Goal: Information Seeking & Learning: Learn about a topic

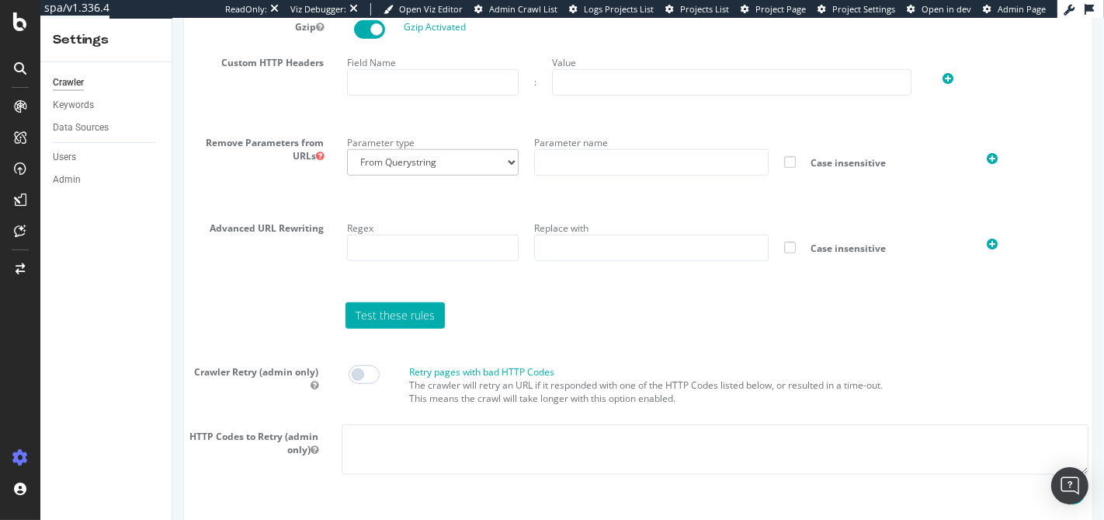
scroll to position [1053, 0]
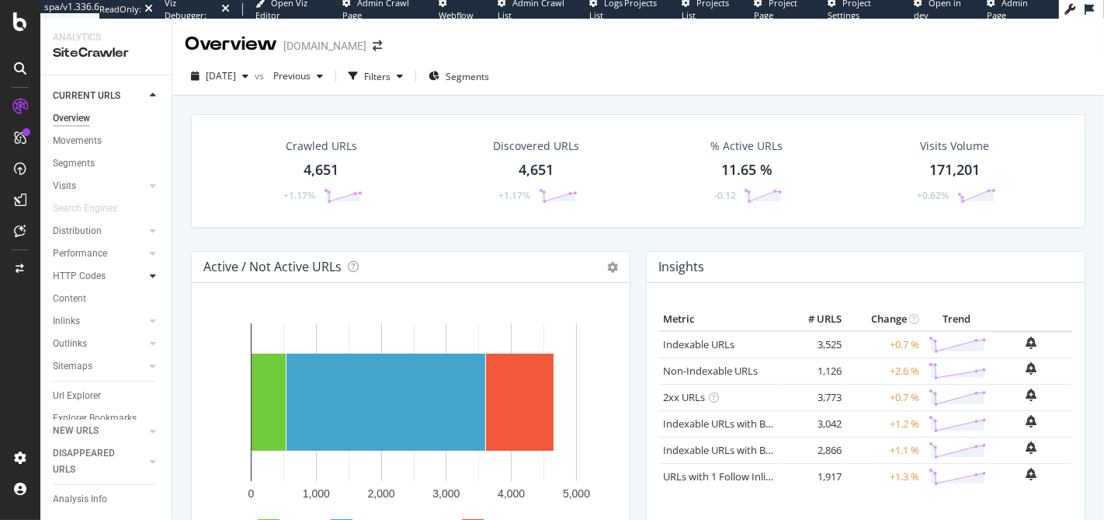
click at [145, 275] on div at bounding box center [153, 276] width 16 height 16
click at [64, 276] on div "HTTP Codes" at bounding box center [79, 276] width 53 height 16
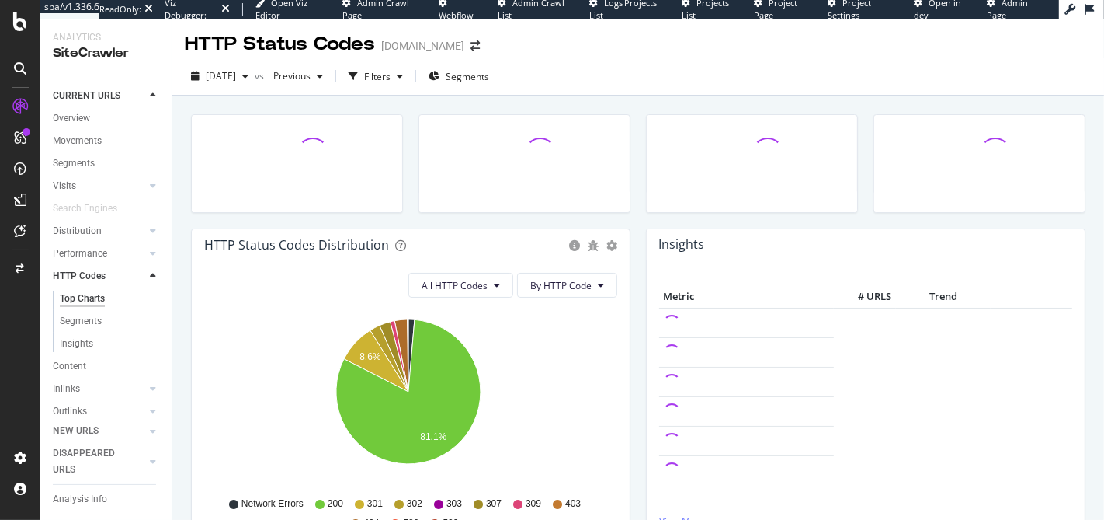
scroll to position [35, 0]
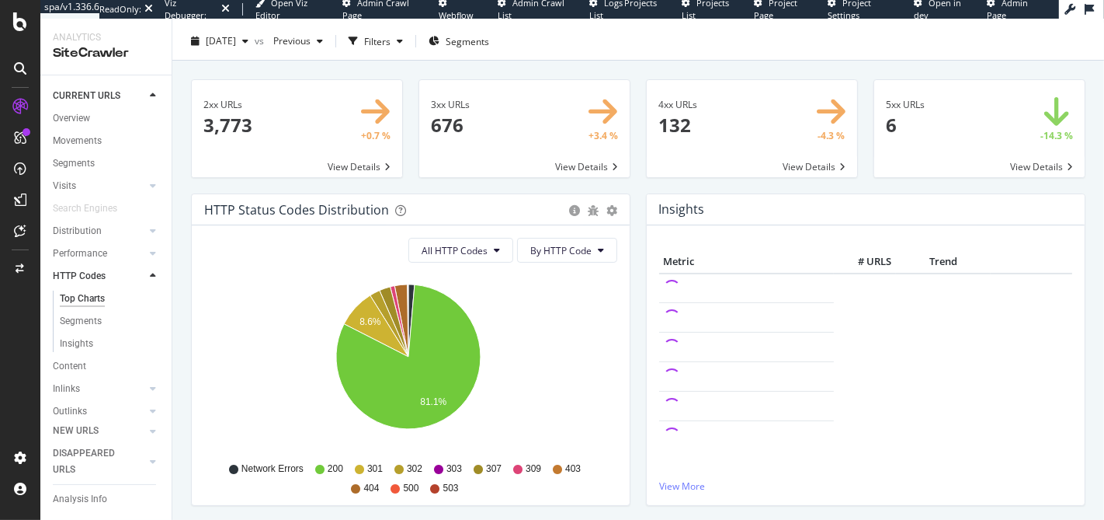
click at [293, 207] on div "HTTP Status Codes Distribution" at bounding box center [296, 210] width 185 height 16
click at [258, 213] on div "HTTP Status Codes Distribution" at bounding box center [296, 210] width 185 height 16
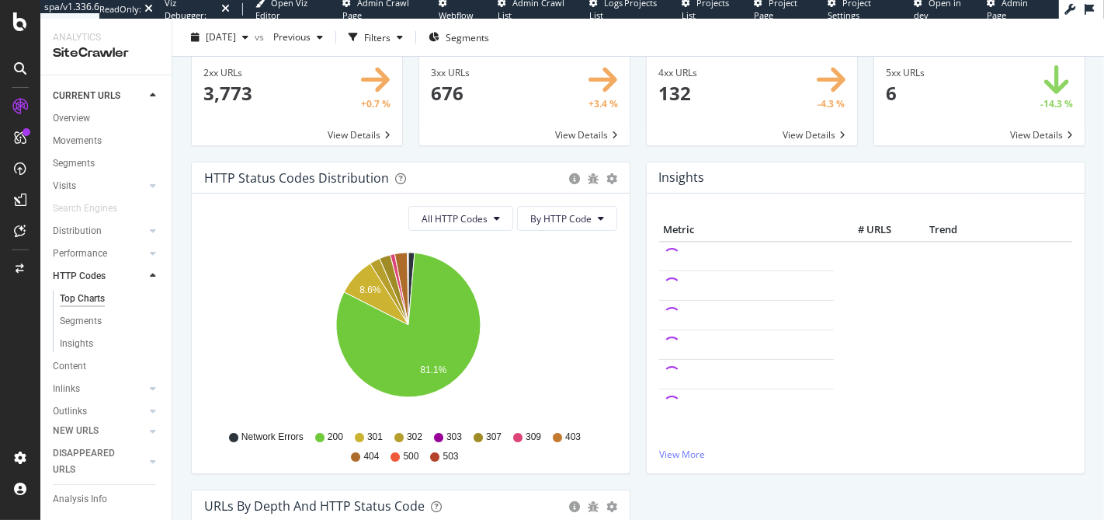
scroll to position [68, 0]
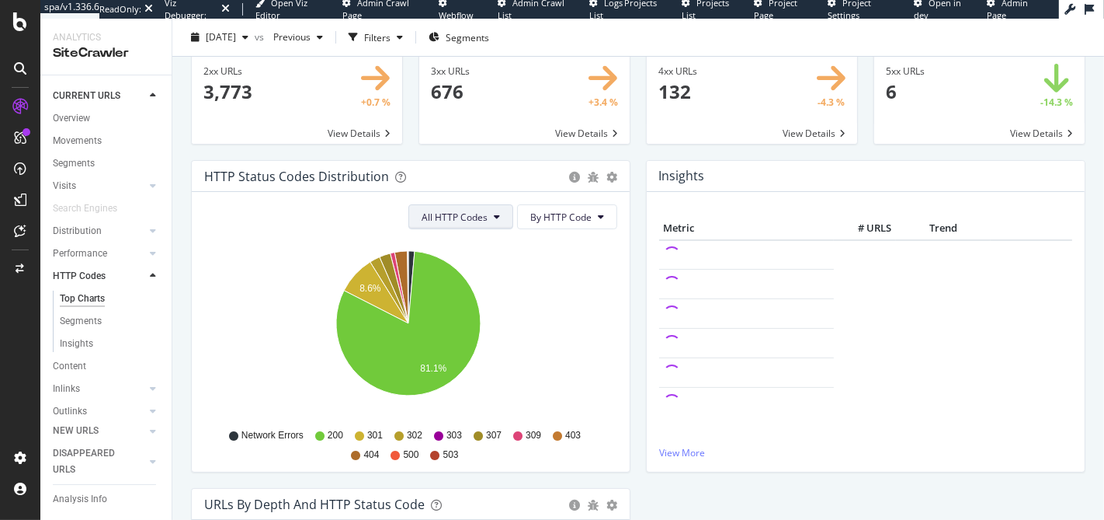
click at [450, 223] on button "All HTTP Codes" at bounding box center [460, 216] width 105 height 25
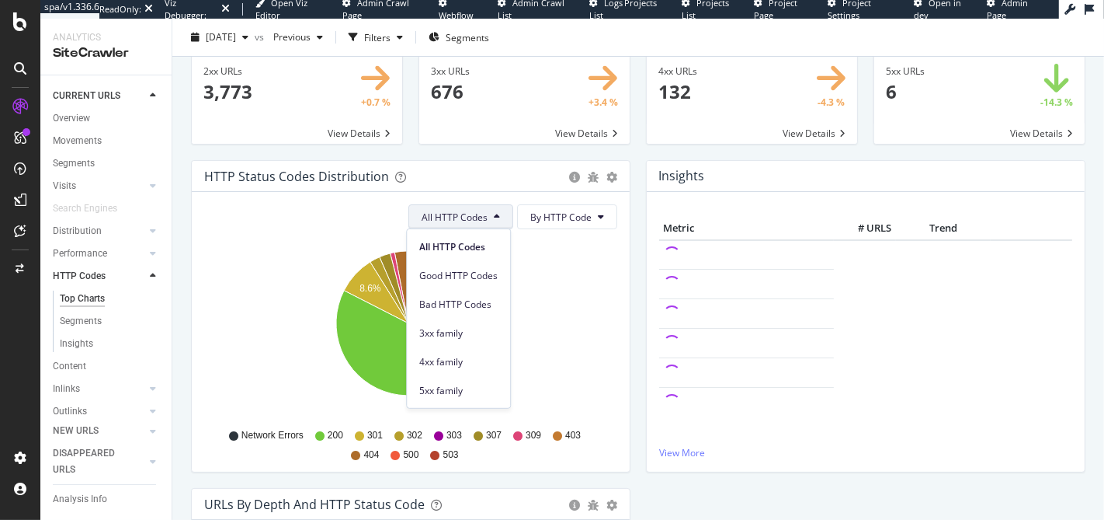
click at [455, 217] on span "All HTTP Codes" at bounding box center [455, 216] width 66 height 13
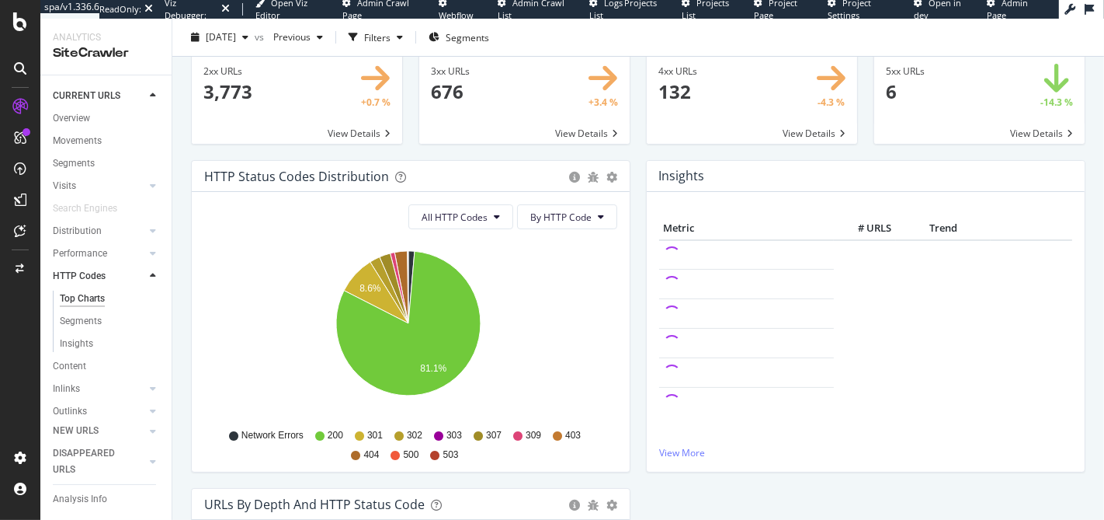
click at [326, 176] on div "HTTP Status Codes Distribution" at bounding box center [296, 177] width 185 height 16
click at [325, 178] on div "HTTP Status Codes Distribution" at bounding box center [296, 177] width 185 height 16
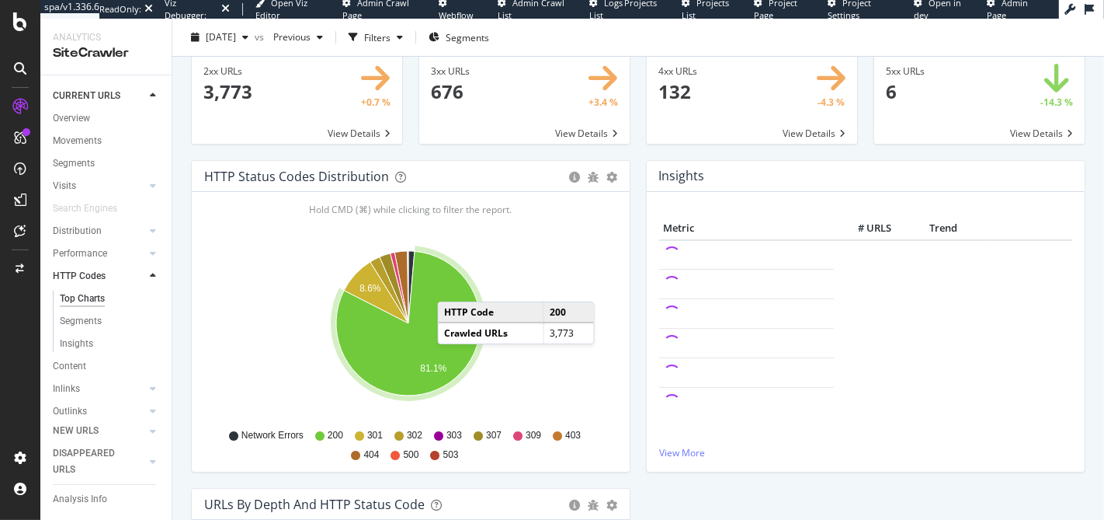
click at [453, 285] on icon "A chart." at bounding box center [408, 324] width 144 height 144
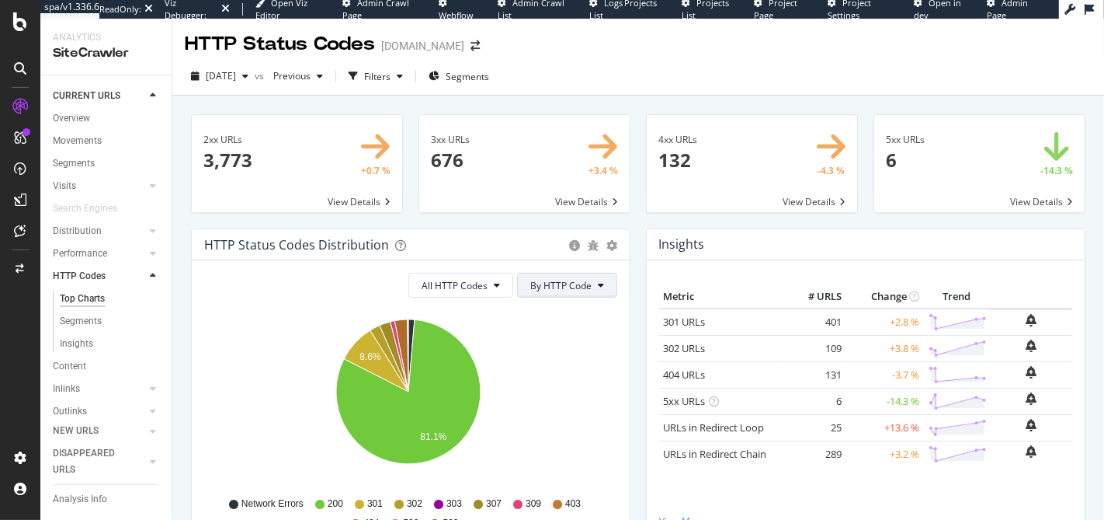
click at [572, 279] on span "By HTTP Code" at bounding box center [560, 285] width 61 height 13
click at [538, 310] on span "By Family" at bounding box center [556, 315] width 61 height 14
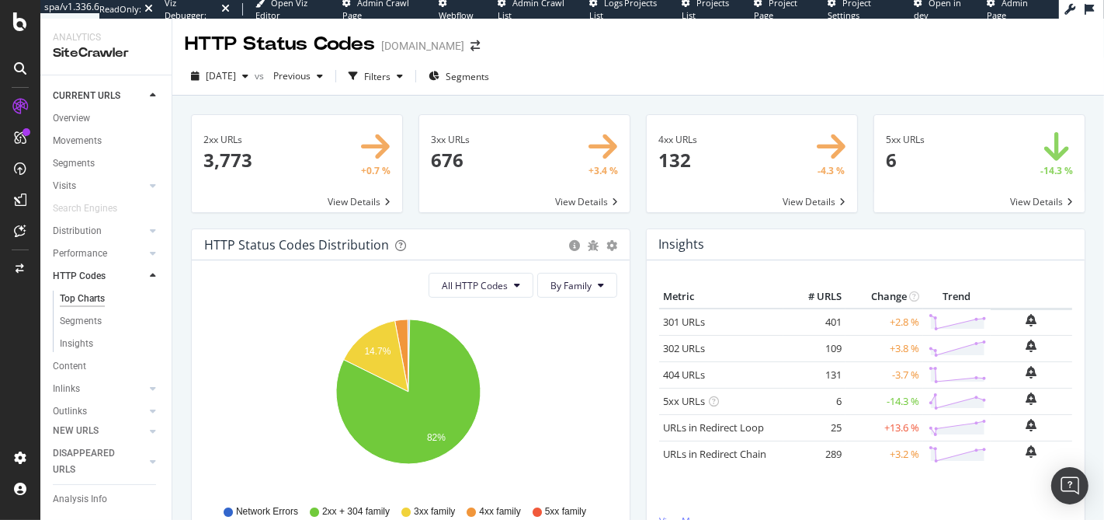
click at [242, 251] on div "HTTP Status Codes Distribution" at bounding box center [296, 245] width 185 height 16
copy div "HTTP Status Codes Distribution Pie Table Export as CSV Add to Custom Report"
click at [294, 330] on icon "14.7% 82%" at bounding box center [408, 400] width 408 height 180
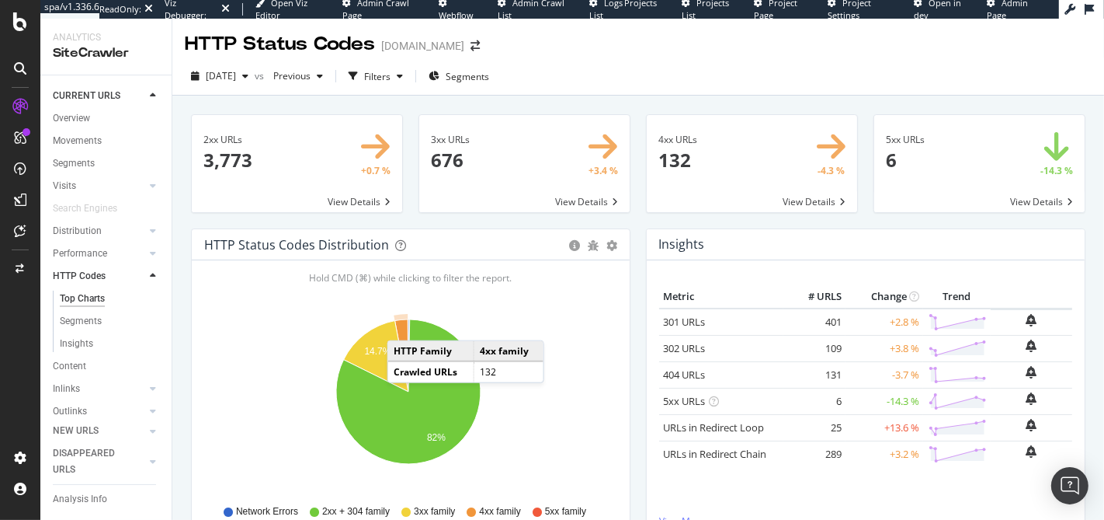
click at [402, 324] on icon "A chart." at bounding box center [401, 355] width 13 height 72
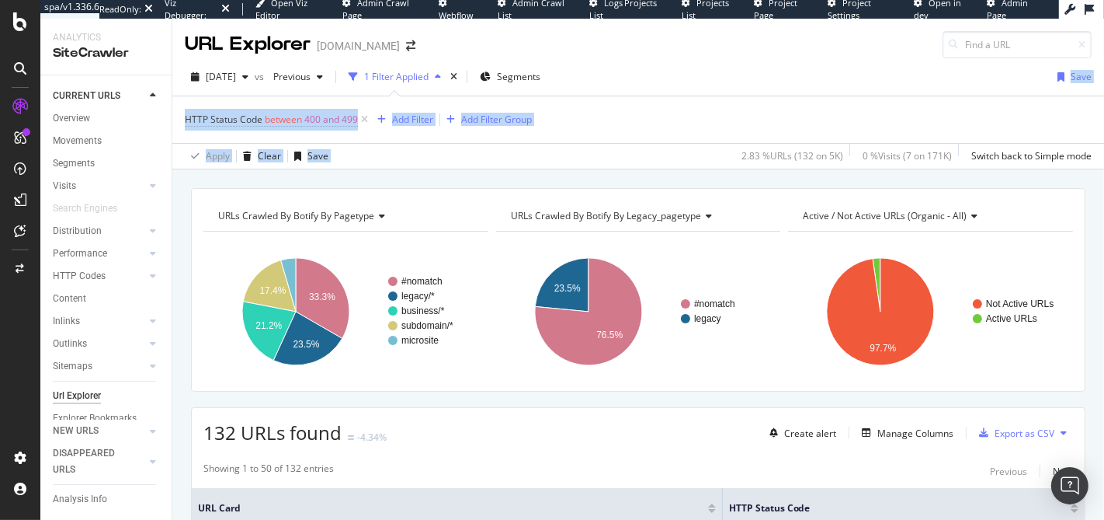
drag, startPoint x: 749, startPoint y: 71, endPoint x: 658, endPoint y: 147, distance: 118.0
click at [658, 147] on div "2025 Aug. 20th vs Previous 1 Filter Applied Segments Save HTTP Status Code betw…" at bounding box center [638, 113] width 932 height 111
click at [658, 147] on div "Apply Clear Save 2.83 % URLs ( 132 on 5K ) 0 % Visits ( 7 on 171K ) Switch back…" at bounding box center [638, 156] width 932 height 26
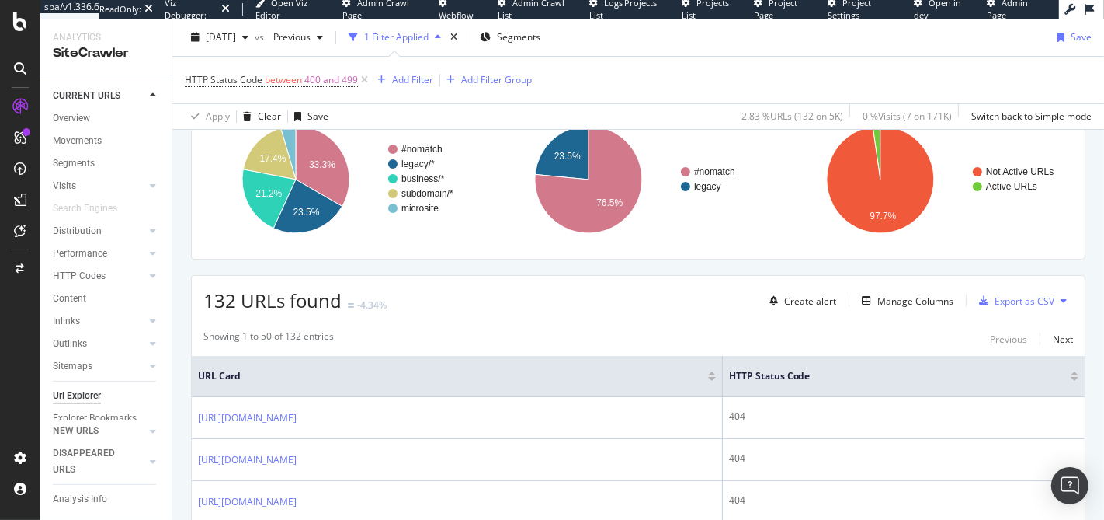
scroll to position [293, 0]
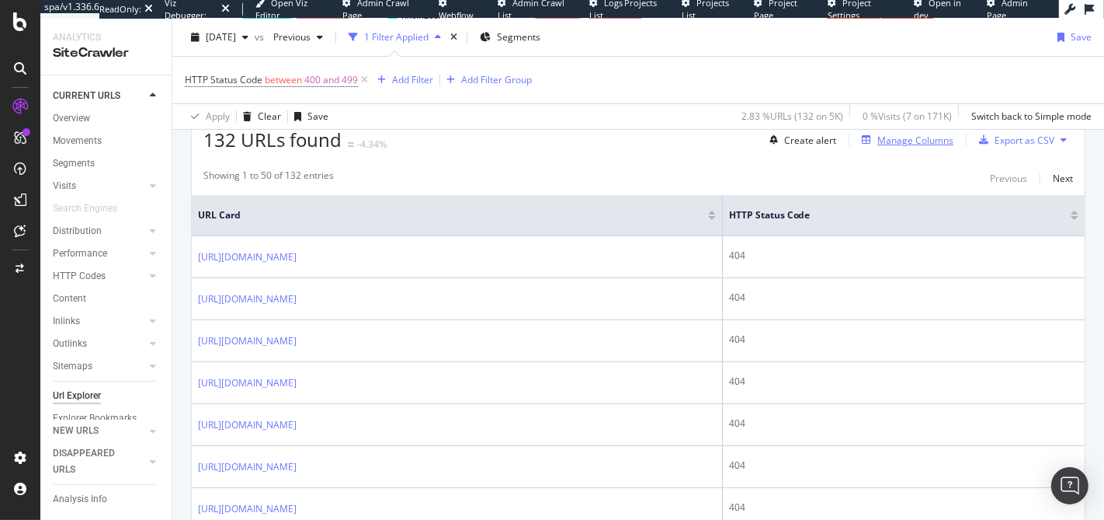
click at [919, 135] on div "Manage Columns" at bounding box center [915, 140] width 76 height 13
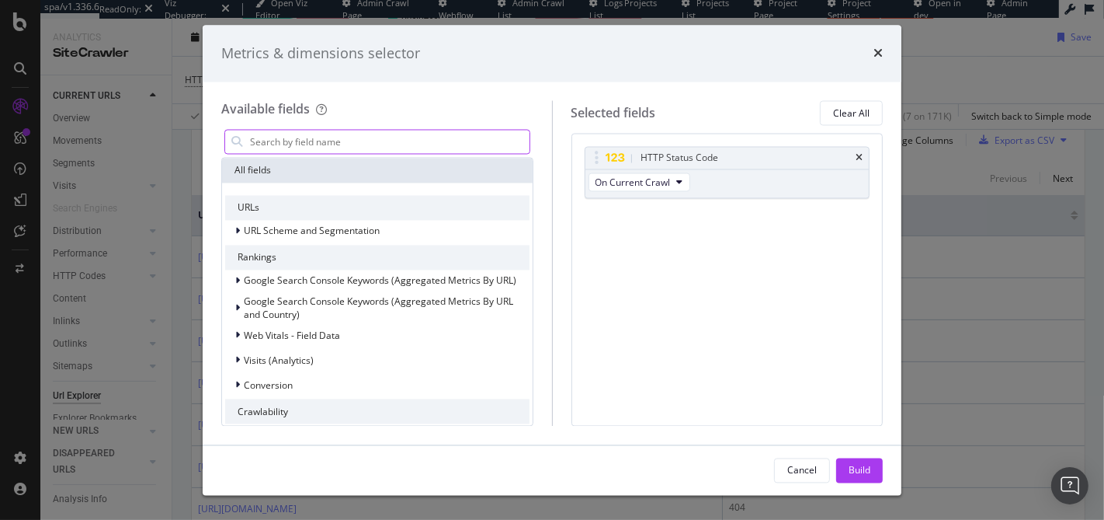
click at [378, 137] on input "modal" at bounding box center [388, 141] width 281 height 23
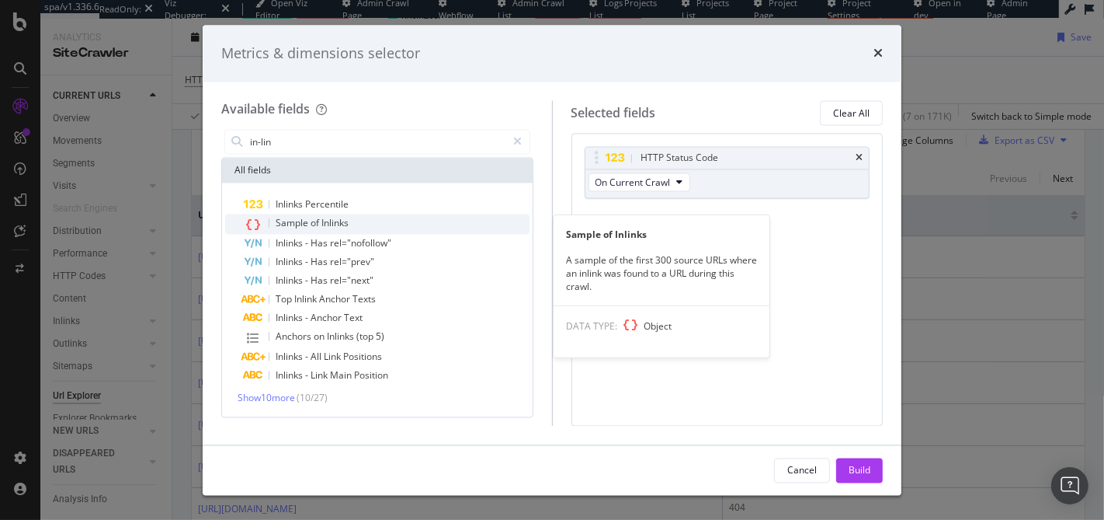
type input "in-lin"
click at [351, 224] on div "Sample of Inlinks" at bounding box center [387, 224] width 286 height 20
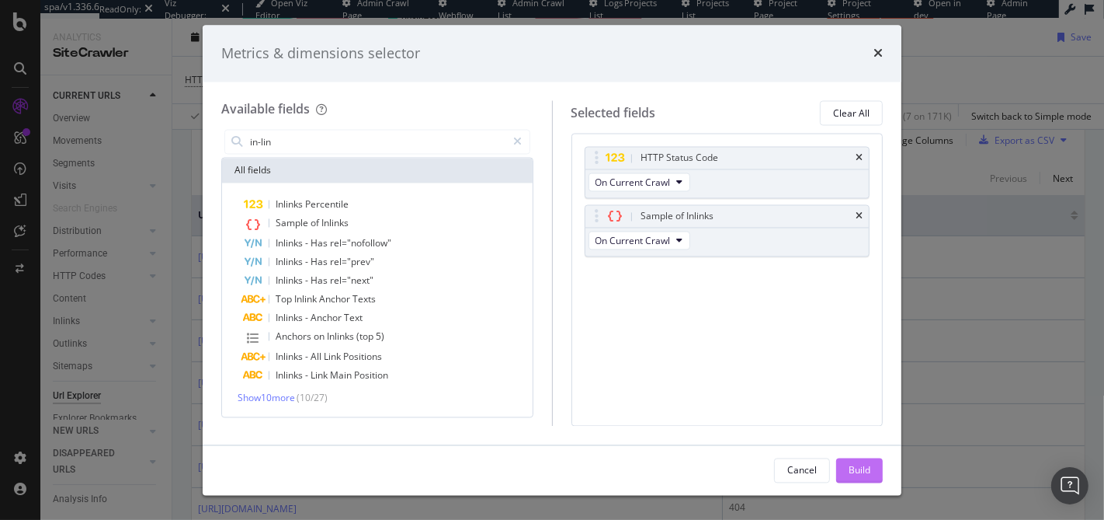
click at [849, 459] on div "Build" at bounding box center [860, 469] width 22 height 23
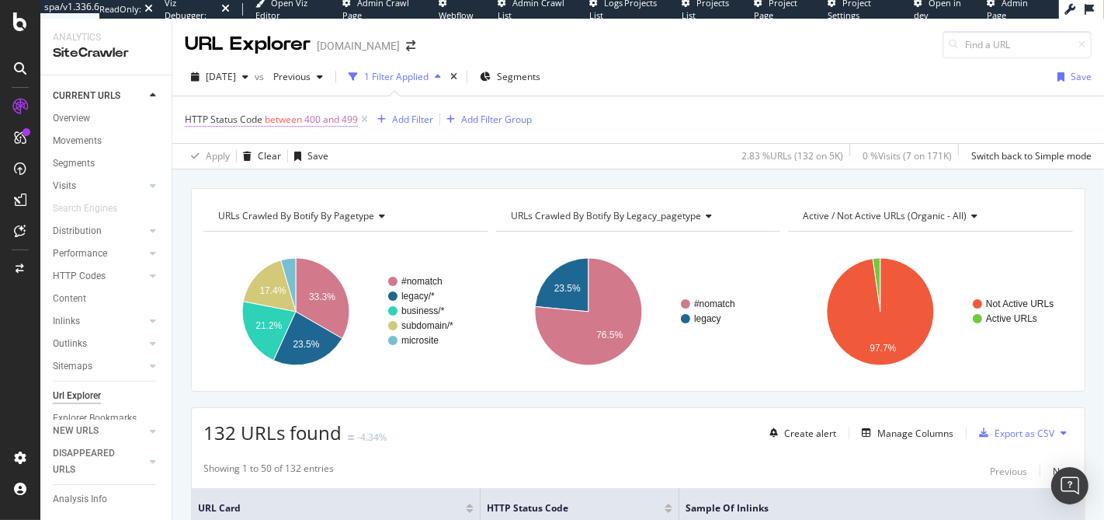
click at [311, 120] on span "400 and 499" at bounding box center [331, 120] width 54 height 22
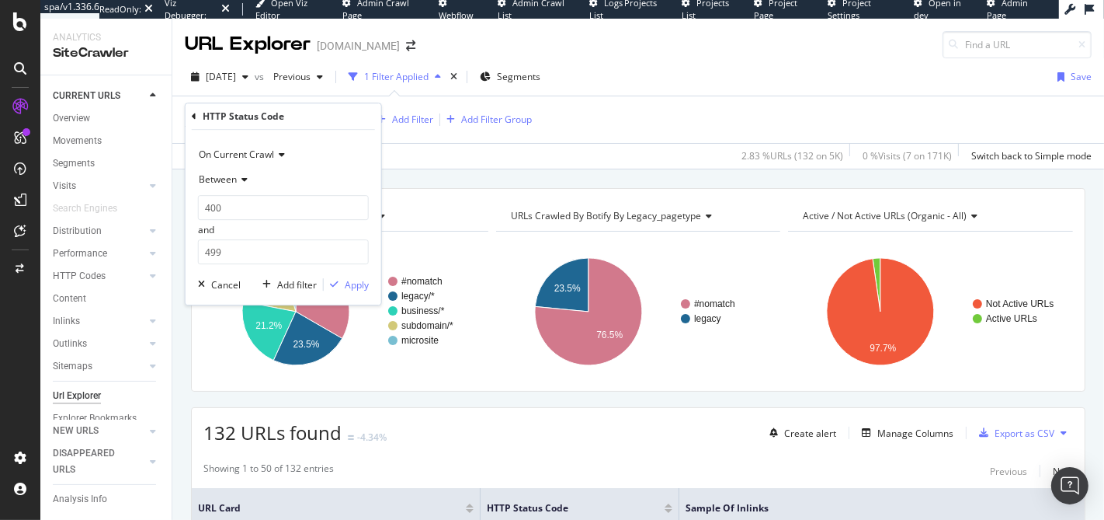
click at [722, 103] on div "HTTP Status Code between 400 and 499 Add Filter Add Filter Group" at bounding box center [638, 119] width 907 height 47
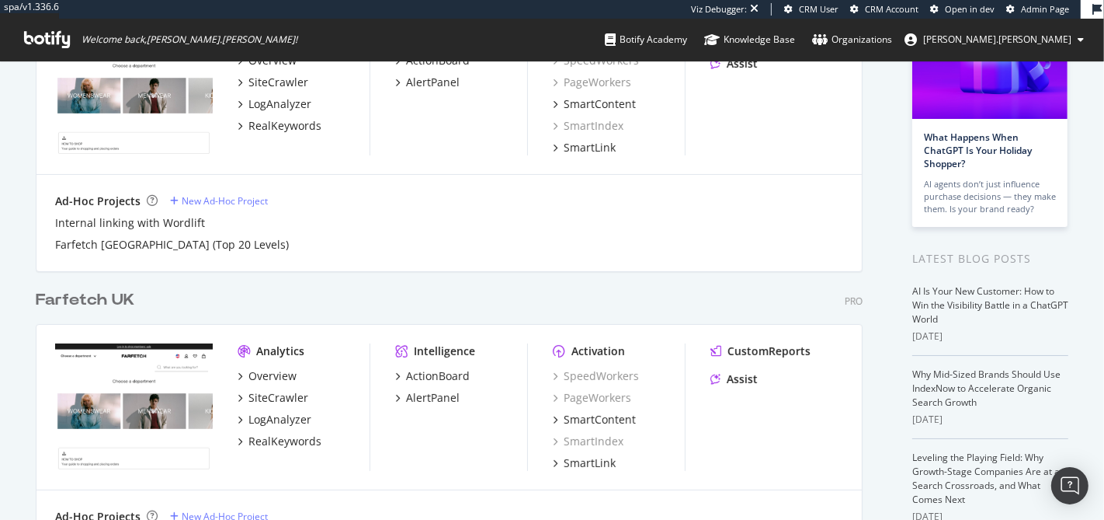
scroll to position [163, 0]
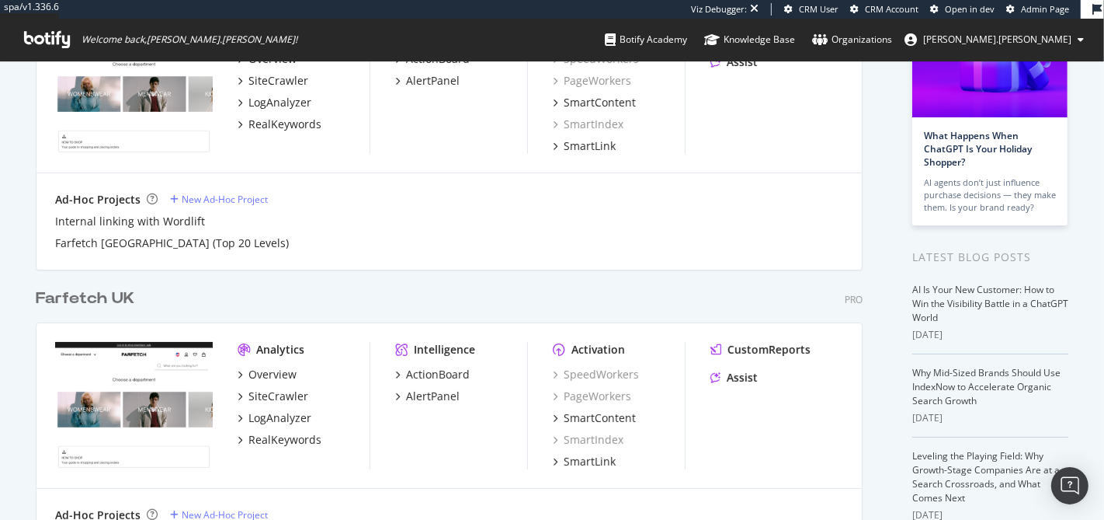
click at [110, 298] on div "Farfetch UK" at bounding box center [85, 298] width 99 height 23
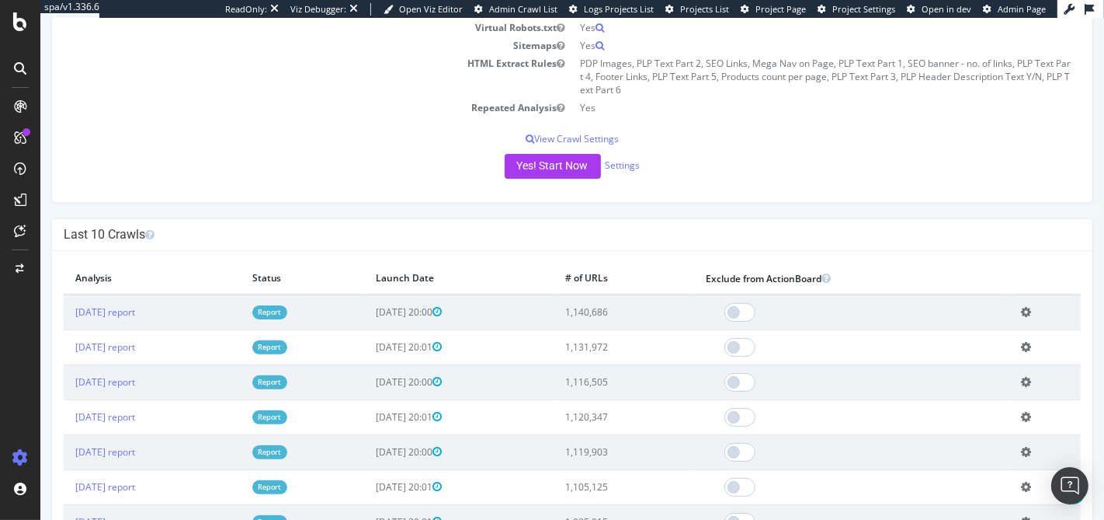
scroll to position [478, 0]
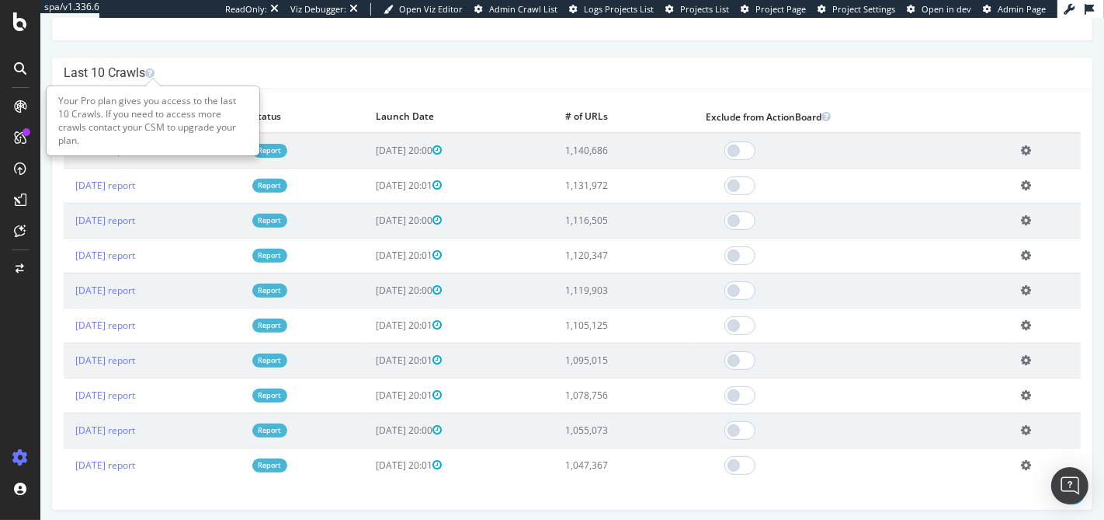
click at [109, 72] on h4 "Last 10 Crawls" at bounding box center [571, 73] width 1017 height 16
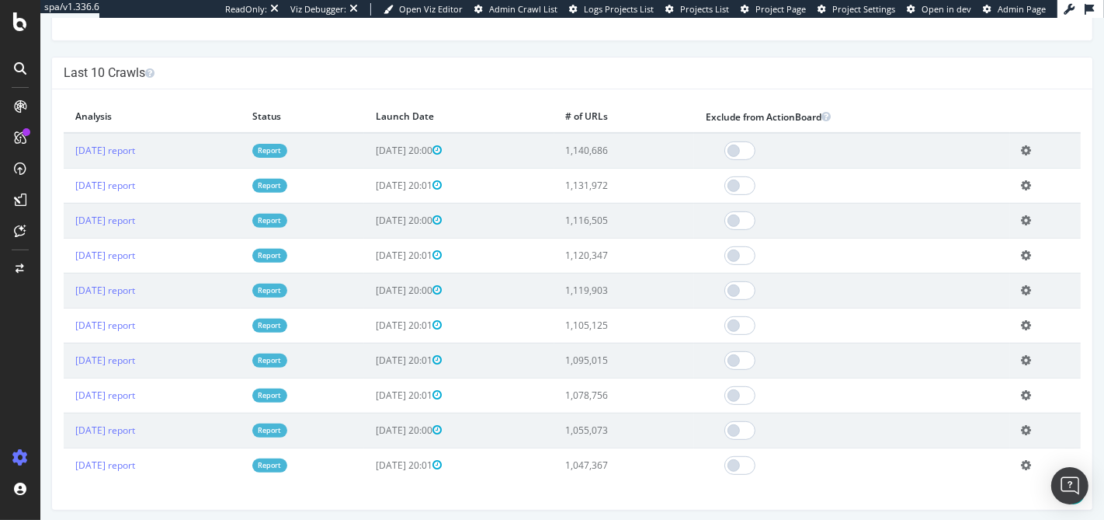
click at [109, 72] on h4 "Last 10 Crawls" at bounding box center [571, 73] width 1017 height 16
click at [99, 72] on h4 "Last 10 Crawls" at bounding box center [571, 73] width 1017 height 16
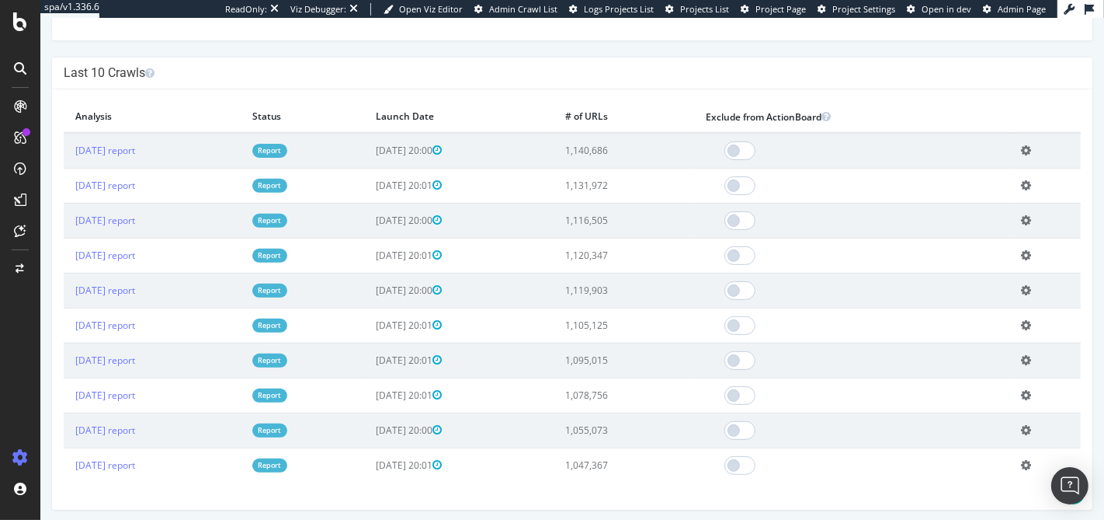
click at [119, 70] on h4 "Last 10 Crawls" at bounding box center [571, 73] width 1017 height 16
click at [106, 70] on h4 "Last 10 Crawls" at bounding box center [571, 73] width 1017 height 16
click at [263, 82] on div "Last 10 Crawls" at bounding box center [571, 73] width 1041 height 32
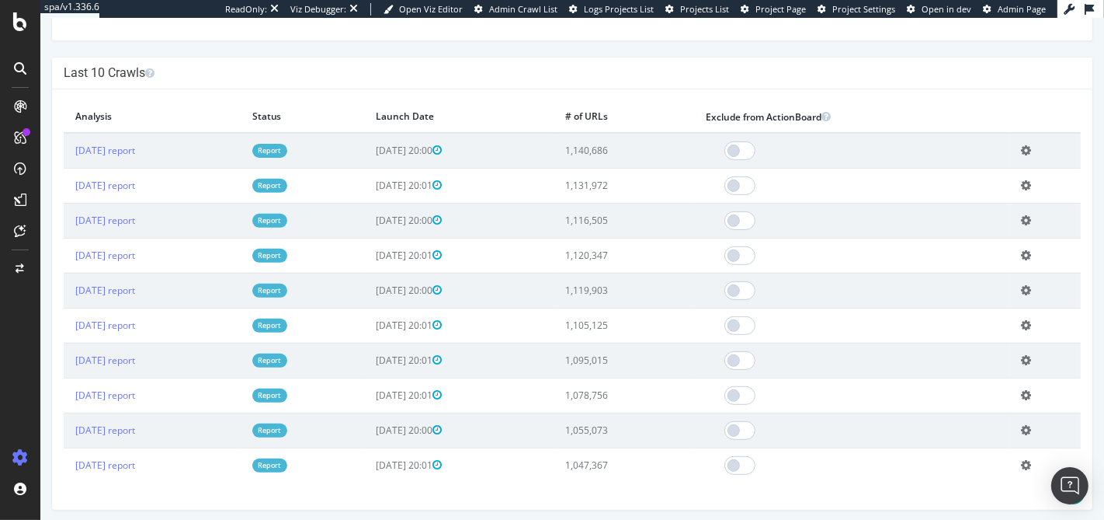
drag, startPoint x: 498, startPoint y: 54, endPoint x: 496, endPoint y: 21, distance: 32.7
click at [498, 57] on div "Last 10 Crawls" at bounding box center [571, 73] width 1041 height 32
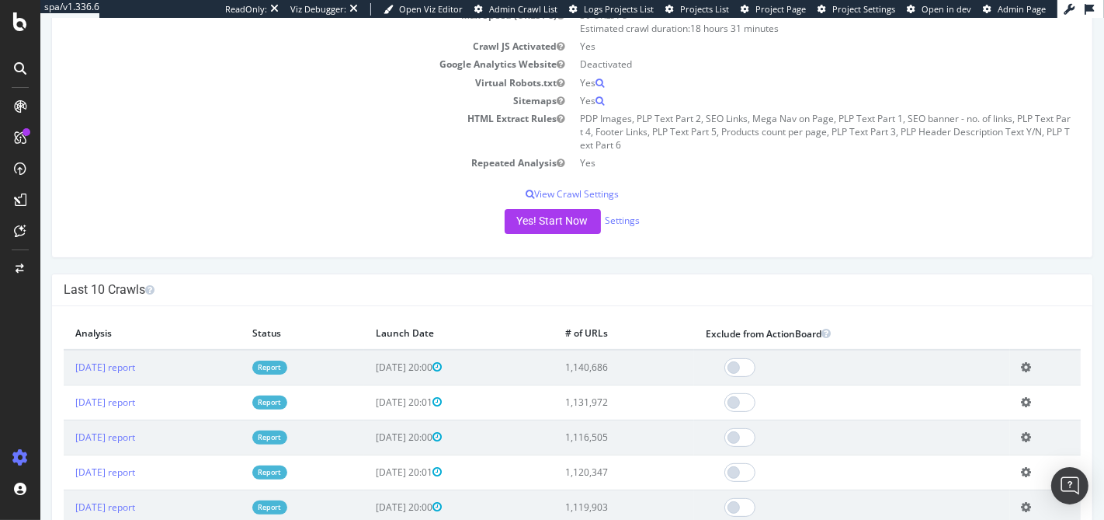
scroll to position [0, 0]
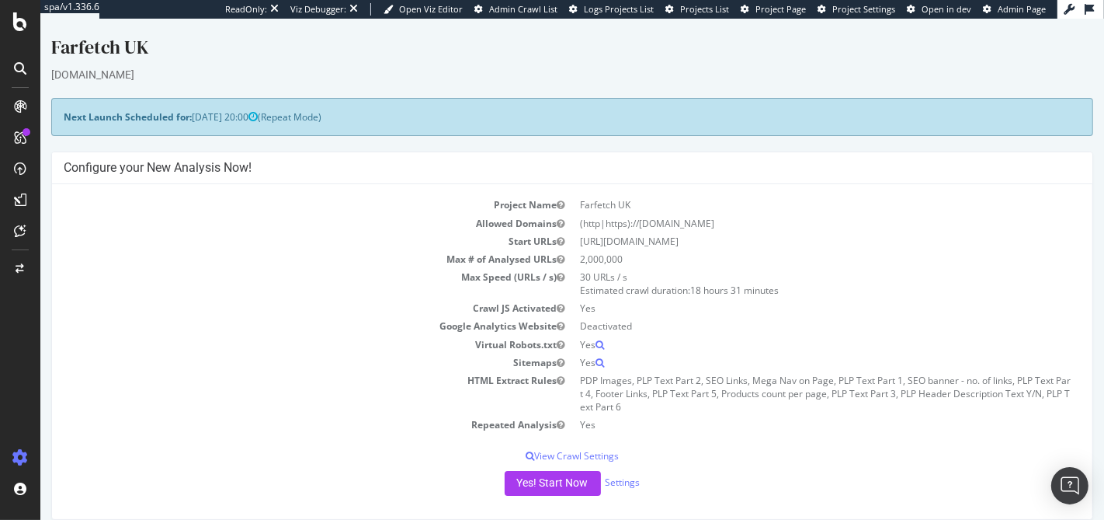
click at [128, 113] on strong "Next Launch Scheduled for:" at bounding box center [127, 116] width 128 height 13
click at [99, 115] on strong "Next Launch Scheduled for:" at bounding box center [127, 116] width 128 height 13
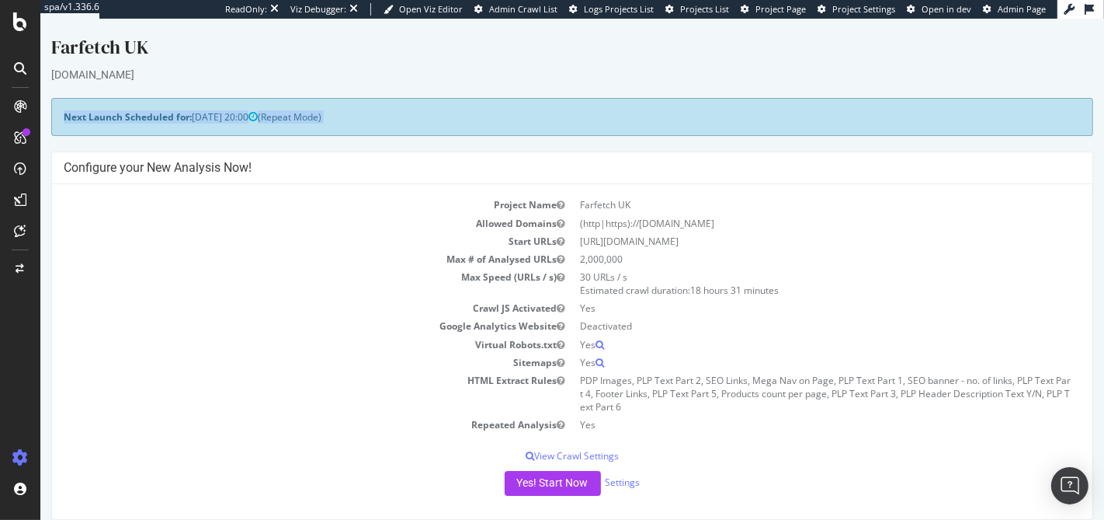
click at [99, 115] on strong "Next Launch Scheduled for:" at bounding box center [127, 116] width 128 height 13
click at [82, 116] on strong "Next Launch Scheduled for:" at bounding box center [127, 116] width 128 height 13
click at [81, 116] on strong "Next Launch Scheduled for:" at bounding box center [127, 116] width 128 height 13
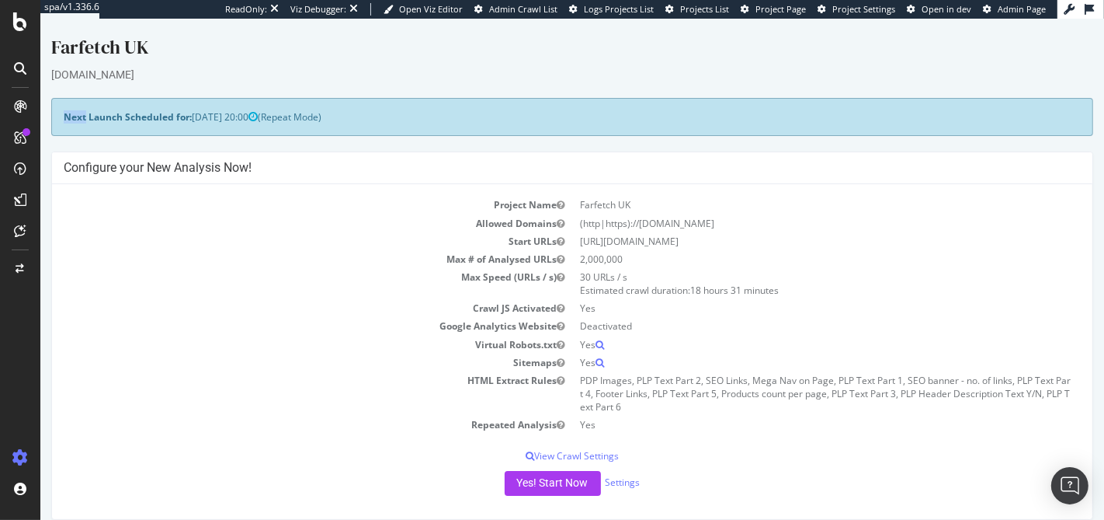
click at [81, 116] on strong "Next Launch Scheduled for:" at bounding box center [127, 116] width 128 height 13
click at [90, 116] on strong "Next Launch Scheduled for:" at bounding box center [127, 116] width 128 height 13
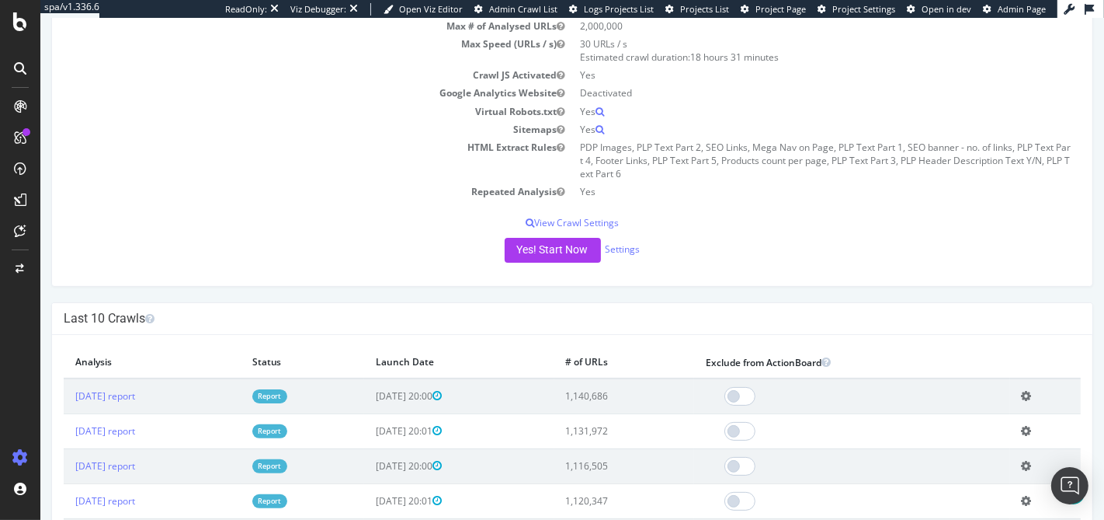
scroll to position [388, 0]
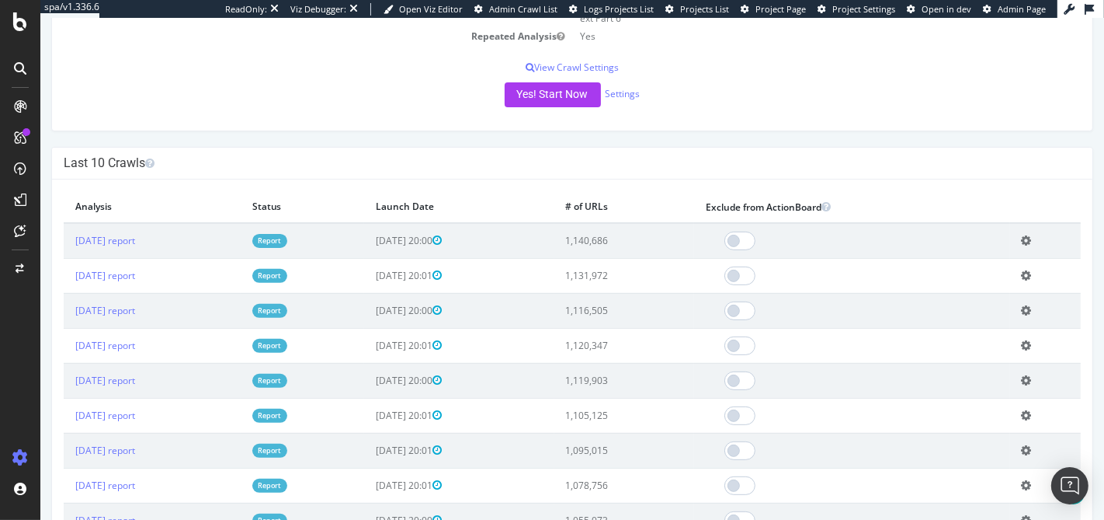
drag, startPoint x: 625, startPoint y: 235, endPoint x: 640, endPoint y: 412, distance: 177.7
click at [640, 412] on tbody "2025 Aug. 15th report Report 2025-08-15 20:00 1,140,686 Add name Delete analysi…" at bounding box center [571, 397] width 1017 height 349
click at [640, 412] on td "1,105,125" at bounding box center [624, 415] width 141 height 35
drag, startPoint x: 643, startPoint y: 450, endPoint x: 627, endPoint y: 239, distance: 211.1
click at [627, 239] on tbody "2025 Aug. 15th report Report 2025-08-15 20:00 1,140,686 Add name Delete analysi…" at bounding box center [571, 397] width 1017 height 349
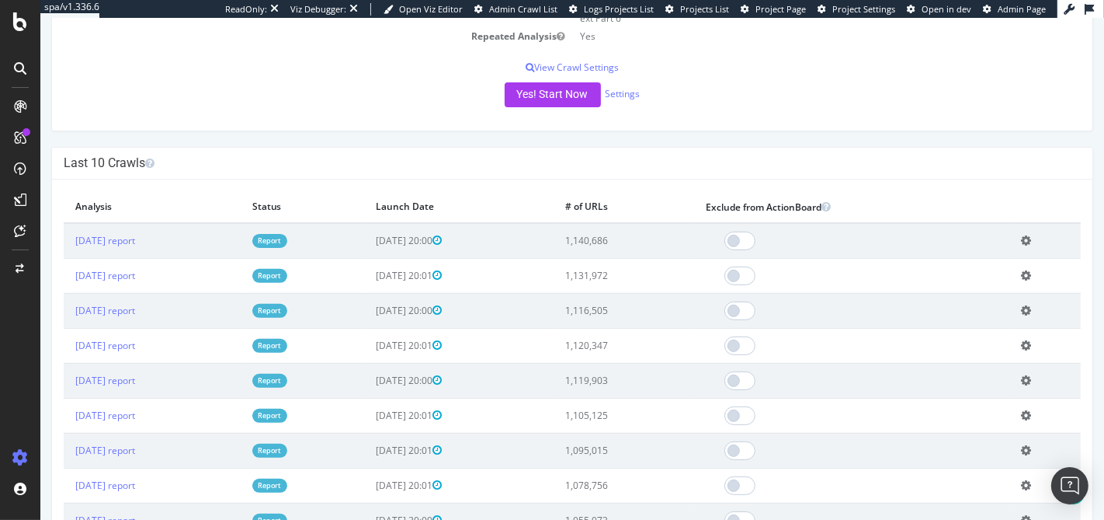
click at [627, 239] on td "1,140,686" at bounding box center [624, 241] width 141 height 36
drag, startPoint x: 627, startPoint y: 239, endPoint x: 630, endPoint y: 431, distance: 191.8
click at [630, 431] on tbody "2025 Aug. 15th report Report 2025-08-15 20:00 1,140,686 Add name Delete analysi…" at bounding box center [571, 397] width 1017 height 349
click at [630, 433] on td "1,095,015" at bounding box center [624, 450] width 141 height 35
drag, startPoint x: 630, startPoint y: 431, endPoint x: 593, endPoint y: 247, distance: 187.6
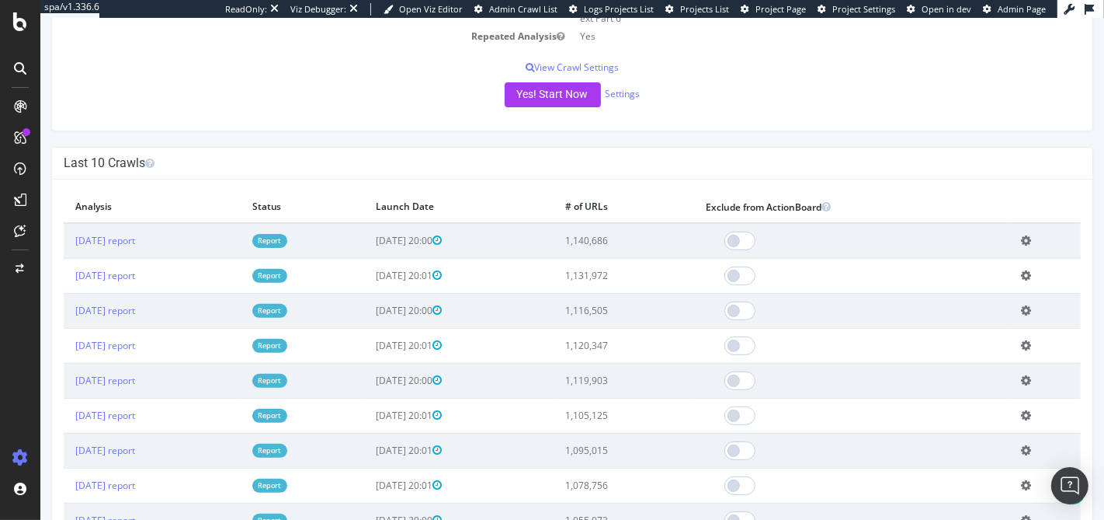
click at [593, 247] on tbody "2025 Aug. 15th report Report 2025-08-15 20:00 1,140,686 Add name Delete analysi…" at bounding box center [571, 397] width 1017 height 349
click at [554, 247] on td "2025-08-15 20:00" at bounding box center [458, 241] width 190 height 36
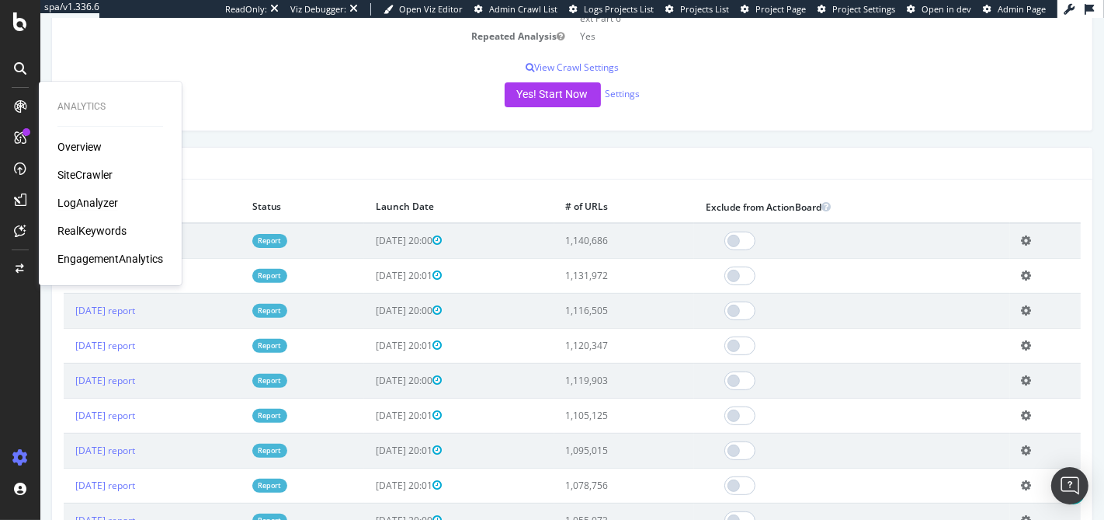
click at [86, 204] on div "LogAnalyzer" at bounding box center [87, 203] width 61 height 16
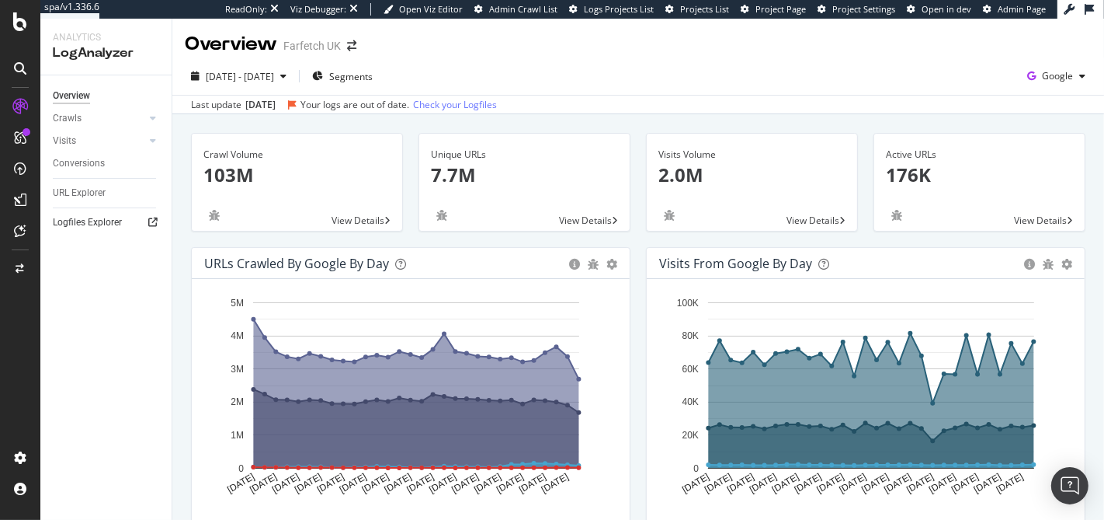
click at [126, 224] on link "Logfiles Explorer" at bounding box center [107, 222] width 108 height 16
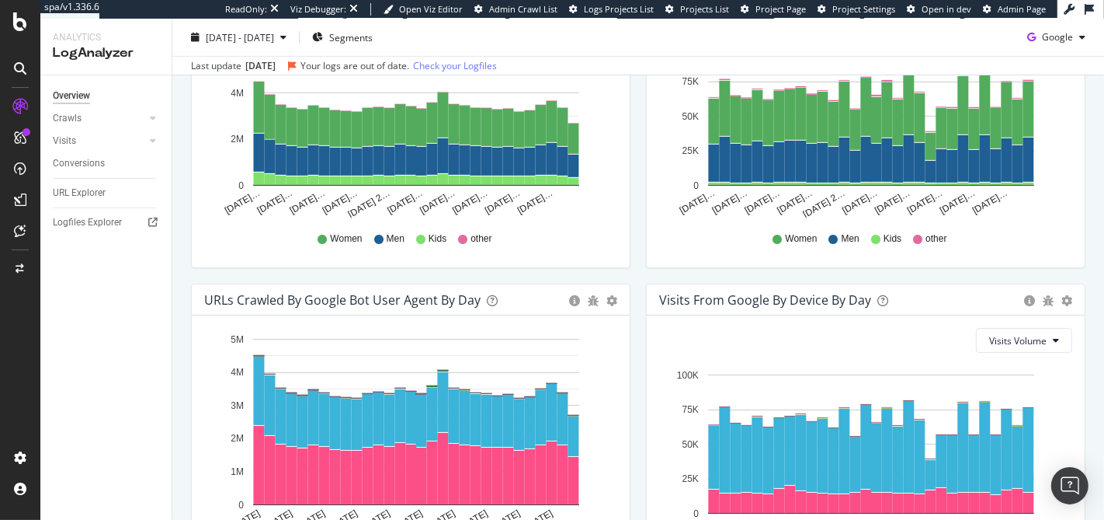
scroll to position [282, 0]
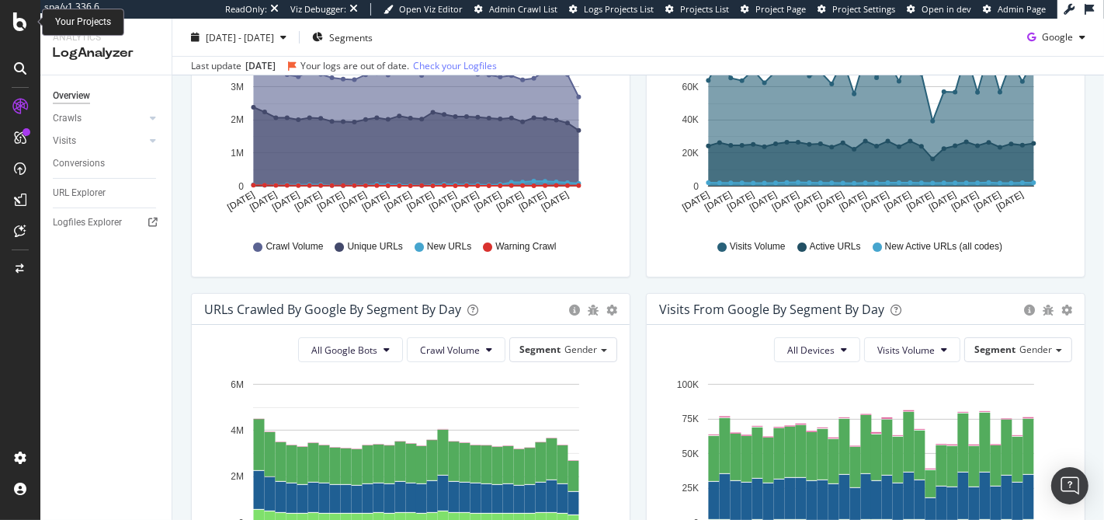
click at [21, 24] on icon at bounding box center [20, 21] width 14 height 19
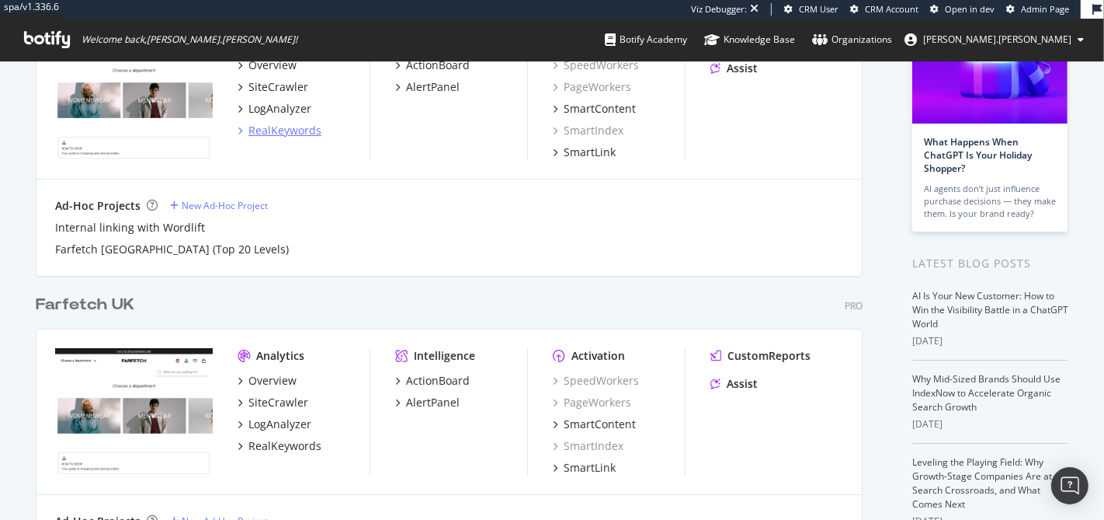
scroll to position [191, 0]
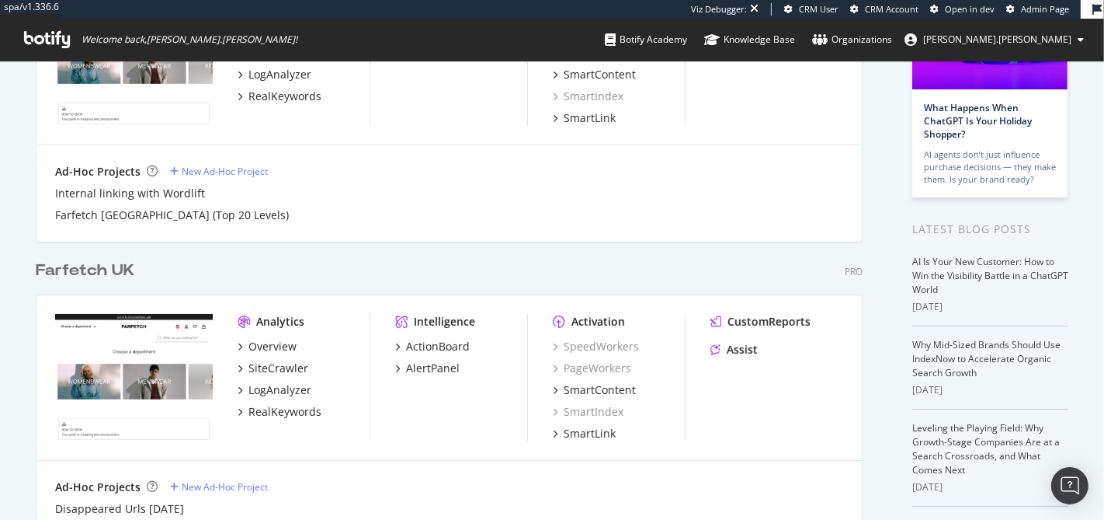
click at [71, 266] on div "Farfetch UK" at bounding box center [85, 270] width 99 height 23
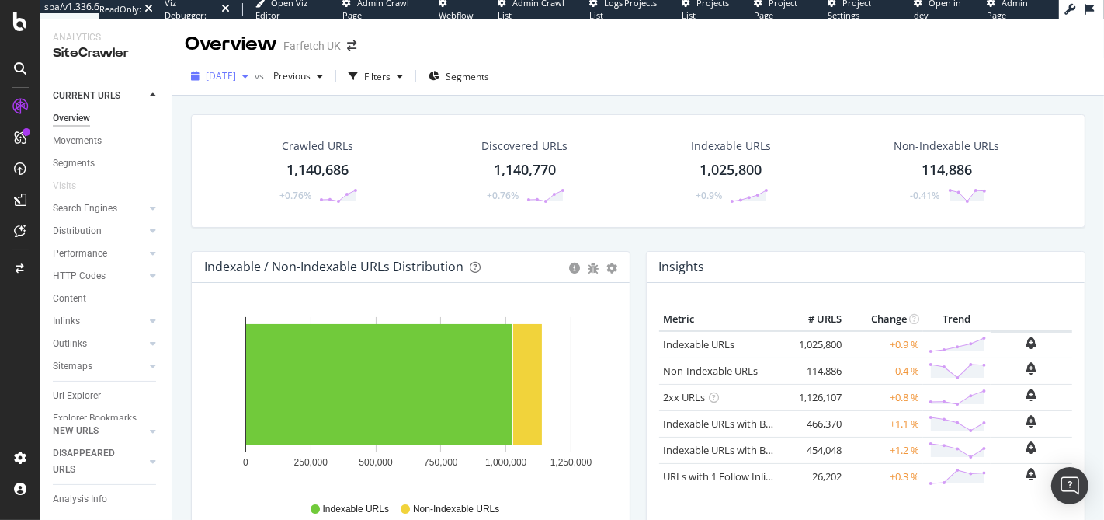
click at [209, 76] on span "2025 Aug. 15th" at bounding box center [221, 75] width 30 height 13
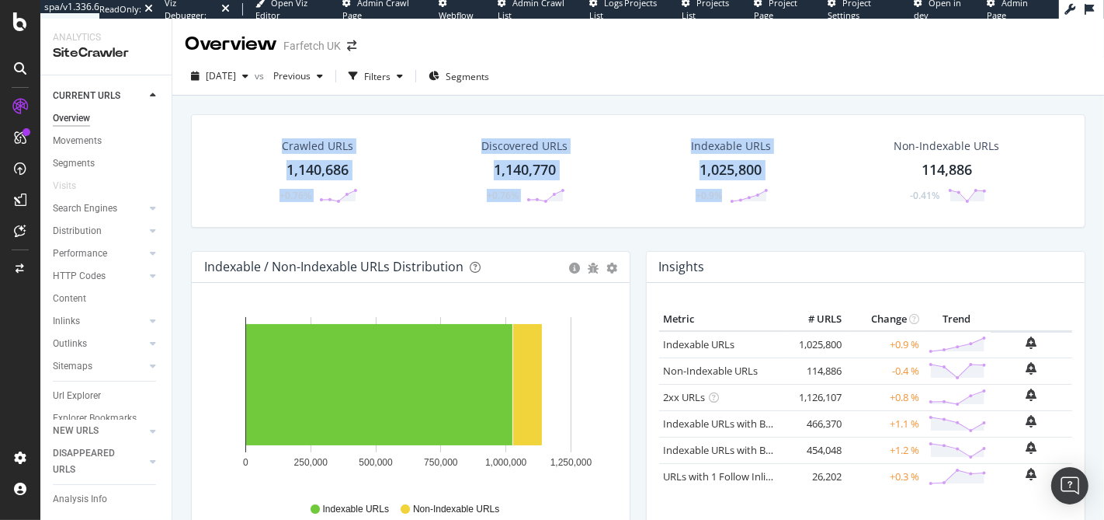
drag, startPoint x: 646, startPoint y: 99, endPoint x: 643, endPoint y: 228, distance: 128.9
click at [643, 228] on div "Overview Farfetch UK 2025 Aug. 15th vs Previous Filters Segments Crawled URLs 1…" at bounding box center [638, 269] width 932 height 501
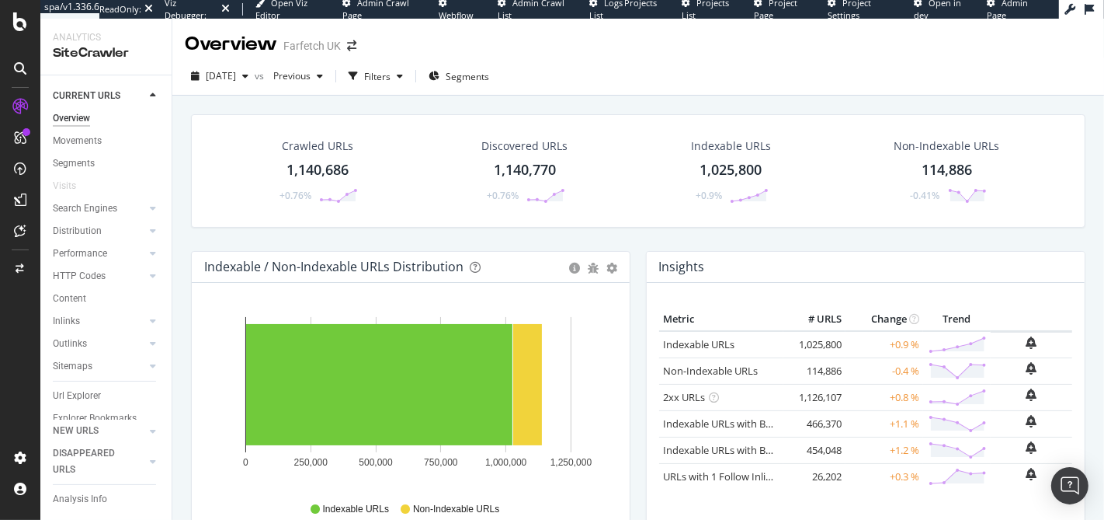
click at [643, 228] on div "Crawled URLs 1,140,686 +0.76% Discovered URLs 1,140,770 +0.76% Indexable URLs 1…" at bounding box center [638, 182] width 910 height 137
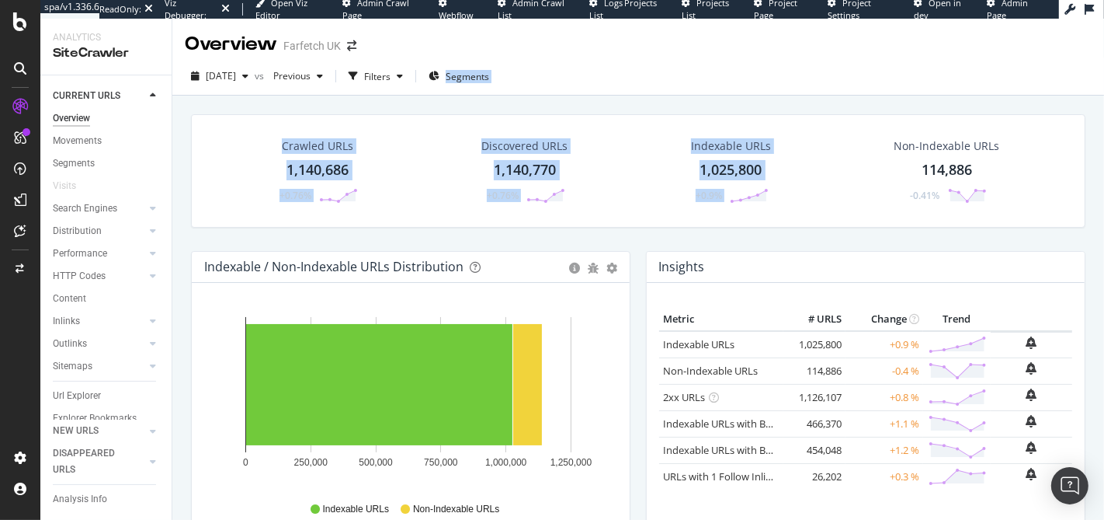
drag, startPoint x: 634, startPoint y: 173, endPoint x: 625, endPoint y: 67, distance: 106.7
click at [625, 67] on div "Overview Farfetch UK 2025 Aug. 15th vs Previous Filters Segments Crawled URLs 1…" at bounding box center [638, 269] width 932 height 501
click at [625, 67] on div "2025 Aug. 15th vs Previous Filters Segments" at bounding box center [638, 79] width 932 height 31
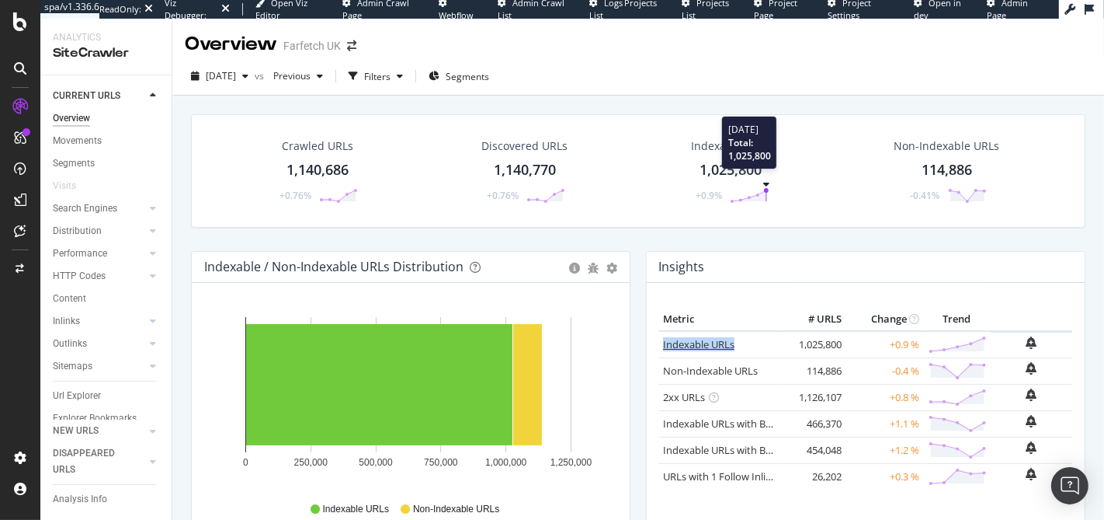
scroll to position [35, 0]
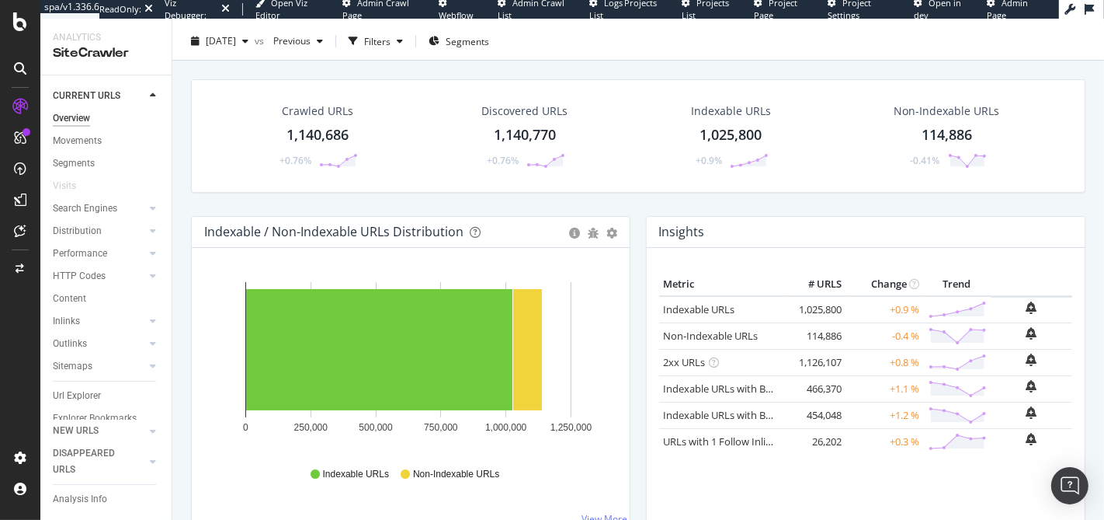
click at [756, 214] on div "Crawled URLs 1,140,686 +0.76% Discovered URLs 1,140,770 +0.76% Indexable URLs 1…" at bounding box center [638, 147] width 910 height 137
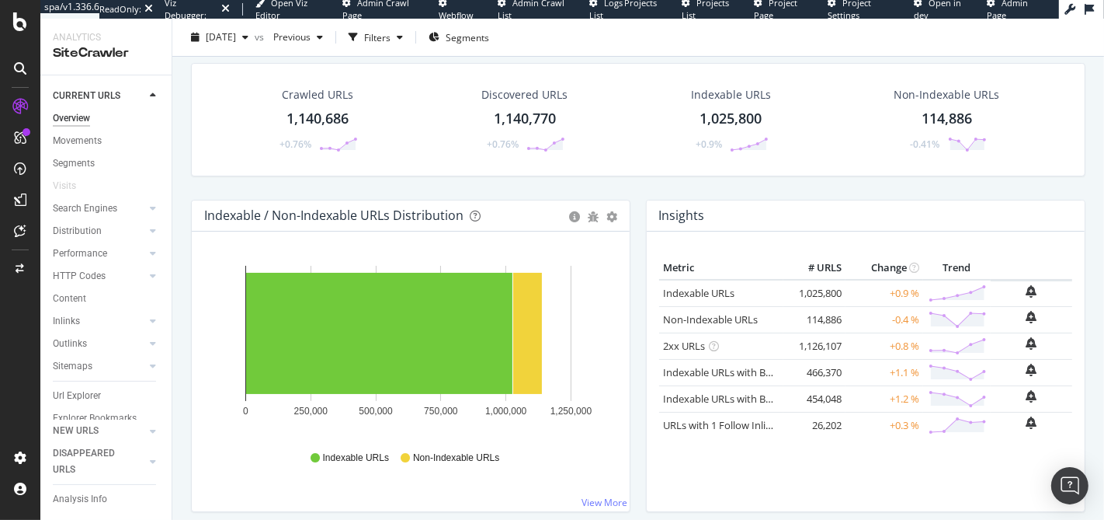
scroll to position [71, 0]
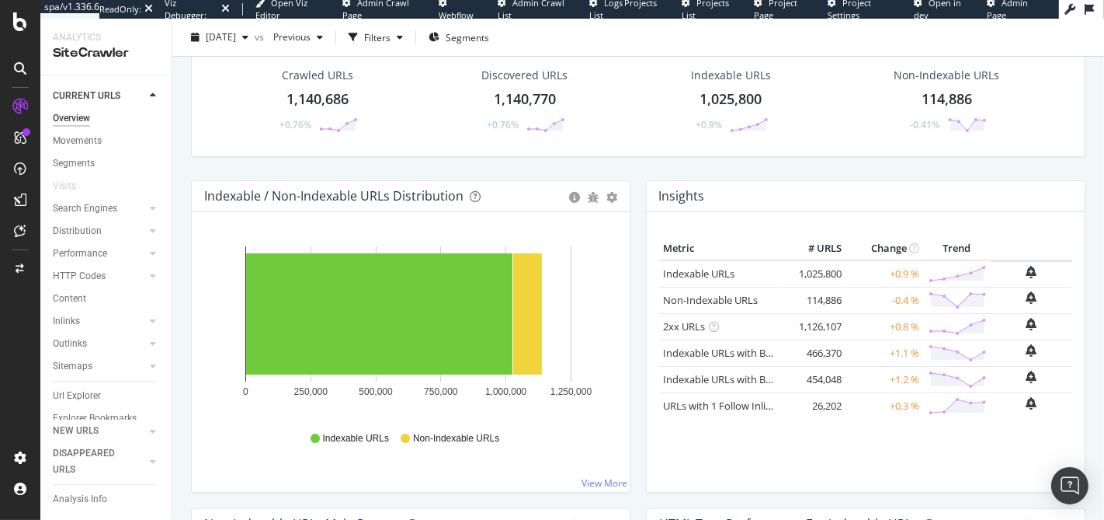
click at [925, 473] on div "Metric # URLS Change Trend Indexable URLs × Close Chart - API Requests List Are…" at bounding box center [865, 358] width 413 height 242
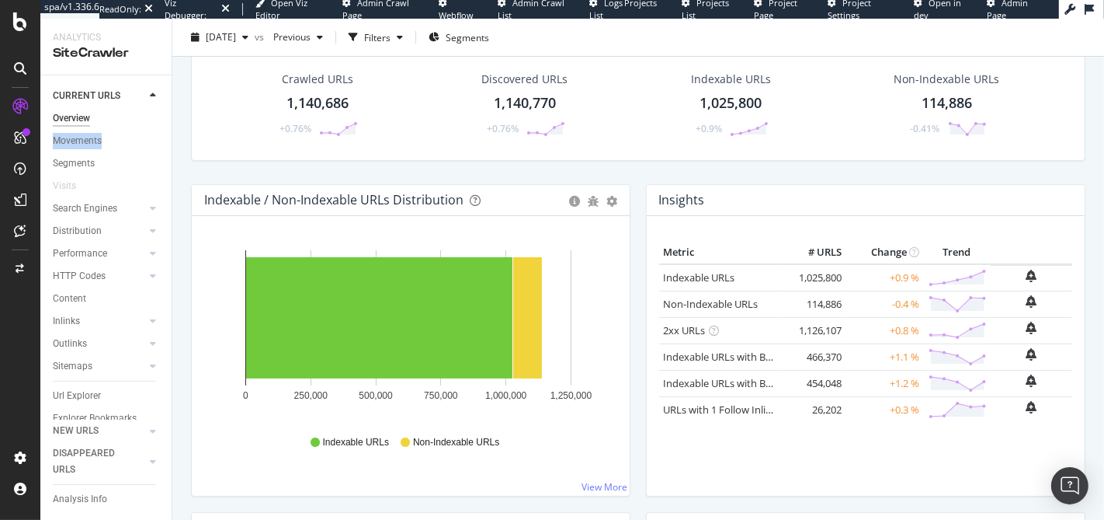
scroll to position [66, 0]
click at [311, 42] on span "Previous" at bounding box center [288, 36] width 43 height 13
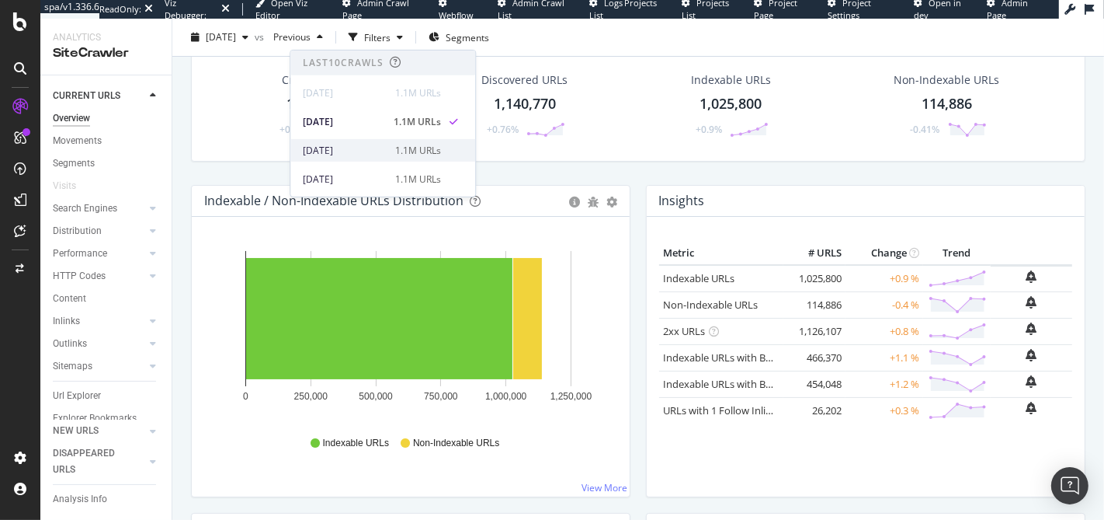
click at [353, 151] on div "[DATE]" at bounding box center [344, 150] width 83 height 14
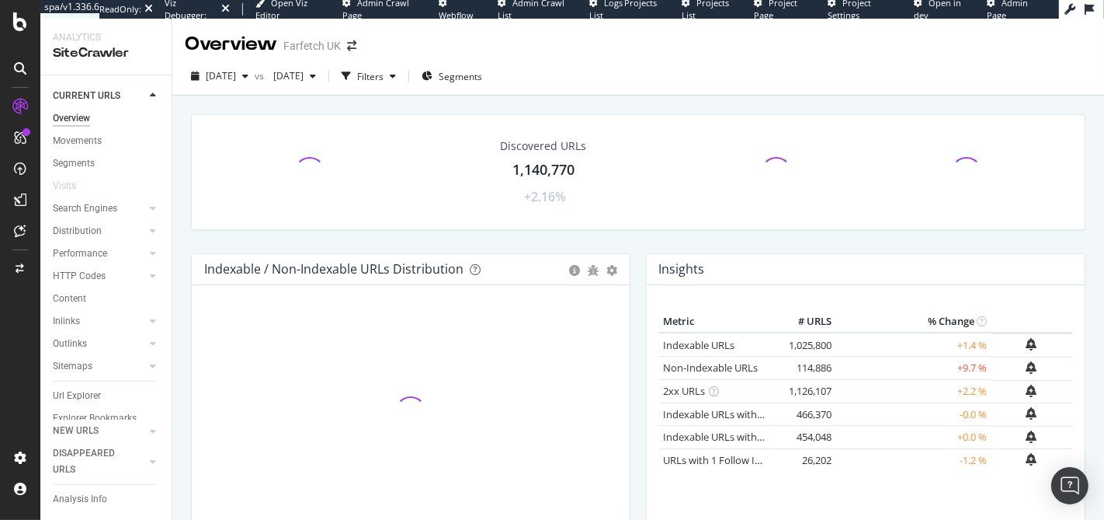
drag, startPoint x: 596, startPoint y: 89, endPoint x: 572, endPoint y: 66, distance: 32.9
click at [572, 67] on div "2025 Aug. 15th vs 2025 Aug. 1st Filters Segments" at bounding box center [638, 79] width 932 height 31
click at [572, 66] on div "2025 Aug. 15th vs 2025 Aug. 1st Filters Segments" at bounding box center [638, 79] width 932 height 31
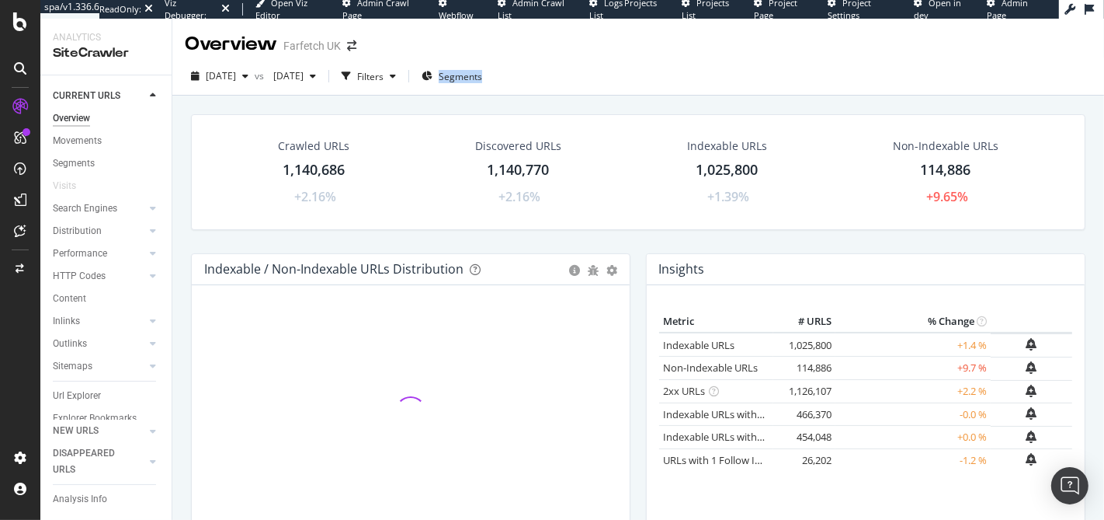
drag, startPoint x: 567, startPoint y: 59, endPoint x: 632, endPoint y: 80, distance: 68.5
click at [632, 80] on div "2025 Aug. 15th vs 2025 Aug. 1st Filters Segments" at bounding box center [638, 76] width 932 height 38
click at [632, 80] on div "2025 Aug. 15th vs 2025 Aug. 1st Filters Segments" at bounding box center [638, 79] width 932 height 31
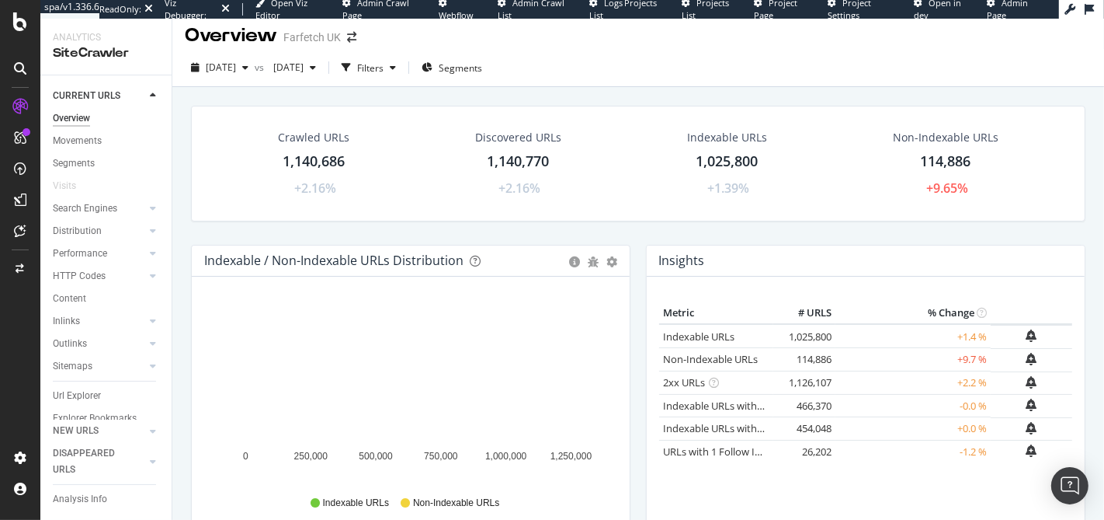
scroll to position [21, 0]
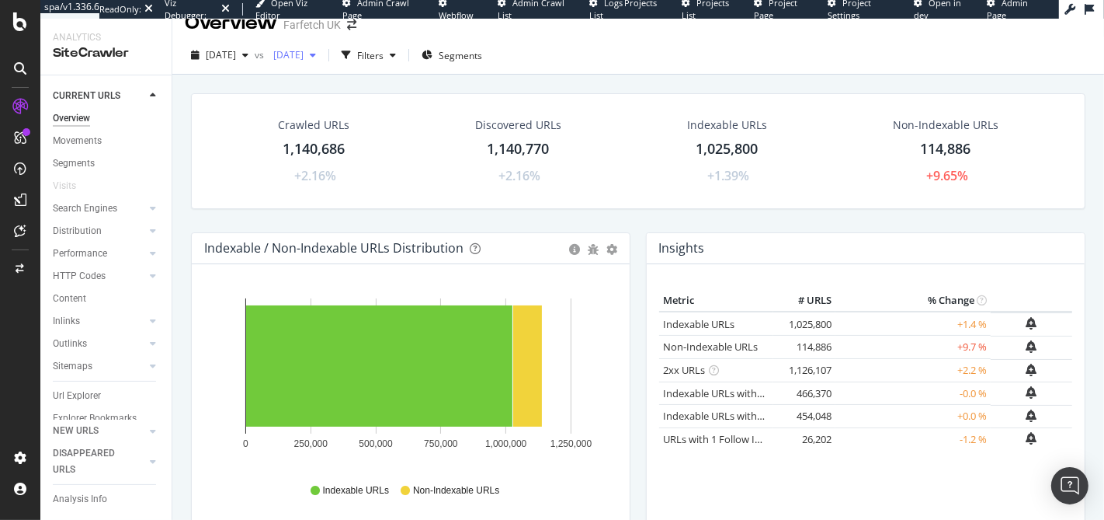
click at [304, 51] on span "2025 Aug. 1st" at bounding box center [285, 54] width 36 height 13
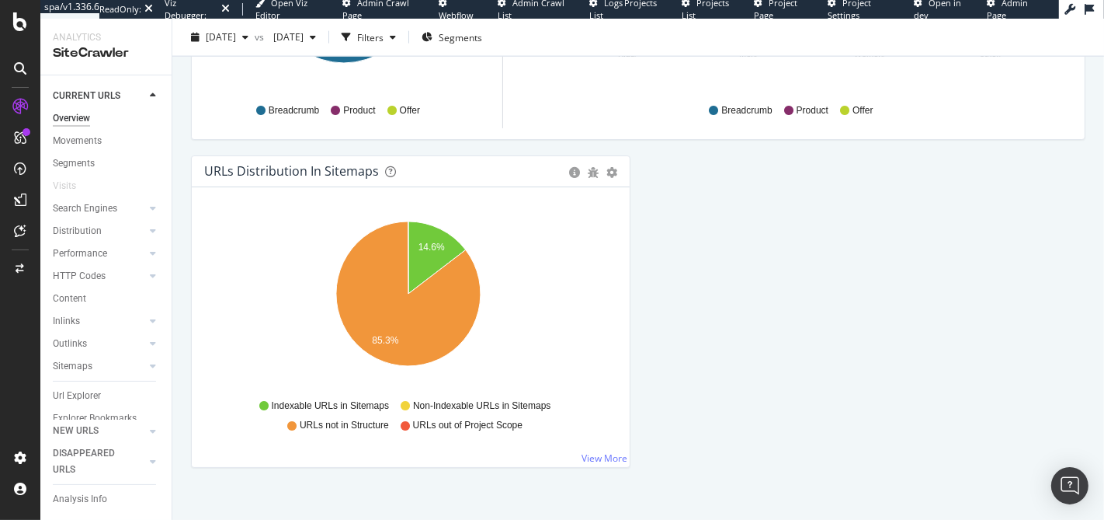
scroll to position [1749, 0]
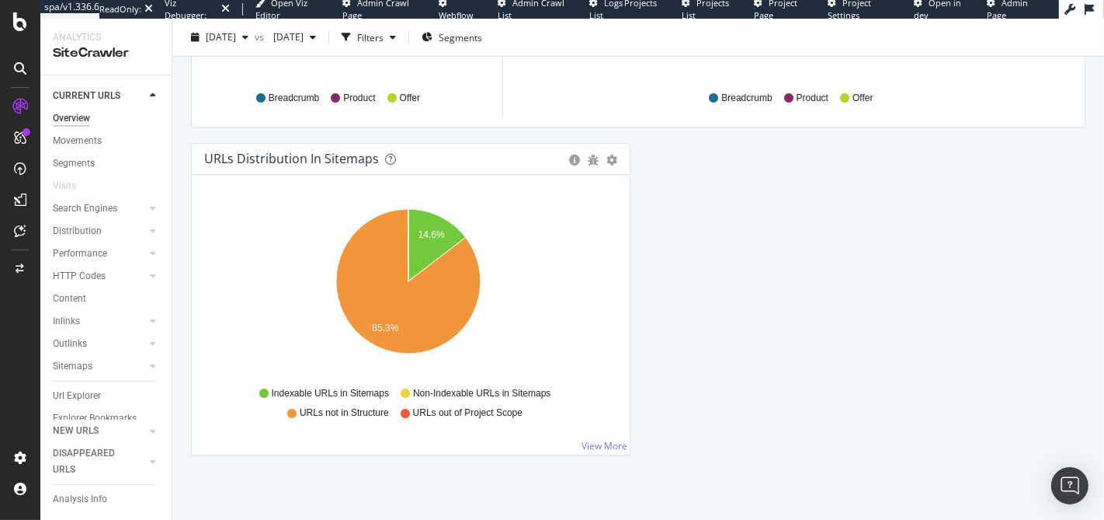
click at [298, 151] on div "URLs Distribution in Sitemaps" at bounding box center [291, 159] width 175 height 16
click at [281, 151] on div "URLs Distribution in Sitemaps" at bounding box center [291, 159] width 175 height 16
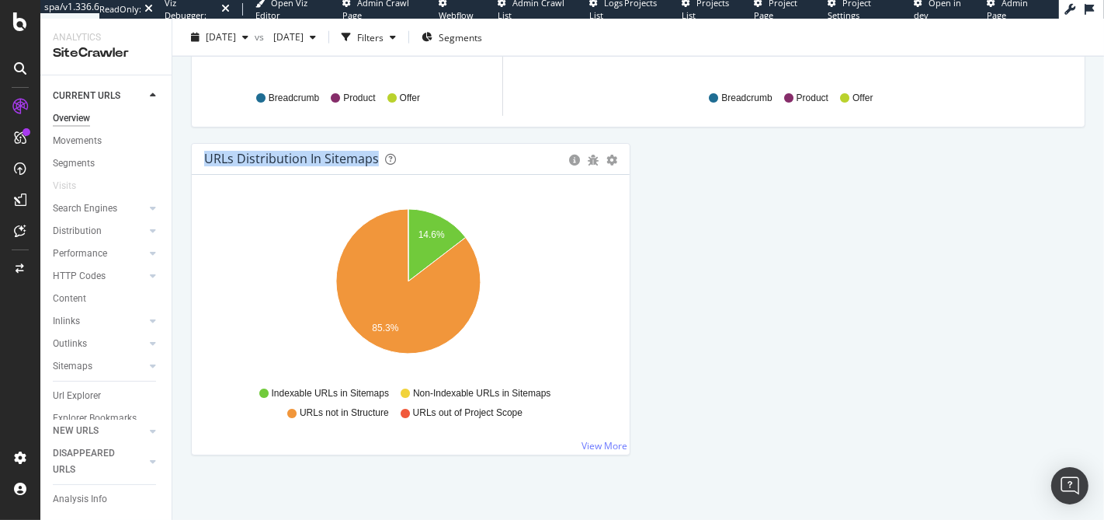
click at [281, 151] on div "URLs Distribution in Sitemaps" at bounding box center [291, 159] width 175 height 16
click at [276, 151] on div "URLs Distribution in Sitemaps" at bounding box center [291, 159] width 175 height 16
click at [263, 151] on div "URLs Distribution in Sitemaps" at bounding box center [291, 159] width 175 height 16
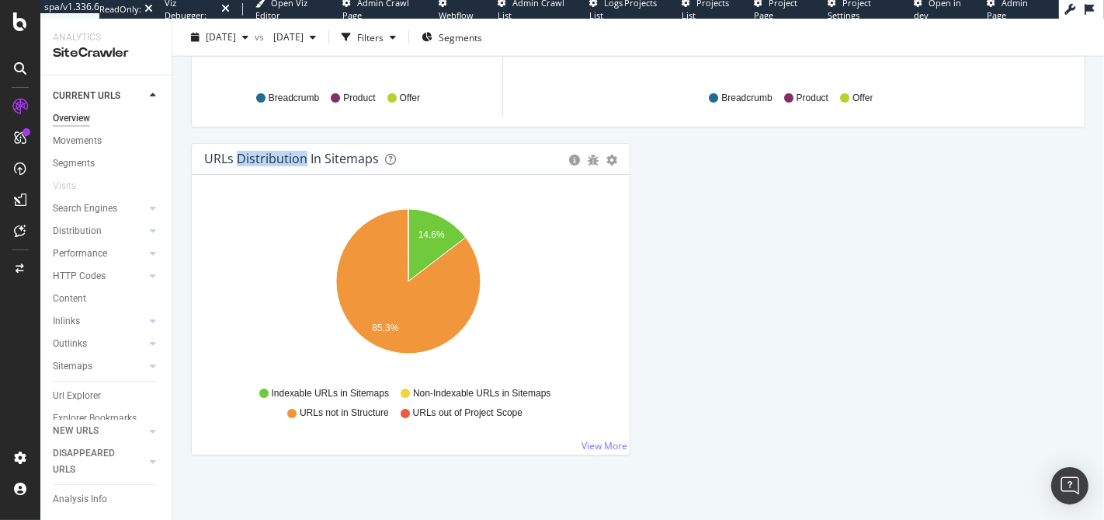
click at [263, 151] on div "URLs Distribution in Sitemaps" at bounding box center [291, 159] width 175 height 16
click at [245, 154] on div "URLs Distribution in Sitemaps" at bounding box center [291, 159] width 175 height 16
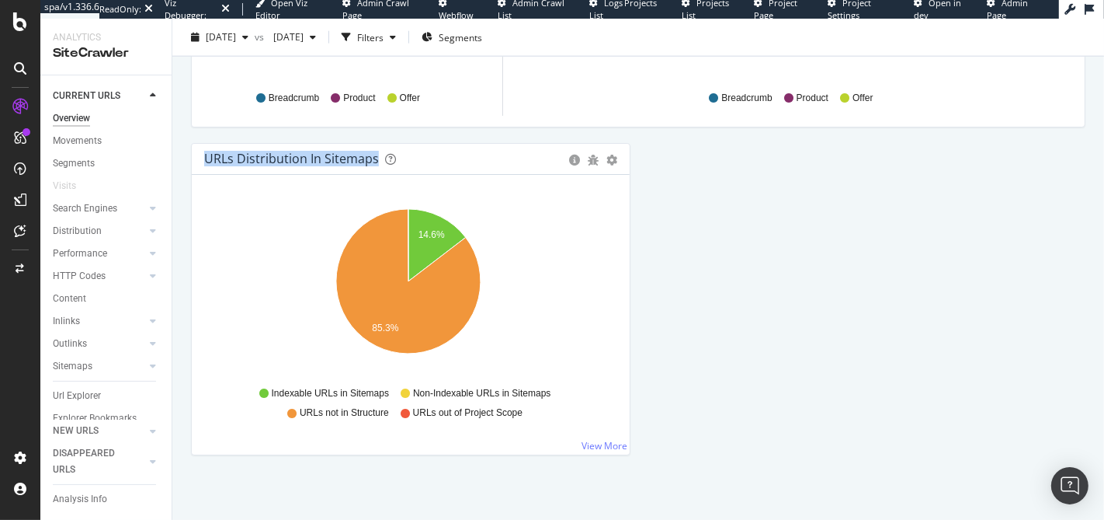
click at [245, 154] on div "URLs Distribution in Sitemaps" at bounding box center [291, 159] width 175 height 16
click at [256, 153] on div "URLs Distribution in Sitemaps" at bounding box center [291, 159] width 175 height 16
click at [252, 153] on div "URLs Distribution in Sitemaps" at bounding box center [291, 159] width 175 height 16
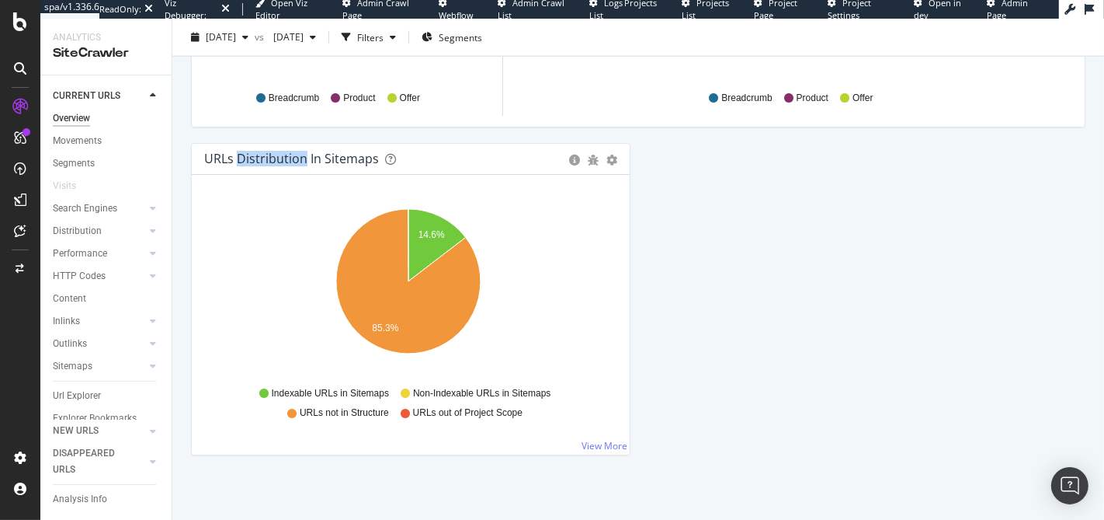
click at [252, 153] on div "URLs Distribution in Sitemaps" at bounding box center [291, 159] width 175 height 16
click at [250, 153] on div "URLs Distribution in Sitemaps" at bounding box center [291, 159] width 175 height 16
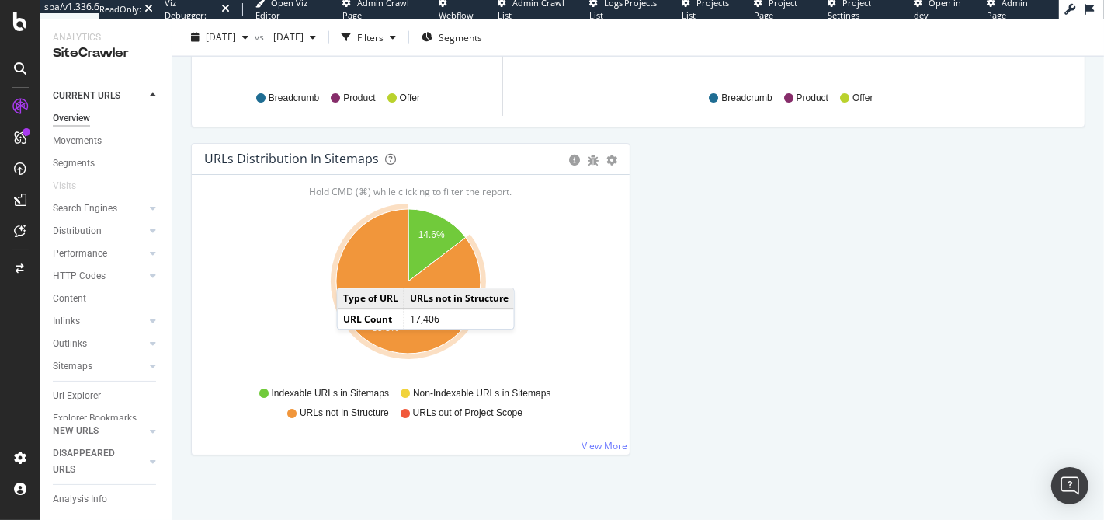
click at [352, 267] on icon "A chart." at bounding box center [408, 281] width 144 height 144
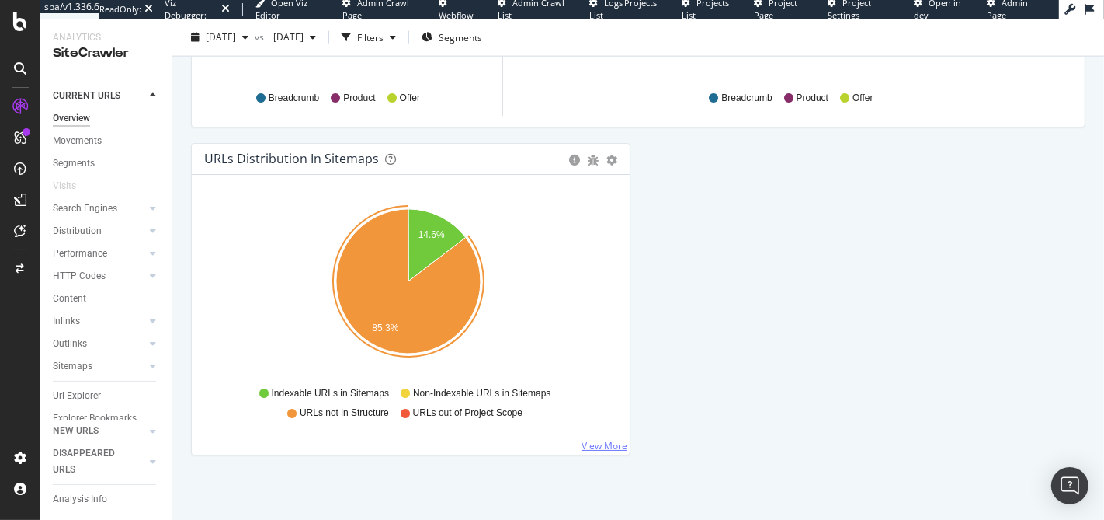
click at [605, 441] on link "View More" at bounding box center [605, 445] width 46 height 13
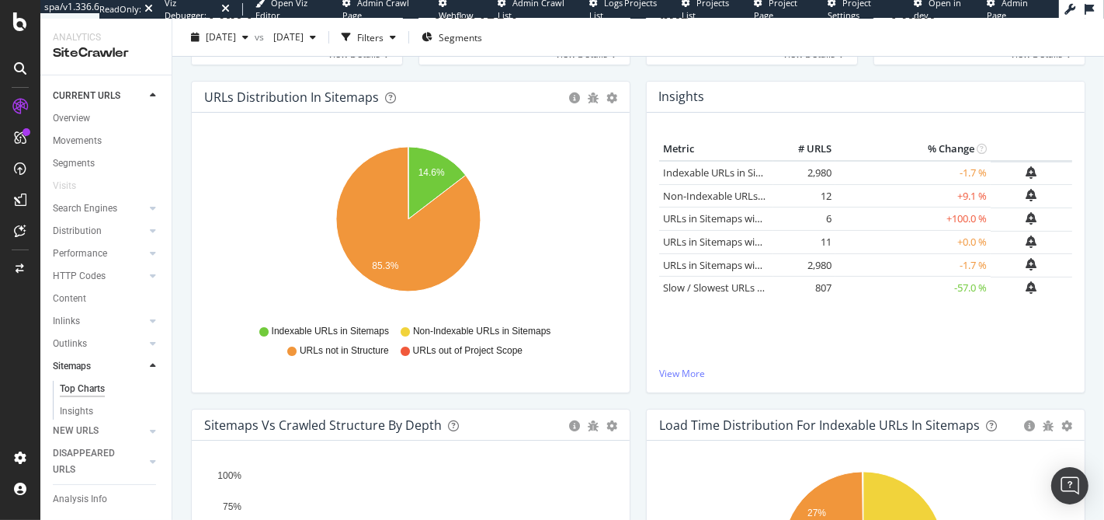
scroll to position [291, 0]
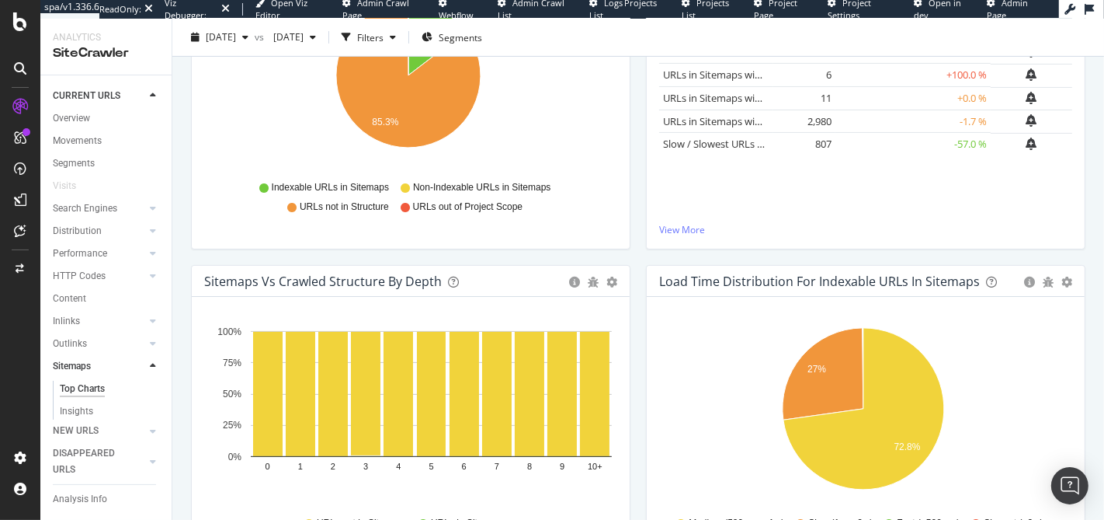
click at [744, 283] on div "Load Time Distribution for Indexable URLs in Sitemaps" at bounding box center [819, 281] width 321 height 16
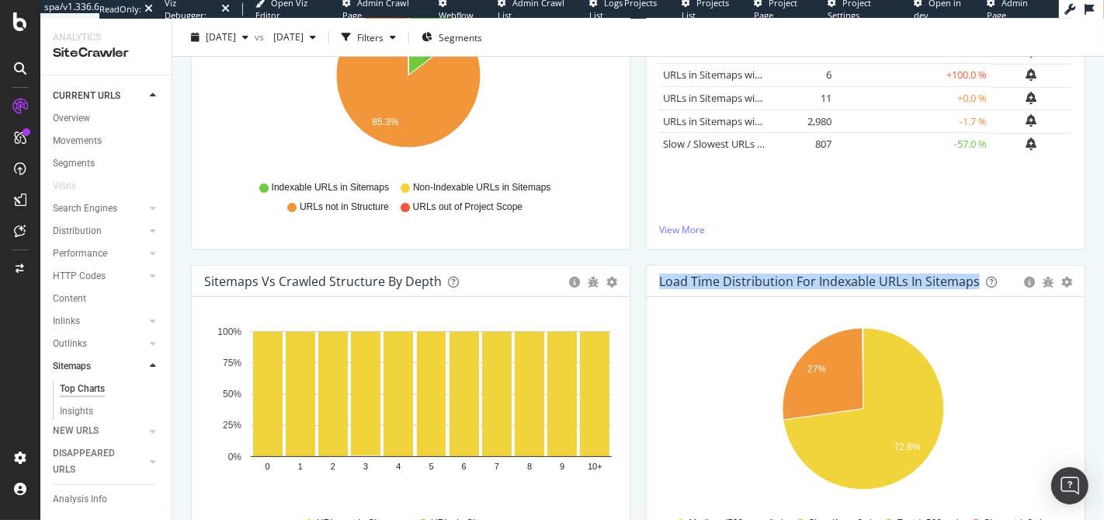
click at [744, 283] on div "Load Time Distribution for Indexable URLs in Sitemaps" at bounding box center [819, 281] width 321 height 16
click at [742, 283] on div "Load Time Distribution for Indexable URLs in Sitemaps" at bounding box center [819, 281] width 321 height 16
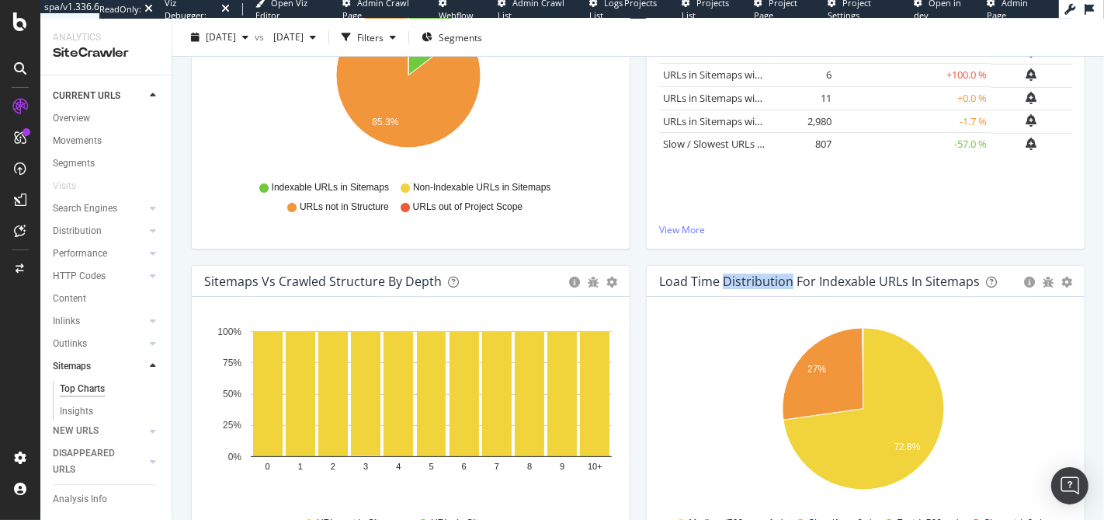
click at [742, 283] on div "Load Time Distribution for Indexable URLs in Sitemaps" at bounding box center [819, 281] width 321 height 16
click at [763, 280] on div "Load Time Distribution for Indexable URLs in Sitemaps" at bounding box center [819, 281] width 321 height 16
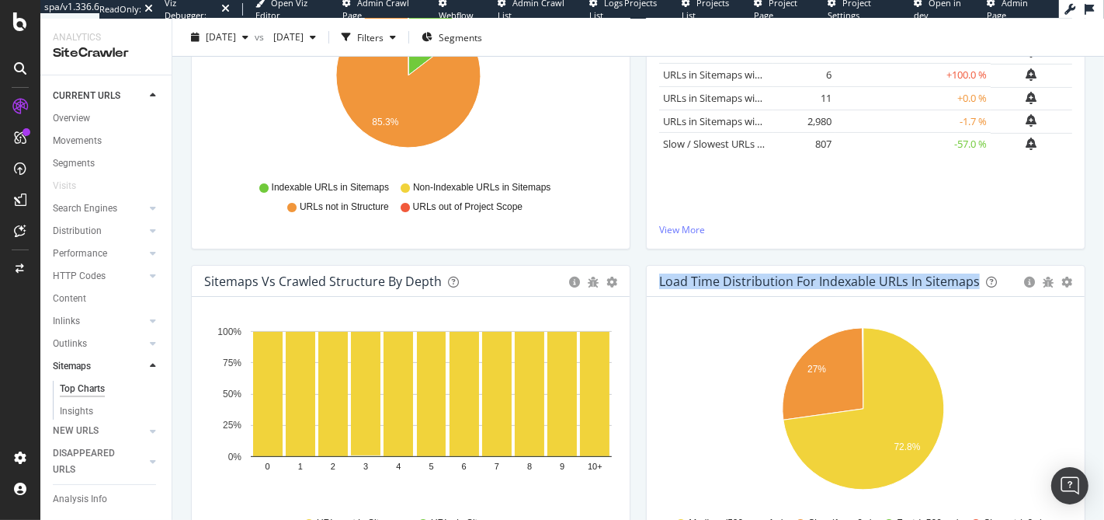
click at [751, 280] on div "Load Time Distribution for Indexable URLs in Sitemaps" at bounding box center [819, 281] width 321 height 16
click at [735, 282] on div "Load Time Distribution for Indexable URLs in Sitemaps" at bounding box center [819, 281] width 321 height 16
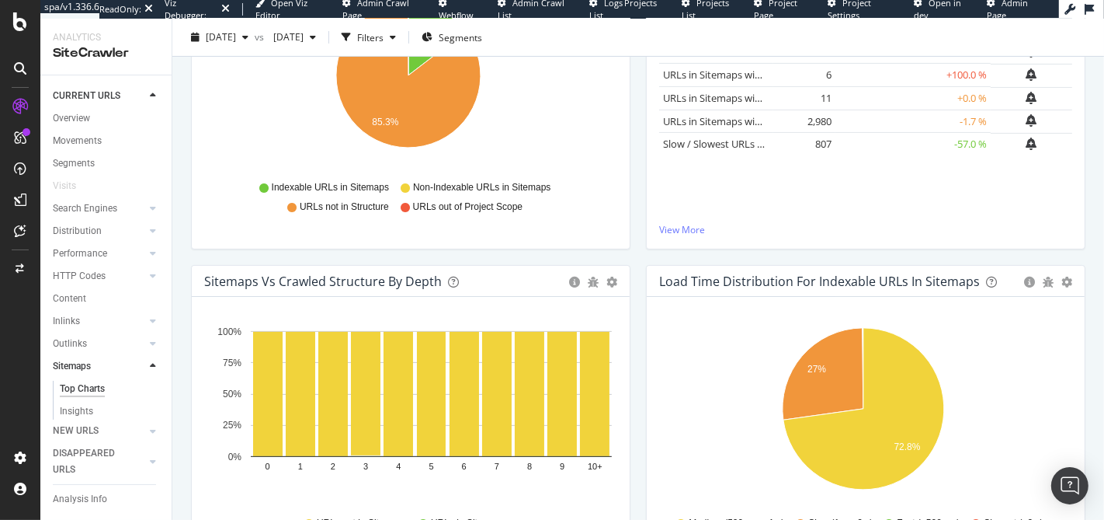
click at [724, 282] on div "Load Time Distribution for Indexable URLs in Sitemaps" at bounding box center [819, 281] width 321 height 16
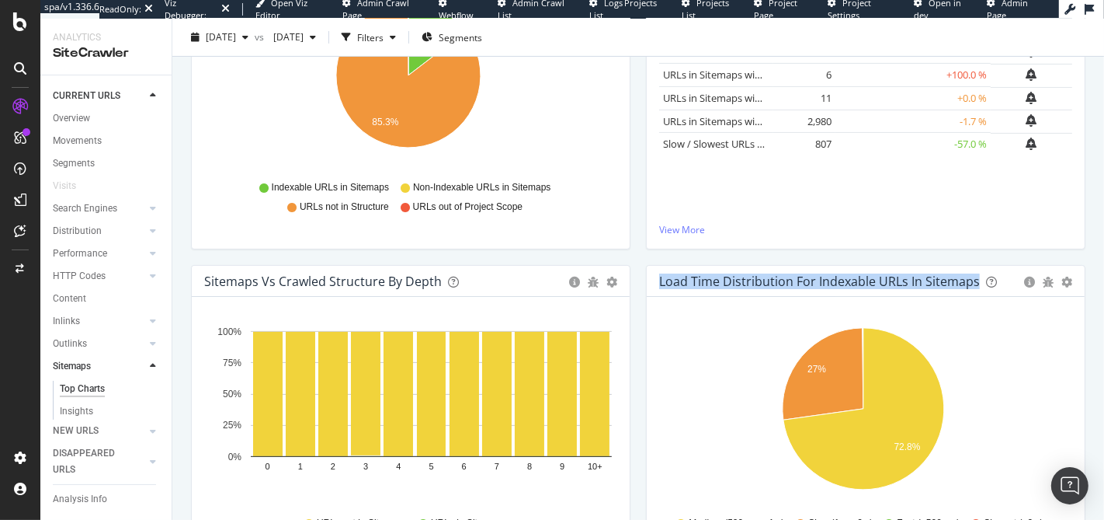
click at [724, 282] on div "Load Time Distribution for Indexable URLs in Sitemaps" at bounding box center [819, 281] width 321 height 16
click at [704, 280] on div "Load Time Distribution for Indexable URLs in Sitemaps" at bounding box center [819, 281] width 321 height 16
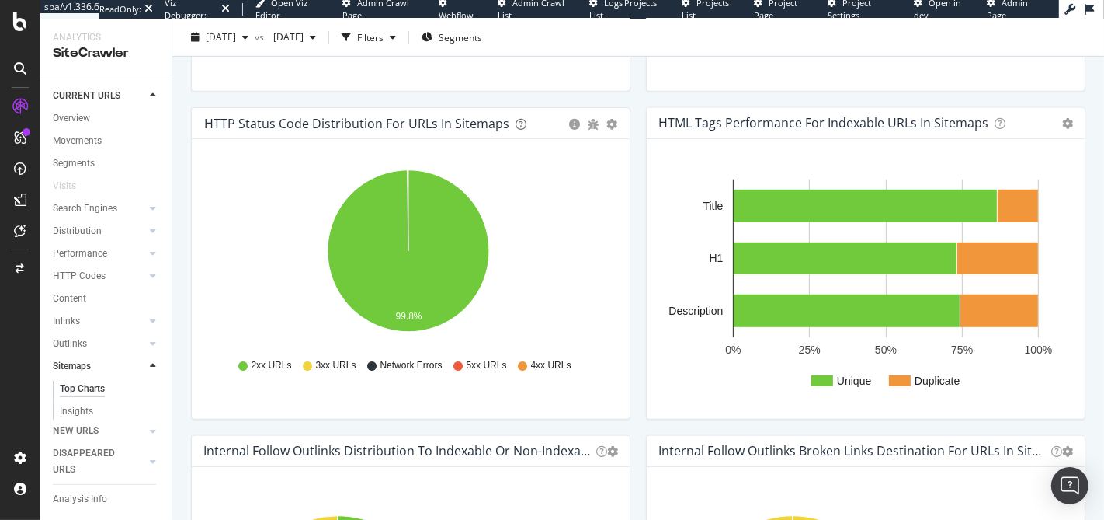
scroll to position [1074, 0]
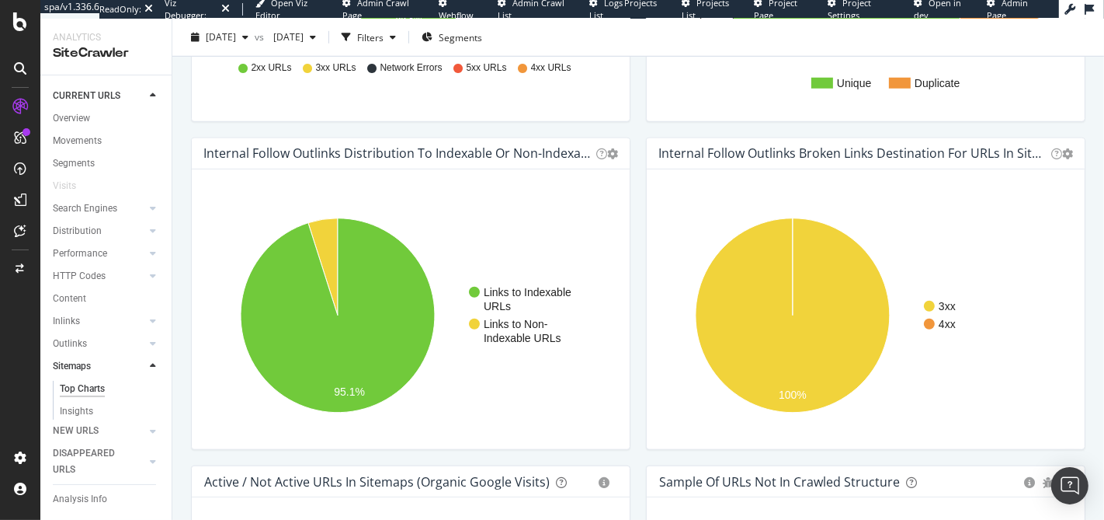
click at [513, 158] on h4 "Internal Follow Outlinks Distribution to Indexable or Non-Indexable URLs for UR…" at bounding box center [396, 153] width 387 height 21
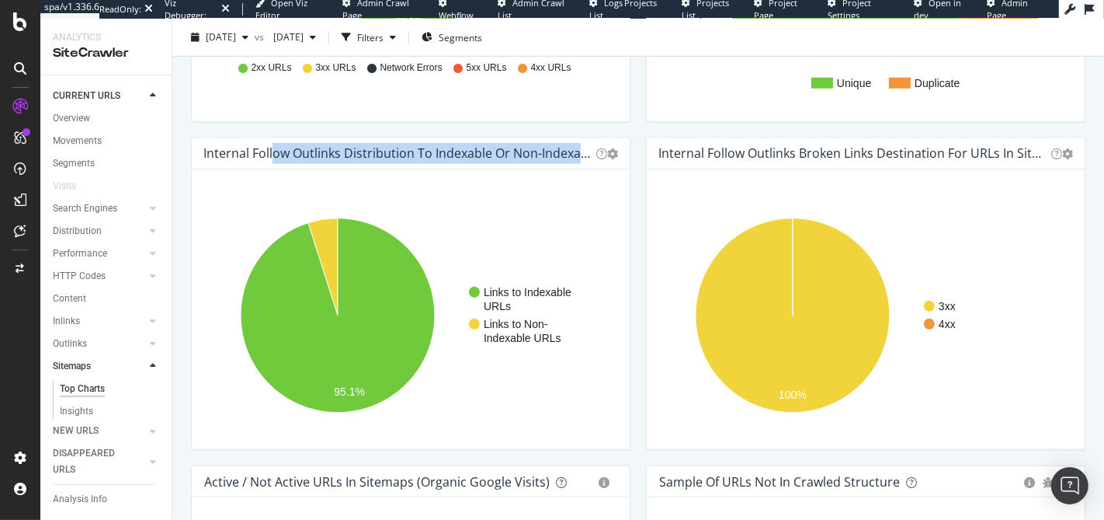
click at [513, 158] on h4 "Internal Follow Outlinks Distribution to Indexable or Non-Indexable URLs for UR…" at bounding box center [396, 153] width 387 height 21
click at [509, 157] on h4 "Internal Follow Outlinks Distribution to Indexable or Non-Indexable URLs for UR…" at bounding box center [396, 153] width 387 height 21
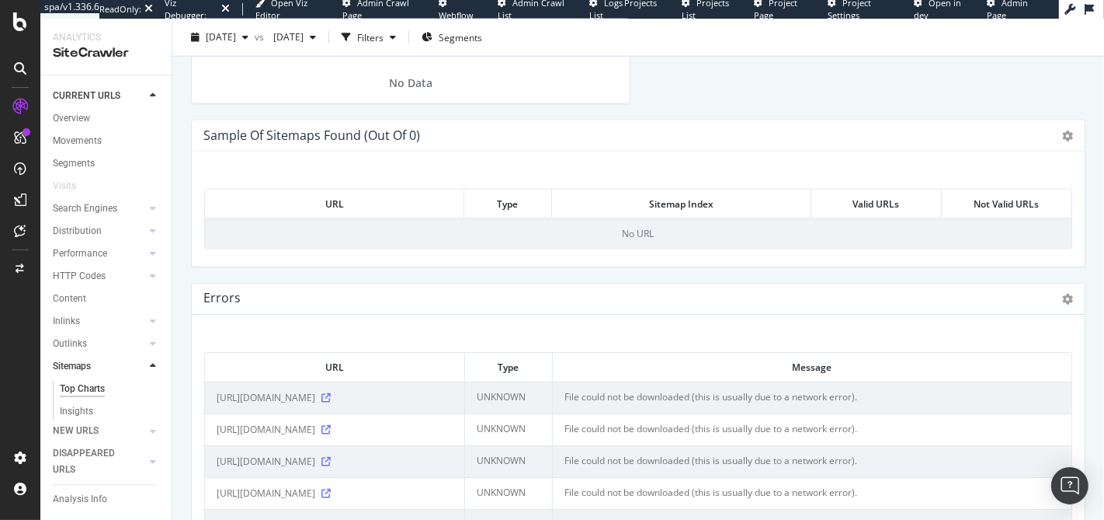
scroll to position [2010, 0]
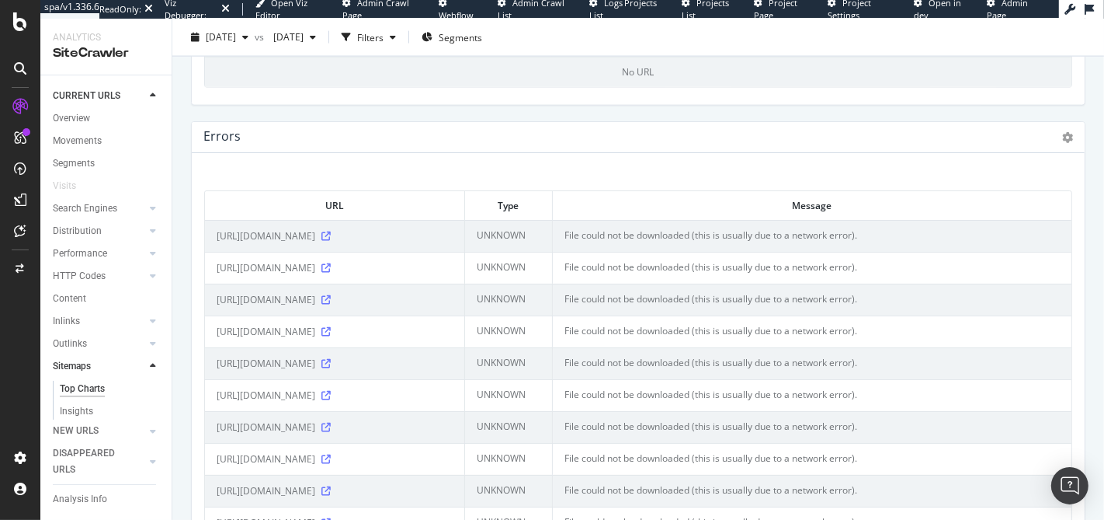
click at [642, 276] on td "File could not be downloaded (this is usually due to a network error)." at bounding box center [812, 268] width 519 height 32
click at [622, 276] on td "File could not be downloaded (this is usually due to a network error)." at bounding box center [812, 268] width 519 height 32
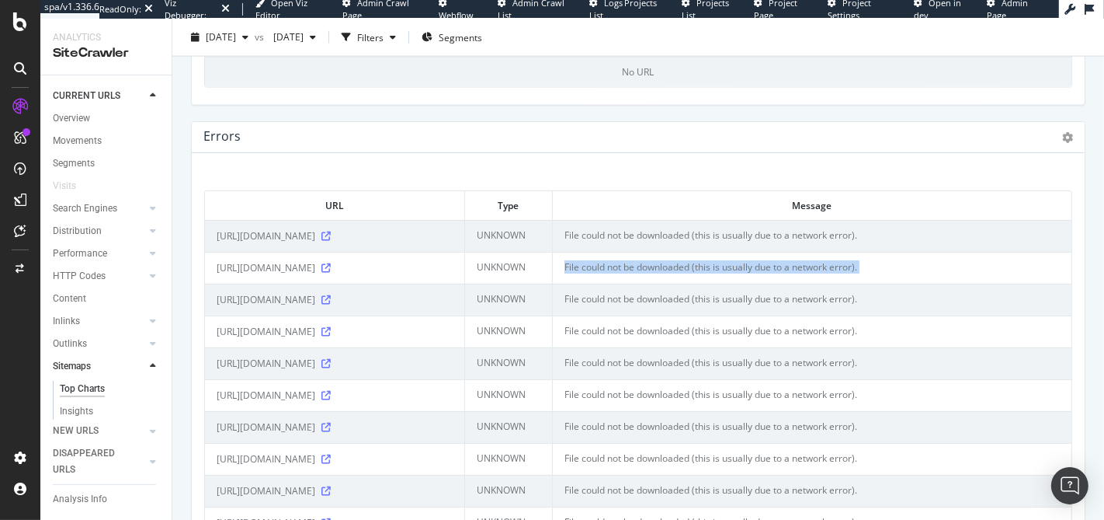
click at [622, 276] on td "File could not be downloaded (this is usually due to a network error)." at bounding box center [812, 268] width 519 height 32
click at [638, 275] on td "File could not be downloaded (this is usually due to a network error)." at bounding box center [812, 268] width 519 height 32
click at [331, 273] on icon at bounding box center [325, 267] width 9 height 9
click at [303, 237] on span "https://www.farfetch.com/sitemaps/sitemaps-farfetch-com/uk-sitemap-products-4.x…" at bounding box center [266, 236] width 99 height 16
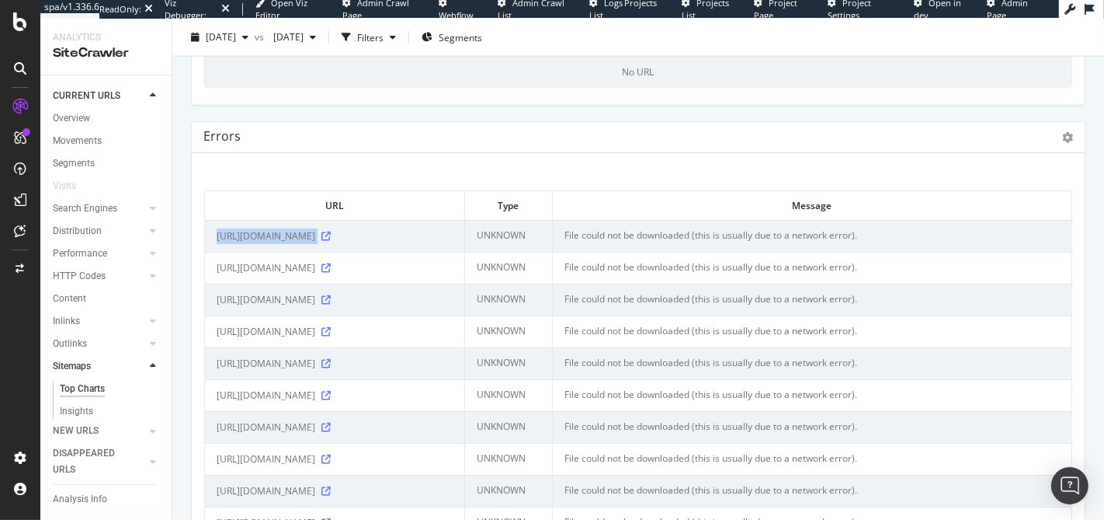
click at [303, 237] on span "https://www.farfetch.com/sitemaps/sitemaps-farfetch-com/uk-sitemap-products-4.x…" at bounding box center [266, 236] width 99 height 16
click at [276, 240] on span "https://www.farfetch.com/sitemaps/sitemaps-farfetch-com/uk-sitemap-products-4.x…" at bounding box center [266, 236] width 99 height 16
click at [304, 237] on span "https://www.farfetch.com/sitemaps/sitemaps-farfetch-com/uk-sitemap-products-4.x…" at bounding box center [266, 236] width 99 height 16
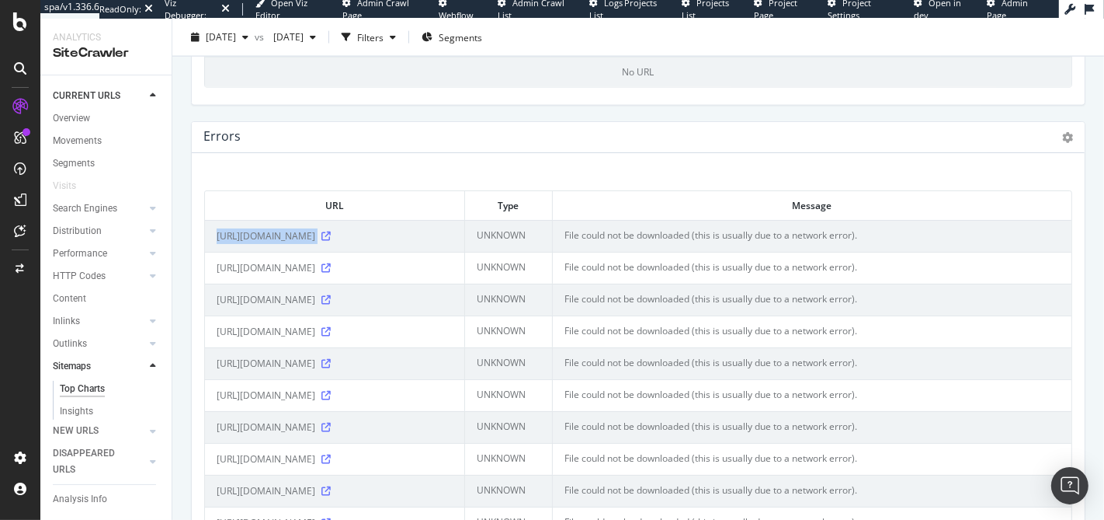
drag, startPoint x: 384, startPoint y: 242, endPoint x: 262, endPoint y: 242, distance: 121.9
click at [262, 242] on span "https://www.farfetch.com/sitemaps/sitemaps-farfetch-com/uk-sitemap-products-4.x…" at bounding box center [266, 236] width 99 height 16
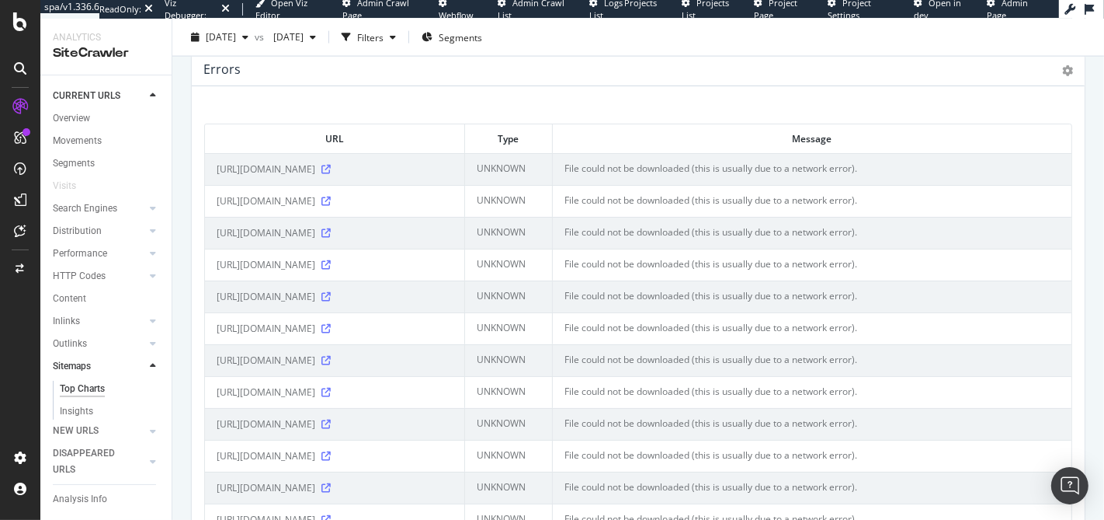
scroll to position [2077, 0]
click at [273, 240] on span "https://www.farfetch.com/sitemaps/sitemaps-farfetch-com/uk-sitemap-brands-subca…" at bounding box center [266, 232] width 99 height 16
click at [272, 240] on span "https://www.farfetch.com/sitemaps/sitemaps-farfetch-com/uk-sitemap-brands-subca…" at bounding box center [266, 232] width 99 height 16
click at [270, 240] on span "https://www.farfetch.com/sitemaps/sitemaps-farfetch-com/uk-sitemap-brands-subca…" at bounding box center [266, 232] width 99 height 16
click at [252, 240] on span "https://www.farfetch.com/sitemaps/sitemaps-farfetch-com/uk-sitemap-brands-subca…" at bounding box center [266, 232] width 99 height 16
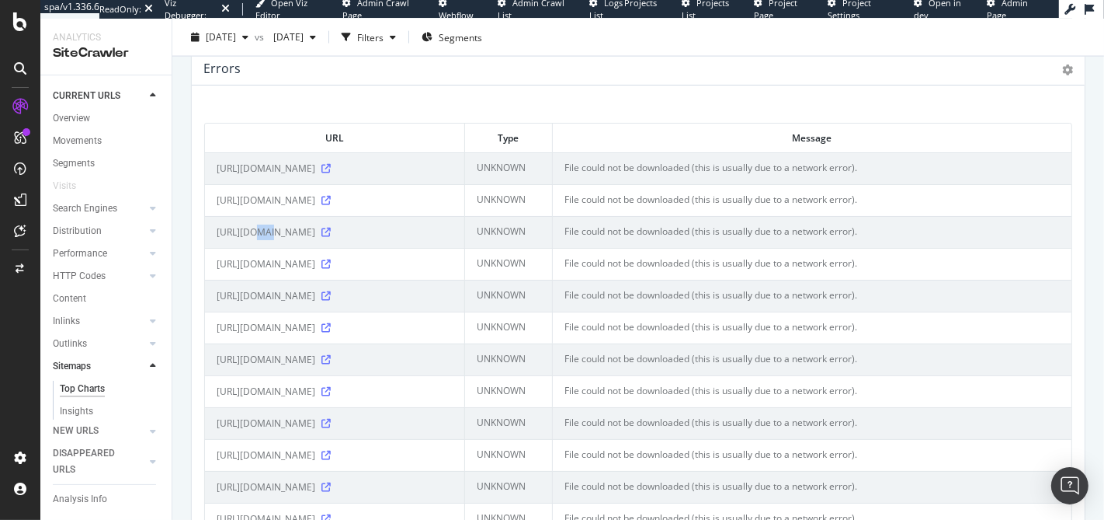
click at [252, 240] on span "https://www.farfetch.com/sitemaps/sitemaps-farfetch-com/uk-sitemap-brands-subca…" at bounding box center [266, 232] width 99 height 16
click at [315, 240] on span "https://www.farfetch.com/sitemaps/sitemaps-farfetch-com/uk-sitemap-brands-subca…" at bounding box center [266, 232] width 99 height 16
click at [284, 240] on span "https://www.farfetch.com/sitemaps/sitemaps-farfetch-com/uk-sitemap-brands-subca…" at bounding box center [266, 232] width 99 height 16
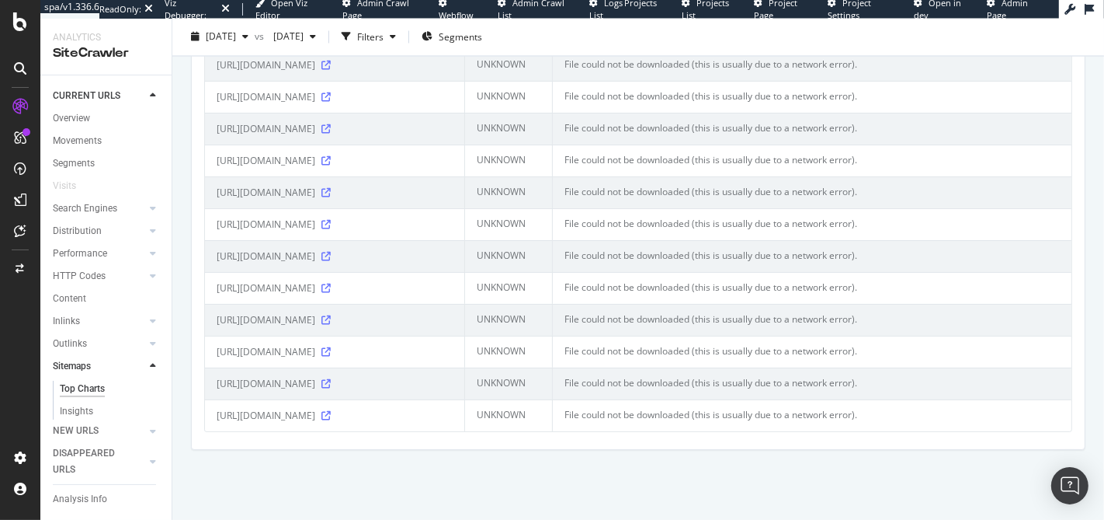
scroll to position [2856, 0]
click at [82, 364] on div "Sitemaps" at bounding box center [72, 366] width 38 height 16
click at [82, 133] on div "Movements" at bounding box center [77, 141] width 49 height 16
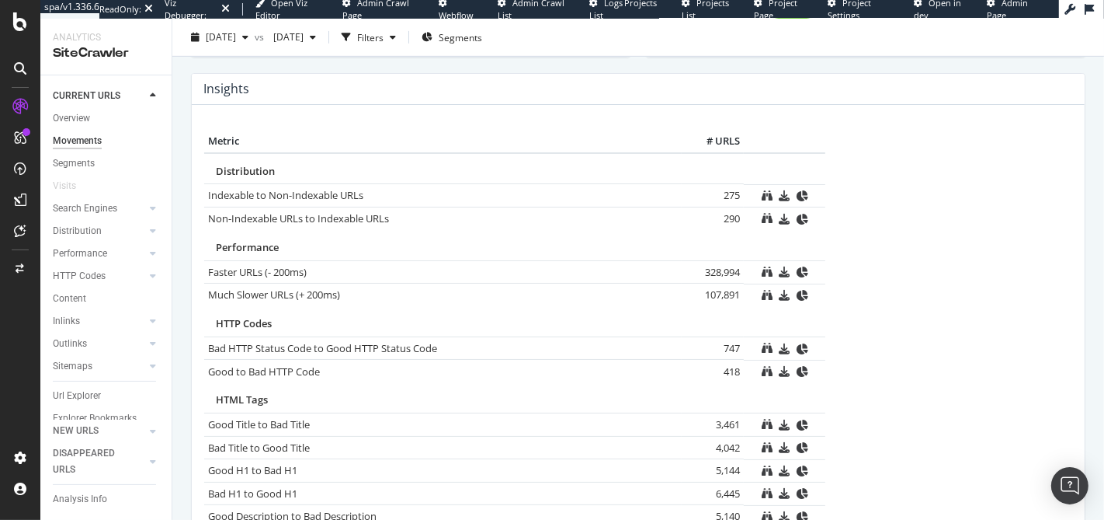
scroll to position [714, 0]
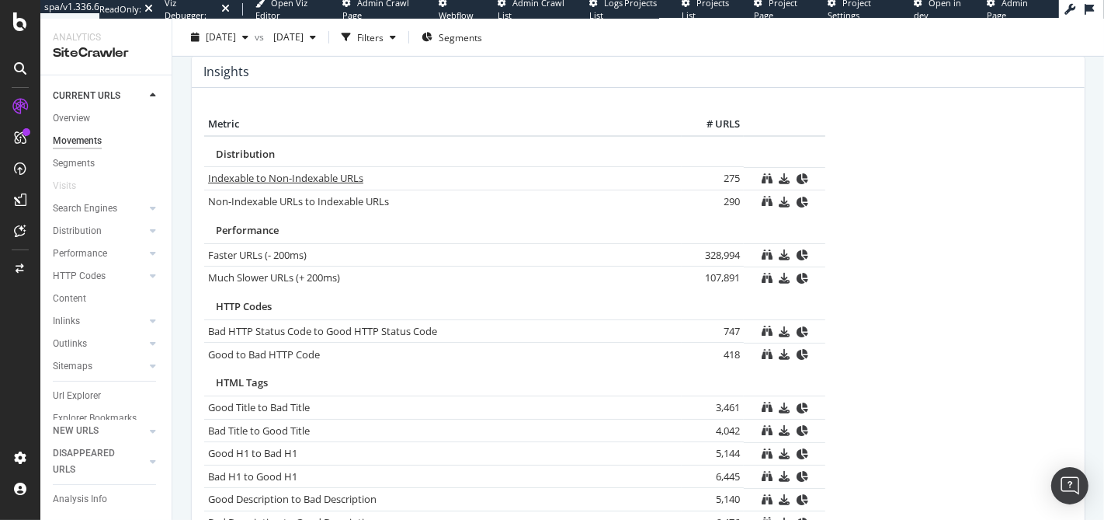
click at [283, 177] on link "Indexable to Non-Indexable URLs" at bounding box center [285, 178] width 155 height 14
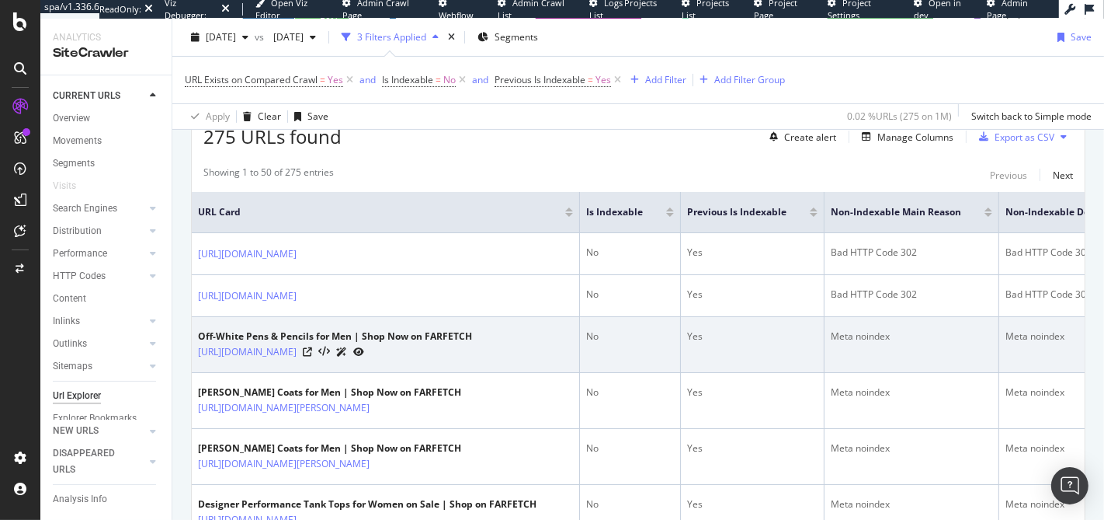
scroll to position [327, 0]
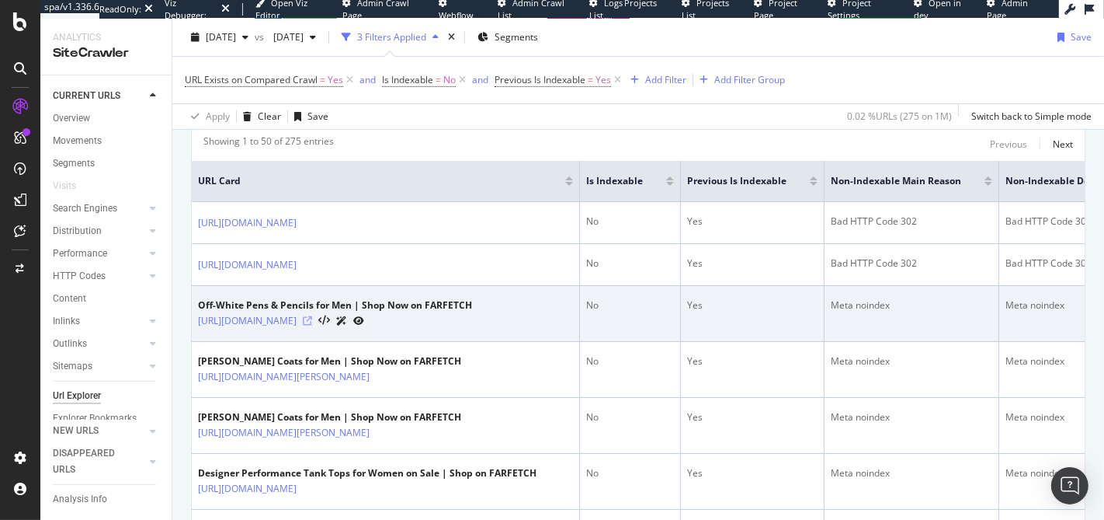
click at [312, 325] on icon at bounding box center [307, 320] width 9 height 9
click at [297, 328] on link "https://www.farfetch.com/uk/shopping/men/off-white/pens-pencils-2/items.aspx" at bounding box center [247, 321] width 99 height 16
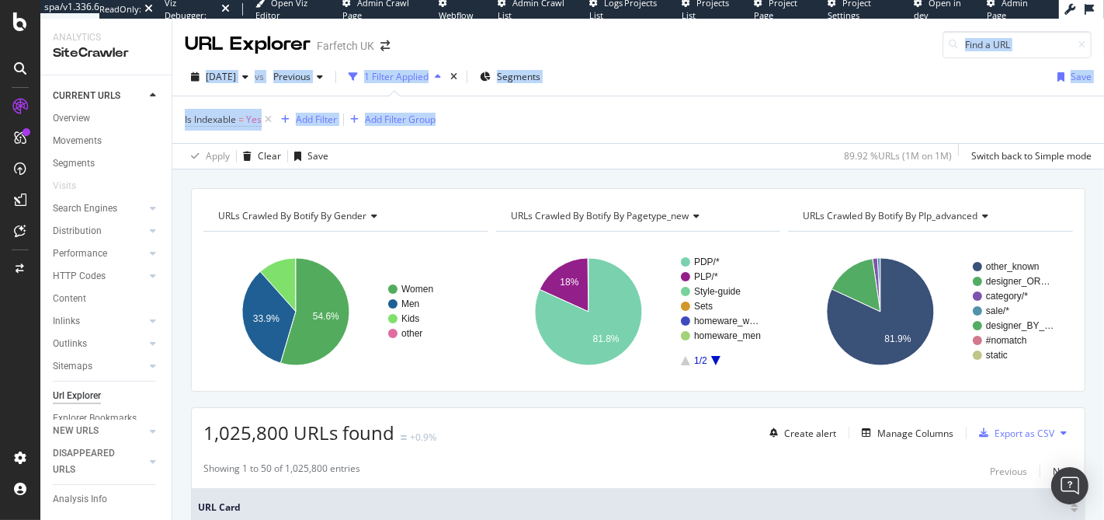
drag, startPoint x: 615, startPoint y: 44, endPoint x: 656, endPoint y: 127, distance: 92.7
click at [656, 127] on div "URL Explorer Farfetch UK 2025 Aug. 15th vs Previous 1 Filter Applied Segments S…" at bounding box center [638, 269] width 932 height 501
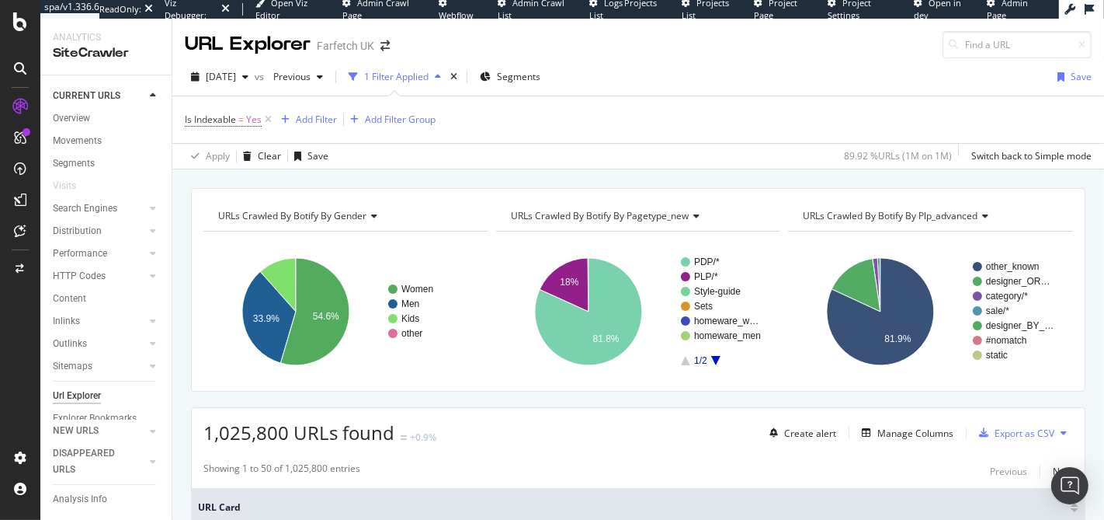
click at [656, 127] on div "Is Indexable = Yes Add Filter Add Filter Group" at bounding box center [638, 119] width 907 height 47
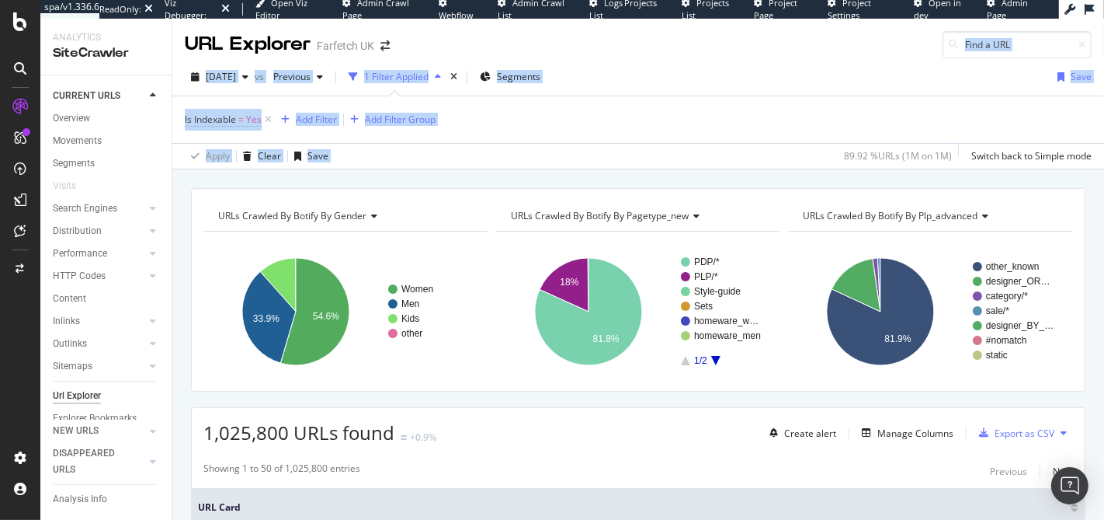
drag, startPoint x: 676, startPoint y: 132, endPoint x: 603, endPoint y: 30, distance: 124.8
click at [603, 30] on div "URL Explorer Farfetch UK 2025 Aug. 15th vs Previous 1 Filter Applied Segments S…" at bounding box center [638, 269] width 932 height 501
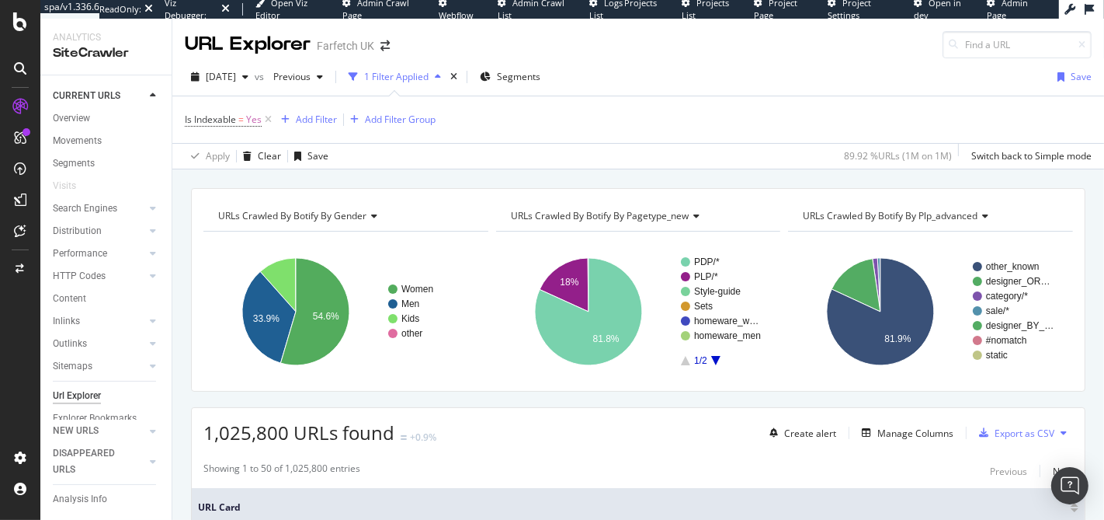
click at [603, 30] on div "URL Explorer Farfetch UK" at bounding box center [638, 39] width 932 height 40
drag, startPoint x: 603, startPoint y: 30, endPoint x: 667, endPoint y: 110, distance: 102.2
click at [665, 106] on div "URL Explorer Farfetch UK 2025 Aug. 15th vs Previous 1 Filter Applied Segments S…" at bounding box center [638, 269] width 932 height 501
click at [667, 110] on div "Is Indexable = Yes Add Filter Add Filter Group" at bounding box center [638, 119] width 907 height 47
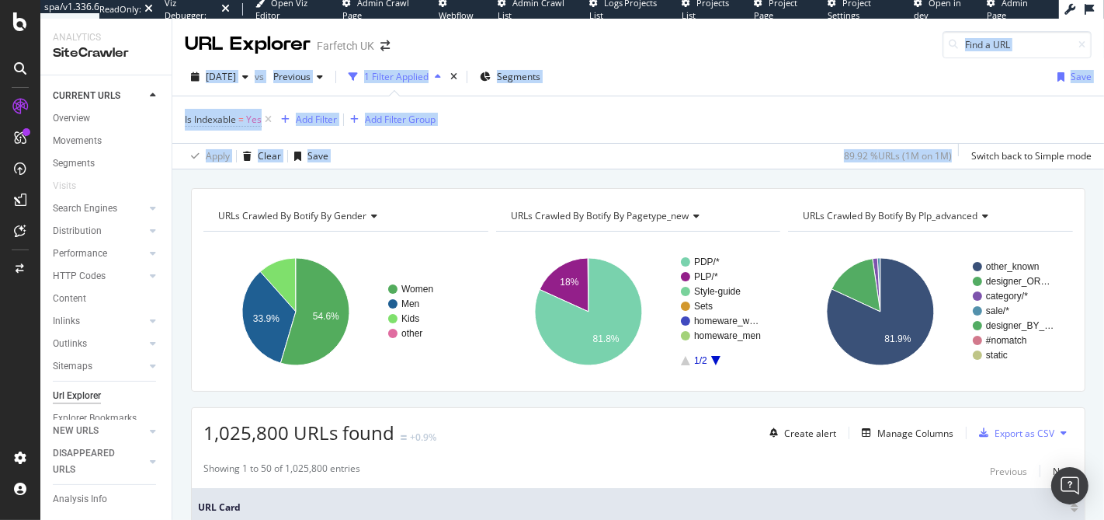
drag, startPoint x: 710, startPoint y: 162, endPoint x: 656, endPoint y: 55, distance: 119.1
click at [656, 55] on div "URL Explorer Farfetch UK 2025 Aug. 15th vs Previous 1 Filter Applied Segments S…" at bounding box center [638, 269] width 932 height 501
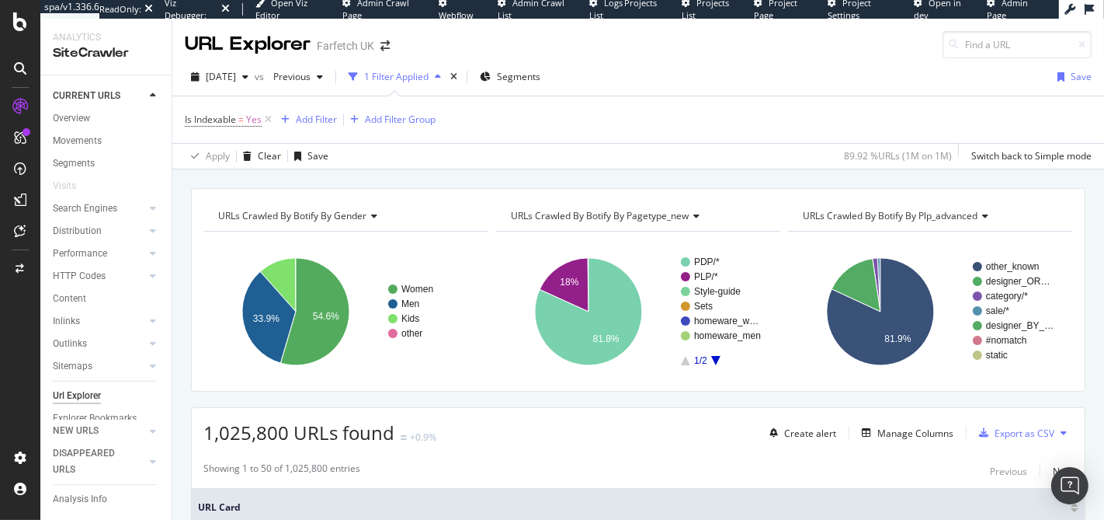
click at [656, 55] on div "URL Explorer Farfetch UK" at bounding box center [638, 39] width 932 height 40
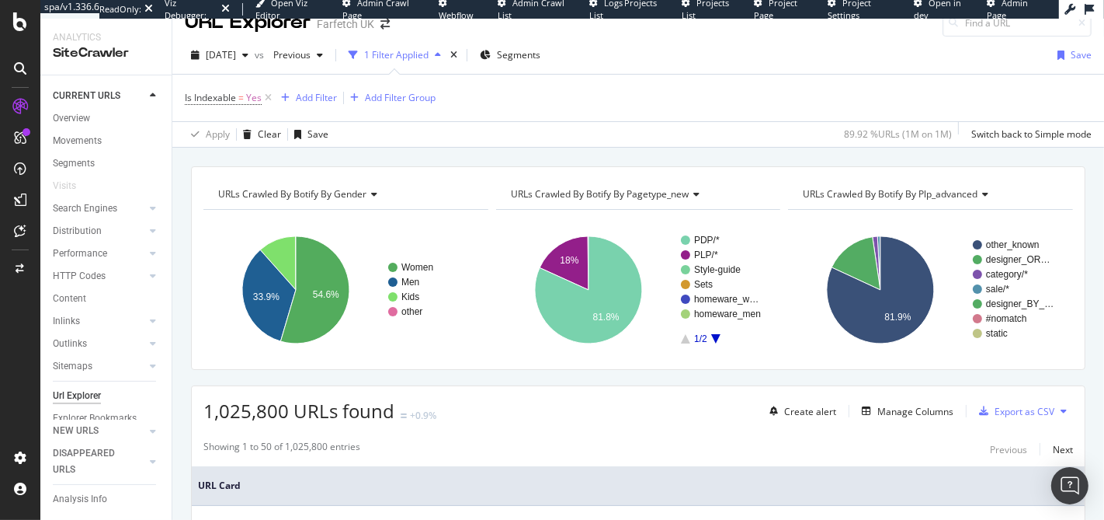
scroll to position [33, 0]
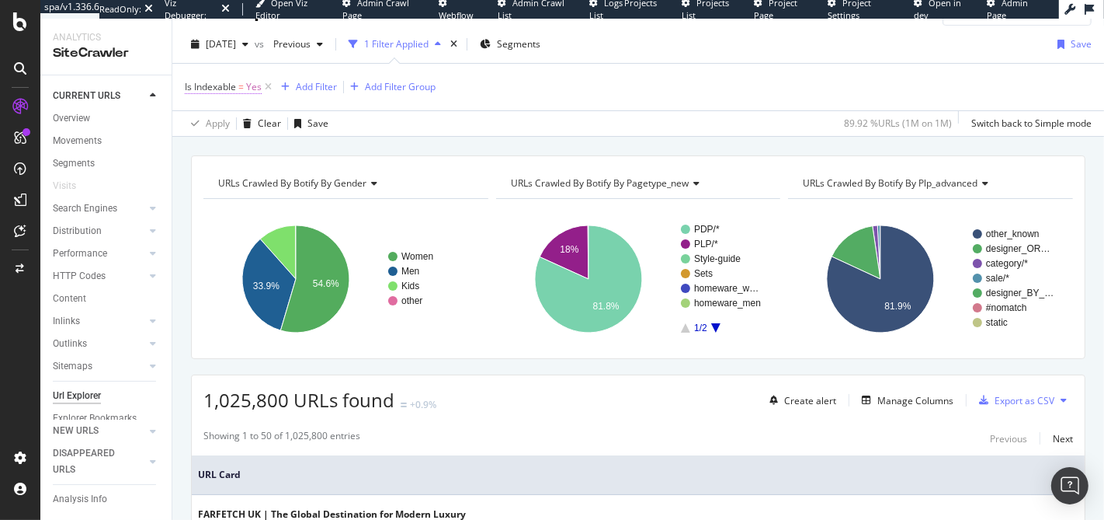
click at [238, 86] on span "=" at bounding box center [240, 86] width 5 height 13
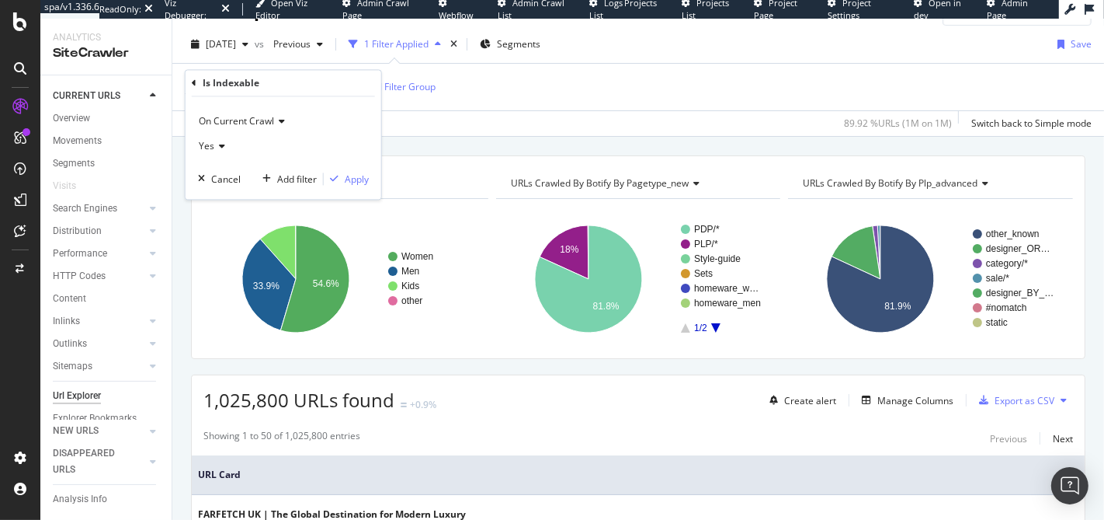
click at [193, 82] on icon at bounding box center [194, 82] width 5 height 9
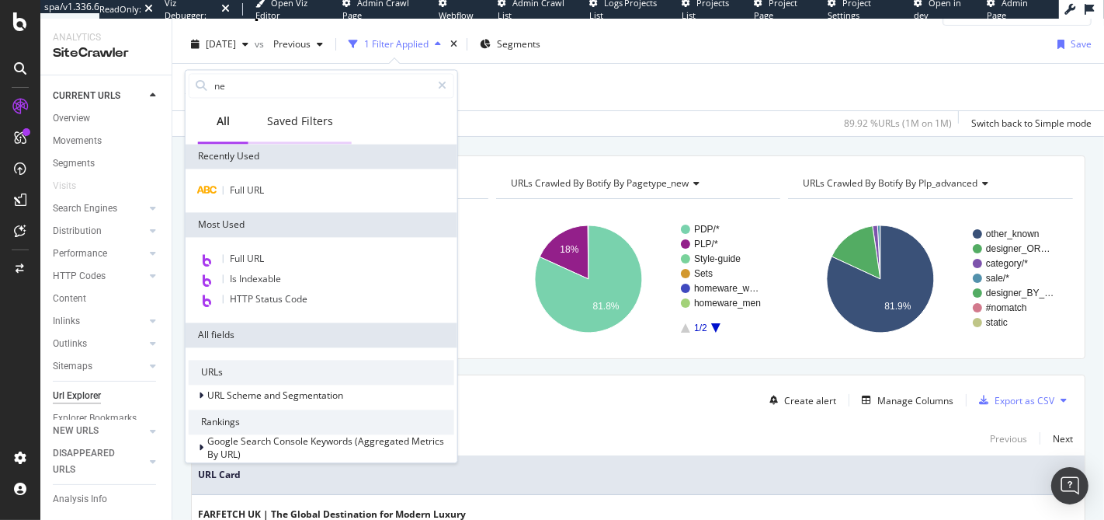
type input "new"
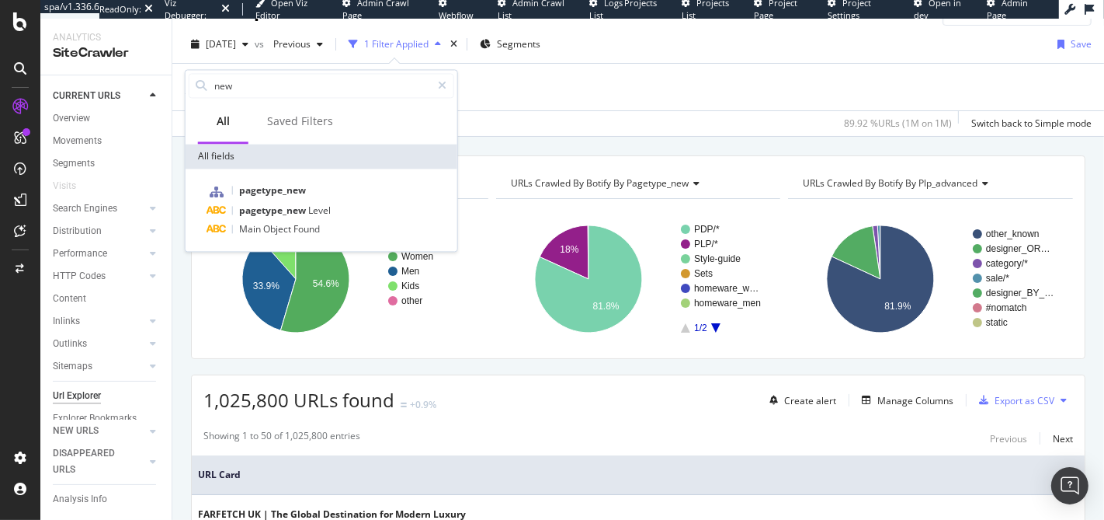
click at [602, 94] on div "Is Indexable = Yes Add Filter Add Filter Group" at bounding box center [638, 87] width 907 height 47
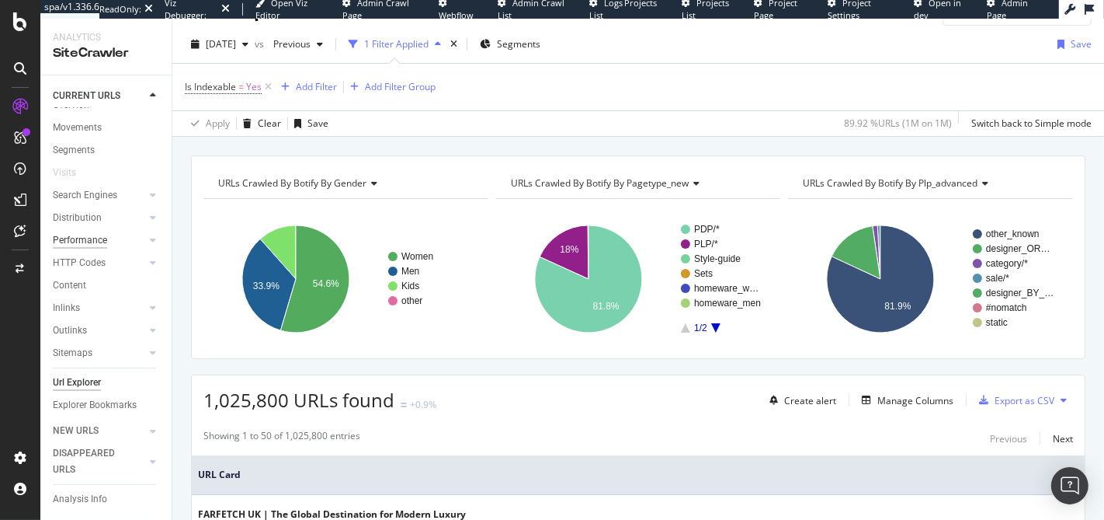
scroll to position [36, 0]
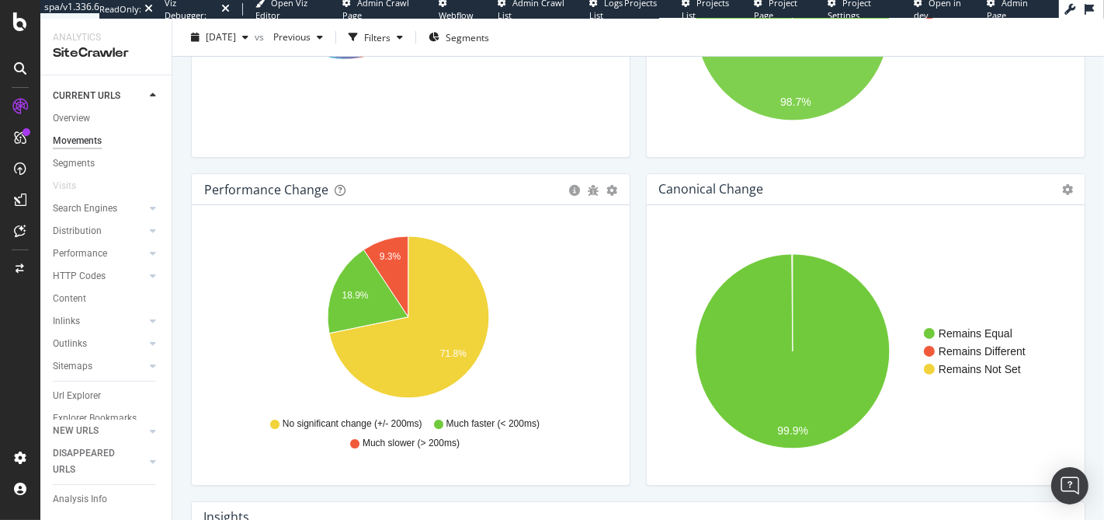
scroll to position [153, 0]
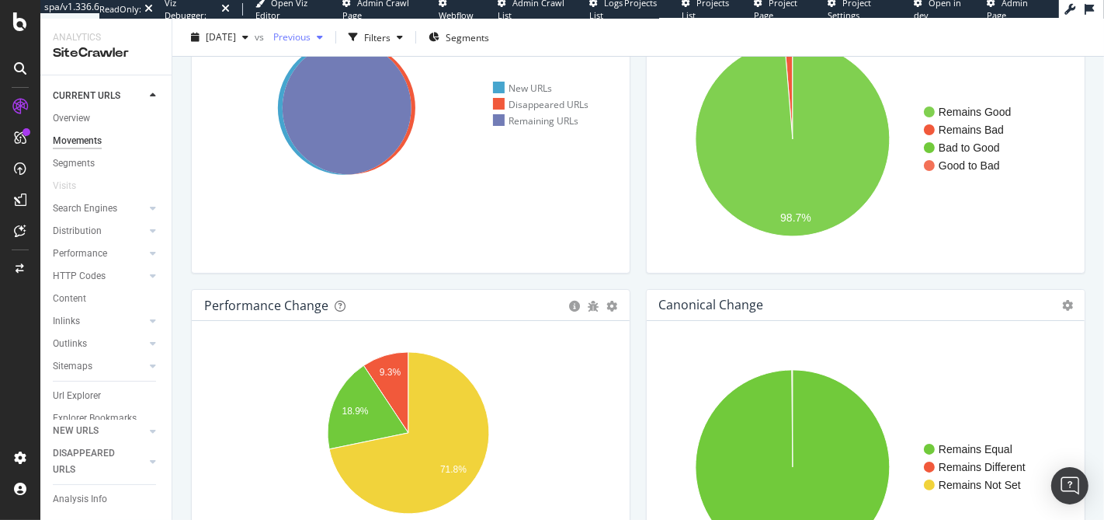
click at [311, 38] on span "Previous" at bounding box center [288, 36] width 43 height 13
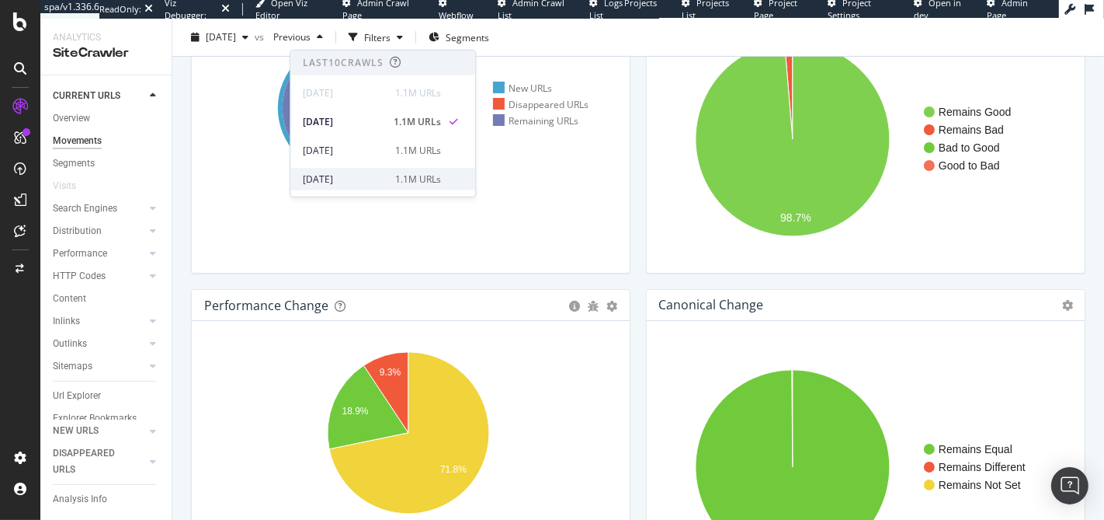
click at [346, 176] on div "[DATE]" at bounding box center [344, 179] width 83 height 14
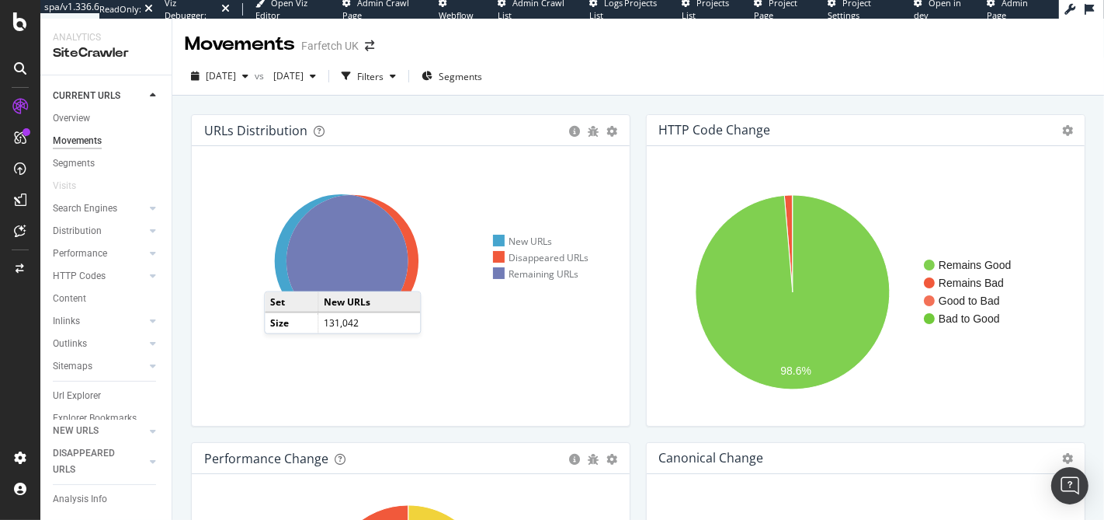
click at [280, 275] on icon at bounding box center [342, 261] width 134 height 134
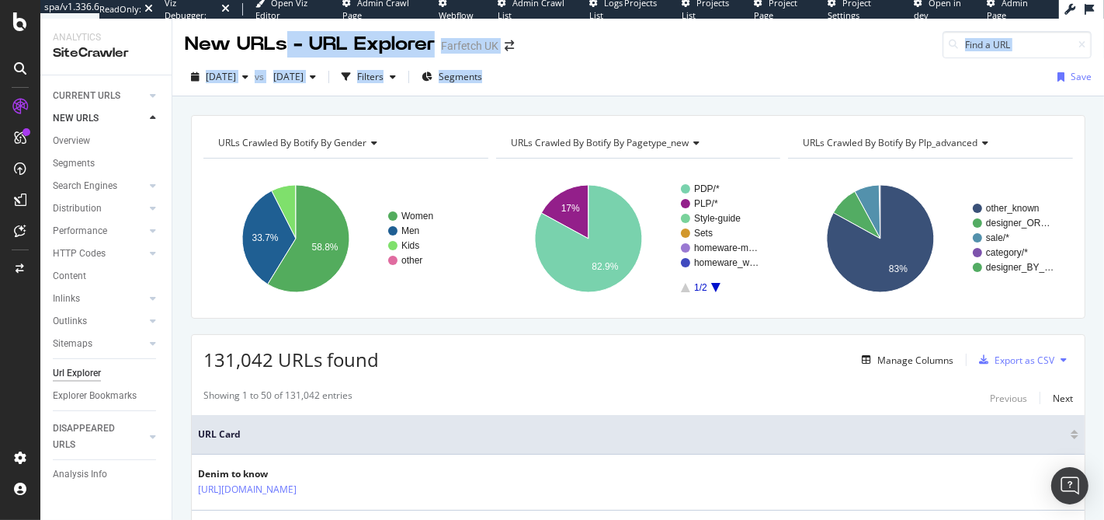
drag, startPoint x: 487, startPoint y: 63, endPoint x: 286, endPoint y: 54, distance: 201.3
click at [287, 54] on div "New URLs - URL Explorer Farfetch UK [DATE] vs [DATE] Filters Segments Save URLs…" at bounding box center [638, 269] width 932 height 501
click at [286, 54] on div "New URLs - URL Explorer" at bounding box center [310, 44] width 250 height 26
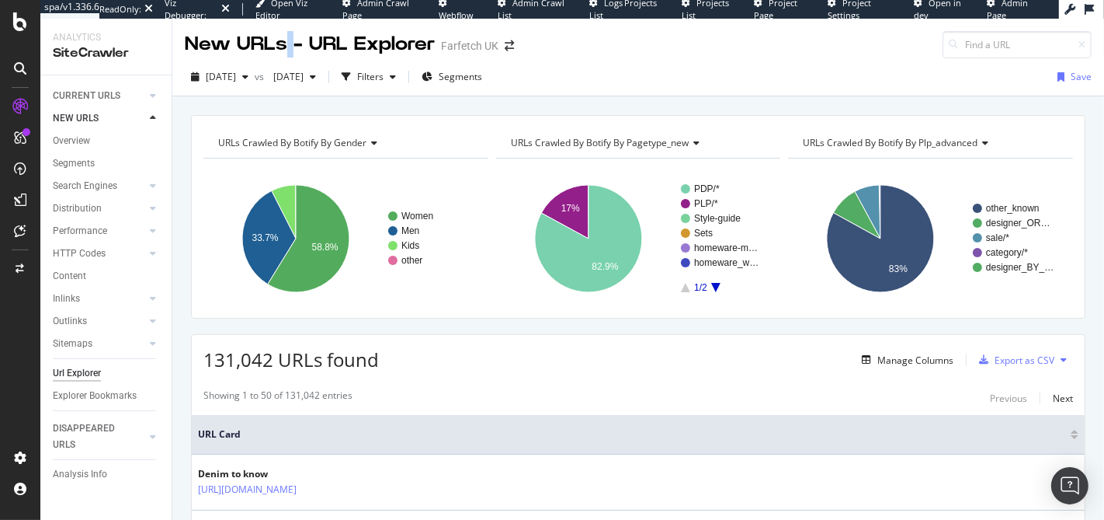
click at [286, 54] on div "New URLs - URL Explorer" at bounding box center [310, 44] width 250 height 26
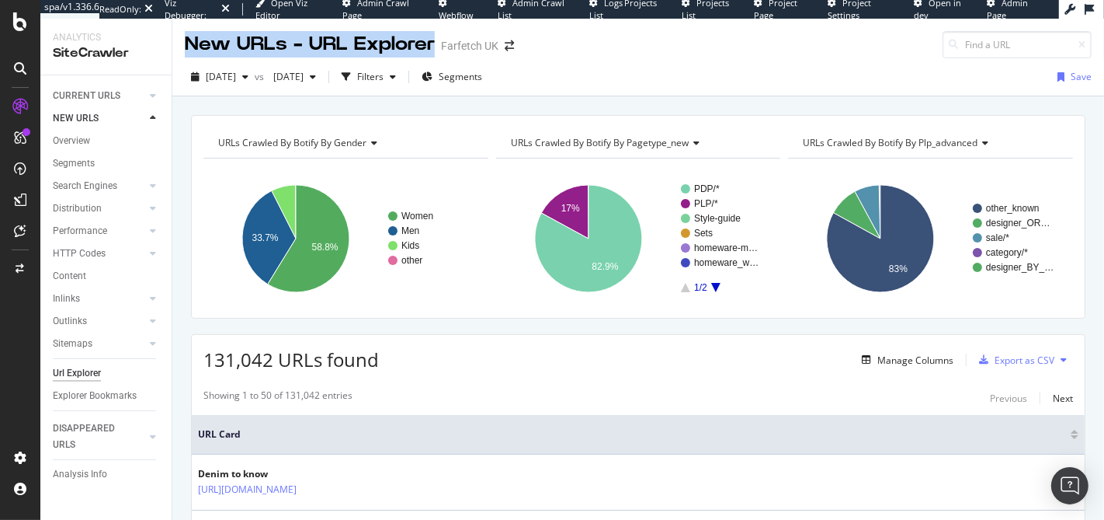
click at [286, 54] on div "New URLs - URL Explorer" at bounding box center [310, 44] width 250 height 26
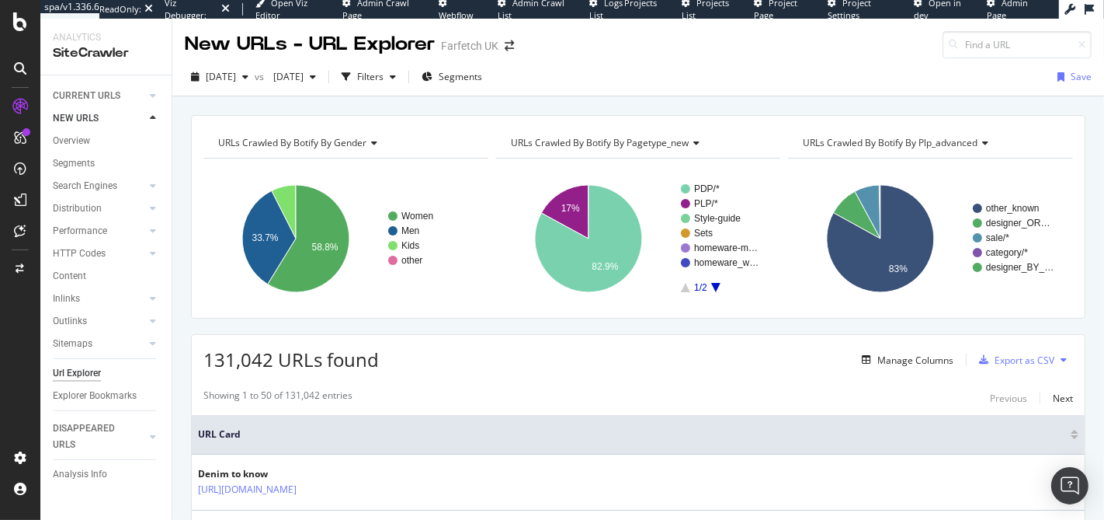
click at [662, 52] on div "New URLs - URL Explorer Farfetch [GEOGRAPHIC_DATA]" at bounding box center [638, 39] width 932 height 40
click at [321, 87] on div "[DATE]" at bounding box center [294, 76] width 55 height 23
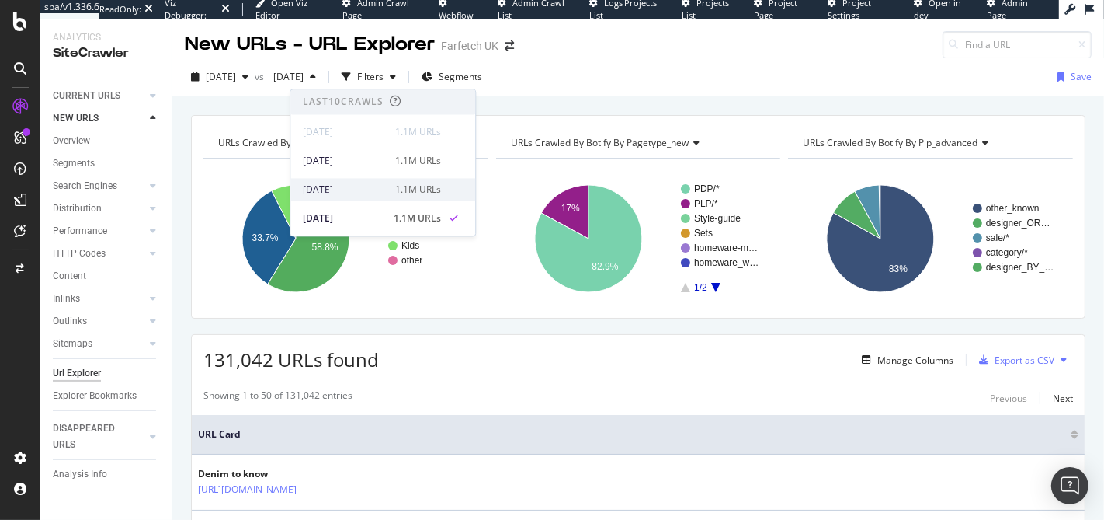
click at [370, 186] on div "[DATE]" at bounding box center [344, 189] width 83 height 14
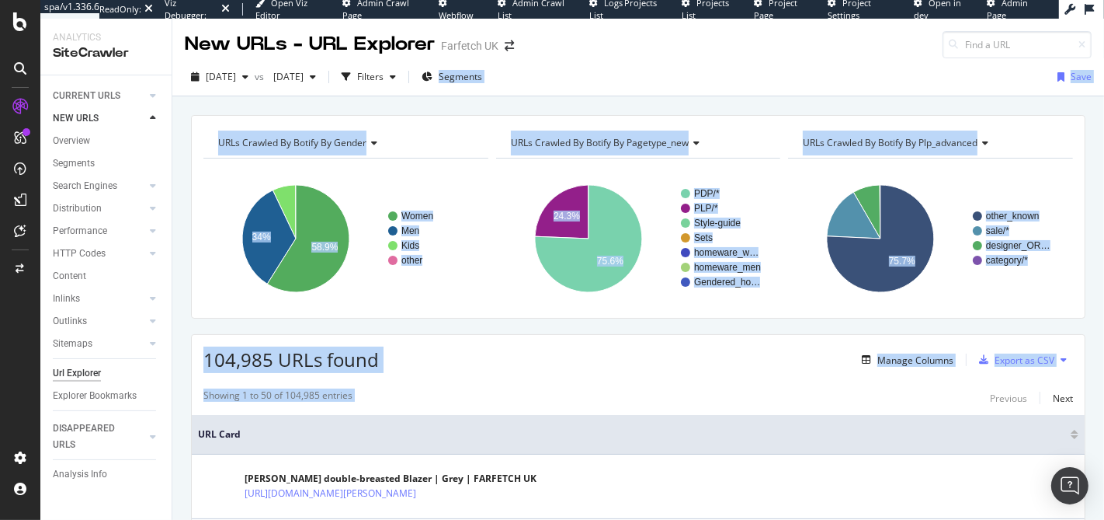
drag, startPoint x: 616, startPoint y: 68, endPoint x: 715, endPoint y: 382, distance: 329.1
click at [715, 382] on div "New URLs - URL Explorer Farfetch UK 2025 Aug. 15th vs 2025 Aug. 1st Filters Seg…" at bounding box center [638, 269] width 932 height 501
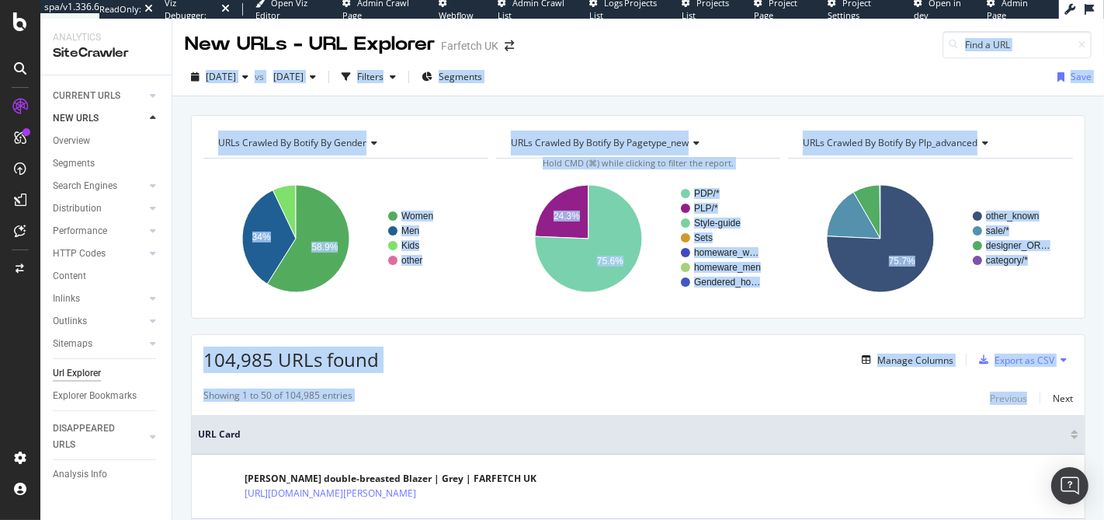
drag, startPoint x: 716, startPoint y: 383, endPoint x: 676, endPoint y: 22, distance: 363.3
click at [676, 22] on div "New URLs - URL Explorer Farfetch UK 2025 Aug. 15th vs 2025 Aug. 1st Filters Seg…" at bounding box center [638, 269] width 932 height 501
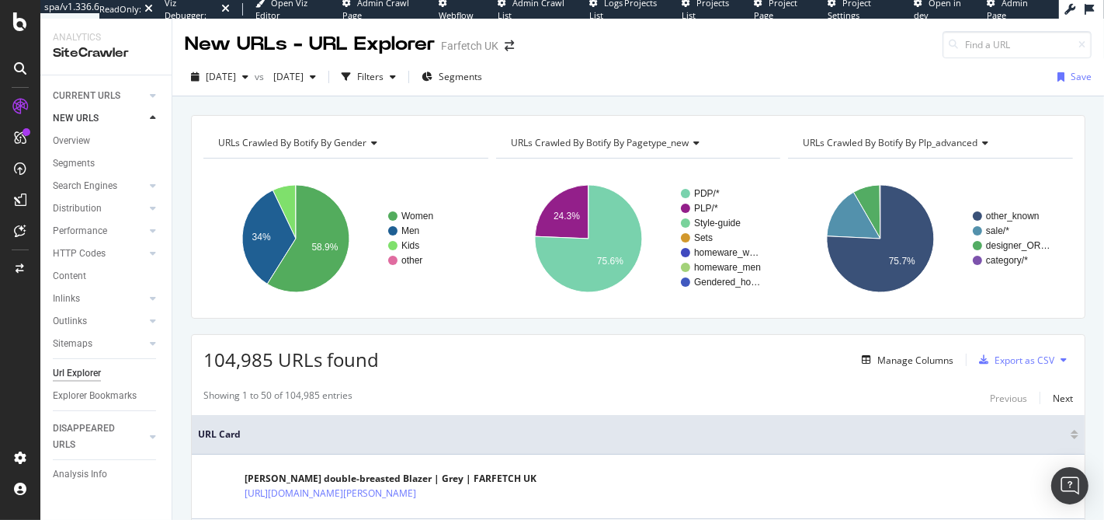
click at [681, 56] on div "New URLs - URL Explorer Farfetch UK" at bounding box center [638, 39] width 932 height 40
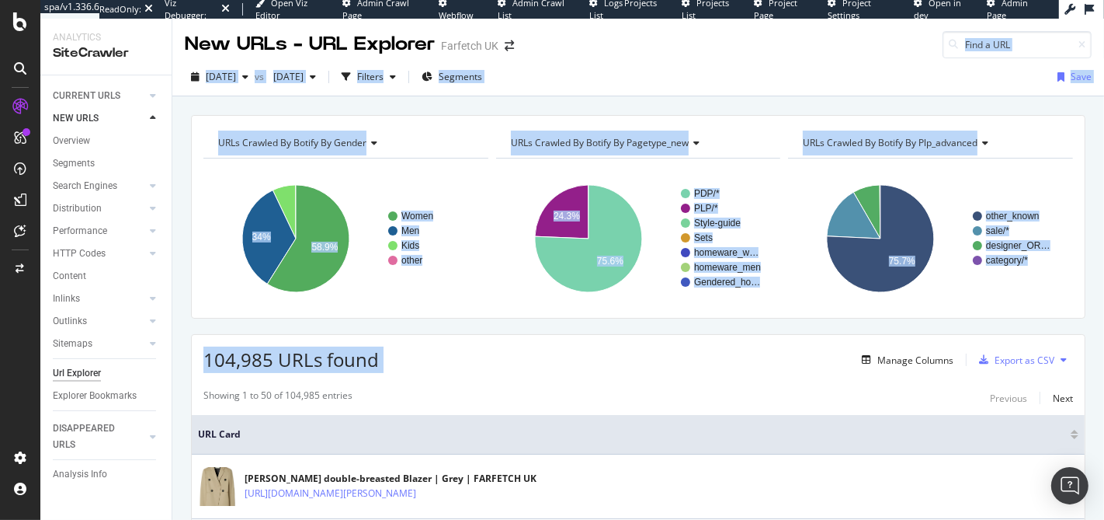
drag, startPoint x: 669, startPoint y: 47, endPoint x: 725, endPoint y: 345, distance: 303.2
click at [725, 345] on div "New URLs - URL Explorer Farfetch UK 2025 Aug. 15th vs 2025 Aug. 1st Filters Seg…" at bounding box center [638, 269] width 932 height 501
click at [725, 345] on div "104,985 URLs found Manage Columns Export as CSV" at bounding box center [638, 354] width 893 height 38
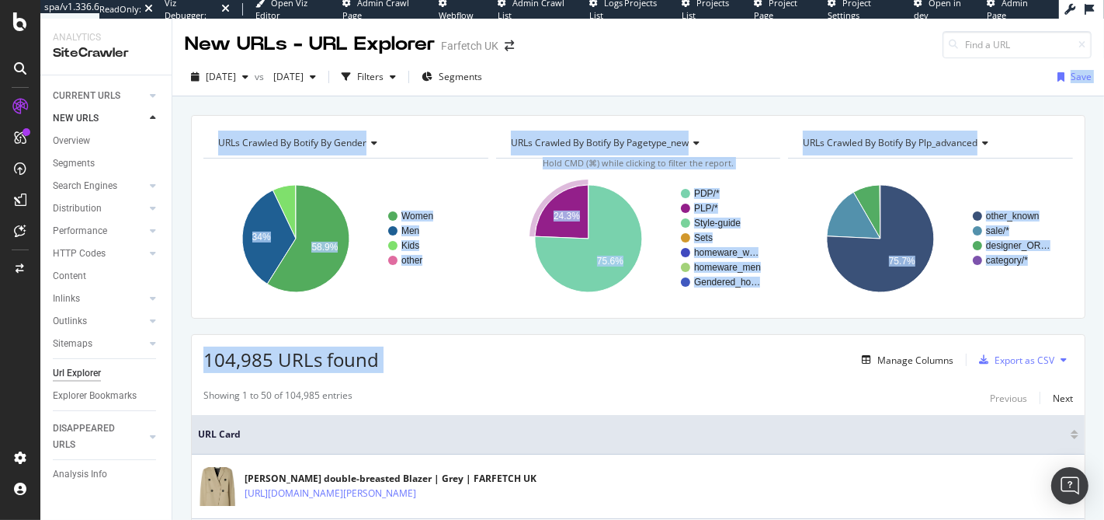
drag, startPoint x: 729, startPoint y: 351, endPoint x: 683, endPoint y: 79, distance: 275.8
click at [683, 79] on div "New URLs - URL Explorer Farfetch UK 2025 Aug. 15th vs 2025 Aug. 1st Filters Seg…" at bounding box center [638, 269] width 932 height 501
click at [683, 79] on div "2025 Aug. 15th vs 2025 Aug. 1st Filters Segments Save" at bounding box center [638, 79] width 932 height 31
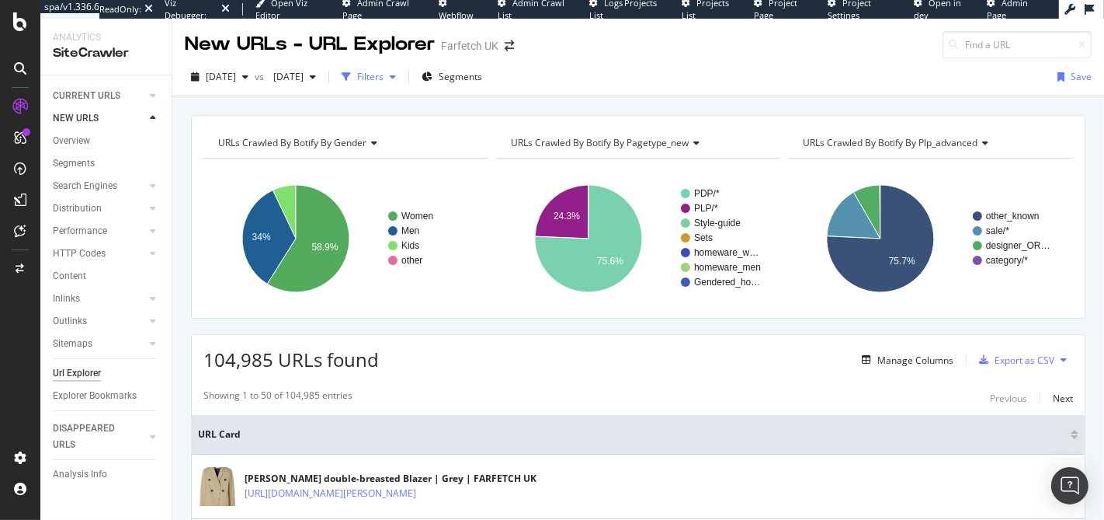
click at [357, 81] on div "button" at bounding box center [346, 77] width 22 height 22
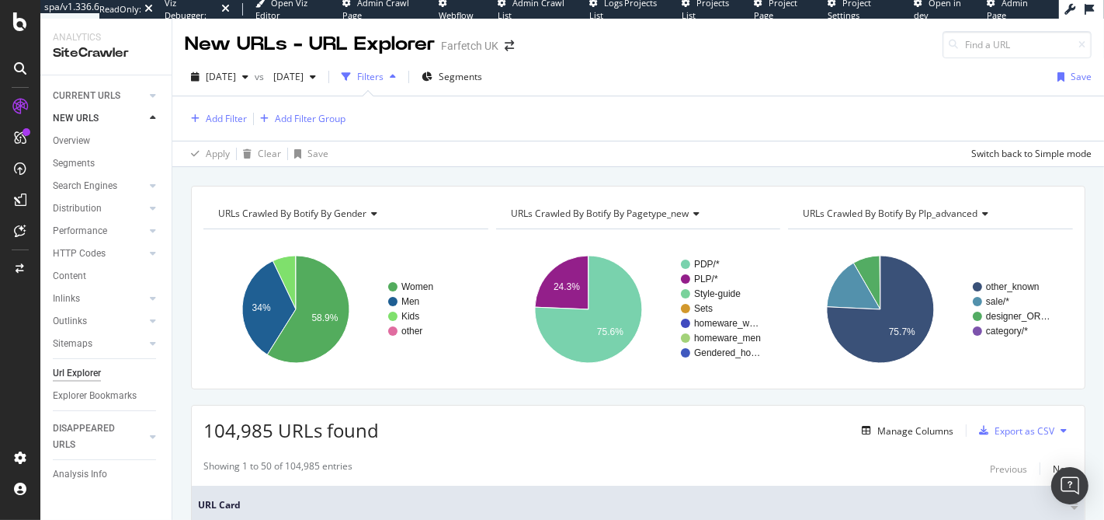
click at [639, 83] on div "2025 Aug. 15th vs 2025 Aug. 1st Filters Segments Save" at bounding box center [638, 79] width 932 height 31
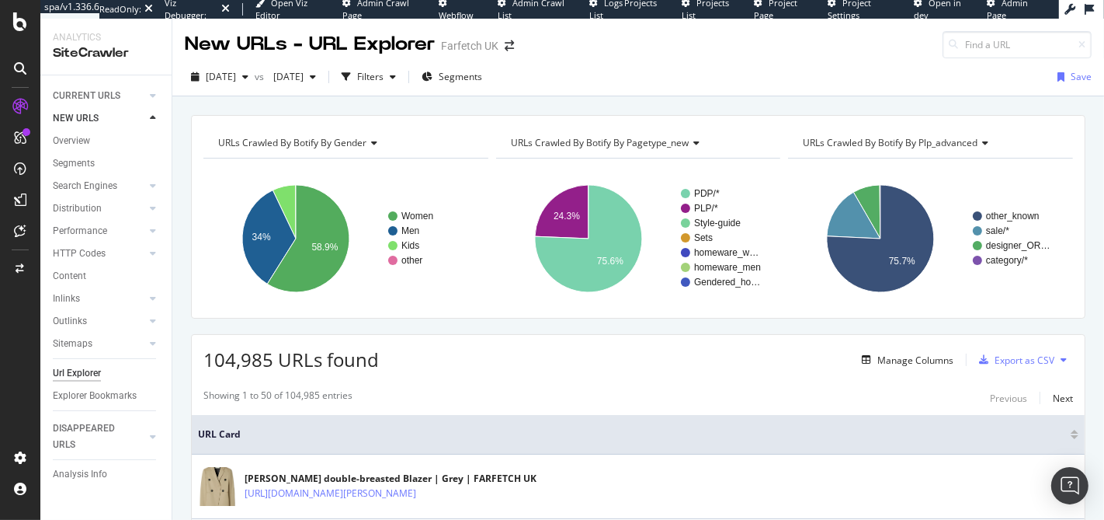
click at [474, 50] on div "Farfetch UK" at bounding box center [469, 46] width 57 height 16
click at [453, 53] on div "Farfetch UK" at bounding box center [469, 46] width 57 height 16
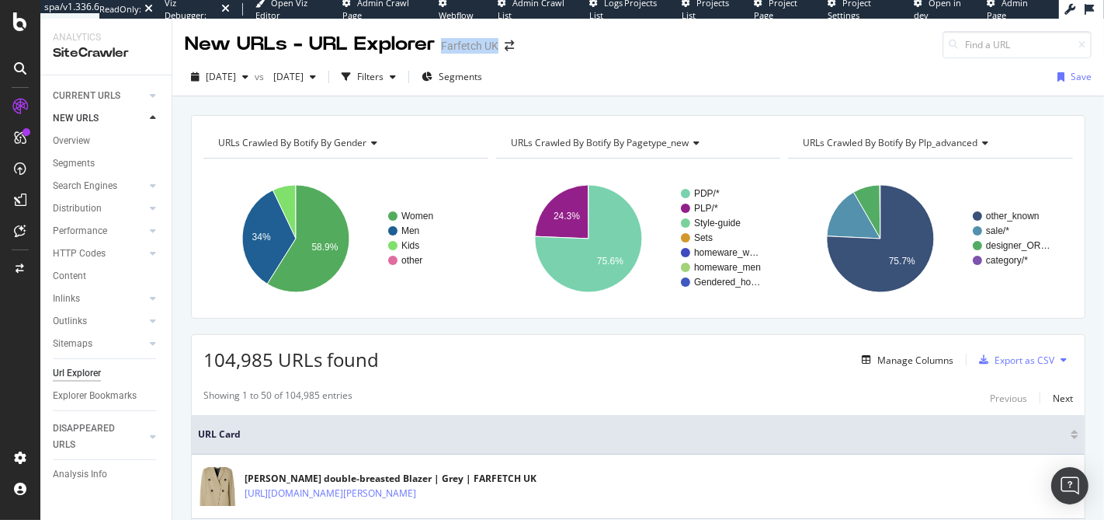
click at [453, 53] on div "Farfetch UK" at bounding box center [469, 46] width 57 height 16
click at [457, 51] on div "Farfetch UK" at bounding box center [469, 46] width 57 height 16
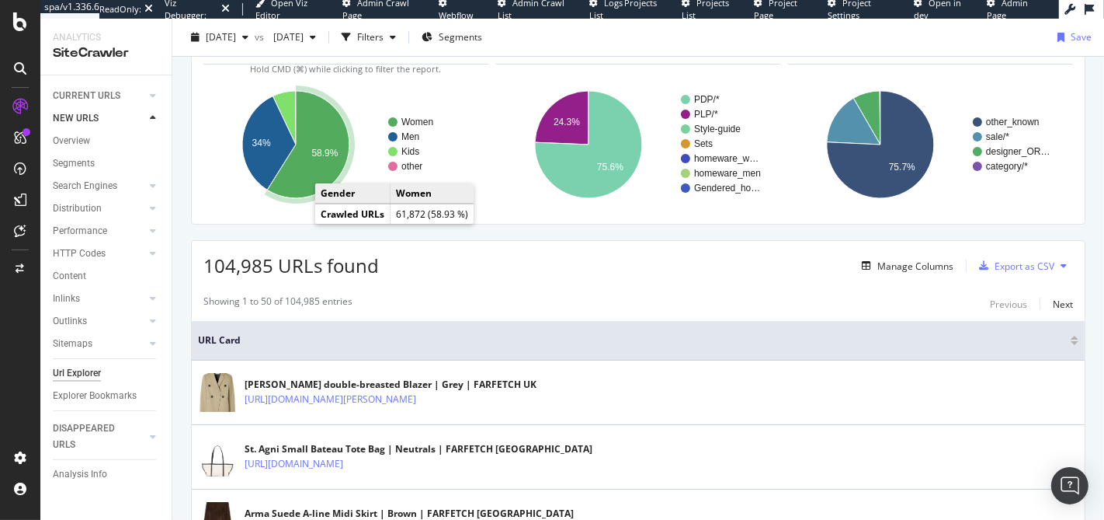
scroll to position [301, 0]
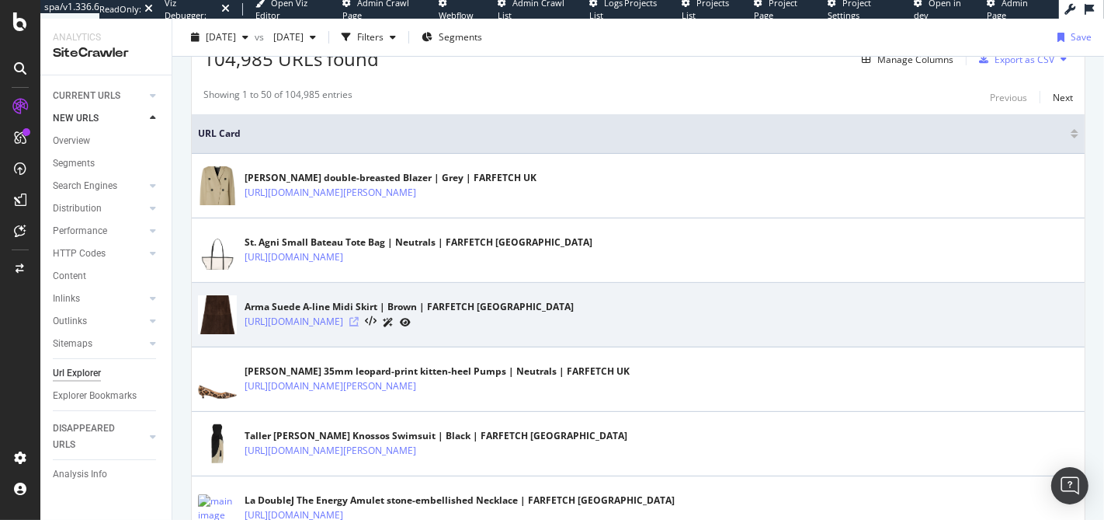
click at [359, 319] on icon at bounding box center [353, 321] width 9 height 9
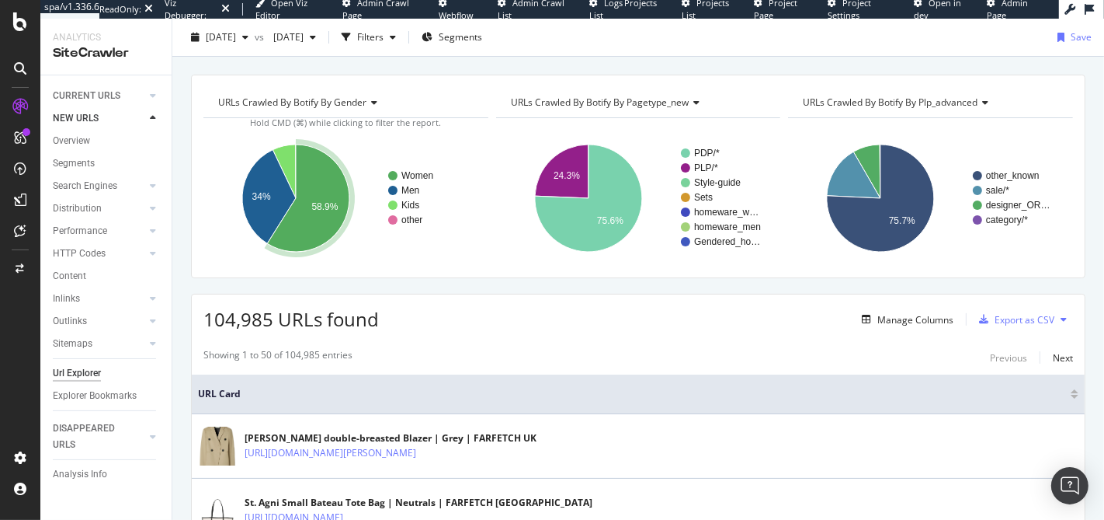
scroll to position [0, 0]
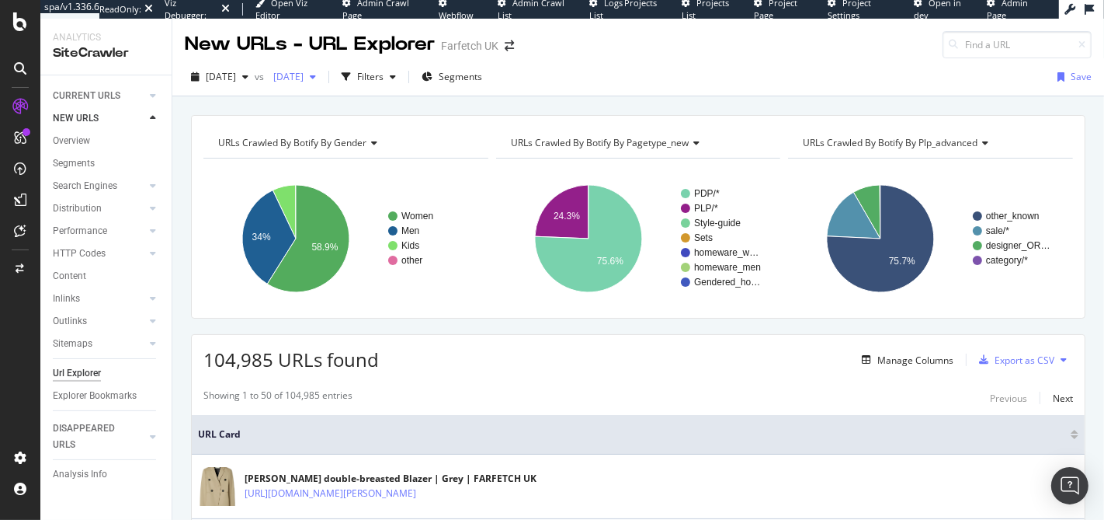
click at [304, 79] on span "2025 Aug. 1st" at bounding box center [285, 76] width 36 height 13
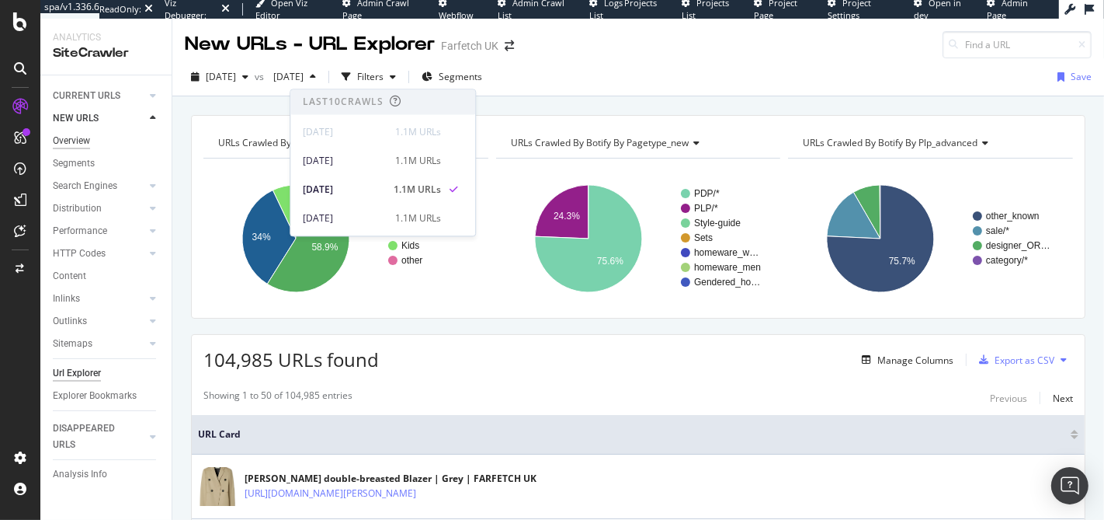
click at [79, 137] on div "Overview" at bounding box center [71, 141] width 37 height 16
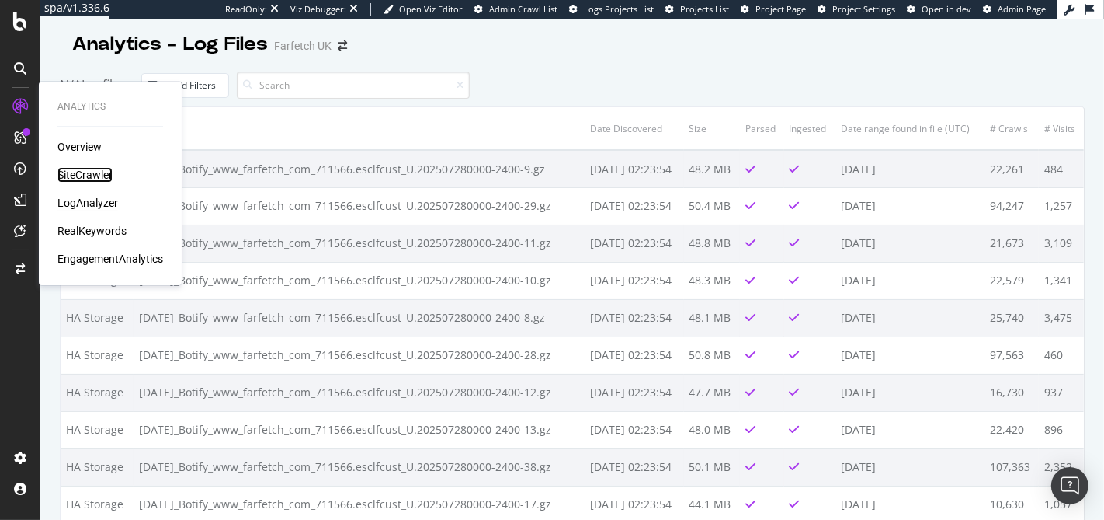
click at [92, 178] on div "SiteCrawler" at bounding box center [84, 175] width 55 height 16
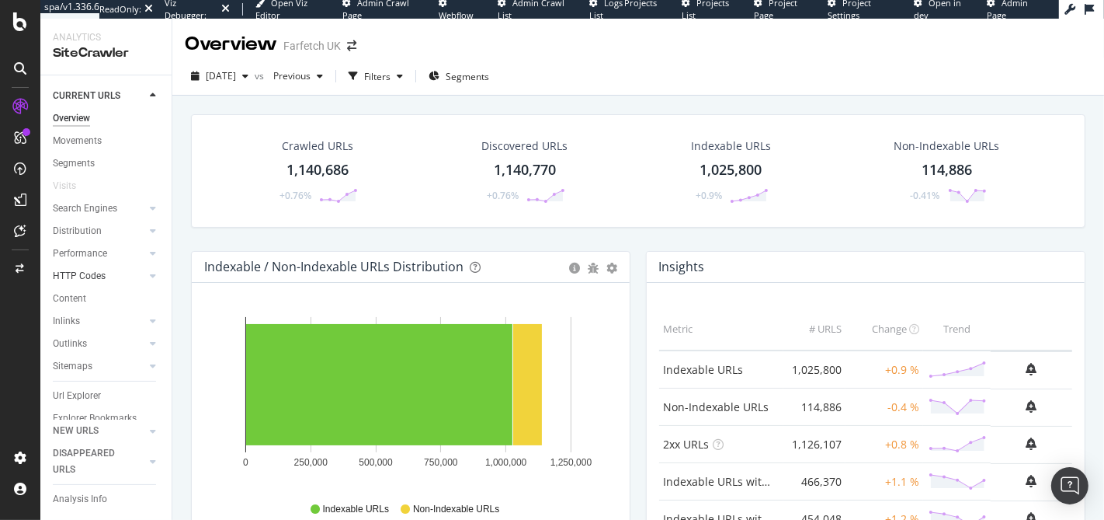
click at [131, 273] on div at bounding box center [138, 276] width 16 height 16
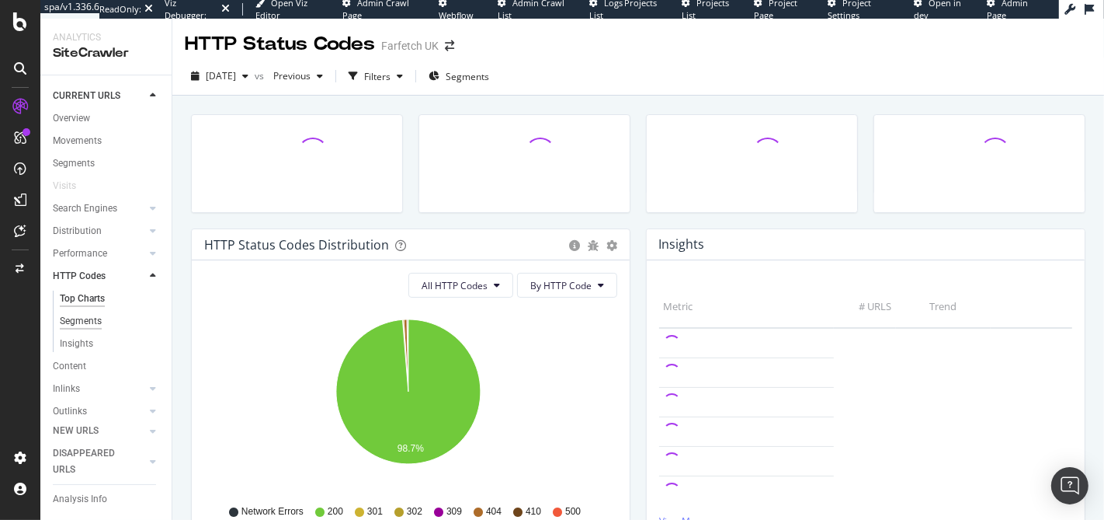
click at [86, 315] on div "Segments" at bounding box center [81, 321] width 42 height 16
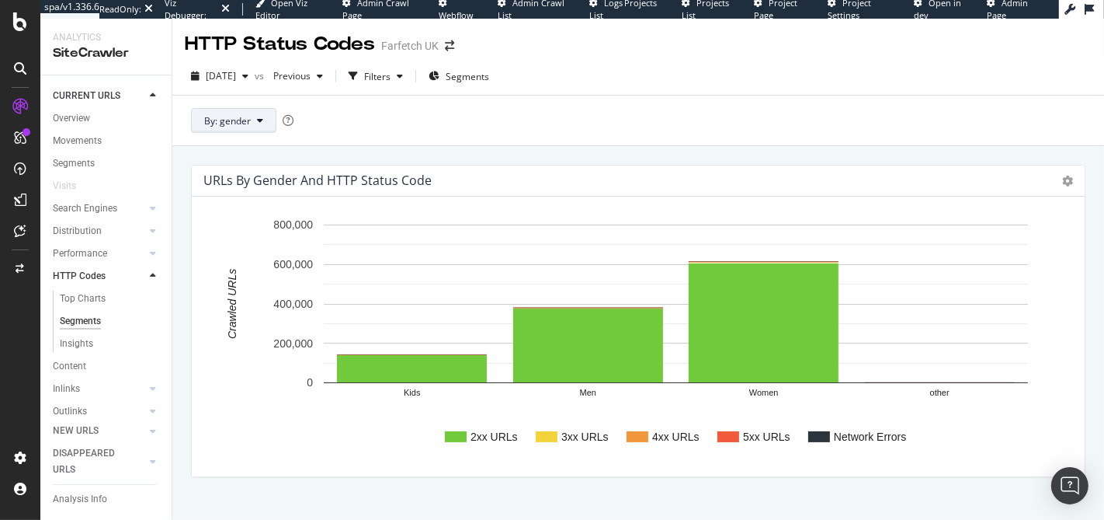
click at [249, 117] on span "By: gender" at bounding box center [227, 120] width 47 height 13
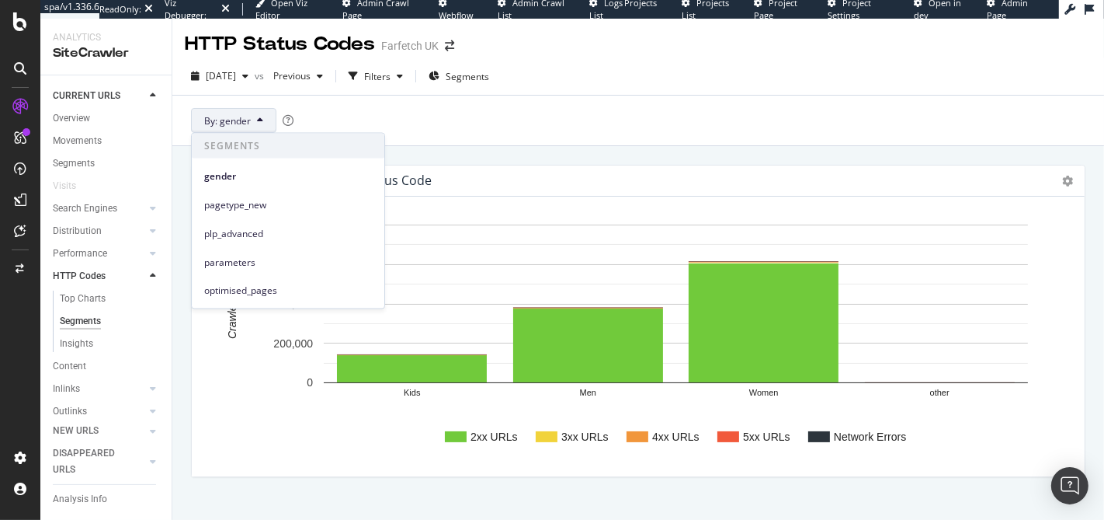
click at [599, 132] on div "By: gender" at bounding box center [638, 120] width 932 height 50
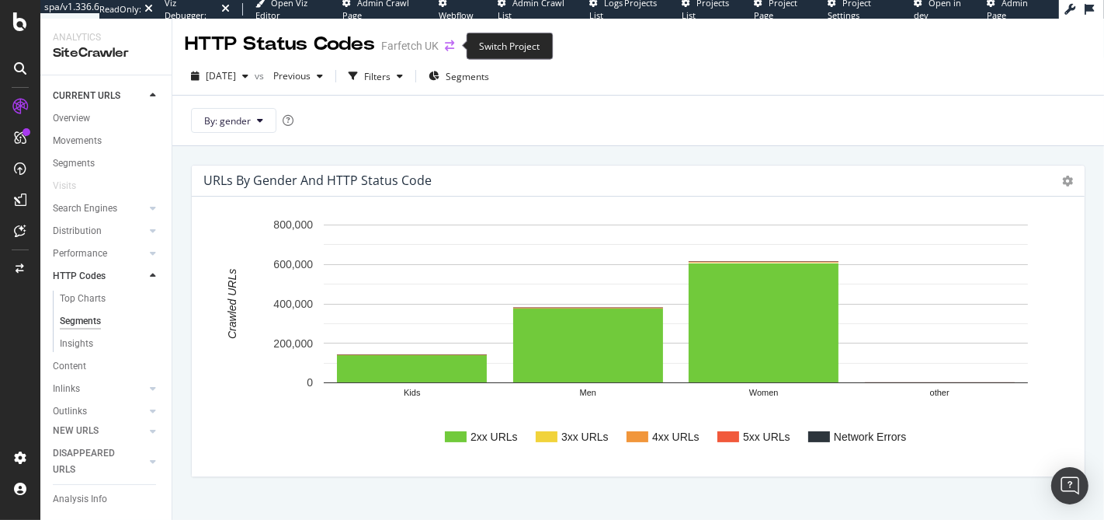
click at [451, 44] on icon "arrow-right-arrow-left" at bounding box center [449, 45] width 9 height 11
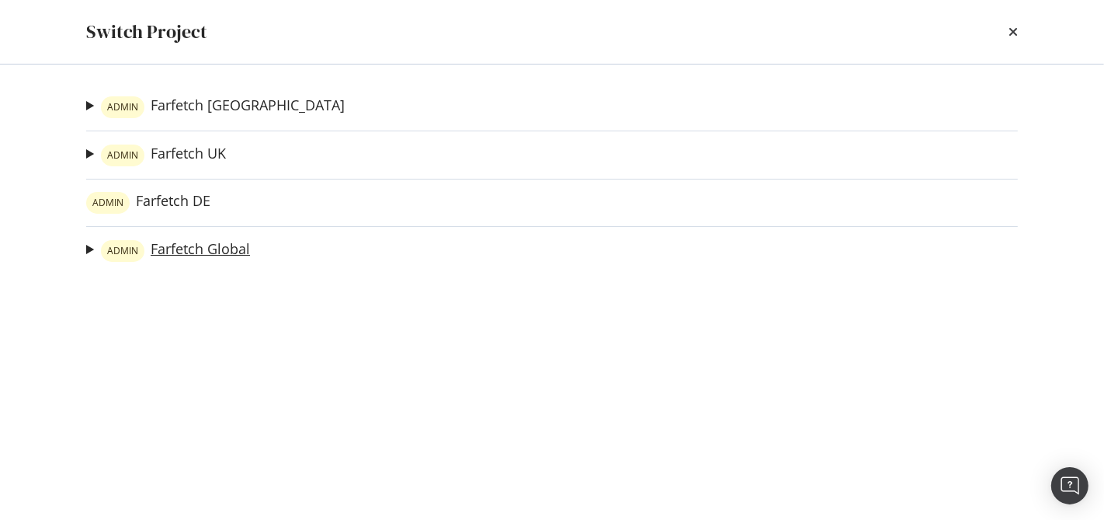
click at [214, 250] on link "ADMIN Farfetch Global" at bounding box center [175, 251] width 149 height 22
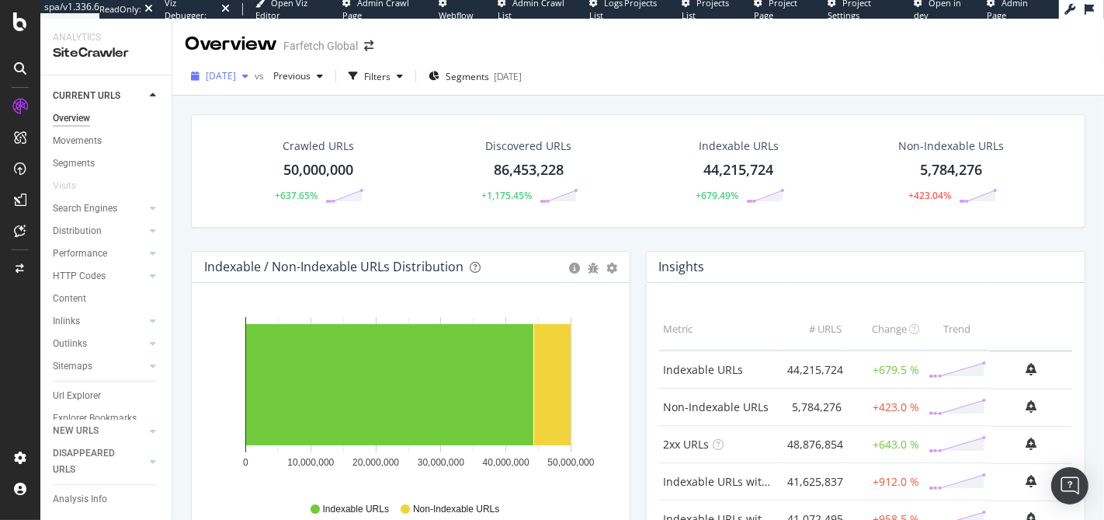
click at [236, 71] on span "[DATE]" at bounding box center [221, 75] width 30 height 13
click at [790, 56] on div "Overview Farfetch Global" at bounding box center [638, 38] width 932 height 39
click at [108, 248] on link "HTTP Codes" at bounding box center [99, 256] width 92 height 16
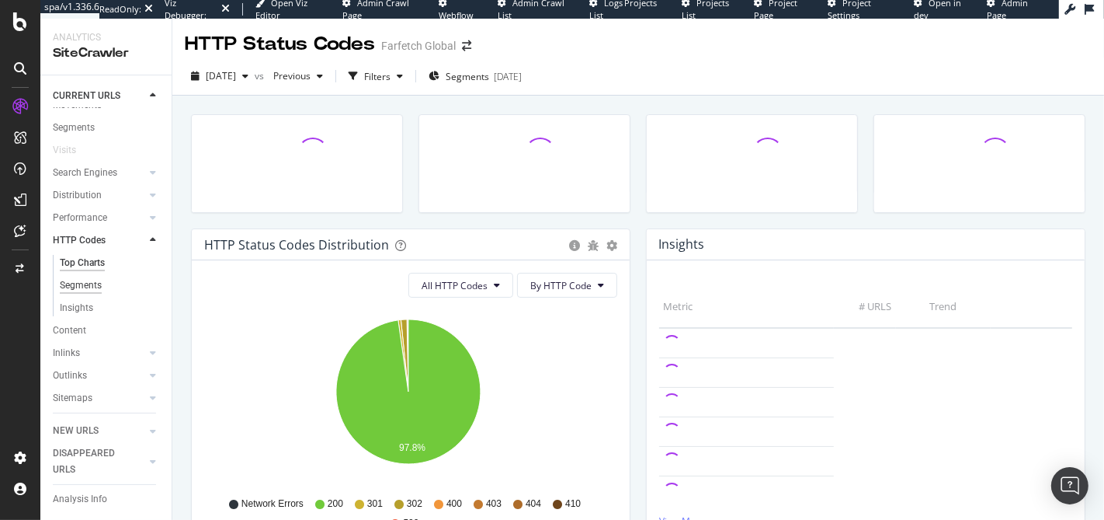
click at [89, 279] on div "Segments" at bounding box center [81, 285] width 42 height 16
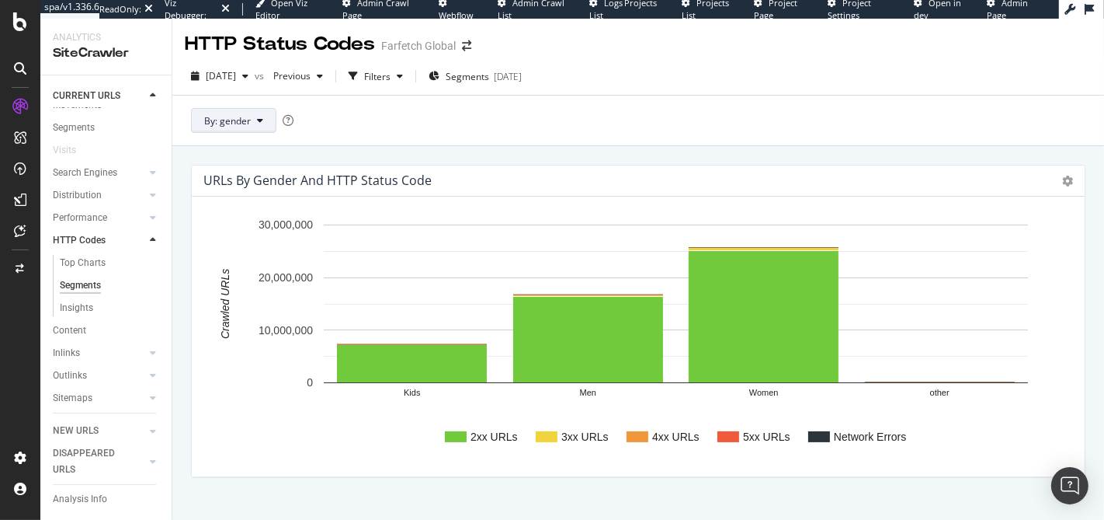
click at [231, 114] on span "By: gender" at bounding box center [227, 120] width 47 height 13
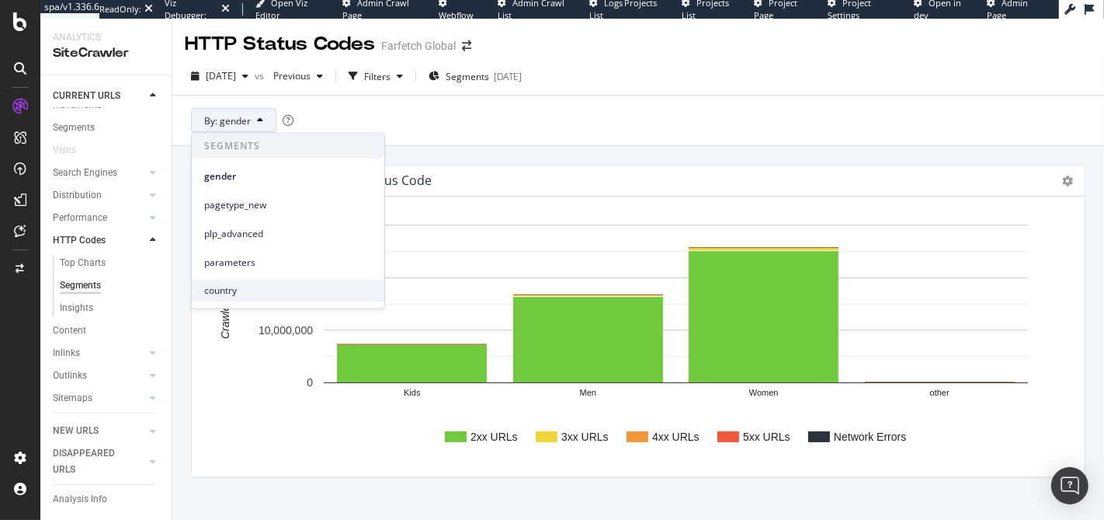
click at [248, 291] on span "country" at bounding box center [288, 290] width 168 height 14
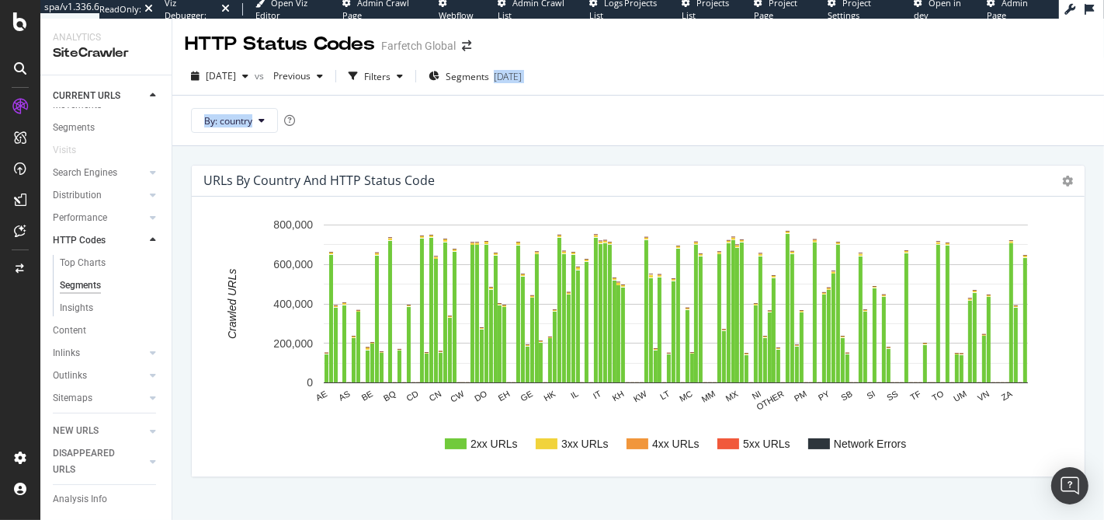
drag, startPoint x: 641, startPoint y: 123, endPoint x: 687, endPoint y: 65, distance: 74.1
click at [687, 65] on div "[DATE] vs Previous Filters Segments [DATE] By: country" at bounding box center [638, 101] width 932 height 89
click at [687, 65] on div "[DATE] vs Previous Filters Segments [DATE]" at bounding box center [638, 79] width 932 height 31
drag, startPoint x: 690, startPoint y: 66, endPoint x: 724, endPoint y: 150, distance: 90.3
click at [724, 150] on div "HTTP Status Codes Farfetch Global [DATE] vs Previous Filters Segments [DATE] By…" at bounding box center [638, 269] width 932 height 501
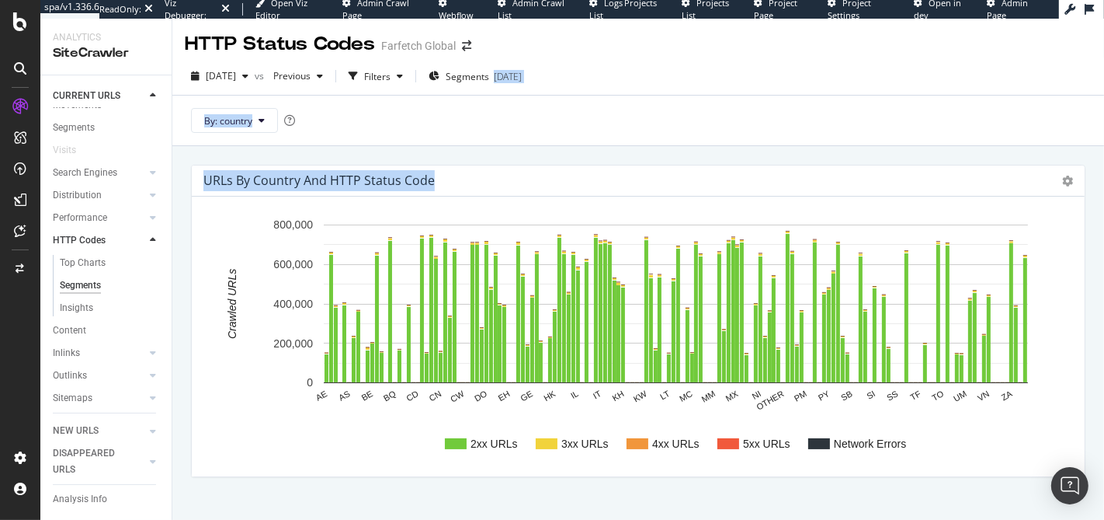
click at [724, 150] on div "URLs by country and HTTP Status Code Chart (by Value) Chart (by Percentage) Tab…" at bounding box center [638, 373] width 932 height 455
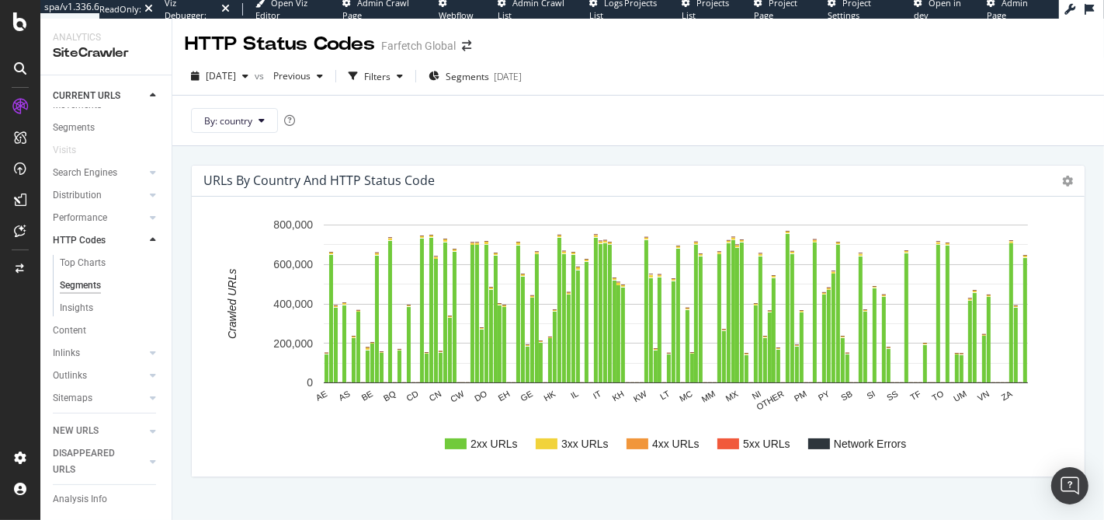
drag, startPoint x: 724, startPoint y: 150, endPoint x: 721, endPoint y: 71, distance: 79.3
click at [721, 71] on div "HTTP Status Codes Farfetch Global [DATE] vs Previous Filters Segments [DATE] By…" at bounding box center [638, 269] width 932 height 501
click at [721, 71] on div "2025 Mar. 24th vs Previous Filters Segments 2025-04-25" at bounding box center [638, 79] width 932 height 31
click at [589, 142] on div "By: country" at bounding box center [638, 120] width 932 height 50
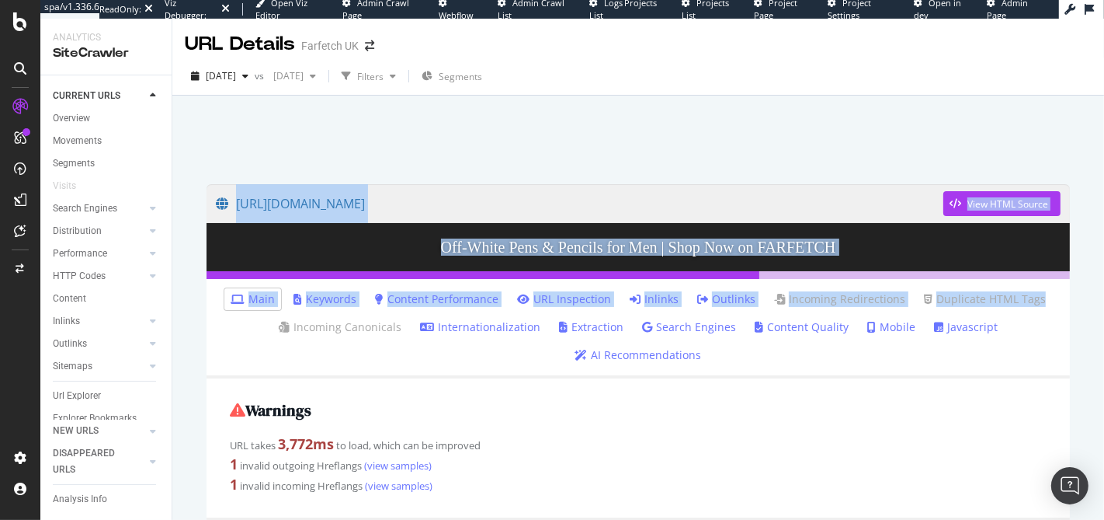
drag, startPoint x: 387, startPoint y: 104, endPoint x: 177, endPoint y: 315, distance: 298.2
click at [184, 331] on div "[URL][DOMAIN_NAME] View HTML Source Off-White Pens & Pencils for Men | Shop Now…" at bounding box center [638, 346] width 932 height 501
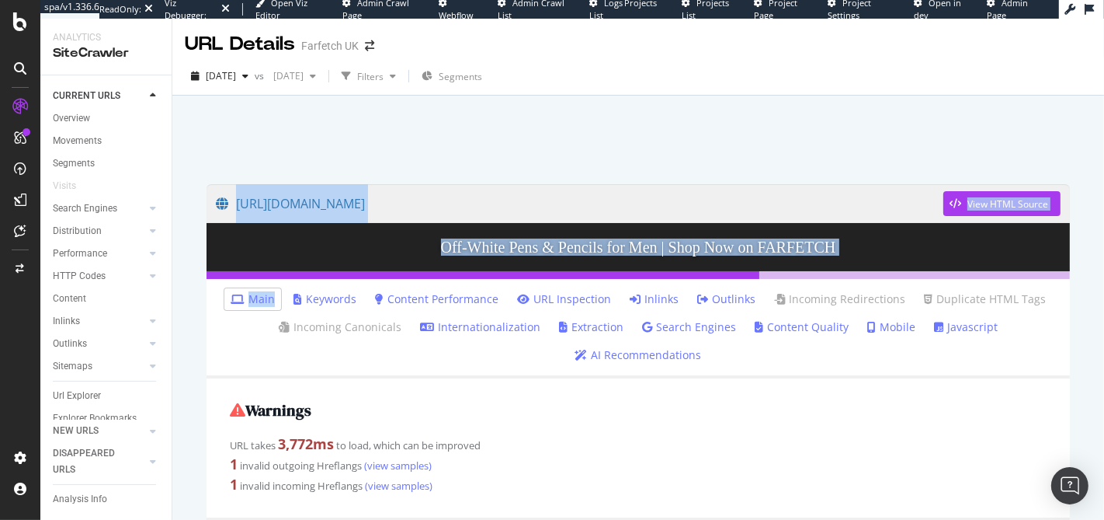
click at [183, 298] on div "[URL][DOMAIN_NAME] View HTML Source Off-White Pens & Pencils for Men | Shop Now…" at bounding box center [638, 346] width 932 height 501
drag, startPoint x: 186, startPoint y: 301, endPoint x: 303, endPoint y: 156, distance: 186.0
click at [303, 156] on div "[URL][DOMAIN_NAME] View HTML Source Off-White Pens & Pencils for Men | Shop Now…" at bounding box center [638, 346] width 932 height 501
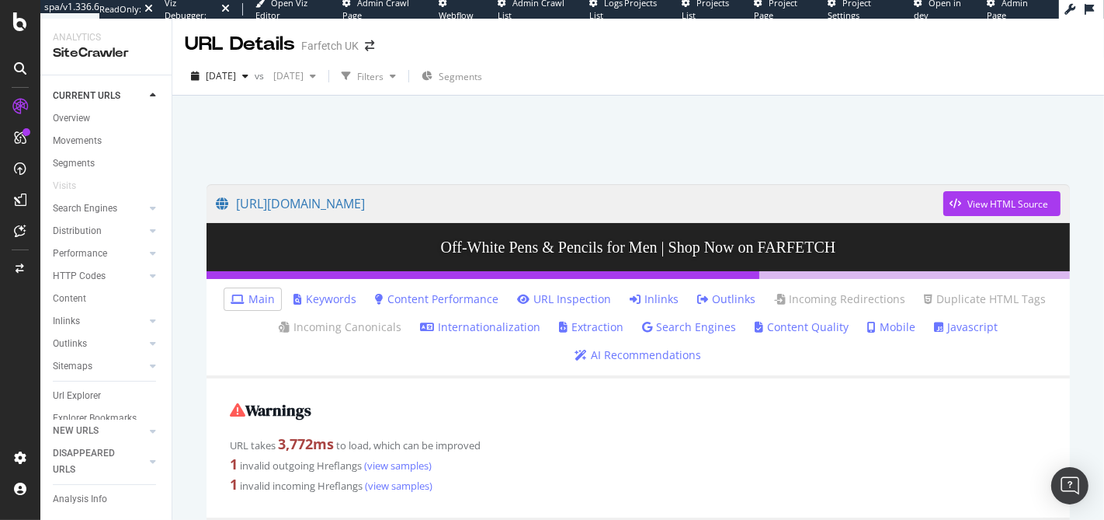
click at [303, 156] on div at bounding box center [638, 136] width 895 height 66
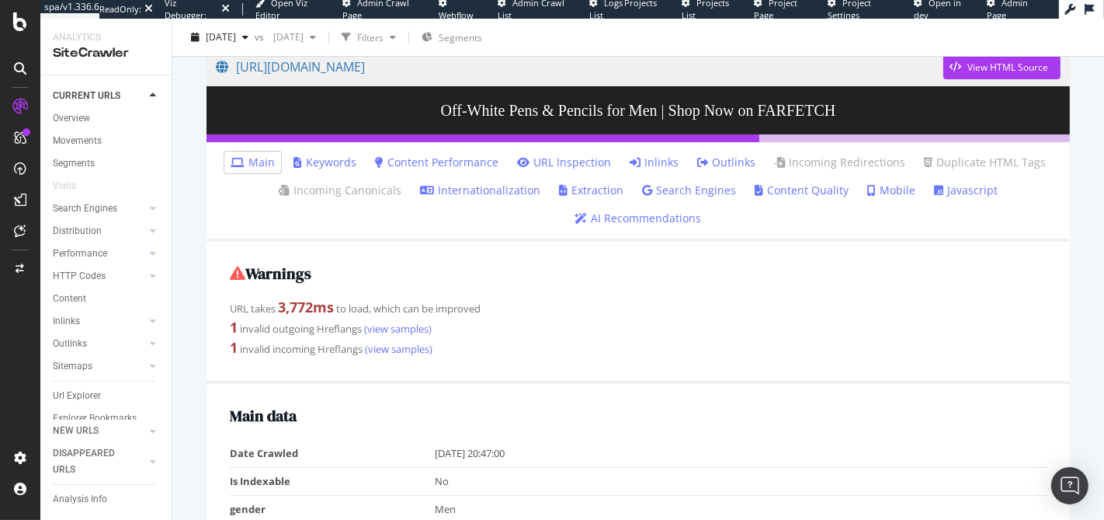
scroll to position [169, 0]
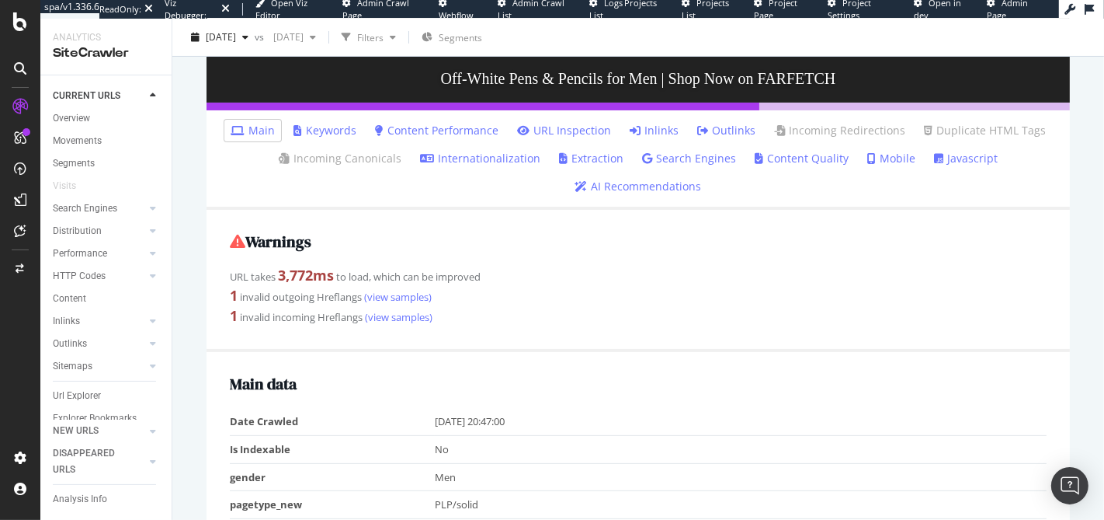
click at [414, 277] on div "URL takes 3,772 ms to load, which can be improved" at bounding box center [638, 276] width 817 height 20
click at [403, 280] on div "URL takes 3,772 ms to load, which can be improved" at bounding box center [638, 276] width 817 height 20
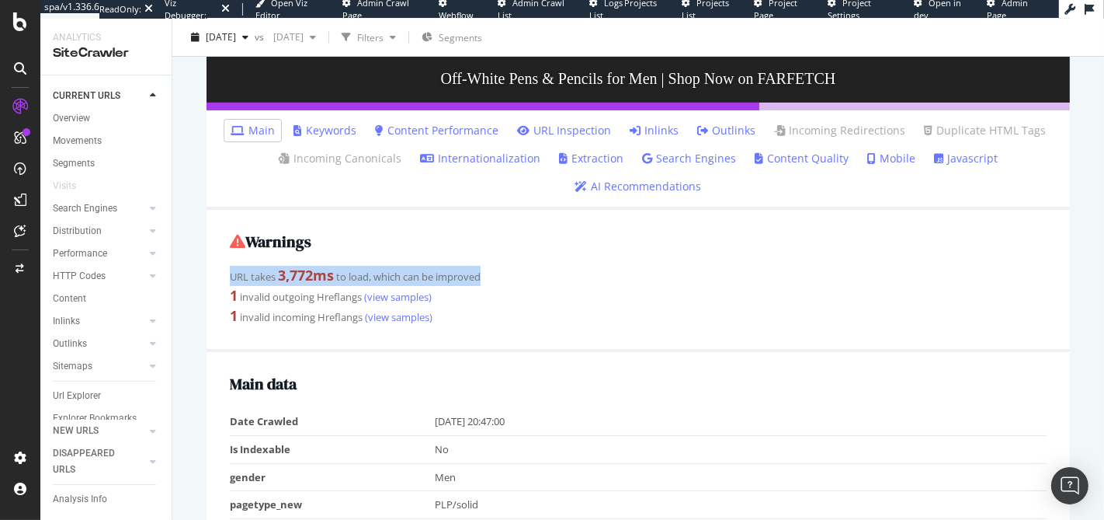
click at [403, 280] on div "URL takes 3,772 ms to load, which can be improved" at bounding box center [638, 276] width 817 height 20
click at [390, 279] on div "URL takes 3,772 ms to load, which can be improved" at bounding box center [638, 276] width 817 height 20
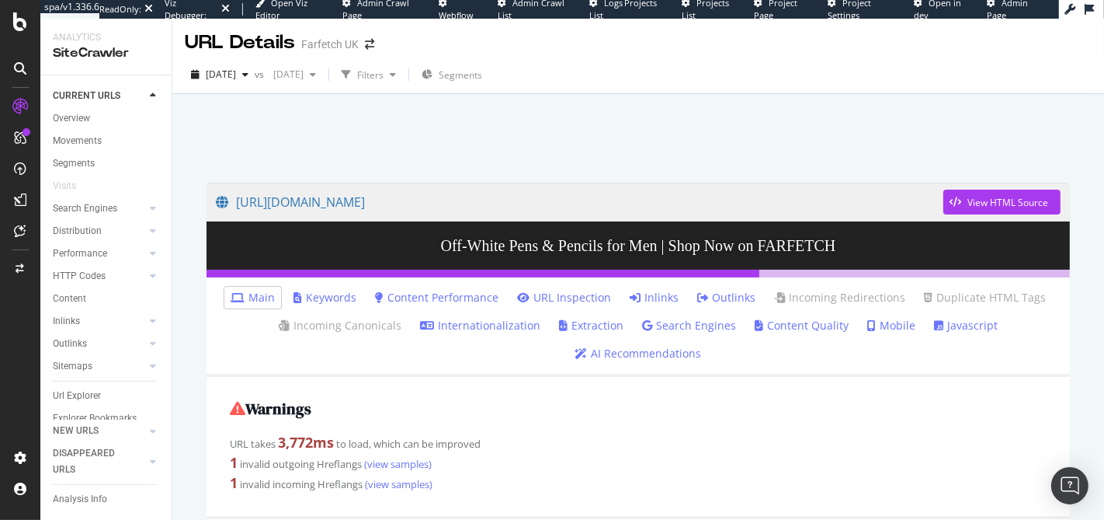
scroll to position [0, 0]
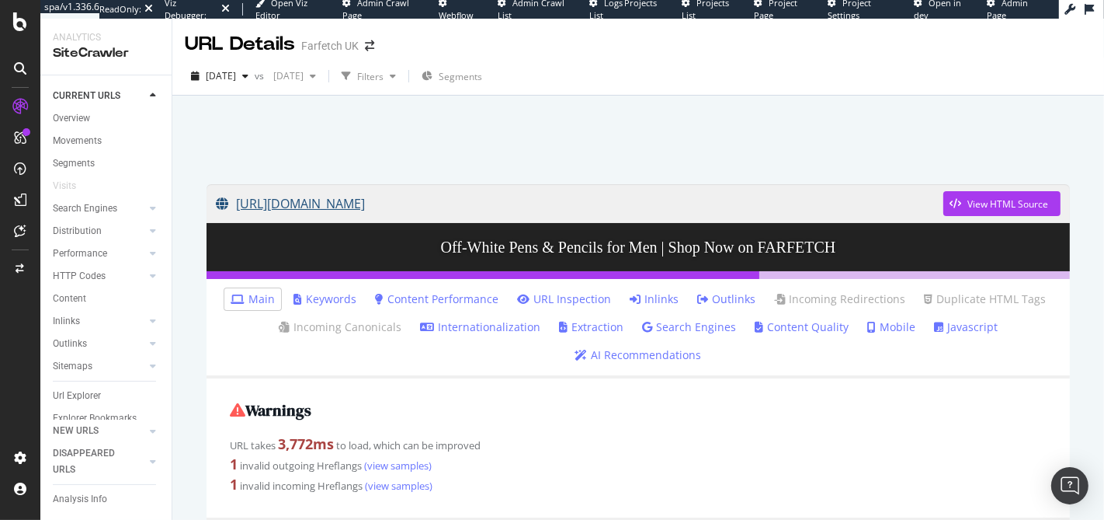
click at [672, 212] on link "[URL][DOMAIN_NAME]" at bounding box center [580, 203] width 728 height 39
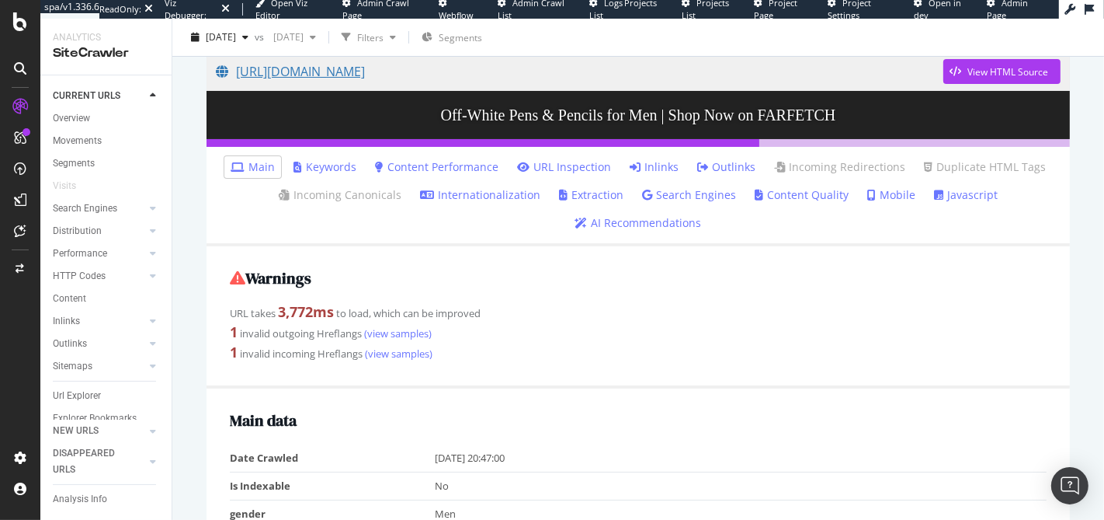
scroll to position [168, 0]
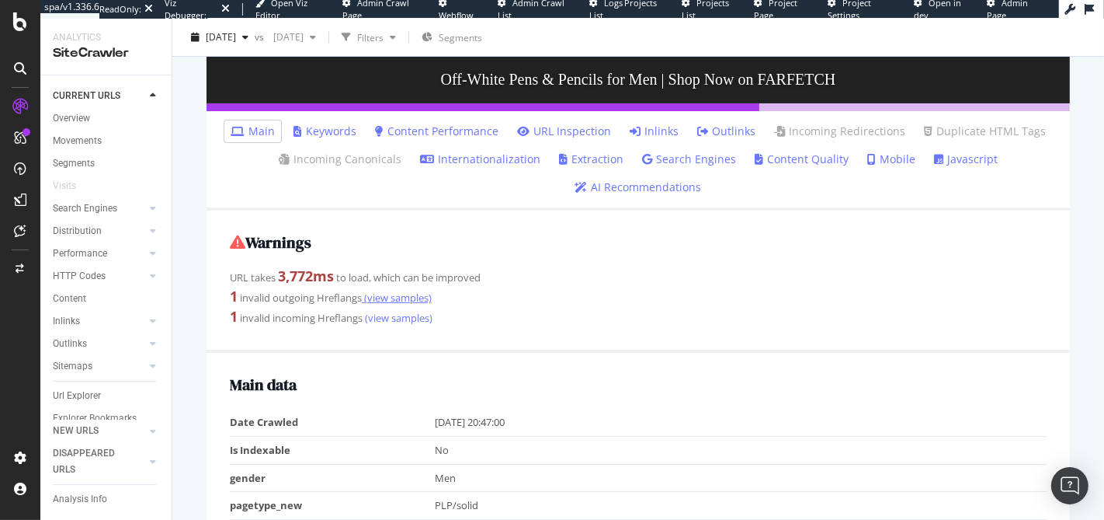
click at [401, 298] on link "(view samples)" at bounding box center [397, 297] width 70 height 14
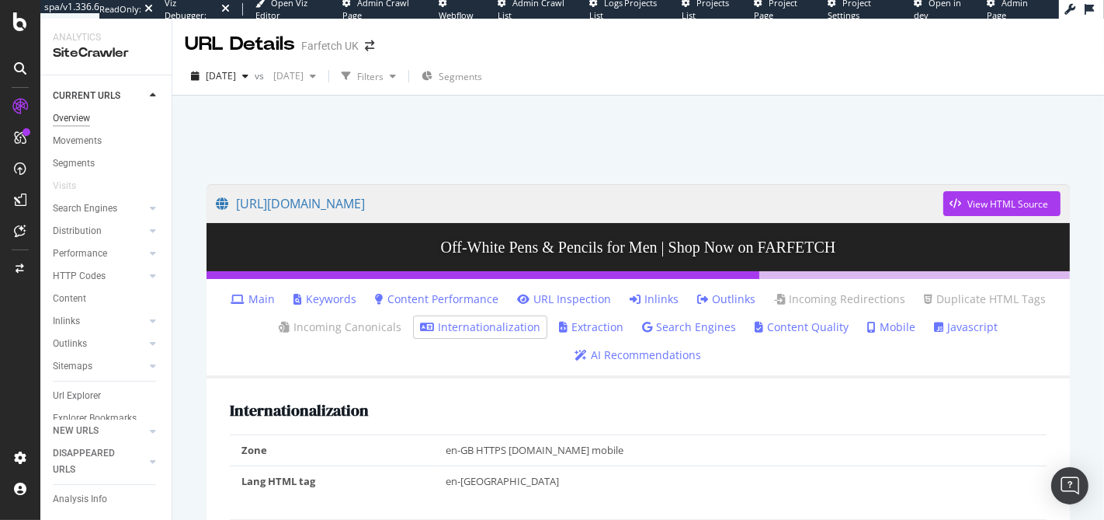
click at [80, 116] on div "Overview" at bounding box center [71, 118] width 37 height 16
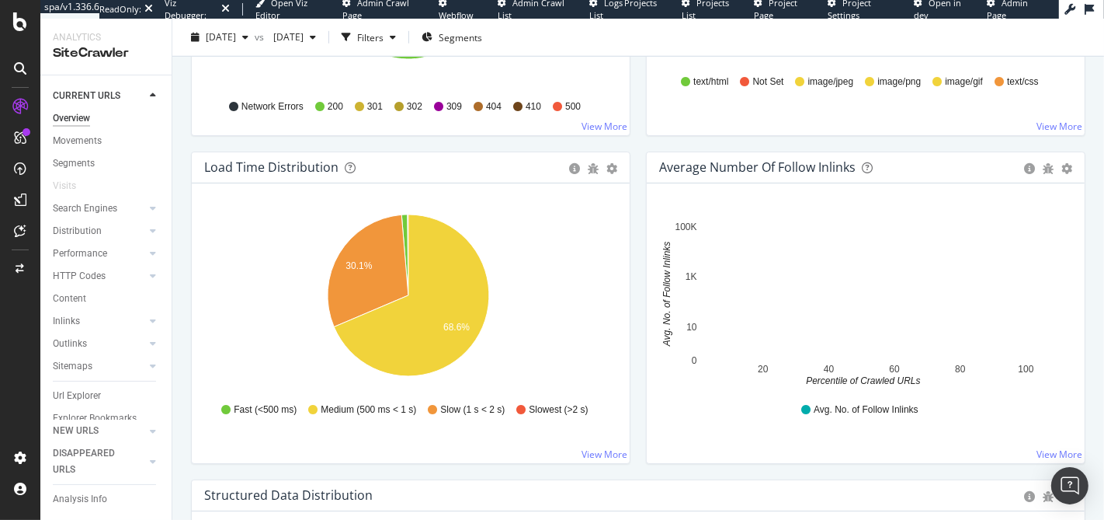
scroll to position [750, 0]
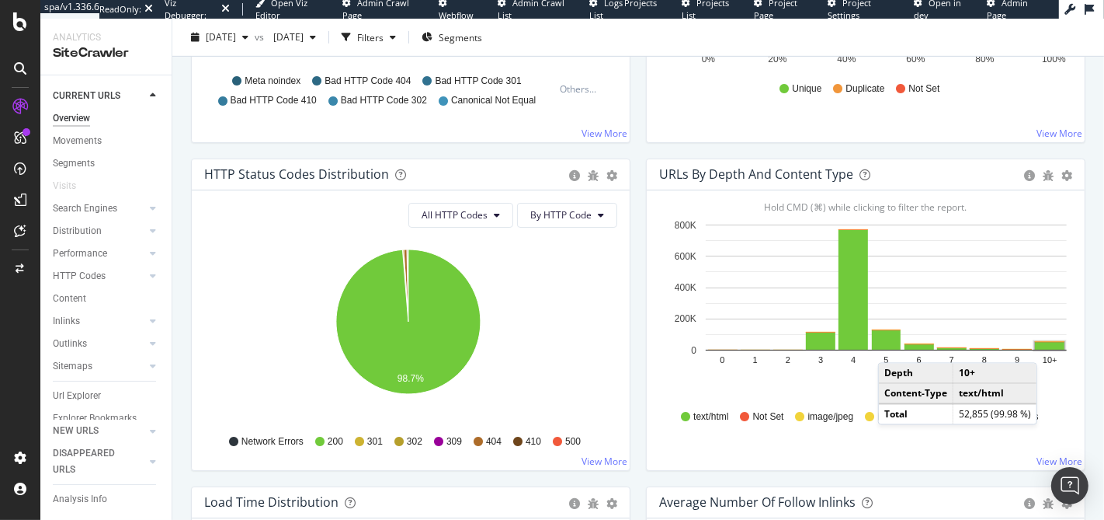
click at [1041, 344] on rect "A chart." at bounding box center [1050, 346] width 30 height 8
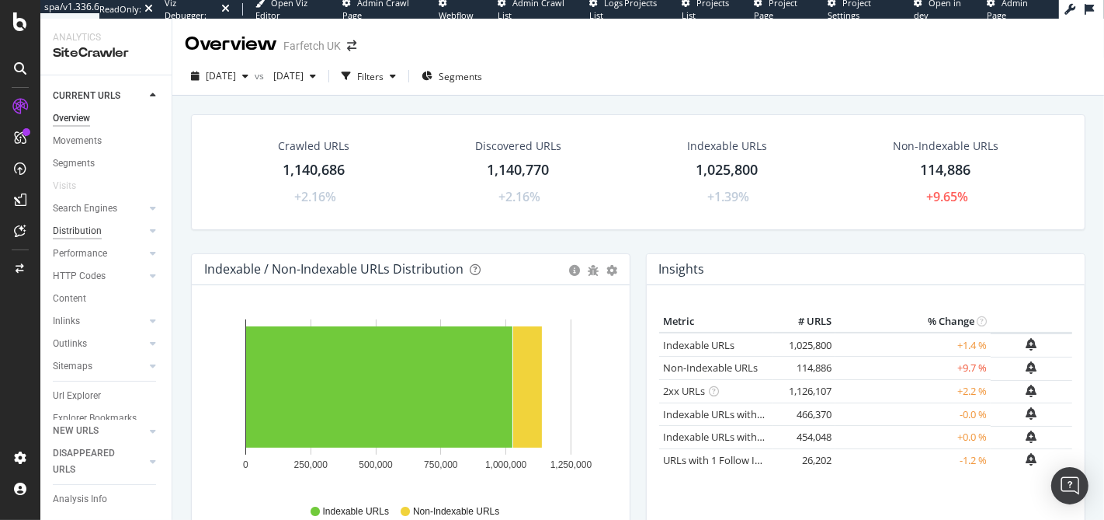
click at [84, 231] on div "Distribution" at bounding box center [77, 231] width 49 height 16
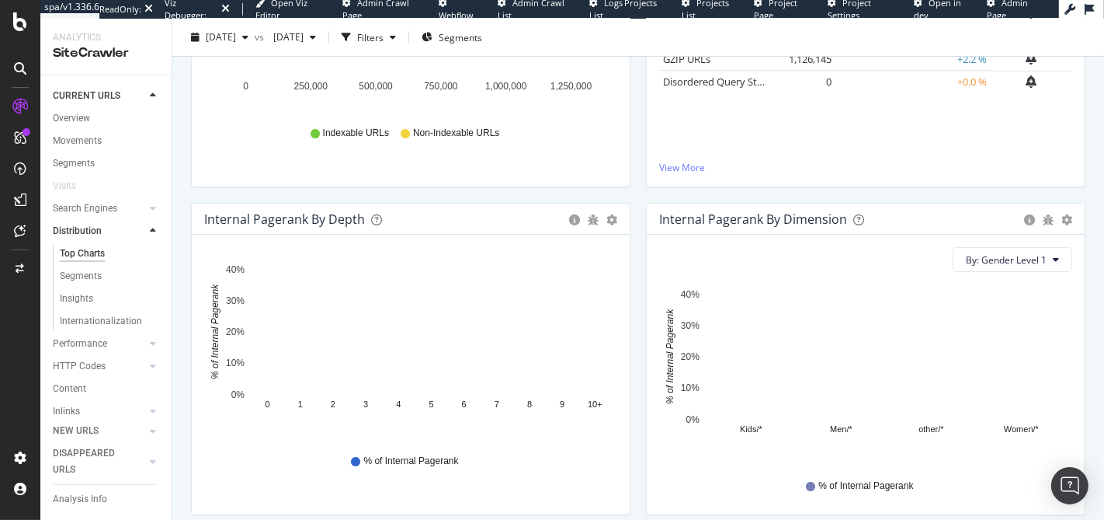
scroll to position [501, 0]
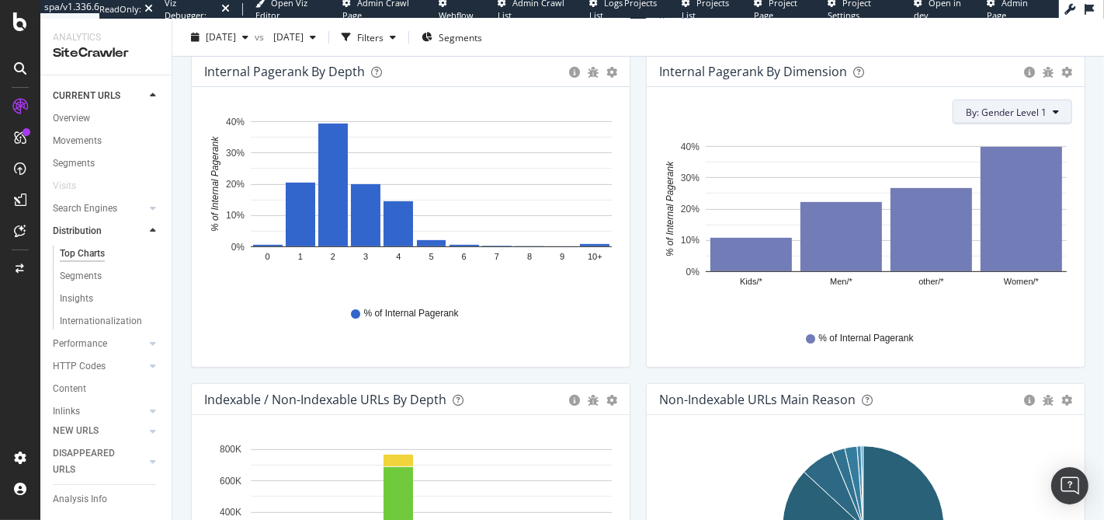
click at [991, 109] on span "By: Gender Level 1" at bounding box center [1006, 112] width 81 height 13
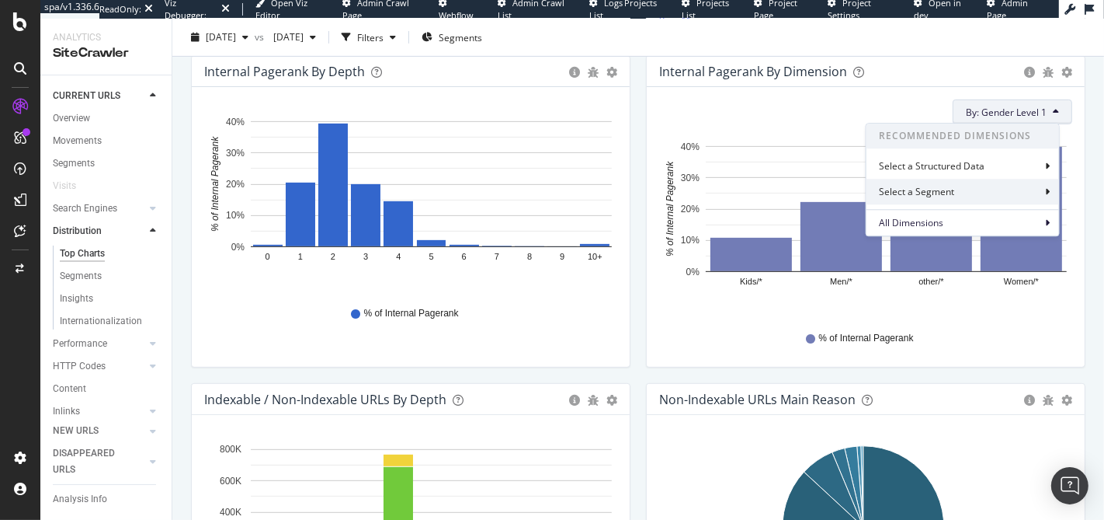
click at [986, 189] on div "Select a Segment" at bounding box center [963, 192] width 193 height 26
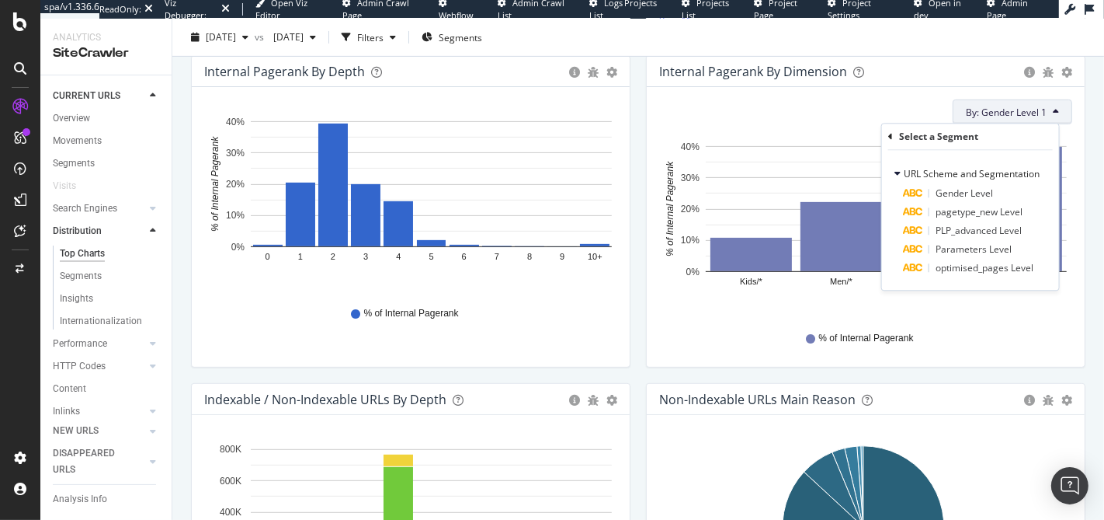
click at [895, 84] on div "Internal Pagerank By Dimension Bar (by Value) Bar (by Percentage) Table Export …" at bounding box center [866, 71] width 438 height 31
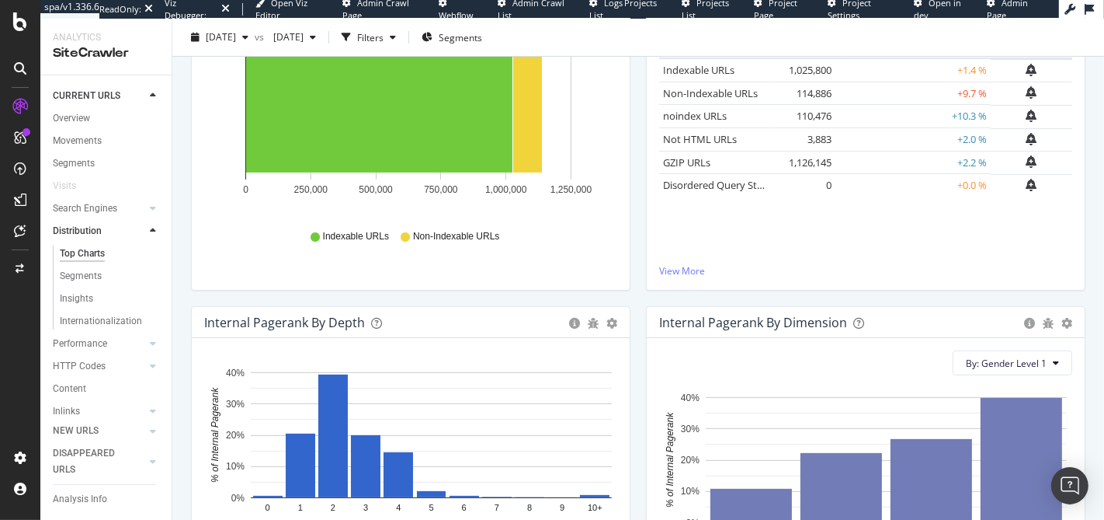
scroll to position [424, 0]
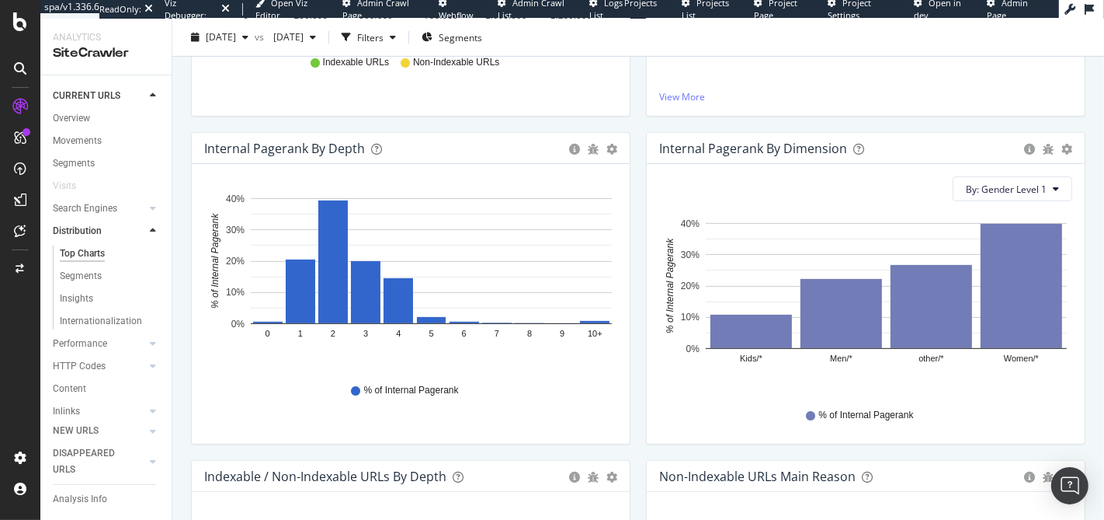
click at [735, 144] on div "Internal Pagerank By Dimension" at bounding box center [753, 149] width 188 height 16
click at [717, 144] on div "Internal Pagerank By Dimension" at bounding box center [753, 149] width 188 height 16
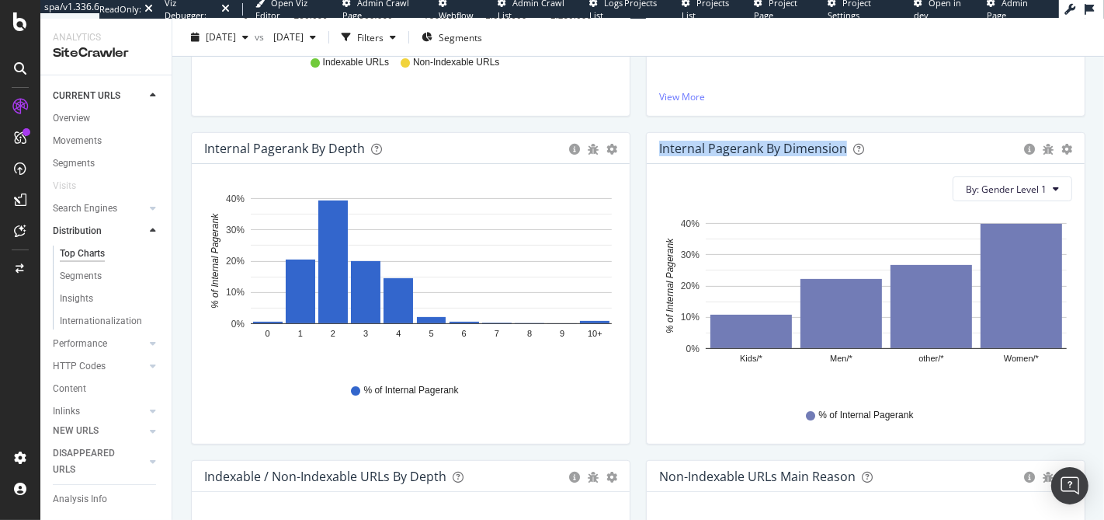
click at [717, 144] on div "Internal Pagerank By Dimension" at bounding box center [753, 149] width 188 height 16
click at [721, 144] on div "Internal Pagerank By Dimension" at bounding box center [753, 149] width 188 height 16
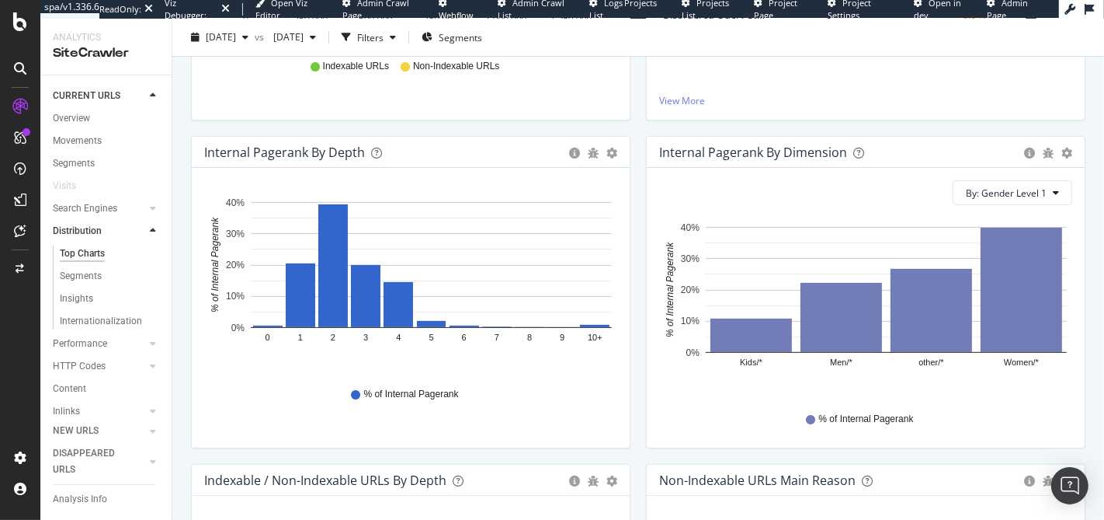
scroll to position [0, 0]
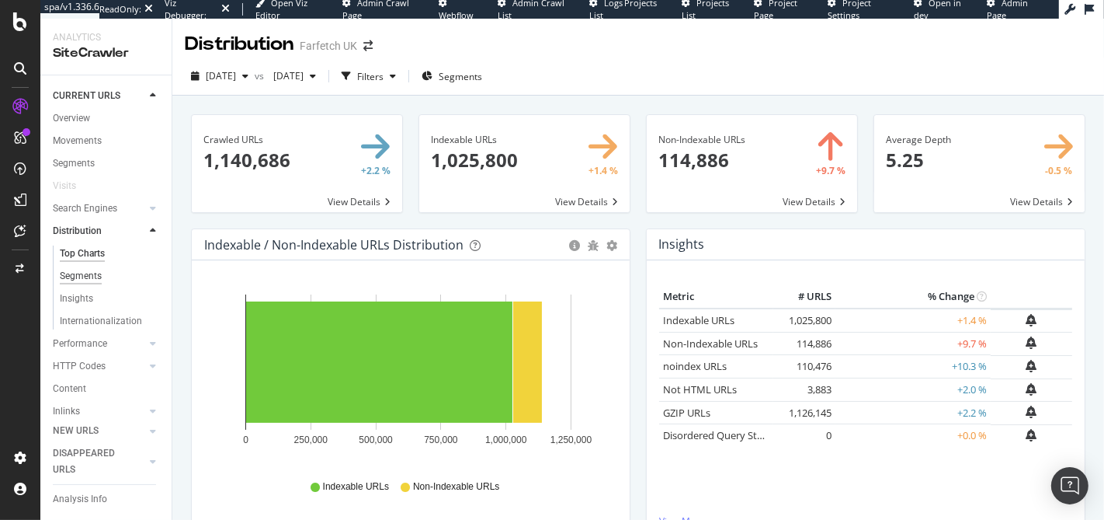
click at [91, 274] on div "Segments" at bounding box center [81, 276] width 42 height 16
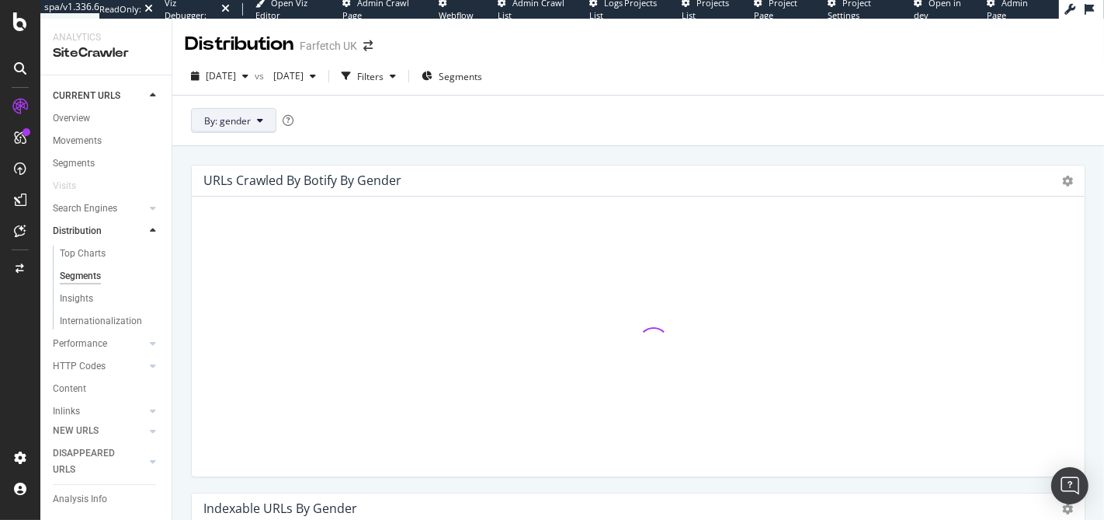
click at [235, 120] on span "By: gender" at bounding box center [227, 120] width 47 height 13
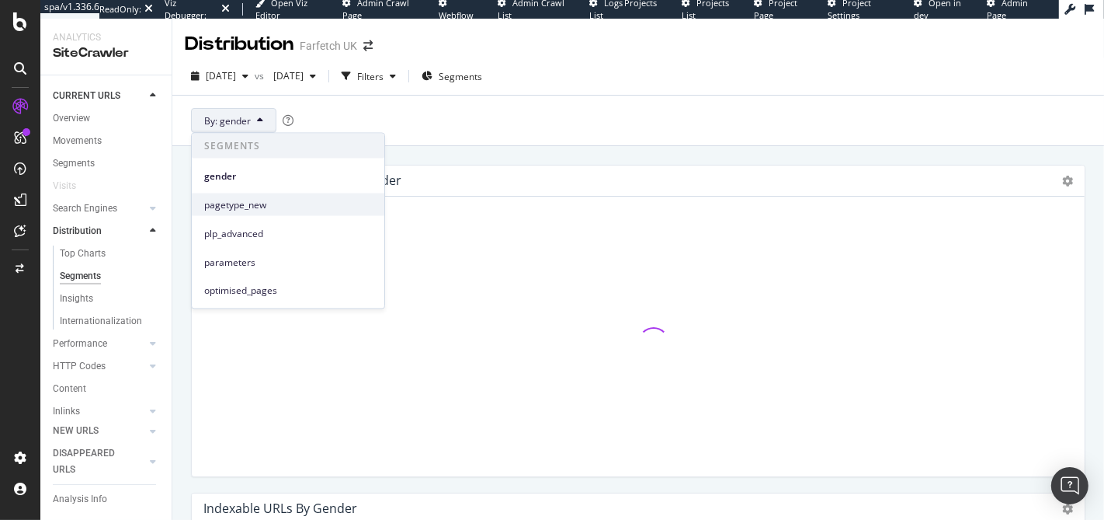
click at [291, 214] on div "pagetype_new" at bounding box center [288, 204] width 193 height 23
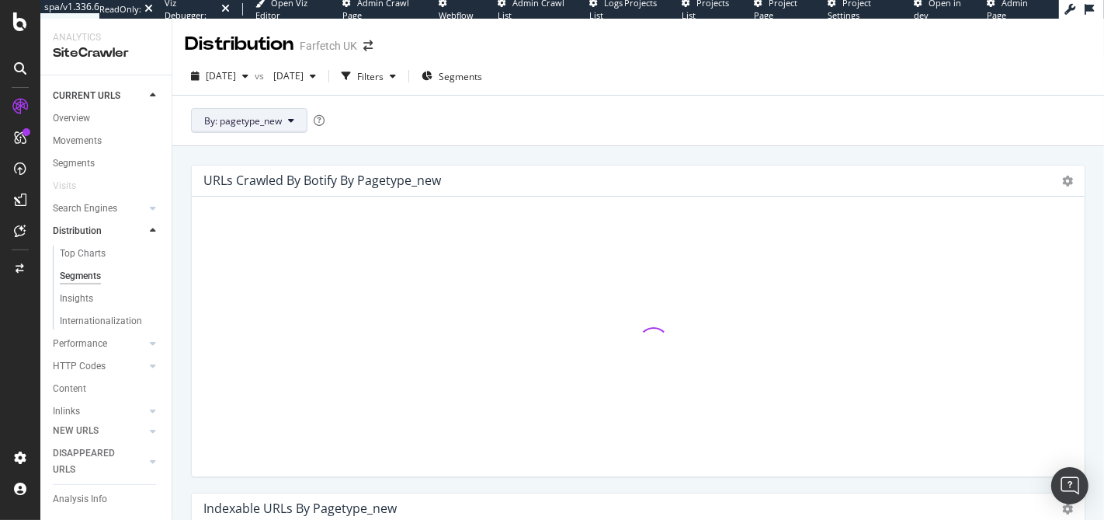
click at [240, 109] on button "By: pagetype_new" at bounding box center [249, 120] width 116 height 25
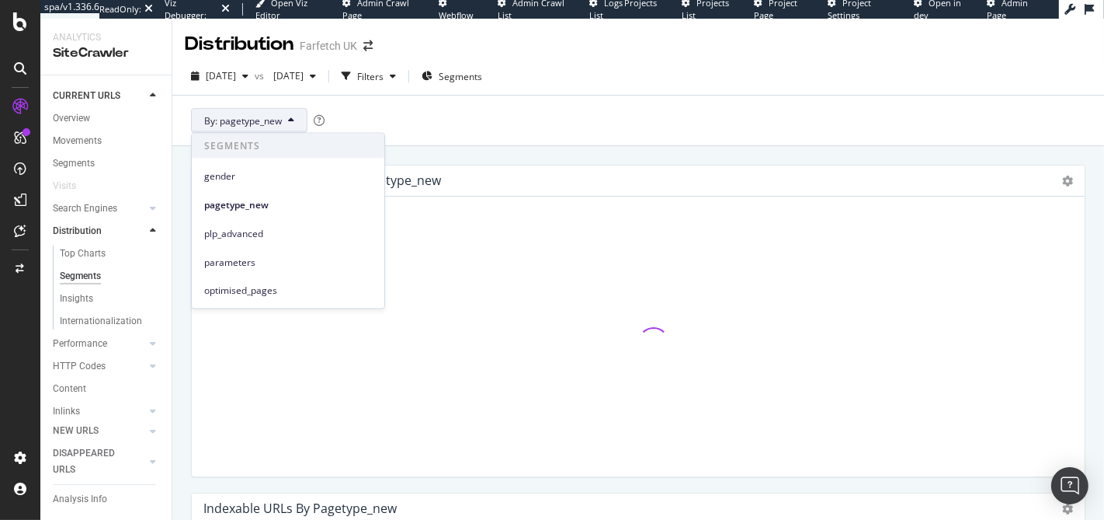
click at [245, 126] on span "By: pagetype_new" at bounding box center [243, 120] width 78 height 13
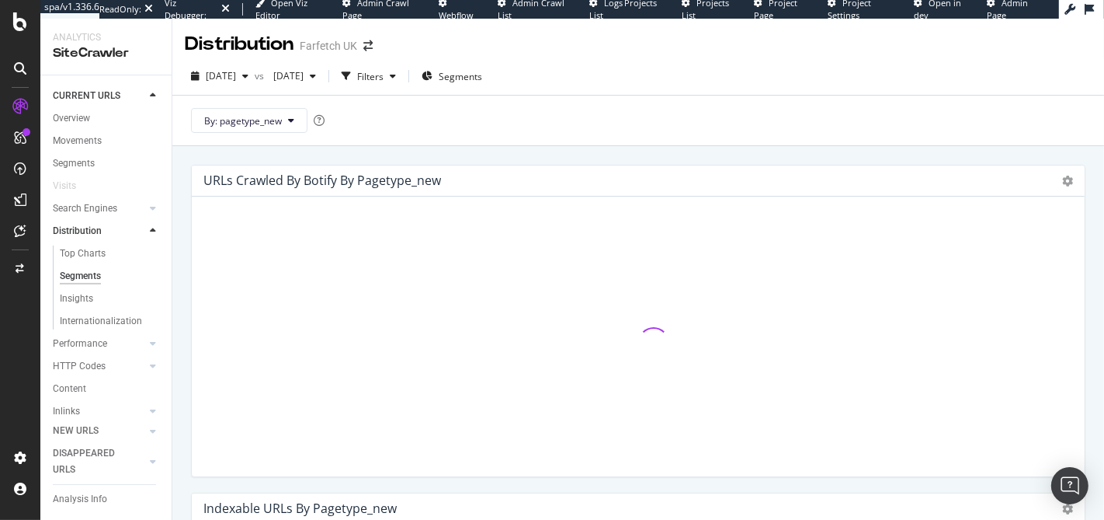
click at [676, 110] on div "By: pagetype_new" at bounding box center [638, 120] width 932 height 50
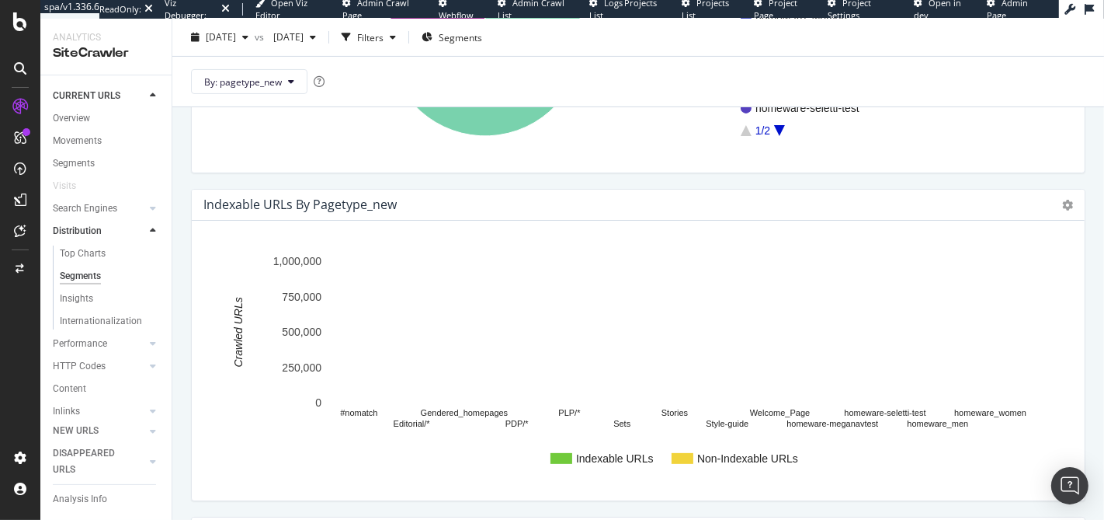
scroll to position [340, 0]
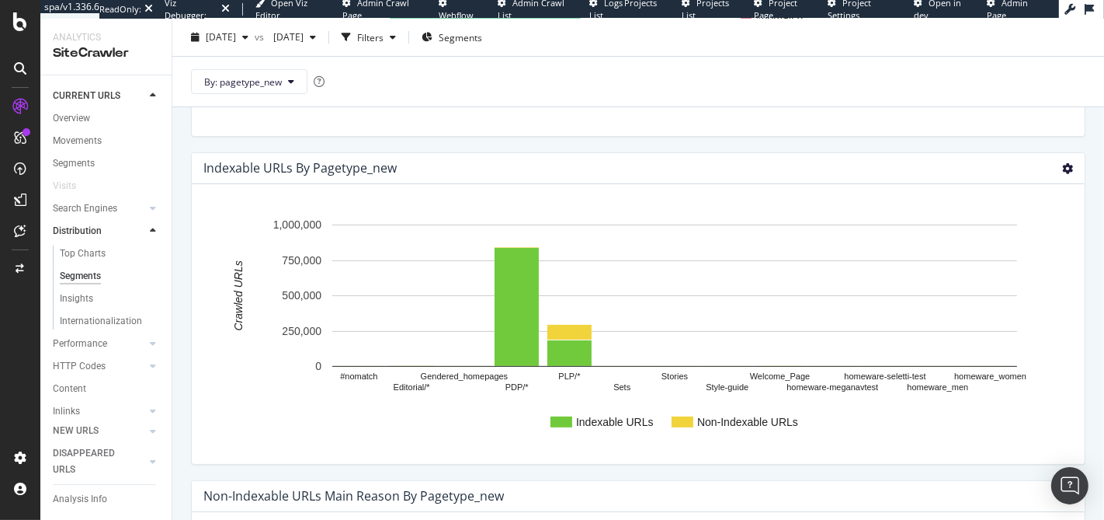
click at [1062, 165] on icon at bounding box center [1067, 168] width 11 height 11
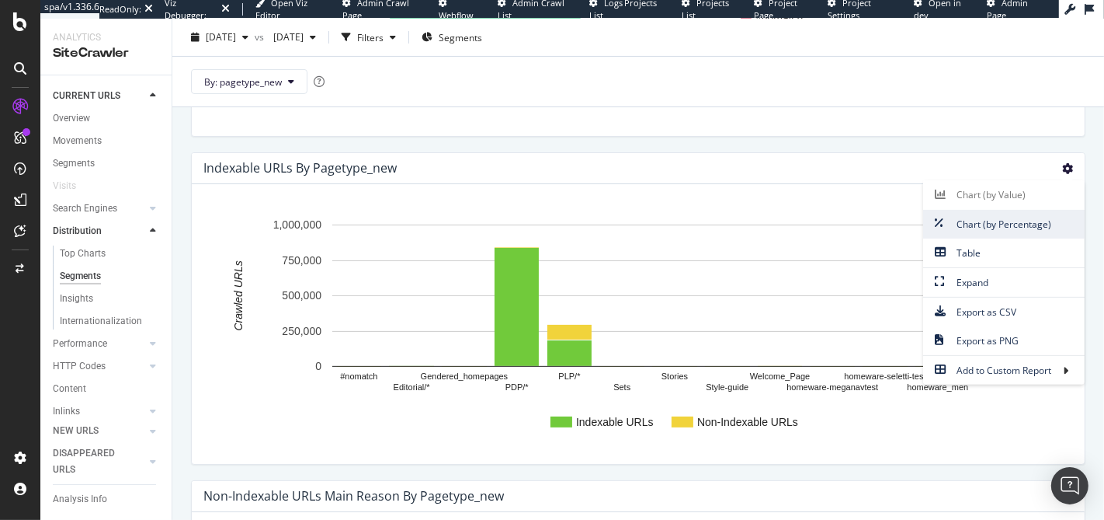
click at [984, 224] on span "Chart (by Percentage)" at bounding box center [1004, 224] width 162 height 21
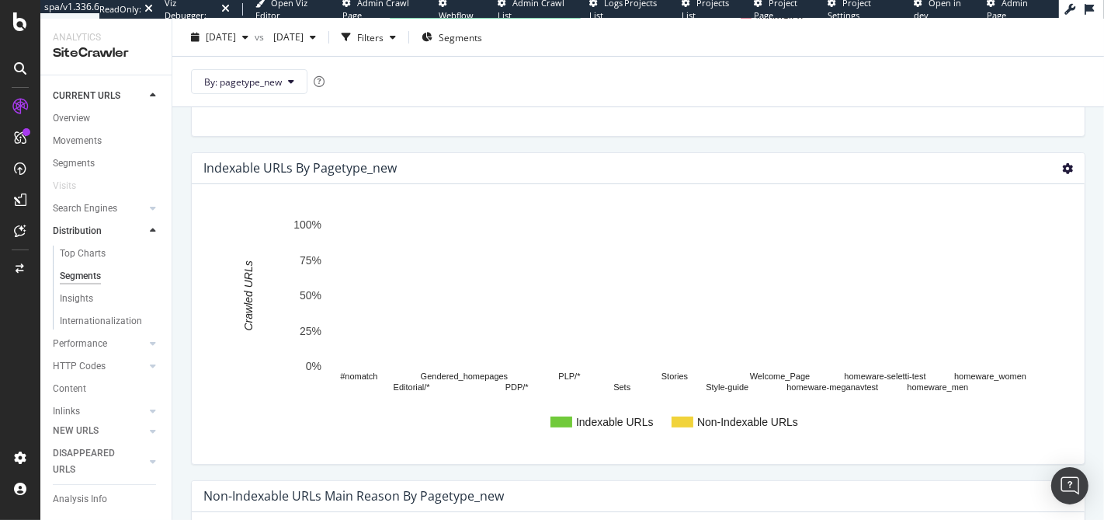
click at [1062, 163] on icon at bounding box center [1067, 168] width 11 height 11
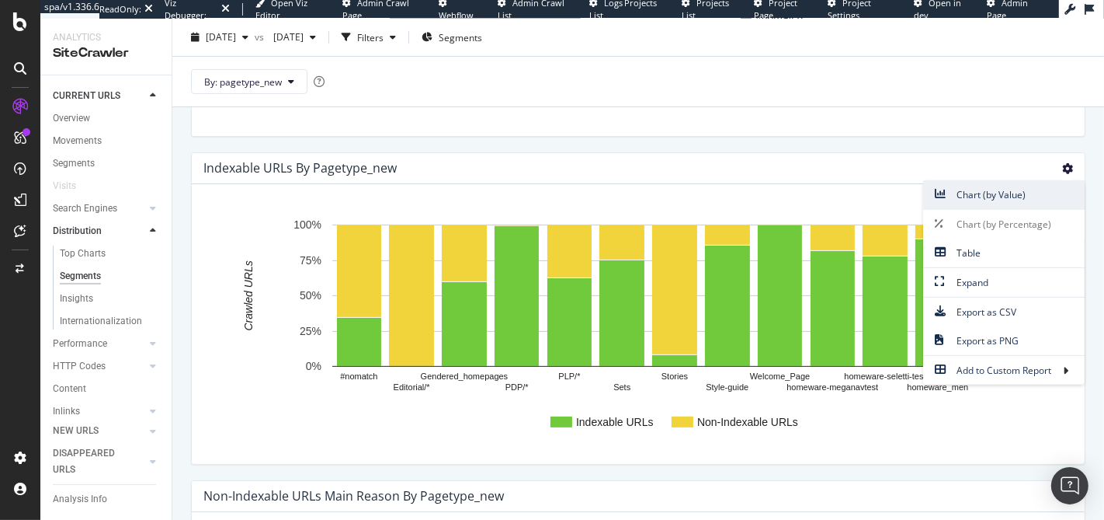
click at [979, 200] on span "Chart (by Value)" at bounding box center [1004, 194] width 162 height 21
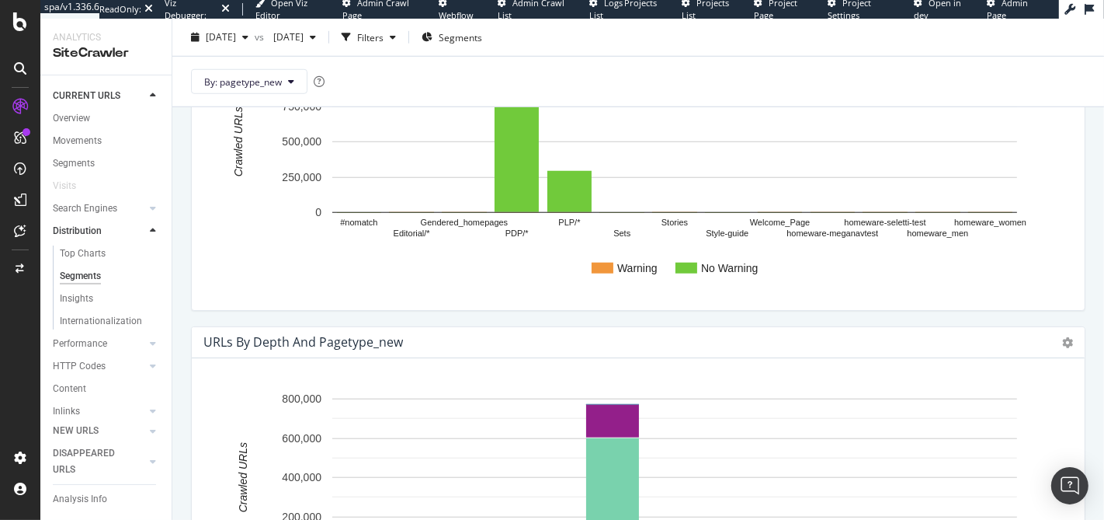
scroll to position [1333, 0]
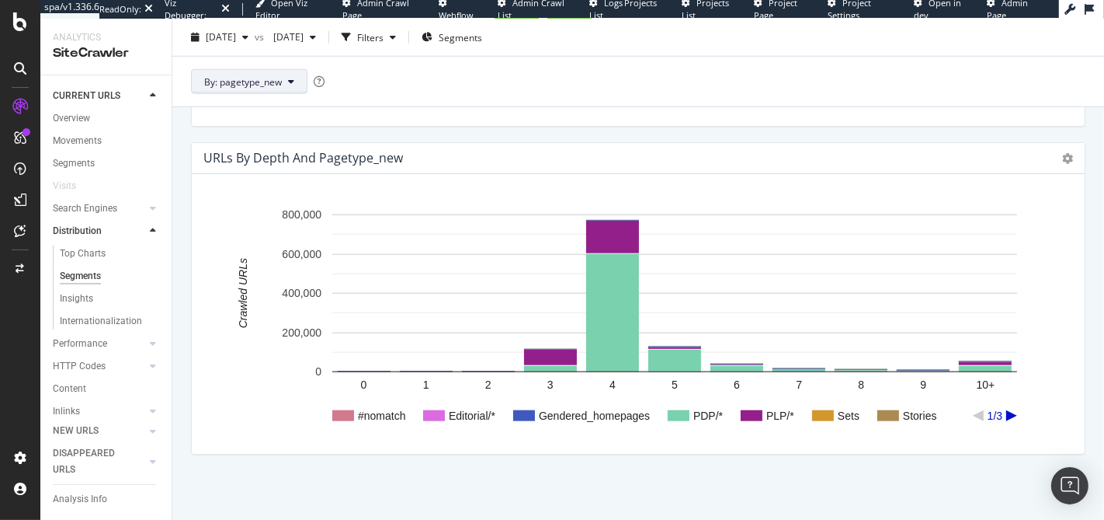
click at [249, 91] on button "By: pagetype_new" at bounding box center [249, 81] width 116 height 25
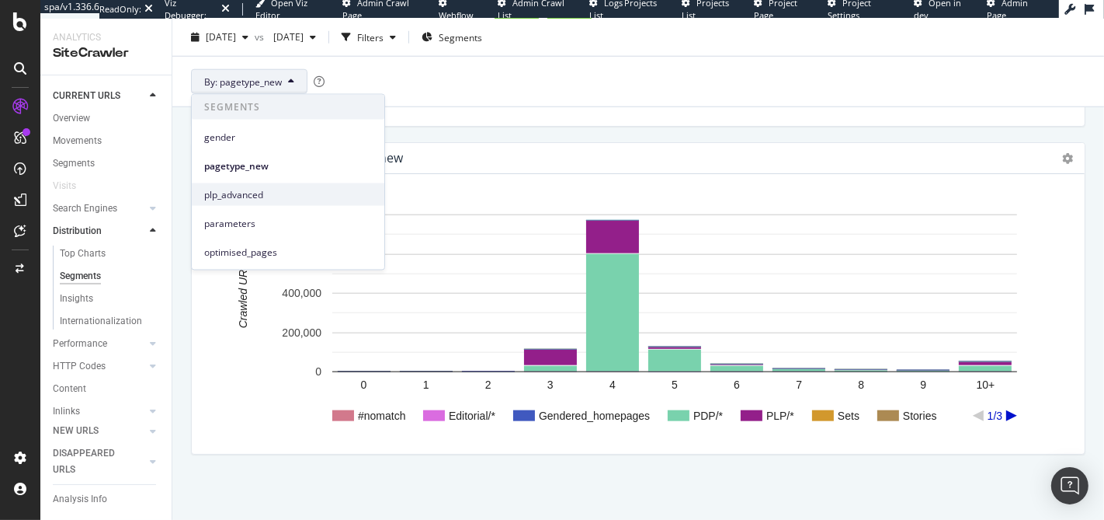
click at [261, 191] on span "plp_advanced" at bounding box center [288, 194] width 168 height 14
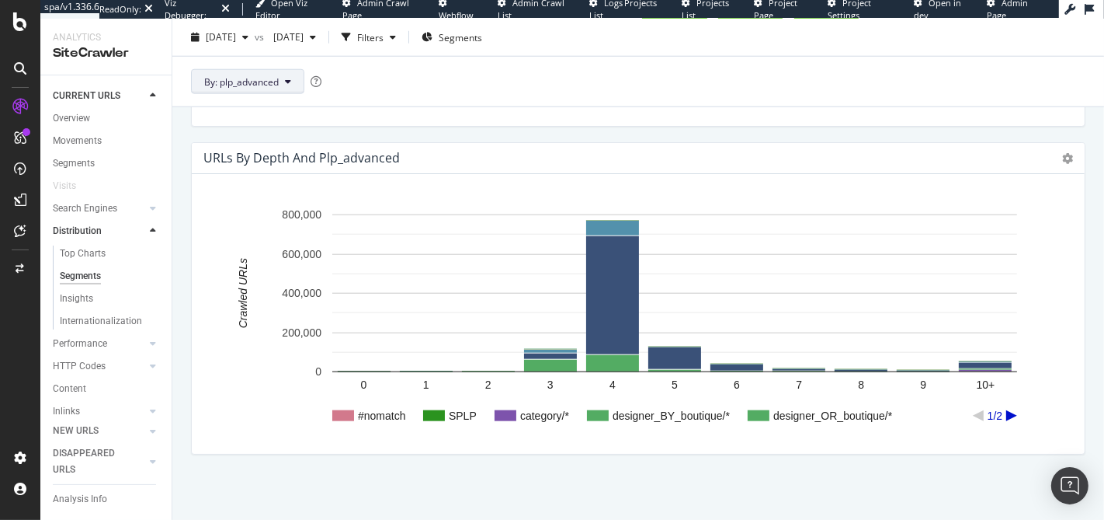
click at [281, 84] on button "By: plp_advanced" at bounding box center [247, 81] width 113 height 25
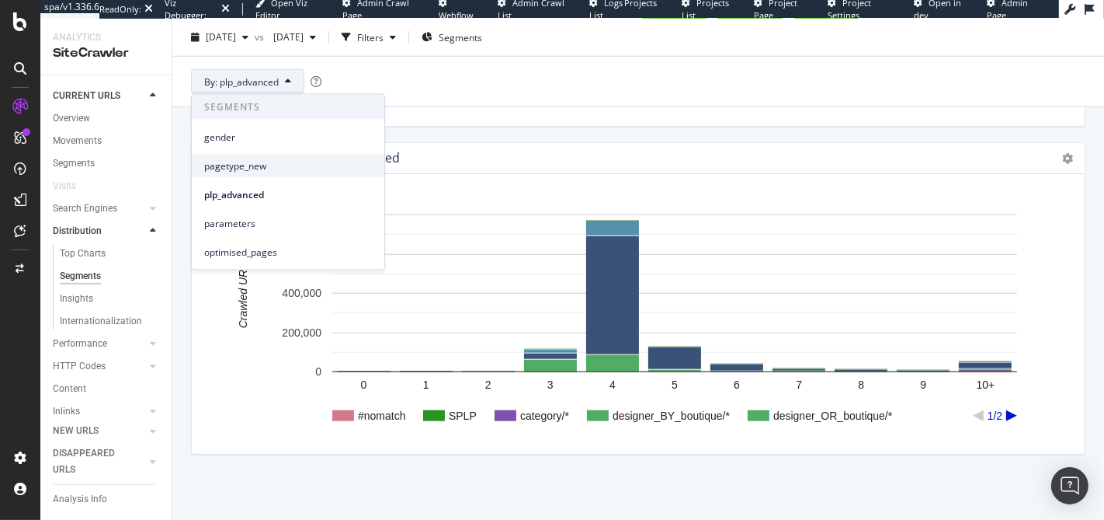
click at [286, 162] on span "pagetype_new" at bounding box center [288, 165] width 168 height 14
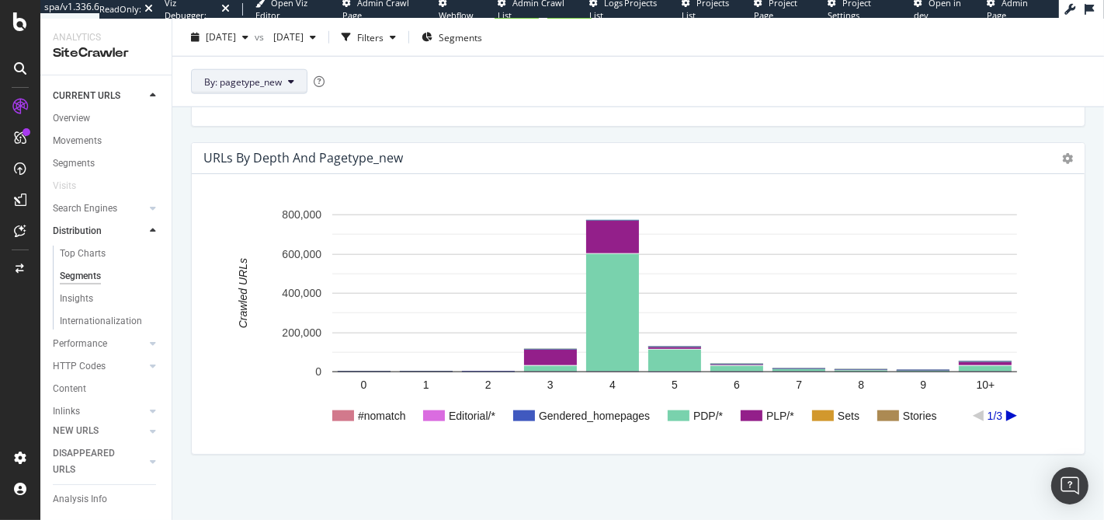
click at [283, 77] on button "By: pagetype_new" at bounding box center [249, 81] width 116 height 25
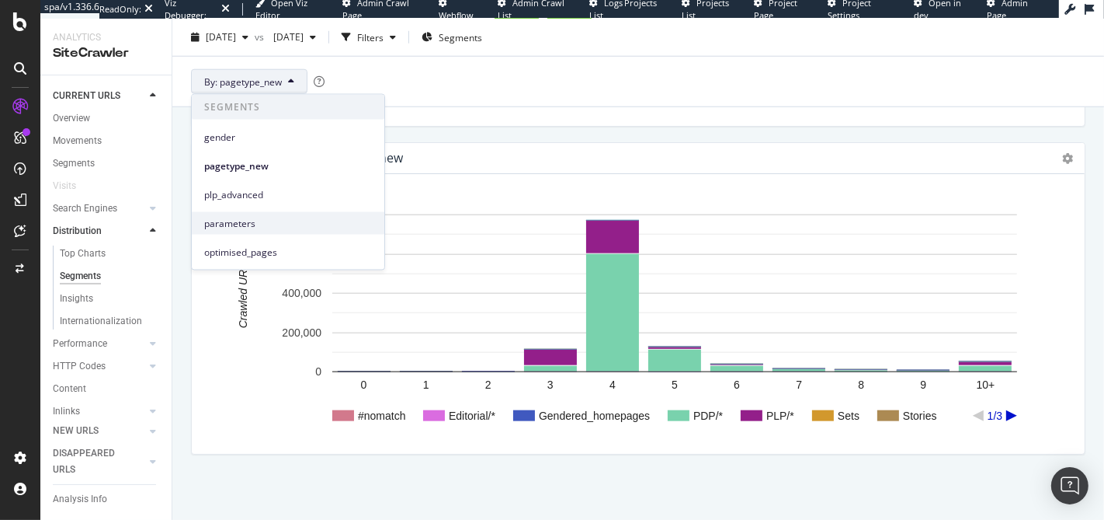
click at [275, 233] on div "parameters" at bounding box center [288, 223] width 193 height 23
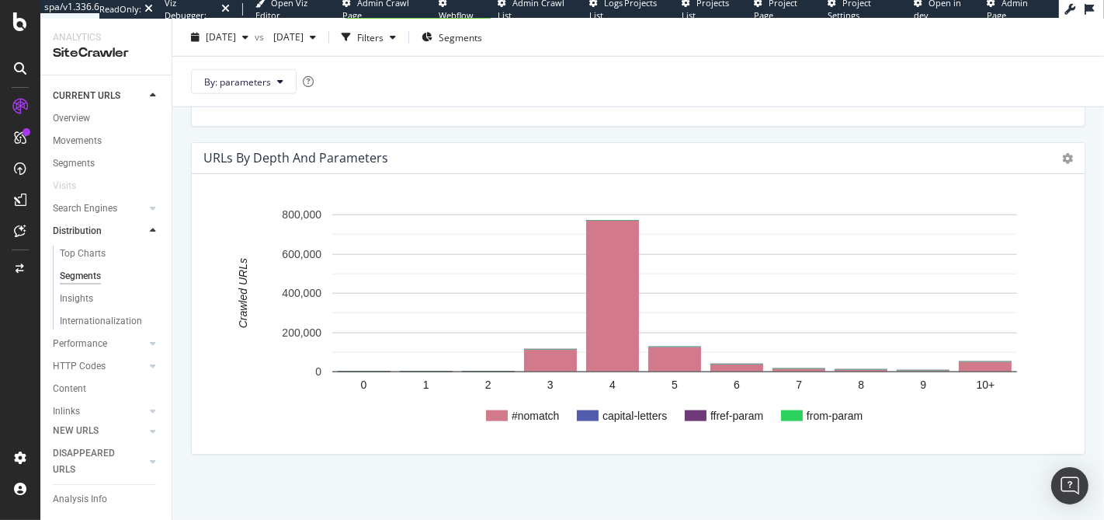
click at [616, 75] on div "By: parameters" at bounding box center [638, 81] width 932 height 50
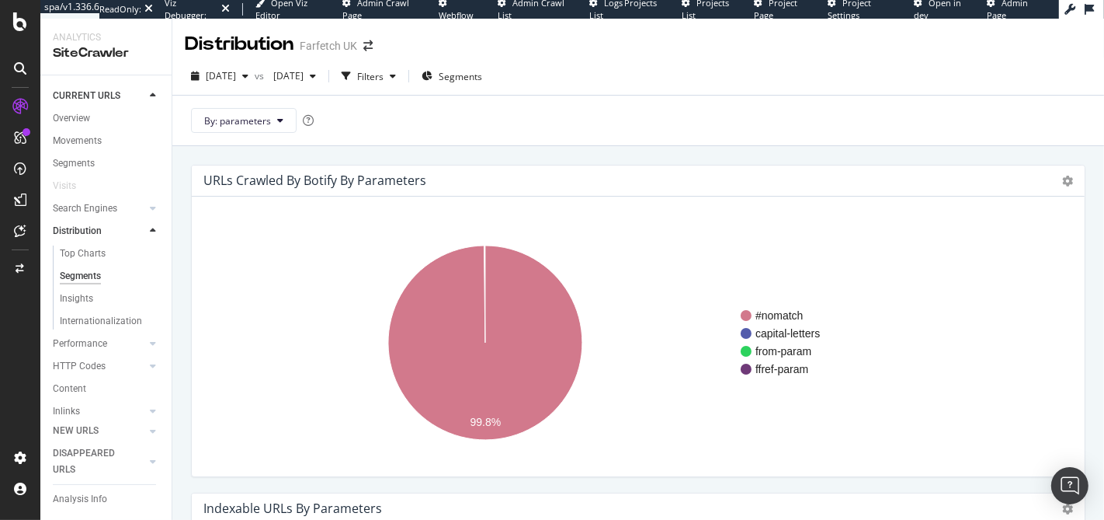
click at [297, 175] on h4 "URLs Crawled By Botify By parameters" at bounding box center [314, 180] width 223 height 21
click at [277, 175] on h4 "URLs Crawled By Botify By parameters" at bounding box center [314, 180] width 223 height 21
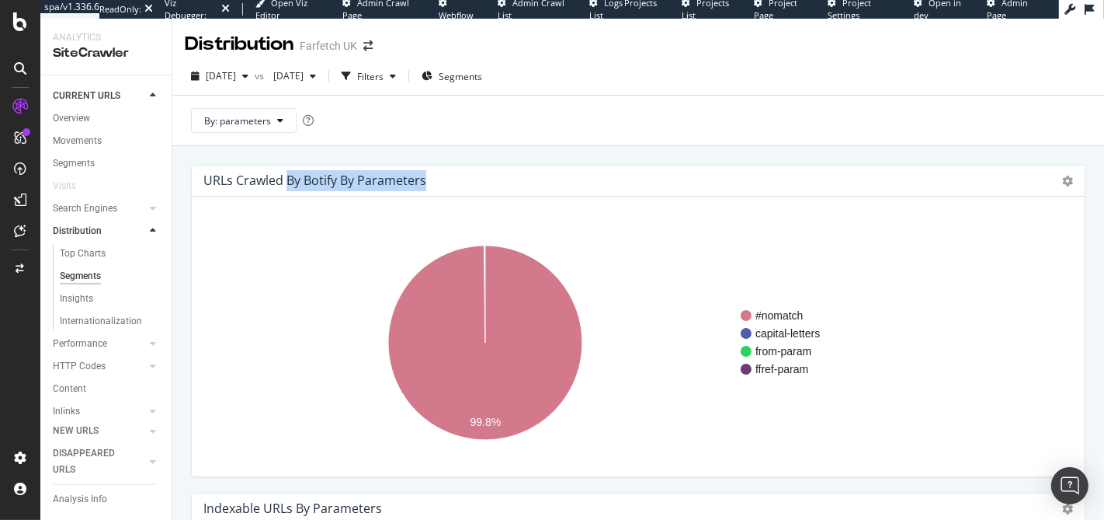
click at [277, 175] on h4 "URLs Crawled By Botify By parameters" at bounding box center [314, 180] width 223 height 21
click at [268, 181] on h4 "URLs Crawled By Botify By parameters" at bounding box center [314, 180] width 223 height 21
click at [267, 181] on h4 "URLs Crawled By Botify By parameters" at bounding box center [314, 180] width 223 height 21
click at [265, 179] on h4 "URLs Crawled By Botify By parameters" at bounding box center [314, 180] width 223 height 21
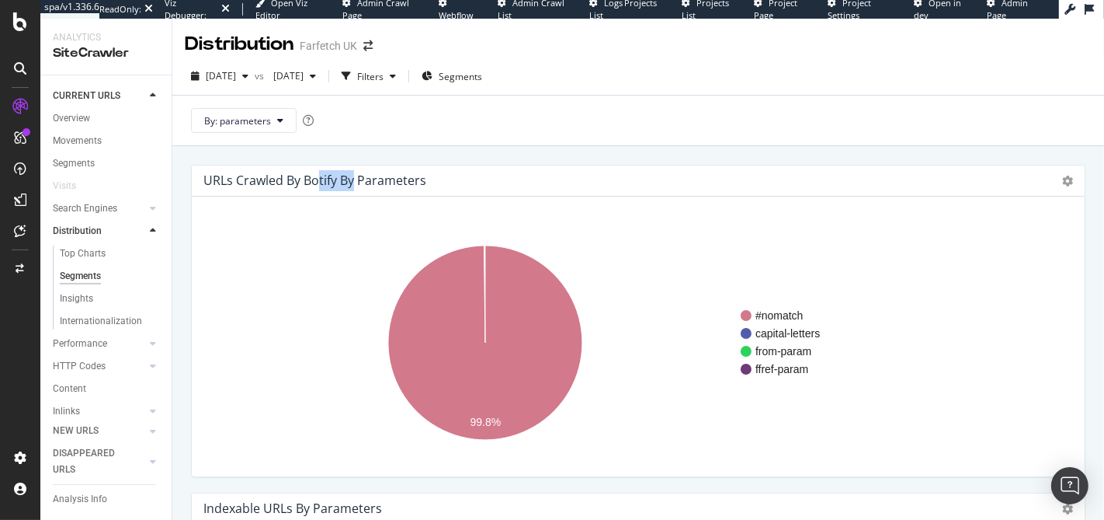
click at [265, 179] on h4 "URLs Crawled By Botify By parameters" at bounding box center [314, 180] width 223 height 21
click at [256, 179] on h4 "URLs Crawled By Botify By parameters" at bounding box center [314, 180] width 223 height 21
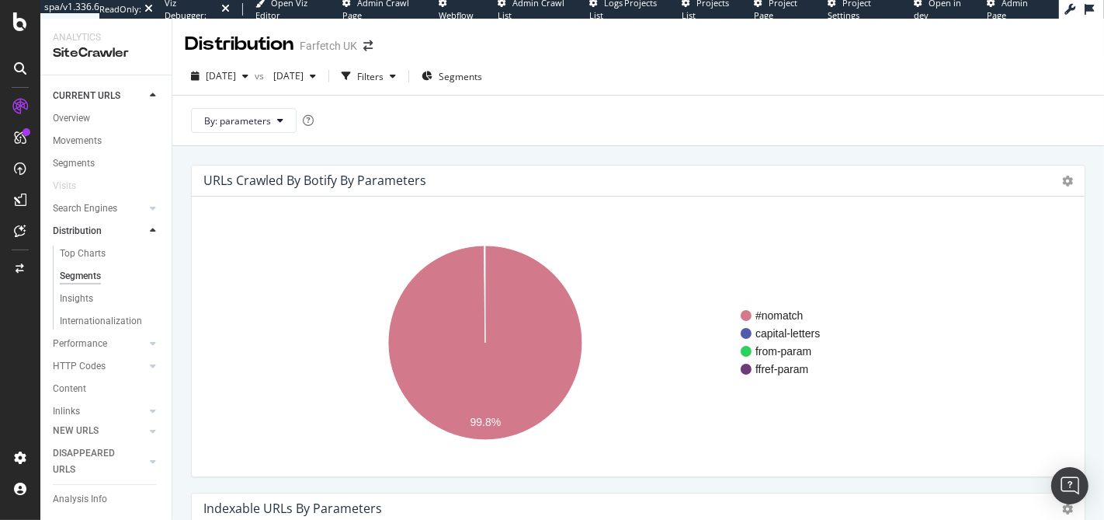
click at [270, 176] on h4 "URLs Crawled By Botify By parameters" at bounding box center [314, 180] width 223 height 21
click at [270, 175] on h4 "URLs Crawled By Botify By parameters" at bounding box center [314, 180] width 223 height 21
click at [262, 178] on h4 "URLs Crawled By Botify By parameters" at bounding box center [314, 180] width 223 height 21
click at [237, 120] on span "By: parameters" at bounding box center [237, 120] width 67 height 13
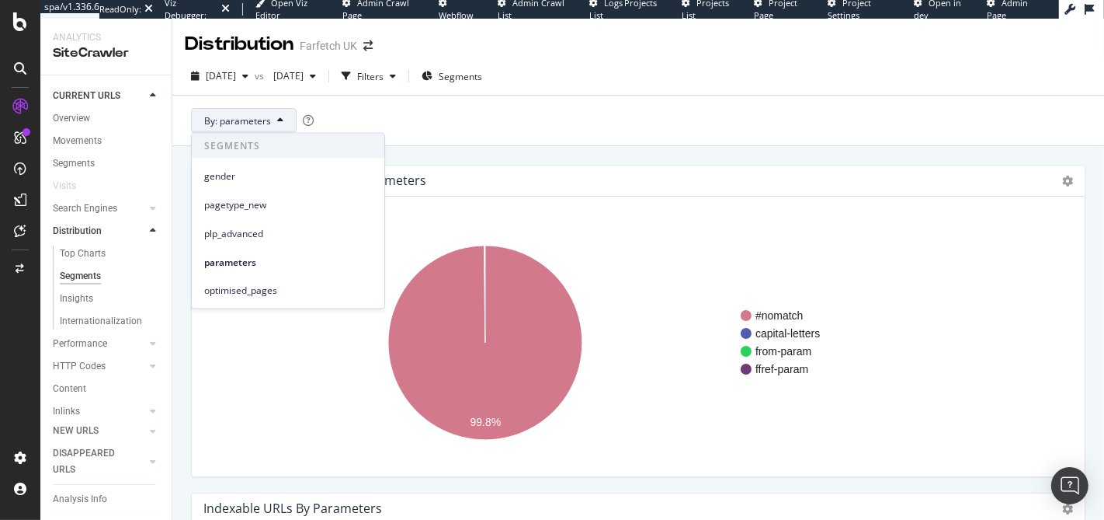
click at [237, 120] on span "By: parameters" at bounding box center [237, 120] width 67 height 13
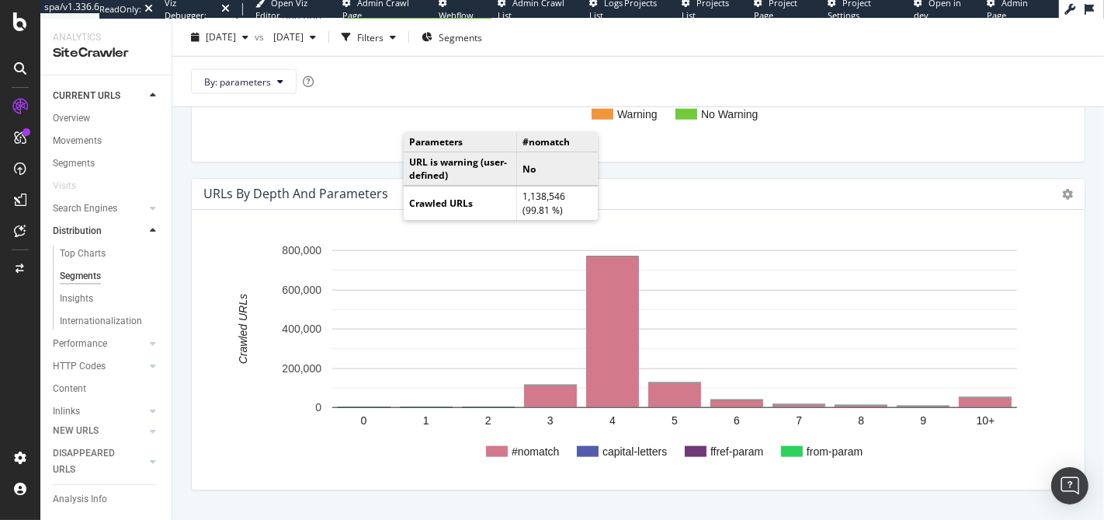
scroll to position [1333, 0]
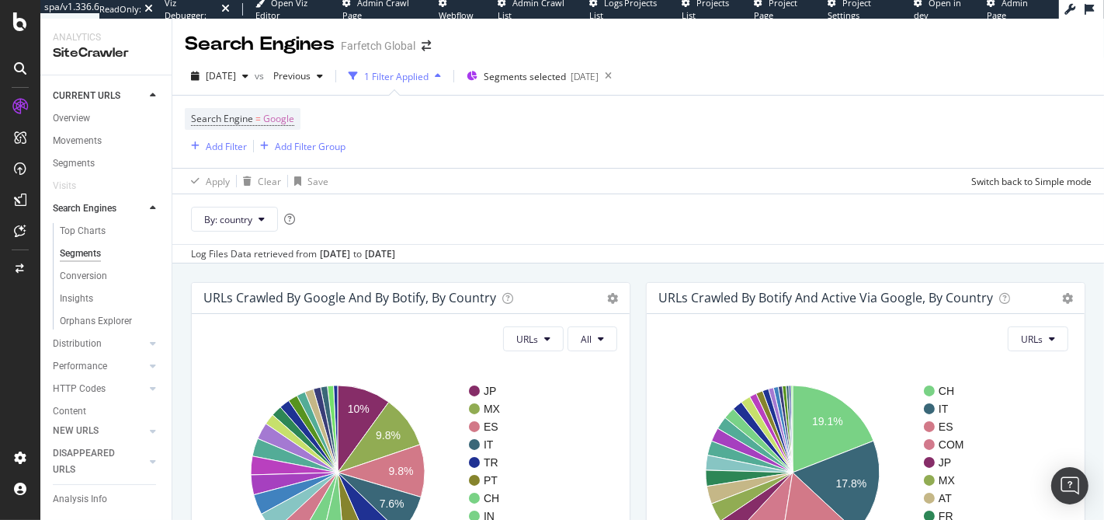
click at [318, 299] on h4 "URLs Crawled by google and by Botify, by country" at bounding box center [349, 297] width 293 height 21
click at [309, 301] on h4 "URLs Crawled by google and by Botify, by country" at bounding box center [349, 297] width 293 height 21
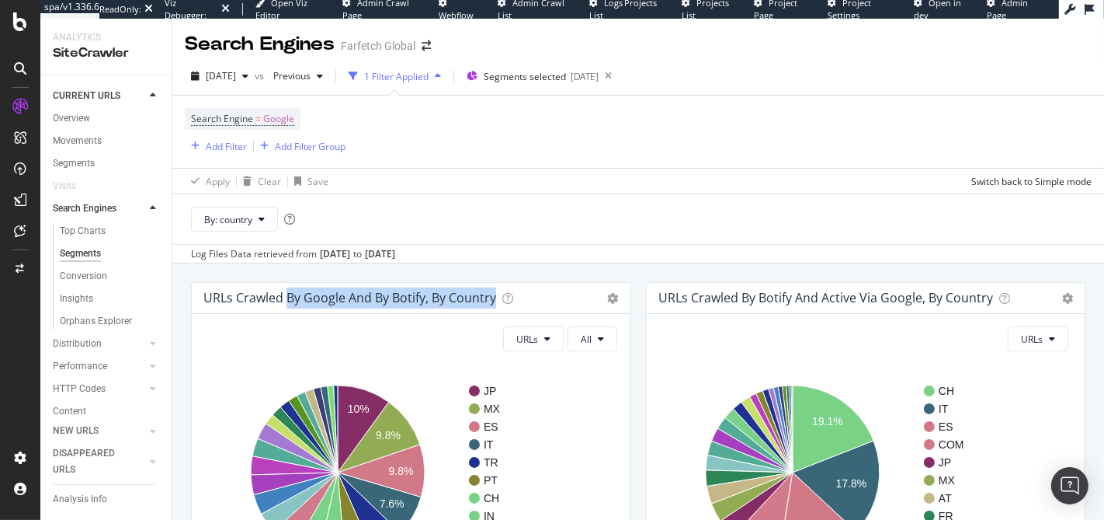
click at [309, 301] on h4 "URLs Crawled by google and by Botify, by country" at bounding box center [349, 297] width 293 height 21
click at [314, 300] on h4 "URLs Crawled by google and by Botify, by country" at bounding box center [349, 297] width 293 height 21
click at [309, 301] on h4 "URLs Crawled by google and by Botify, by country" at bounding box center [349, 297] width 293 height 21
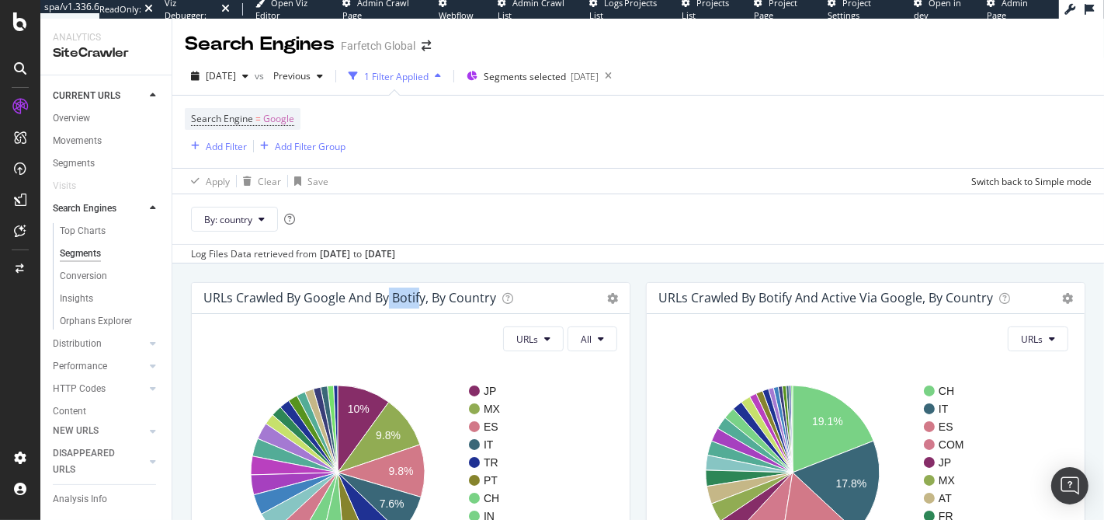
click at [309, 301] on h4 "URLs Crawled by google and by Botify, by country" at bounding box center [349, 297] width 293 height 21
click at [342, 299] on h4 "URLs Crawled by google and by Botify, by country" at bounding box center [349, 297] width 293 height 21
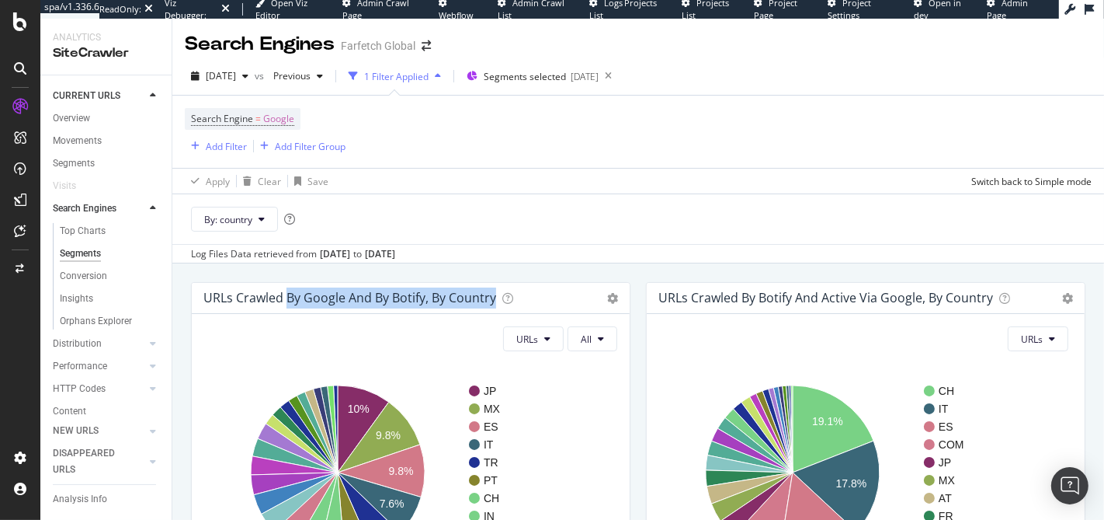
click at [332, 300] on h4 "URLs Crawled by google and by Botify, by country" at bounding box center [349, 297] width 293 height 21
click at [326, 300] on h4 "URLs Crawled by google and by Botify, by country" at bounding box center [349, 297] width 293 height 21
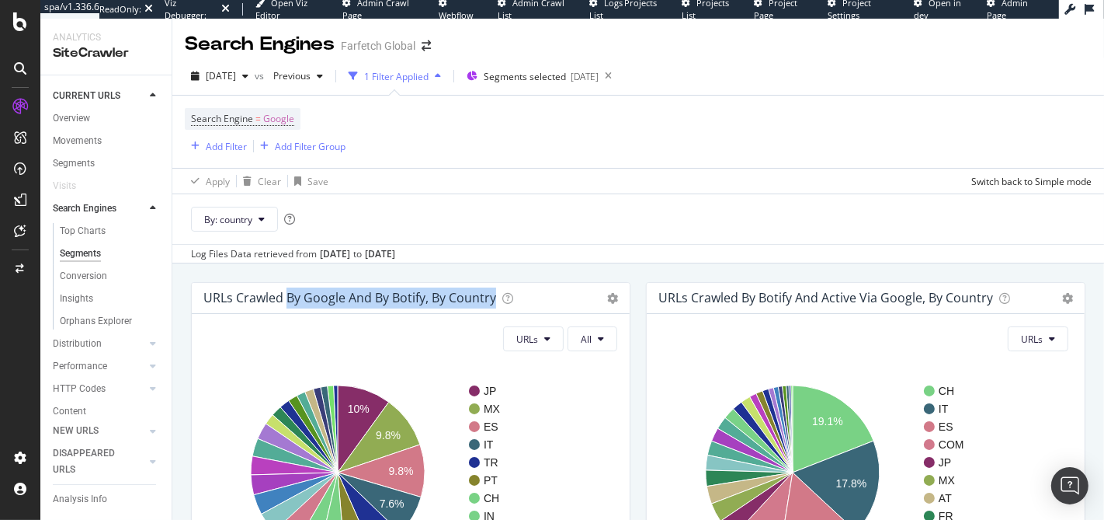
click at [326, 300] on h4 "URLs Crawled by google and by Botify, by country" at bounding box center [349, 297] width 293 height 21
click at [312, 301] on h4 "URLs Crawled by google and by Botify, by country" at bounding box center [349, 297] width 293 height 21
click at [311, 300] on h4 "URLs Crawled by google and by Botify, by country" at bounding box center [349, 297] width 293 height 21
click at [259, 300] on h4 "URLs Crawled by google and by Botify, by country" at bounding box center [349, 297] width 293 height 21
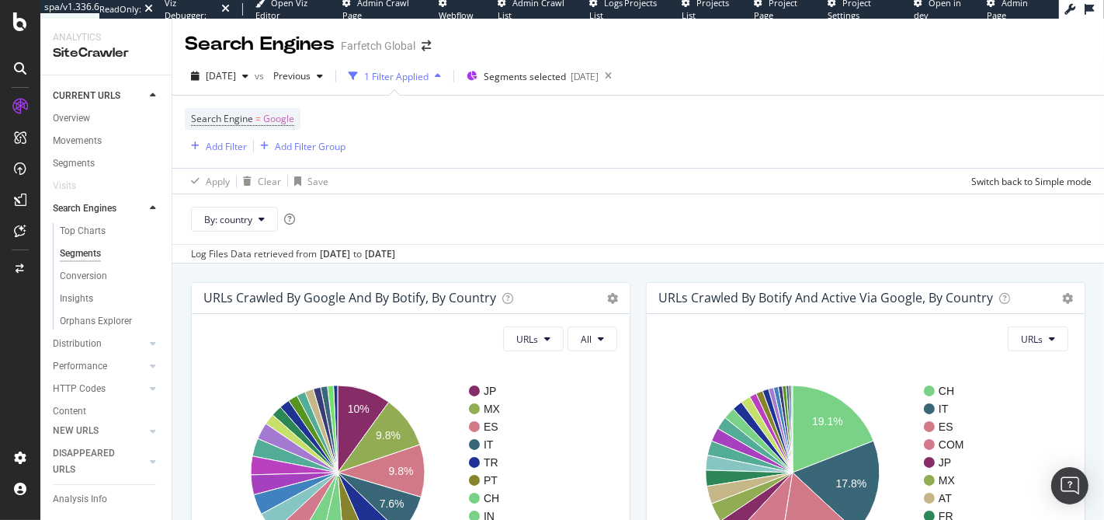
scroll to position [33, 0]
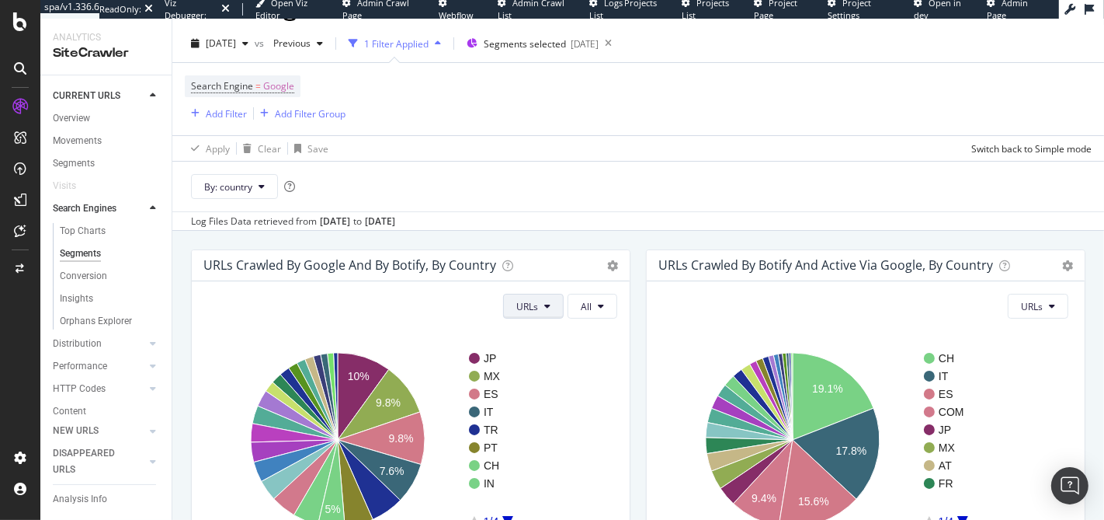
click at [524, 305] on span "URLs" at bounding box center [527, 306] width 22 height 13
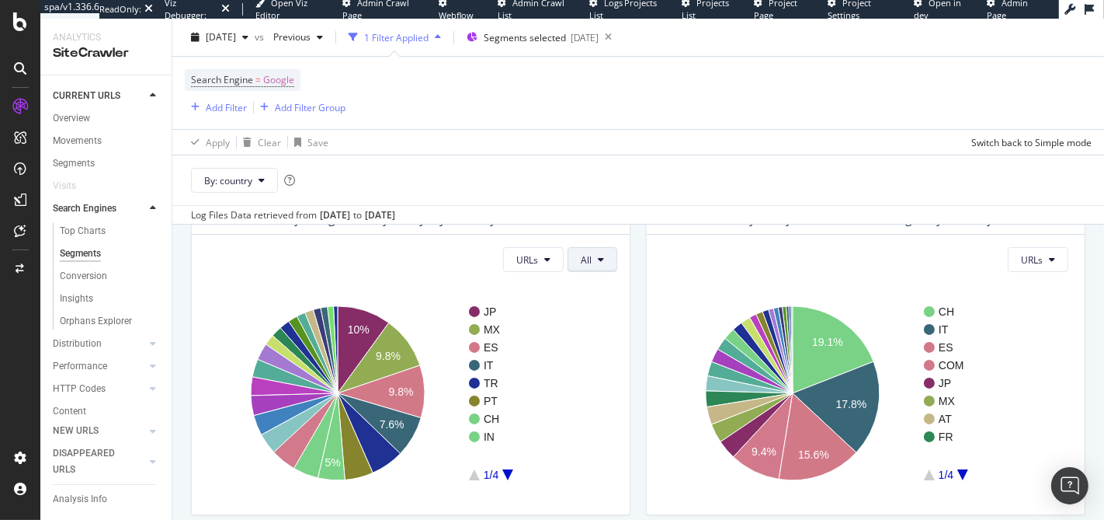
scroll to position [97, 0]
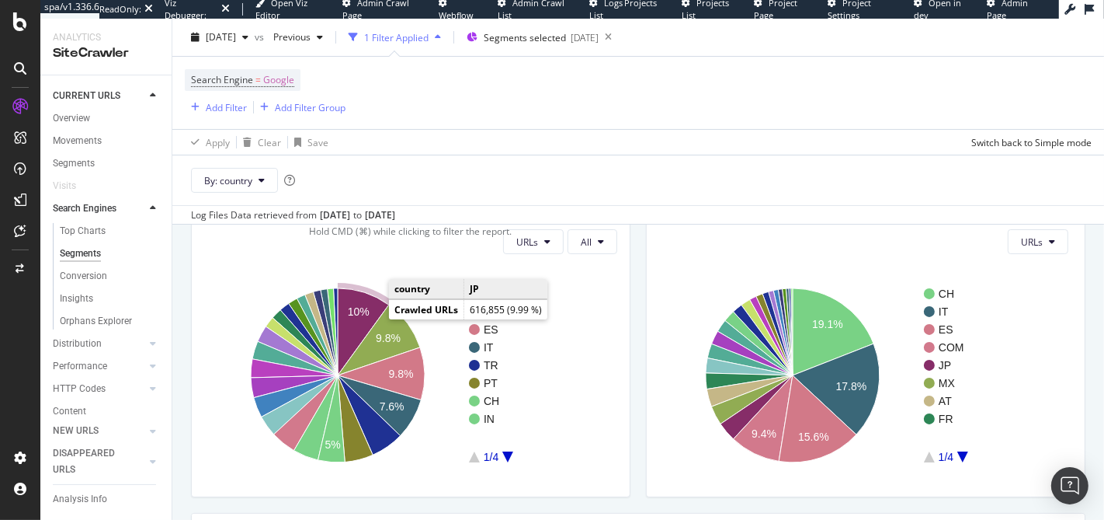
click at [351, 311] on text "10%" at bounding box center [359, 311] width 22 height 12
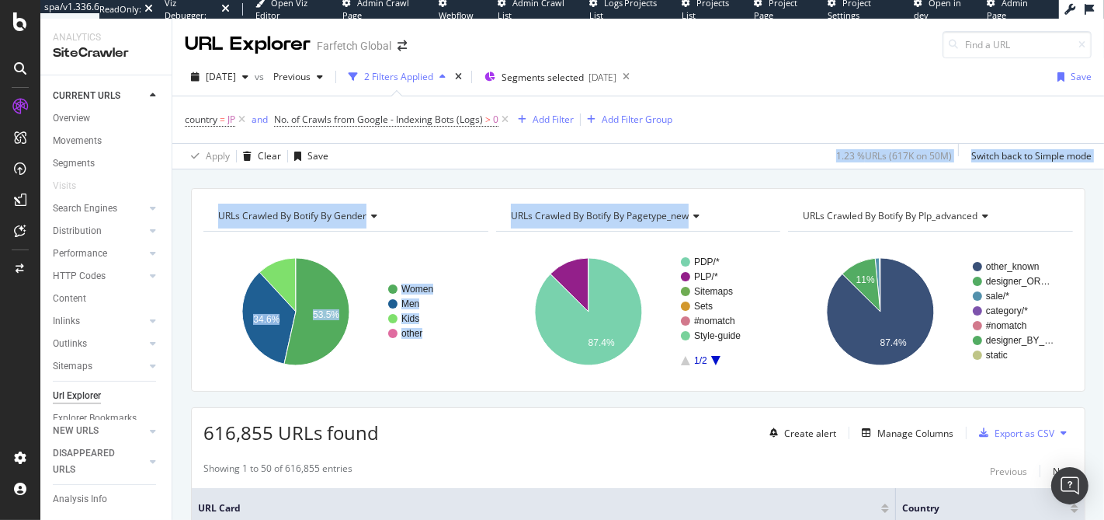
drag, startPoint x: 431, startPoint y: 161, endPoint x: 499, endPoint y: 380, distance: 229.2
click at [499, 380] on div "URL Explorer Farfetch Global 2025 Mar. 24th vs Previous 2 Filters Applied Segme…" at bounding box center [638, 269] width 932 height 501
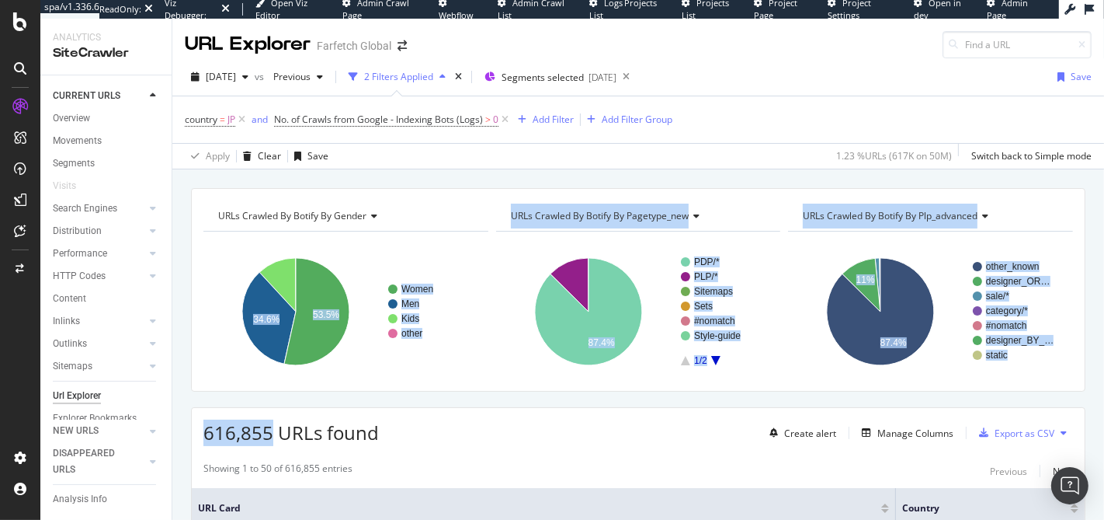
drag, startPoint x: 492, startPoint y: 394, endPoint x: 464, endPoint y: 203, distance: 193.1
click at [464, 203] on div "URLs Crawled By Botify By gender" at bounding box center [344, 215] width 259 height 25
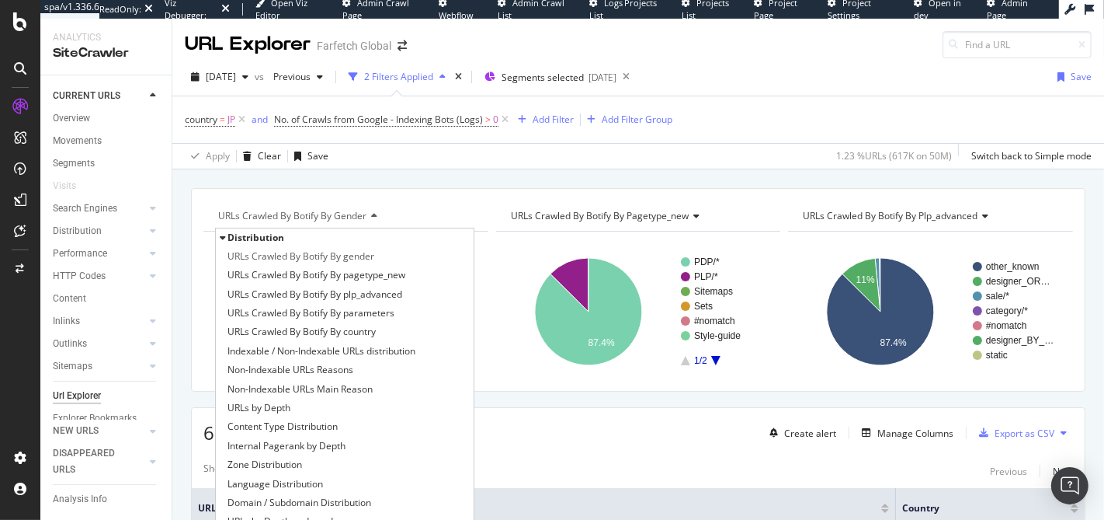
click at [450, 182] on div "URLs Crawled By Botify By gender Distribution URLs Crawled By Botify By gender …" at bounding box center [638, 187] width 932 height 37
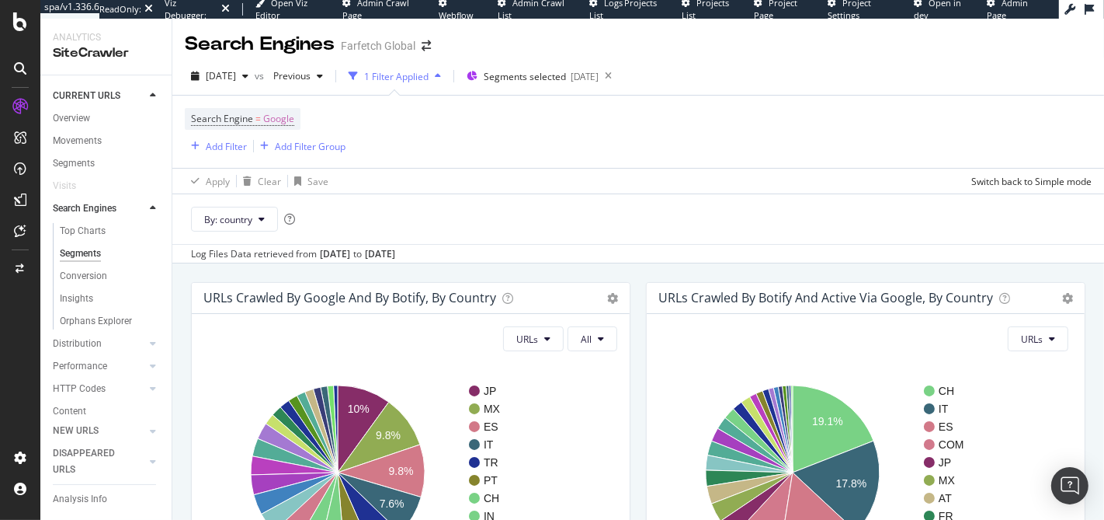
click at [308, 297] on h4 "URLs Crawled by google and by Botify, by country" at bounding box center [349, 297] width 293 height 21
click at [314, 297] on h4 "URLs Crawled by google and by Botify, by country" at bounding box center [349, 297] width 293 height 21
click at [252, 84] on div "2025 Mar. 24th" at bounding box center [220, 75] width 70 height 23
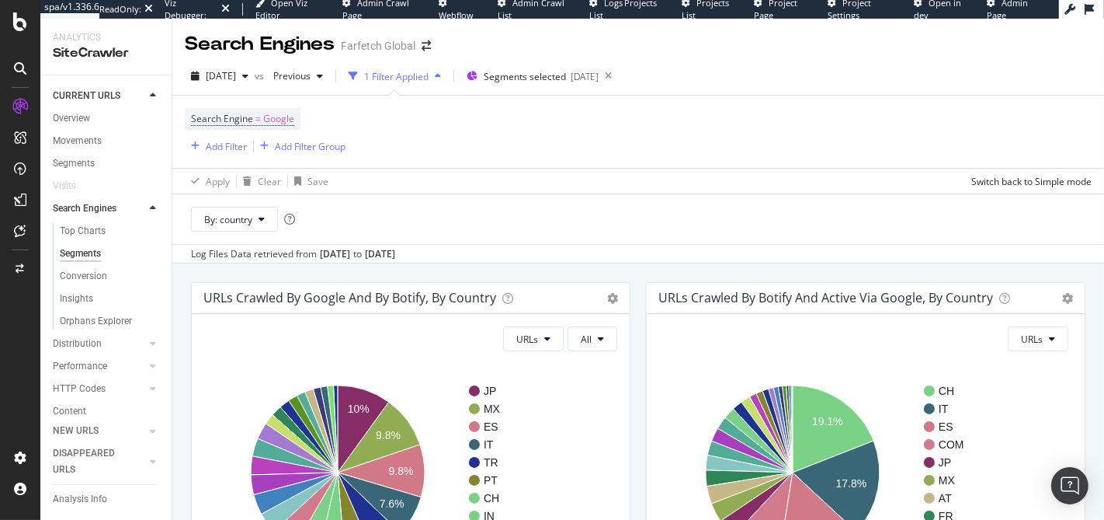
click at [750, 103] on div "Search Engine = Google Add Filter Add Filter Group" at bounding box center [638, 132] width 907 height 72
click at [245, 85] on div "2025 Mar. 24th" at bounding box center [220, 75] width 70 height 23
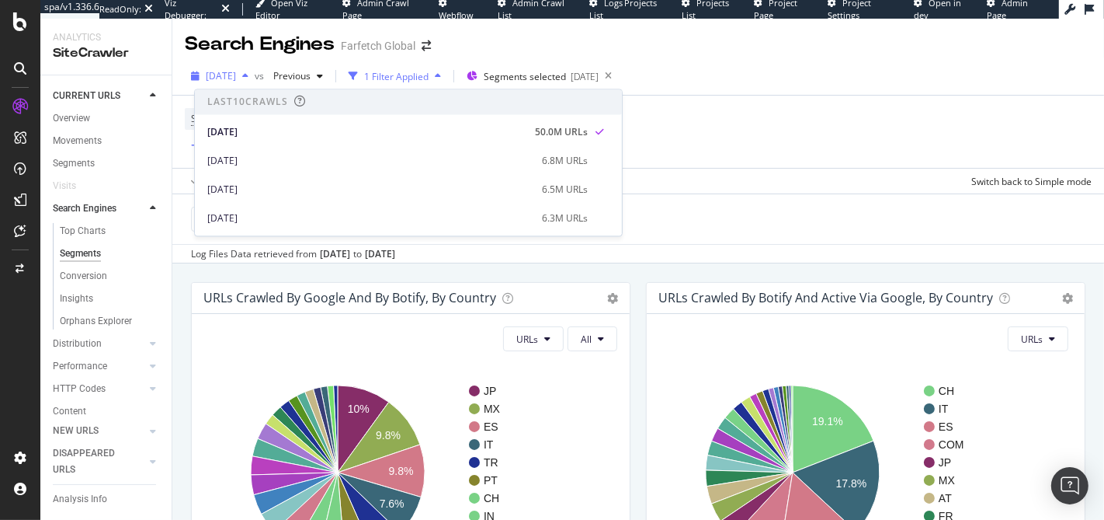
click at [236, 76] on span "2025 Mar. 24th" at bounding box center [221, 75] width 30 height 13
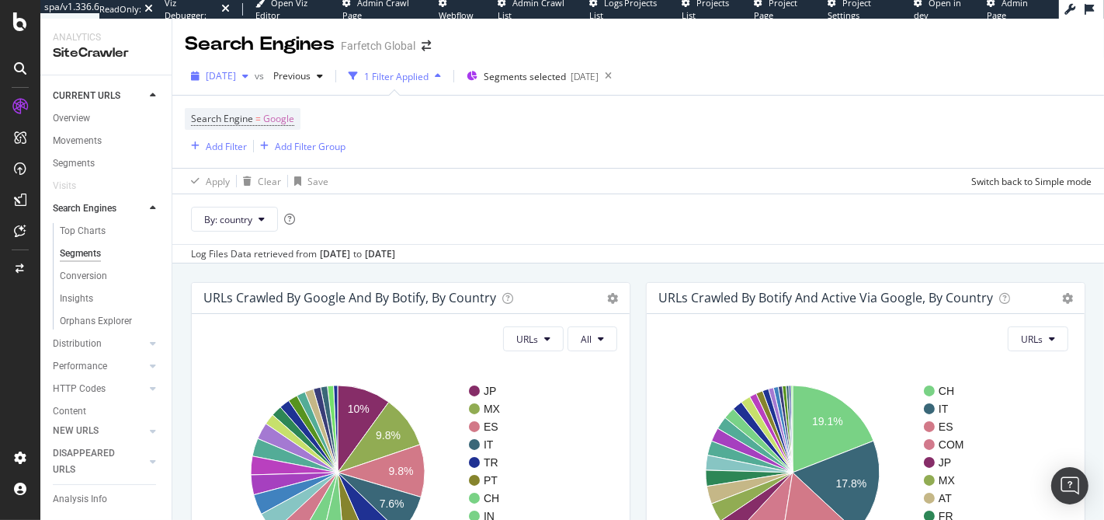
click at [236, 78] on span "2025 Mar. 24th" at bounding box center [221, 75] width 30 height 13
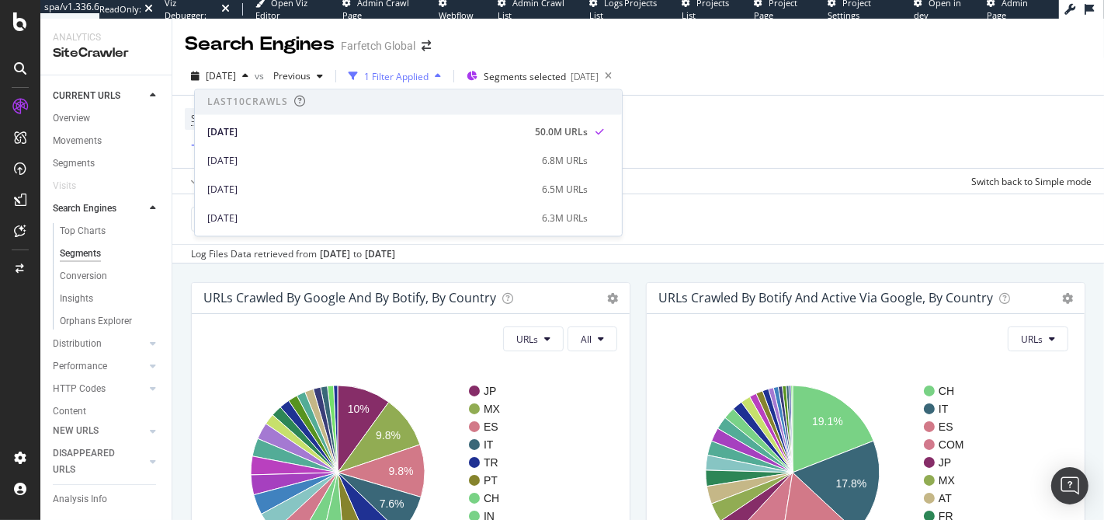
click at [624, 147] on div "Search Engine = Google Add Filter Add Filter Group" at bounding box center [638, 132] width 907 height 72
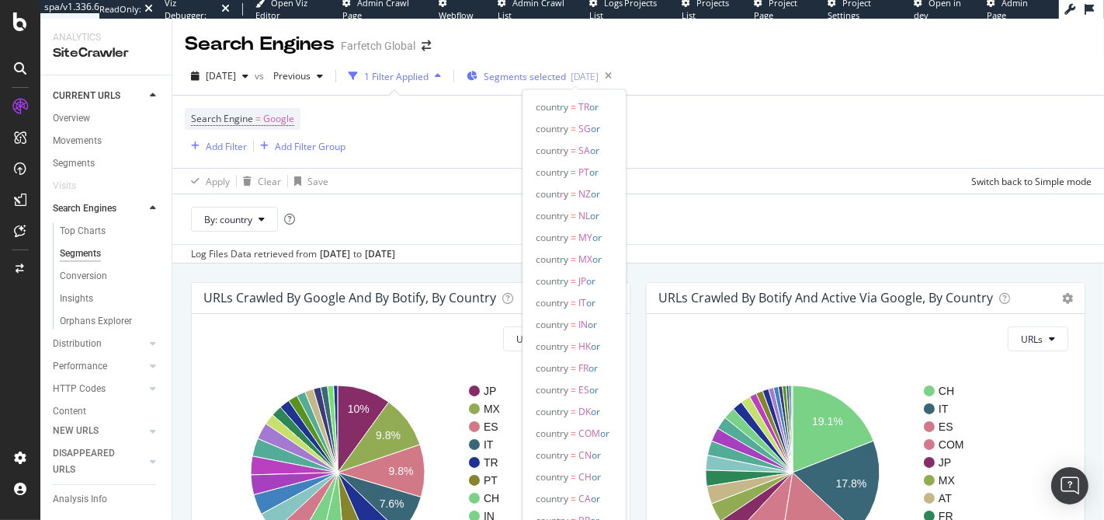
click at [566, 74] on span "Segments selected" at bounding box center [525, 76] width 82 height 13
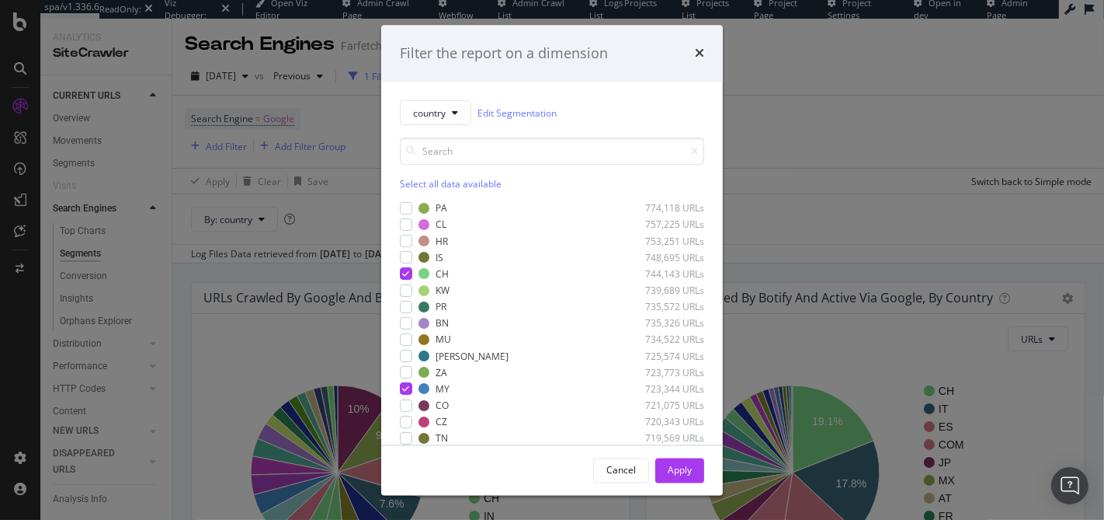
click at [846, 80] on div "Filter the report on a dimension country Edit Segmentation Select all data avai…" at bounding box center [552, 260] width 1104 height 520
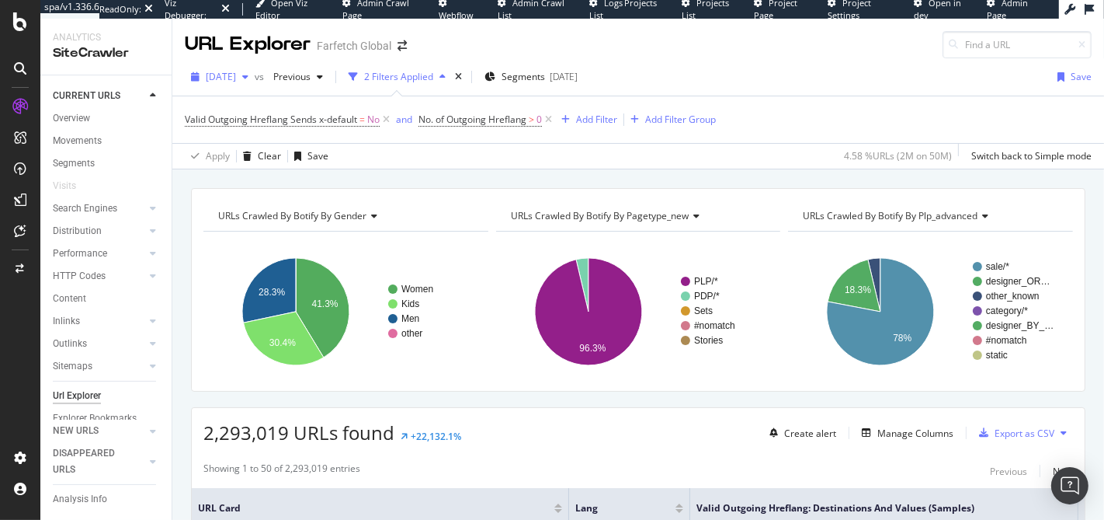
click at [219, 79] on span "[DATE]" at bounding box center [221, 76] width 30 height 13
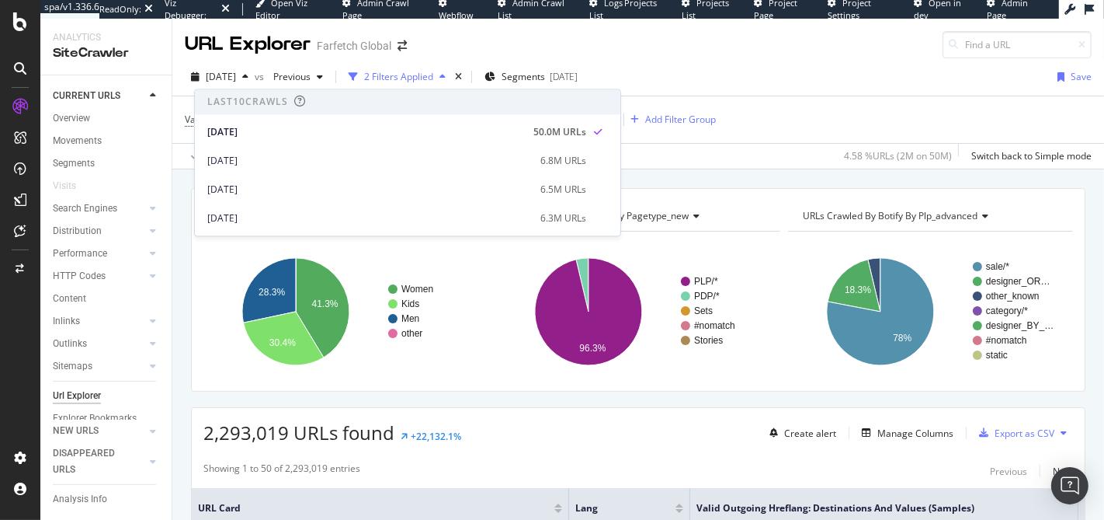
click at [950, 84] on div "2025 Mar. 24th vs Previous 2 Filters Applied Segments 2025-04-25 Save" at bounding box center [638, 79] width 932 height 31
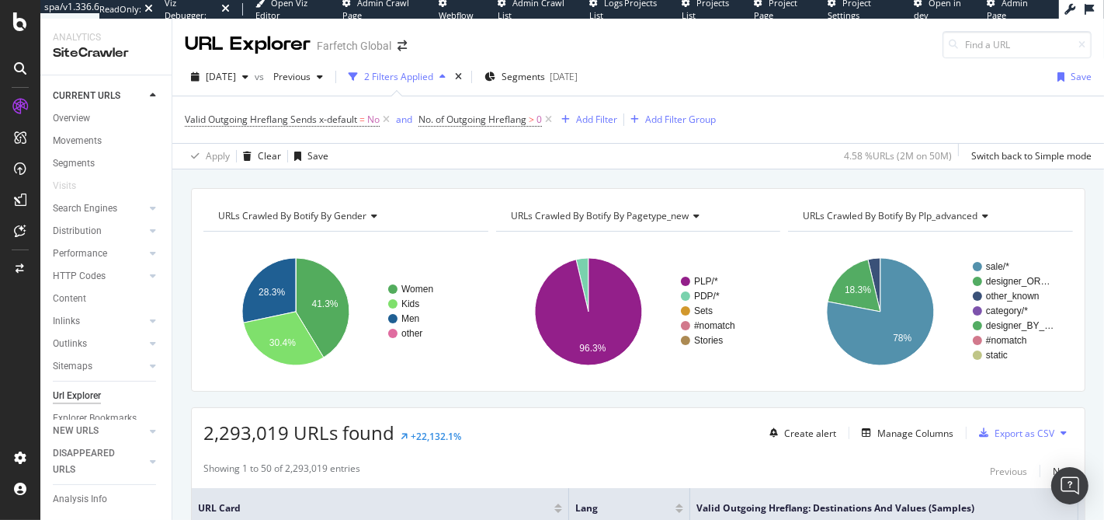
click at [809, 109] on div "Valid Outgoing Hreflang Sends x-default = No and No. of Outgoing Hreflang > 0 A…" at bounding box center [638, 119] width 907 height 47
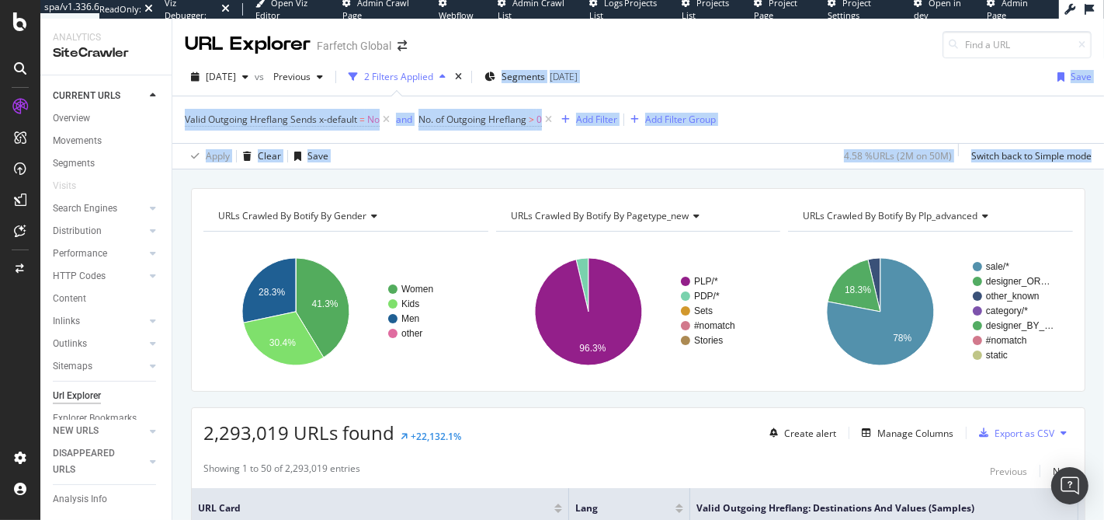
drag, startPoint x: 447, startPoint y: 154, endPoint x: 498, endPoint y: 61, distance: 106.3
click at [493, 64] on div "URL Explorer Farfetch Global 2025 Mar. 24th vs Previous 2 Filters Applied Segme…" at bounding box center [638, 269] width 932 height 501
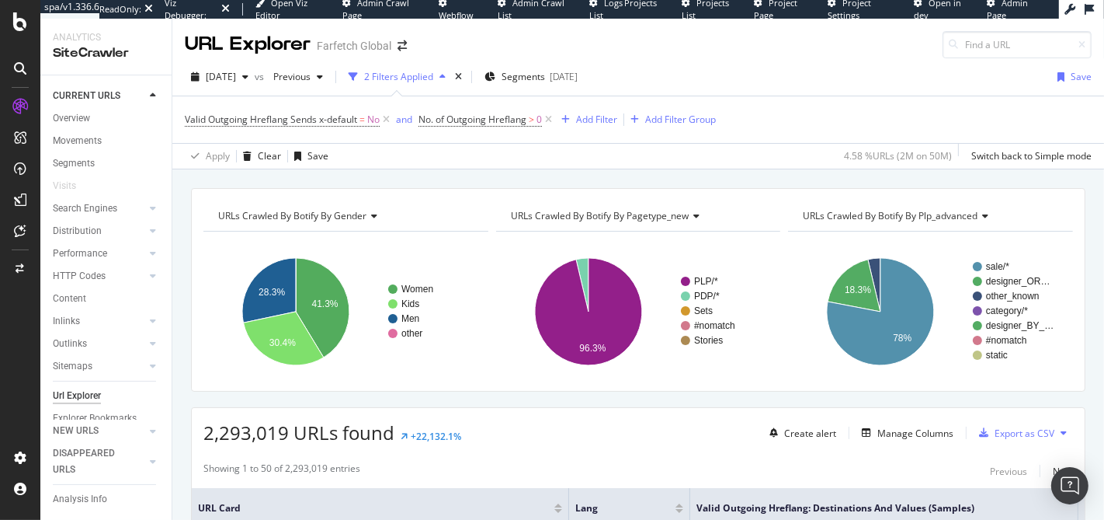
click at [518, 47] on div "URL Explorer Farfetch Global" at bounding box center [638, 39] width 932 height 40
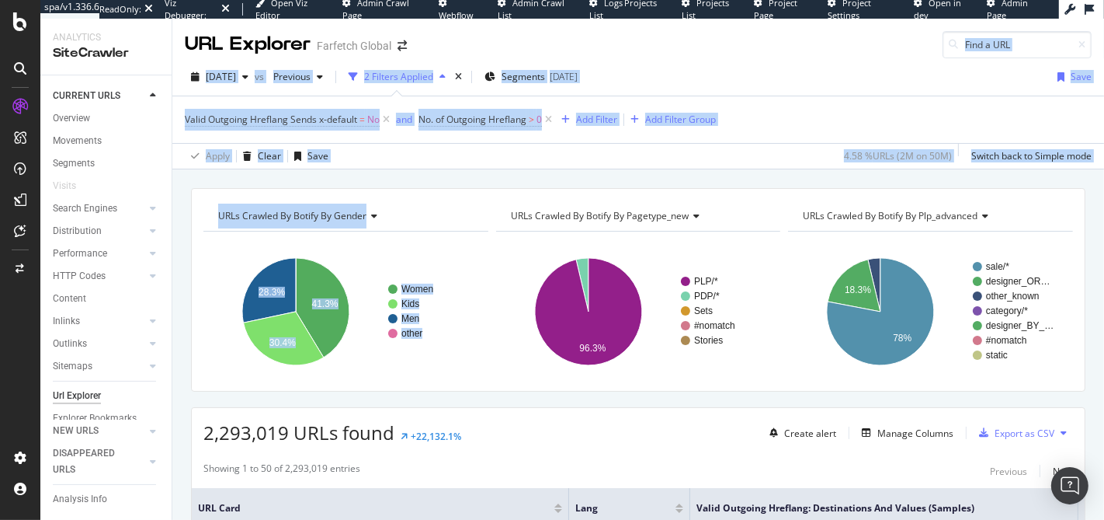
drag, startPoint x: 516, startPoint y: 44, endPoint x: 480, endPoint y: 182, distance: 143.0
click at [481, 182] on div "URL Explorer Farfetch Global 2025 Mar. 24th vs Previous 2 Filters Applied Segme…" at bounding box center [638, 269] width 932 height 501
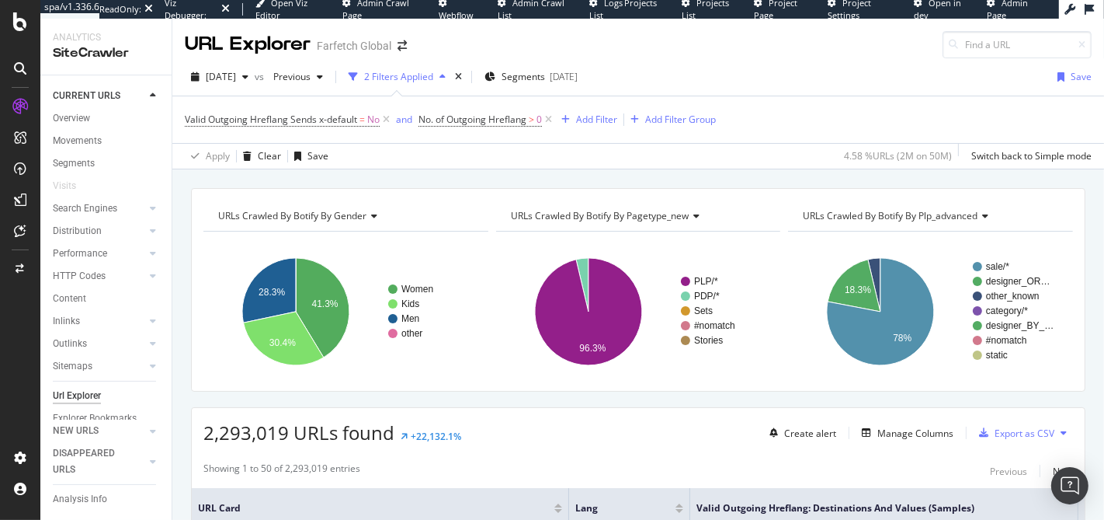
click at [481, 182] on div "URLs Crawled By Botify By gender Chart (by Value) Table Expand Export as CSV Ex…" at bounding box center [638, 187] width 932 height 37
click at [578, 75] on div "2025-04-25" at bounding box center [564, 76] width 28 height 13
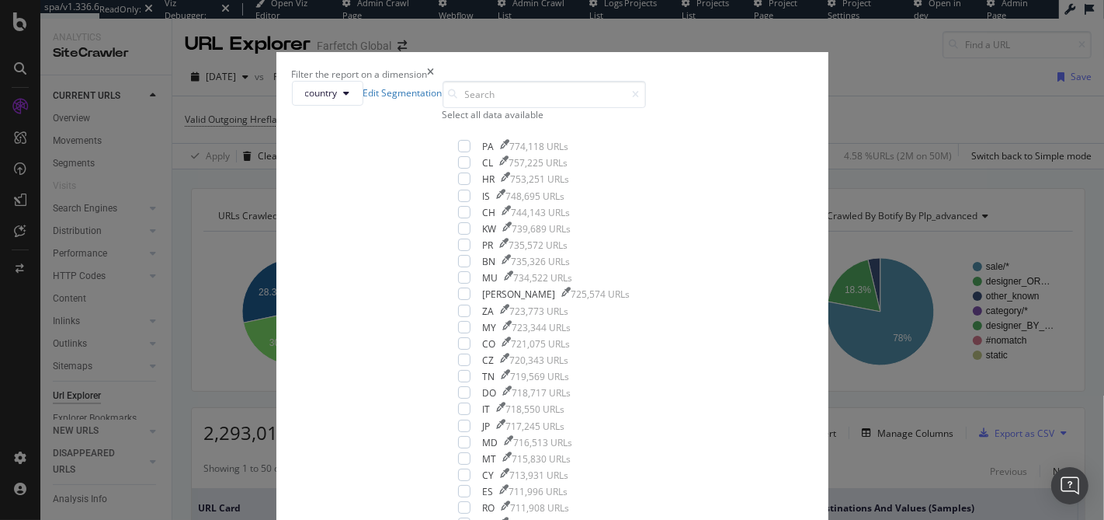
scroll to position [2081, 0]
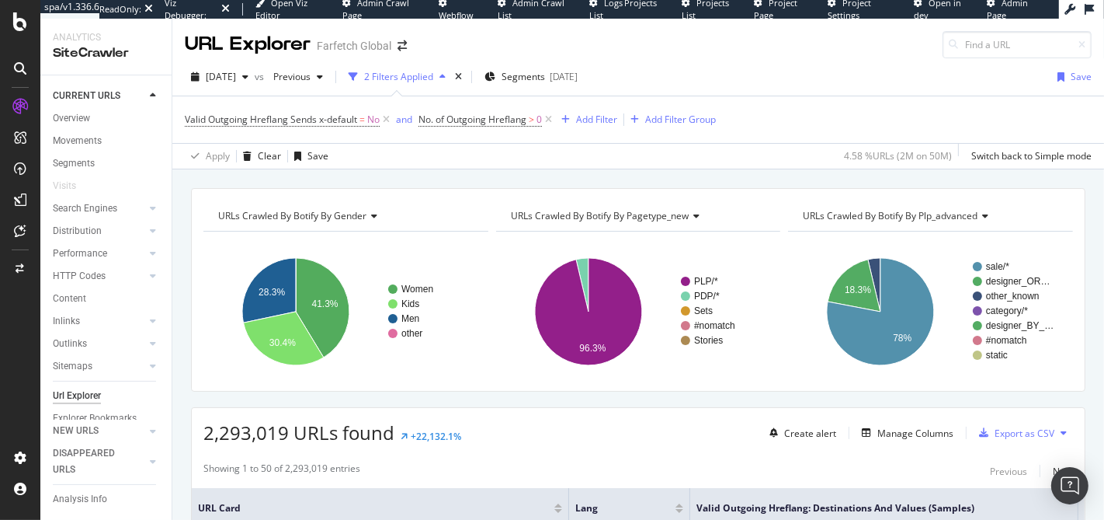
scroll to position [148, 0]
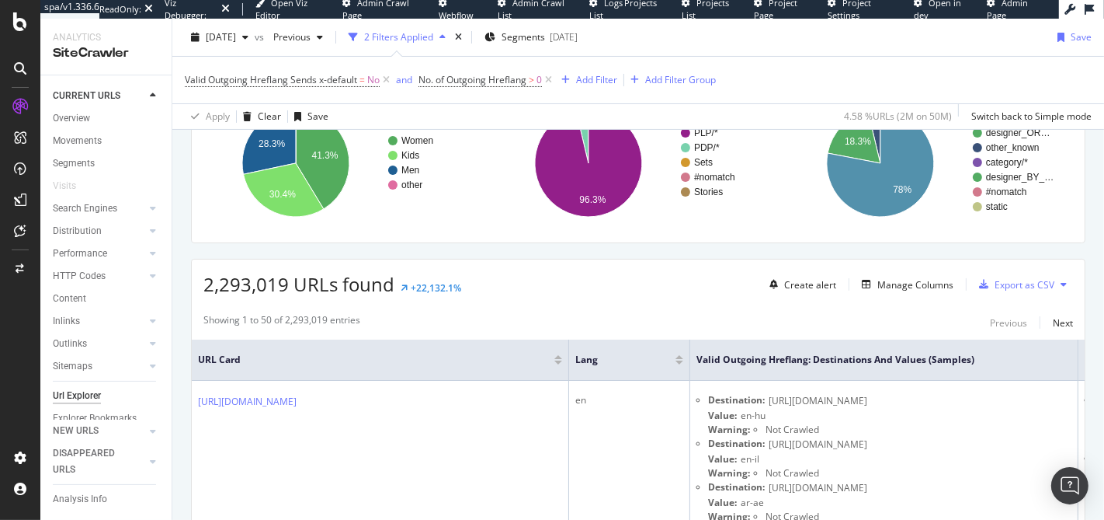
click at [308, 288] on span "2,293,019 URLs found" at bounding box center [298, 284] width 191 height 26
click at [287, 288] on span "2,293,019 URLs found" at bounding box center [298, 284] width 191 height 26
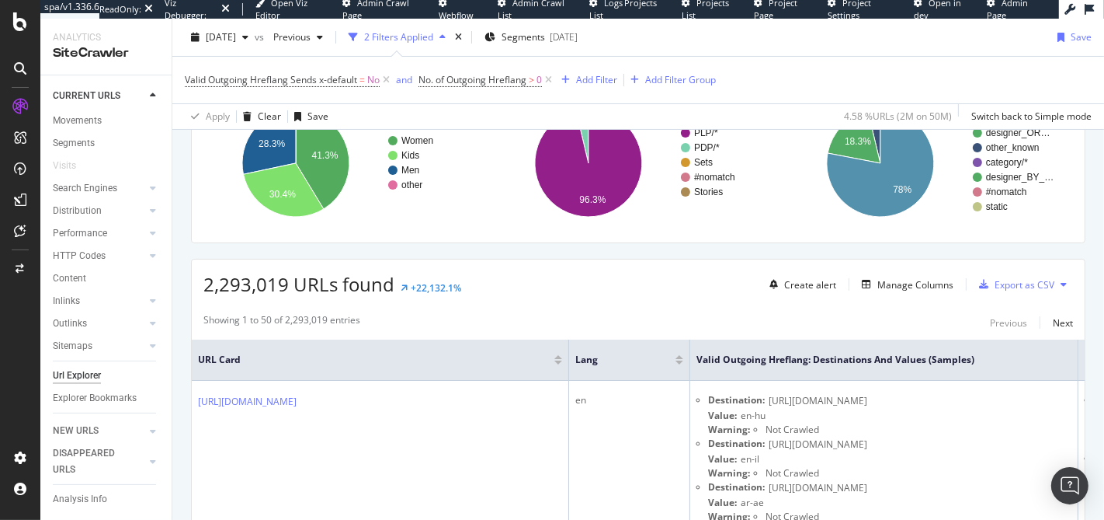
click at [328, 288] on span "2,293,019 URLs found" at bounding box center [298, 284] width 191 height 26
click at [273, 278] on span "2,293,019 URLs found" at bounding box center [298, 284] width 191 height 26
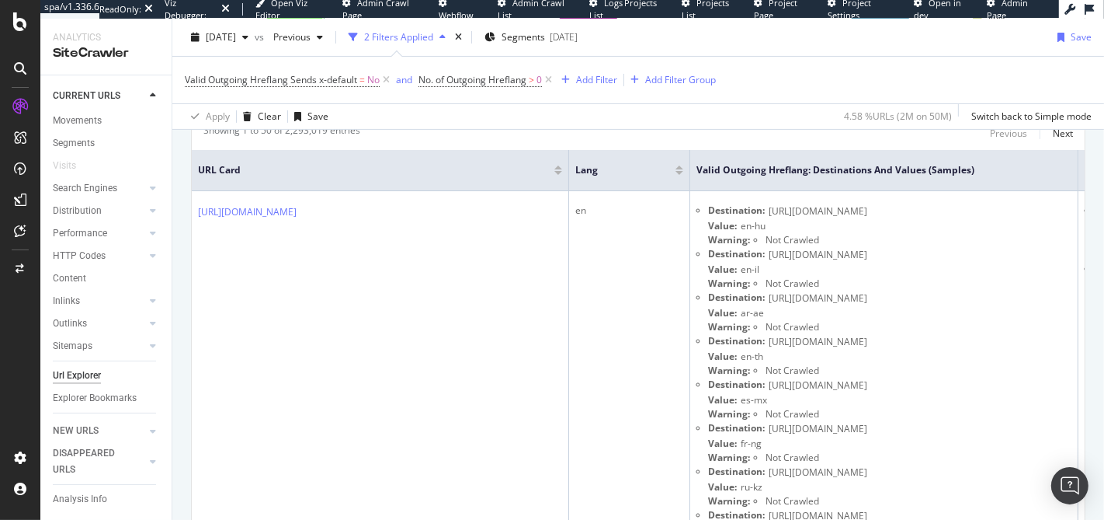
scroll to position [0, 0]
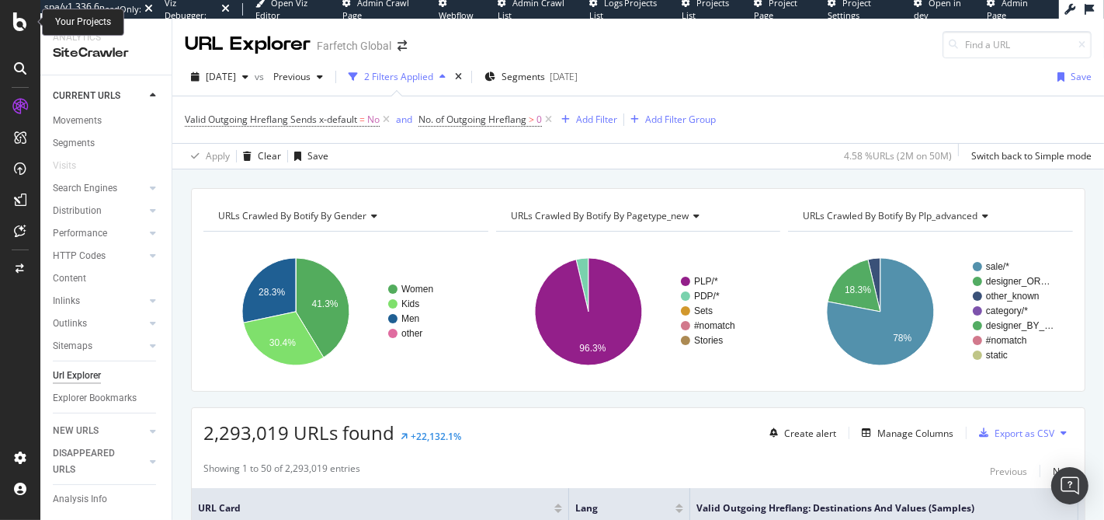
click at [23, 21] on icon at bounding box center [20, 21] width 14 height 19
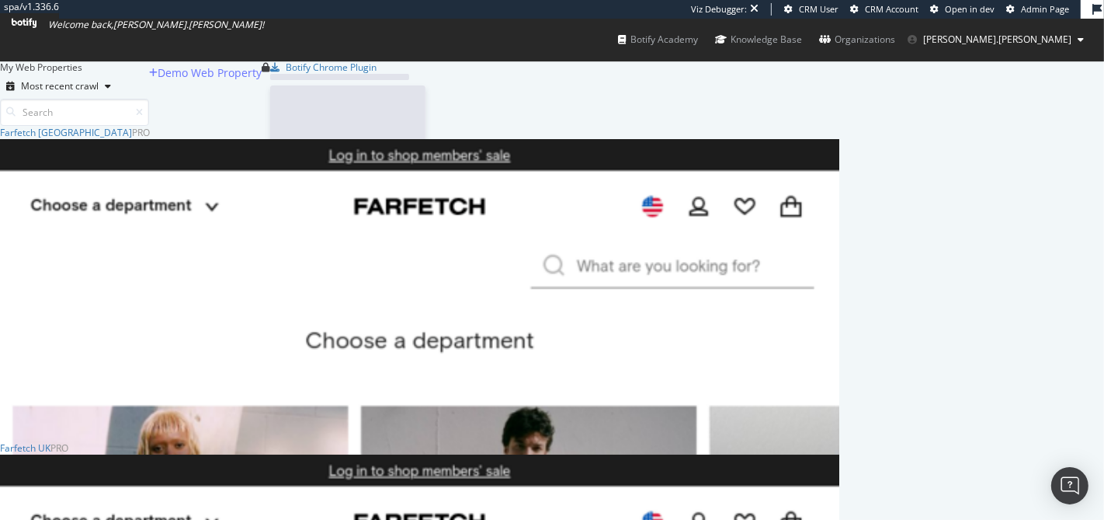
scroll to position [1304, 826]
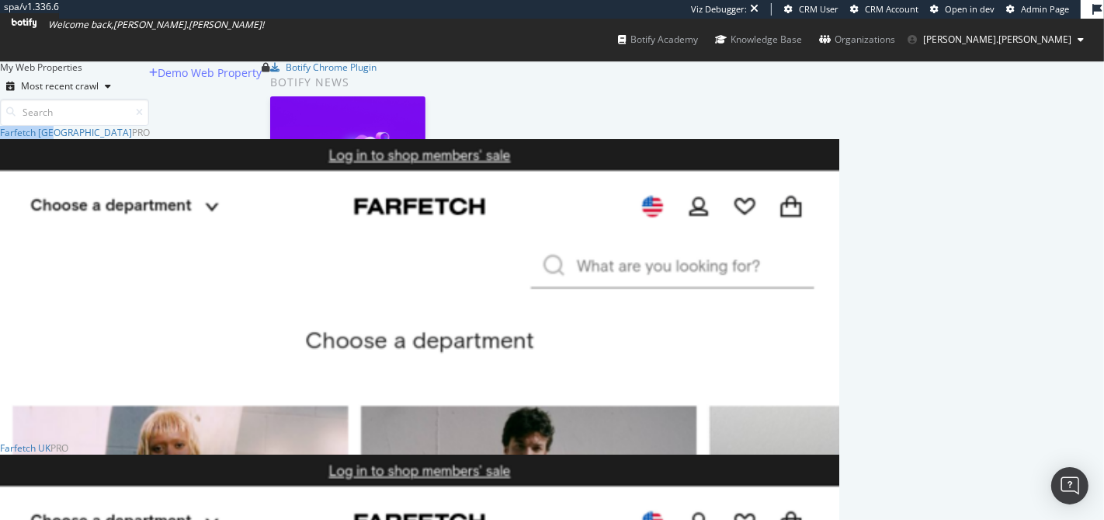
drag, startPoint x: 481, startPoint y: 136, endPoint x: 0, endPoint y: 147, distance: 480.8
click at [50, 441] on div "Farfetch UK" at bounding box center [25, 447] width 50 height 13
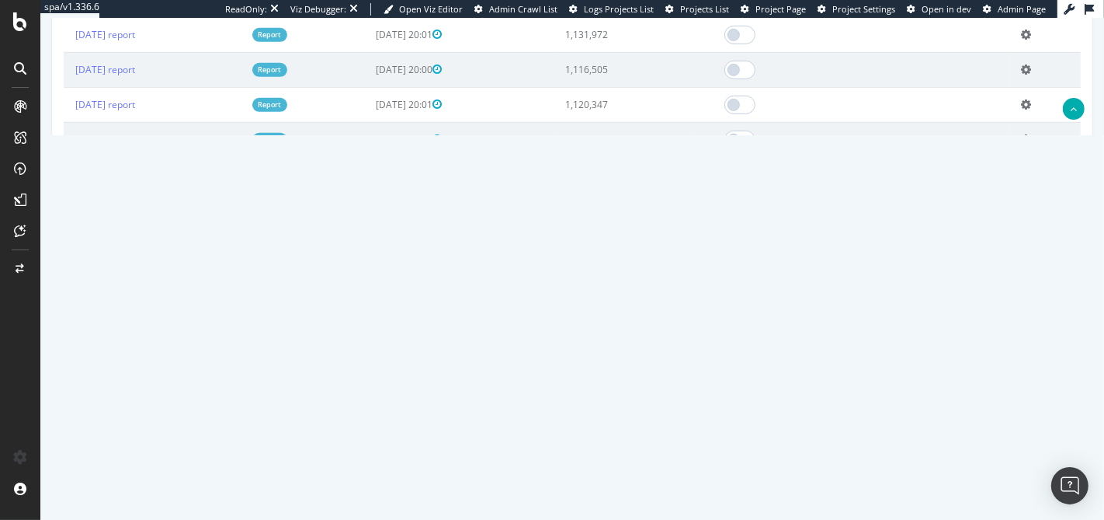
scroll to position [487, 0]
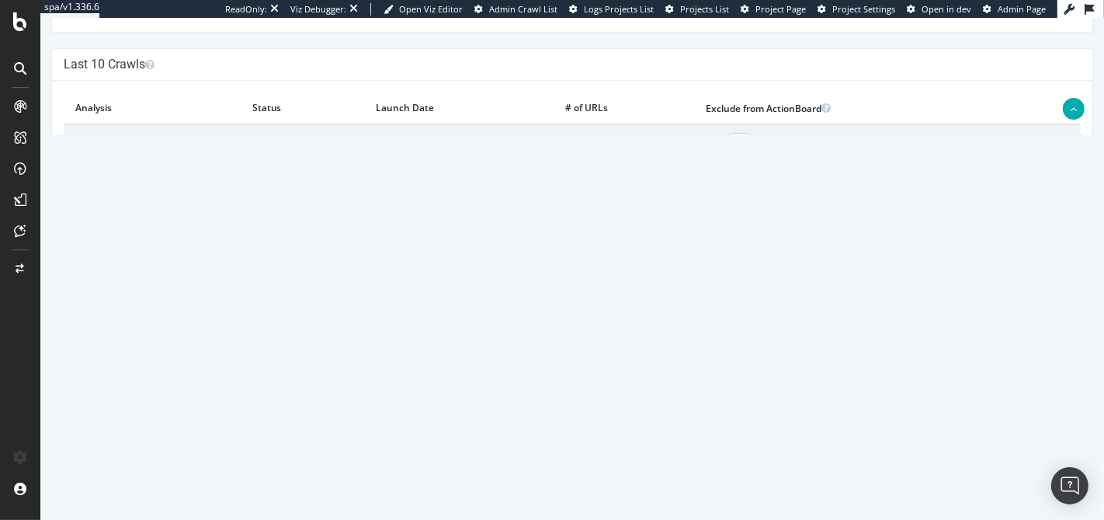
click at [112, 138] on link "2025 Aug. 15th report" at bounding box center [105, 141] width 60 height 13
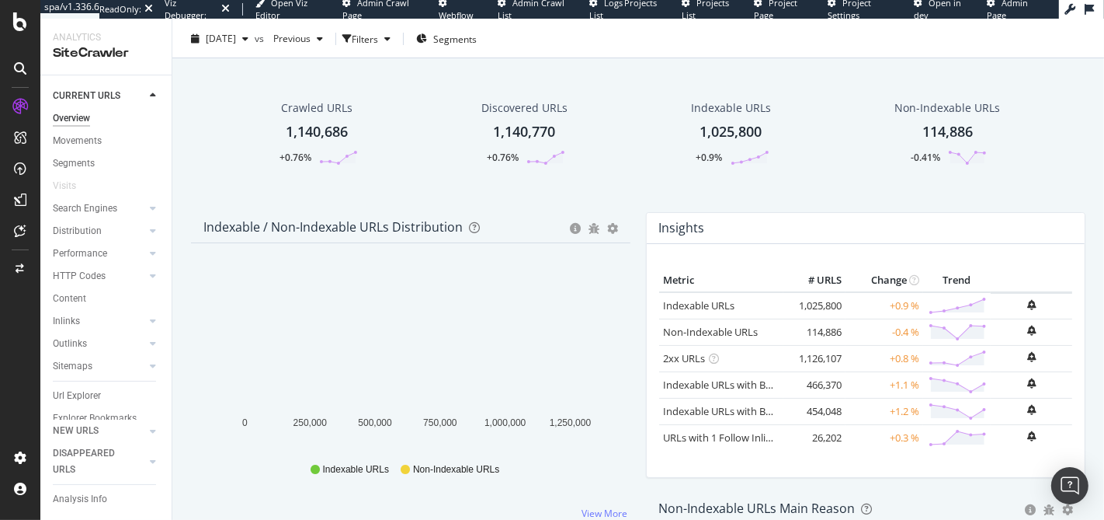
scroll to position [116, 0]
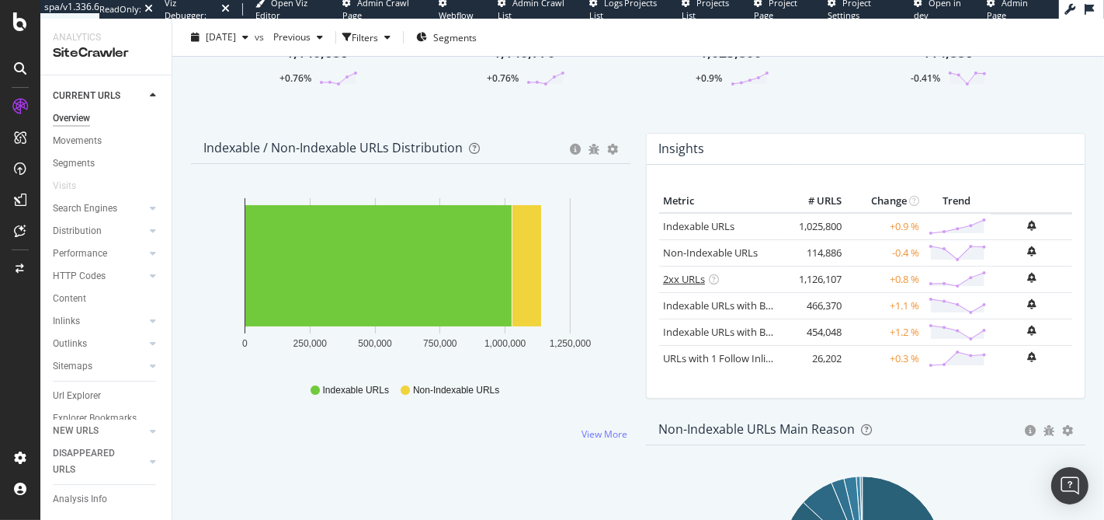
click at [680, 280] on link "2xx URLs" at bounding box center [684, 279] width 42 height 14
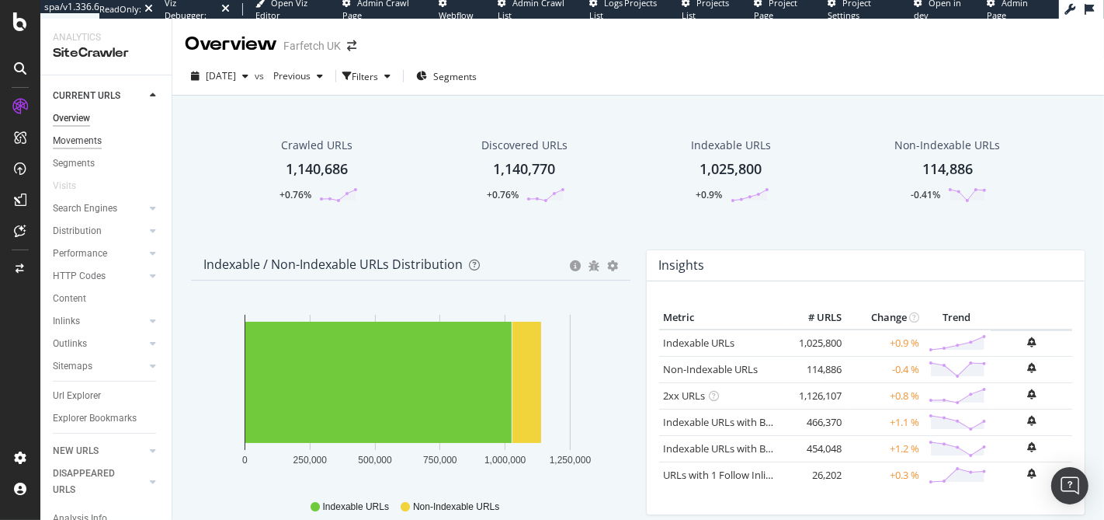
click at [91, 133] on div "Movements" at bounding box center [77, 141] width 49 height 16
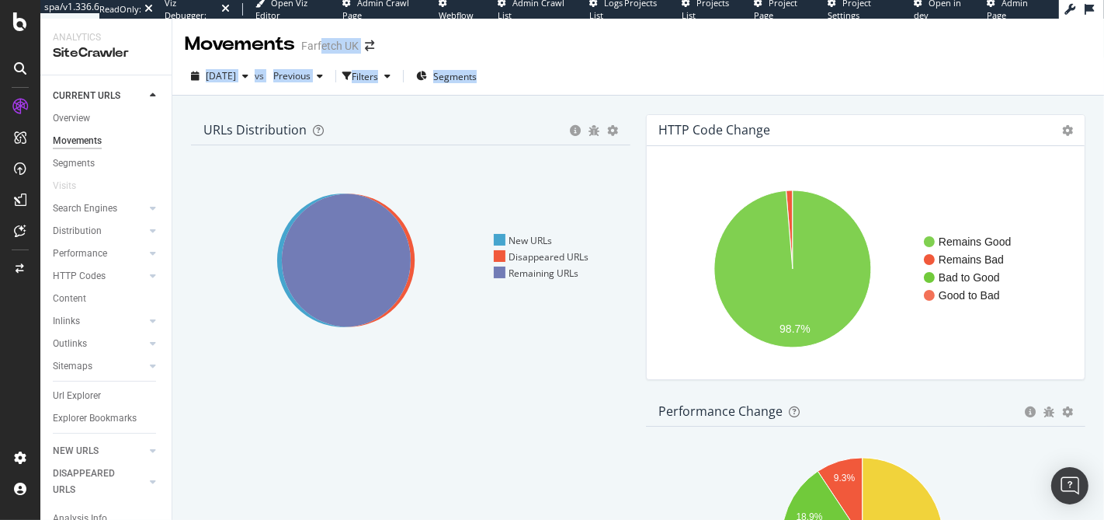
drag, startPoint x: 448, startPoint y: 52, endPoint x: 322, endPoint y: 44, distance: 126.0
click at [322, 44] on div "Movements Farfetch UK 2025 Aug. 15th vs Previous Filters Segments URLs Distribu…" at bounding box center [638, 269] width 932 height 501
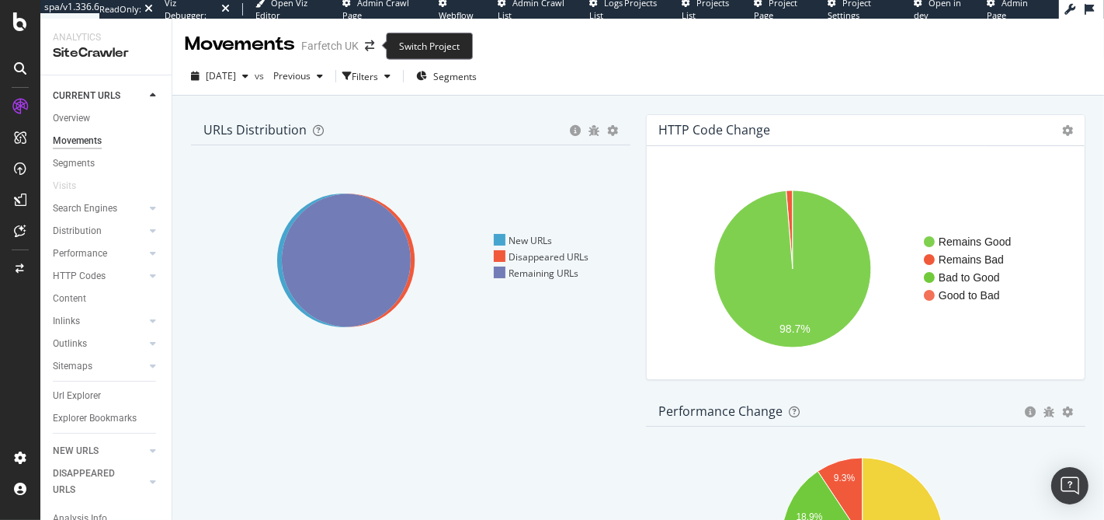
click at [471, 50] on div "Switch Project" at bounding box center [429, 46] width 87 height 27
click at [530, 47] on div "Movements Farfetch UK" at bounding box center [638, 38] width 932 height 39
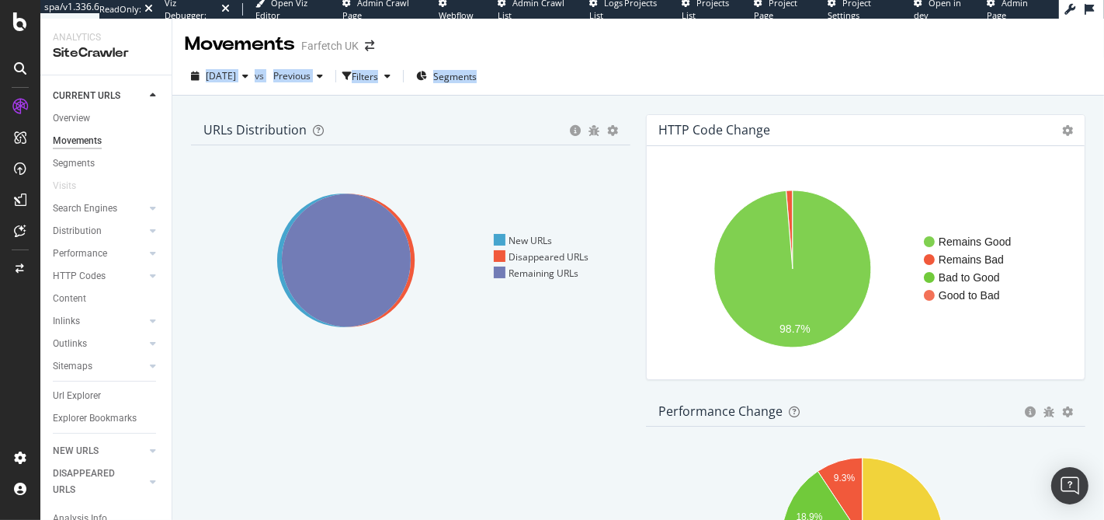
drag, startPoint x: 557, startPoint y: 70, endPoint x: 423, endPoint y: 51, distance: 134.9
click at [423, 51] on div "Movements Farfetch UK 2025 Aug. 15th vs Previous Filters Segments URLs Distribu…" at bounding box center [638, 269] width 932 height 501
click at [423, 51] on div "Movements Farfetch UK" at bounding box center [638, 38] width 932 height 39
drag, startPoint x: 423, startPoint y: 51, endPoint x: 660, endPoint y: 92, distance: 240.3
click at [660, 92] on div "Movements Farfetch UK 2025 Aug. 15th vs Previous Filters Segments URLs Distribu…" at bounding box center [638, 269] width 932 height 501
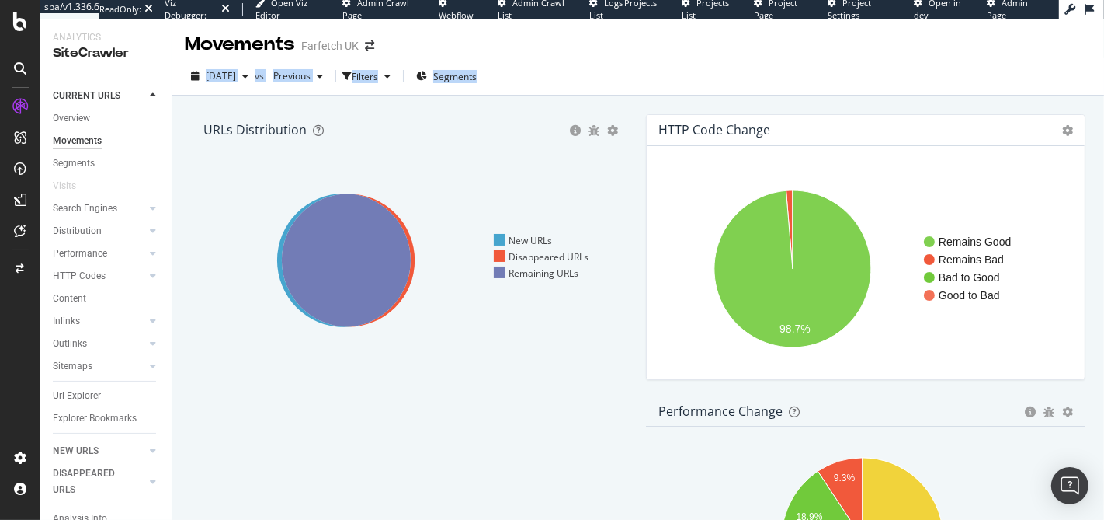
click at [659, 92] on div "2025 Aug. 15th vs Previous Filters Segments" at bounding box center [638, 79] width 932 height 31
drag, startPoint x: 660, startPoint y: 89, endPoint x: 452, endPoint y: 30, distance: 216.3
click at [452, 30] on div "Movements Farfetch UK 2025 Aug. 15th vs Previous Filters Segments URLs Distribu…" at bounding box center [638, 269] width 932 height 501
click at [459, 38] on div "Movements Farfetch UK" at bounding box center [638, 38] width 932 height 39
drag, startPoint x: 453, startPoint y: 38, endPoint x: 606, endPoint y: 61, distance: 154.7
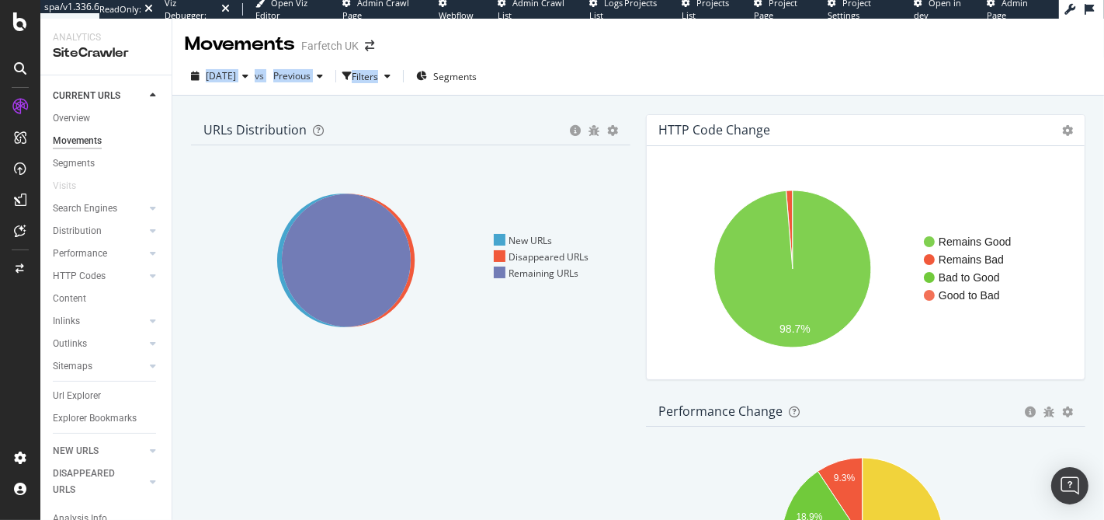
click at [606, 61] on div "Movements Farfetch UK 2025 Aug. 15th vs Previous Filters Segments URLs Distribu…" at bounding box center [638, 269] width 932 height 501
drag, startPoint x: 606, startPoint y: 61, endPoint x: 617, endPoint y: 74, distance: 17.0
click at [606, 61] on div "2025 Aug. 15th vs Previous Filters Segments" at bounding box center [638, 76] width 932 height 38
drag, startPoint x: 617, startPoint y: 75, endPoint x: 482, endPoint y: 30, distance: 141.7
click at [481, 30] on div "Movements Farfetch UK 2025 Aug. 15th vs Previous Filters Segments URLs Distribu…" at bounding box center [638, 269] width 932 height 501
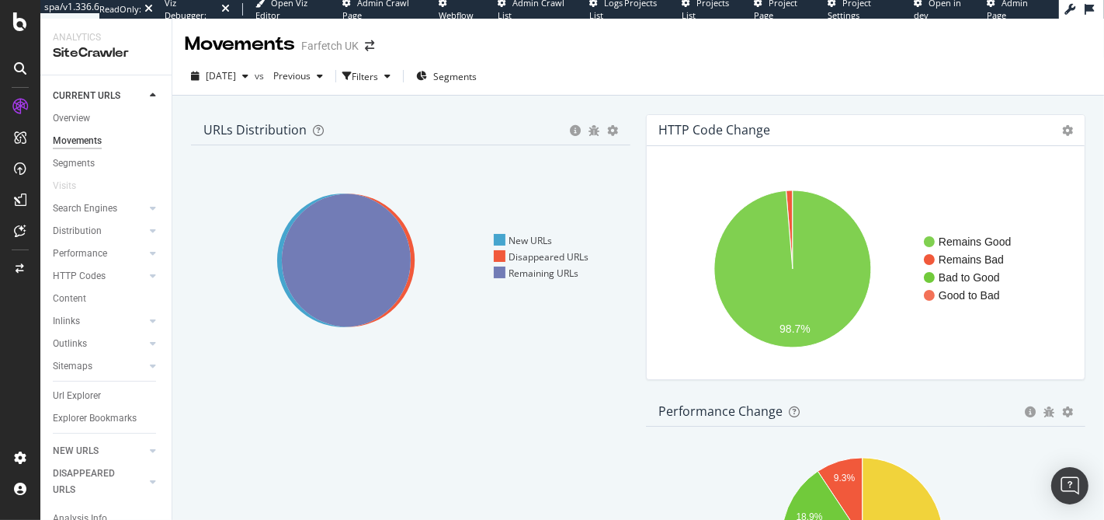
click at [482, 30] on div "Movements Farfetch UK" at bounding box center [638, 38] width 932 height 39
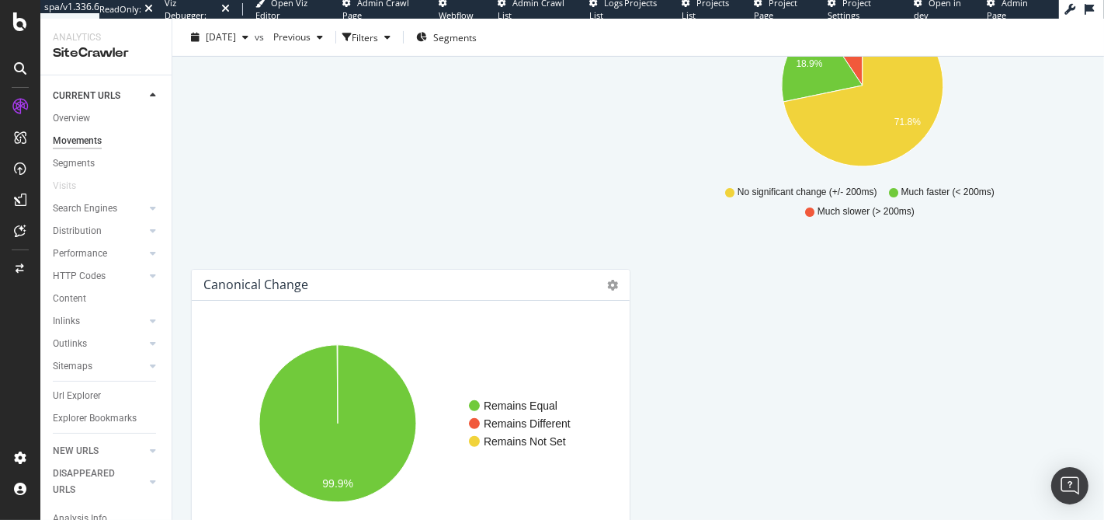
scroll to position [582, 0]
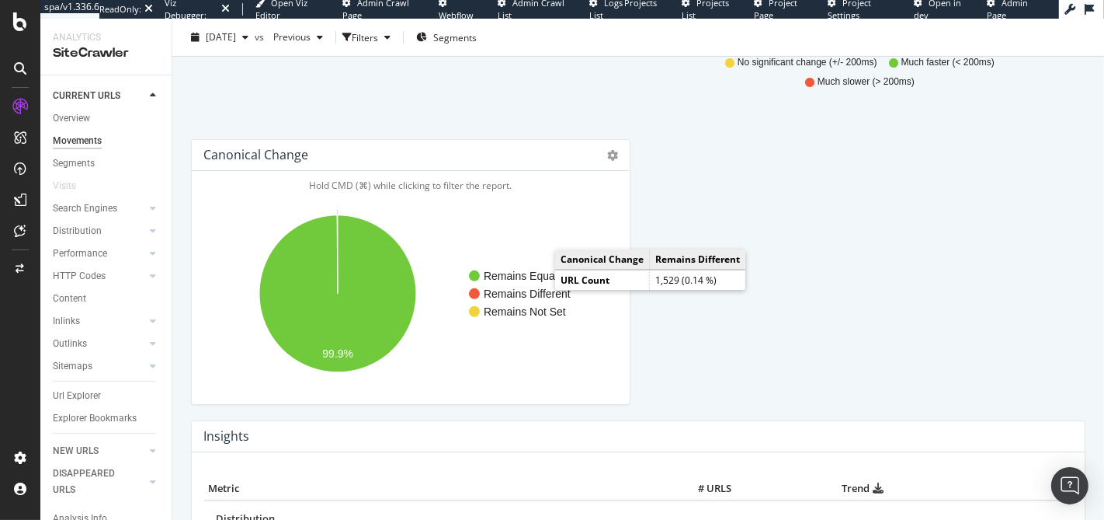
click at [540, 289] on text "Remains Different" at bounding box center [527, 293] width 87 height 12
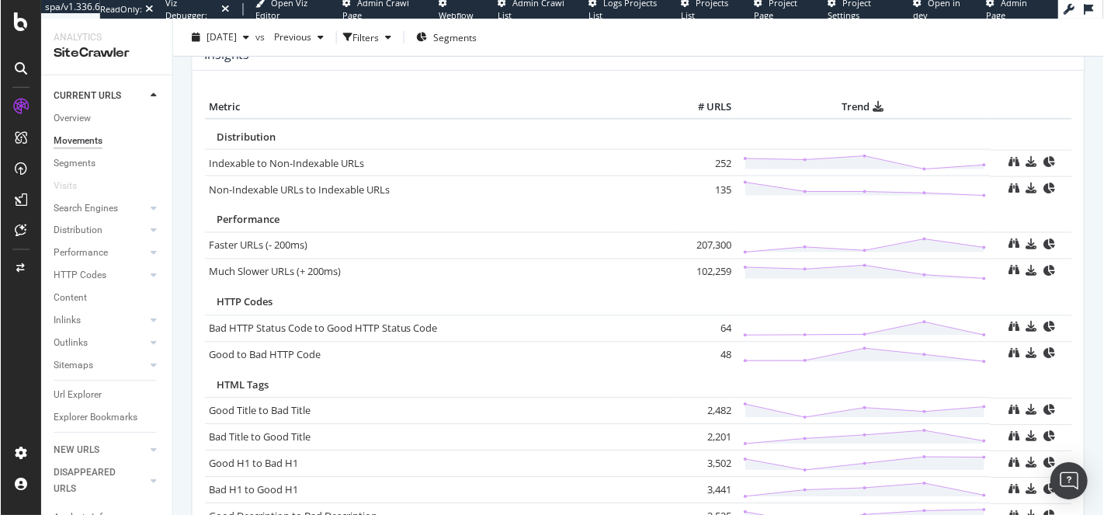
scroll to position [963, 0]
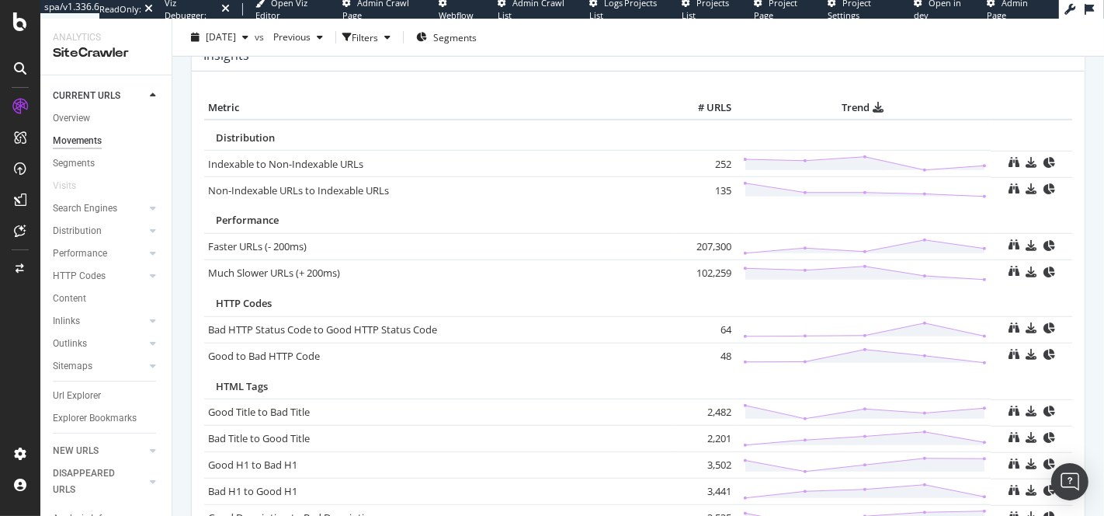
click at [244, 220] on span "Performance" at bounding box center [247, 220] width 63 height 14
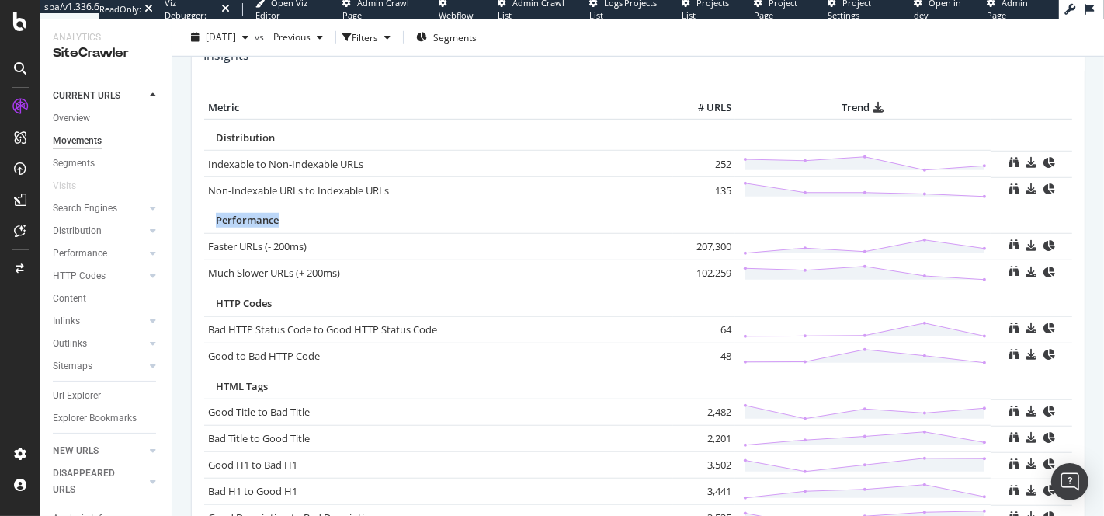
click at [244, 220] on span "Performance" at bounding box center [247, 220] width 63 height 14
click at [263, 216] on span "Performance" at bounding box center [247, 220] width 63 height 14
click at [235, 224] on span "Performance" at bounding box center [247, 220] width 63 height 14
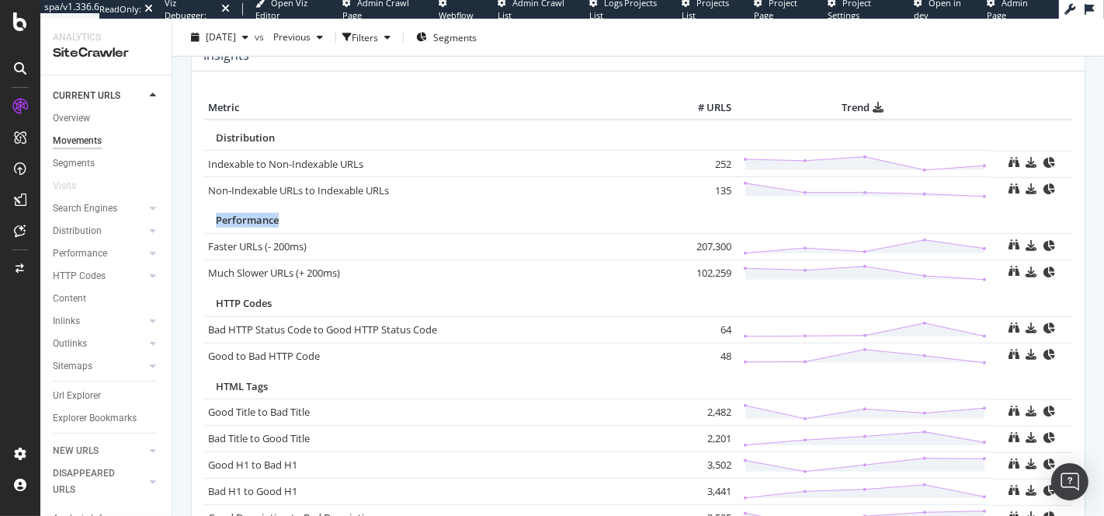
click at [235, 224] on span "Performance" at bounding box center [247, 220] width 63 height 14
click at [238, 224] on span "Performance" at bounding box center [247, 220] width 63 height 14
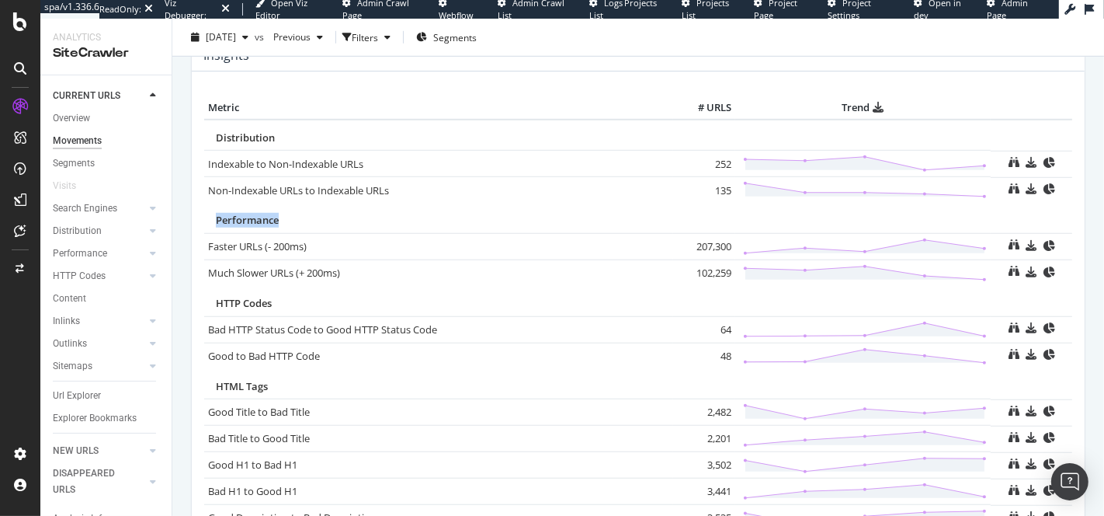
click at [239, 223] on span "Performance" at bounding box center [247, 220] width 63 height 14
click at [229, 220] on span "Performance" at bounding box center [247, 220] width 63 height 14
click at [229, 221] on span "Performance" at bounding box center [247, 220] width 63 height 14
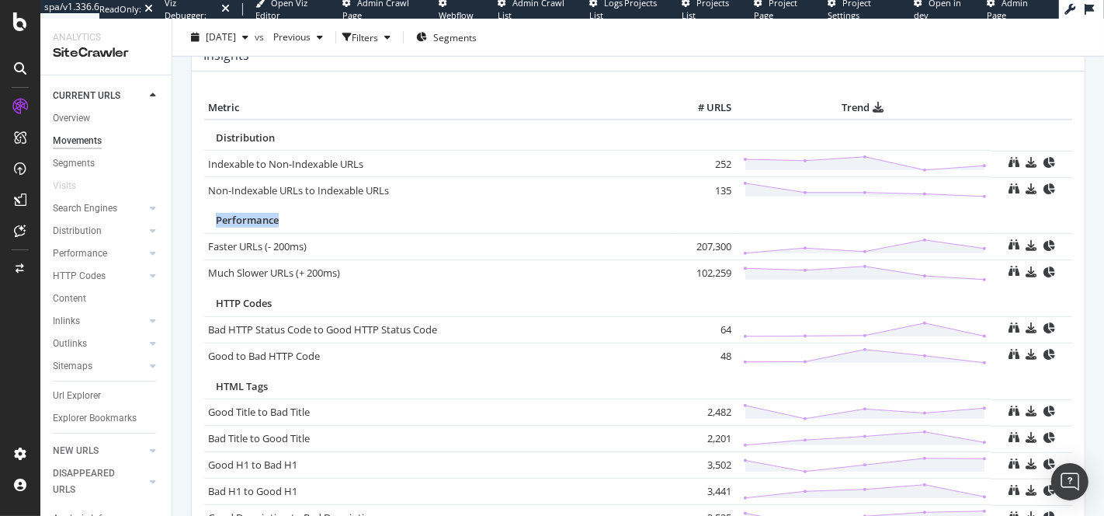
click at [229, 221] on span "Performance" at bounding box center [247, 220] width 63 height 14
click at [230, 221] on span "Performance" at bounding box center [247, 220] width 63 height 14
click at [234, 221] on span "Performance" at bounding box center [247, 220] width 63 height 14
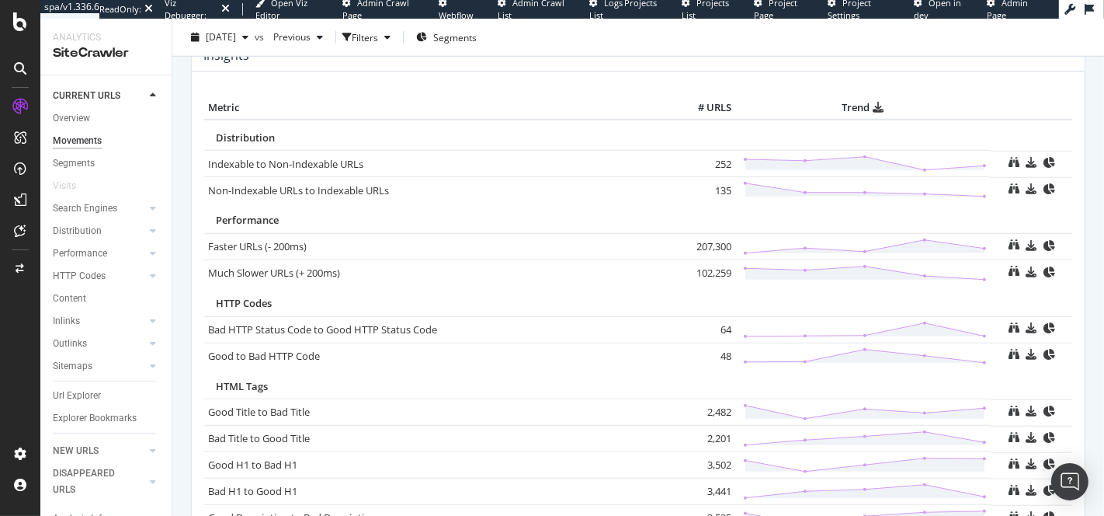
click at [240, 220] on span "Performance" at bounding box center [247, 220] width 63 height 14
click at [235, 221] on span "Performance" at bounding box center [247, 220] width 63 height 14
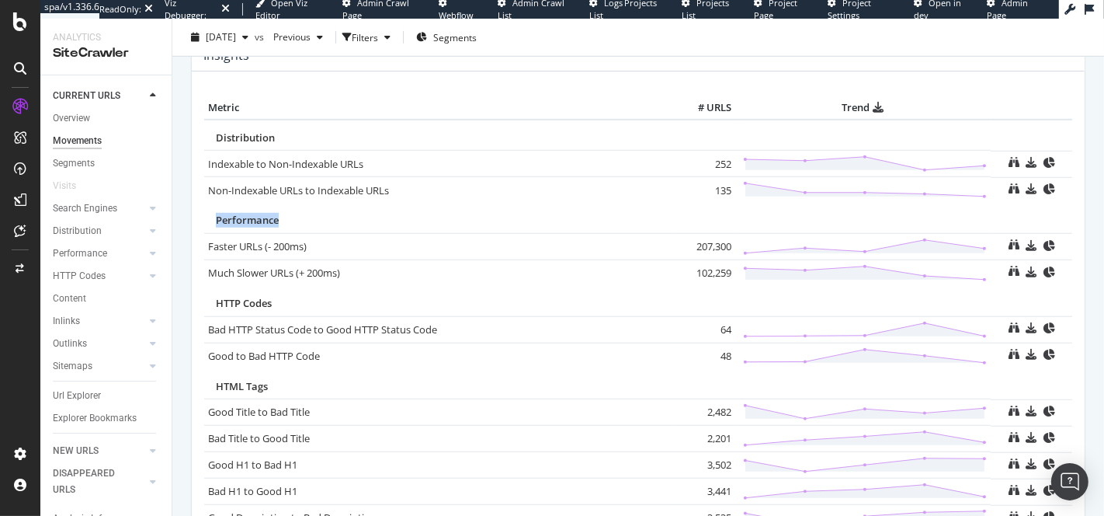
click at [235, 221] on span "Performance" at bounding box center [247, 220] width 63 height 14
click at [240, 221] on span "Performance" at bounding box center [247, 220] width 63 height 14
click at [231, 226] on td "Performance" at bounding box center [638, 218] width 868 height 30
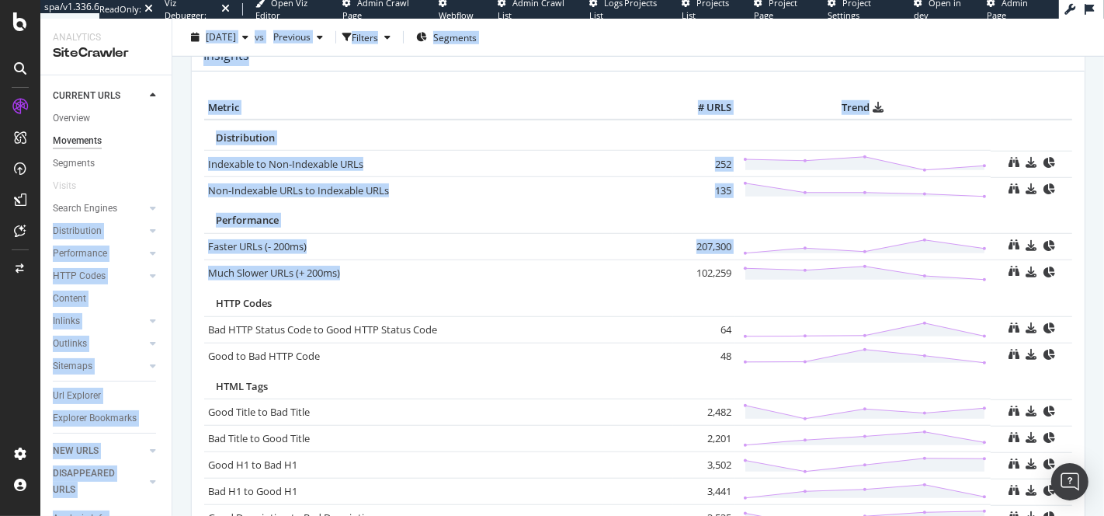
drag, startPoint x: 370, startPoint y: 273, endPoint x: 158, endPoint y: 200, distance: 224.0
click at [158, 200] on div "Analytics SiteCrawler CURRENT URLS Overview Movements Segments Visits Search En…" at bounding box center [572, 267] width 1064 height 497
click at [178, 208] on div "Movements Farfetch UK 2025 Aug. 15th vs Previous Filters Segments URLs Distribu…" at bounding box center [638, 267] width 932 height 497
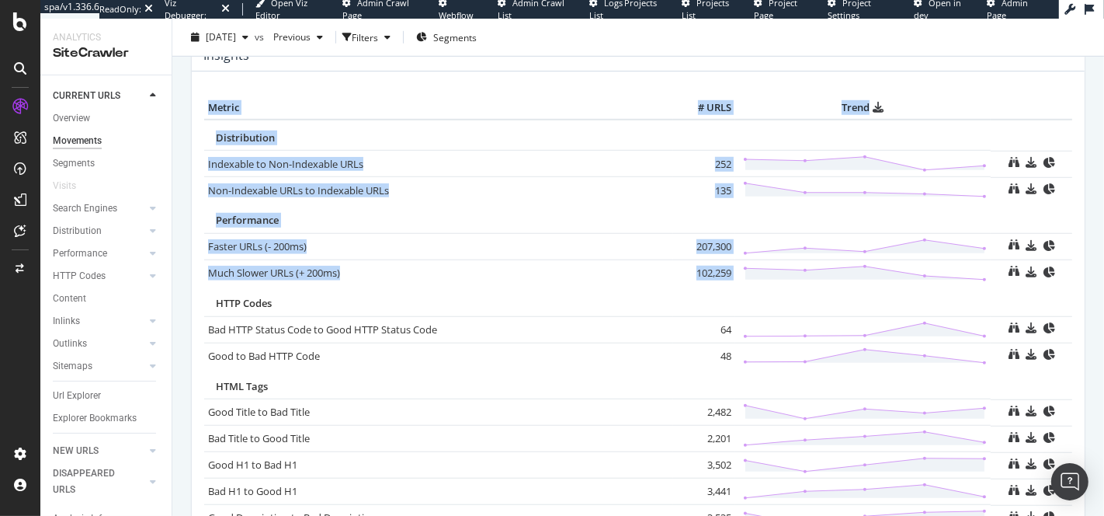
drag, startPoint x: 185, startPoint y: 217, endPoint x: 419, endPoint y: 287, distance: 243.7
click at [419, 287] on div "Insights × Close Chart movements-insights - API Requests List Area Type Request…" at bounding box center [638, 463] width 910 height 847
click at [398, 274] on div "Much Slower URLs (+ 200ms) × Close Chart - API Requests List Area Type Request …" at bounding box center [438, 273] width 461 height 15
drag, startPoint x: 398, startPoint y: 274, endPoint x: 176, endPoint y: 224, distance: 227.8
click at [176, 224] on div "Movements Farfetch UK 2025 Aug. 15th vs Previous Filters Segments URLs Distribu…" at bounding box center [638, 267] width 932 height 497
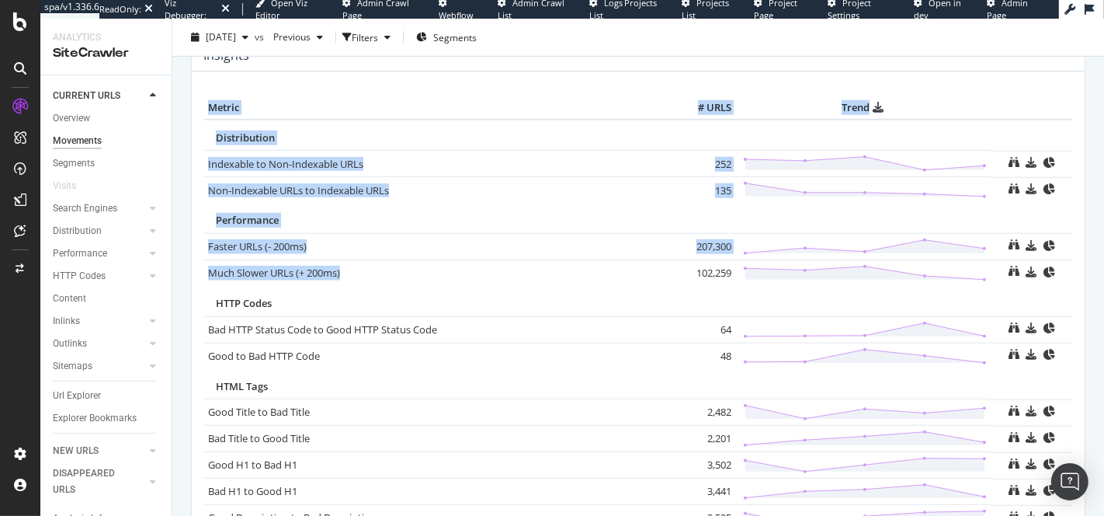
click at [177, 223] on div "Movements Farfetch UK 2025 Aug. 15th vs Previous Filters Segments URLs Distribu…" at bounding box center [638, 267] width 932 height 497
drag, startPoint x: 191, startPoint y: 224, endPoint x: 407, endPoint y: 296, distance: 227.4
click at [407, 296] on div "Metric # URLS Trend Distribution Indexable to Non-Indexable URLs × Close Chart …" at bounding box center [638, 470] width 893 height 799
click at [382, 268] on div "Much Slower URLs (+ 200ms) × Close Chart - API Requests List Area Type Request …" at bounding box center [438, 273] width 461 height 15
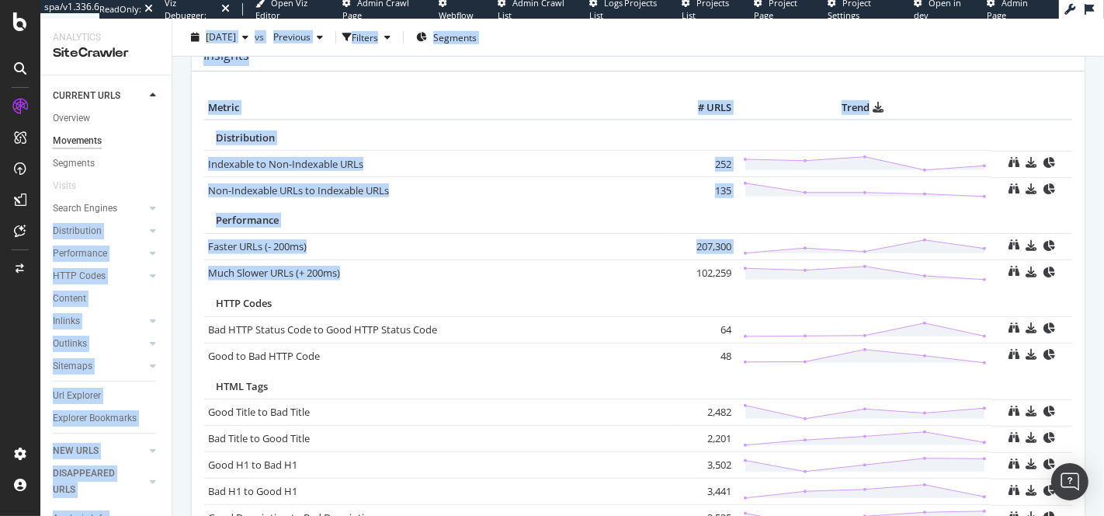
drag, startPoint x: 383, startPoint y: 268, endPoint x: 158, endPoint y: 203, distance: 234.2
click at [158, 203] on div "Analytics SiteCrawler CURRENT URLS Overview Movements Segments Visits Search En…" at bounding box center [572, 267] width 1064 height 497
click at [178, 216] on div "Movements Farfetch UK 2025 Aug. 15th vs Previous Filters Segments URLs Distribu…" at bounding box center [638, 267] width 932 height 497
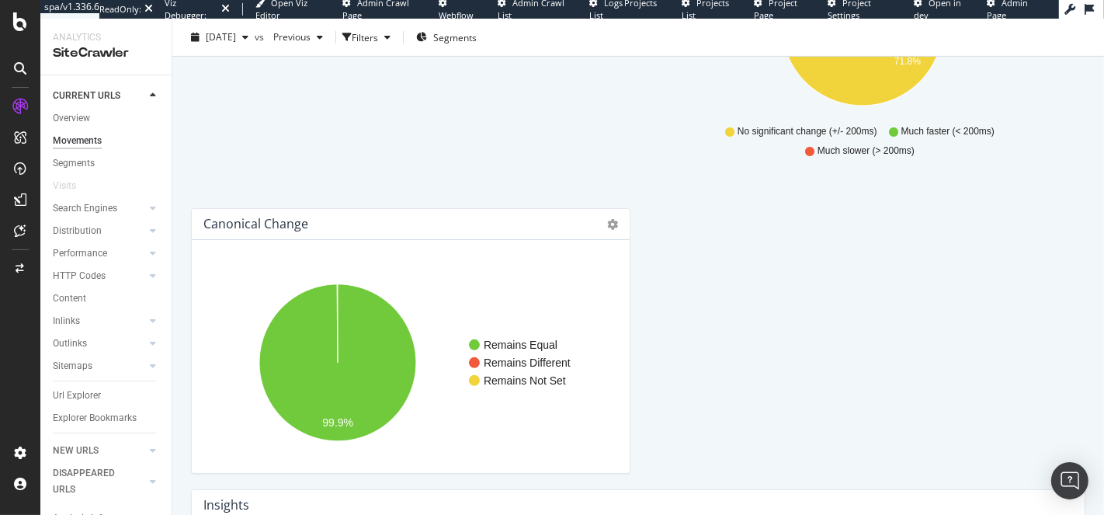
scroll to position [512, 0]
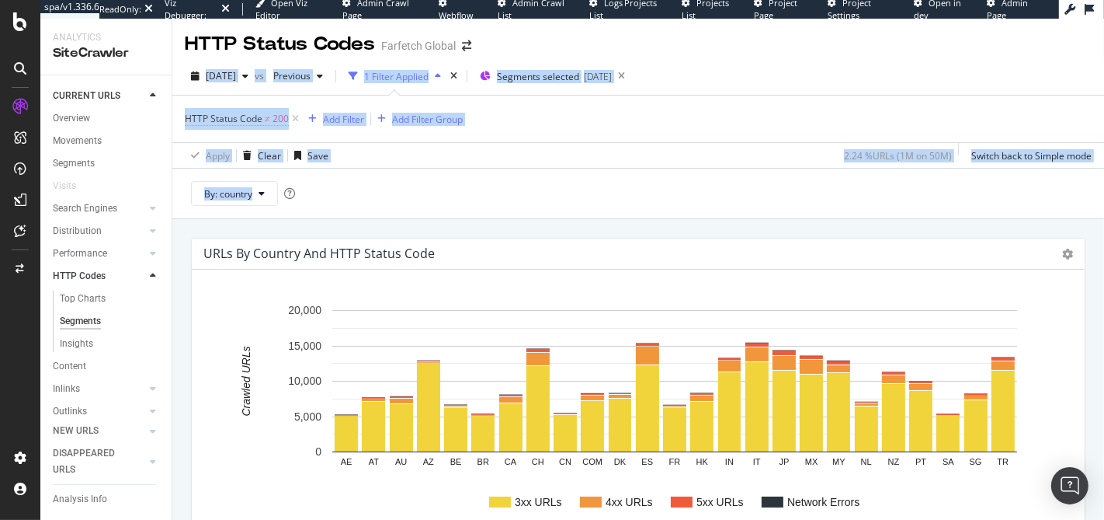
drag, startPoint x: 579, startPoint y: 207, endPoint x: 623, endPoint y: 42, distance: 171.2
click at [622, 42] on div "HTTP Status Codes Farfetch Global [DATE] vs Previous 1 Filter Applied Segments …" at bounding box center [638, 269] width 932 height 501
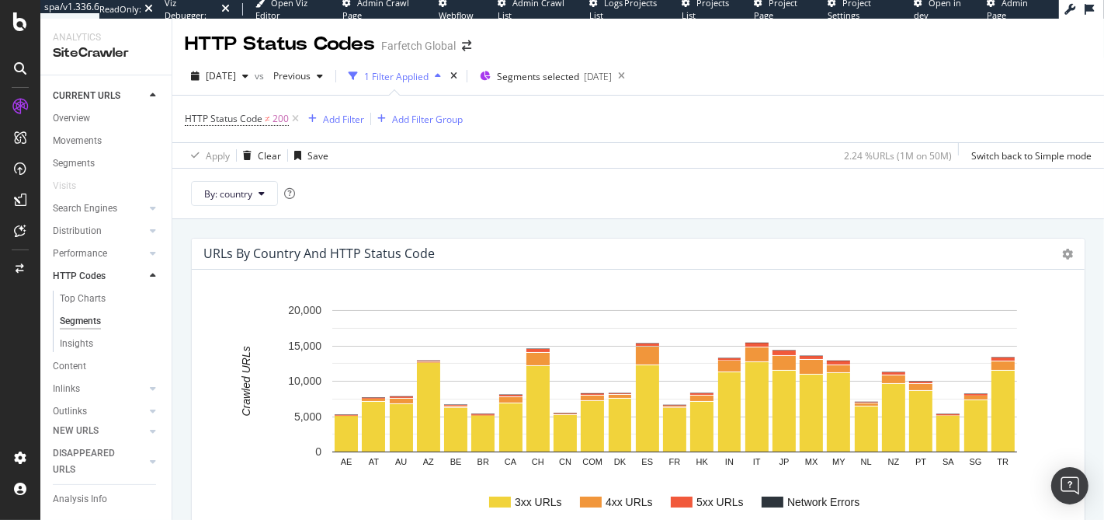
click at [623, 42] on div "HTTP Status Codes Farfetch Global" at bounding box center [638, 38] width 932 height 39
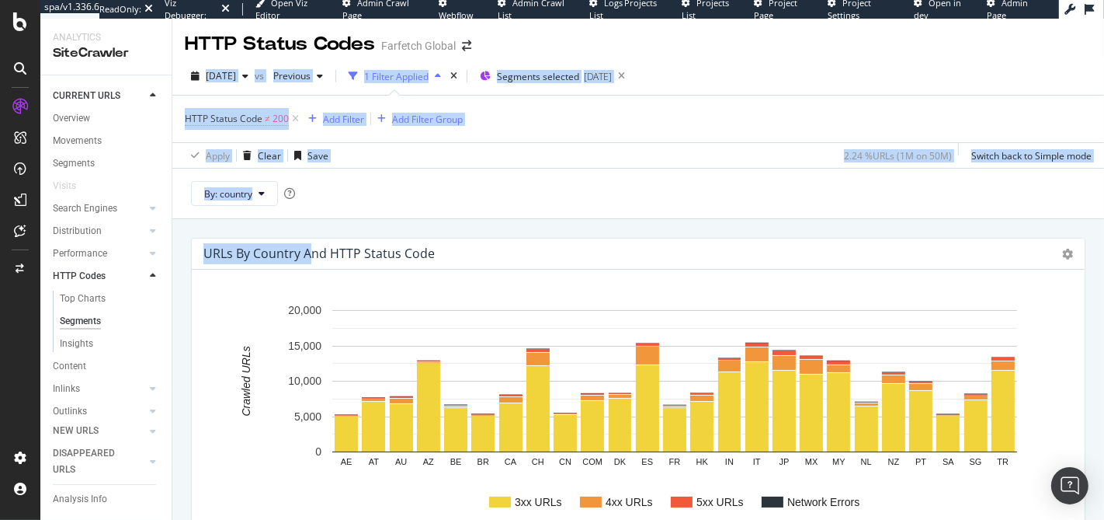
drag, startPoint x: 623, startPoint y: 42, endPoint x: 702, endPoint y: 221, distance: 196.1
click at [702, 221] on div "HTTP Status Codes Farfetch Global [DATE] vs Previous 1 Filter Applied Segments …" at bounding box center [638, 269] width 932 height 501
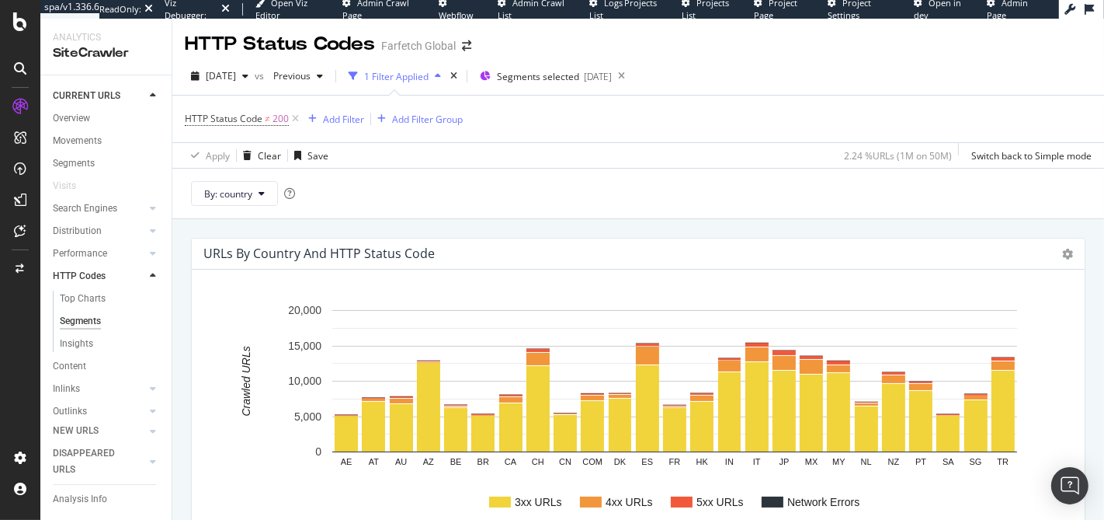
drag, startPoint x: 702, startPoint y: 221, endPoint x: 710, endPoint y: 223, distance: 7.9
click at [702, 222] on div "URLs by country and HTTP Status Code Chart (by Value) Chart (by Percentage) Tab…" at bounding box center [638, 446] width 932 height 455
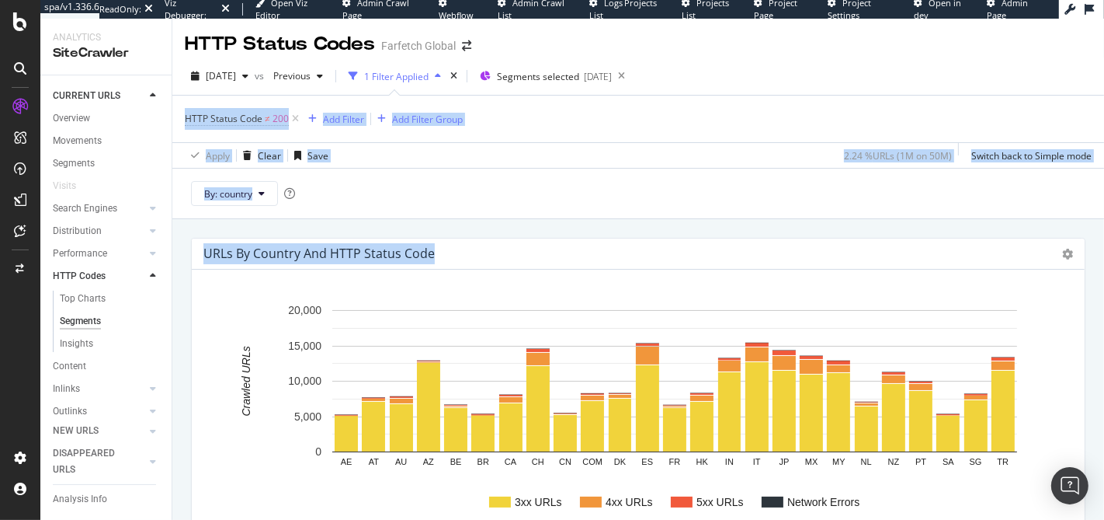
drag, startPoint x: 724, startPoint y: 151, endPoint x: 763, endPoint y: 90, distance: 72.4
click at [762, 91] on div "HTTP Status Codes Farfetch Global [DATE] vs Previous 1 Filter Applied Segments …" at bounding box center [638, 269] width 932 height 501
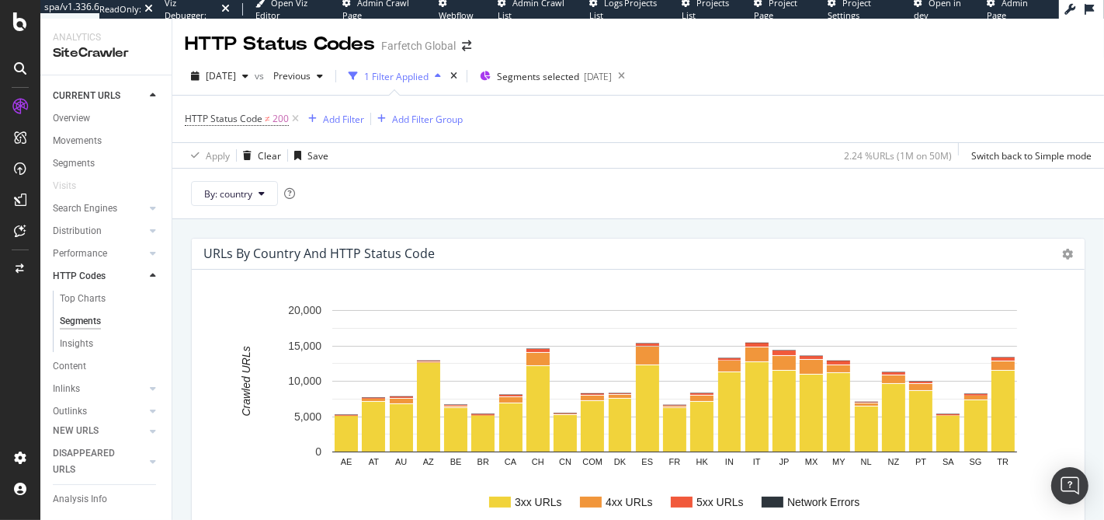
click at [763, 90] on div "[DATE] vs Previous 1 Filter Applied Segments selected [DATE]" at bounding box center [638, 79] width 932 height 31
click at [1062, 255] on icon at bounding box center [1067, 253] width 11 height 11
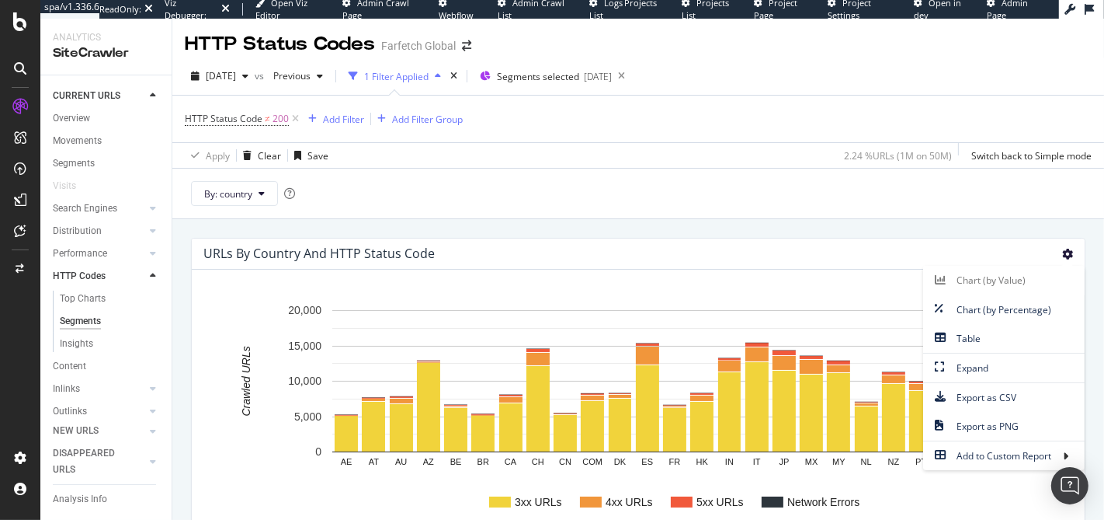
click at [526, 200] on div "By: country" at bounding box center [638, 193] width 932 height 50
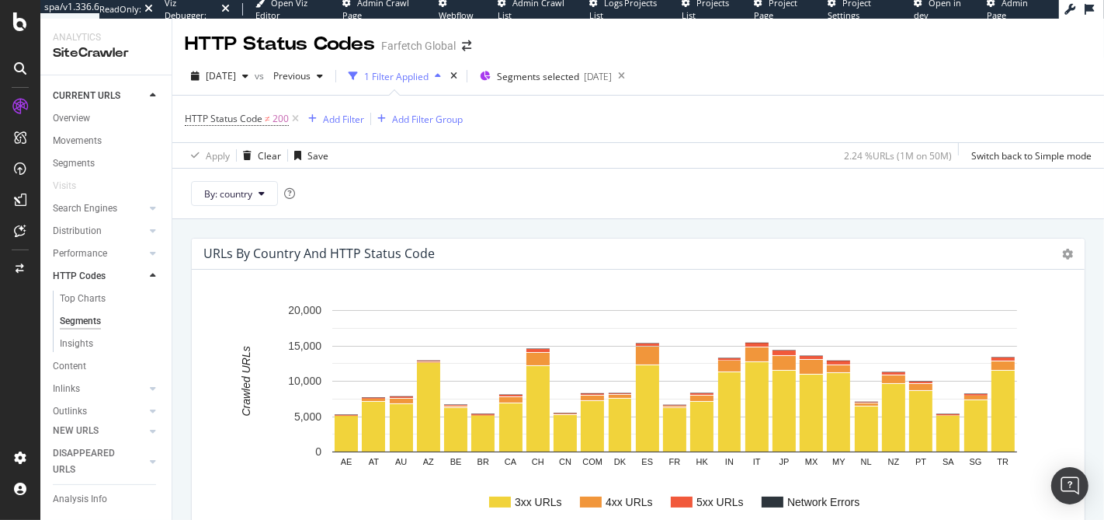
click at [262, 252] on h4 "URLs by country and HTTP Status Code" at bounding box center [318, 253] width 231 height 21
click at [238, 254] on h4 "URLs by country and HTTP Status Code" at bounding box center [318, 253] width 231 height 21
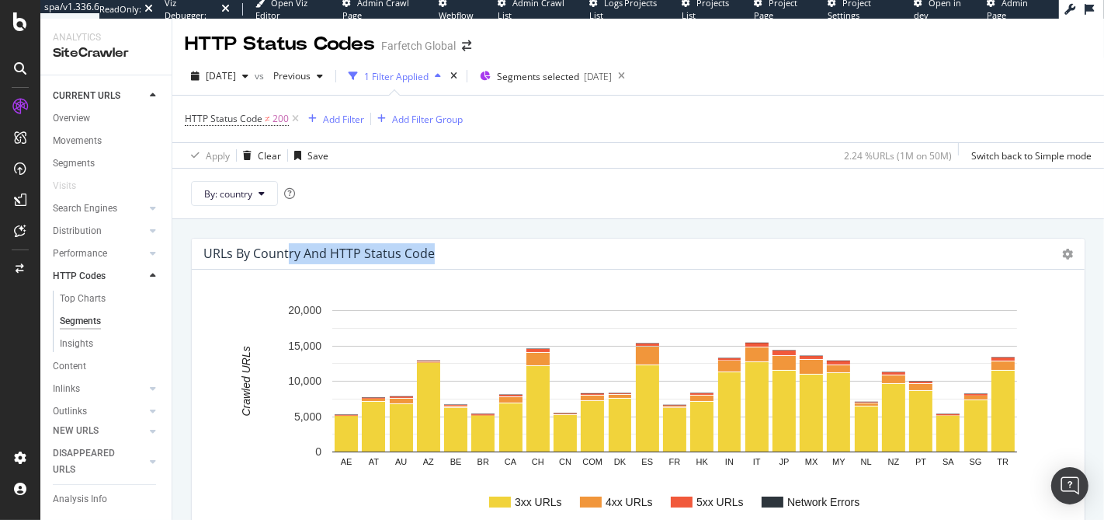
click at [238, 254] on h4 "URLs by country and HTTP Status Code" at bounding box center [318, 253] width 231 height 21
click at [255, 254] on h4 "URLs by country and HTTP Status Code" at bounding box center [318, 253] width 231 height 21
click at [240, 64] on button "[DATE]" at bounding box center [220, 76] width 70 height 25
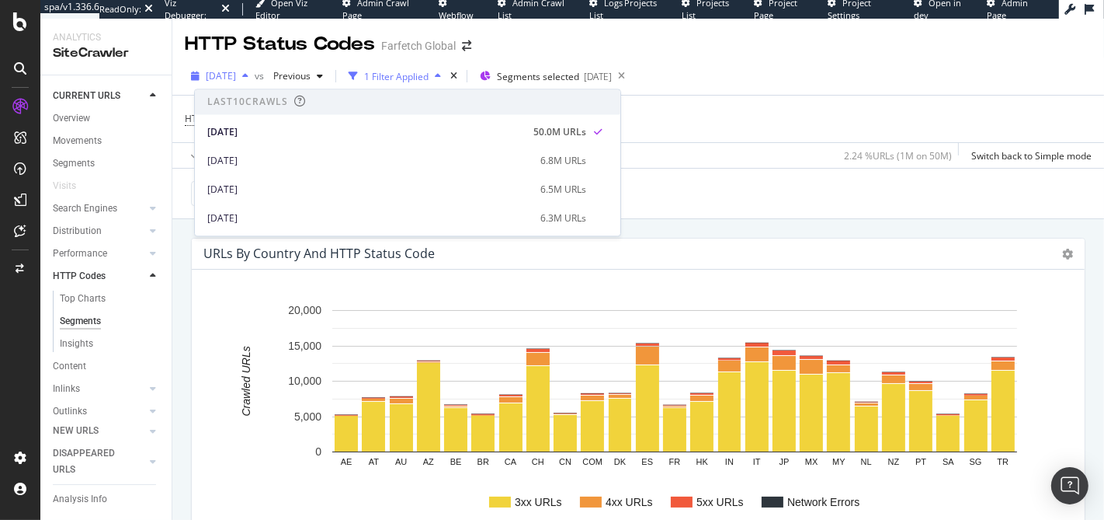
click at [240, 64] on button "[DATE]" at bounding box center [220, 76] width 70 height 25
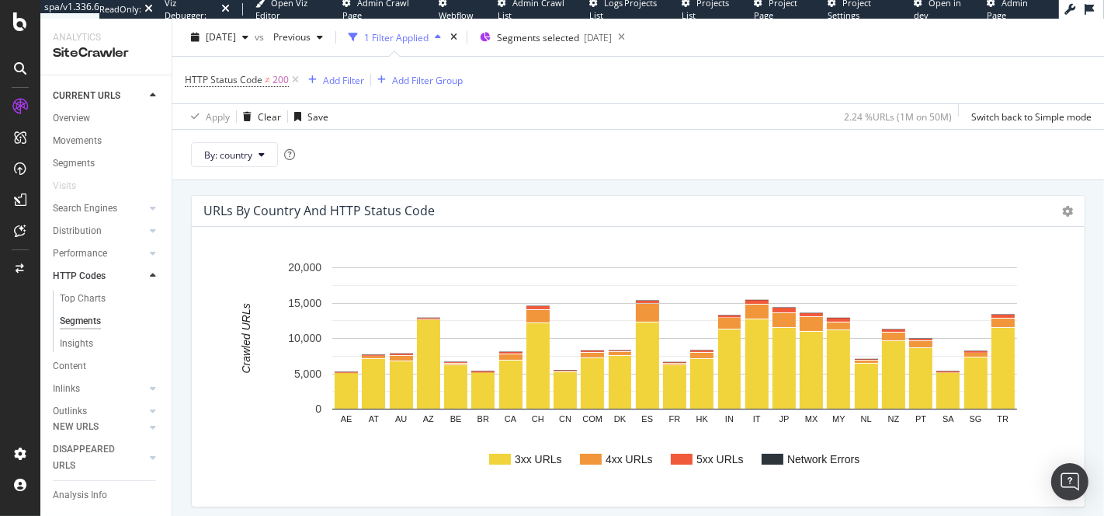
scroll to position [119, 0]
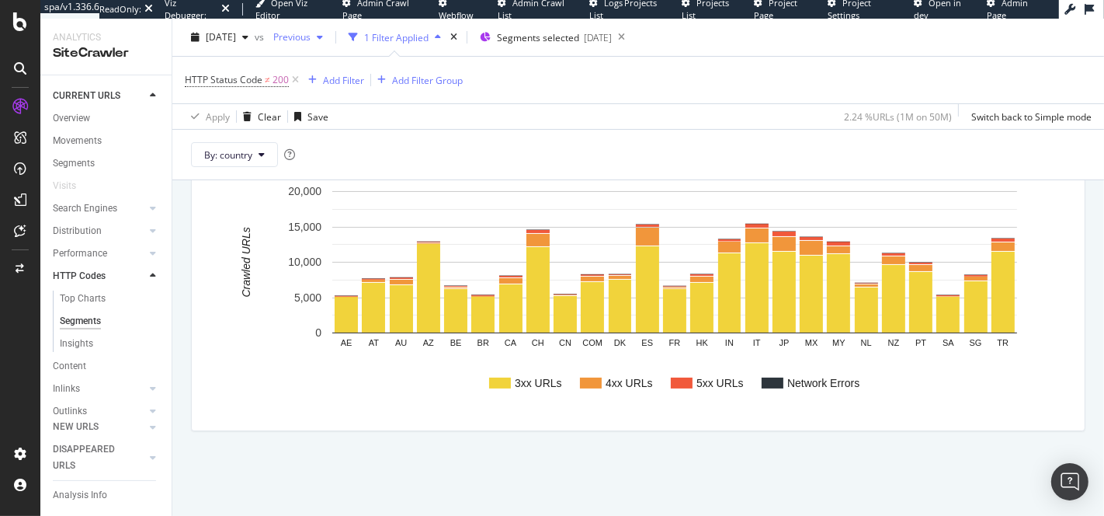
click at [329, 30] on div "Previous" at bounding box center [298, 37] width 62 height 23
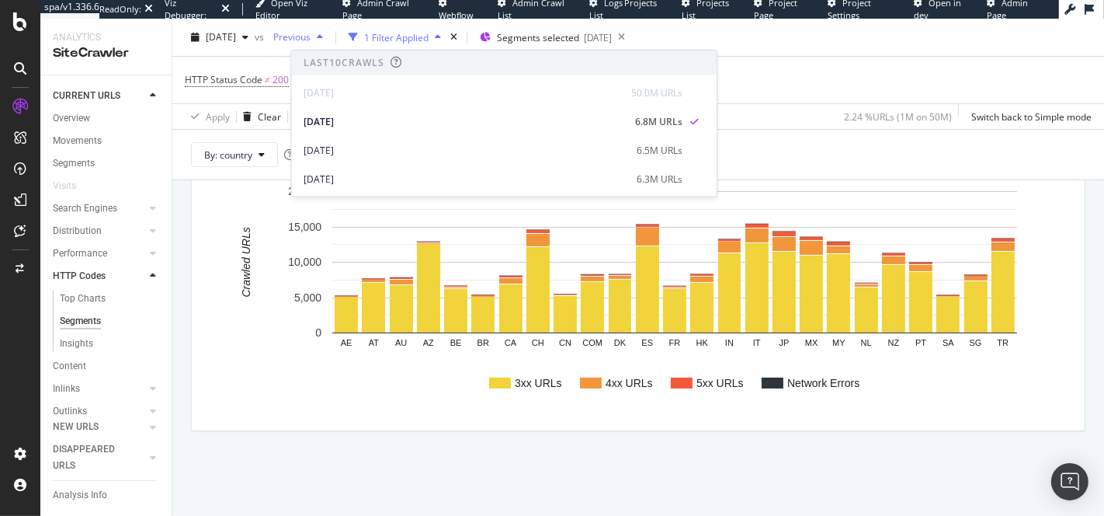
click at [311, 30] on span "Previous" at bounding box center [288, 36] width 43 height 13
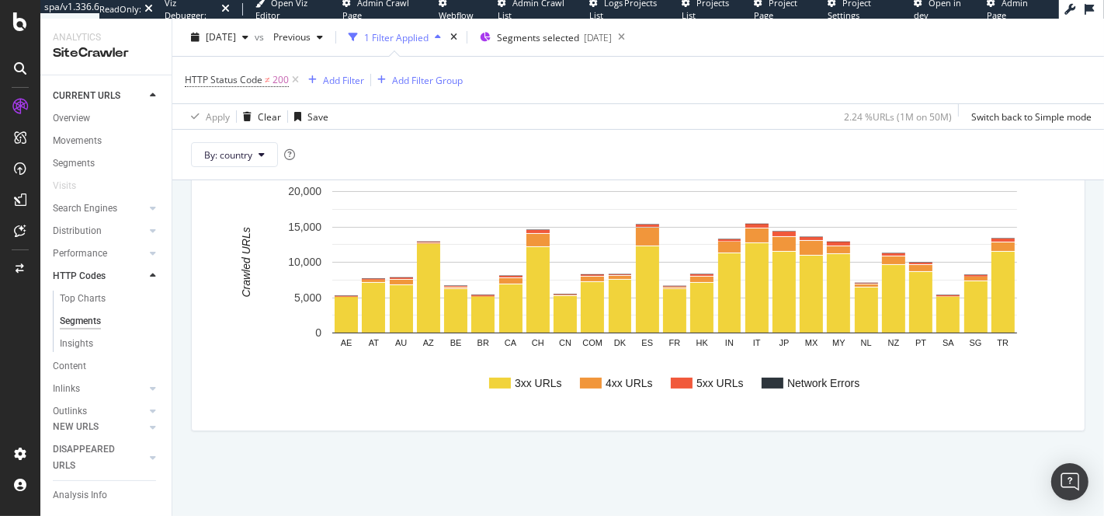
click at [799, 66] on div "HTTP Status Code ≠ 200 Add Filter Add Filter Group" at bounding box center [638, 80] width 907 height 47
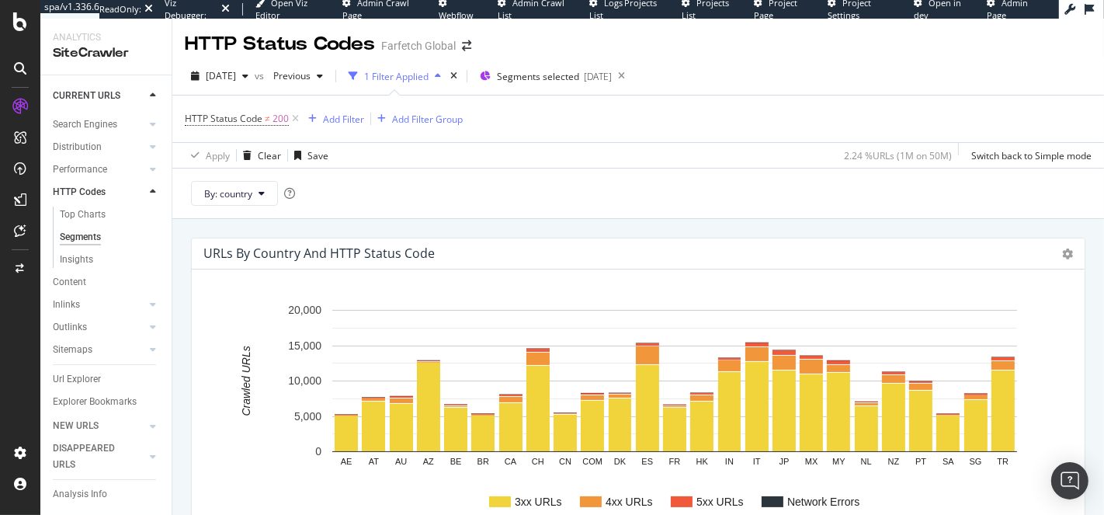
scroll to position [107, 0]
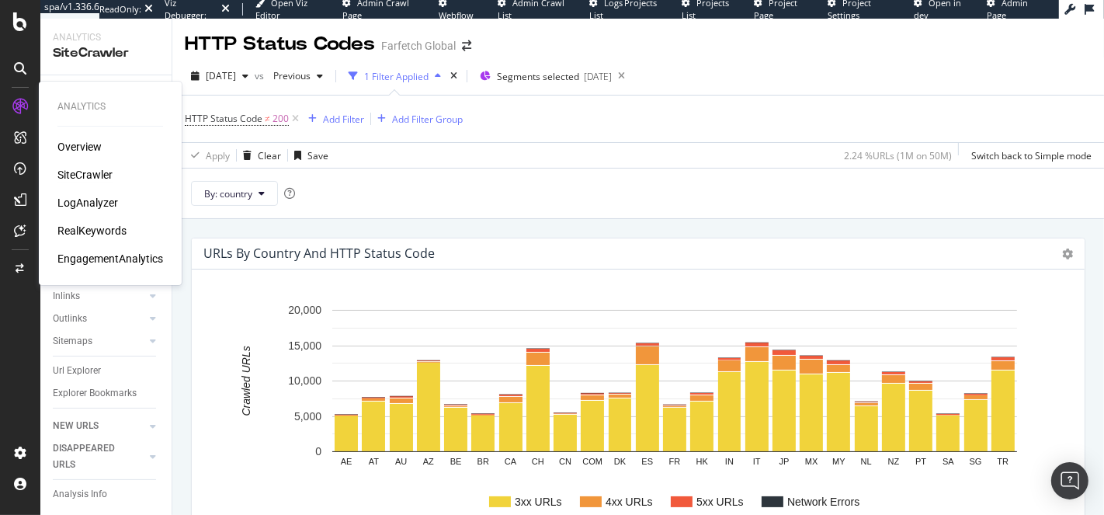
click at [70, 179] on div "SiteCrawler" at bounding box center [84, 175] width 55 height 16
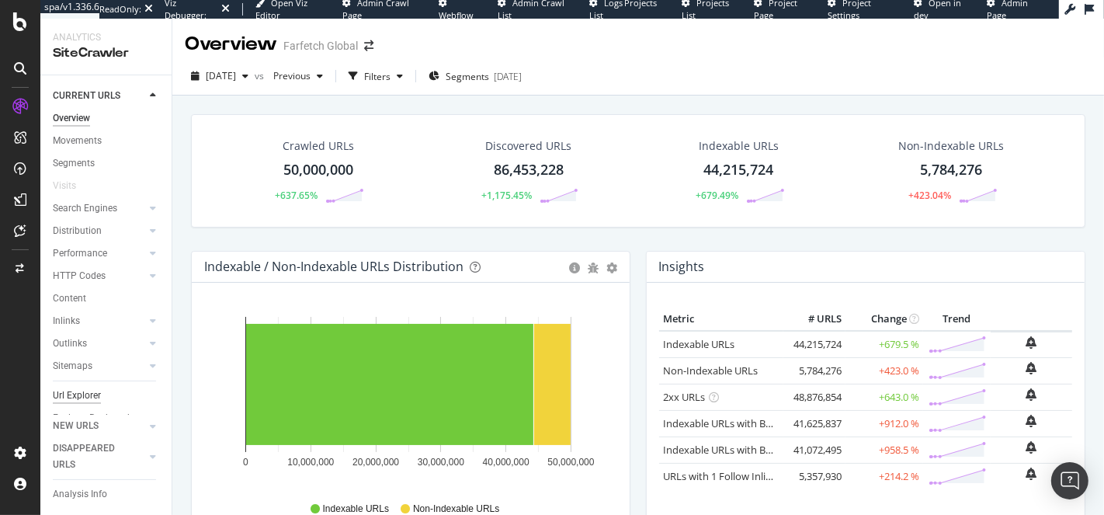
click at [73, 396] on div "Url Explorer" at bounding box center [77, 395] width 48 height 16
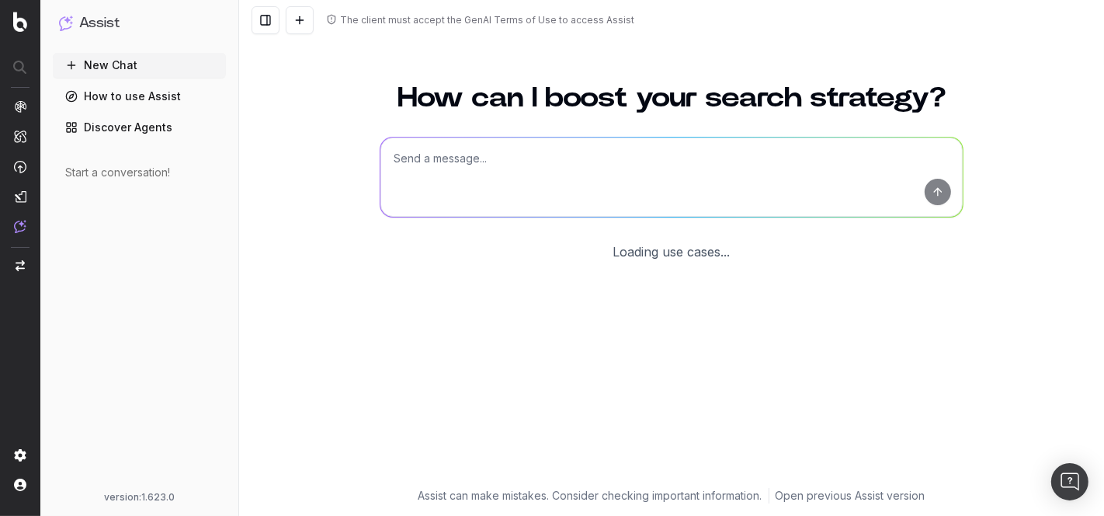
scroll to position [72, 0]
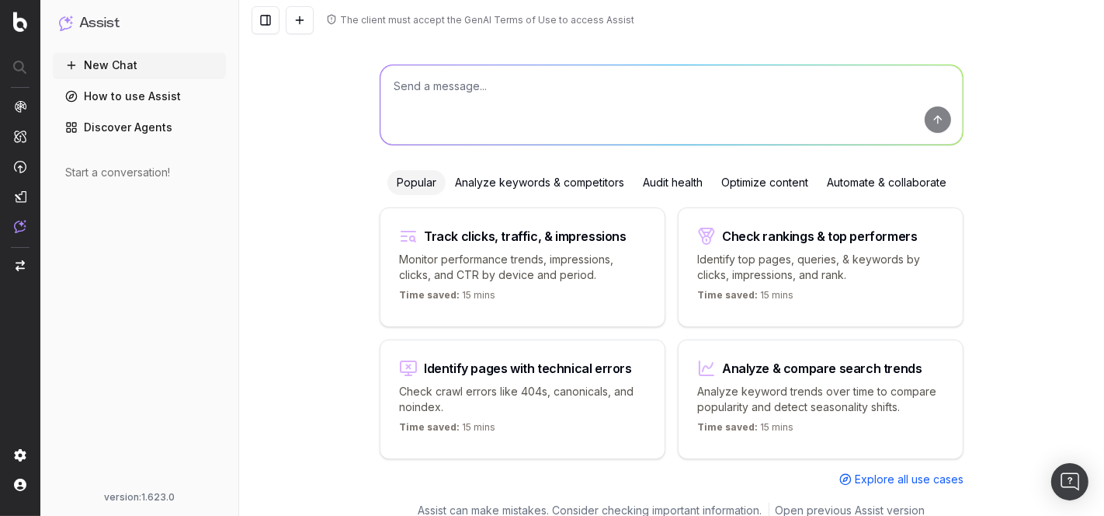
click at [499, 68] on textarea at bounding box center [672, 104] width 582 height 79
type textarea "Can you find any indexable pages with lorem ipsum?"
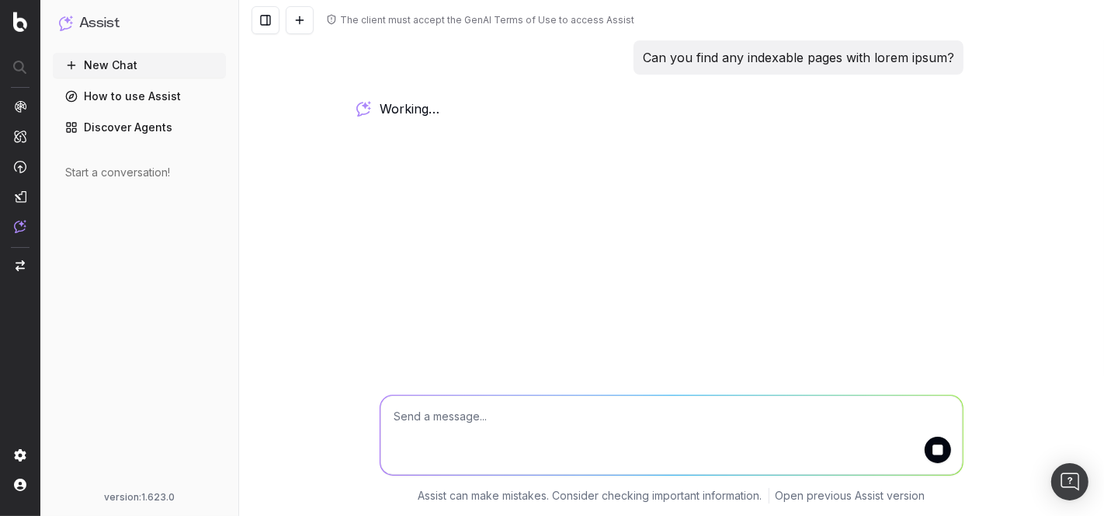
click at [409, 22] on div "The client must accept the GenAI Terms of Use to access Assist" at bounding box center [487, 20] width 294 height 12
click at [377, 28] on div "The client must accept the GenAI Terms of Use to access Assist" at bounding box center [671, 20] width 865 height 40
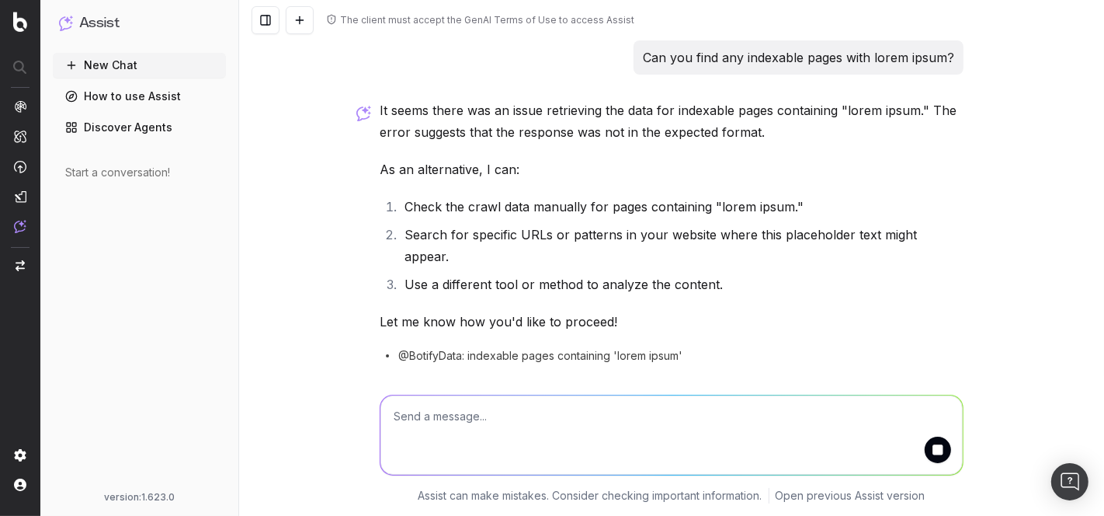
scroll to position [30, 0]
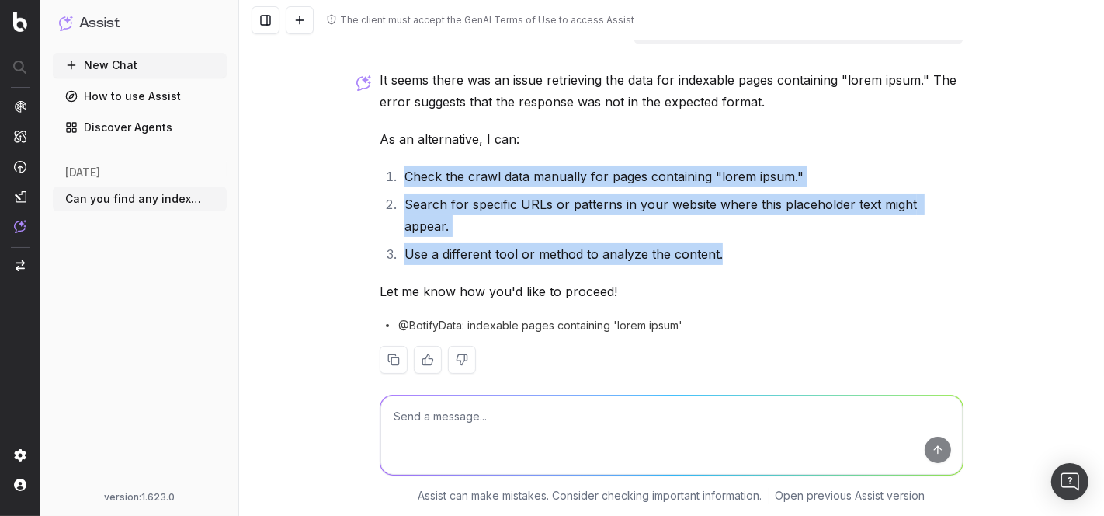
drag, startPoint x: 401, startPoint y: 156, endPoint x: 785, endPoint y: 228, distance: 390.2
click at [785, 228] on div "It seems there was an issue retrieving the data for indexable pages containing …" at bounding box center [672, 233] width 584 height 329
click at [785, 243] on li "Use a different tool or method to analyze the content." at bounding box center [682, 254] width 564 height 22
drag, startPoint x: 735, startPoint y: 209, endPoint x: 534, endPoint y: 179, distance: 203.4
click at [534, 179] on ol "Check the crawl data manually for pages containing "lorem ipsum." Search for sp…" at bounding box center [672, 214] width 584 height 99
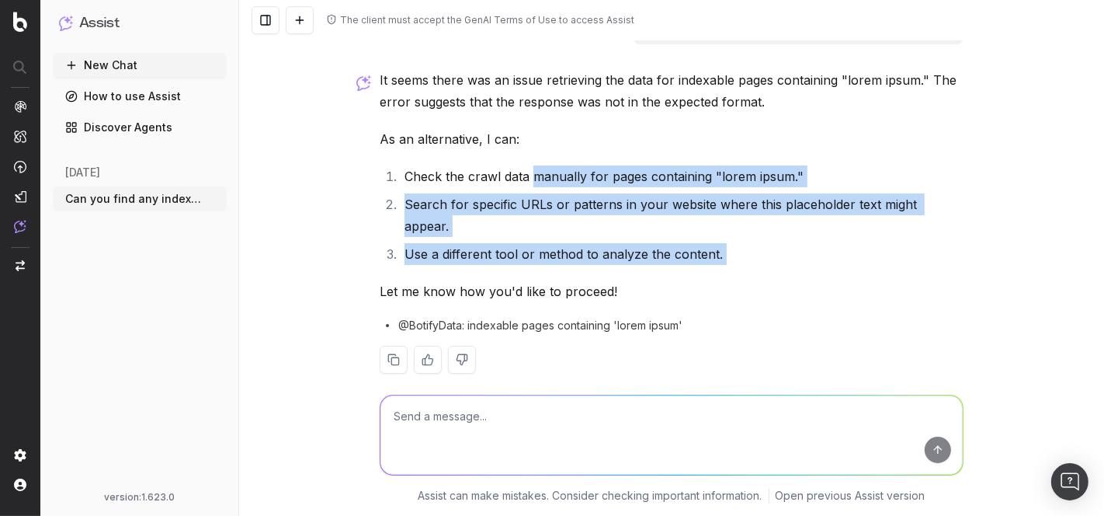
click at [534, 179] on li "Check the crawl data manually for pages containing "lorem ipsum."" at bounding box center [682, 176] width 564 height 22
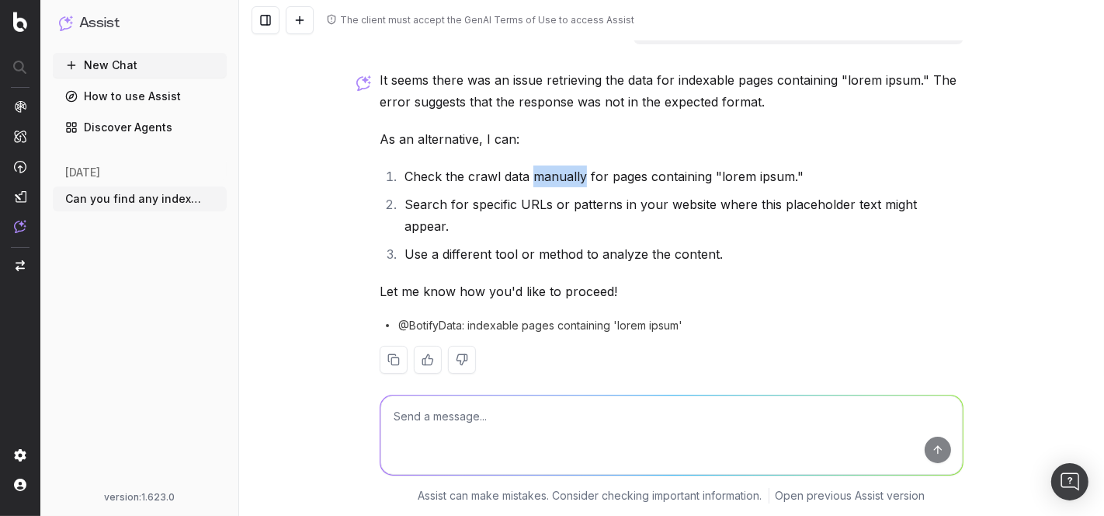
click at [534, 179] on li "Check the crawl data manually for pages containing "lorem ipsum."" at bounding box center [682, 176] width 564 height 22
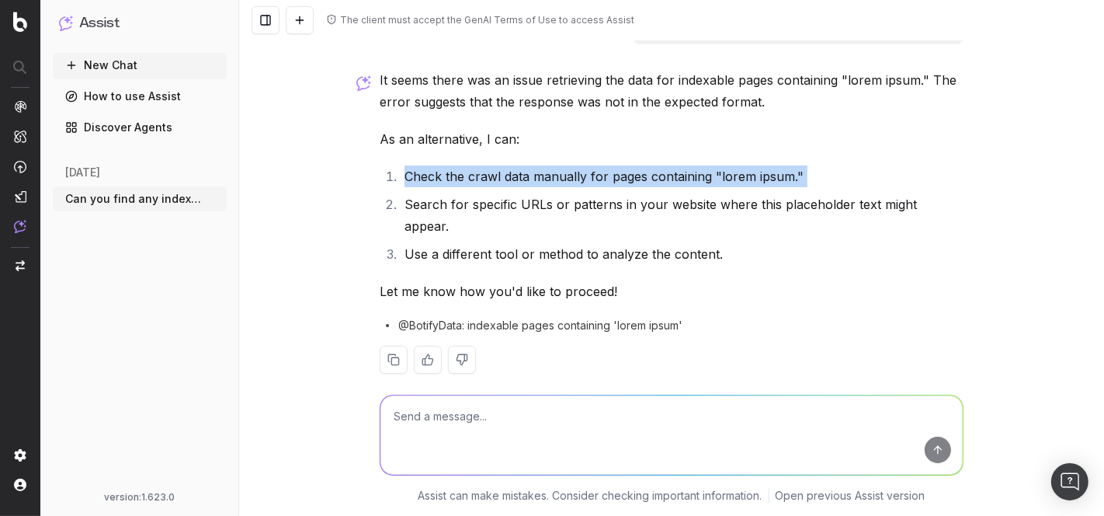
click at [534, 179] on li "Check the crawl data manually for pages containing "lorem ipsum."" at bounding box center [682, 176] width 564 height 22
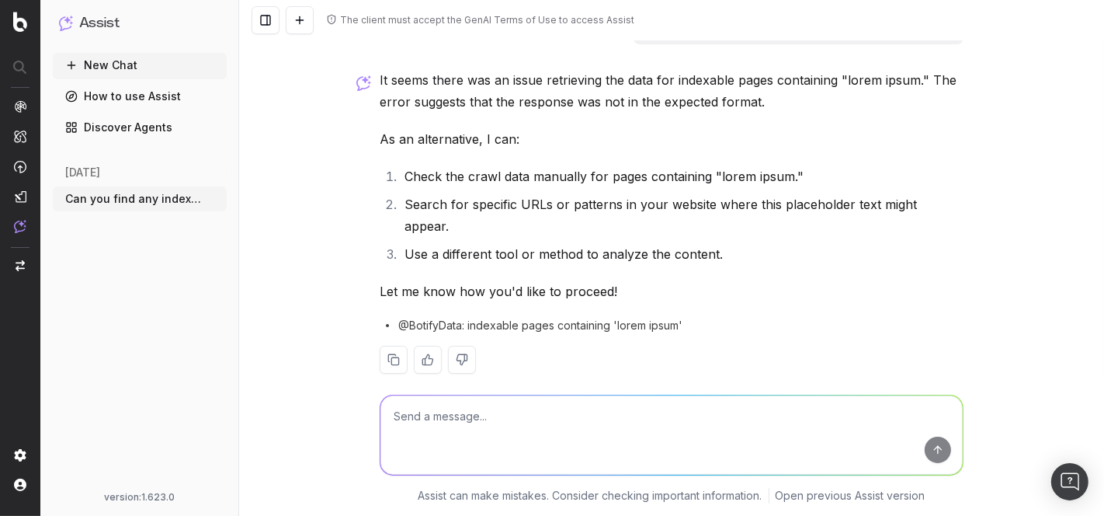
click at [478, 441] on textarea at bounding box center [672, 434] width 582 height 79
type textarea "yes, number 1"
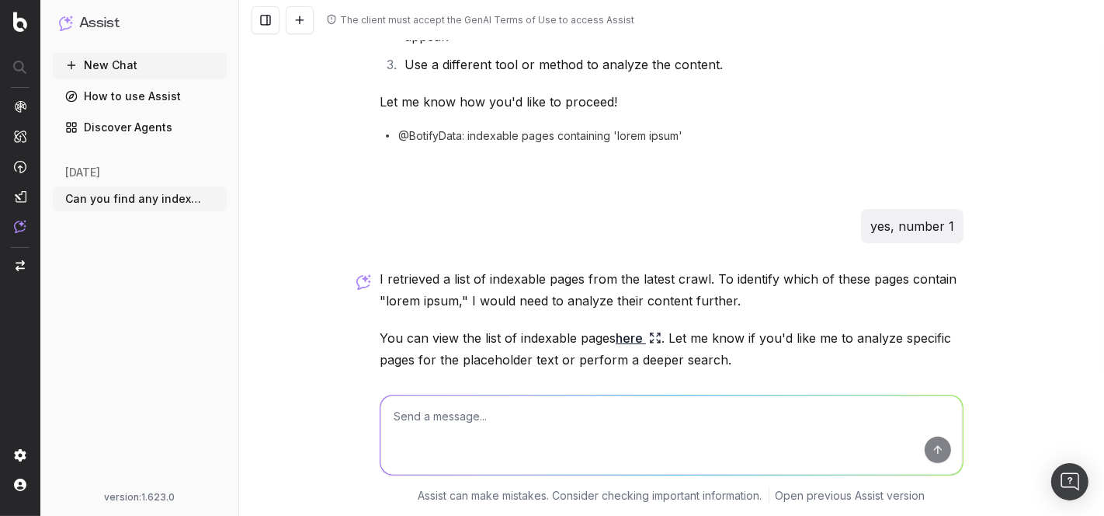
scroll to position [294, 0]
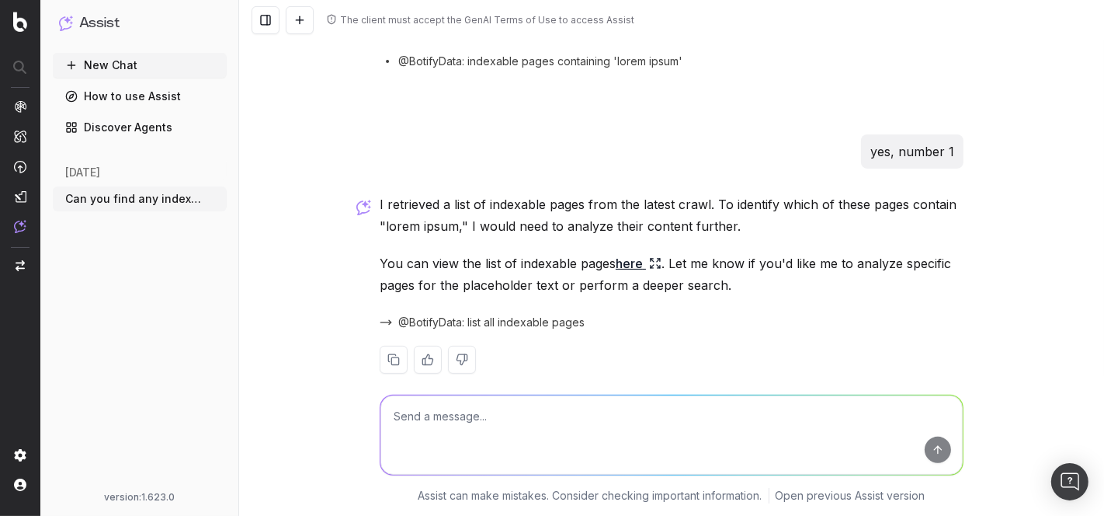
click at [449, 252] on p "You can view the list of indexable pages here . Let me know if you'd like me to…" at bounding box center [672, 273] width 584 height 43
click at [427, 252] on p "You can view the list of indexable pages here . Let me know if you'd like me to…" at bounding box center [672, 273] width 584 height 43
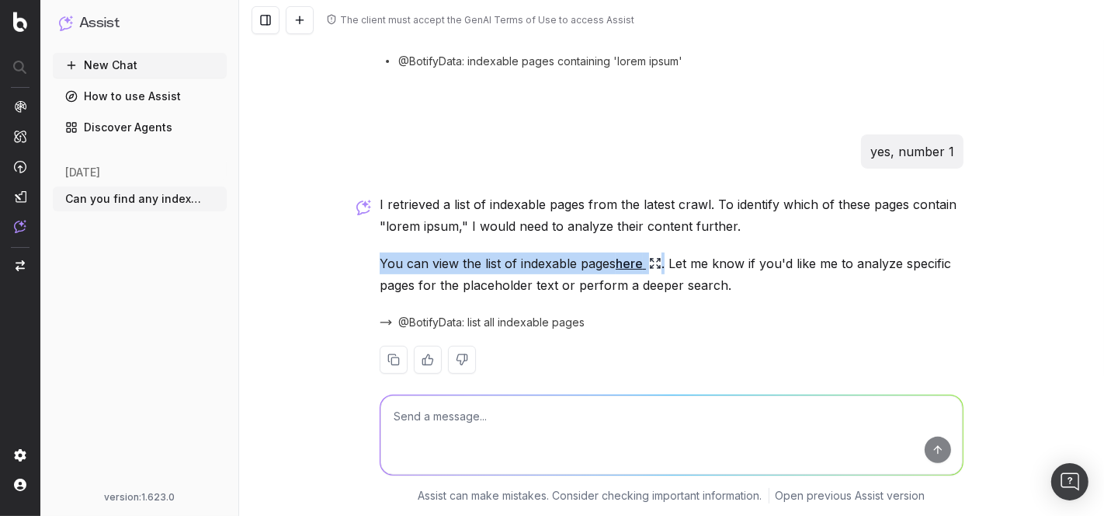
click at [427, 252] on p "You can view the list of indexable pages here . Let me know if you'd like me to…" at bounding box center [672, 273] width 584 height 43
click at [401, 252] on p "You can view the list of indexable pages here . Let me know if you'd like me to…" at bounding box center [672, 273] width 584 height 43
click at [398, 252] on p "You can view the list of indexable pages here . Let me know if you'd like me to…" at bounding box center [672, 273] width 584 height 43
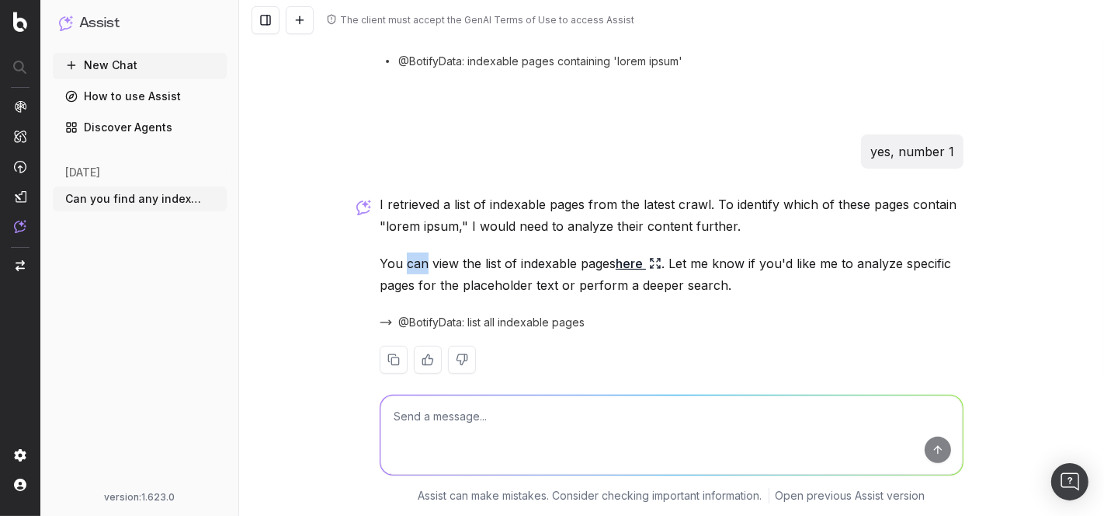
click at [398, 252] on p "You can view the list of indexable pages here . Let me know if you'd like me to…" at bounding box center [672, 273] width 584 height 43
click at [381, 252] on p "You can view the list of indexable pages here . Let me know if you'd like me to…" at bounding box center [672, 273] width 584 height 43
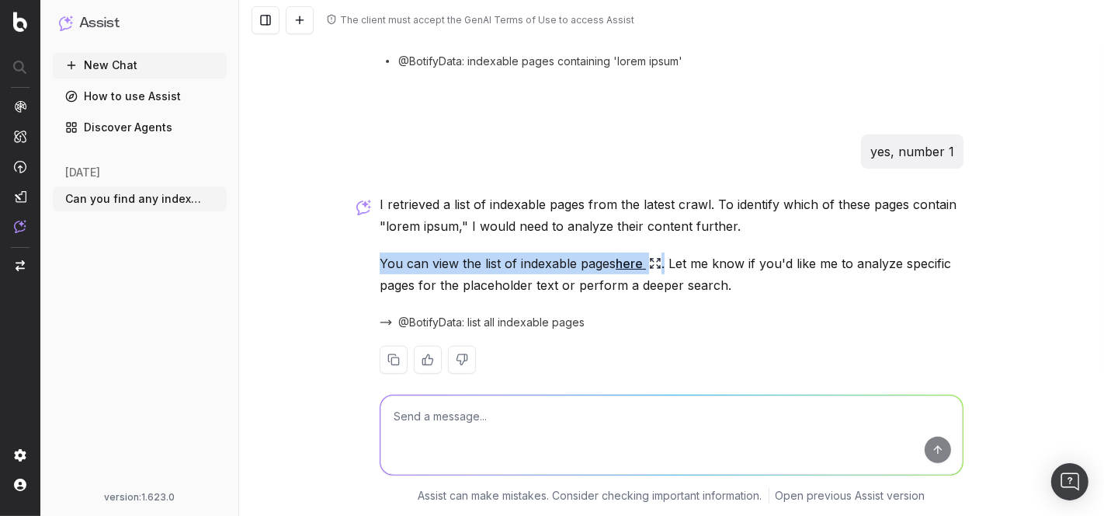
click at [381, 252] on p "You can view the list of indexable pages here . Let me know if you'd like me to…" at bounding box center [672, 273] width 584 height 43
click at [384, 252] on p "You can view the list of indexable pages here . Let me know if you'd like me to…" at bounding box center [672, 273] width 584 height 43
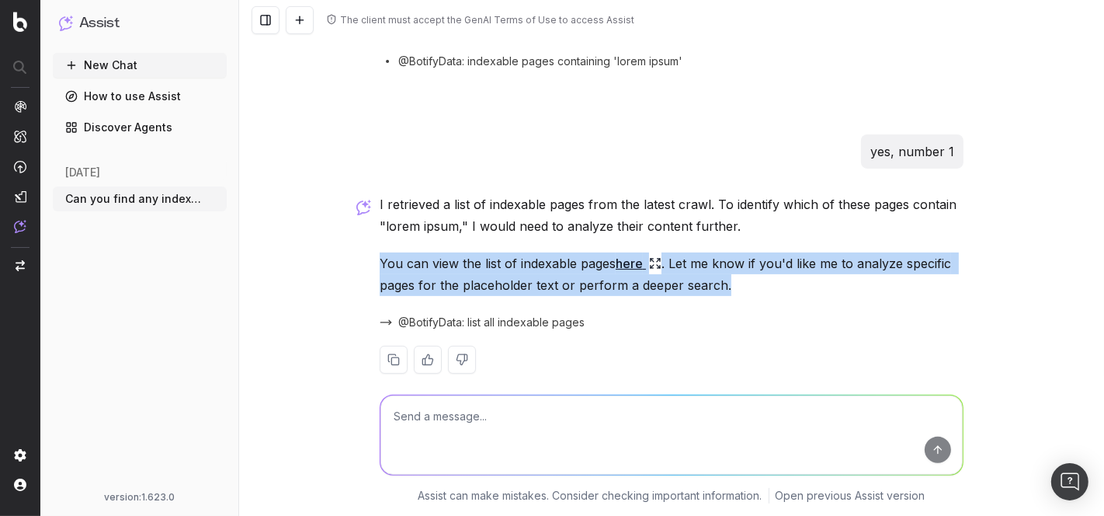
drag, startPoint x: 356, startPoint y: 250, endPoint x: 815, endPoint y: 271, distance: 458.6
click at [815, 271] on div "The client must accept the GenAI Terms of Use to access Assist Can you find any…" at bounding box center [671, 258] width 865 height 516
click at [815, 271] on p "You can view the list of indexable pages here . Let me know if you'd like me to…" at bounding box center [672, 273] width 584 height 43
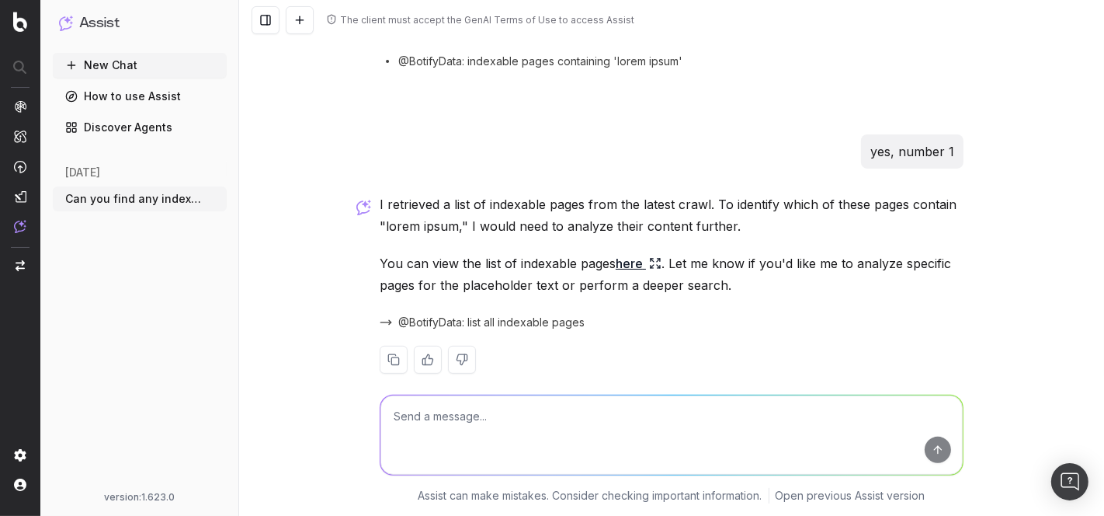
click at [673, 200] on p "I retrieved a list of indexable pages from the latest crawl. To identify which …" at bounding box center [672, 214] width 584 height 43
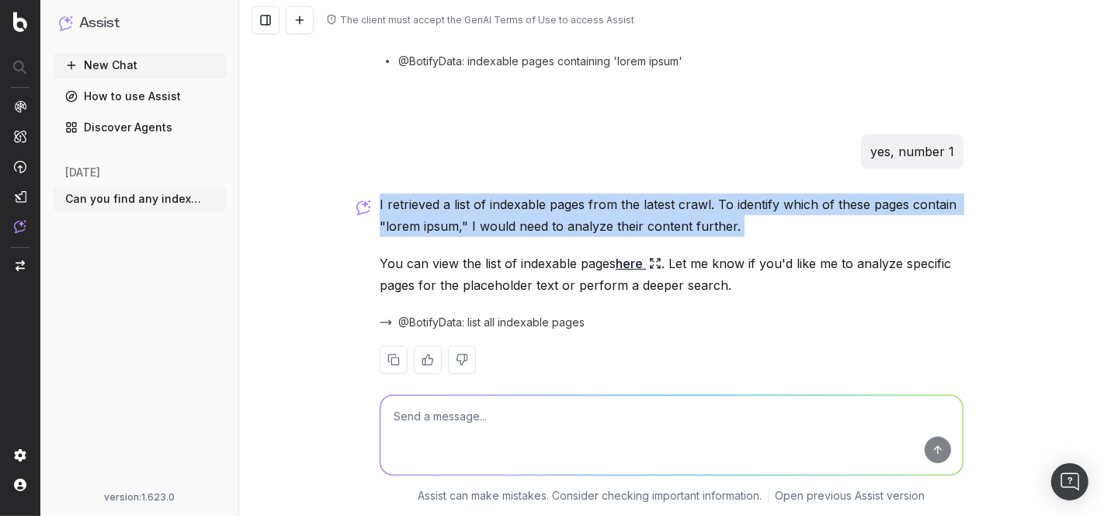
click at [673, 200] on p "I retrieved a list of indexable pages from the latest crawl. To identify which …" at bounding box center [672, 214] width 584 height 43
click at [661, 200] on p "I retrieved a list of indexable pages from the latest crawl. To identify which …" at bounding box center [672, 214] width 584 height 43
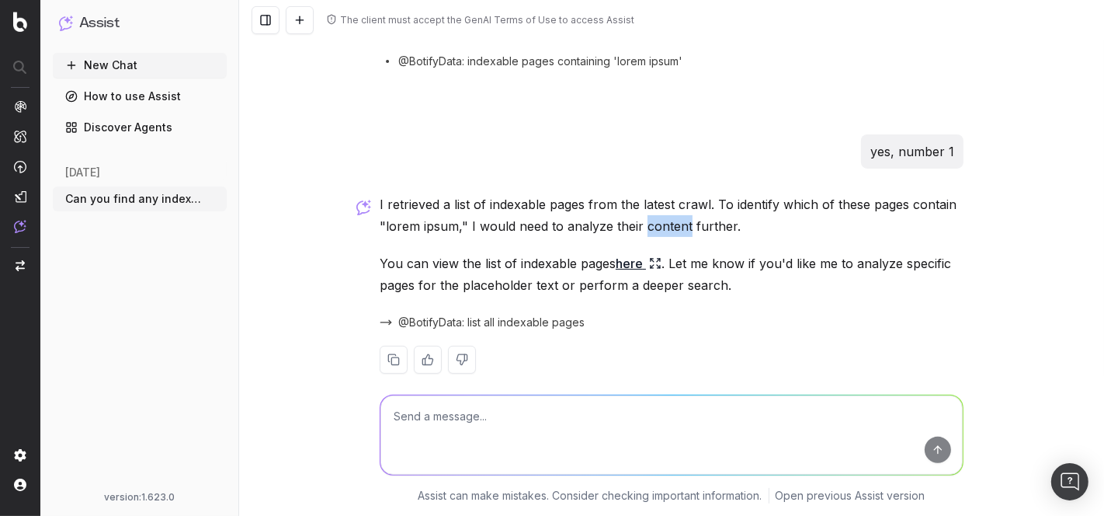
click at [661, 200] on p "I retrieved a list of indexable pages from the latest crawl. To identify which …" at bounding box center [672, 214] width 584 height 43
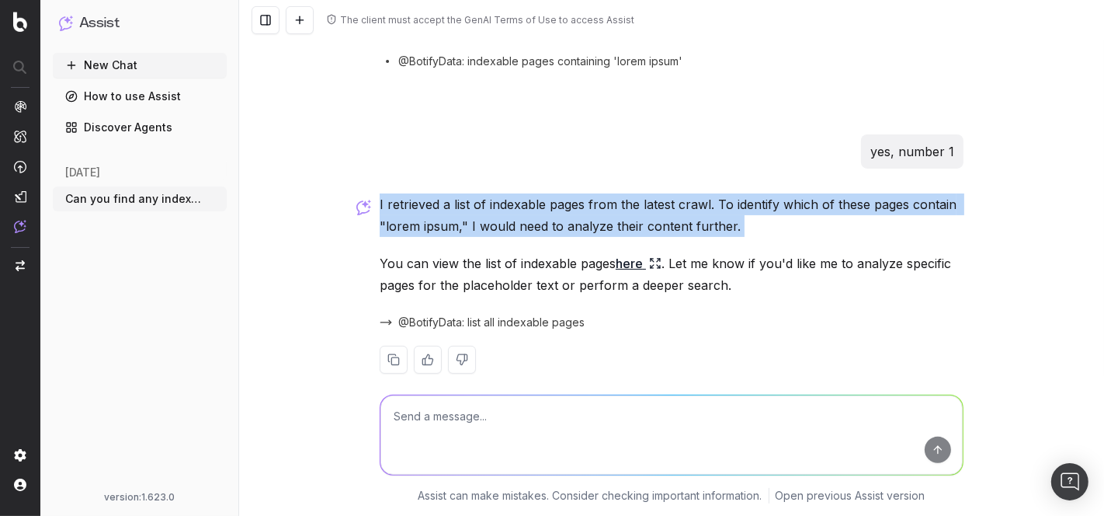
click at [661, 200] on p "I retrieved a list of indexable pages from the latest crawl. To identify which …" at bounding box center [672, 214] width 584 height 43
click at [724, 199] on p "I retrieved a list of indexable pages from the latest crawl. To identify which …" at bounding box center [672, 214] width 584 height 43
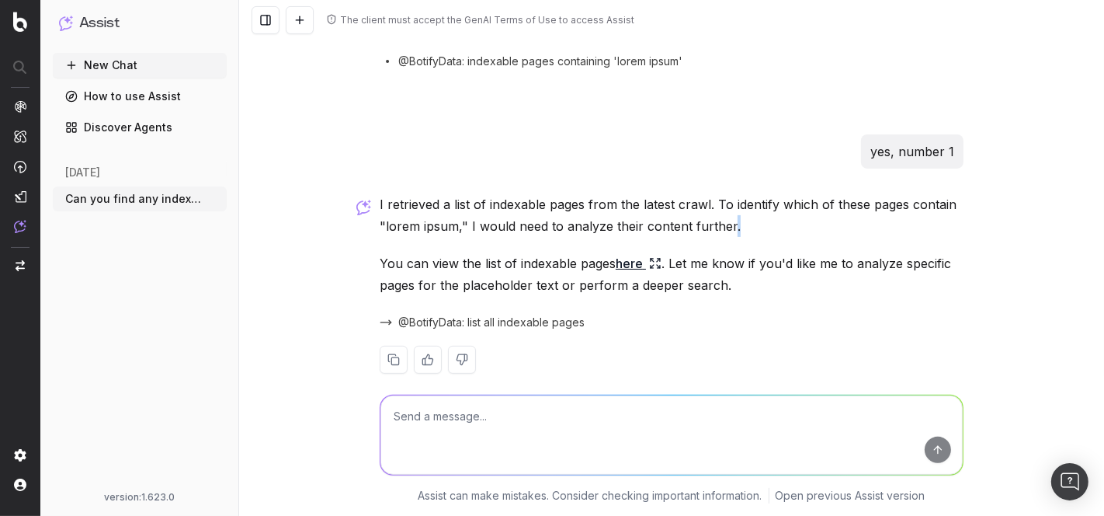
click at [724, 199] on p "I retrieved a list of indexable pages from the latest crawl. To identify which …" at bounding box center [672, 214] width 584 height 43
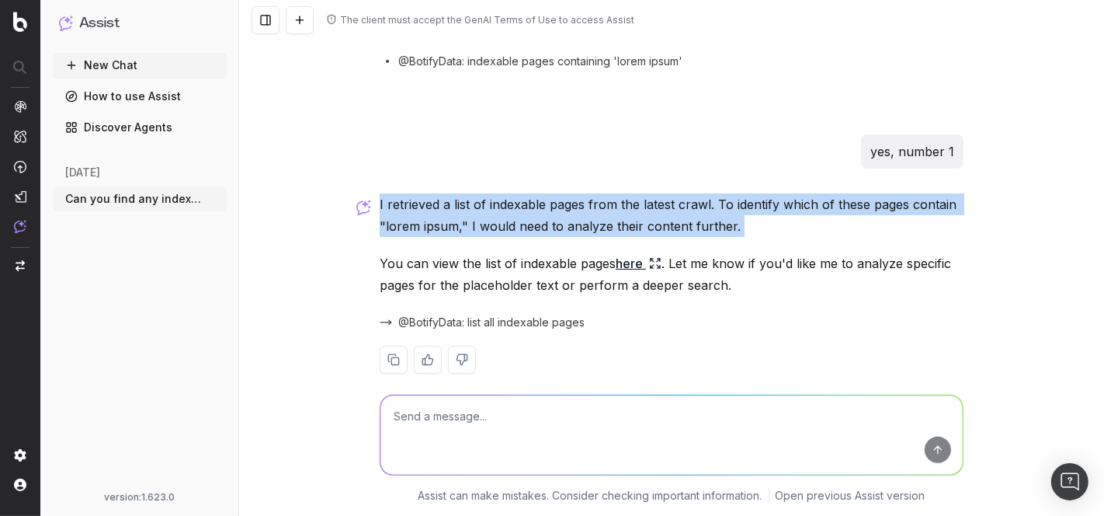
click at [724, 199] on p "I retrieved a list of indexable pages from the latest crawl. To identify which …" at bounding box center [672, 214] width 584 height 43
click at [650, 202] on p "I retrieved a list of indexable pages from the latest crawl. To identify which …" at bounding box center [672, 214] width 584 height 43
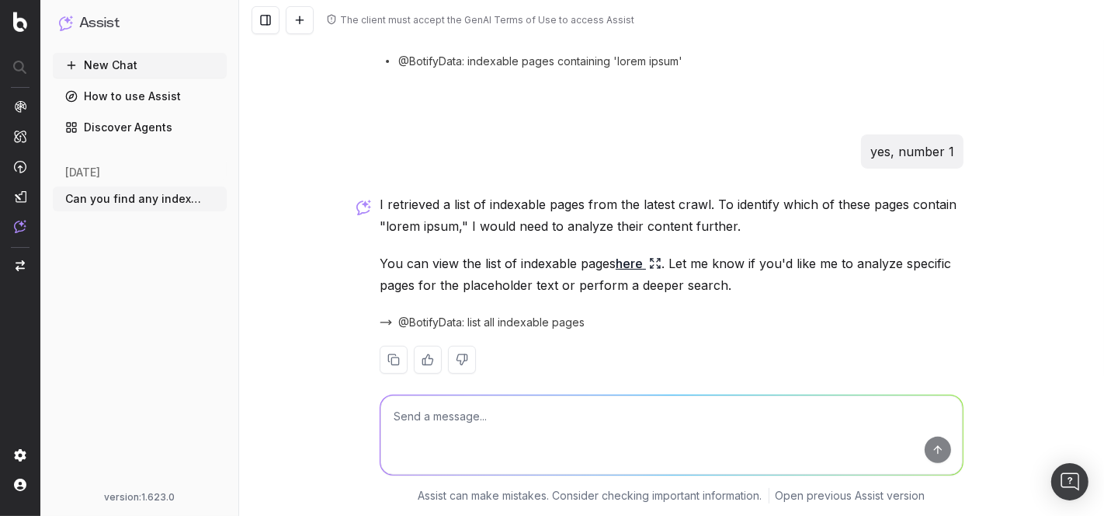
click at [450, 255] on p "You can view the list of indexable pages here . Let me know if you'd like me to…" at bounding box center [672, 273] width 584 height 43
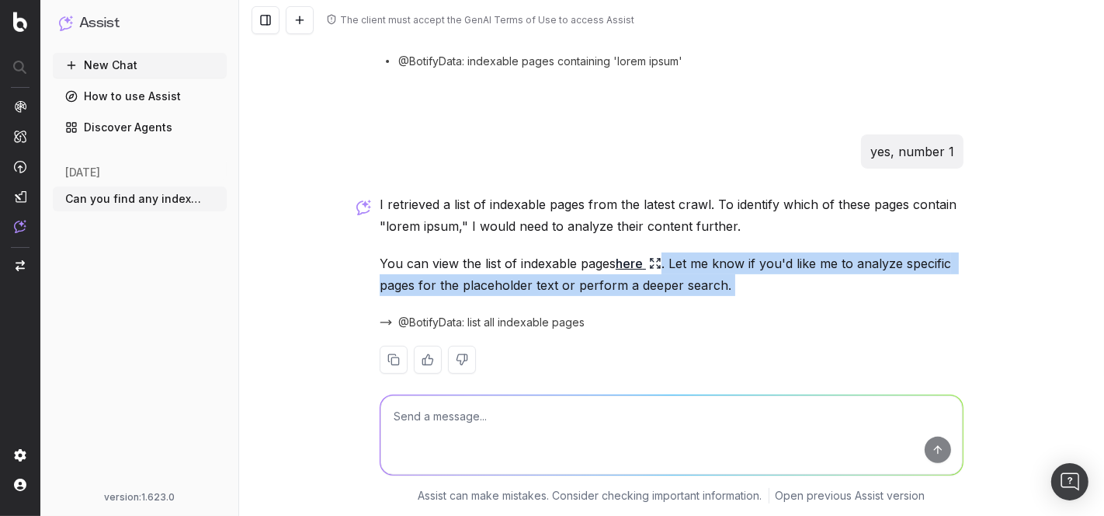
click at [450, 255] on p "You can view the list of indexable pages here . Let me know if you'd like me to…" at bounding box center [672, 273] width 584 height 43
click at [435, 255] on p "You can view the list of indexable pages here . Let me know if you'd like me to…" at bounding box center [672, 273] width 584 height 43
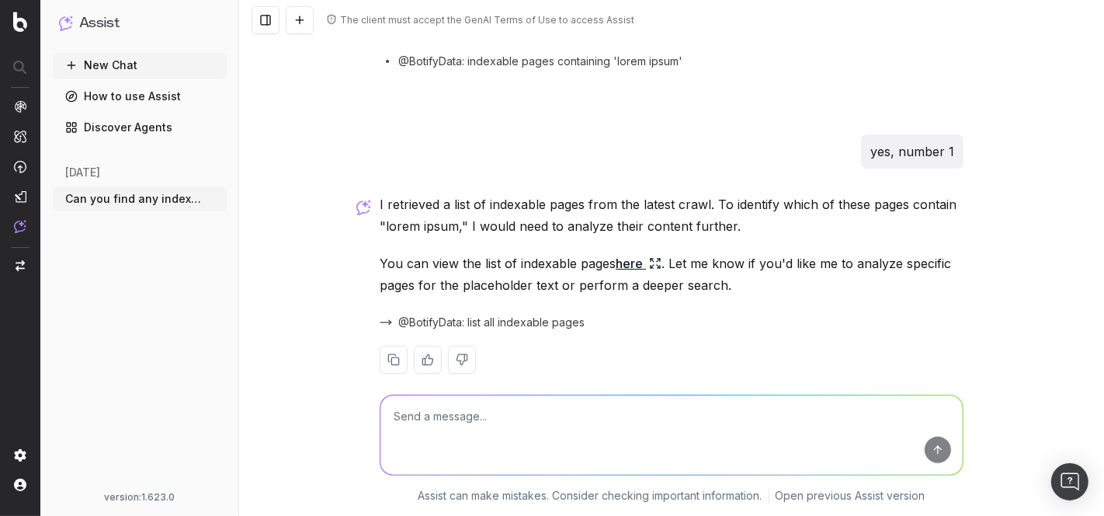
click at [575, 427] on textarea at bounding box center [672, 434] width 582 height 79
type textarea "yes"
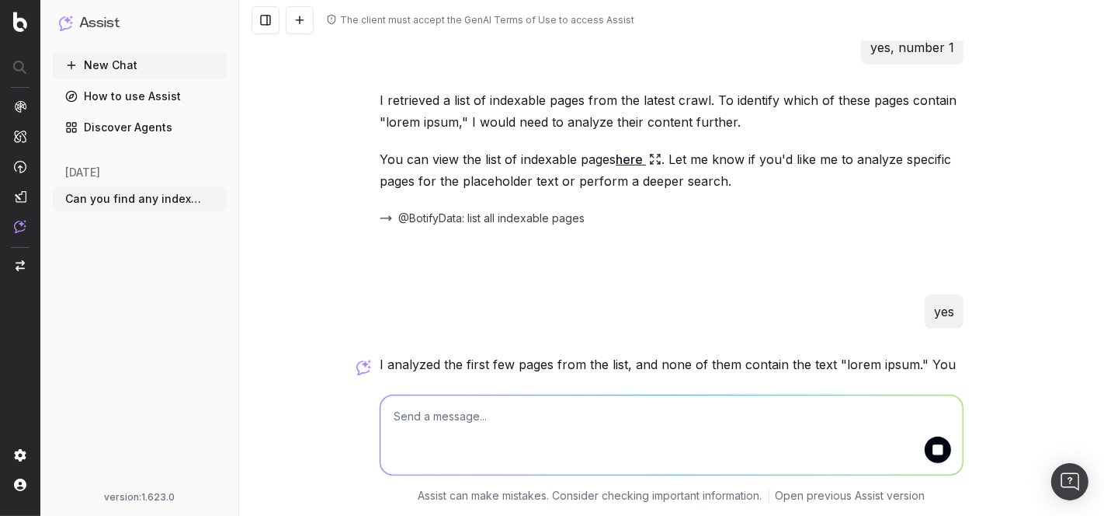
scroll to position [602, 0]
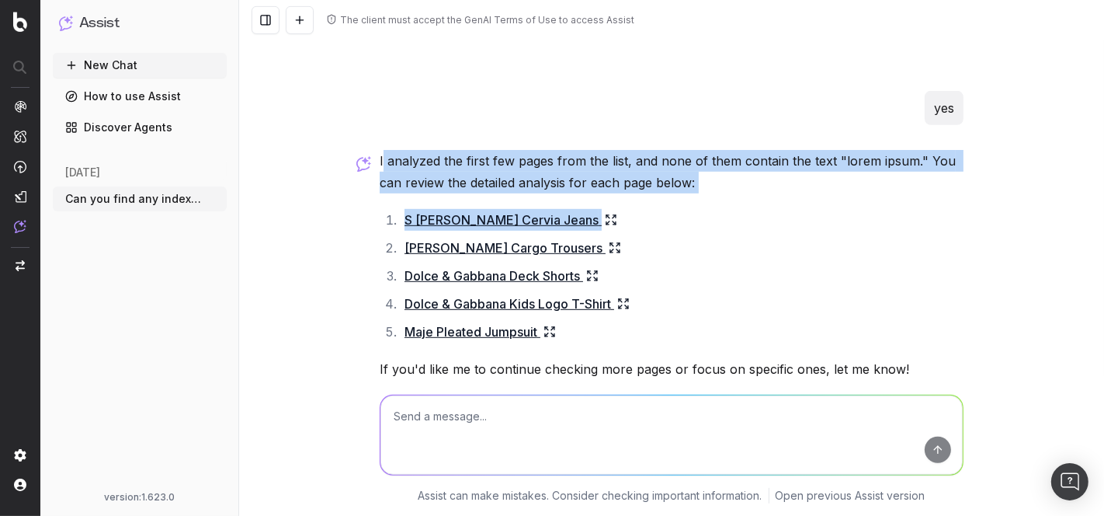
drag, startPoint x: 765, startPoint y: 183, endPoint x: 375, endPoint y: 149, distance: 391.3
click at [380, 150] on div "I analyzed the first few pages from the list, and none of them contain the text…" at bounding box center [672, 313] width 584 height 326
click at [380, 150] on p "I analyzed the first few pages from the list, and none of them contain the text…" at bounding box center [672, 171] width 584 height 43
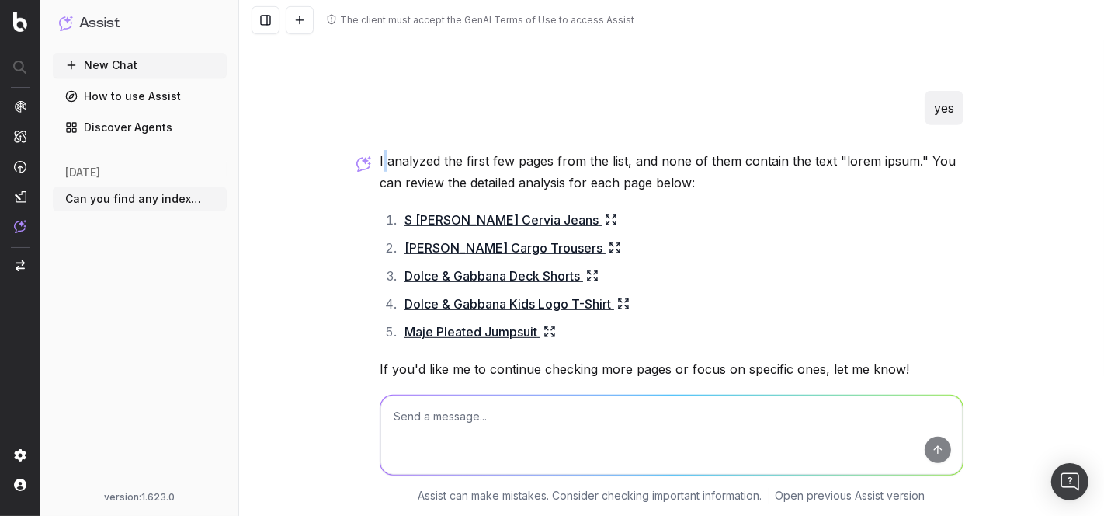
click at [380, 150] on p "I analyzed the first few pages from the list, and none of them contain the text…" at bounding box center [672, 171] width 584 height 43
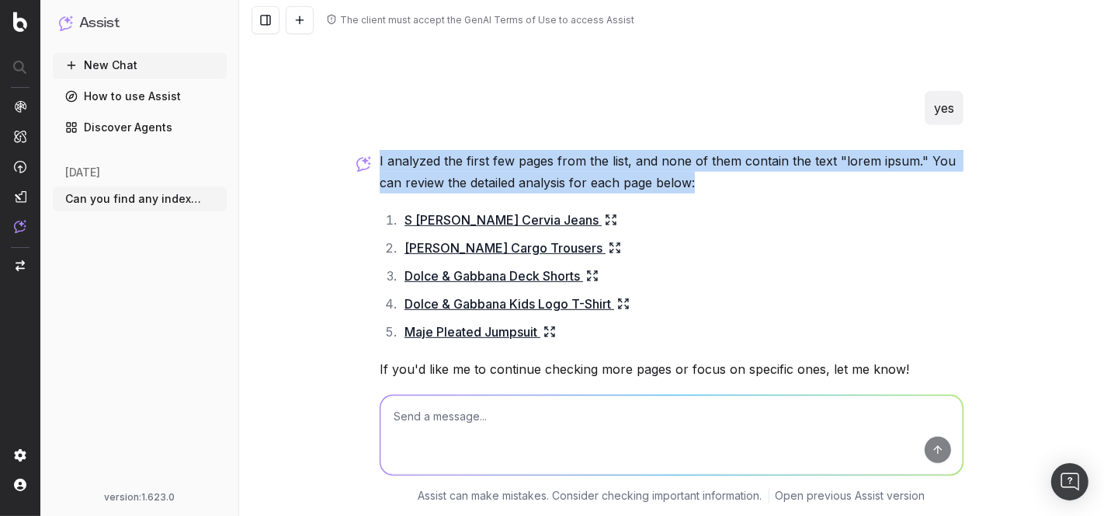
click at [380, 150] on p "I analyzed the first few pages from the list, and none of them contain the text…" at bounding box center [672, 171] width 584 height 43
click at [462, 150] on p "I analyzed the first few pages from the list, and none of them contain the text…" at bounding box center [672, 171] width 584 height 43
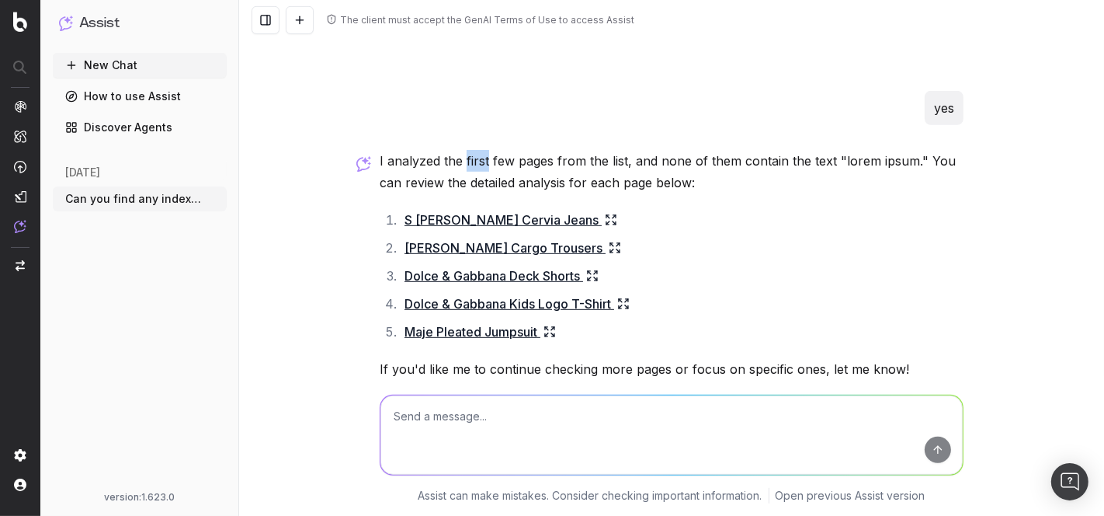
click at [462, 150] on p "I analyzed the first few pages from the list, and none of them contain the text…" at bounding box center [672, 171] width 584 height 43
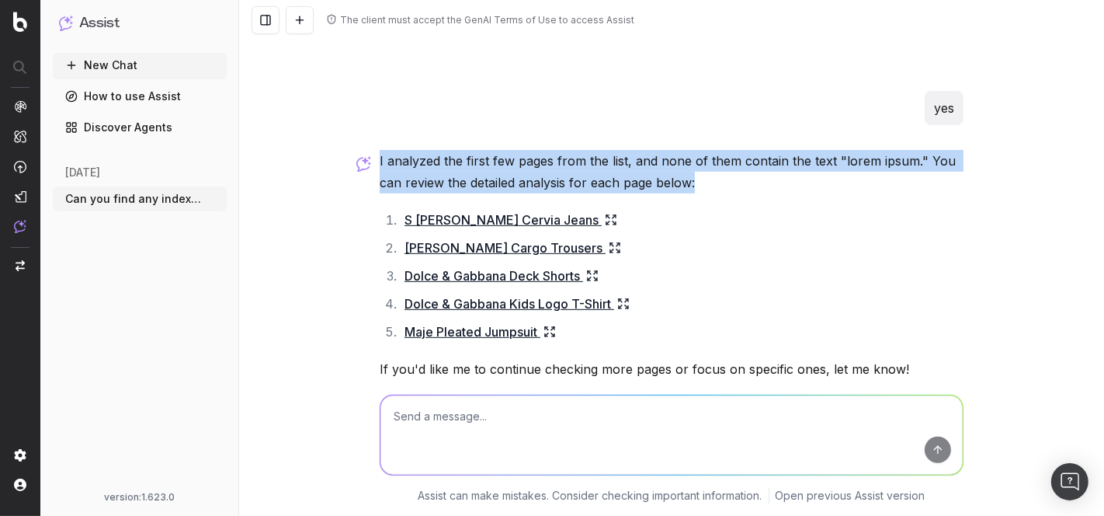
click at [462, 150] on p "I analyzed the first few pages from the list, and none of them contain the text…" at bounding box center [672, 171] width 584 height 43
click at [457, 150] on p "I analyzed the first few pages from the list, and none of them contain the text…" at bounding box center [672, 171] width 584 height 43
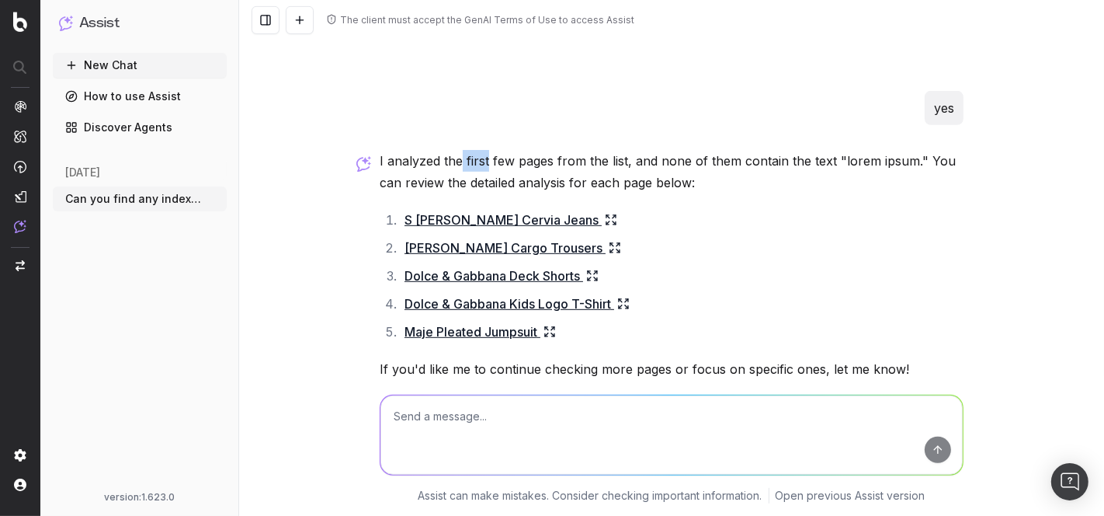
click at [457, 150] on p "I analyzed the first few pages from the list, and none of them contain the text…" at bounding box center [672, 171] width 584 height 43
click at [461, 150] on p "I analyzed the first few pages from the list, and none of them contain the text…" at bounding box center [672, 171] width 584 height 43
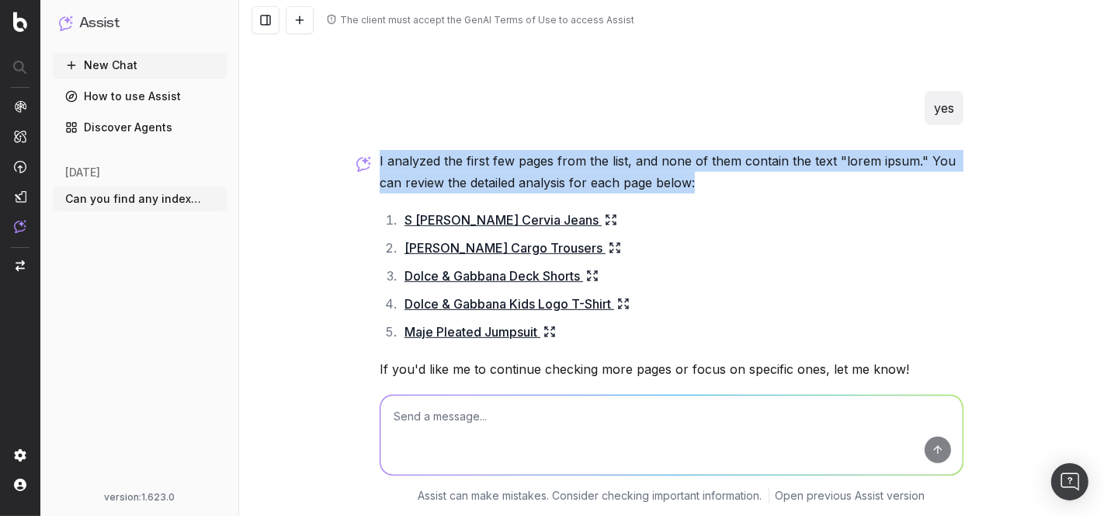
click at [461, 150] on p "I analyzed the first few pages from the list, and none of them contain the text…" at bounding box center [672, 171] width 584 height 43
click at [530, 154] on p "I analyzed the first few pages from the list, and none of them contain the text…" at bounding box center [672, 171] width 584 height 43
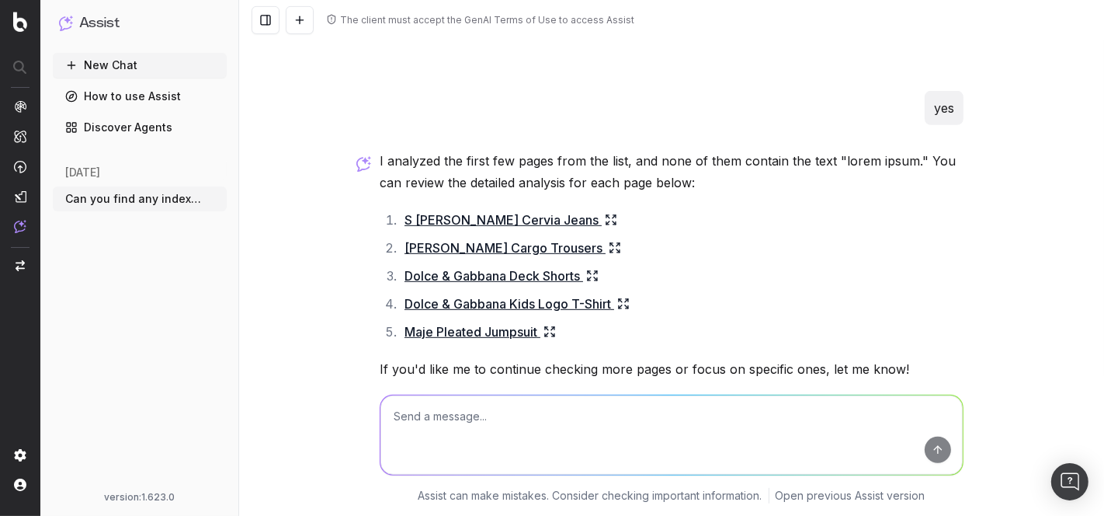
click at [613, 215] on icon at bounding box center [614, 216] width 3 height 3
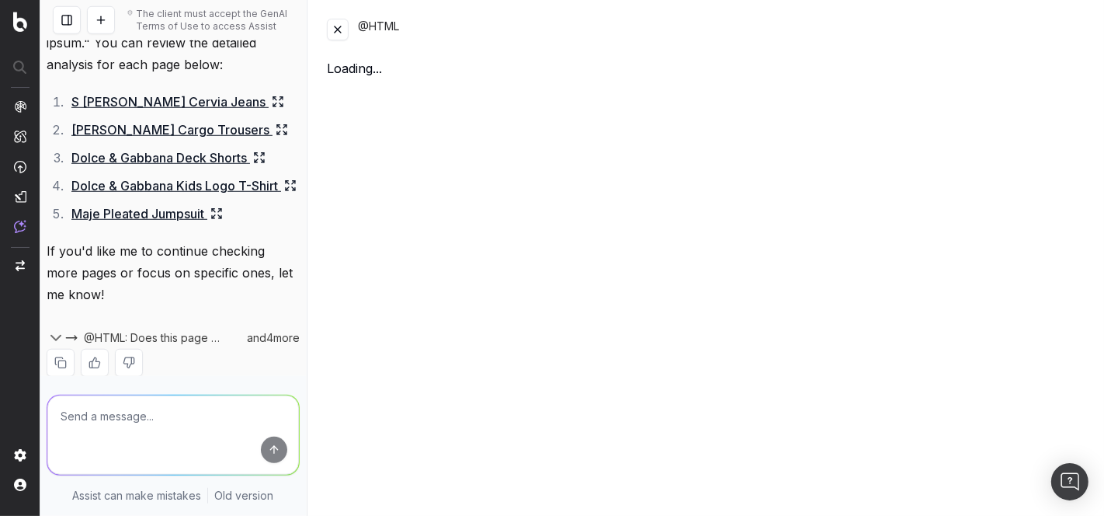
scroll to position [916, 0]
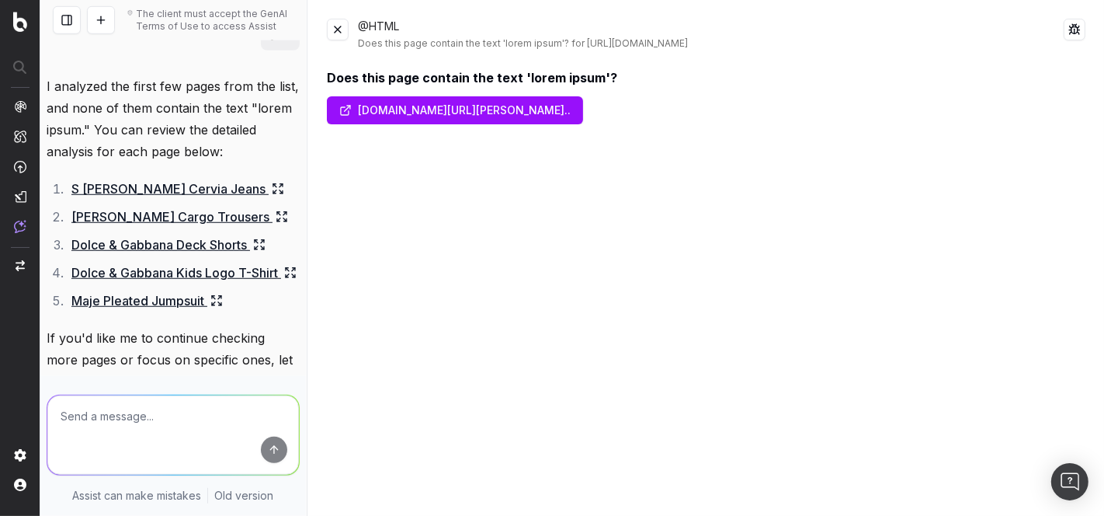
click at [342, 31] on button at bounding box center [338, 30] width 22 height 22
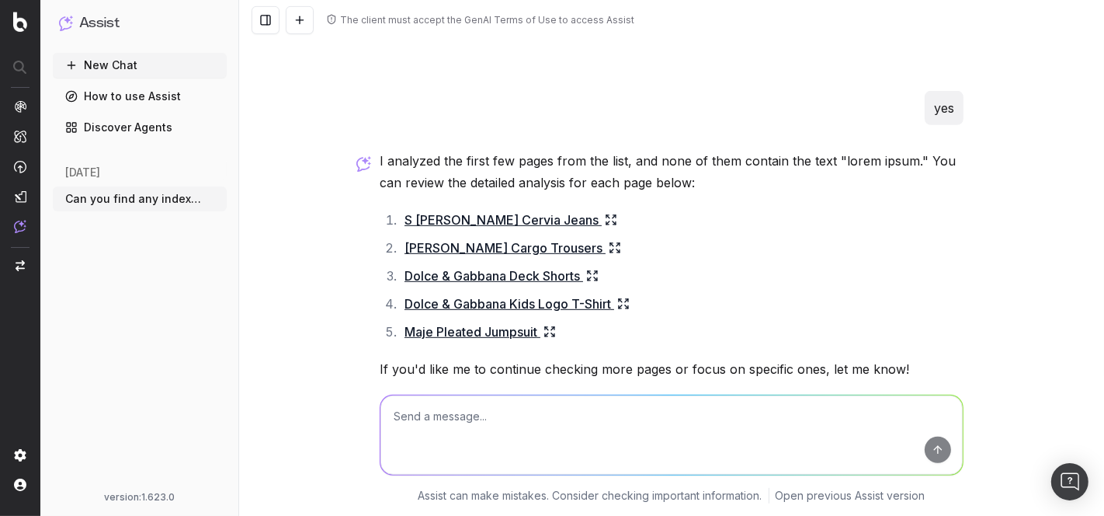
click at [466, 432] on textarea at bounding box center [672, 434] width 582 height 79
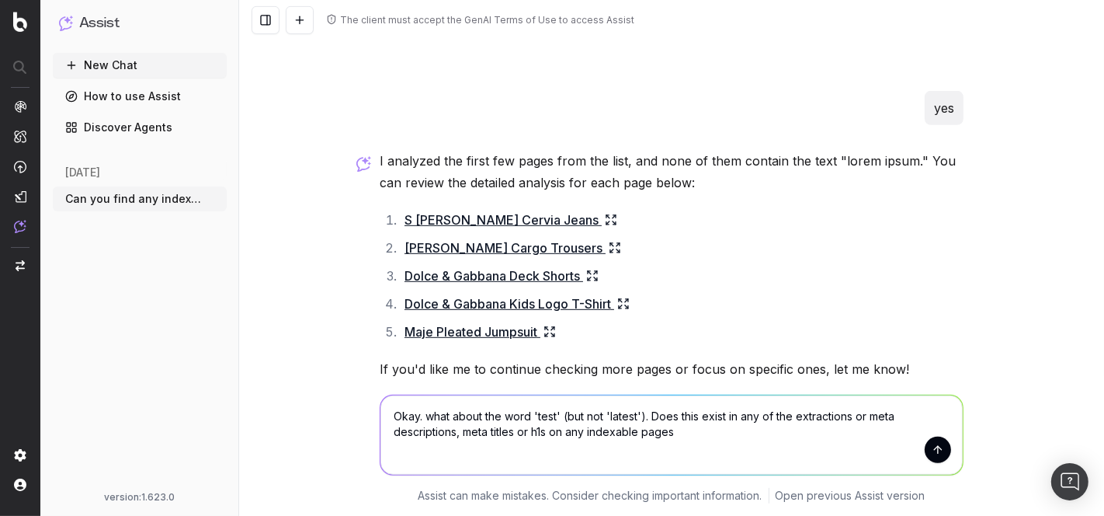
type textarea "Okay. what about the word 'test' (but not 'latest'). Does this exist in any of …"
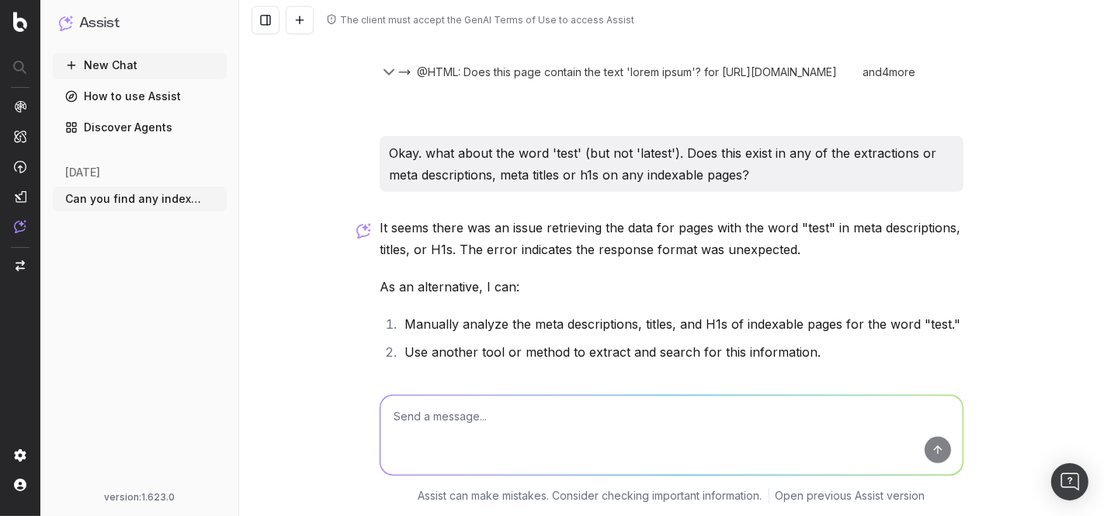
scroll to position [1040, 0]
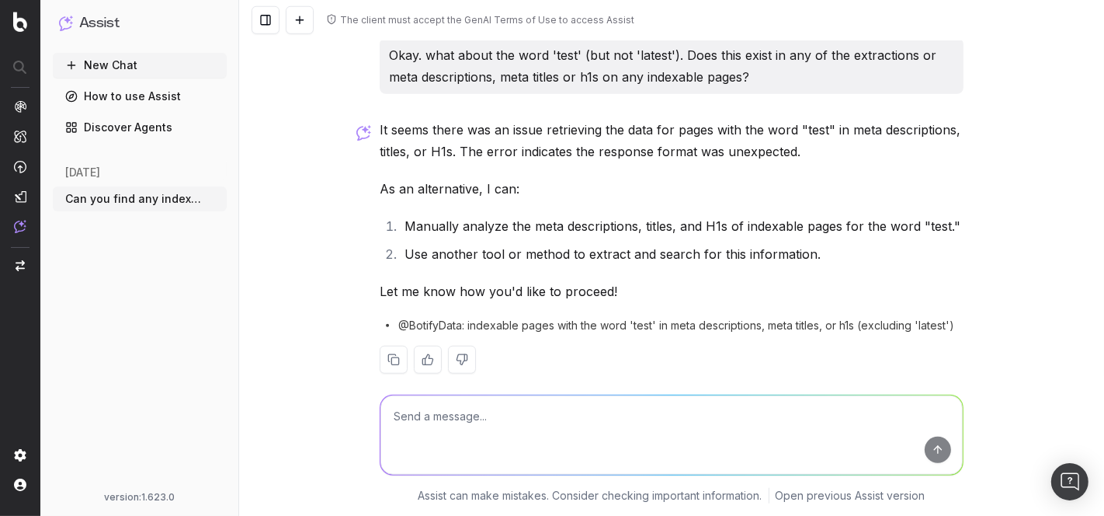
click at [537, 125] on p "It seems there was an issue retrieving the data for pages with the word "test" …" at bounding box center [672, 140] width 584 height 43
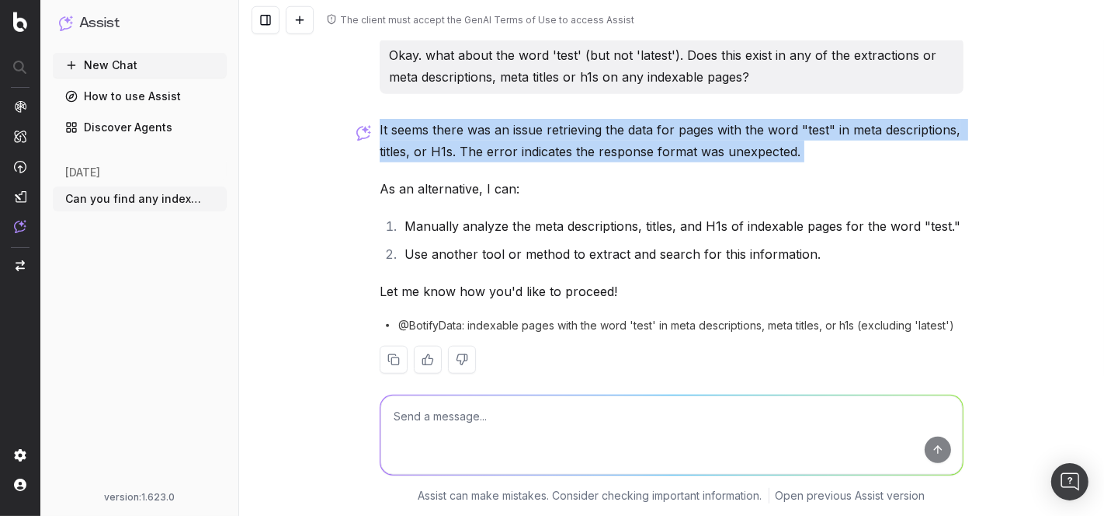
click at [537, 125] on p "It seems there was an issue retrieving the data for pages with the word "test" …" at bounding box center [672, 140] width 584 height 43
click at [574, 119] on p "It seems there was an issue retrieving the data for pages with the word "test" …" at bounding box center [672, 140] width 584 height 43
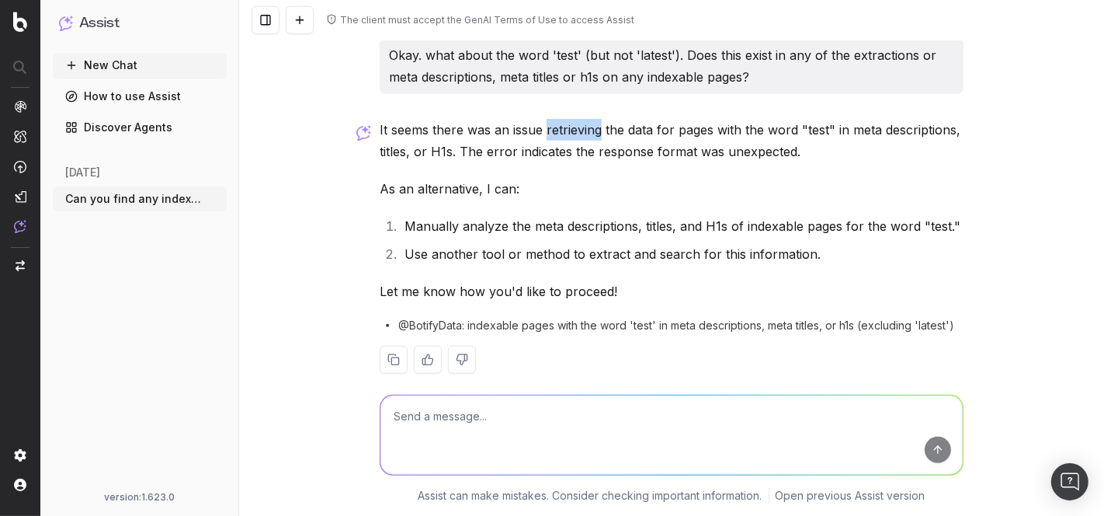
click at [574, 119] on p "It seems there was an issue retrieving the data for pages with the word "test" …" at bounding box center [672, 140] width 584 height 43
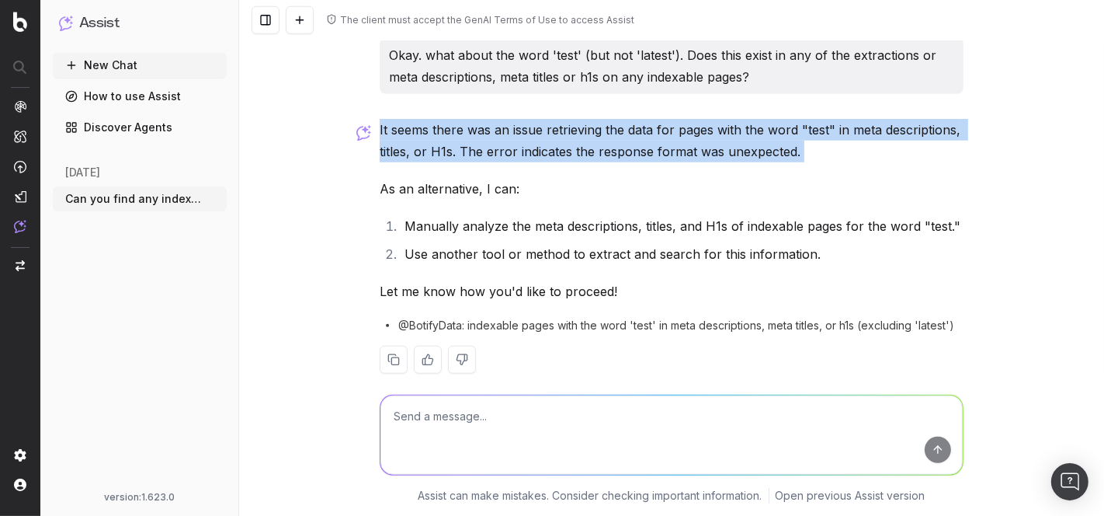
click at [574, 119] on p "It seems there was an issue retrieving the data for pages with the word "test" …" at bounding box center [672, 140] width 584 height 43
click at [509, 129] on p "It seems there was an issue retrieving the data for pages with the word "test" …" at bounding box center [672, 140] width 584 height 43
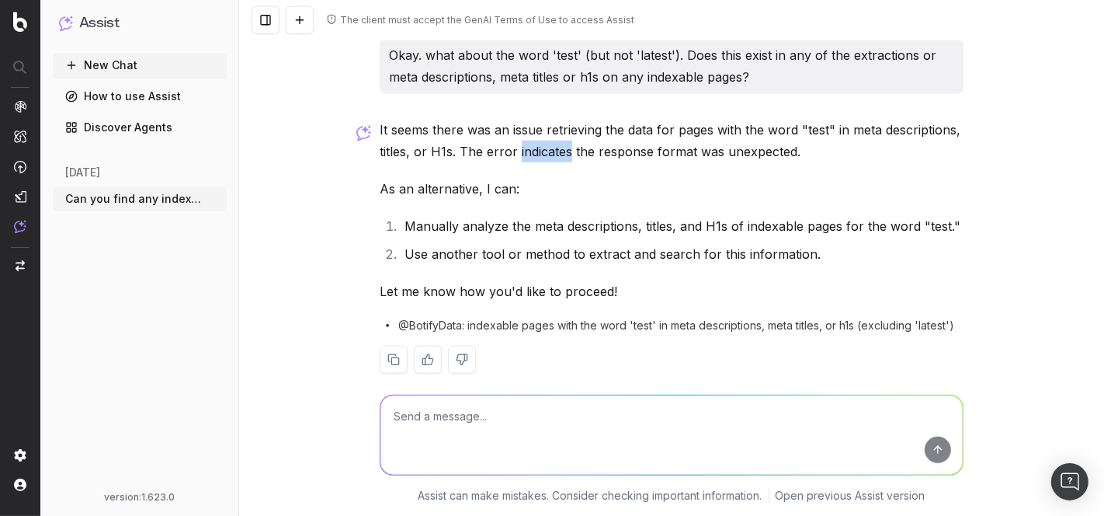
click at [509, 129] on p "It seems there was an issue retrieving the data for pages with the word "test" …" at bounding box center [672, 140] width 584 height 43
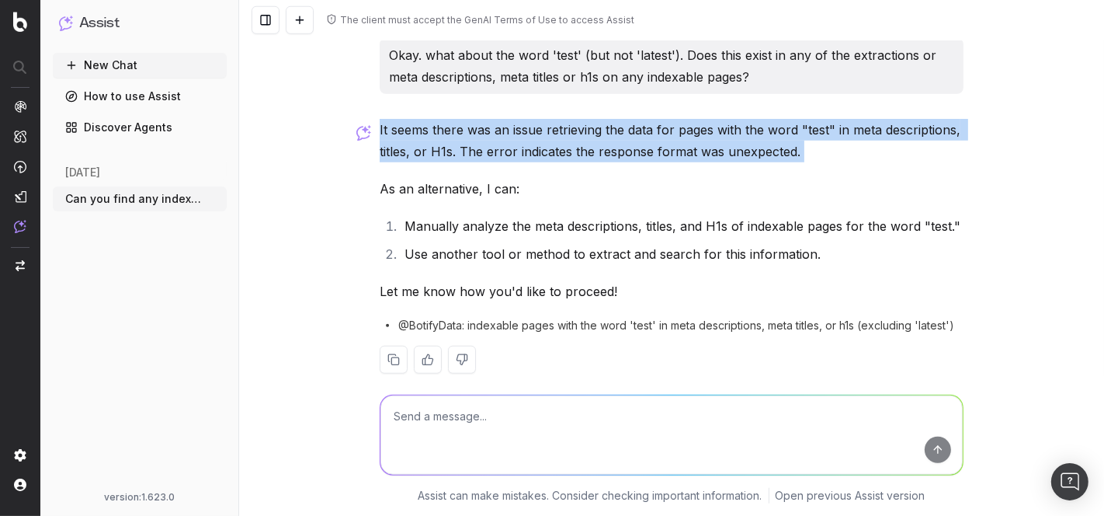
click at [509, 129] on p "It seems there was an issue retrieving the data for pages with the word "test" …" at bounding box center [672, 140] width 584 height 43
click at [561, 125] on p "It seems there was an issue retrieving the data for pages with the word "test" …" at bounding box center [672, 140] width 584 height 43
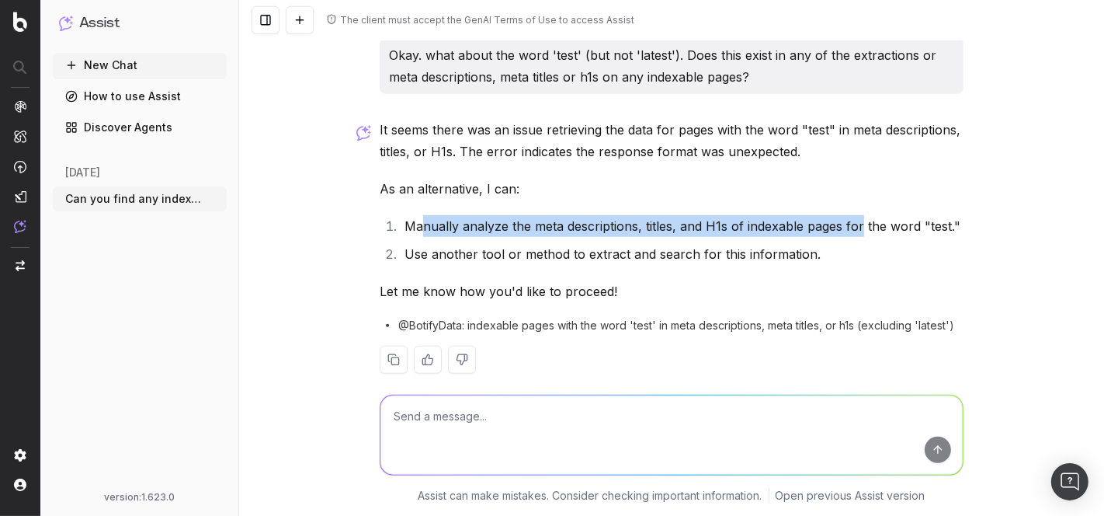
drag, startPoint x: 413, startPoint y: 206, endPoint x: 853, endPoint y: 210, distance: 439.5
click at [853, 215] on li "Manually analyze the meta descriptions, titles, and H1s of indexable pages for …" at bounding box center [682, 226] width 564 height 22
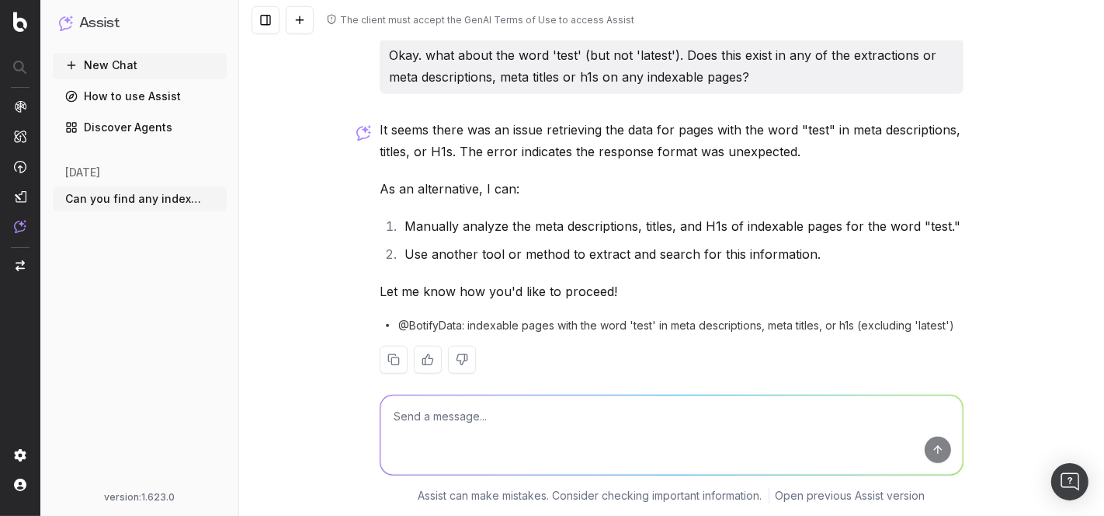
click at [853, 215] on li "Manually analyze the meta descriptions, titles, and H1s of indexable pages for …" at bounding box center [682, 226] width 564 height 22
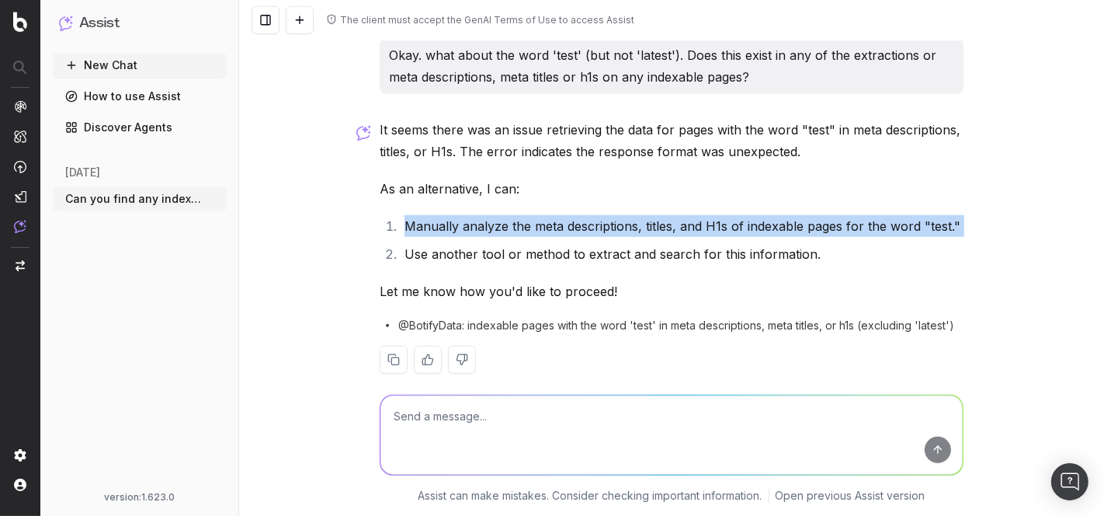
click at [853, 215] on li "Manually analyze the meta descriptions, titles, and H1s of indexable pages for …" at bounding box center [682, 226] width 564 height 22
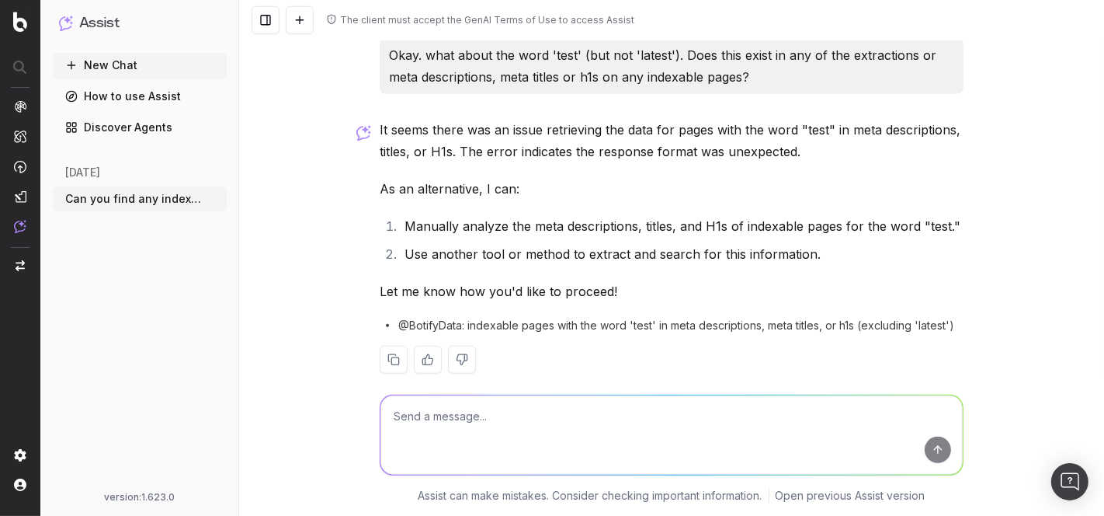
paste textarea "Manually analyze the meta descriptions, titles, and H1s of indexable pages for …"
type textarea "Manually analyze the meta descriptions, titles, and H1s of indexable pages for …"
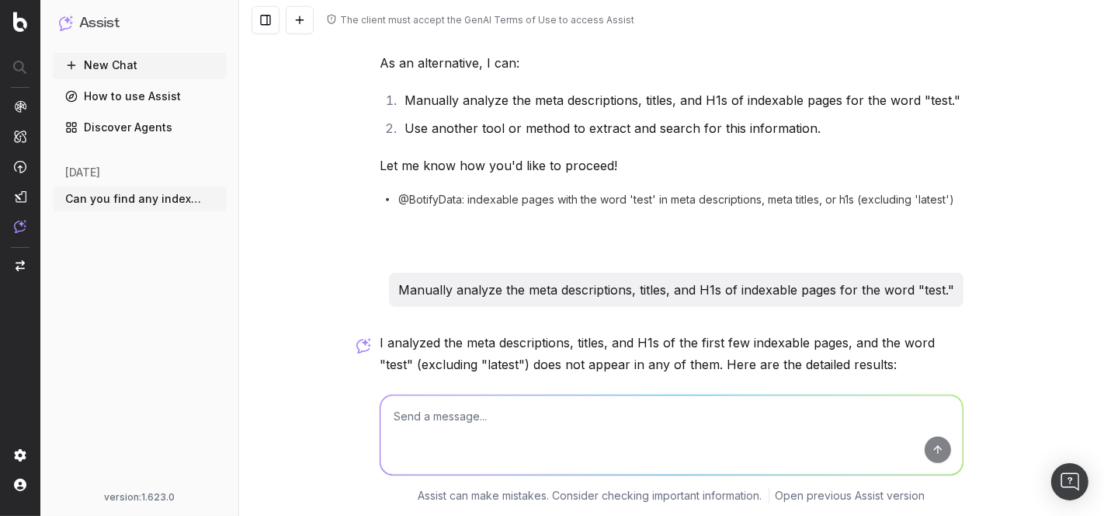
scroll to position [1291, 0]
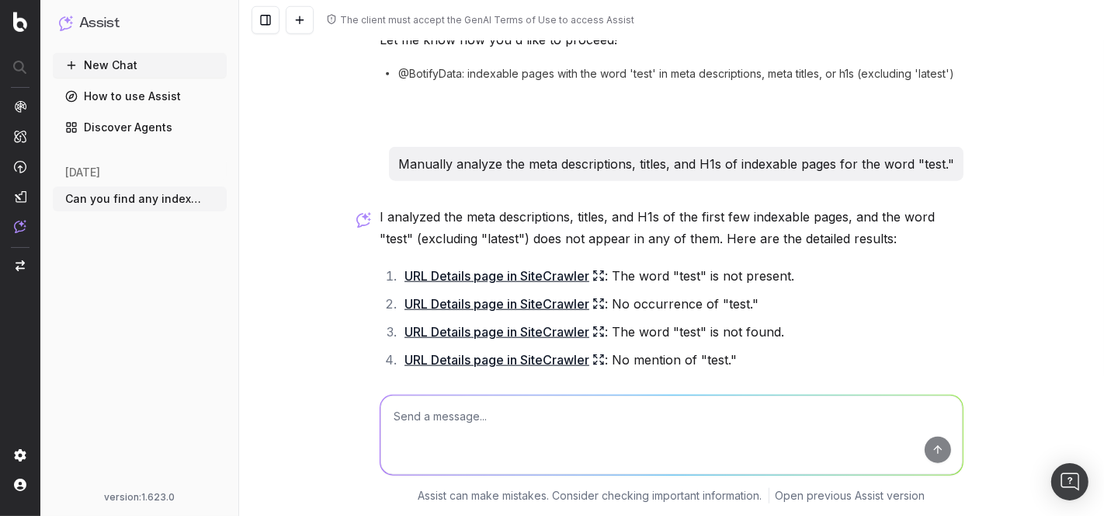
click at [579, 207] on p "I analyzed the meta descriptions, titles, and H1s of the first few indexable pa…" at bounding box center [672, 227] width 584 height 43
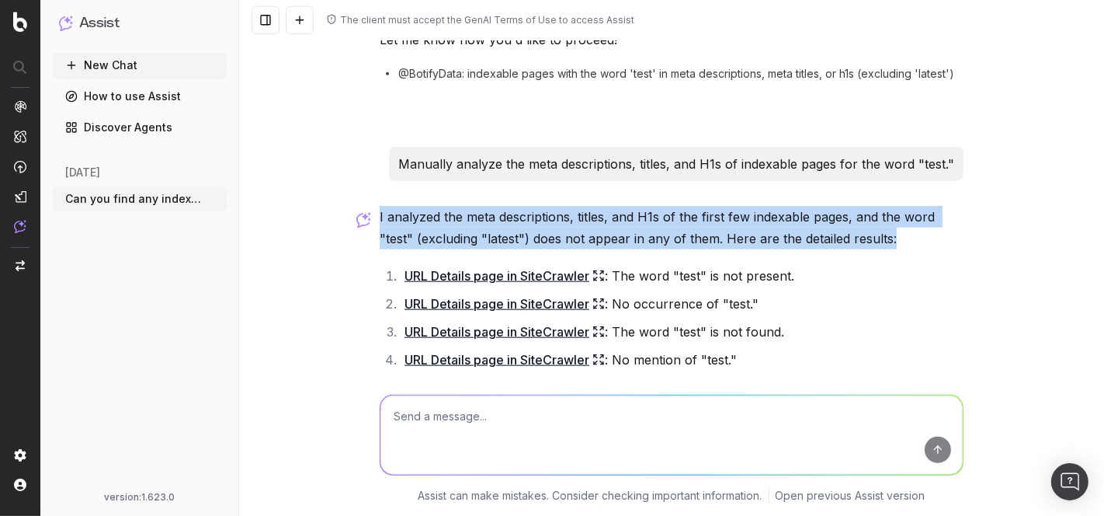
click at [579, 207] on p "I analyzed the meta descriptions, titles, and H1s of the first few indexable pa…" at bounding box center [672, 227] width 584 height 43
click at [709, 206] on p "I analyzed the meta descriptions, titles, and H1s of the first few indexable pa…" at bounding box center [672, 227] width 584 height 43
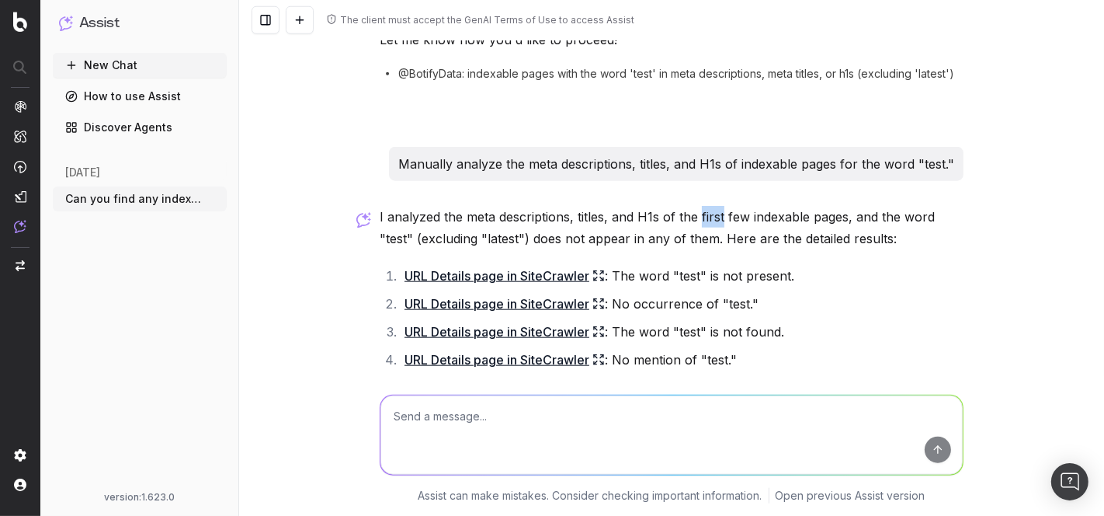
click at [709, 206] on p "I analyzed the meta descriptions, titles, and H1s of the first few indexable pa…" at bounding box center [672, 227] width 584 height 43
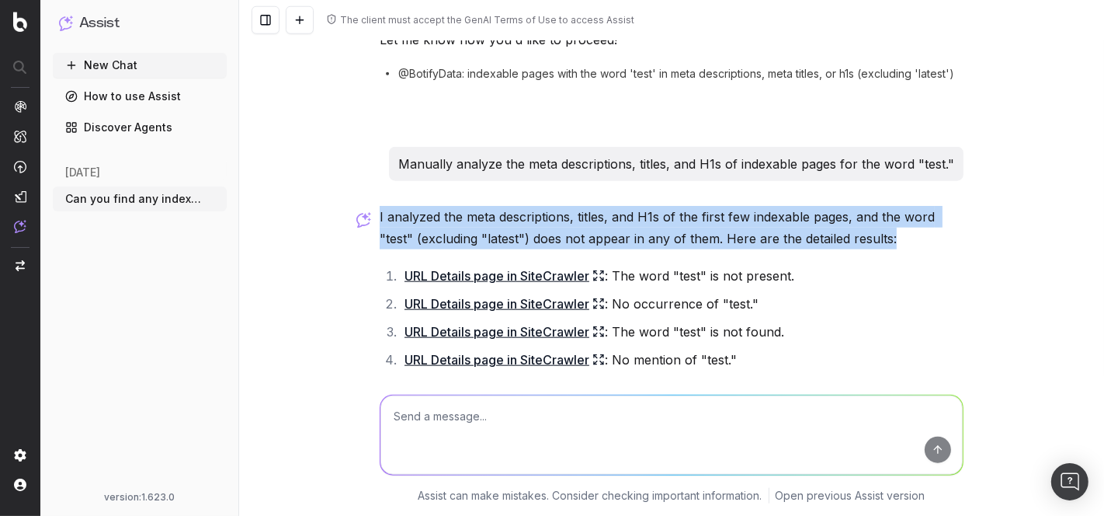
click at [709, 206] on p "I analyzed the meta descriptions, titles, and H1s of the first few indexable pa…" at bounding box center [672, 227] width 584 height 43
click at [651, 206] on p "I analyzed the meta descriptions, titles, and H1s of the first few indexable pa…" at bounding box center [672, 227] width 584 height 43
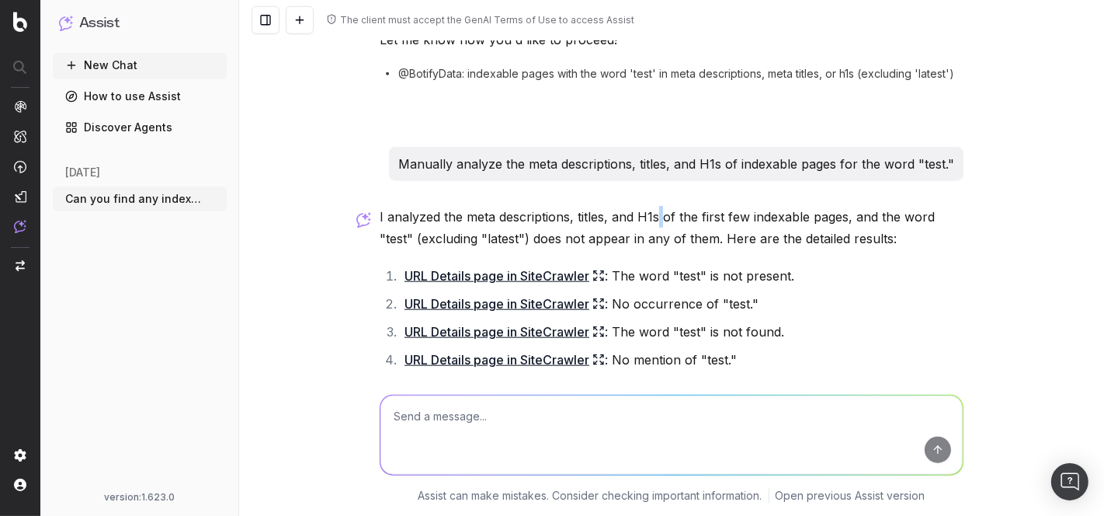
click at [651, 206] on p "I analyzed the meta descriptions, titles, and H1s of the first few indexable pa…" at bounding box center [672, 227] width 584 height 43
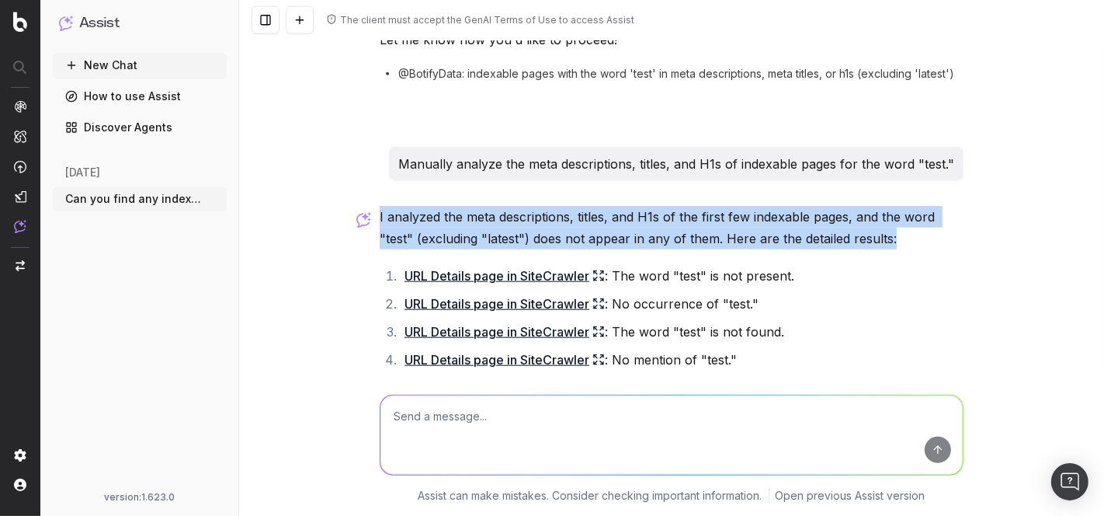
click at [651, 206] on p "I analyzed the meta descriptions, titles, and H1s of the first few indexable pa…" at bounding box center [672, 227] width 584 height 43
click at [715, 206] on p "I analyzed the meta descriptions, titles, and H1s of the first few indexable pa…" at bounding box center [672, 227] width 584 height 43
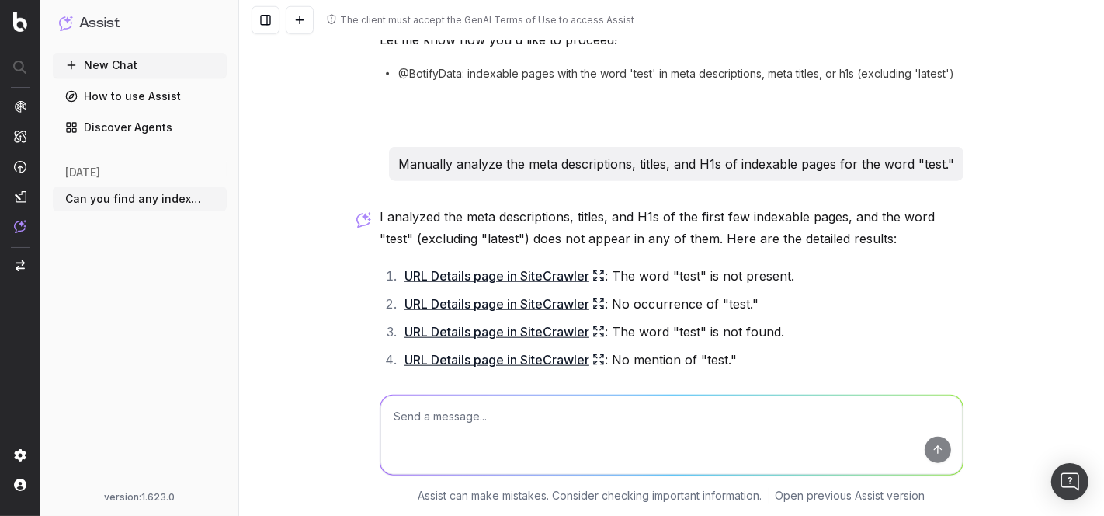
click at [561, 421] on textarea at bounding box center [672, 434] width 582 height 79
type textarea "Can you check every page in sitecrawler and only tell me if you find an occuren…"
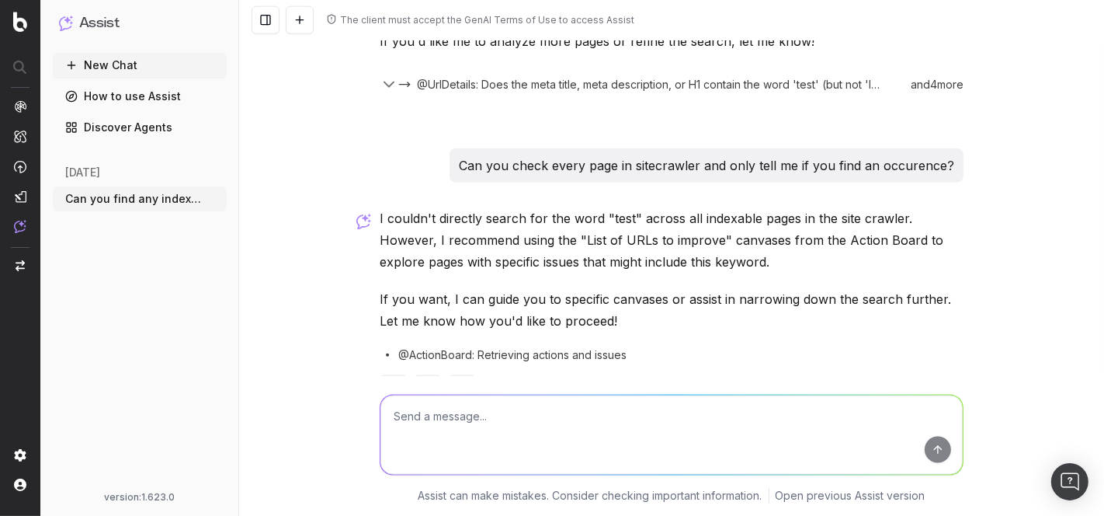
scroll to position [1704, 0]
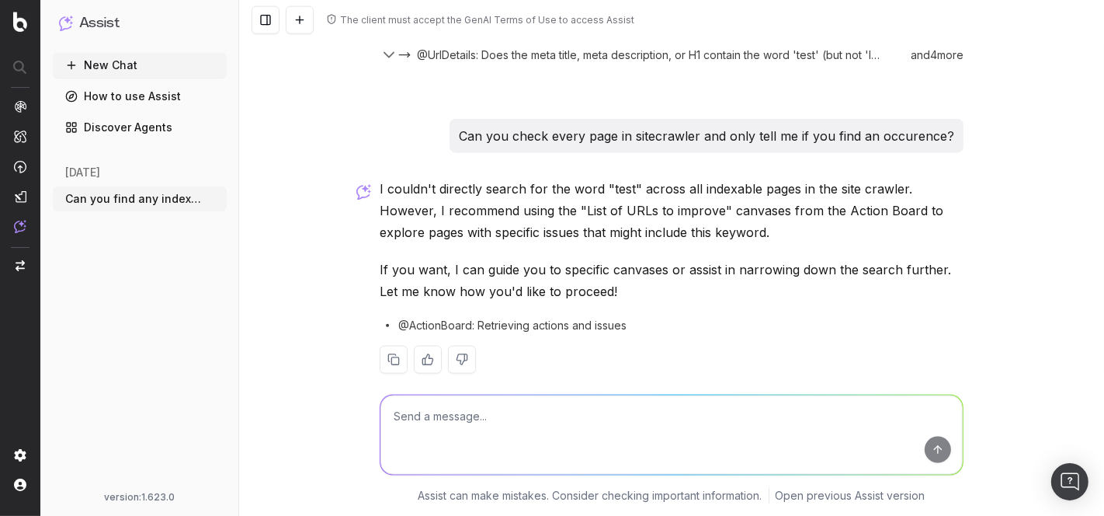
click at [477, 182] on p "I couldn't directly search for the word "test" across all indexable pages in th…" at bounding box center [672, 210] width 584 height 65
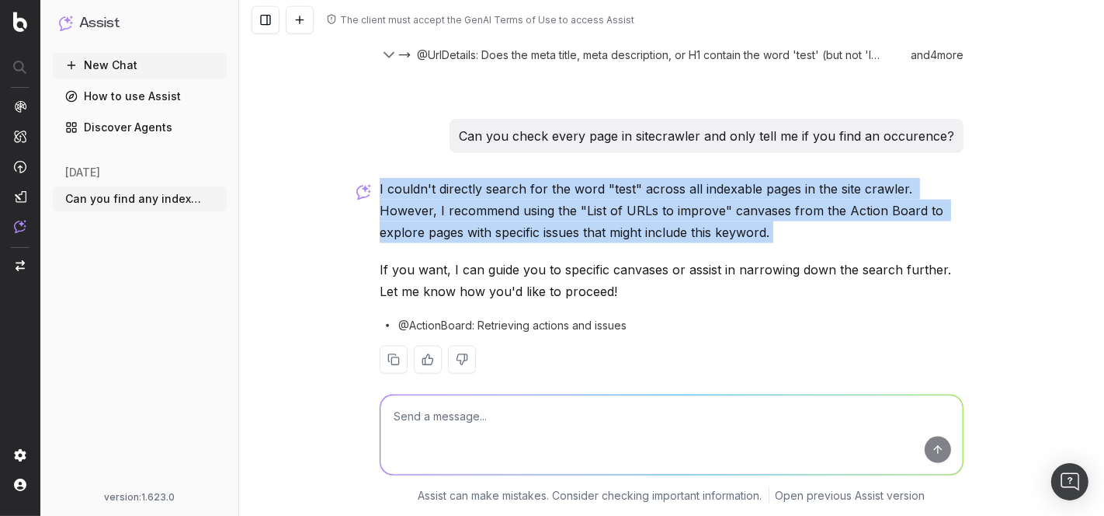
click at [477, 182] on p "I couldn't directly search for the word "test" across all indexable pages in th…" at bounding box center [672, 210] width 584 height 65
click at [475, 183] on p "I couldn't directly search for the word "test" across all indexable pages in th…" at bounding box center [672, 210] width 584 height 65
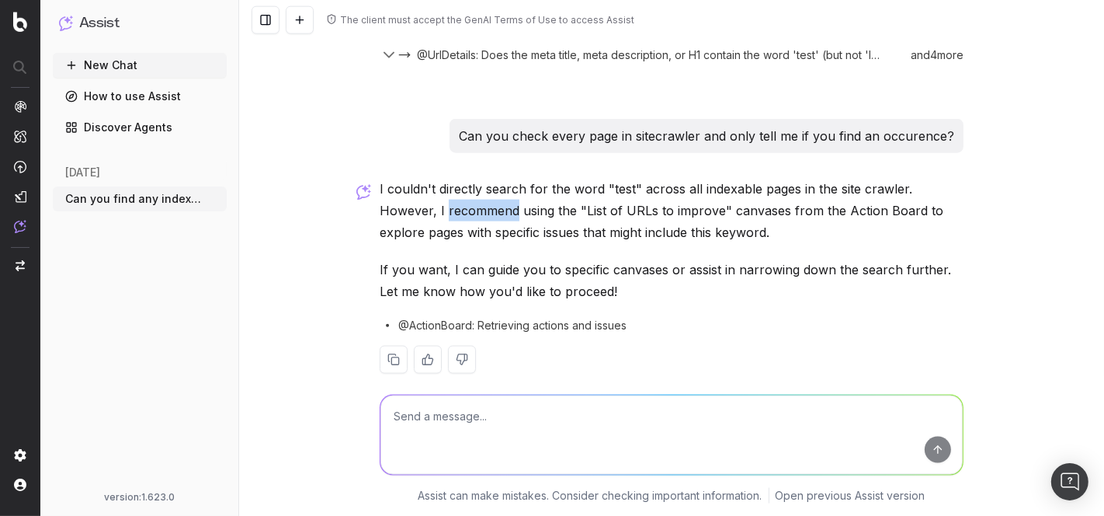
click at [475, 183] on p "I couldn't directly search for the word "test" across all indexable pages in th…" at bounding box center [672, 210] width 584 height 65
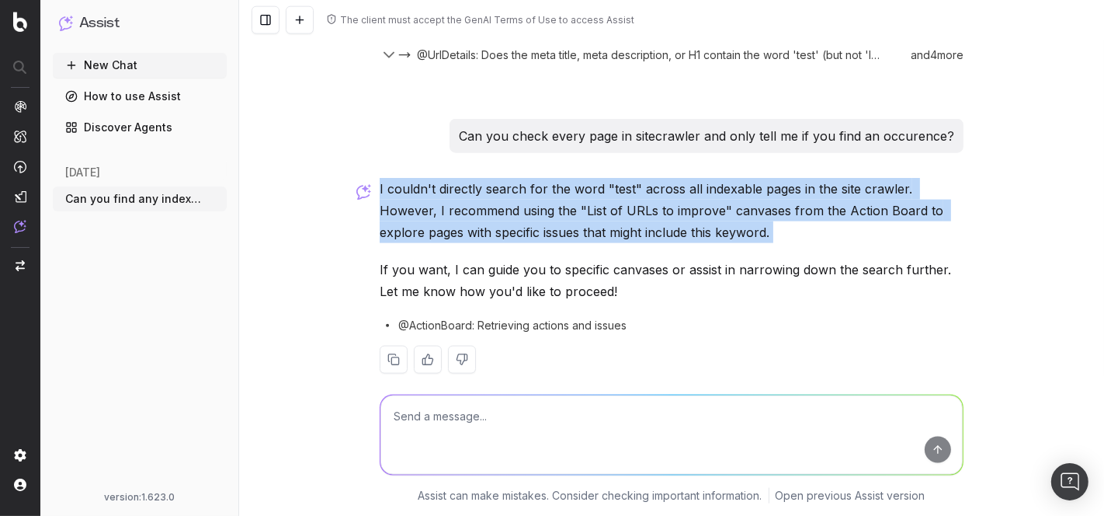
click at [475, 183] on p "I couldn't directly search for the word "test" across all indexable pages in th…" at bounding box center [672, 210] width 584 height 65
click at [420, 183] on p "I couldn't directly search for the word "test" across all indexable pages in th…" at bounding box center [672, 210] width 584 height 65
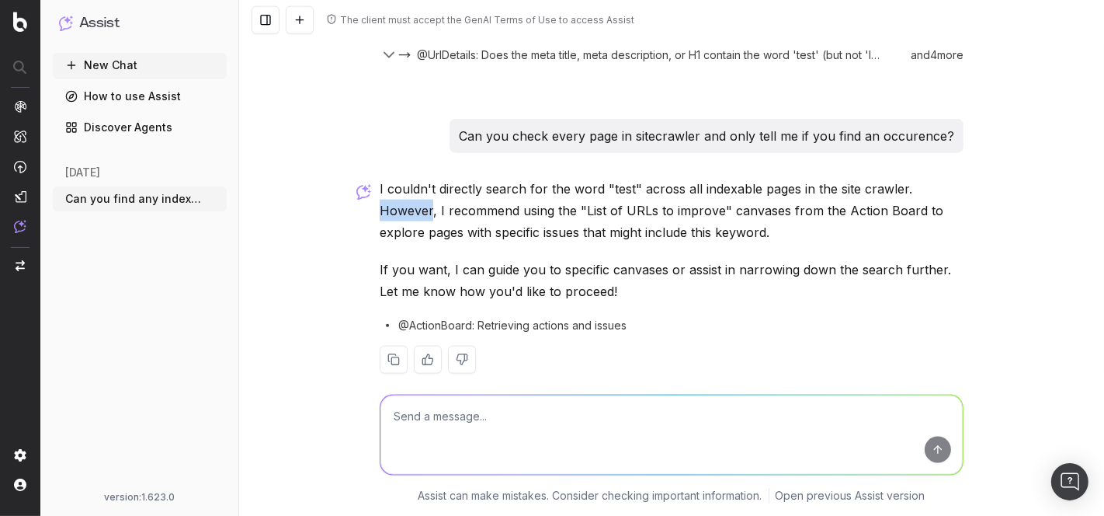
click at [420, 183] on p "I couldn't directly search for the word "test" across all indexable pages in th…" at bounding box center [672, 210] width 584 height 65
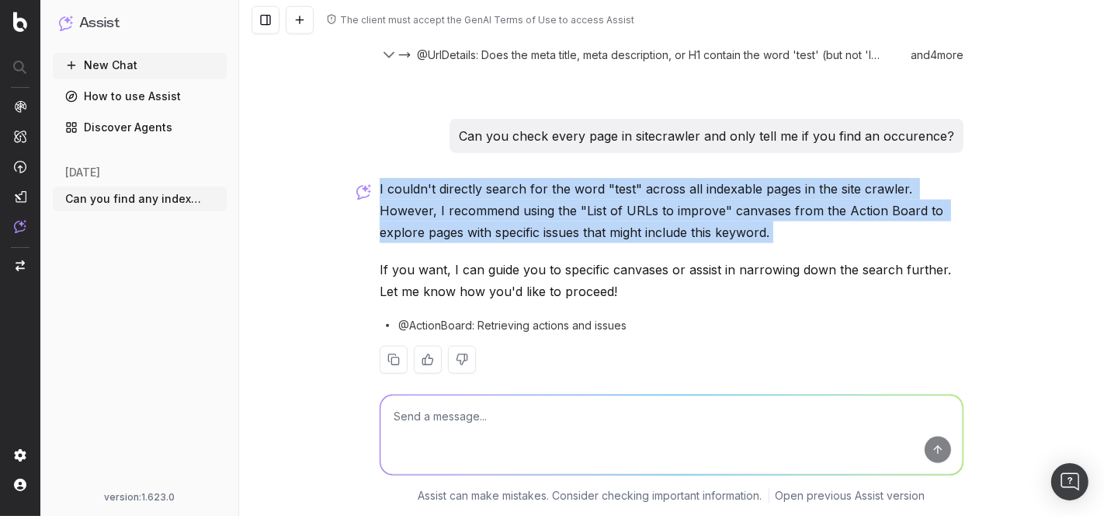
click at [420, 183] on p "I couldn't directly search for the word "test" across all indexable pages in th…" at bounding box center [672, 210] width 584 height 65
click at [511, 179] on p "I couldn't directly search for the word "test" across all indexable pages in th…" at bounding box center [672, 210] width 584 height 65
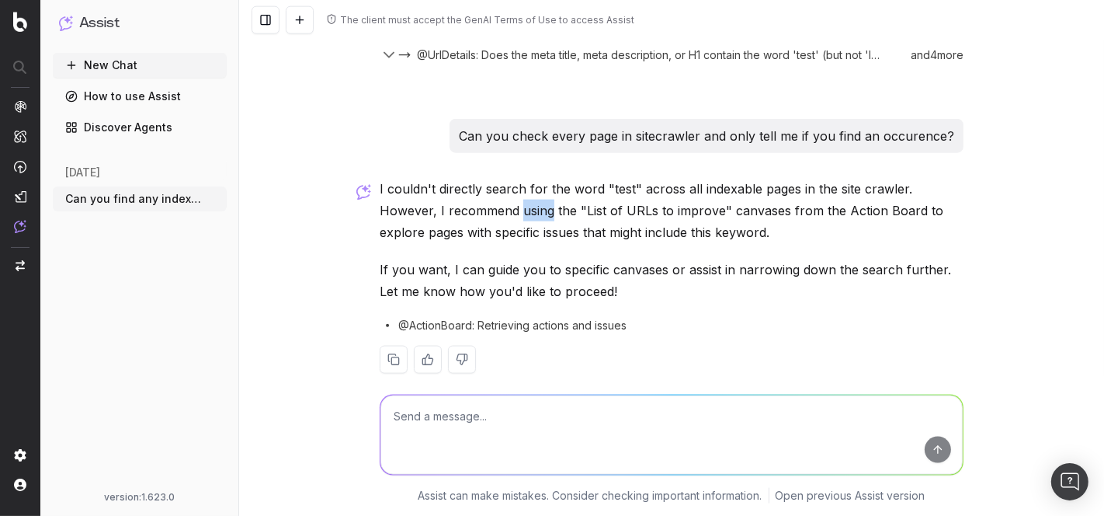
click at [511, 179] on p "I couldn't directly search for the word "test" across all indexable pages in th…" at bounding box center [672, 210] width 584 height 65
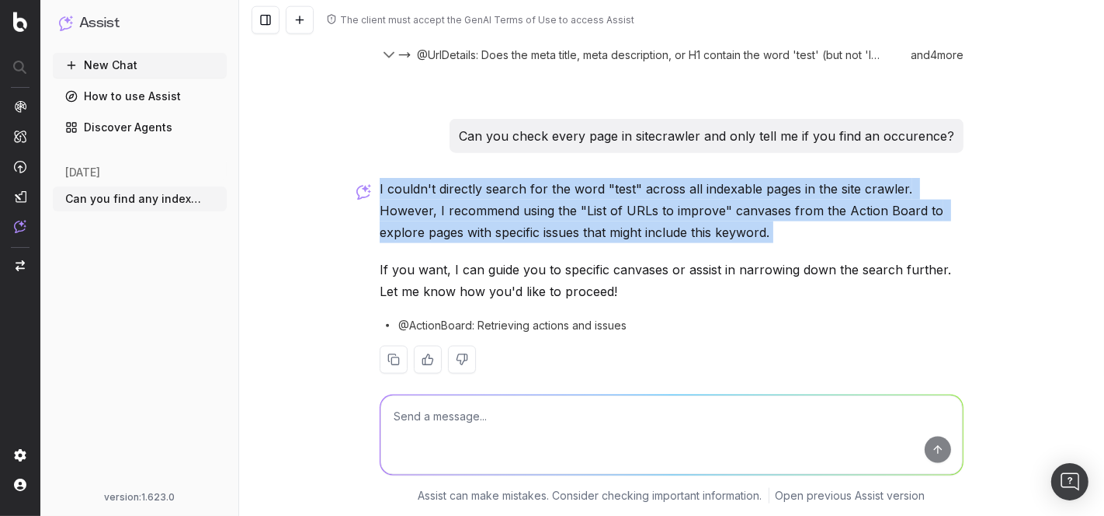
click at [511, 179] on p "I couldn't directly search for the word "test" across all indexable pages in th…" at bounding box center [672, 210] width 584 height 65
click at [495, 180] on p "I couldn't directly search for the word "test" across all indexable pages in th…" at bounding box center [672, 210] width 584 height 65
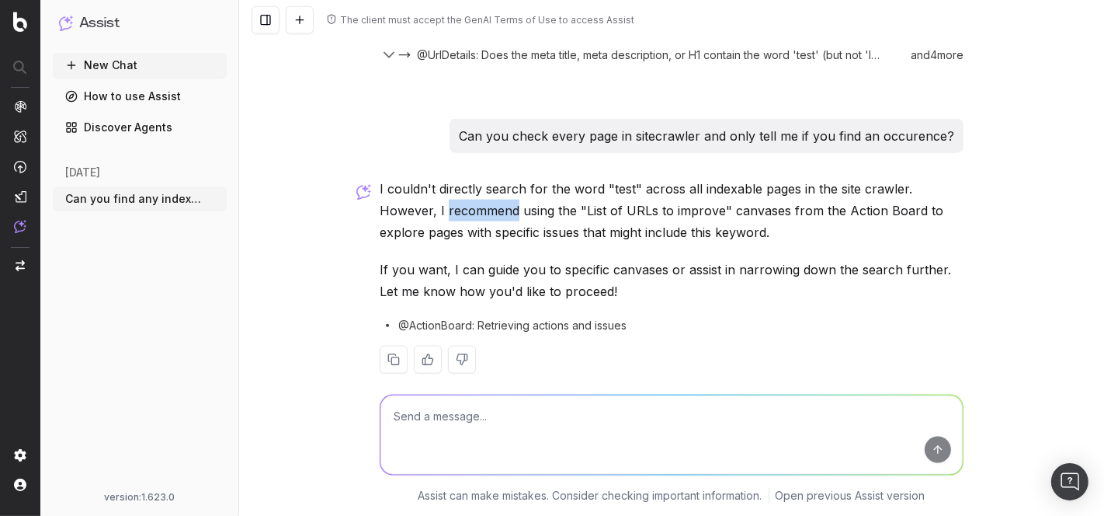
click at [495, 180] on p "I couldn't directly search for the word "test" across all indexable pages in th…" at bounding box center [672, 210] width 584 height 65
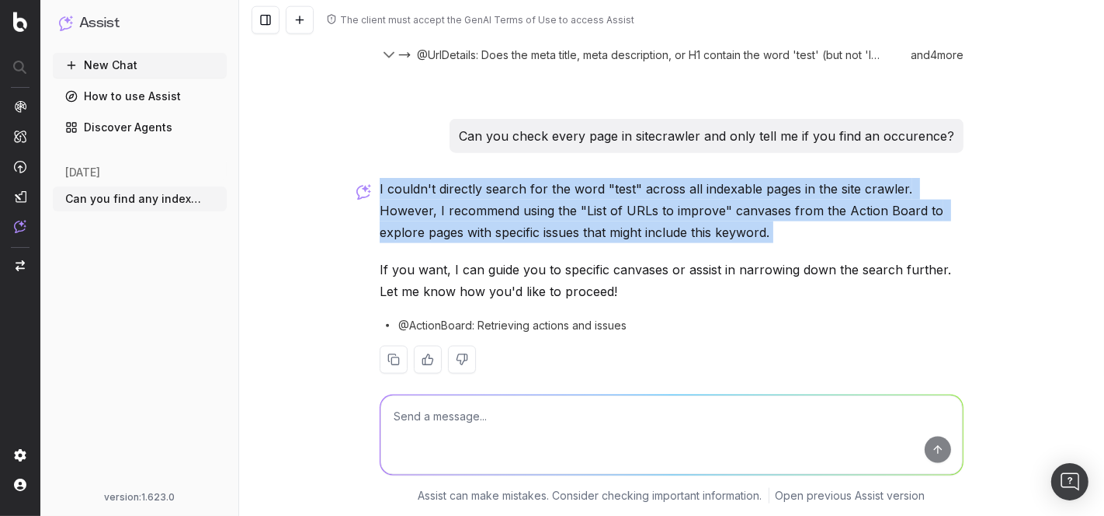
click at [495, 180] on p "I couldn't directly search for the word "test" across all indexable pages in th…" at bounding box center [672, 210] width 584 height 65
click at [465, 182] on p "I couldn't directly search for the word "test" across all indexable pages in th…" at bounding box center [672, 210] width 584 height 65
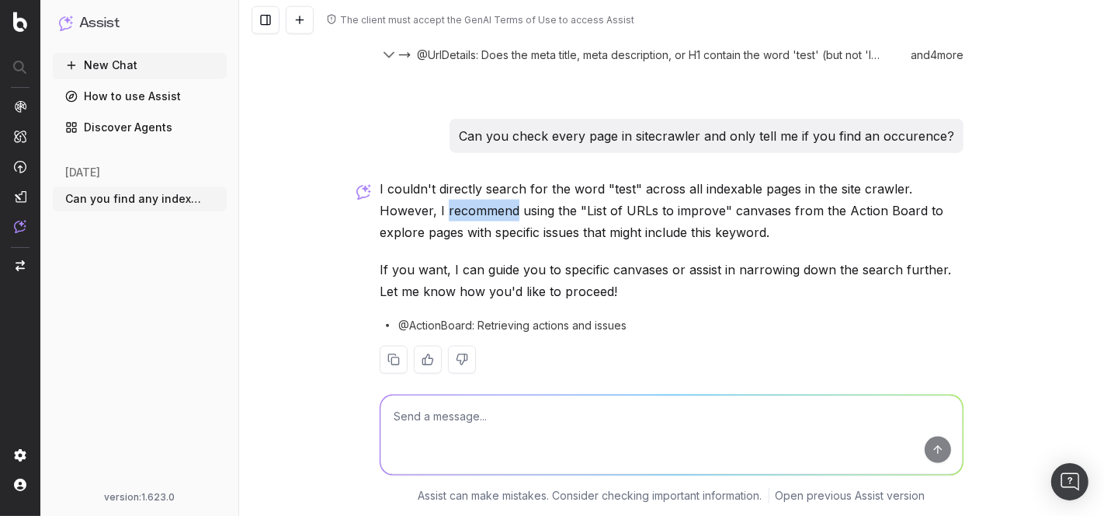
click at [465, 182] on p "I couldn't directly search for the word "test" across all indexable pages in th…" at bounding box center [672, 210] width 584 height 65
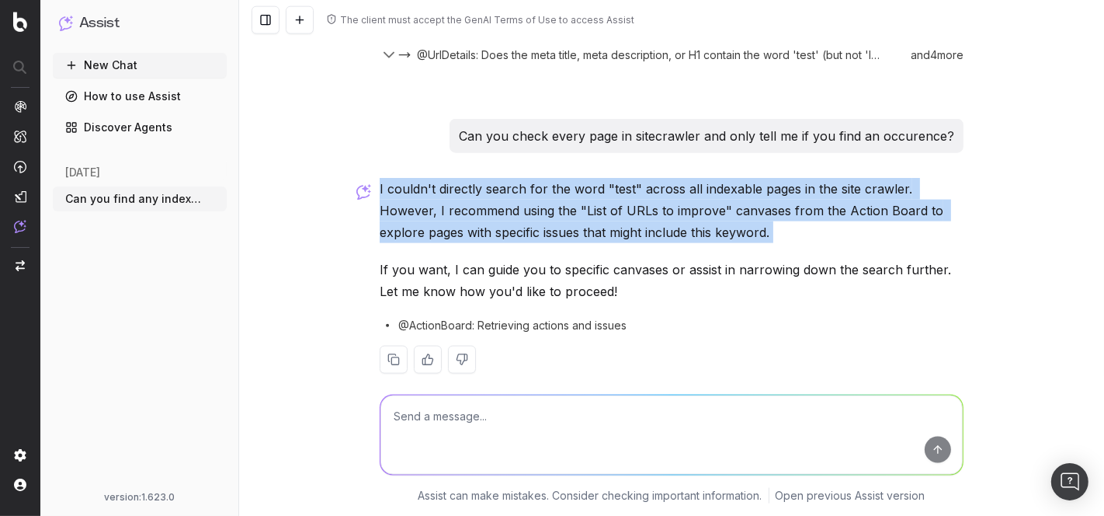
click at [465, 182] on p "I couldn't directly search for the word "test" across all indexable pages in th…" at bounding box center [672, 210] width 584 height 65
click at [533, 178] on p "I couldn't directly search for the word "test" across all indexable pages in th…" at bounding box center [672, 210] width 584 height 65
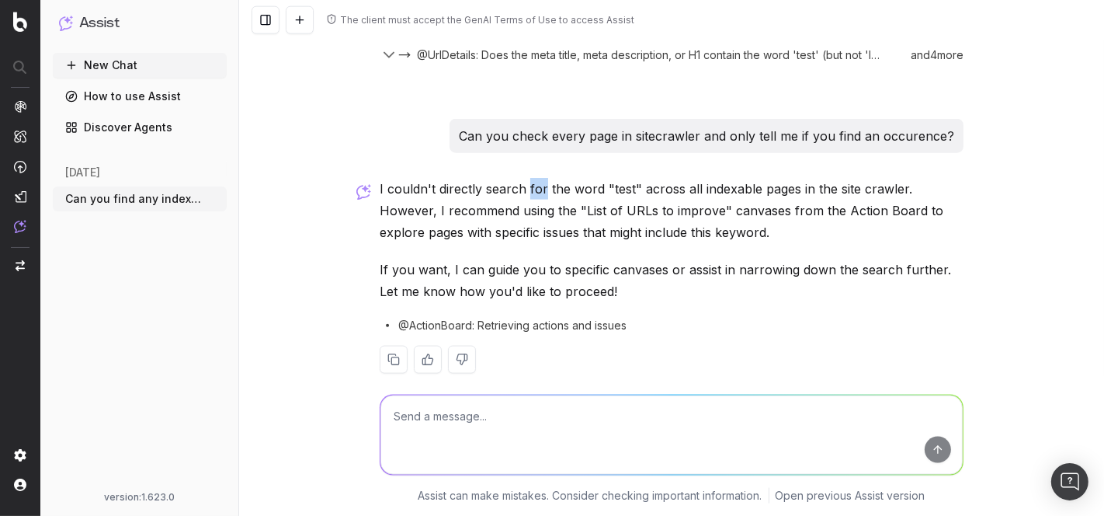
click at [533, 178] on p "I couldn't directly search for the word "test" across all indexable pages in th…" at bounding box center [672, 210] width 584 height 65
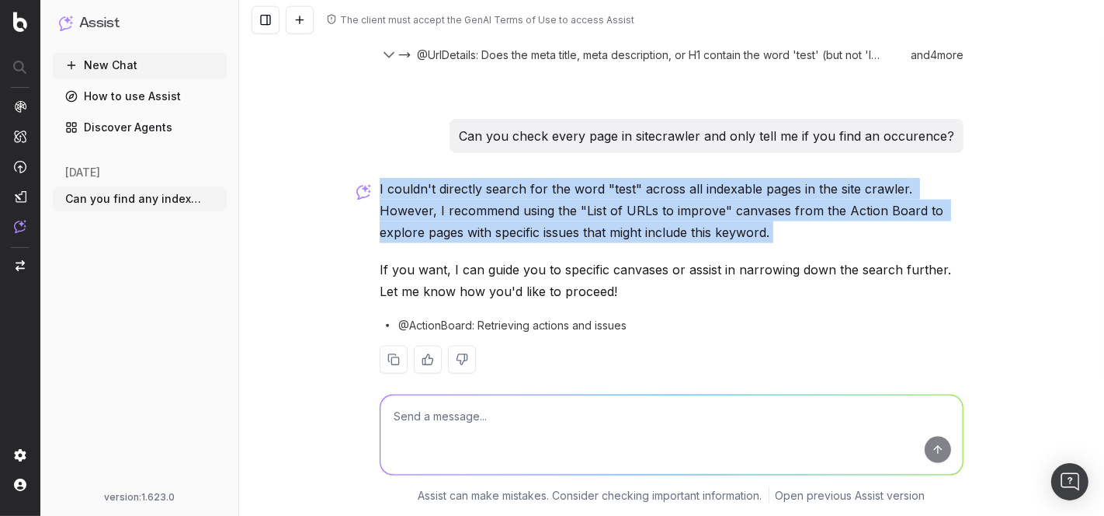
click at [533, 178] on p "I couldn't directly search for the word "test" across all indexable pages in th…" at bounding box center [672, 210] width 584 height 65
click at [459, 180] on p "I couldn't directly search for the word "test" across all indexable pages in th…" at bounding box center [672, 210] width 584 height 65
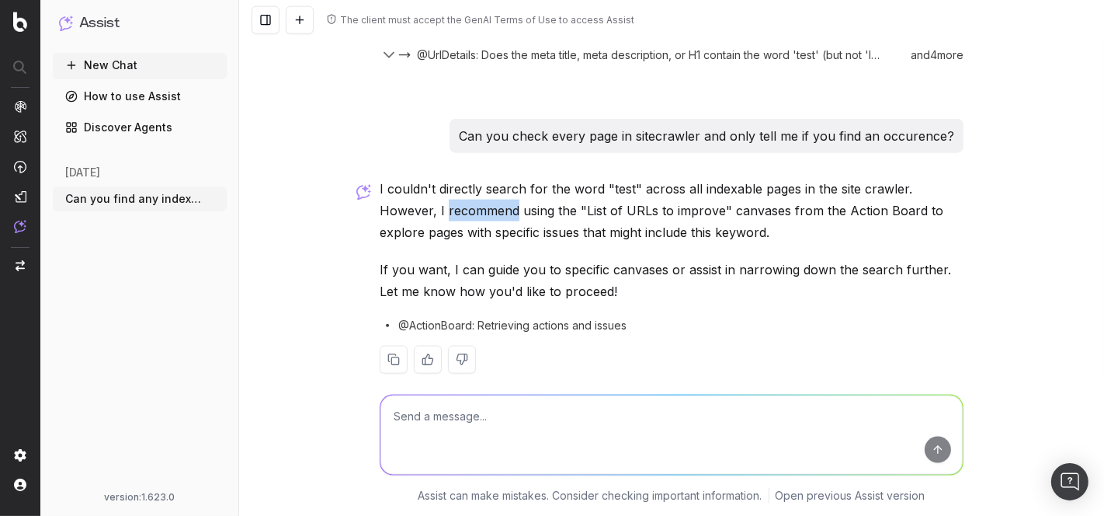
click at [459, 180] on p "I couldn't directly search for the word "test" across all indexable pages in th…" at bounding box center [672, 210] width 584 height 65
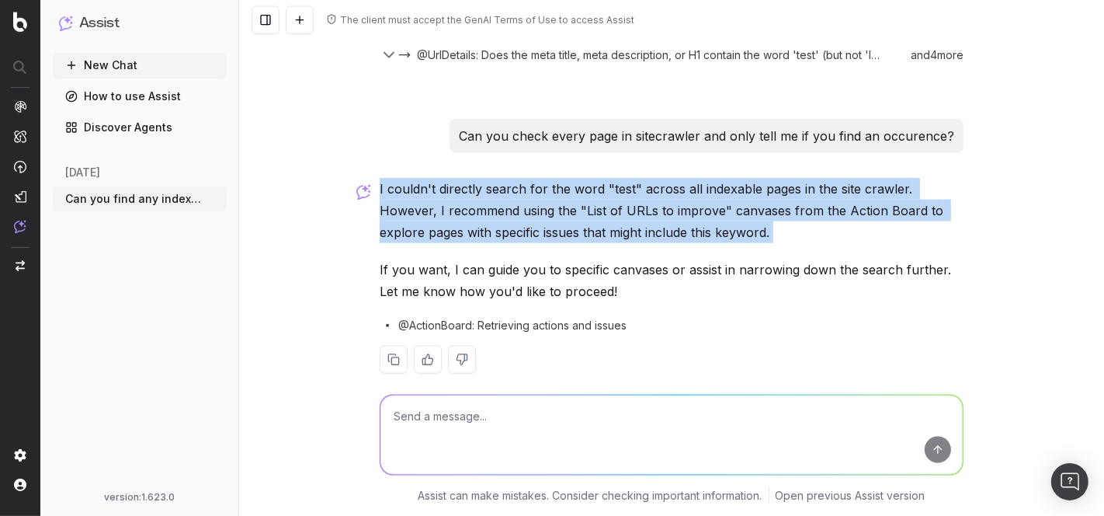
click at [459, 180] on p "I couldn't directly search for the word "test" across all indexable pages in th…" at bounding box center [672, 210] width 584 height 65
click at [533, 184] on p "I couldn't directly search for the word "test" across all indexable pages in th…" at bounding box center [672, 210] width 584 height 65
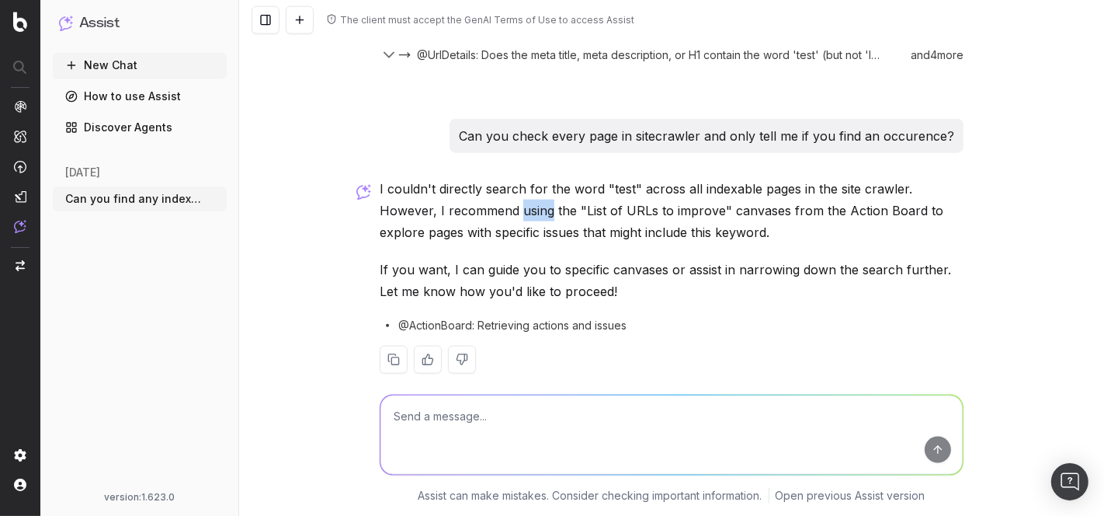
click at [533, 184] on p "I couldn't directly search for the word "test" across all indexable pages in th…" at bounding box center [672, 210] width 584 height 65
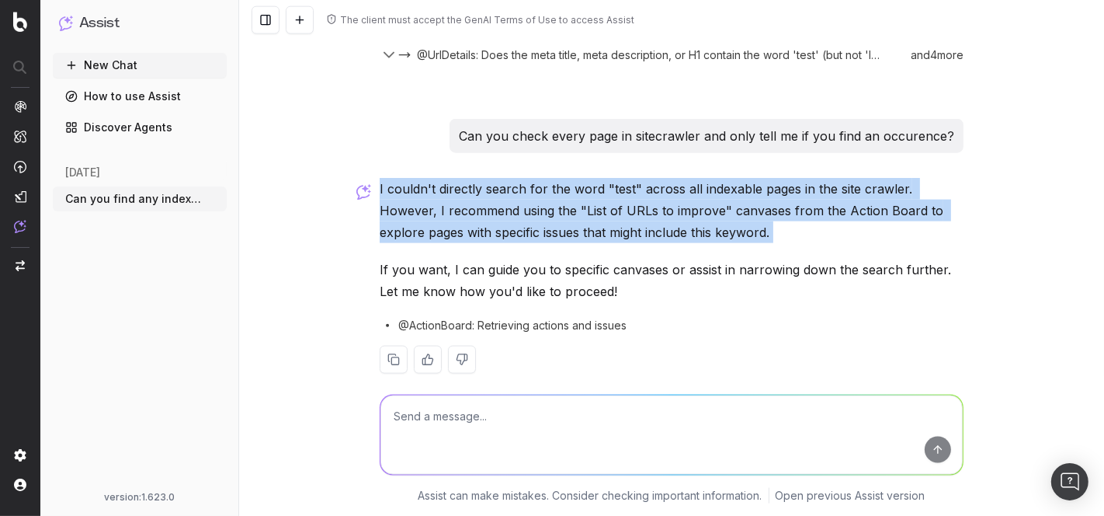
click at [533, 184] on p "I couldn't directly search for the word "test" across all indexable pages in th…" at bounding box center [672, 210] width 584 height 65
click at [515, 185] on p "I couldn't directly search for the word "test" across all indexable pages in th…" at bounding box center [672, 210] width 584 height 65
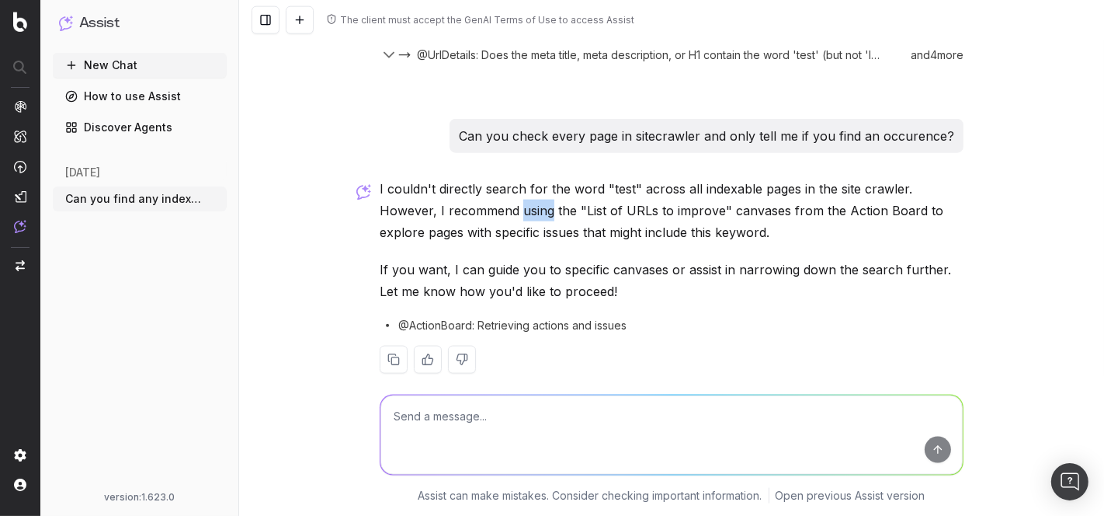
click at [515, 185] on p "I couldn't directly search for the word "test" across all indexable pages in th…" at bounding box center [672, 210] width 584 height 65
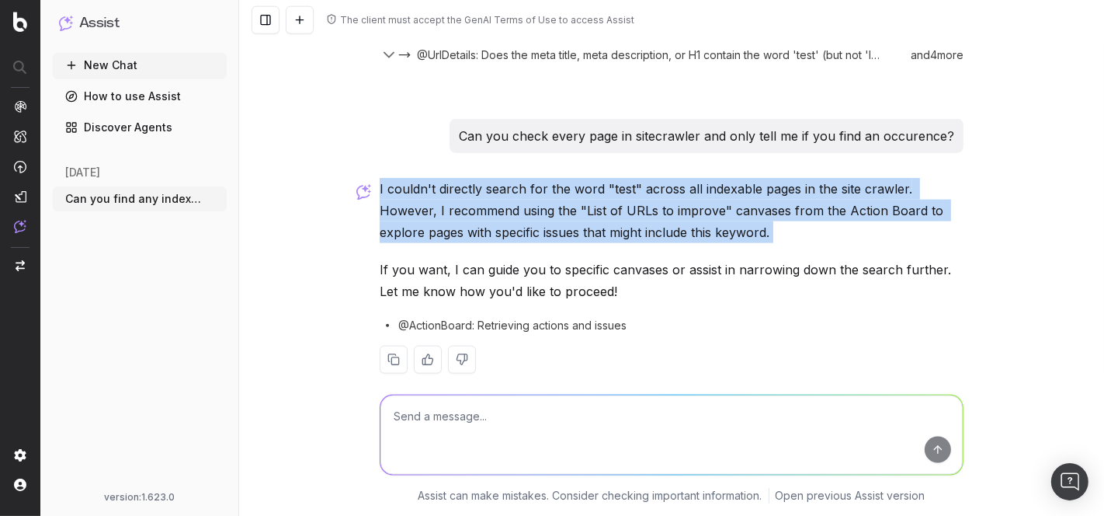
click at [515, 185] on p "I couldn't directly search for the word "test" across all indexable pages in th…" at bounding box center [672, 210] width 584 height 65
click at [582, 184] on p "I couldn't directly search for the word "test" across all indexable pages in th…" at bounding box center [672, 210] width 584 height 65
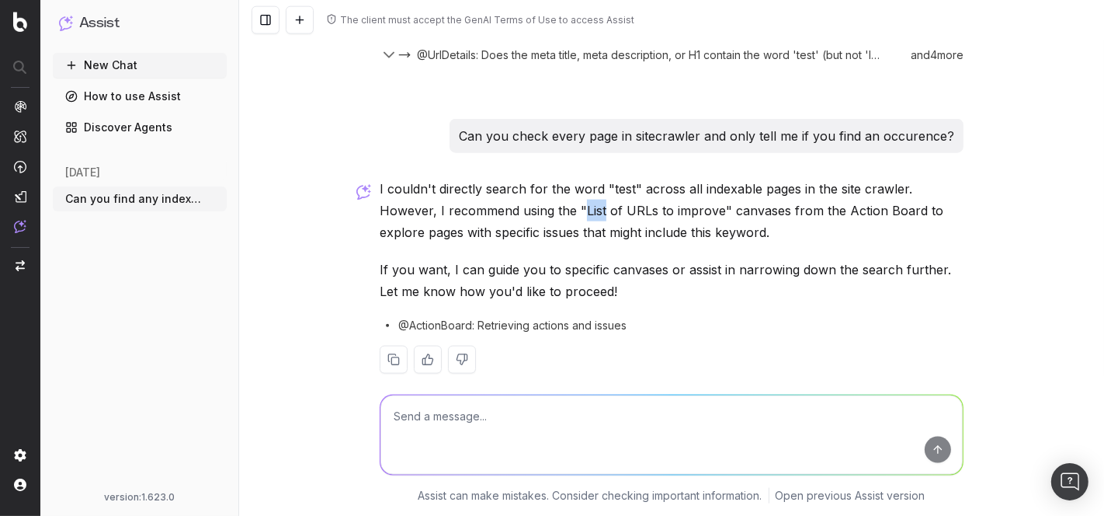
click at [582, 184] on p "I couldn't directly search for the word "test" across all indexable pages in th…" at bounding box center [672, 210] width 584 height 65
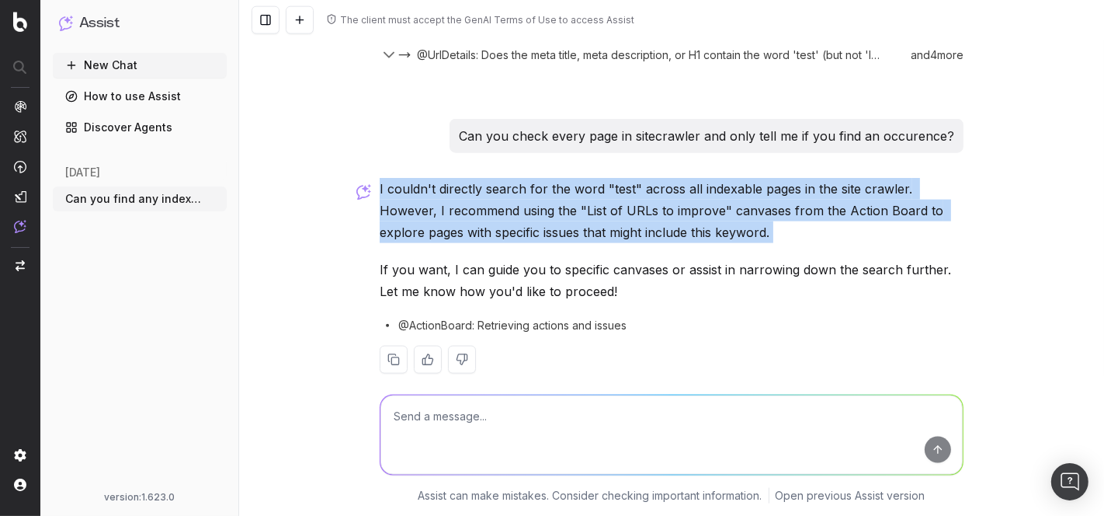
click at [582, 184] on p "I couldn't directly search for the word "test" across all indexable pages in th…" at bounding box center [672, 210] width 584 height 65
click at [513, 187] on p "I couldn't directly search for the word "test" across all indexable pages in th…" at bounding box center [672, 210] width 584 height 65
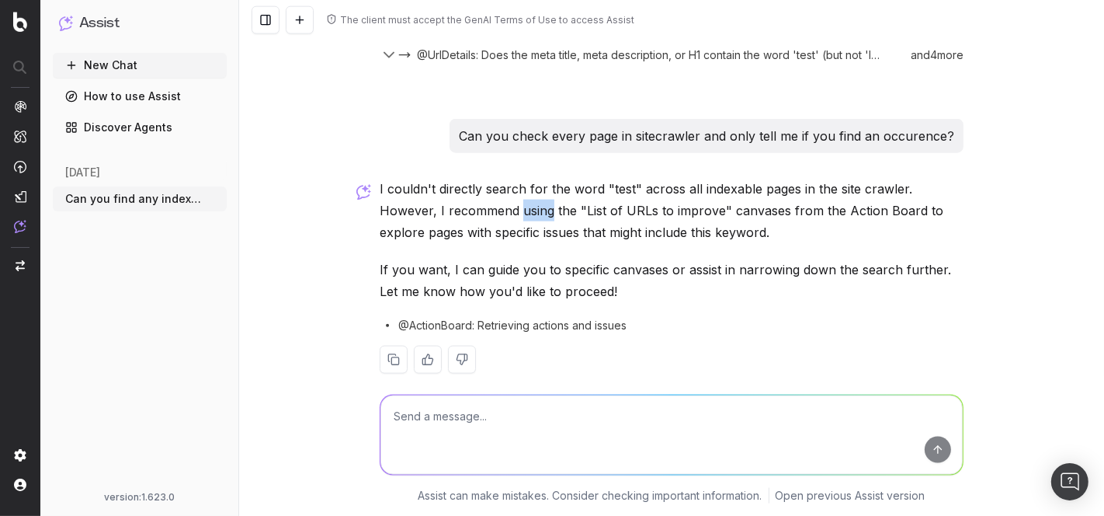
click at [513, 187] on p "I couldn't directly search for the word "test" across all indexable pages in th…" at bounding box center [672, 210] width 584 height 65
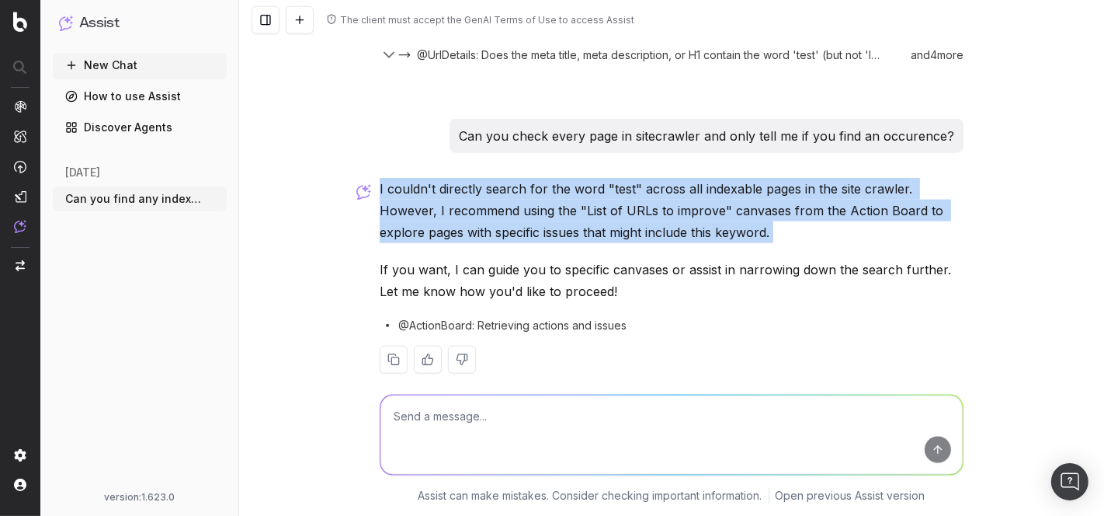
click at [513, 187] on p "I couldn't directly search for the word "test" across all indexable pages in th…" at bounding box center [672, 210] width 584 height 65
click at [642, 180] on p "I couldn't directly search for the word "test" across all indexable pages in th…" at bounding box center [672, 210] width 584 height 65
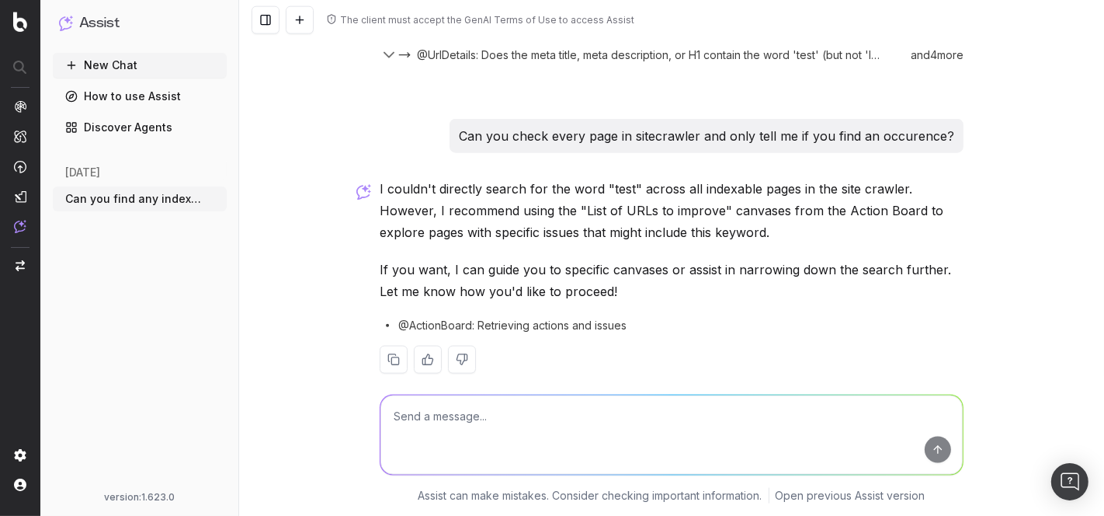
click at [537, 318] on span "@ActionBoard: Retrieving actions and issues" at bounding box center [512, 326] width 228 height 16
click at [533, 318] on span "@ActionBoard: Retrieving actions and issues" at bounding box center [512, 326] width 228 height 16
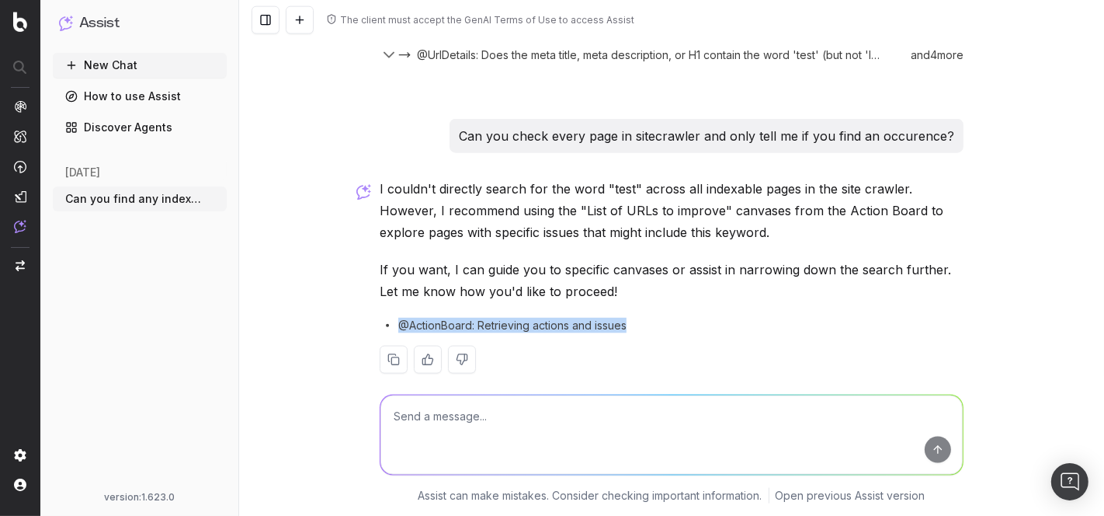
click at [533, 318] on span "@ActionBoard: Retrieving actions and issues" at bounding box center [512, 326] width 228 height 16
click at [493, 276] on p "If you want, I can guide you to specific canvases or assist in narrowing down t…" at bounding box center [672, 280] width 584 height 43
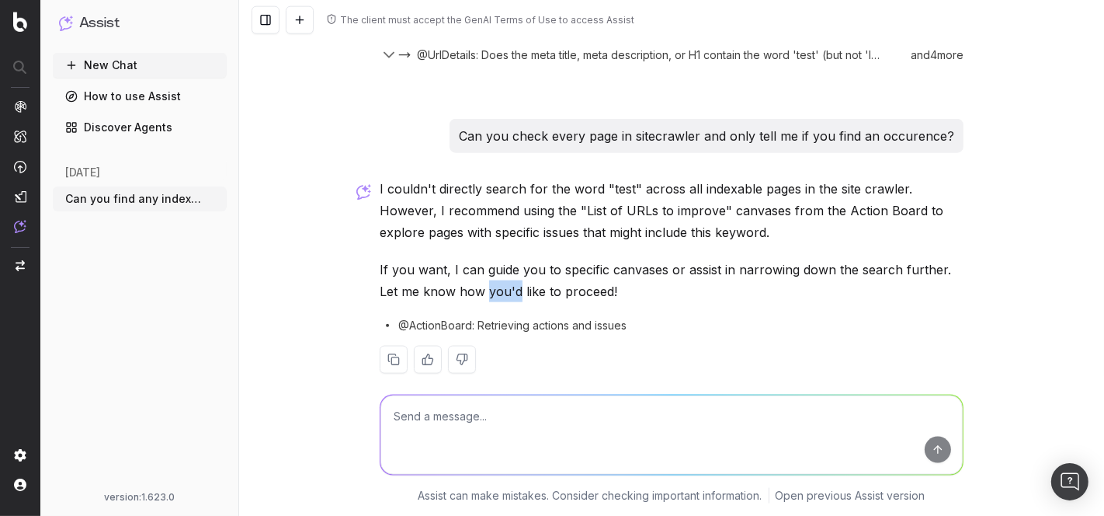
click at [493, 276] on p "If you want, I can guide you to specific canvases or assist in narrowing down t…" at bounding box center [672, 280] width 584 height 43
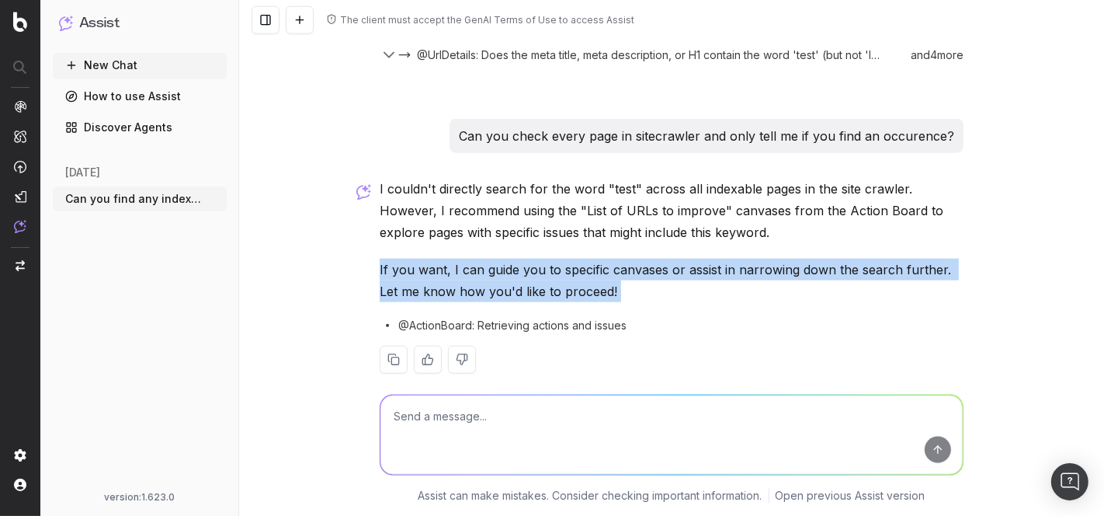
click at [493, 276] on p "If you want, I can guide you to specific canvases or assist in narrowing down t…" at bounding box center [672, 280] width 584 height 43
click at [529, 271] on p "If you want, I can guide you to specific canvases or assist in narrowing down t…" at bounding box center [672, 280] width 584 height 43
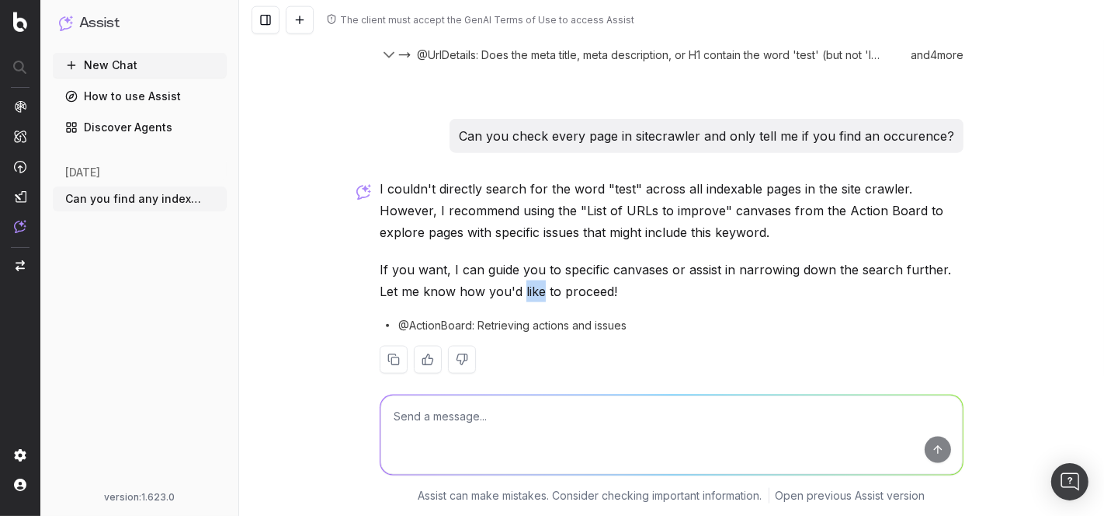
click at [529, 271] on p "If you want, I can guide you to specific canvases or assist in narrowing down t…" at bounding box center [672, 280] width 584 height 43
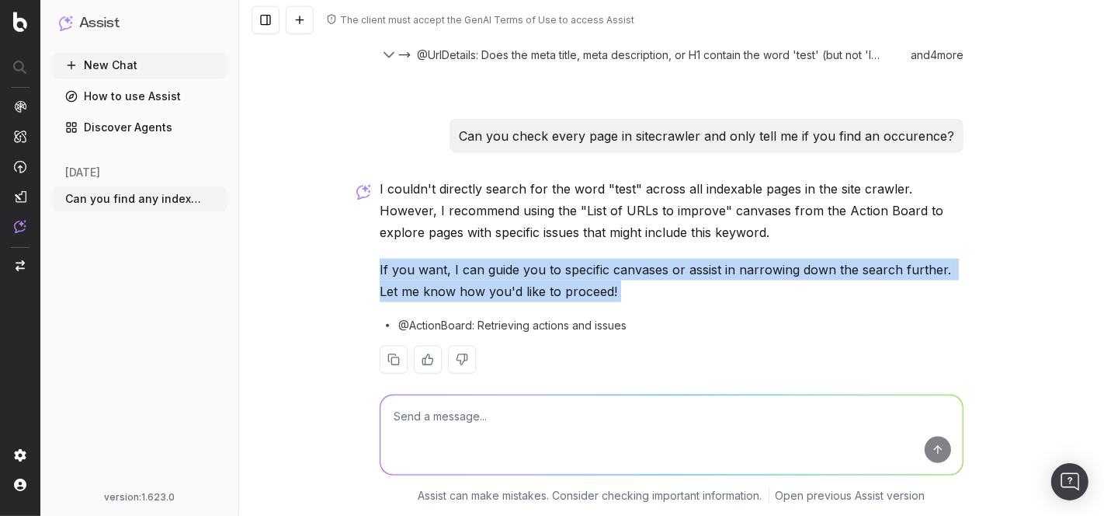
click at [529, 271] on p "If you want, I can guide you to specific canvases or assist in narrowing down t…" at bounding box center [672, 280] width 584 height 43
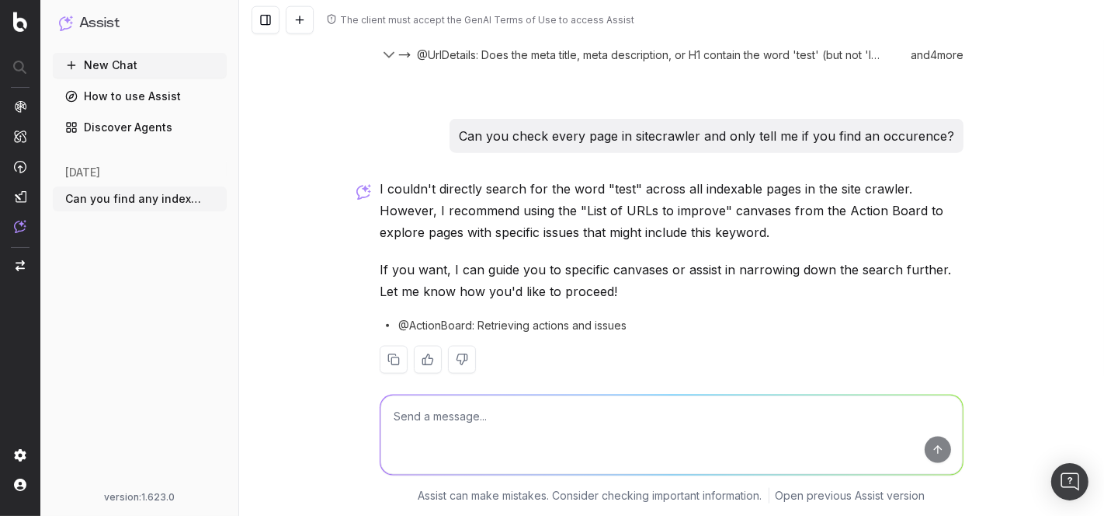
click at [520, 189] on p "I couldn't directly search for the word "test" across all indexable pages in th…" at bounding box center [672, 210] width 584 height 65
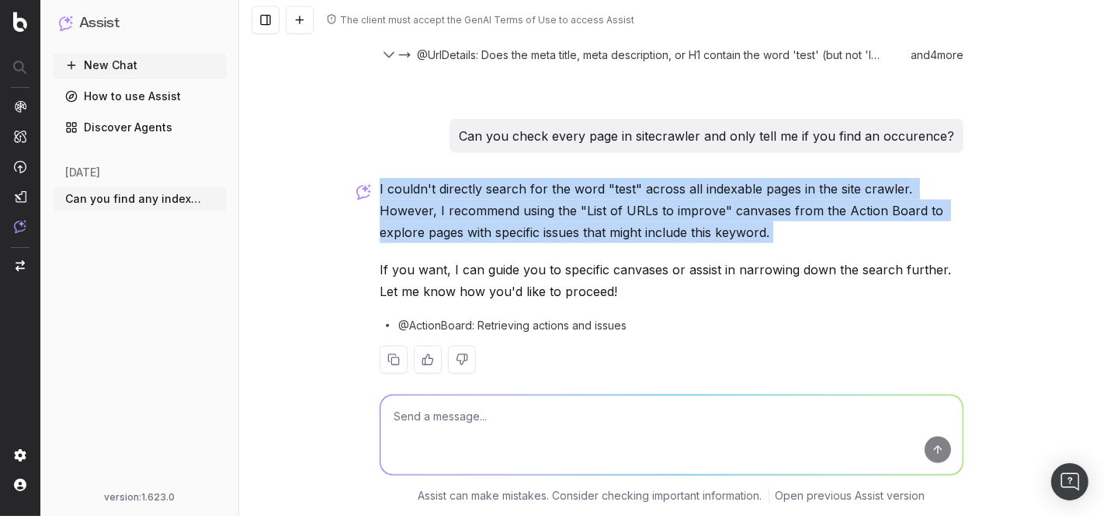
click at [520, 189] on p "I couldn't directly search for the word "test" across all indexable pages in th…" at bounding box center [672, 210] width 584 height 65
click at [438, 190] on p "I couldn't directly search for the word "test" across all indexable pages in th…" at bounding box center [672, 210] width 584 height 65
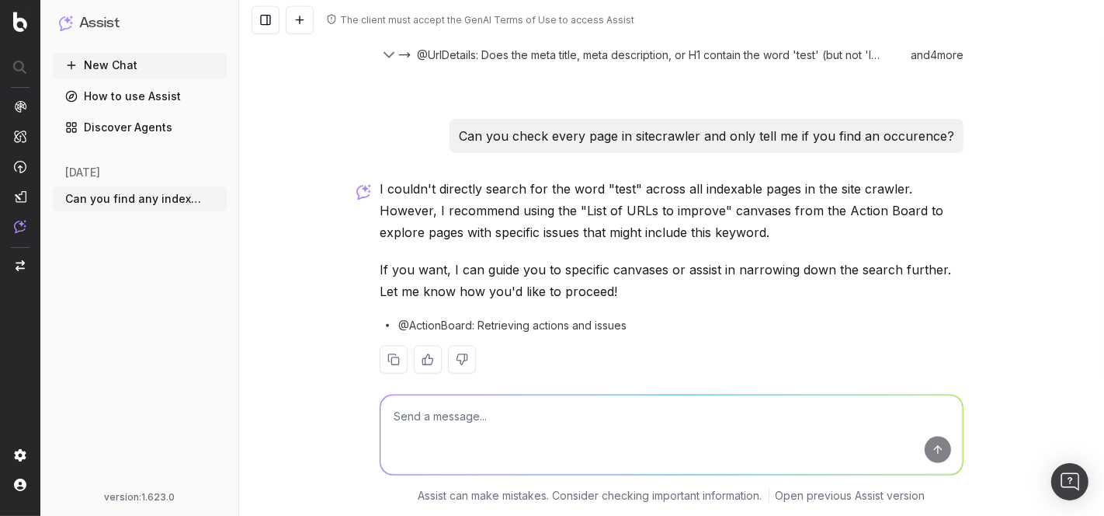
click at [516, 414] on textarea at bounding box center [672, 434] width 582 height 79
click at [630, 199] on p "I couldn't directly search for the word "test" across all indexable pages in th…" at bounding box center [672, 210] width 584 height 65
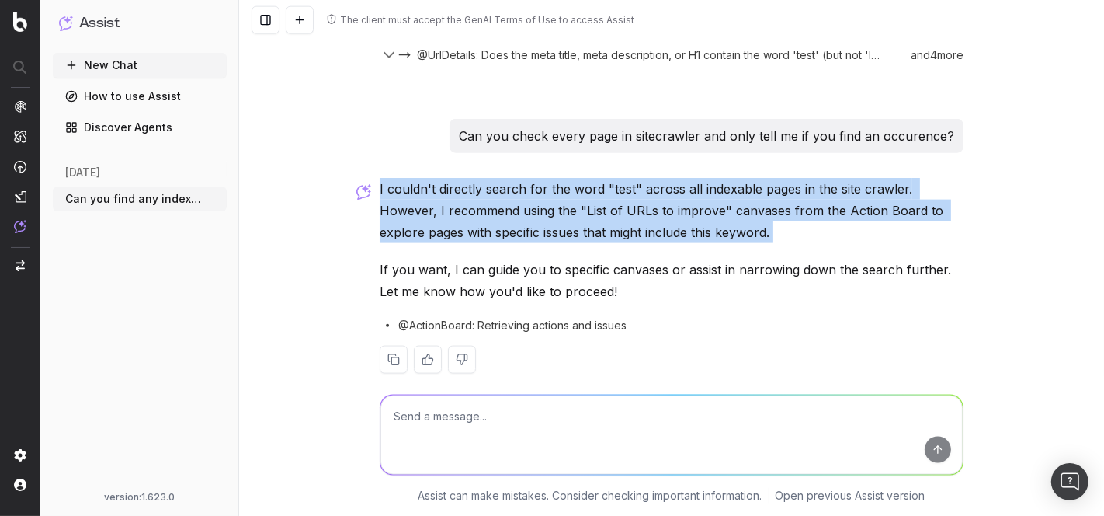
click at [630, 199] on p "I couldn't directly search for the word "test" across all indexable pages in th…" at bounding box center [672, 210] width 584 height 65
click at [503, 196] on p "I couldn't directly search for the word "test" across all indexable pages in th…" at bounding box center [672, 210] width 584 height 65
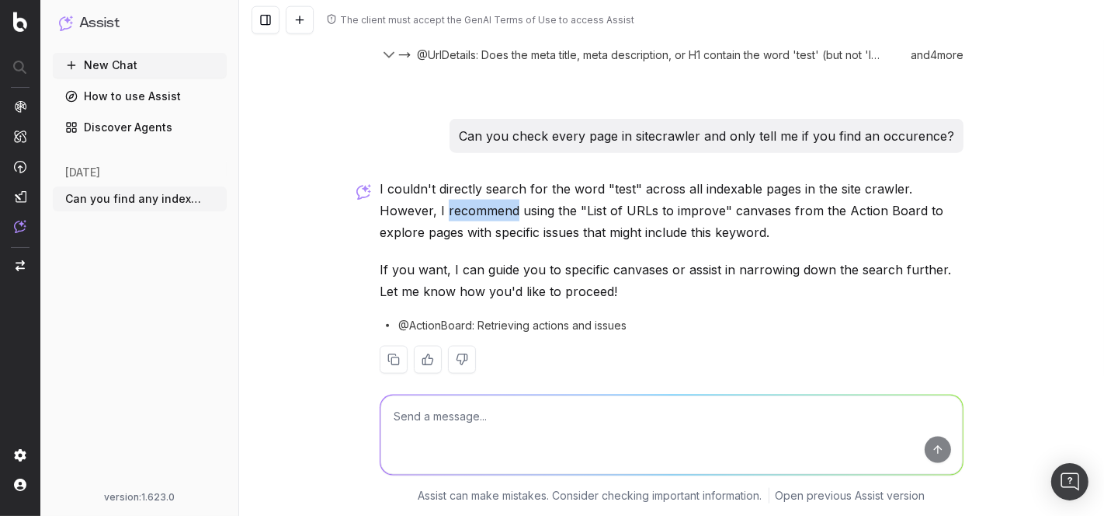
click at [503, 196] on p "I couldn't directly search for the word "test" across all indexable pages in th…" at bounding box center [672, 210] width 584 height 65
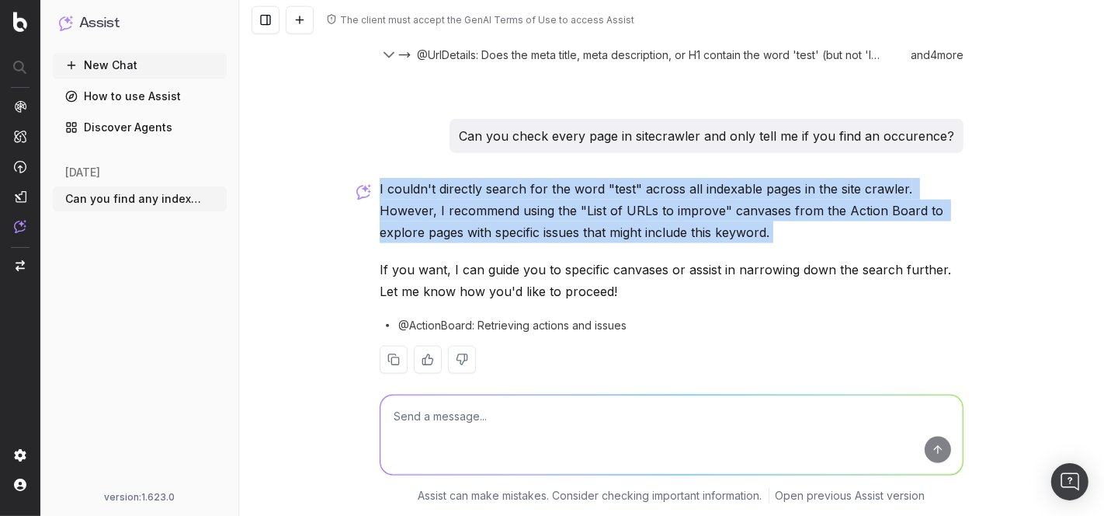
click at [503, 196] on p "I couldn't directly search for the word "test" across all indexable pages in th…" at bounding box center [672, 210] width 584 height 65
click at [599, 190] on p "I couldn't directly search for the word "test" across all indexable pages in th…" at bounding box center [672, 210] width 584 height 65
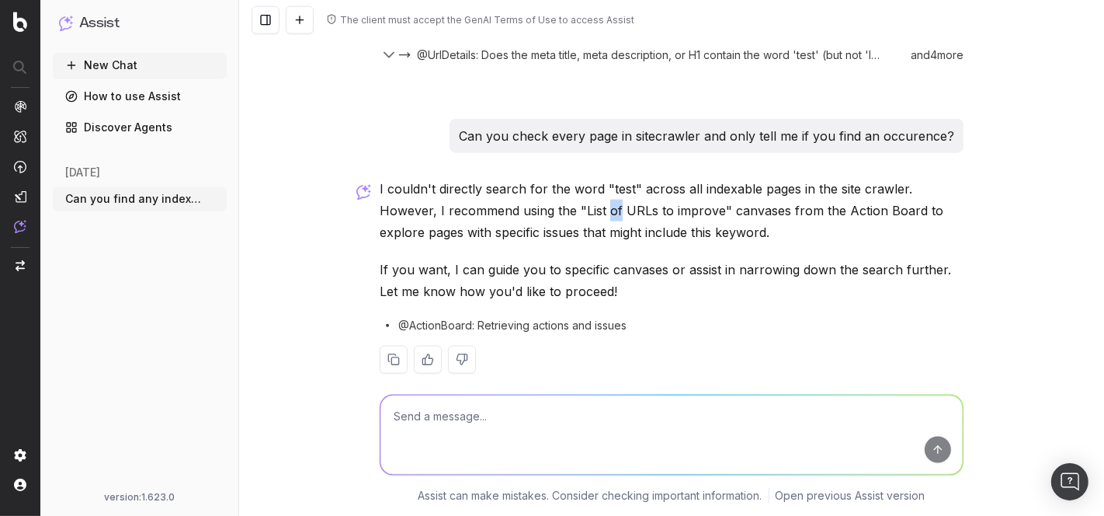
click at [599, 190] on p "I couldn't directly search for the word "test" across all indexable pages in th…" at bounding box center [672, 210] width 584 height 65
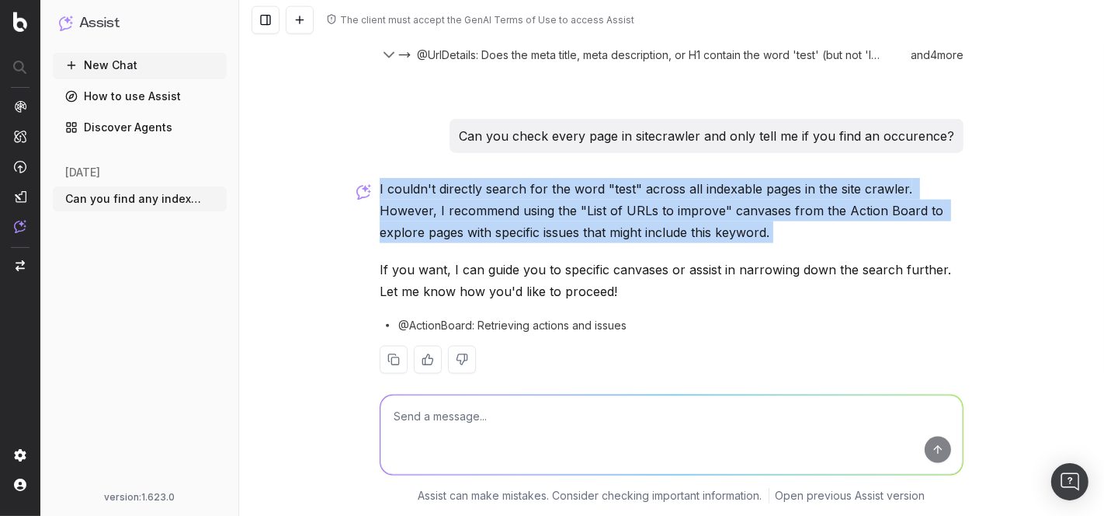
click at [599, 190] on p "I couldn't directly search for the word "test" across all indexable pages in th…" at bounding box center [672, 210] width 584 height 65
click at [487, 197] on p "I couldn't directly search for the word "test" across all indexable pages in th…" at bounding box center [672, 210] width 584 height 65
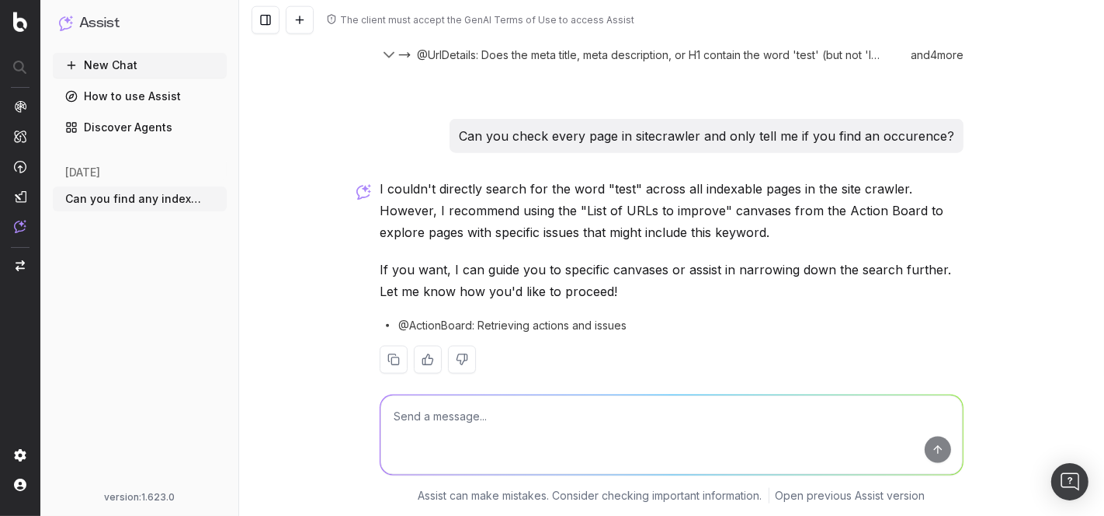
click at [467, 318] on span "@ActionBoard: Retrieving actions and issues" at bounding box center [512, 326] width 228 height 16
click at [433, 318] on span "@ActionBoard: Retrieving actions and issues" at bounding box center [512, 326] width 228 height 16
click at [572, 318] on span "@ActionBoard: Retrieving actions and issues" at bounding box center [512, 326] width 228 height 16
click at [449, 346] on button at bounding box center [462, 360] width 28 height 28
click at [214, 197] on icon "button" at bounding box center [216, 199] width 12 height 12
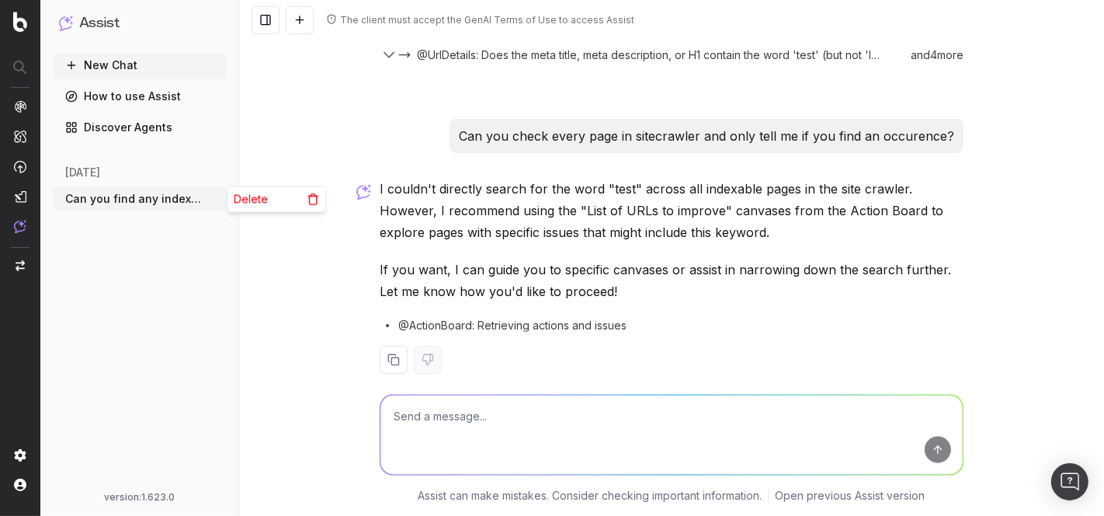
click at [248, 198] on span "Delete" at bounding box center [251, 199] width 34 height 16
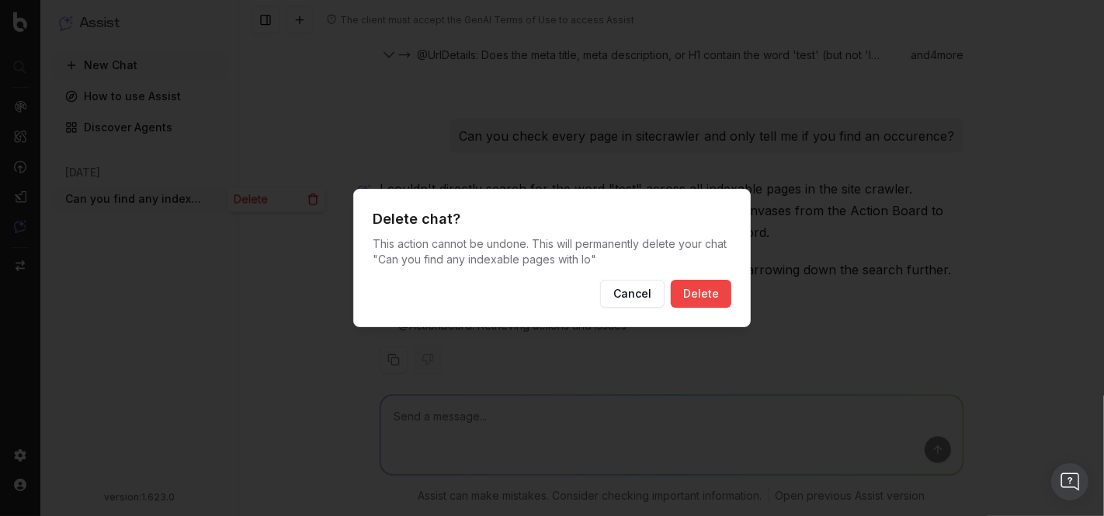
click at [700, 308] on button "Delete" at bounding box center [701, 294] width 61 height 28
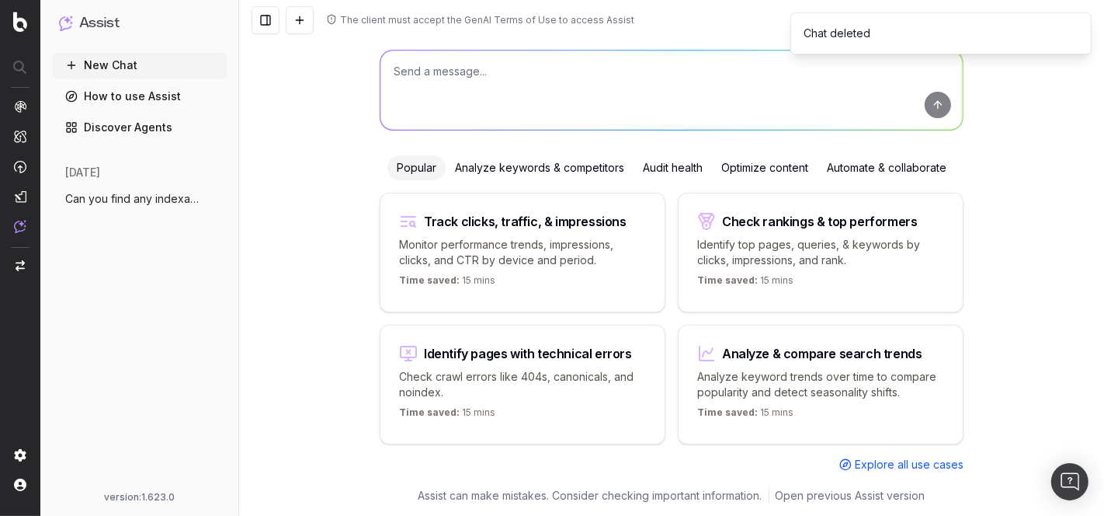
scroll to position [72, 0]
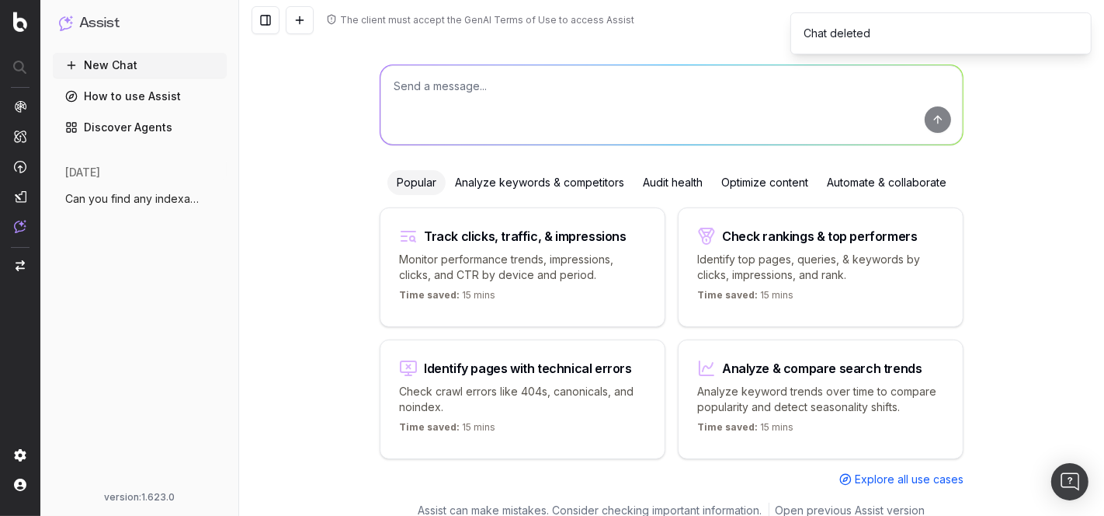
click at [429, 99] on textarea at bounding box center [672, 104] width 582 height 79
type textarea "Does the word 'test' appear in any h1s?"
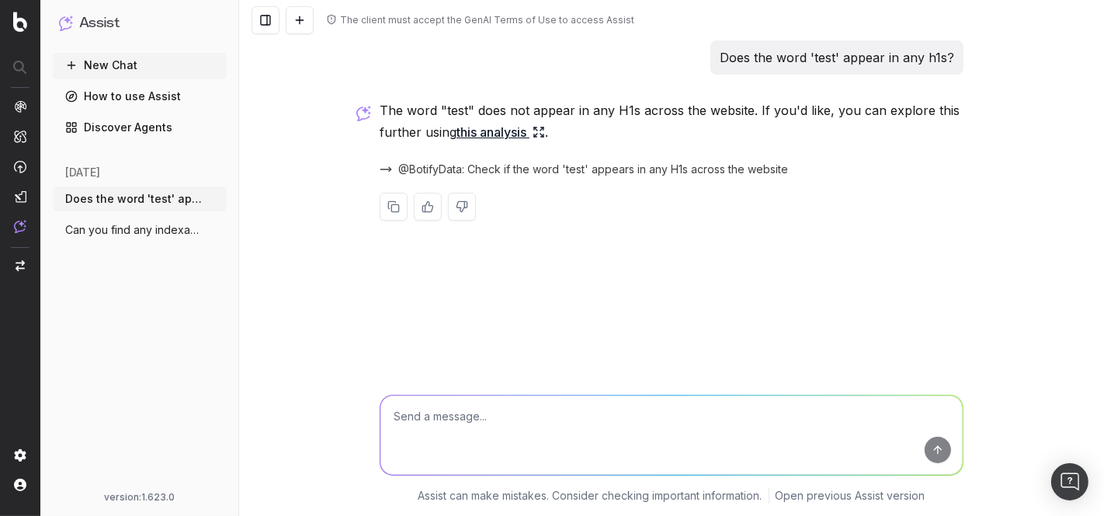
click at [523, 129] on link "this analysis" at bounding box center [501, 132] width 89 height 22
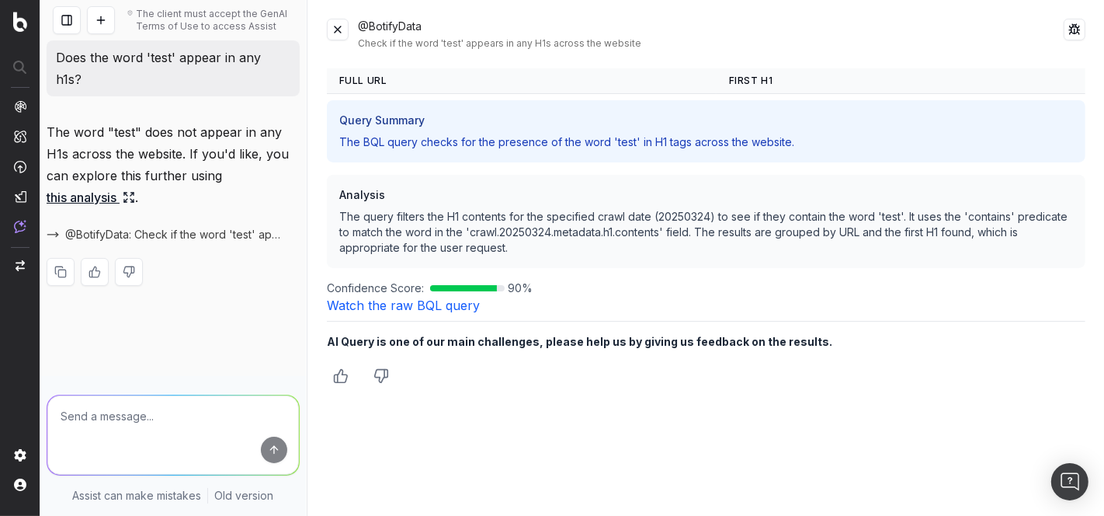
click at [415, 231] on p "The query filters the H1 contents for the specified crawl date (20250324) to se…" at bounding box center [706, 232] width 734 height 47
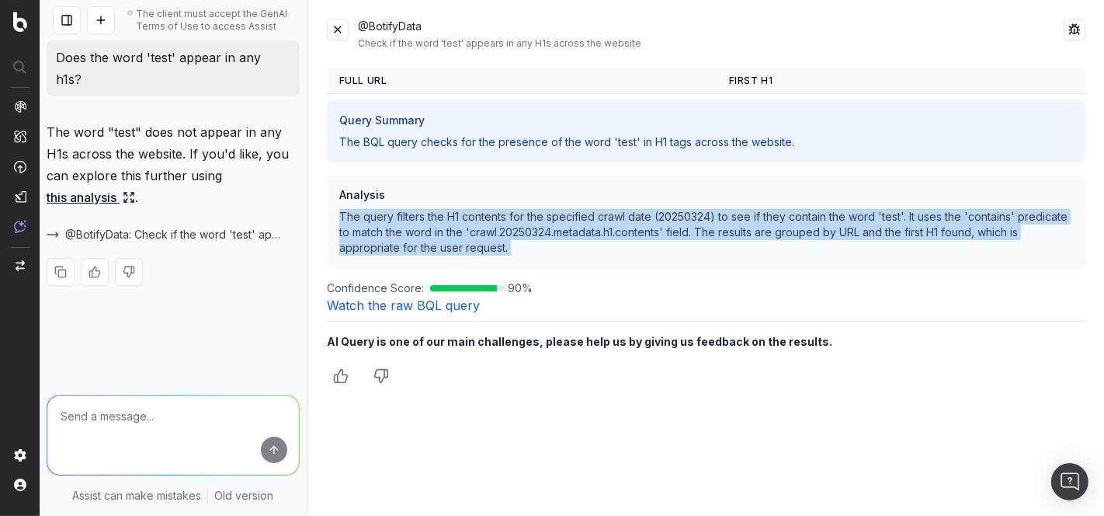
click at [415, 231] on p "The query filters the H1 contents for the specified crawl date (20250324) to se…" at bounding box center [706, 232] width 734 height 47
click at [403, 231] on p "The query filters the H1 contents for the specified crawl date (20250324) to se…" at bounding box center [706, 232] width 734 height 47
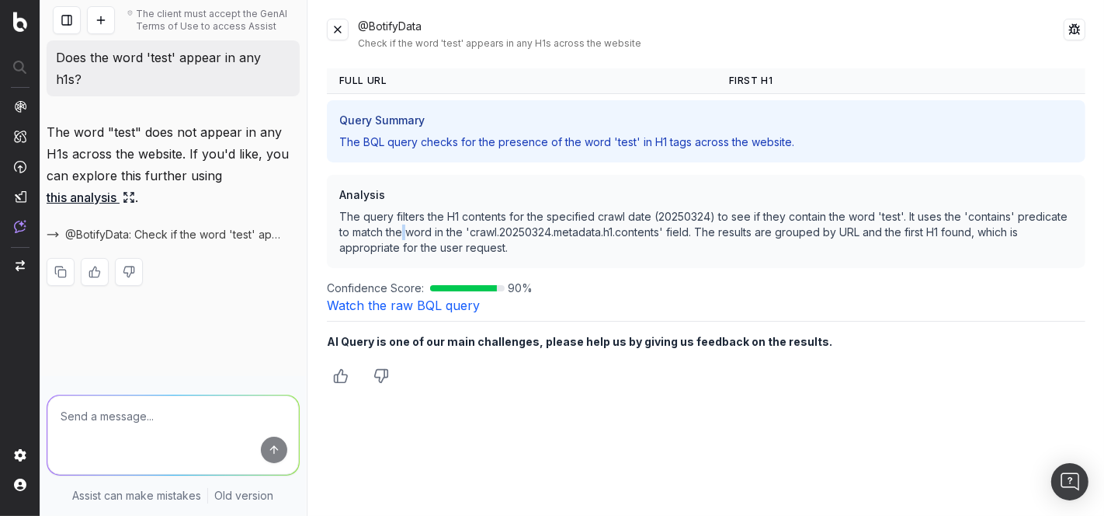
click at [403, 231] on p "The query filters the H1 contents for the specified crawl date (20250324) to se…" at bounding box center [706, 232] width 734 height 47
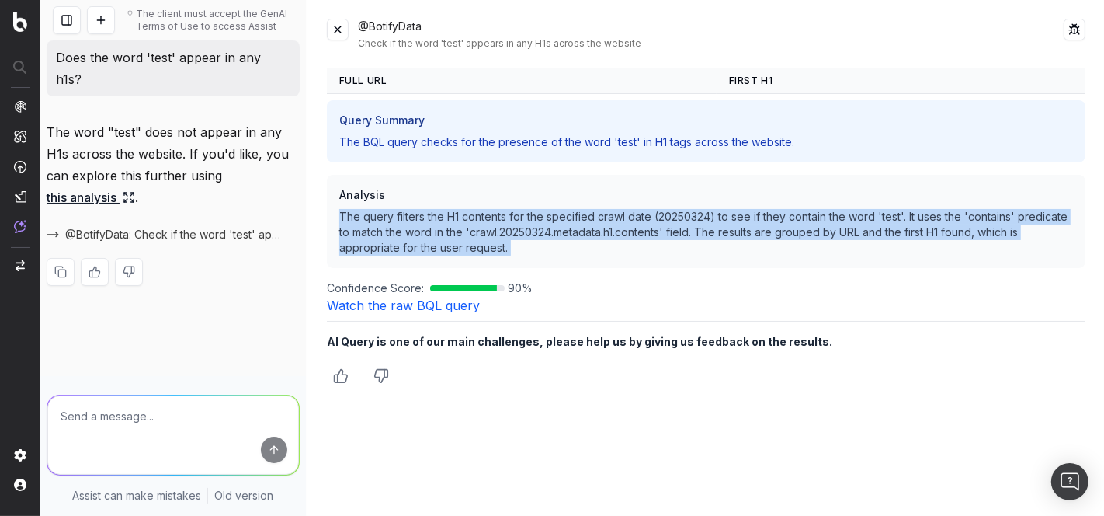
click at [403, 231] on p "The query filters the H1 contents for the specified crawl date (20250324) to se…" at bounding box center [706, 232] width 734 height 47
click at [384, 231] on p "The query filters the H1 contents for the specified crawl date (20250324) to se…" at bounding box center [706, 232] width 734 height 47
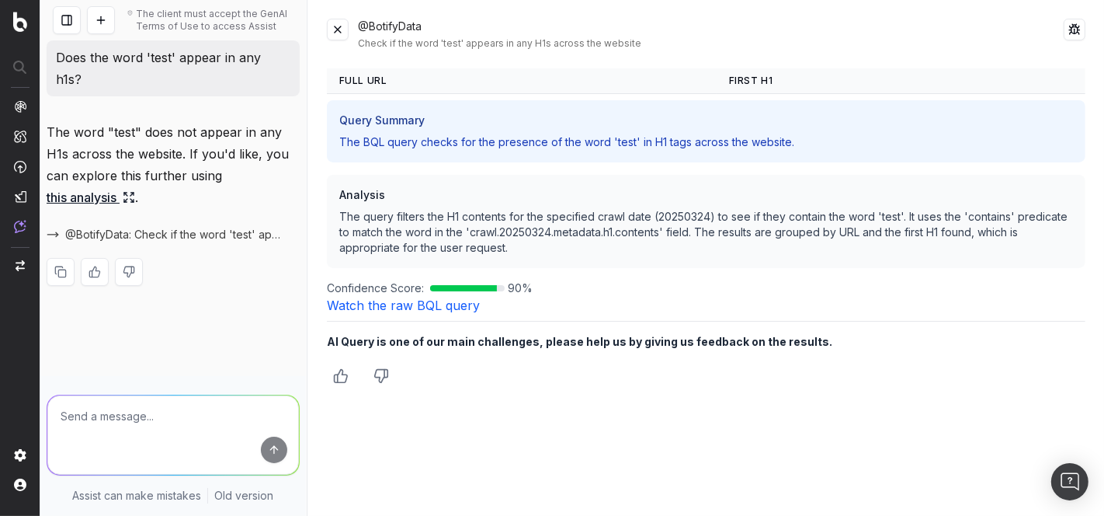
click at [332, 29] on button at bounding box center [338, 30] width 22 height 22
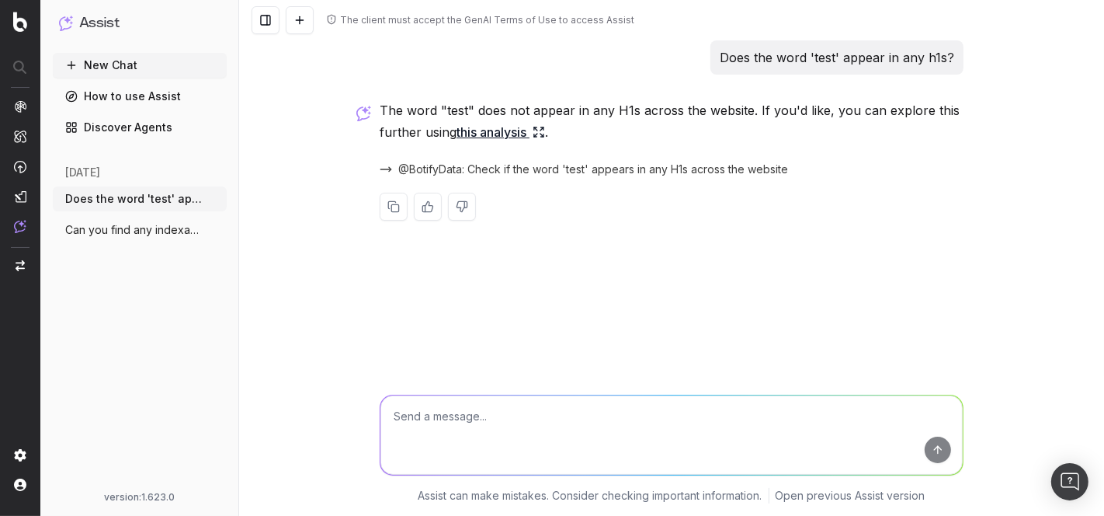
click at [561, 399] on textarea at bounding box center [672, 434] width 582 height 79
click at [451, 413] on textarea "What about 'ipsum'" at bounding box center [672, 434] width 582 height 79
click at [561, 419] on textarea "What about the word 'ipsum'" at bounding box center [672, 434] width 582 height 79
type textarea "What about the word 'ipsum'?"
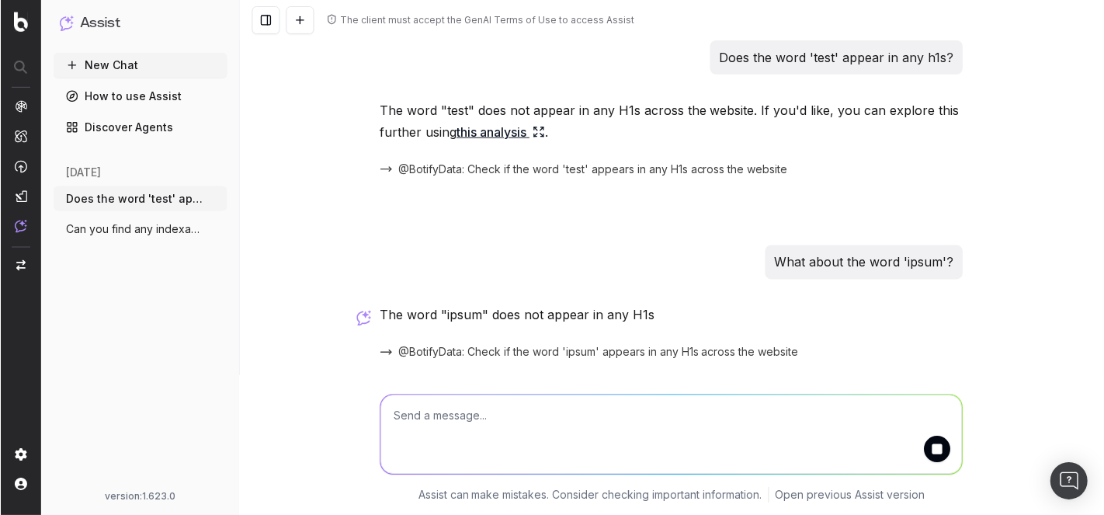
scroll to position [21, 0]
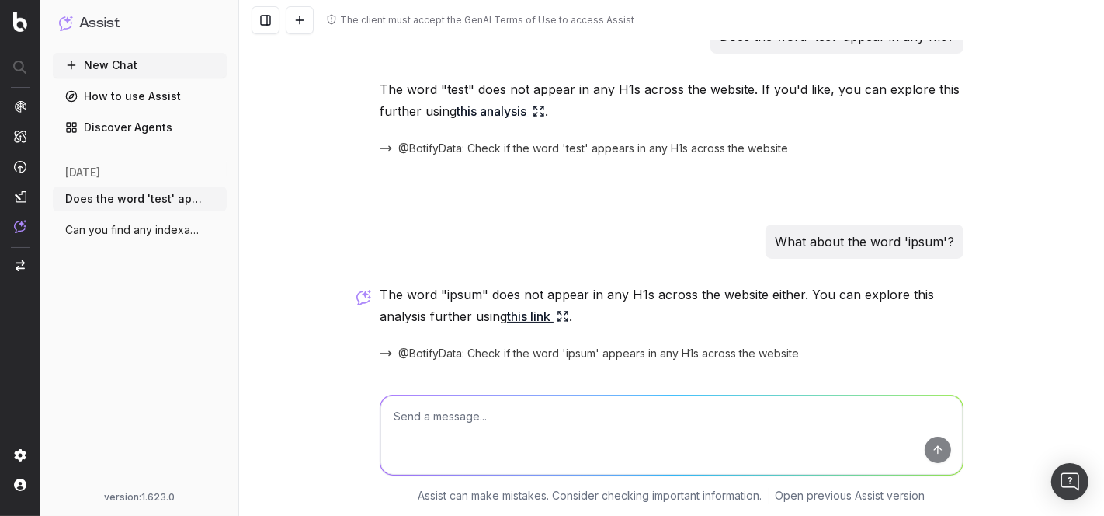
click at [429, 433] on textarea at bounding box center [672, 434] width 582 height 79
type textarea "WHat about 'lorem'?"
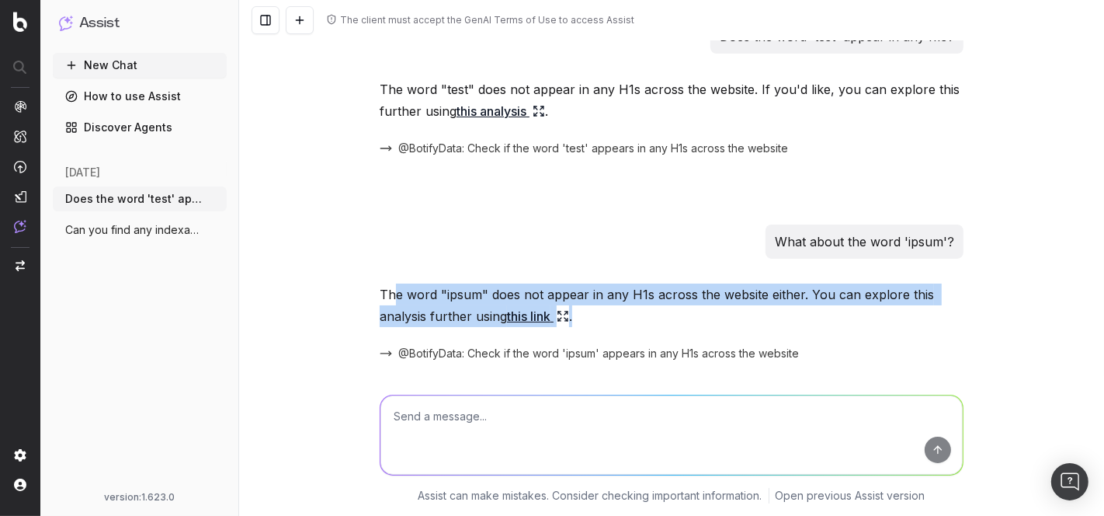
drag, startPoint x: 391, startPoint y: 296, endPoint x: 704, endPoint y: 326, distance: 315.2
click at [704, 326] on div "The word "ipsum" does not appear in any H1s across the website either. You can …" at bounding box center [672, 356] width 584 height 146
drag, startPoint x: 704, startPoint y: 326, endPoint x: 345, endPoint y: 300, distance: 360.5
click at [345, 300] on div "The client must accept the GenAI Terms of Use to access Assist Does the word 't…" at bounding box center [671, 258] width 865 height 516
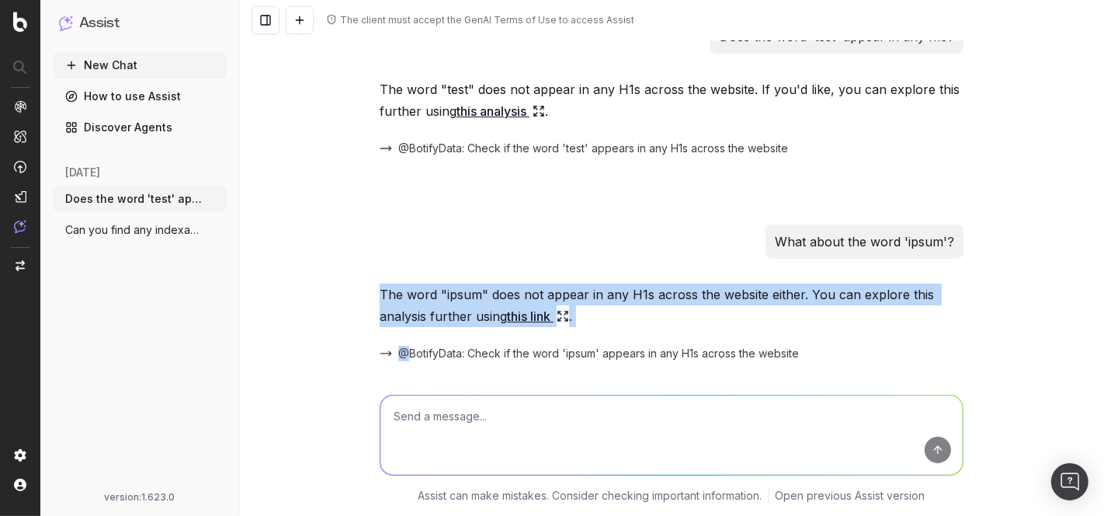
click at [397, 299] on p "The word "ipsum" does not appear in any H1s across the website either. You can …" at bounding box center [672, 304] width 584 height 43
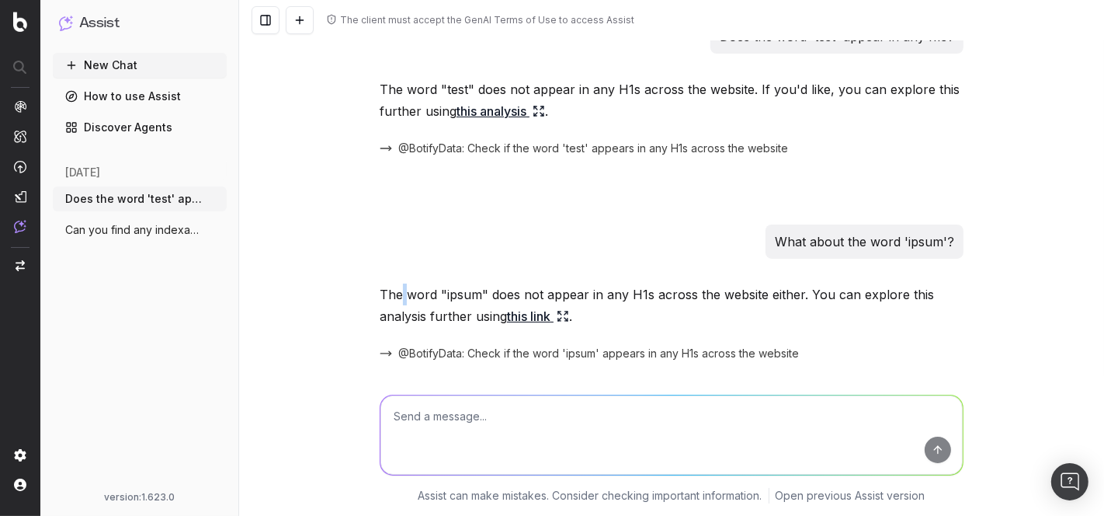
click at [397, 299] on p "The word "ipsum" does not appear in any H1s across the website either. You can …" at bounding box center [672, 304] width 584 height 43
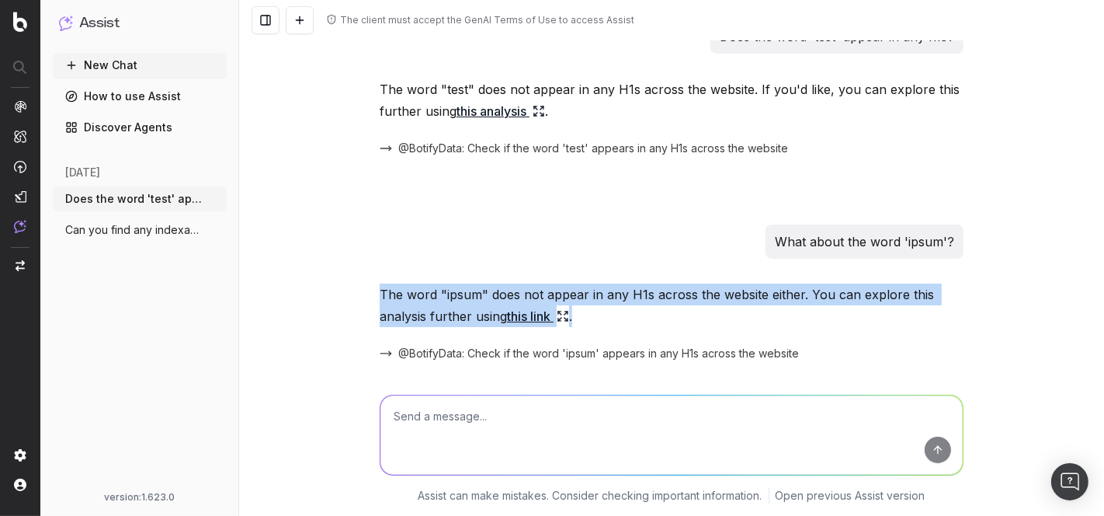
click at [397, 299] on p "The word "ipsum" does not appear in any H1s across the website either. You can …" at bounding box center [672, 304] width 584 height 43
click at [452, 294] on p "The word "ipsum" does not appear in any H1s across the website either. You can …" at bounding box center [672, 304] width 584 height 43
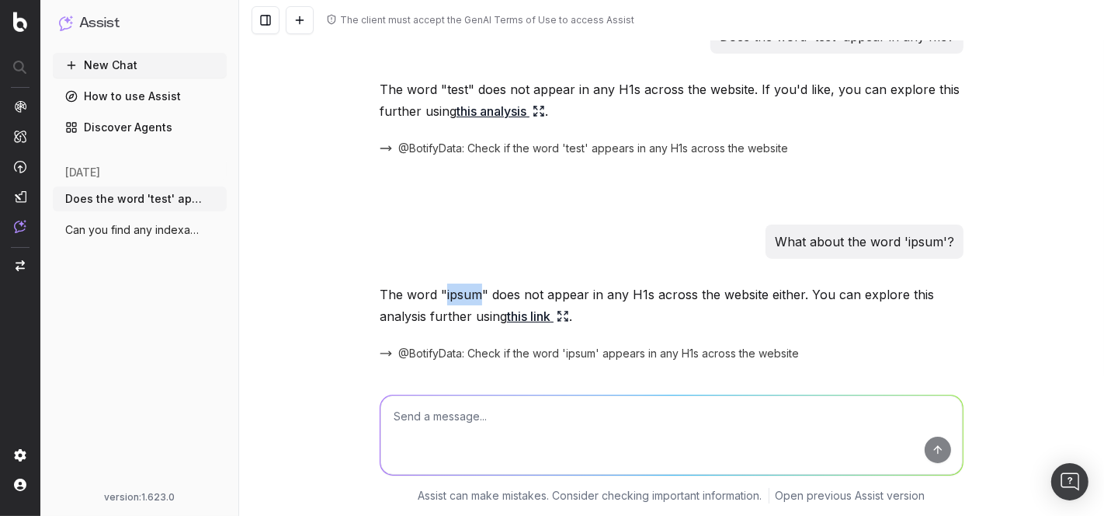
click at [452, 294] on p "The word "ipsum" does not appear in any H1s across the website either. You can …" at bounding box center [672, 304] width 584 height 43
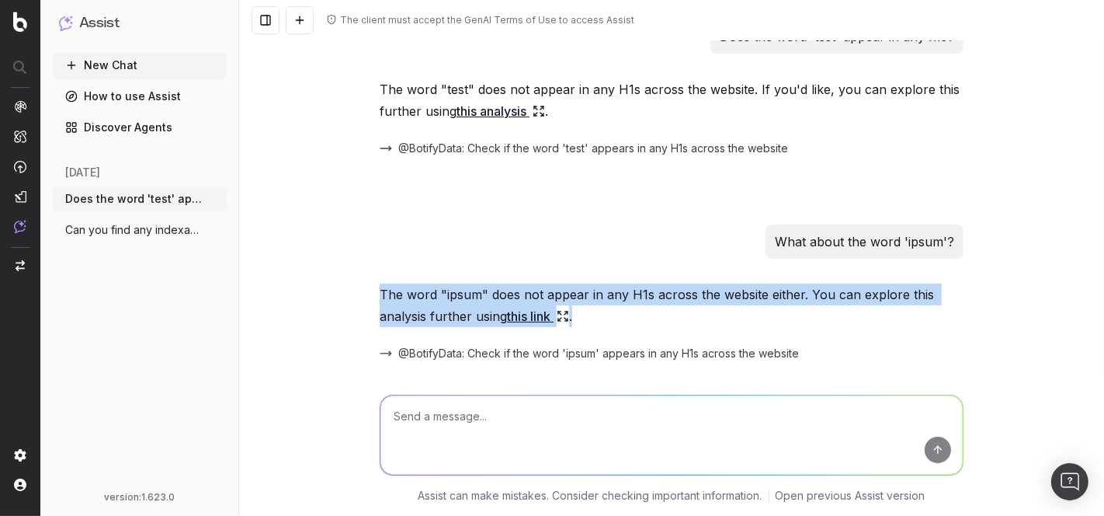
click at [452, 294] on p "The word "ipsum" does not appear in any H1s across the website either. You can …" at bounding box center [672, 304] width 584 height 43
click at [421, 304] on p "The word "ipsum" does not appear in any H1s across the website either. You can …" at bounding box center [672, 304] width 584 height 43
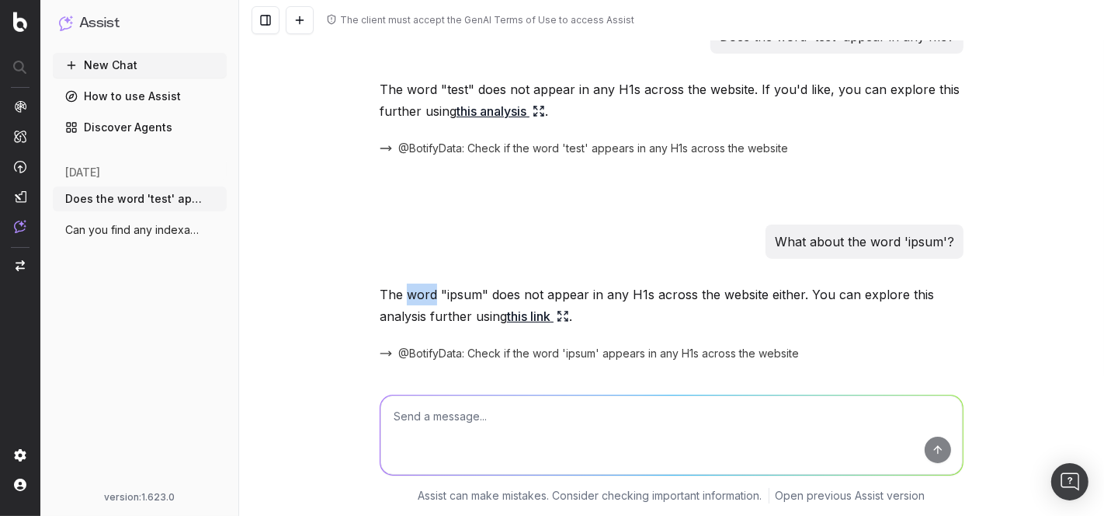
click at [422, 303] on p "The word "ipsum" does not appear in any H1s across the website either. You can …" at bounding box center [672, 304] width 584 height 43
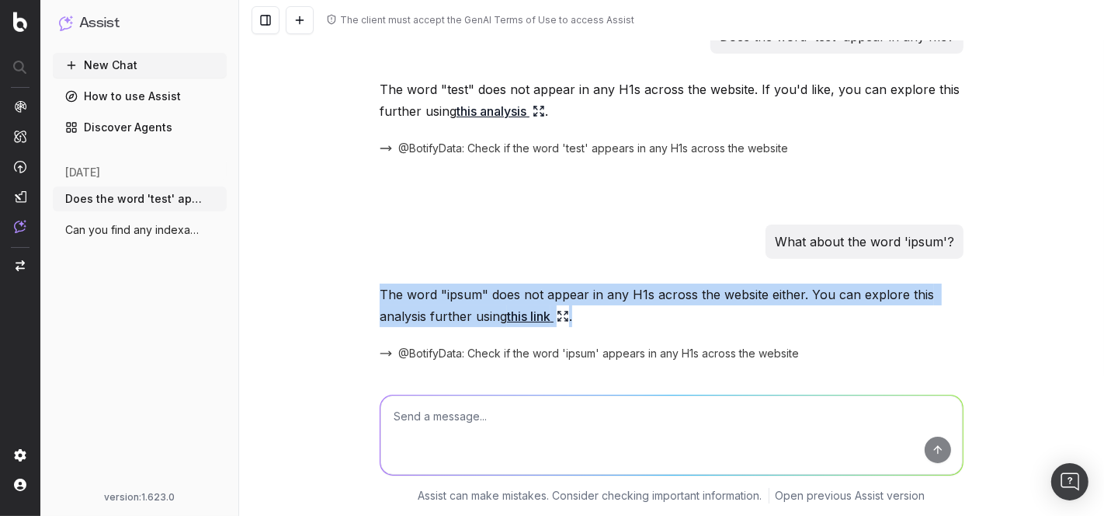
click at [422, 303] on p "The word "ipsum" does not appear in any H1s across the website either. You can …" at bounding box center [672, 304] width 584 height 43
click at [416, 305] on p "The word "ipsum" does not appear in any H1s across the website either. You can …" at bounding box center [672, 304] width 584 height 43
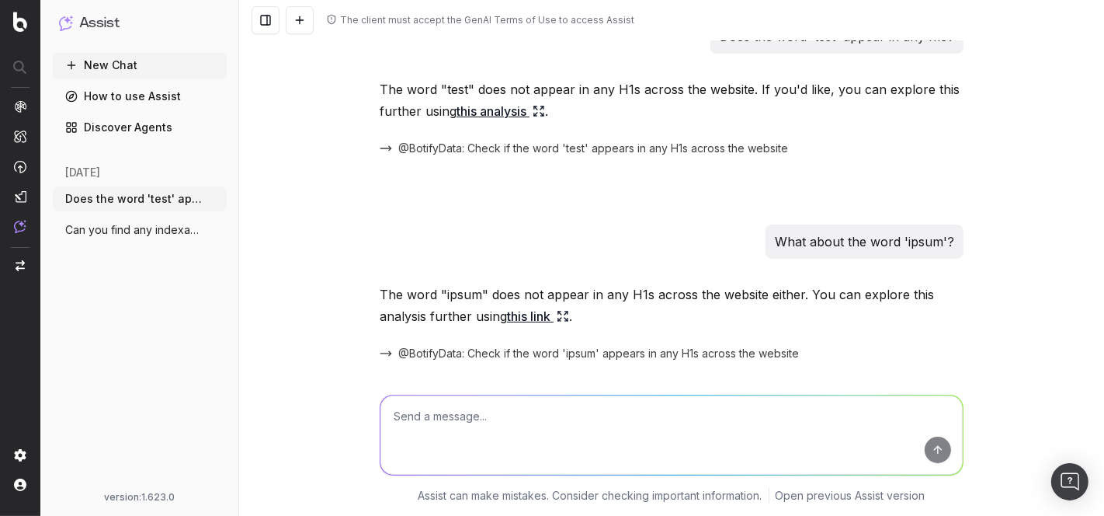
click at [163, 237] on span "Can you find any indexable pages with lo" at bounding box center [133, 230] width 137 height 16
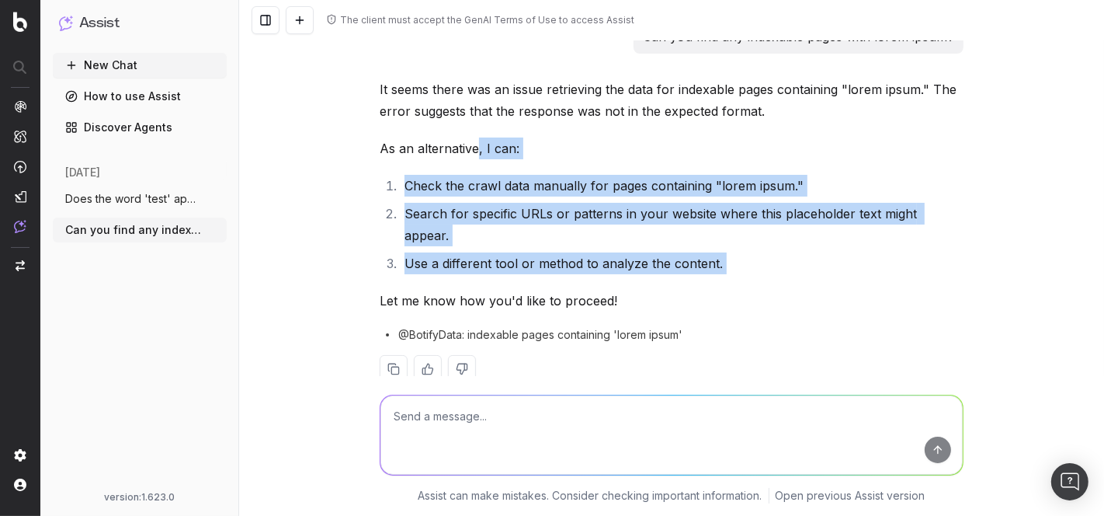
drag, startPoint x: 474, startPoint y: 145, endPoint x: 771, endPoint y: 261, distance: 319.1
click at [771, 261] on div "It seems there was an issue retrieving the data for indexable pages containing …" at bounding box center [672, 242] width 584 height 329
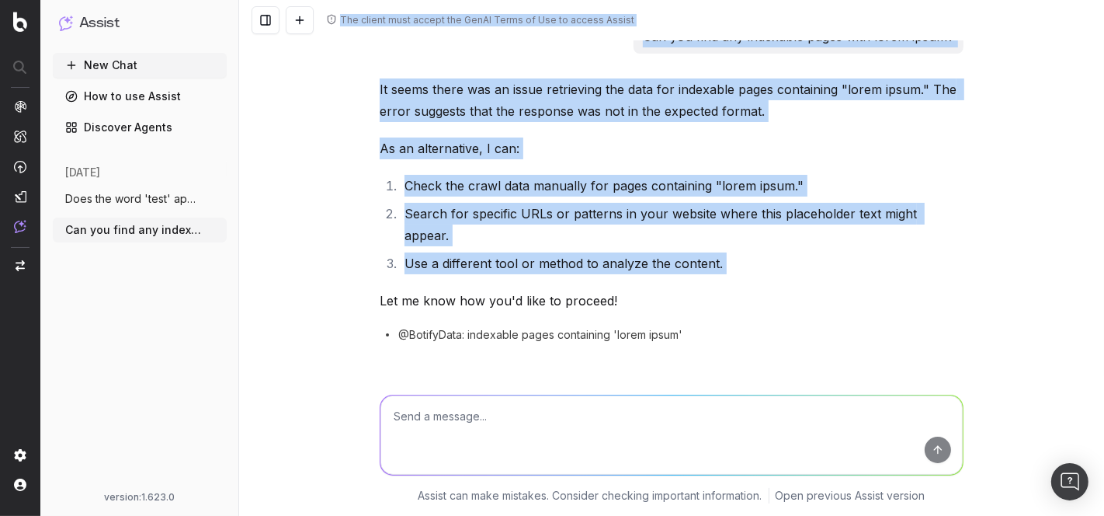
drag, startPoint x: 756, startPoint y: 251, endPoint x: 297, endPoint y: 75, distance: 491.3
click at [297, 75] on div "The client must accept the GenAI Terms of Use to access Assist Can you find any…" at bounding box center [671, 258] width 865 height 516
click at [398, 93] on p "It seems there was an issue retrieving the data for indexable pages containing …" at bounding box center [672, 99] width 584 height 43
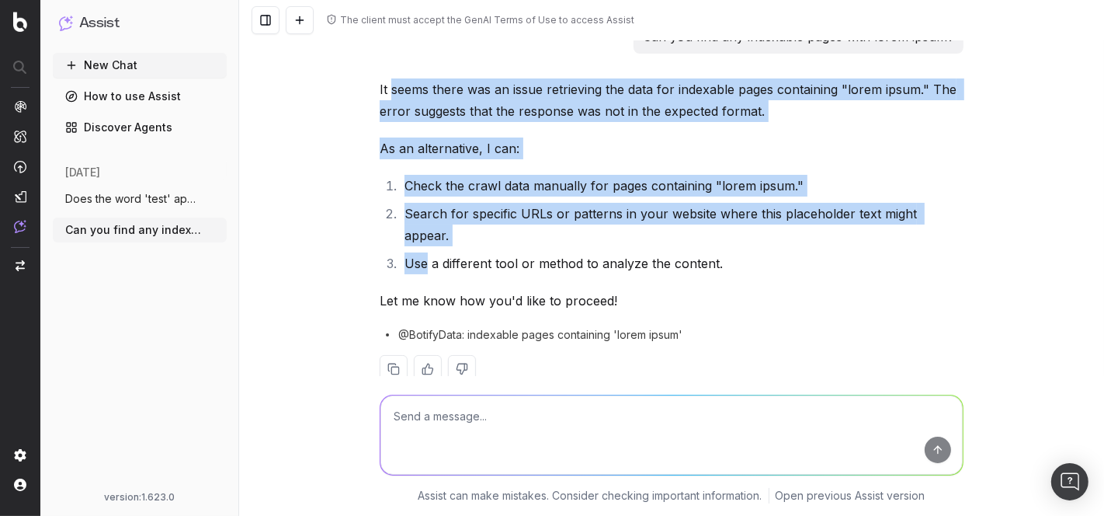
drag, startPoint x: 427, startPoint y: 102, endPoint x: 745, endPoint y: 228, distance: 342.3
click at [745, 228] on div "It seems there was an issue retrieving the data for indexable pages containing …" at bounding box center [672, 242] width 584 height 329
click at [745, 228] on ol "Check the crawl data manually for pages containing "lorem ipsum." Search for sp…" at bounding box center [672, 224] width 584 height 99
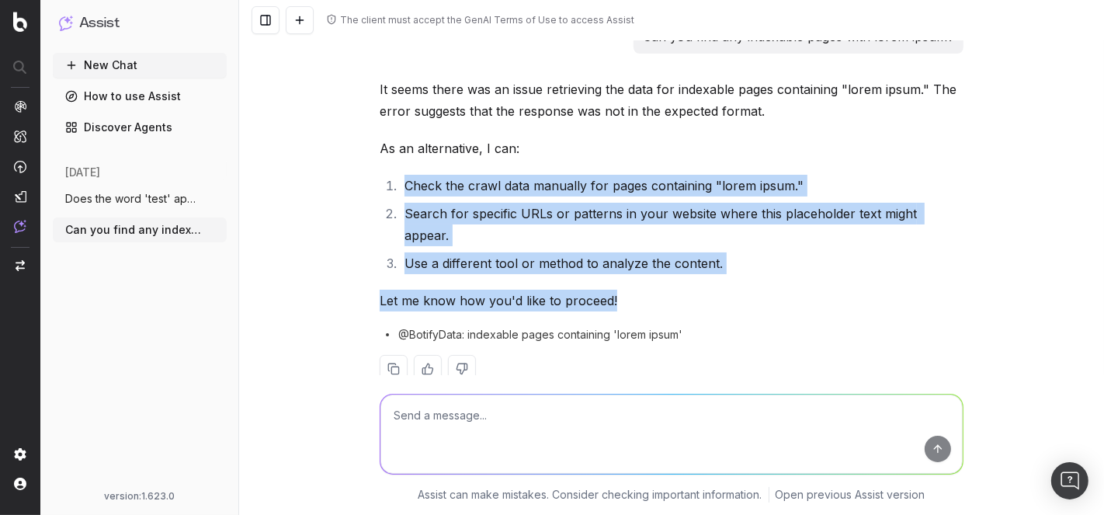
drag, startPoint x: 426, startPoint y: 160, endPoint x: 714, endPoint y: 270, distance: 308.5
click at [714, 270] on div "It seems there was an issue retrieving the data for indexable pages containing …" at bounding box center [672, 242] width 584 height 329
click at [714, 290] on p "Let me know how you'd like to proceed!" at bounding box center [672, 301] width 584 height 22
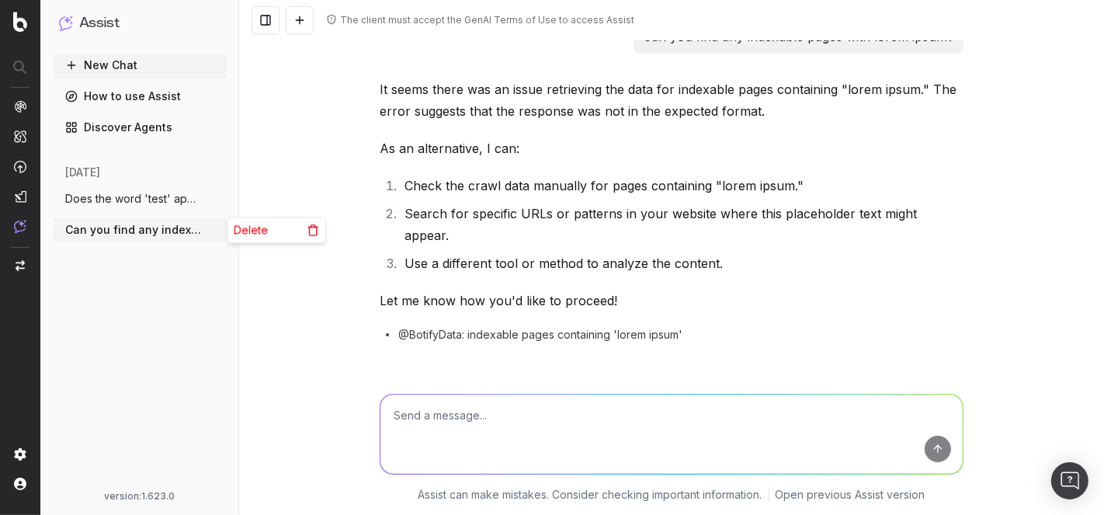
click at [211, 231] on icon "button" at bounding box center [216, 230] width 12 height 12
click at [239, 231] on span "Delete" at bounding box center [251, 230] width 34 height 16
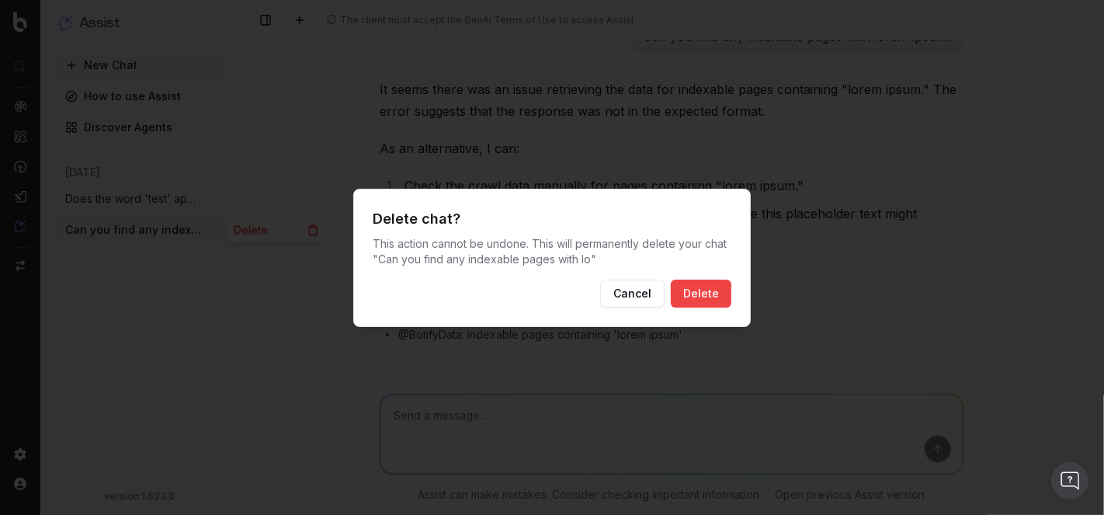
click at [727, 297] on button "Delete" at bounding box center [701, 294] width 61 height 28
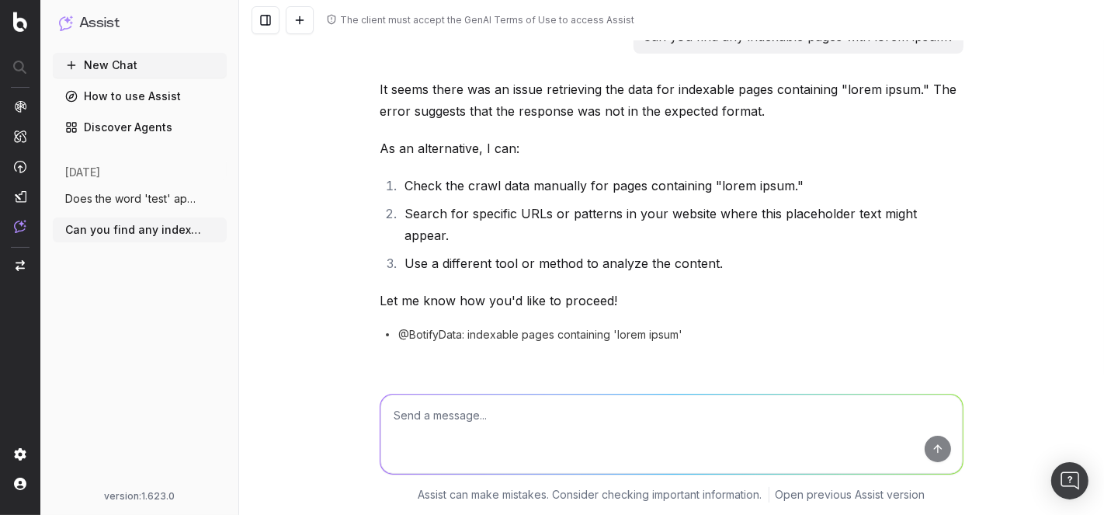
click at [218, 200] on icon "button" at bounding box center [216, 199] width 12 height 12
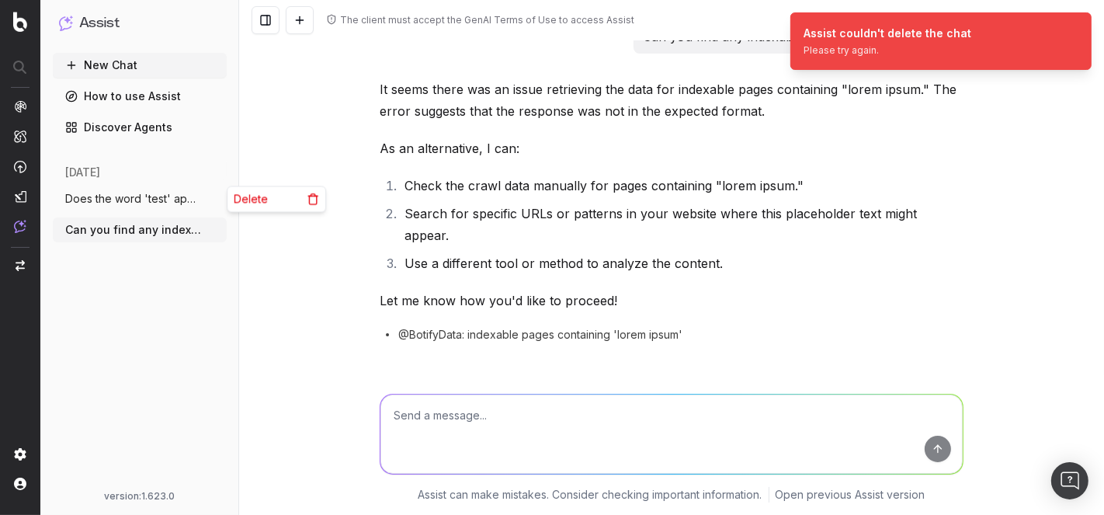
click at [288, 196] on div "Delete" at bounding box center [277, 198] width 98 height 25
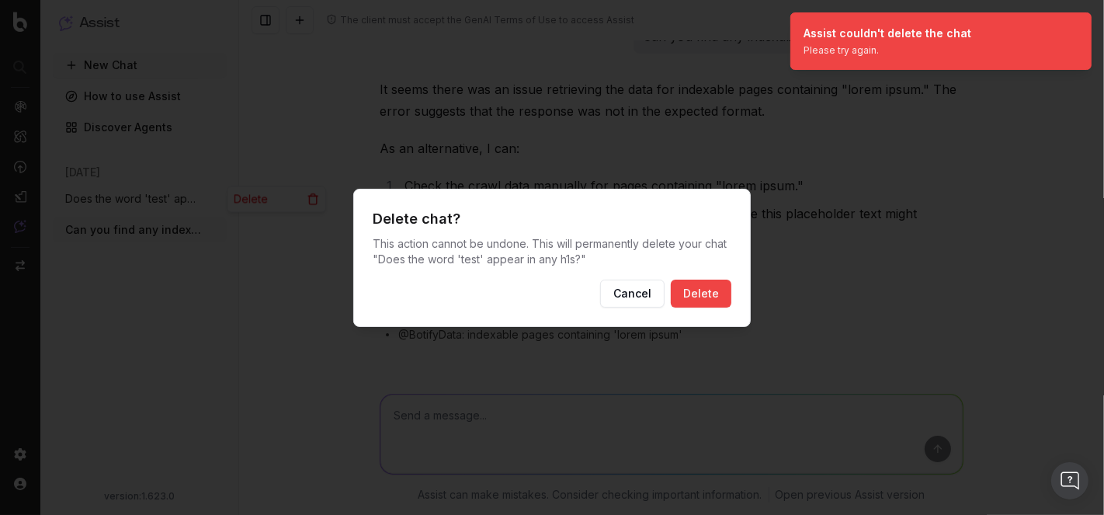
click at [717, 297] on button "Delete" at bounding box center [701, 294] width 61 height 28
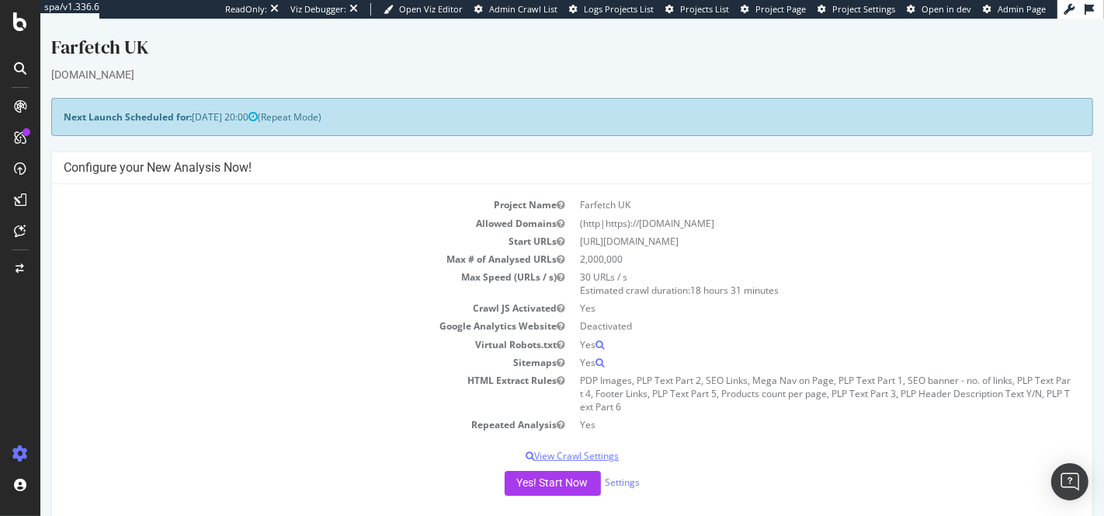
click at [761, 452] on div "Configure your New Analysis Now! Project Name Farfetch UK Allowed Domains (http…" at bounding box center [571, 334] width 1042 height 367
click at [762, 452] on p "View Crawl Settings" at bounding box center [571, 455] width 1017 height 13
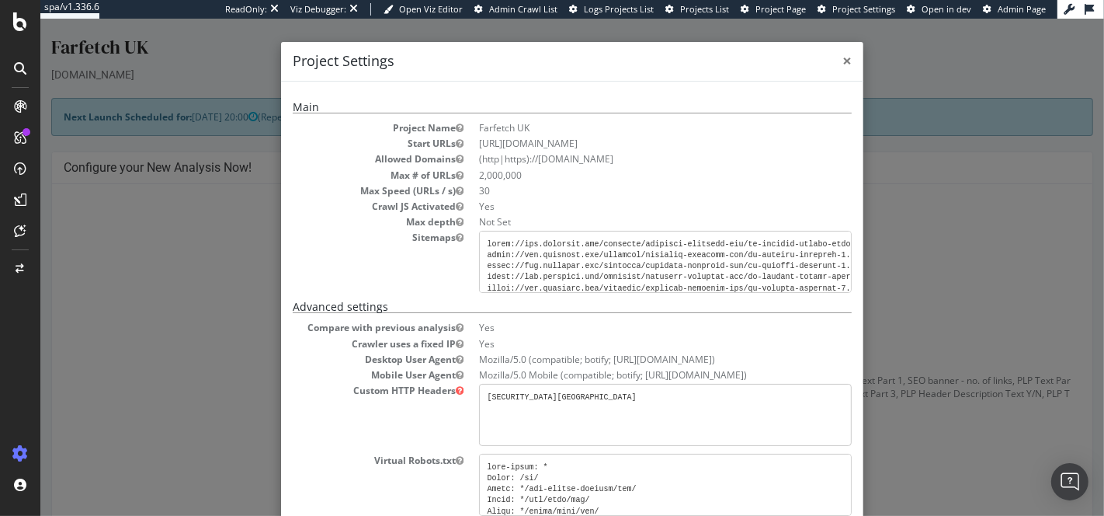
click at [842, 64] on span "×" at bounding box center [846, 61] width 9 height 22
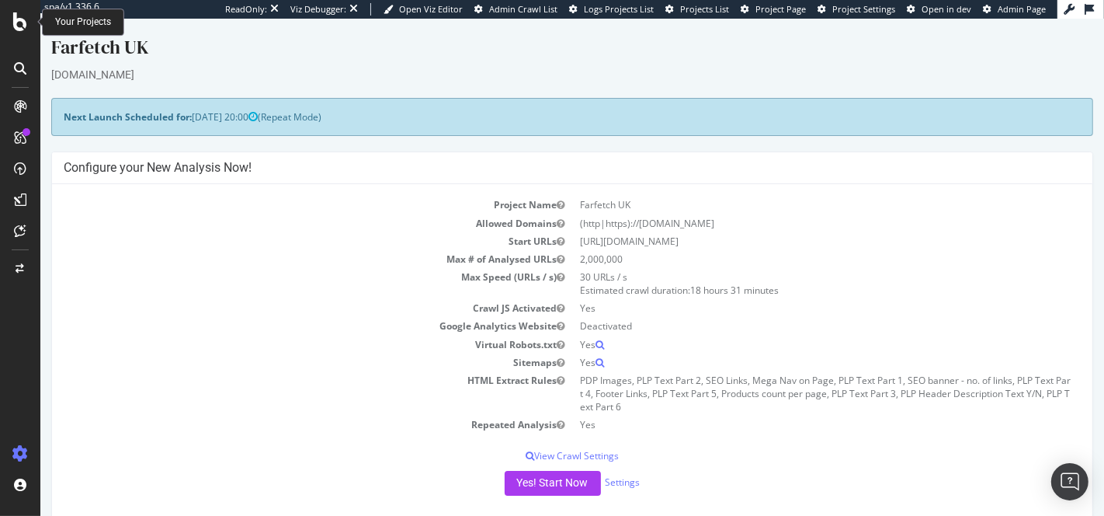
click at [19, 22] on icon at bounding box center [20, 21] width 14 height 19
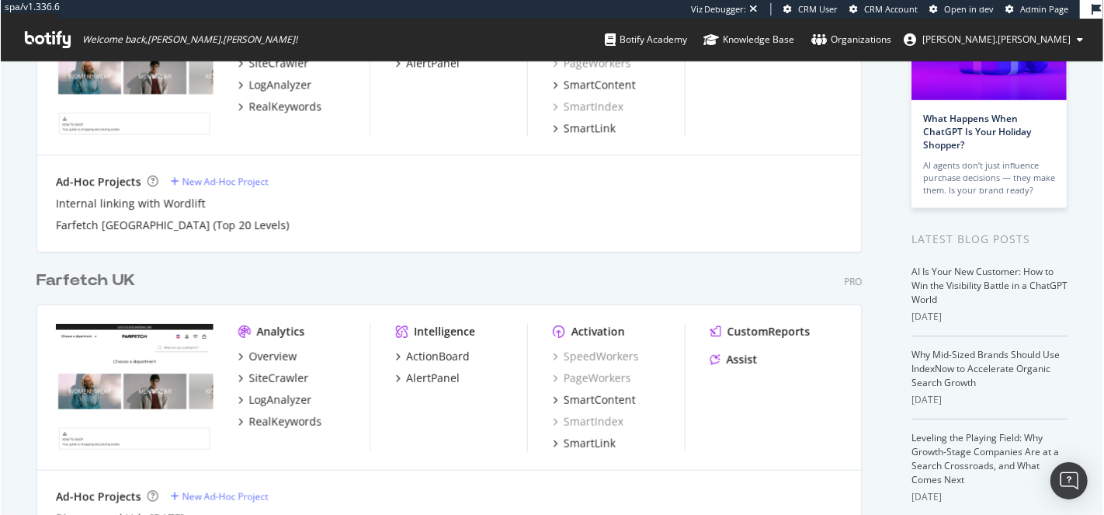
scroll to position [347, 0]
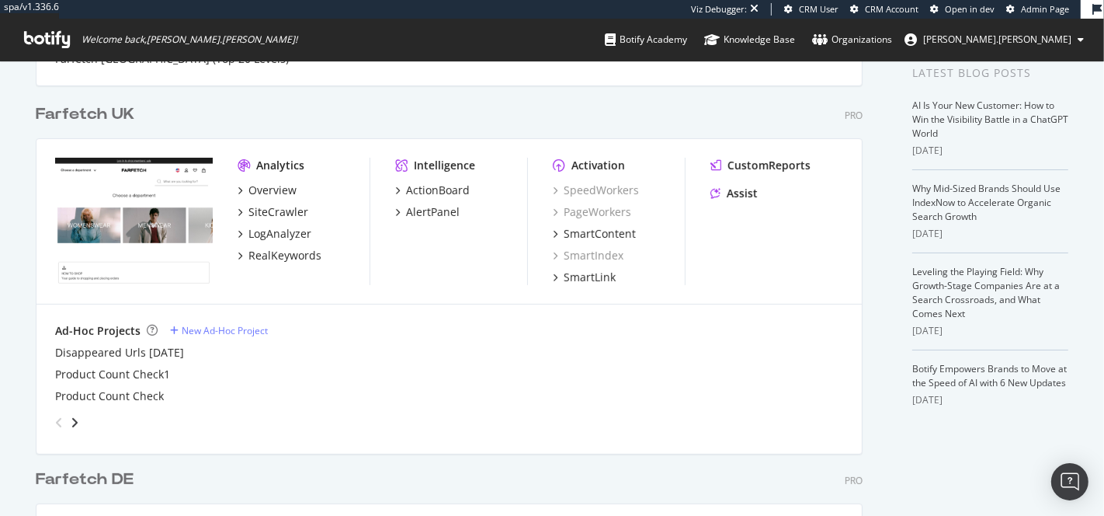
drag, startPoint x: 137, startPoint y: 211, endPoint x: 95, endPoint y: 145, distance: 78.2
click at [137, 211] on img "grid" at bounding box center [134, 221] width 158 height 126
click at [71, 108] on div "Farfetch UK" at bounding box center [85, 114] width 99 height 23
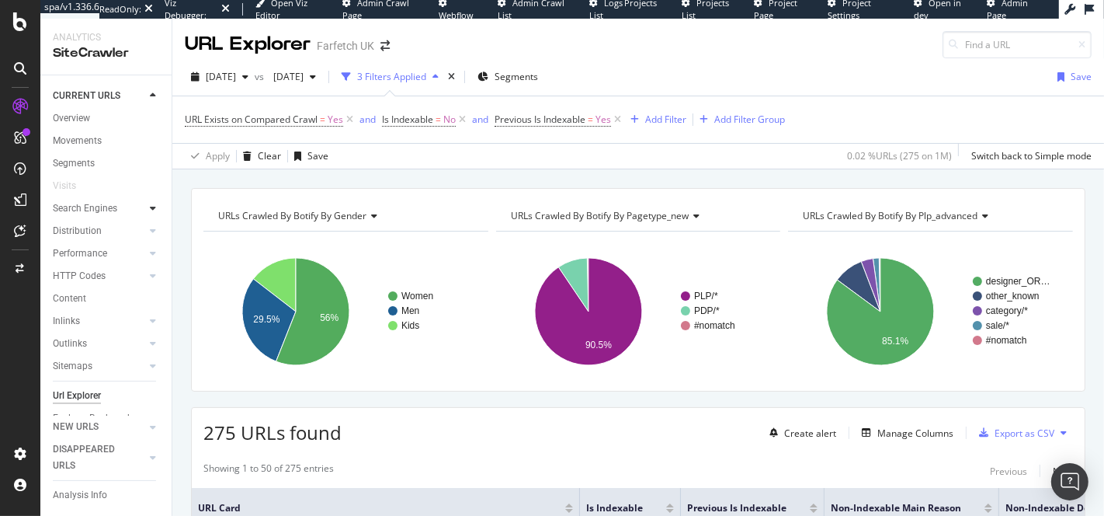
click at [145, 205] on div at bounding box center [153, 208] width 16 height 16
click at [145, 232] on div at bounding box center [153, 231] width 16 height 16
click at [145, 231] on div at bounding box center [153, 231] width 16 height 16
click at [145, 258] on div at bounding box center [153, 253] width 16 height 16
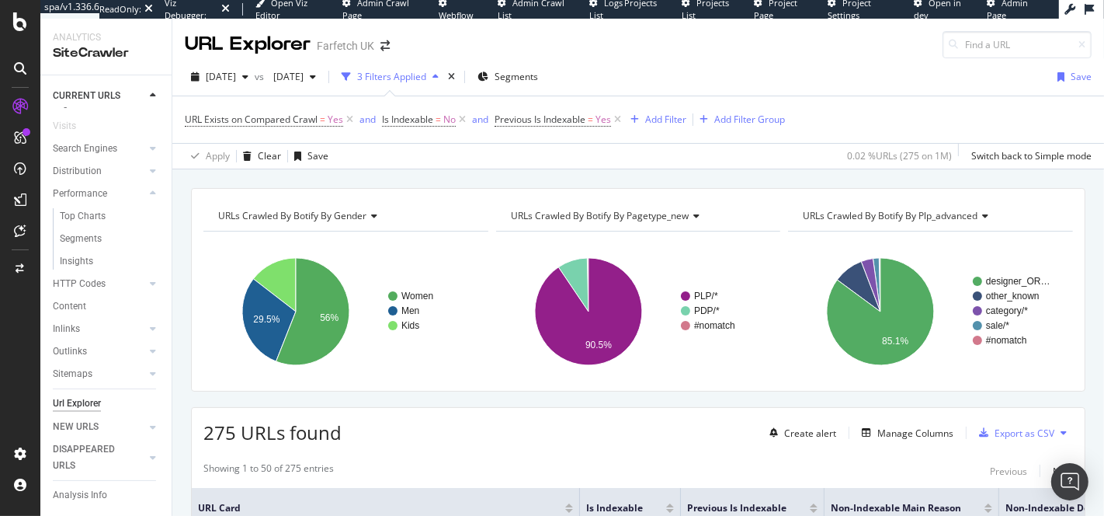
scroll to position [106, 0]
click at [145, 266] on div at bounding box center [153, 274] width 16 height 16
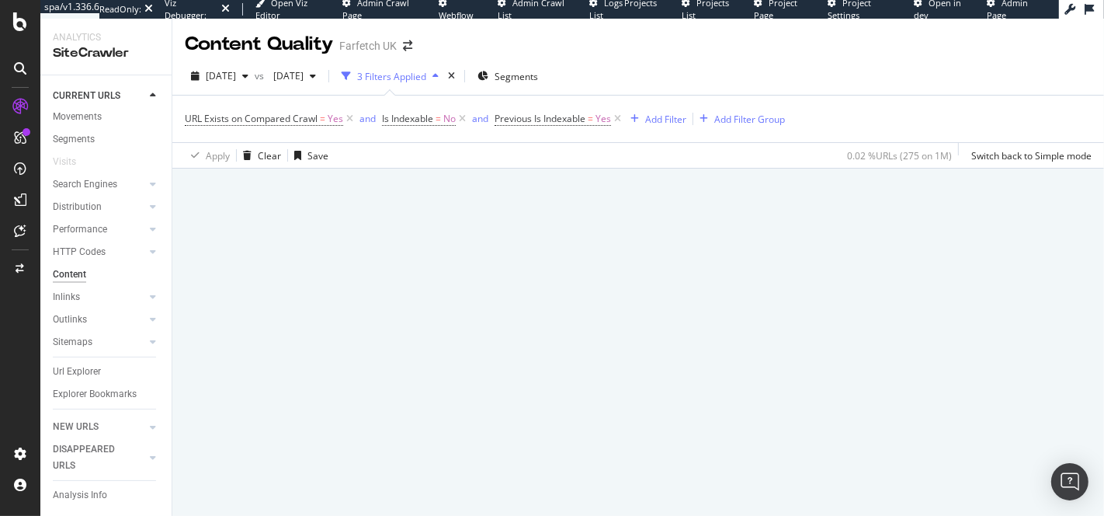
scroll to position [40, 0]
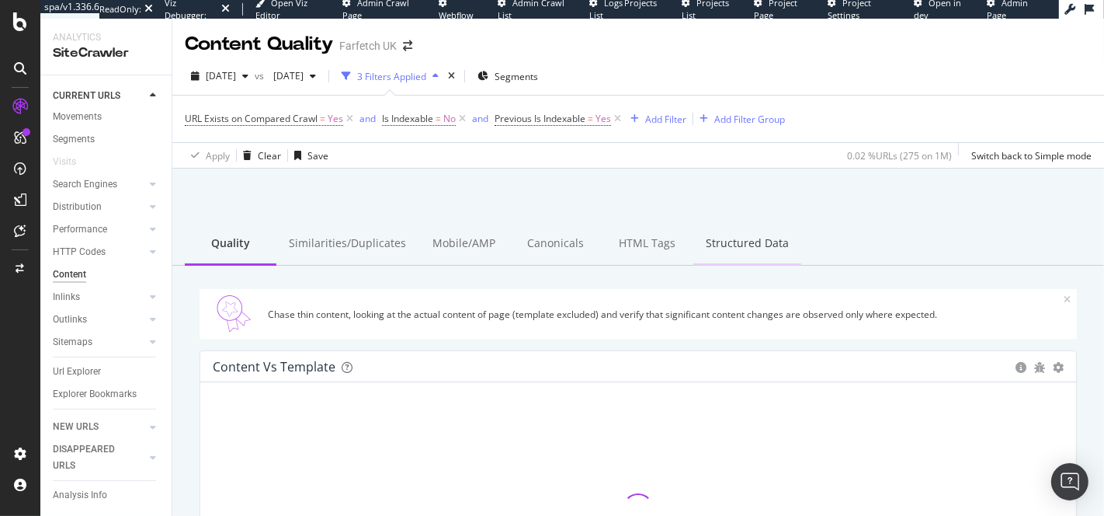
click at [756, 249] on div "Structured Data" at bounding box center [747, 244] width 108 height 43
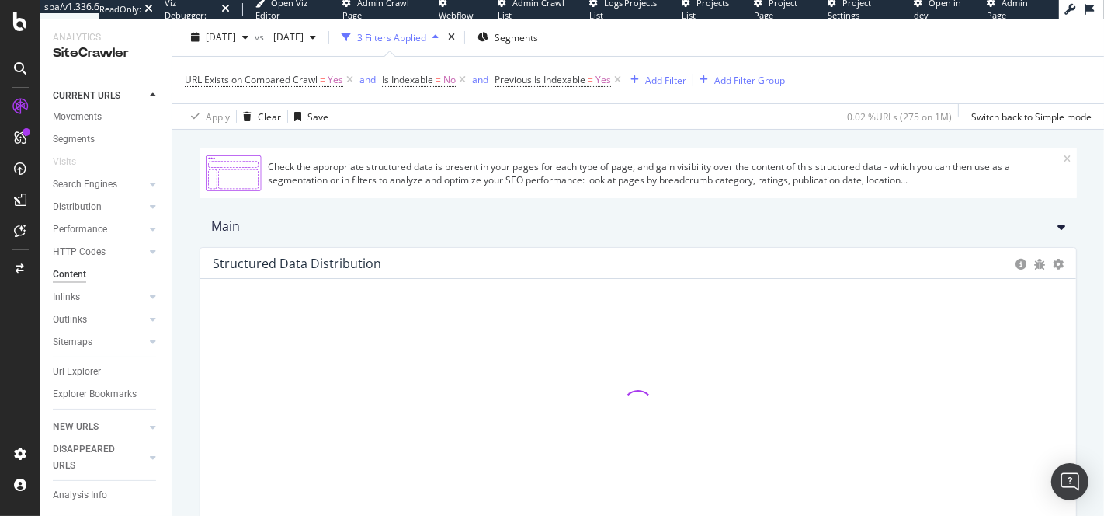
scroll to position [175, 0]
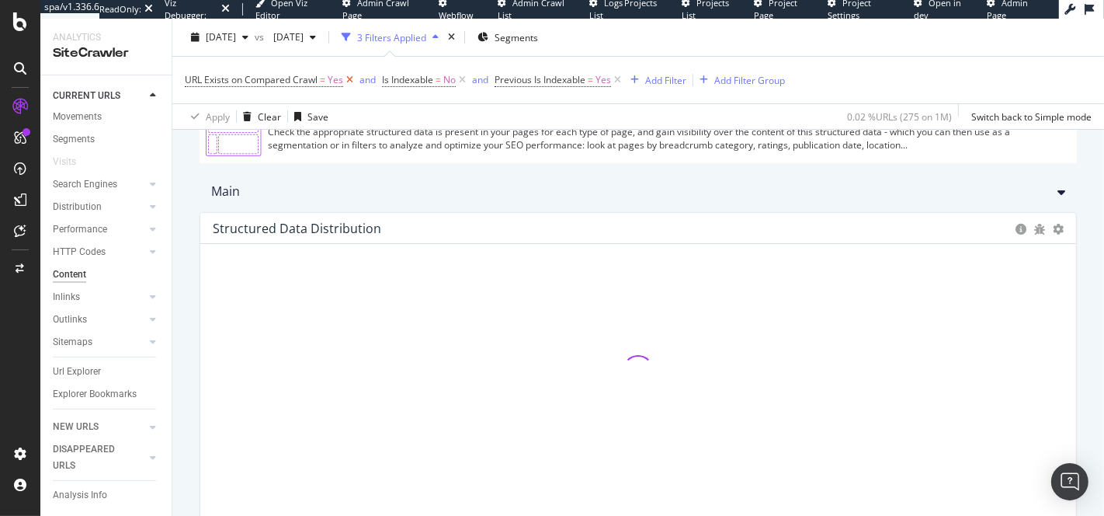
click at [352, 78] on icon at bounding box center [349, 80] width 13 height 16
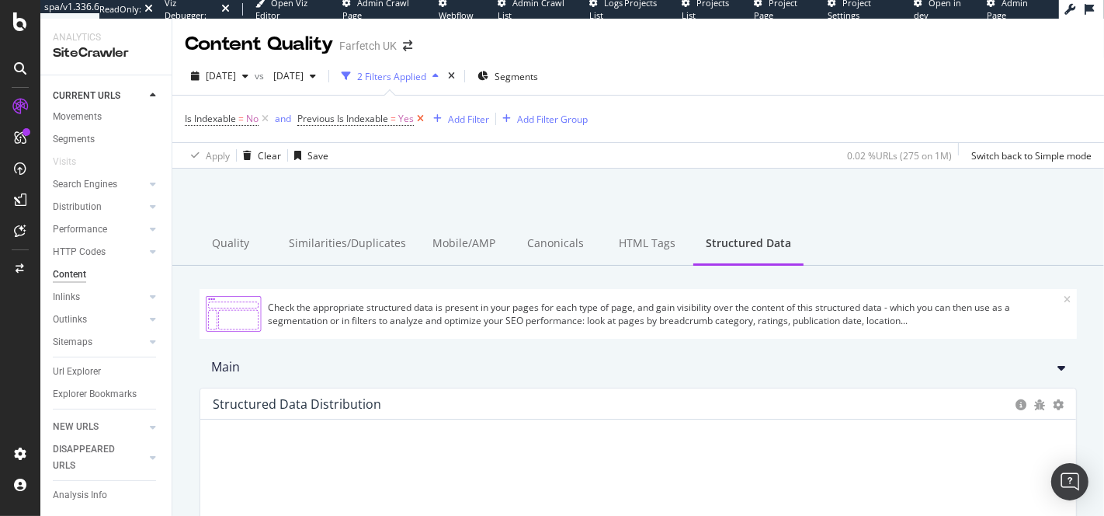
click at [418, 120] on icon at bounding box center [420, 119] width 13 height 16
click at [266, 119] on icon at bounding box center [265, 119] width 13 height 16
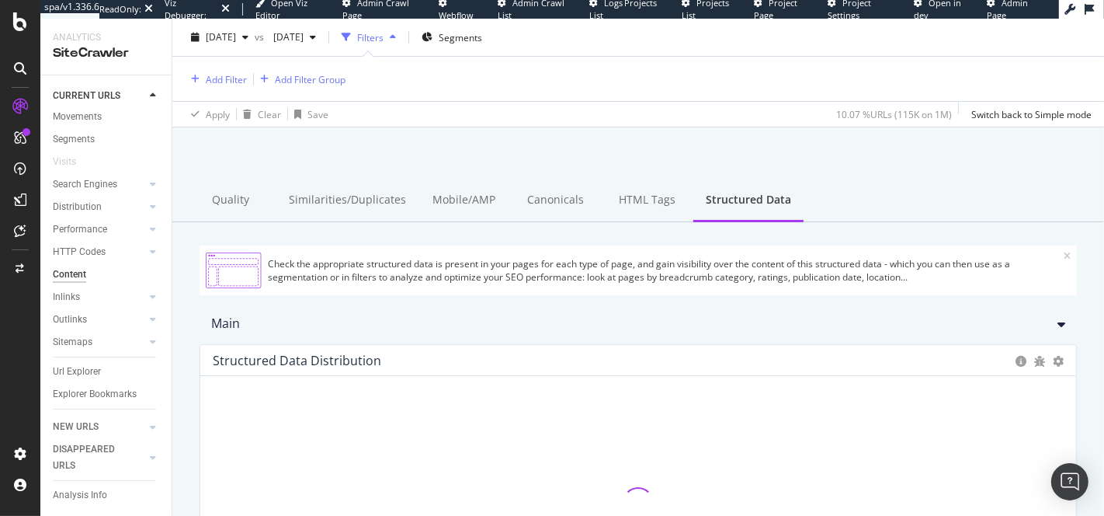
scroll to position [137, 0]
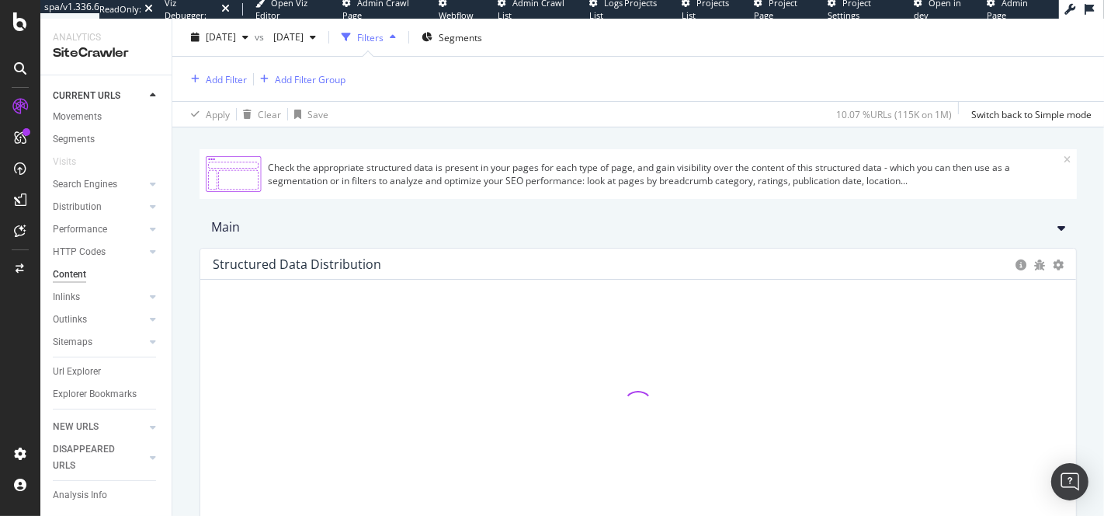
click at [357, 178] on div "Check the appropriate structured data is present in your pages for each type of…" at bounding box center [666, 174] width 796 height 26
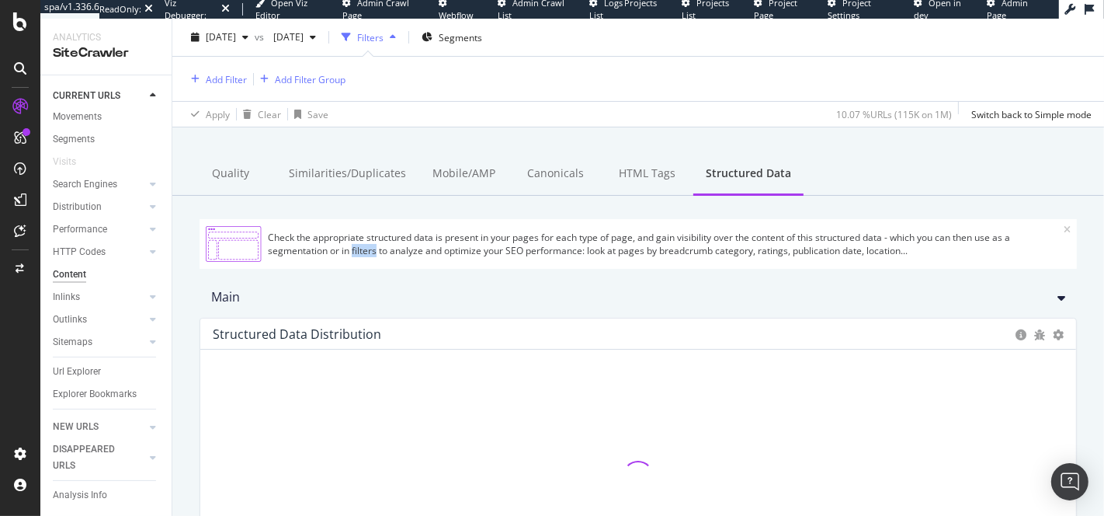
click at [357, 231] on div "Check the appropriate structured data is present in your pages for each type of…" at bounding box center [666, 244] width 796 height 26
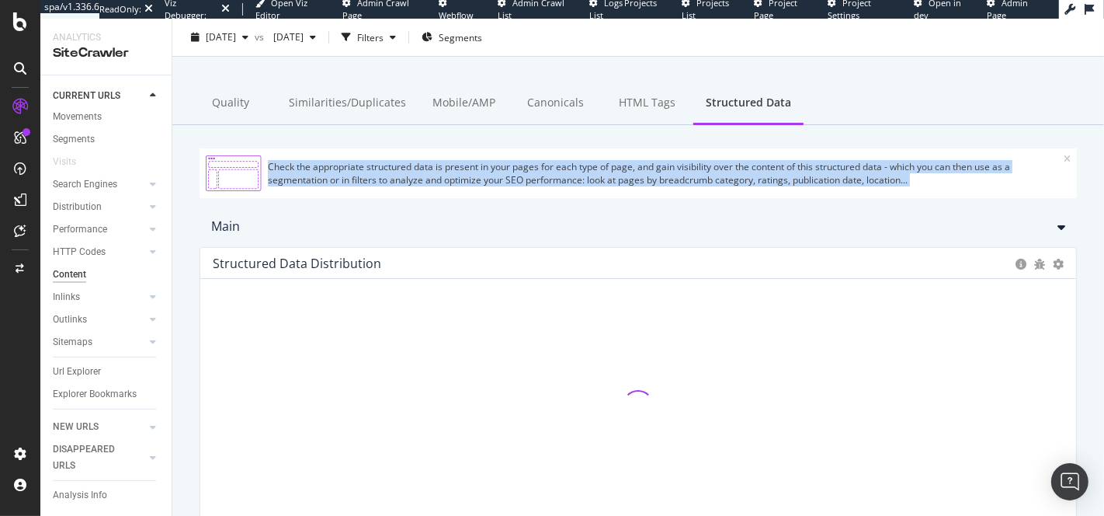
click at [357, 178] on div "Check the appropriate structured data is present in your pages for each type of…" at bounding box center [666, 173] width 796 height 26
click at [354, 178] on div "Check the appropriate structured data is present in your pages for each type of…" at bounding box center [666, 173] width 796 height 26
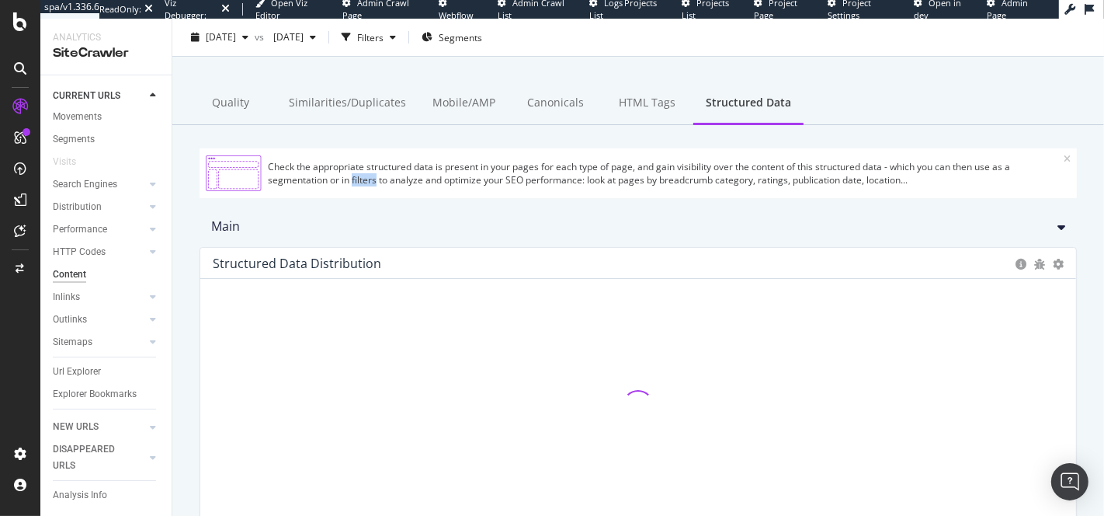
click at [354, 178] on div "Check the appropriate structured data is present in your pages for each type of…" at bounding box center [666, 173] width 796 height 26
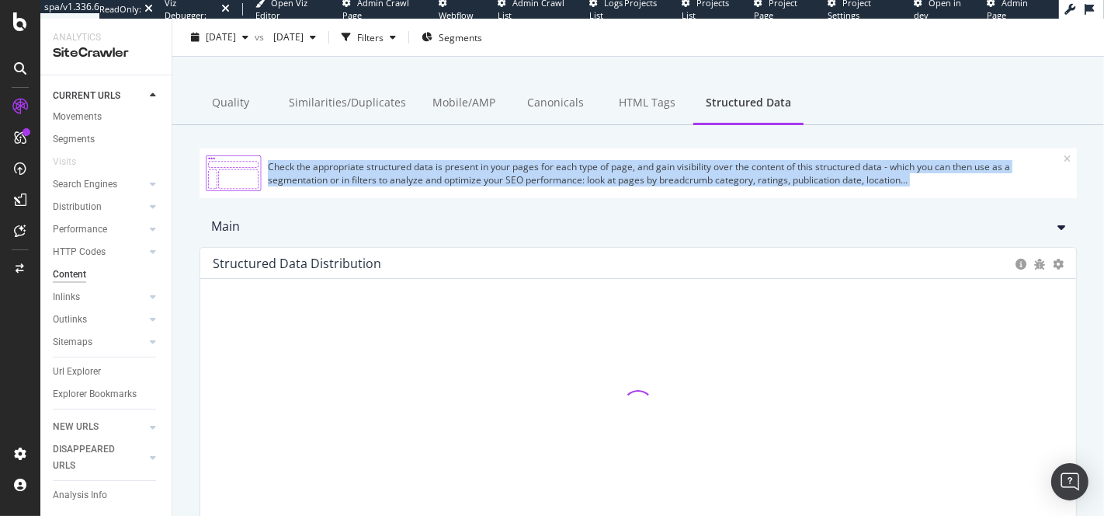
click at [354, 178] on div "Check the appropriate structured data is present in your pages for each type of…" at bounding box center [666, 173] width 796 height 26
click at [342, 178] on div "Check the appropriate structured data is present in your pages for each type of…" at bounding box center [666, 173] width 796 height 26
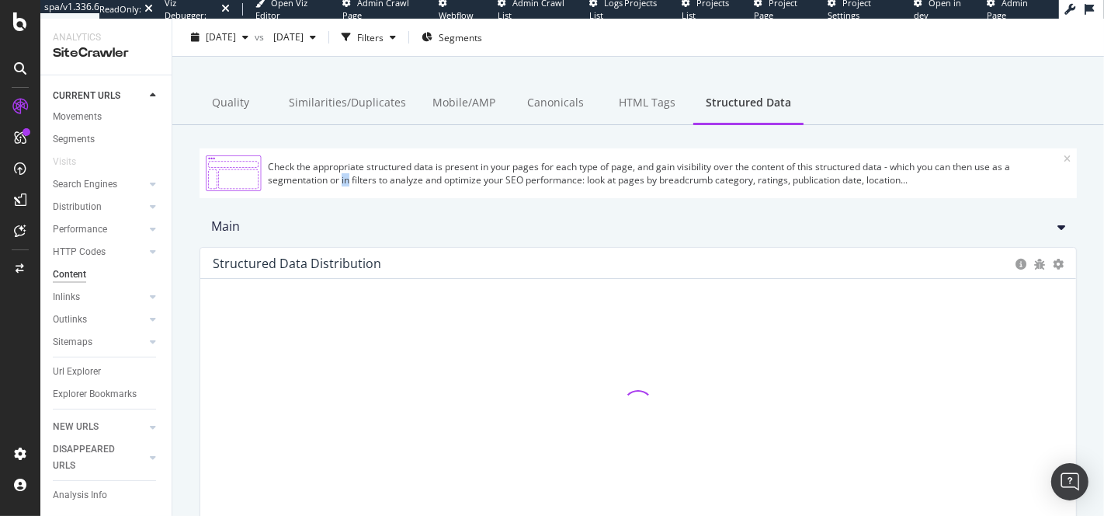
click at [342, 178] on div "Check the appropriate structured data is present in your pages for each type of…" at bounding box center [666, 173] width 796 height 26
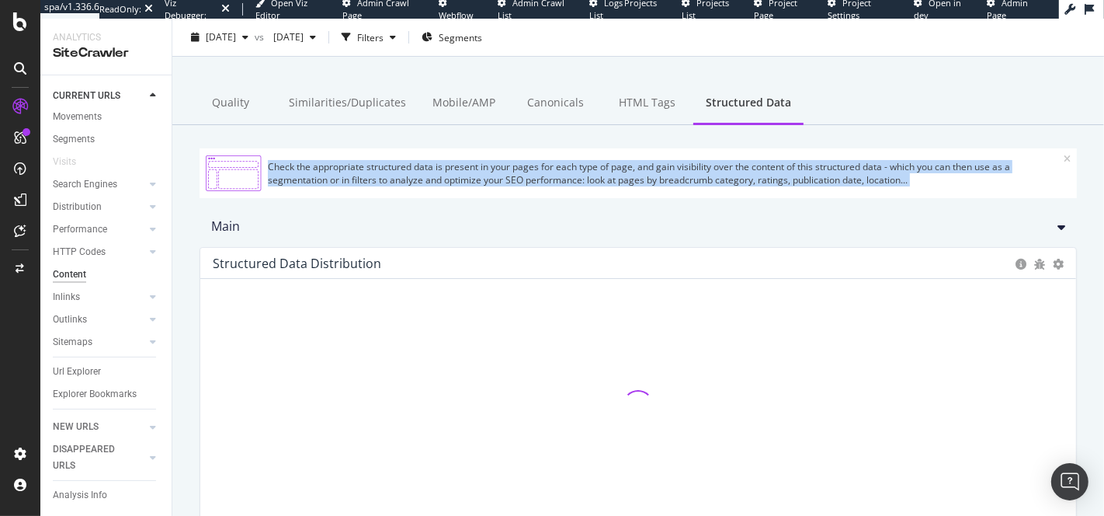
click at [342, 178] on div "Check the appropriate structured data is present in your pages for each type of…" at bounding box center [666, 173] width 796 height 26
click at [327, 179] on div "Check the appropriate structured data is present in your pages for each type of…" at bounding box center [666, 173] width 796 height 26
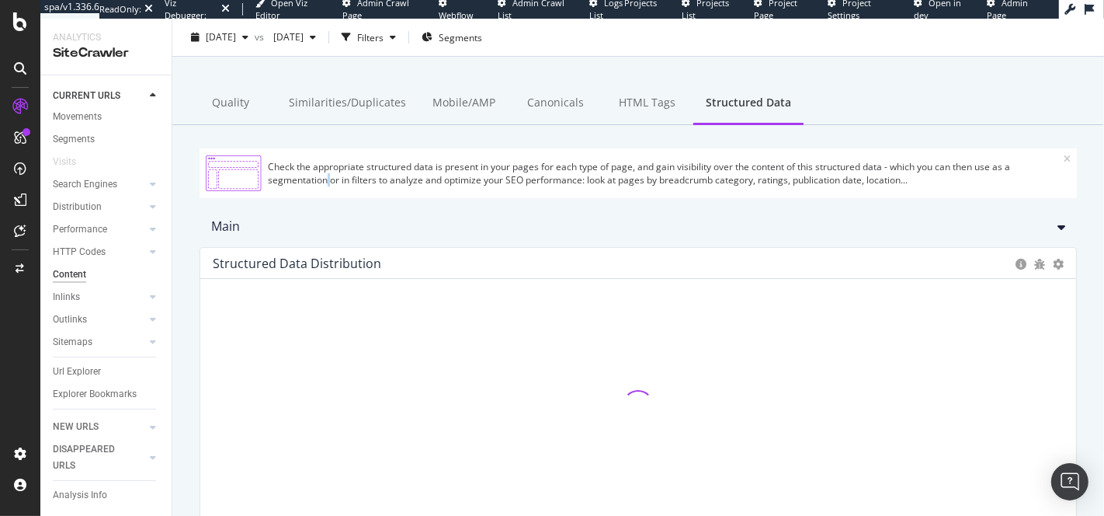
click at [327, 179] on div "Check the appropriate structured data is present in your pages for each type of…" at bounding box center [666, 173] width 796 height 26
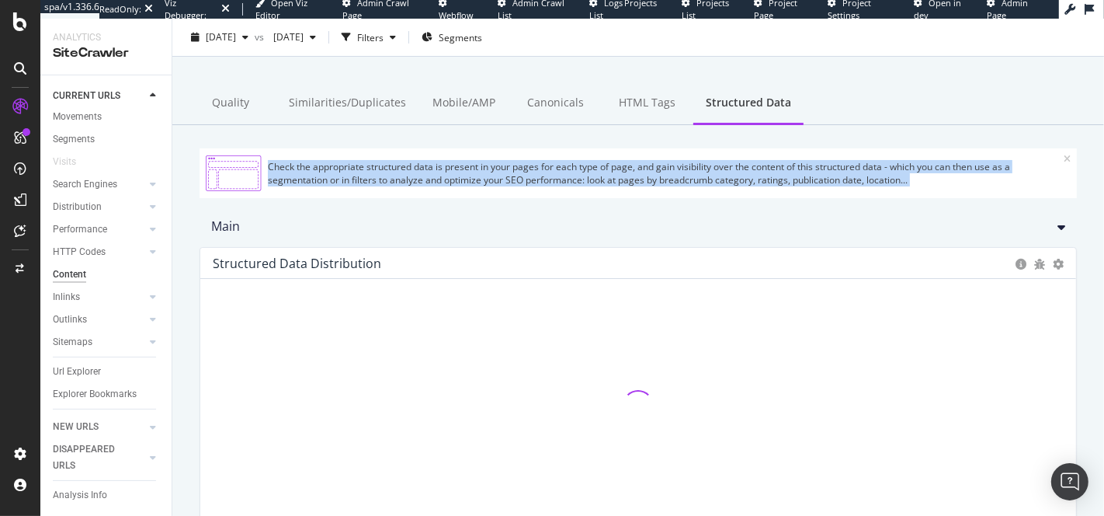
click at [327, 179] on div "Check the appropriate structured data is present in your pages for each type of…" at bounding box center [666, 173] width 796 height 26
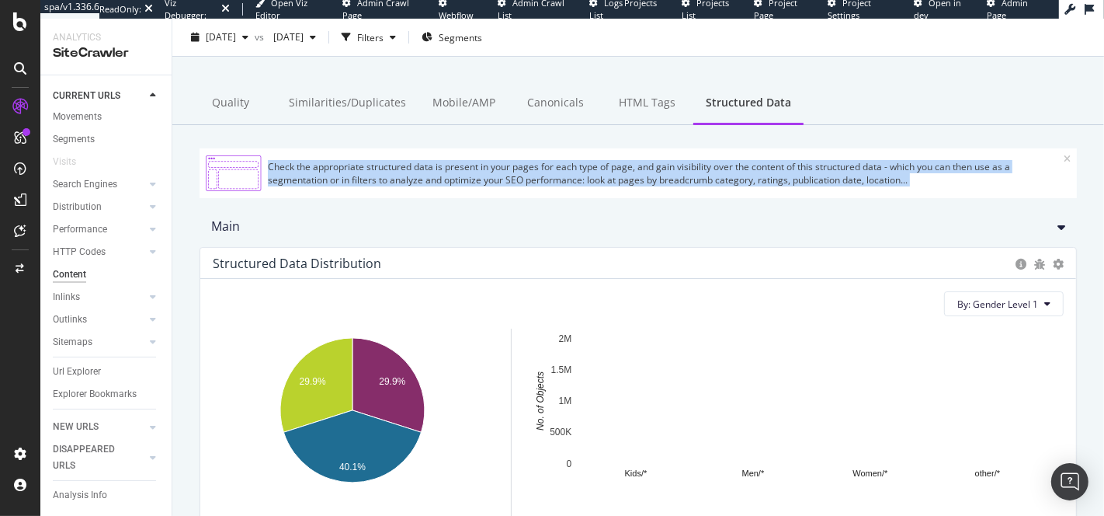
click at [327, 178] on div "Check the appropriate structured data is present in your pages for each type of…" at bounding box center [666, 173] width 796 height 26
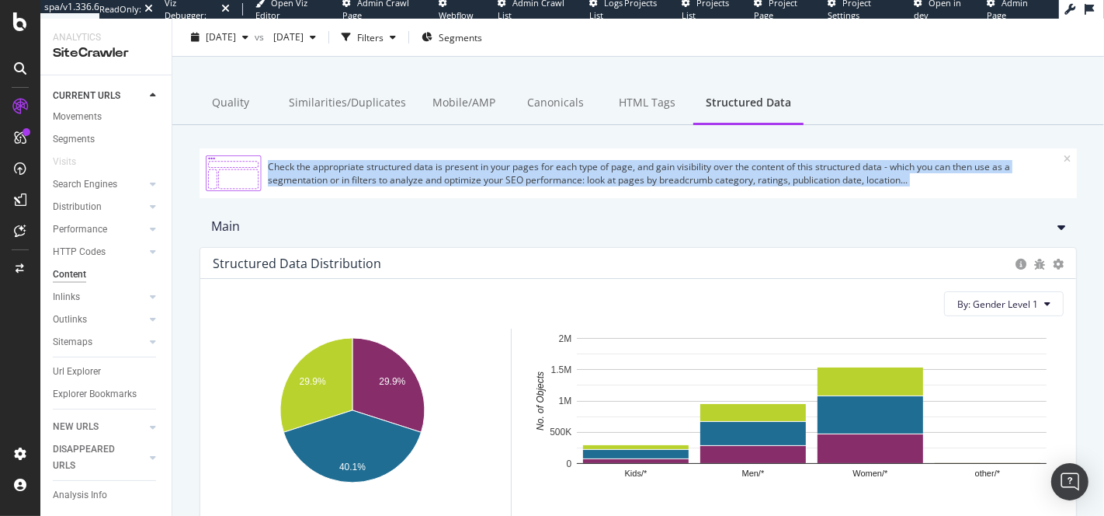
click at [345, 173] on div "Check the appropriate structured data is present in your pages for each type of…" at bounding box center [666, 173] width 796 height 26
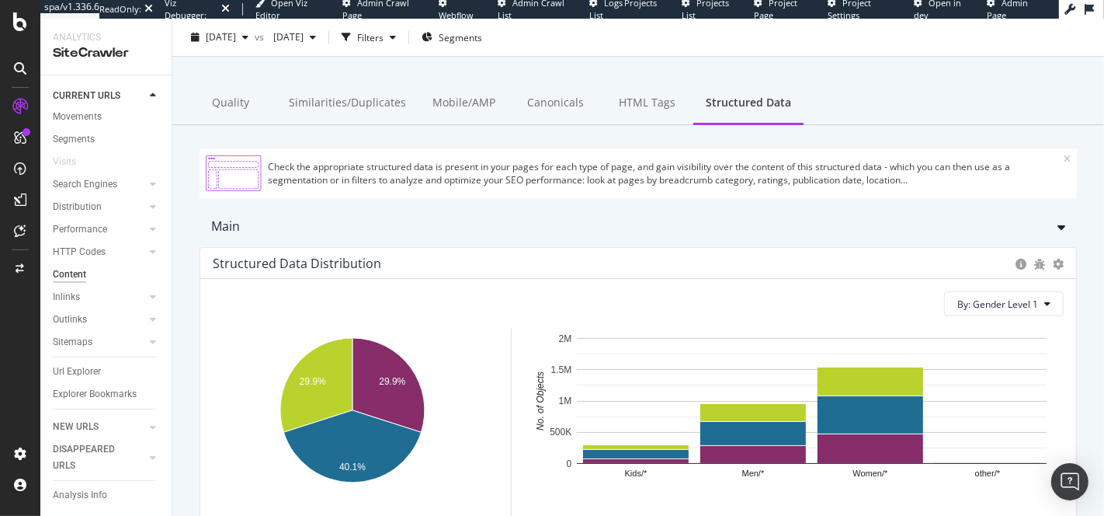
scroll to position [180, 0]
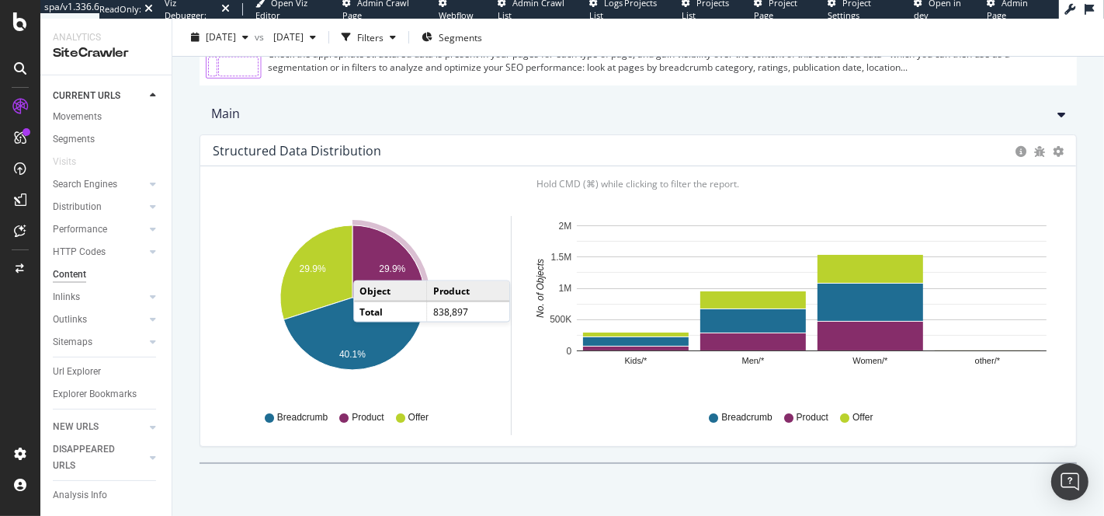
click at [369, 263] on icon "A chart." at bounding box center [389, 272] width 72 height 94
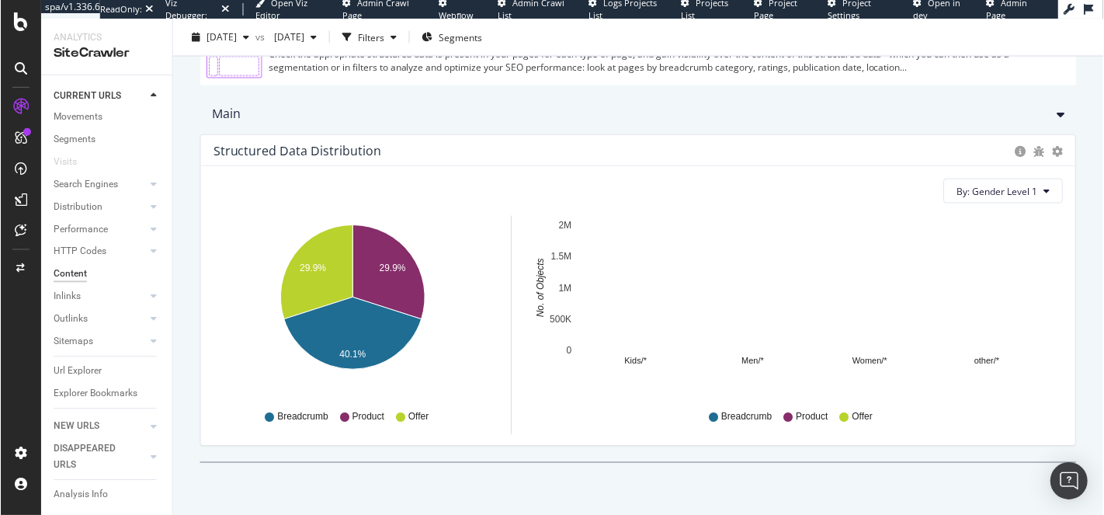
scroll to position [180, 0]
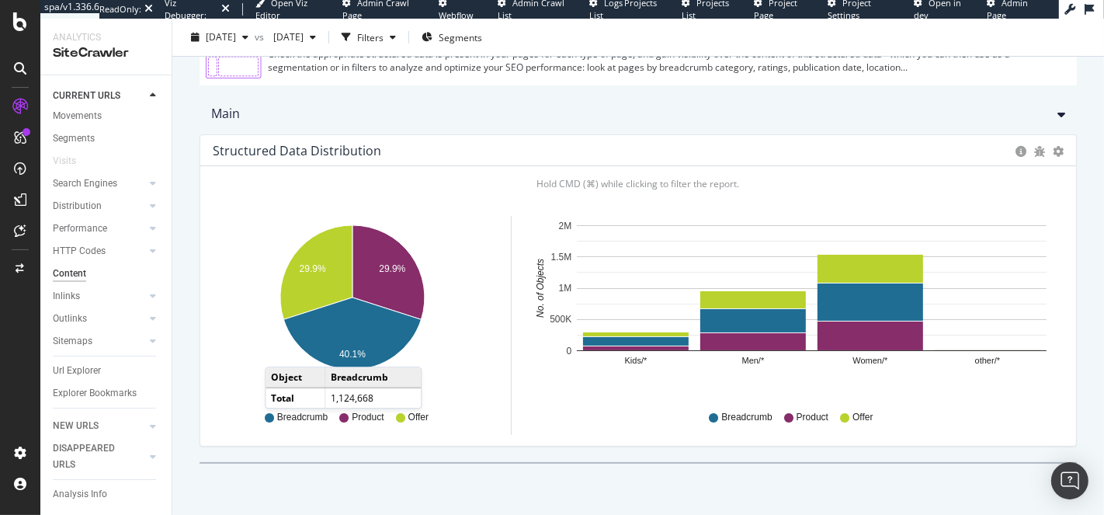
click at [533, 417] on div "Breadcrumb Product Offer" at bounding box center [796, 415] width 533 height 39
click at [968, 464] on div "Check the appropriate structured data is present in your pages for each type of…" at bounding box center [638, 265] width 932 height 506
click at [417, 443] on div "By: Gender Level 1 Hold CMD (⌘) while clicking to filter the report. 29.9% 29.9…" at bounding box center [638, 306] width 876 height 280
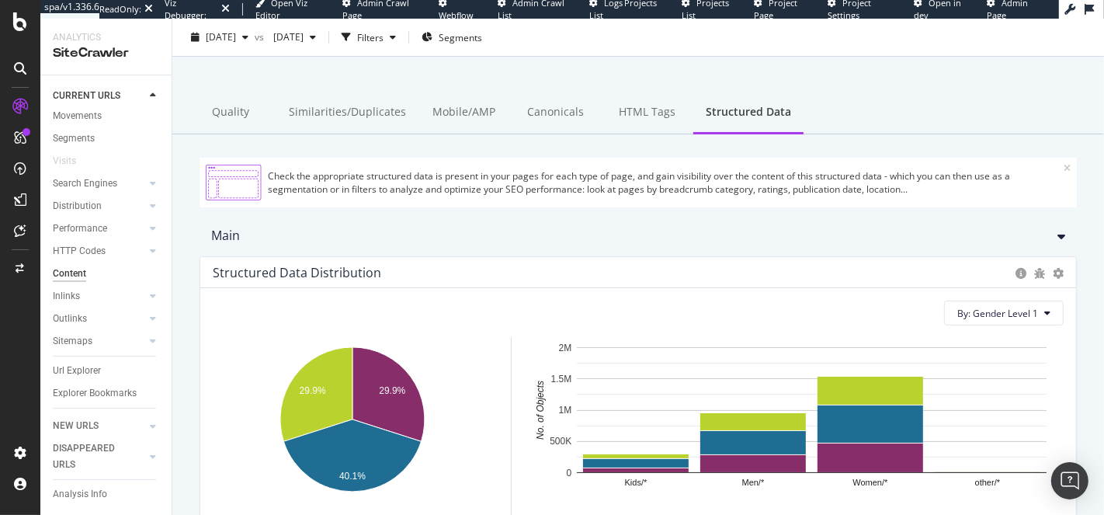
scroll to position [0, 0]
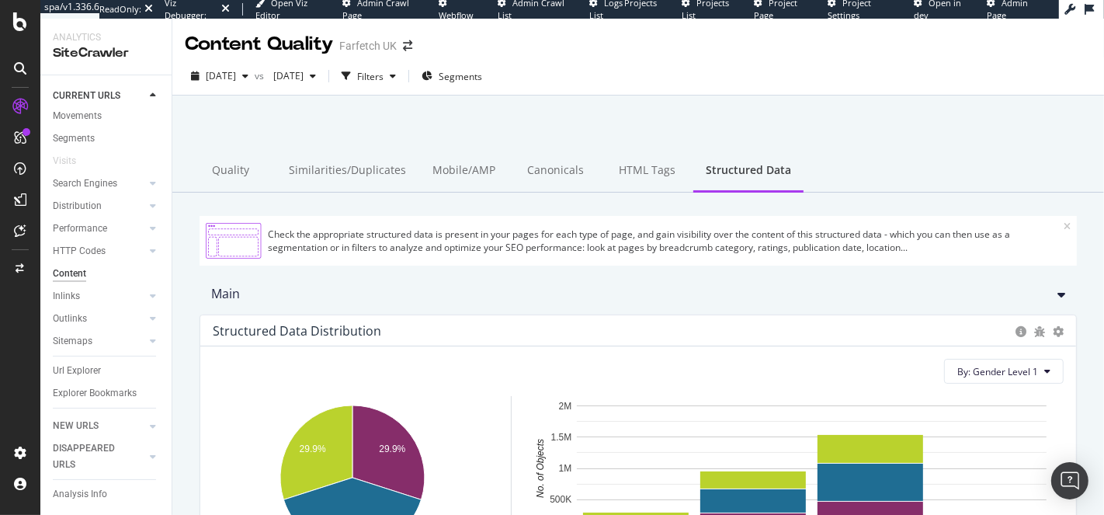
click at [555, 241] on div "Check the appropriate structured data is present in your pages for each type of…" at bounding box center [666, 241] width 796 height 26
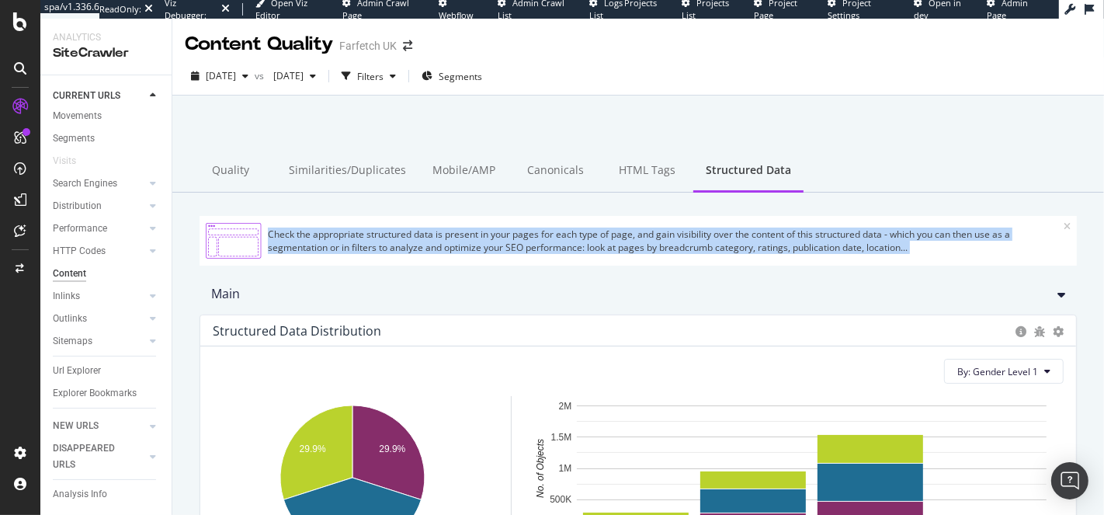
click at [555, 241] on div "Check the appropriate structured data is present in your pages for each type of…" at bounding box center [666, 241] width 796 height 26
click at [490, 250] on div "Check the appropriate structured data is present in your pages for each type of…" at bounding box center [666, 241] width 796 height 26
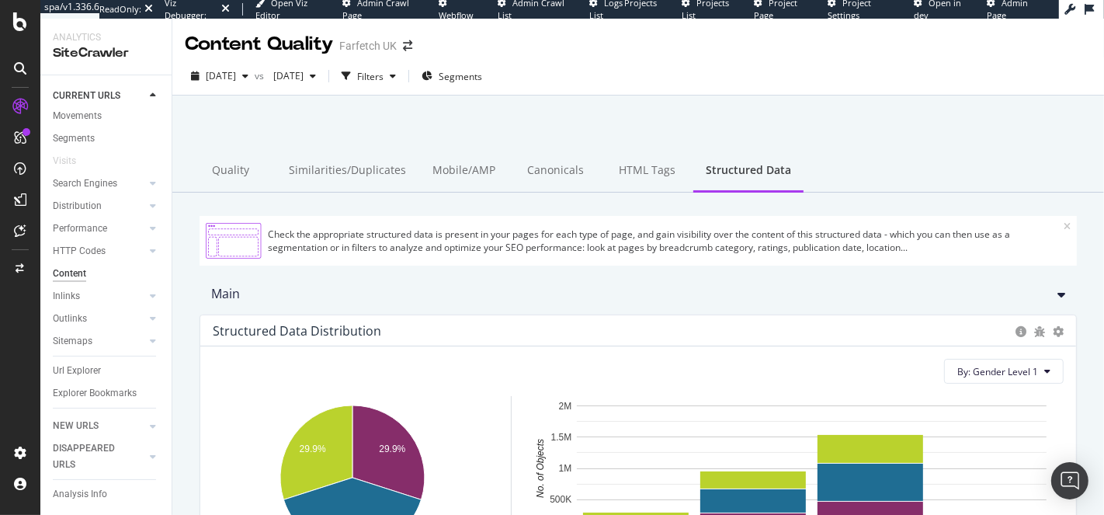
click at [290, 238] on div "Check the appropriate structured data is present in your pages for each type of…" at bounding box center [666, 241] width 796 height 26
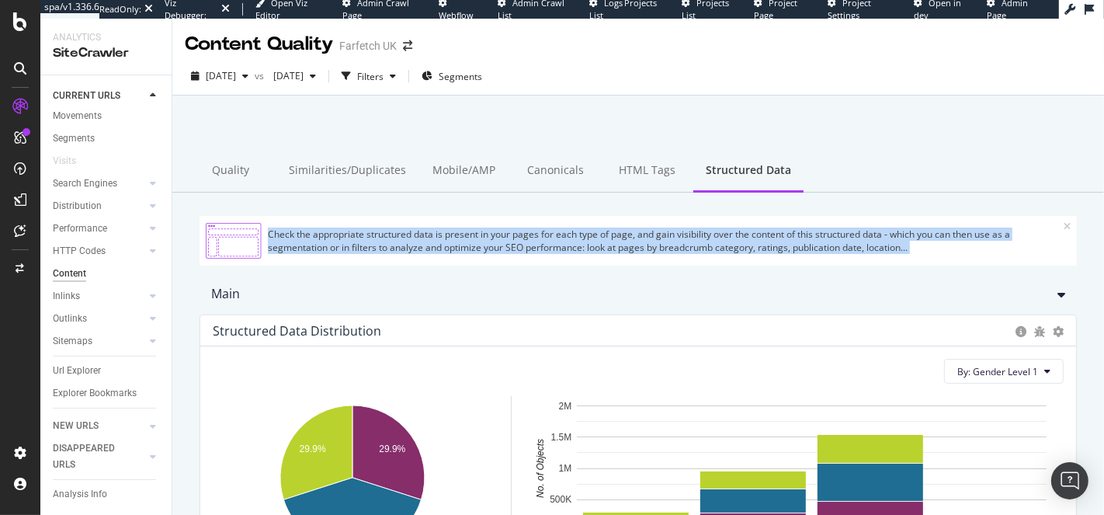
click at [290, 238] on div "Check the appropriate structured data is present in your pages for each type of…" at bounding box center [666, 241] width 796 height 26
click at [349, 238] on div "Check the appropriate structured data is present in your pages for each type of…" at bounding box center [666, 241] width 796 height 26
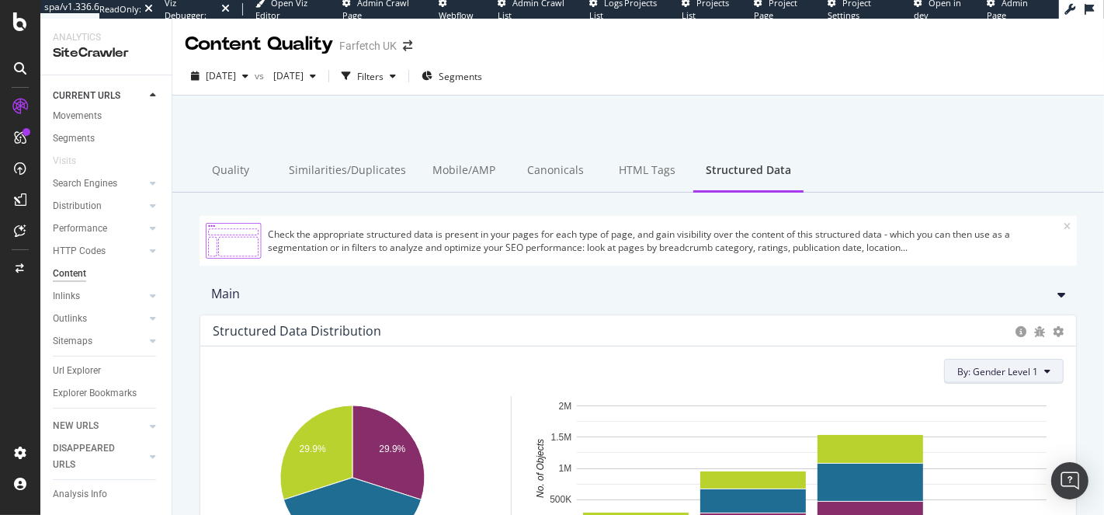
click at [982, 370] on span "By: Gender Level 1" at bounding box center [997, 371] width 81 height 13
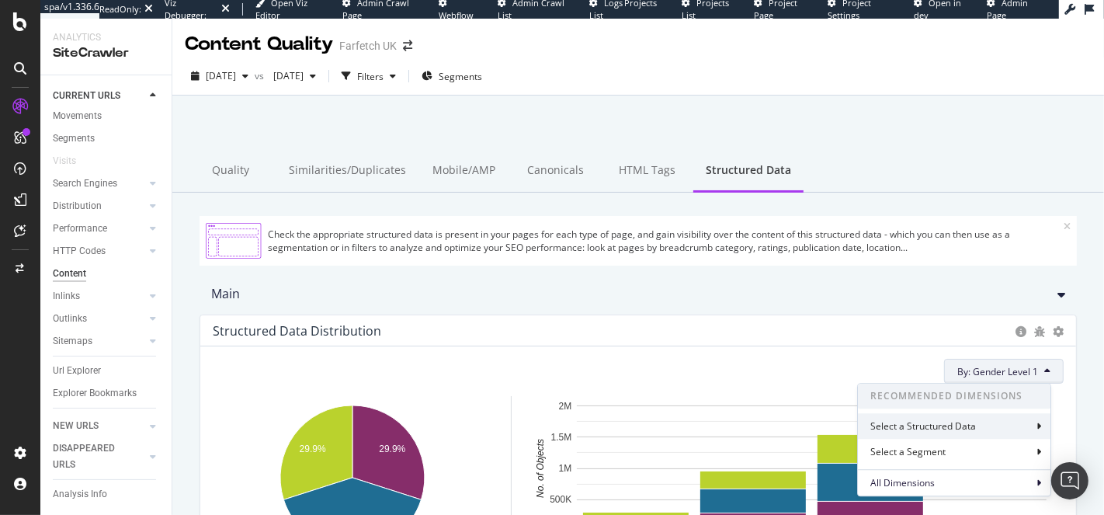
click at [975, 417] on div "Select a Structured Data" at bounding box center [954, 426] width 193 height 26
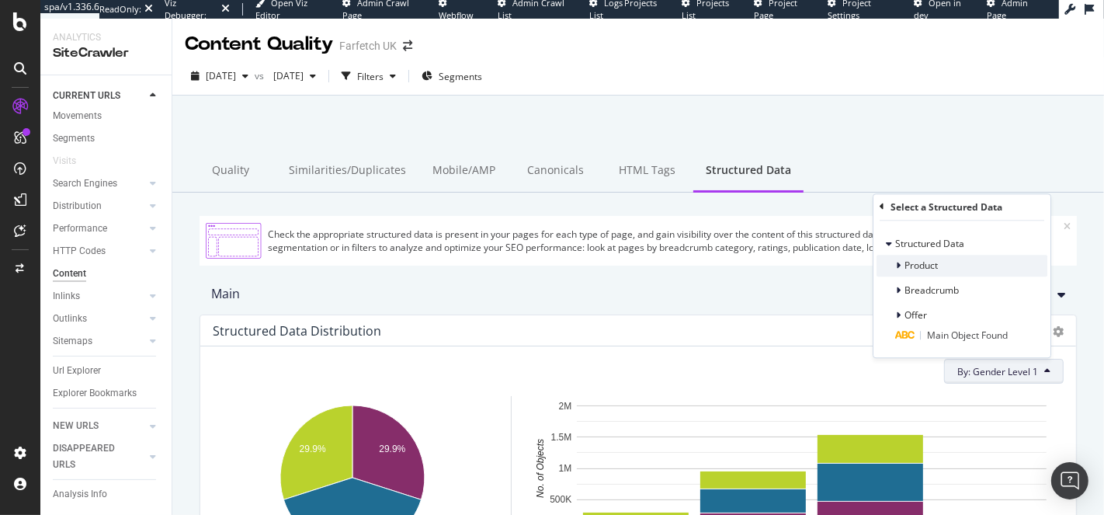
click at [895, 265] on div "Product" at bounding box center [907, 266] width 61 height 16
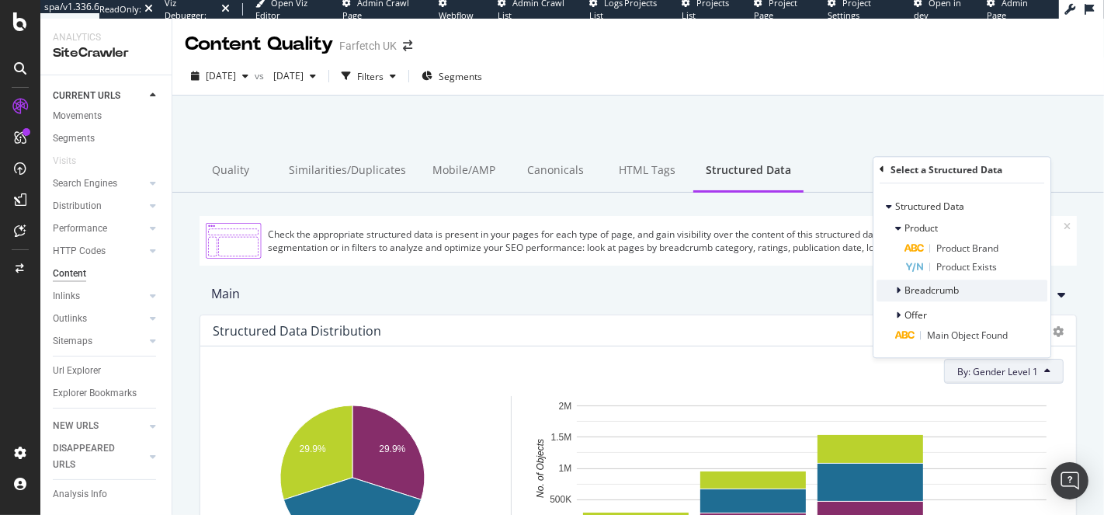
click at [900, 292] on icon at bounding box center [898, 290] width 5 height 9
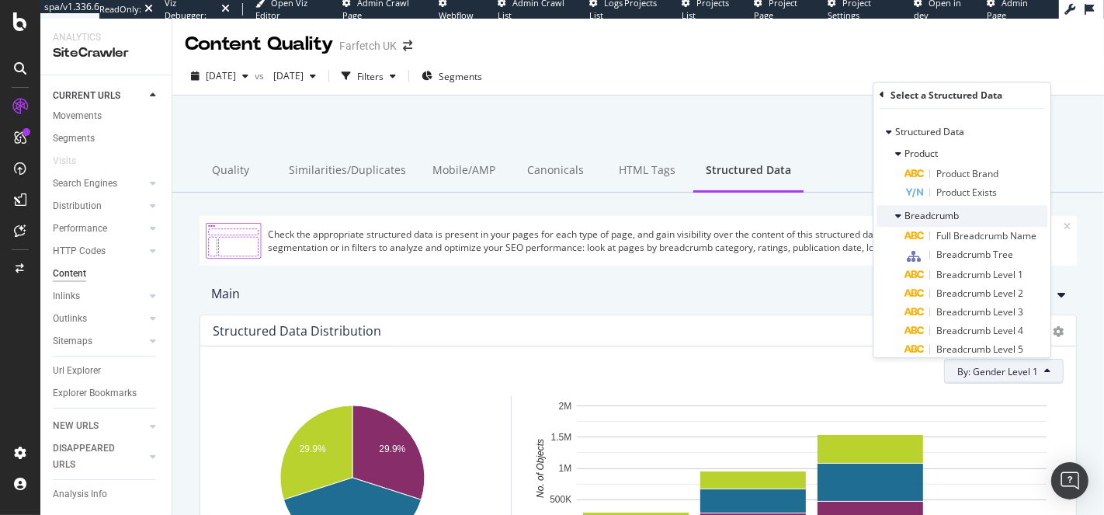
click at [891, 212] on div "Breadcrumb" at bounding box center [918, 216] width 82 height 16
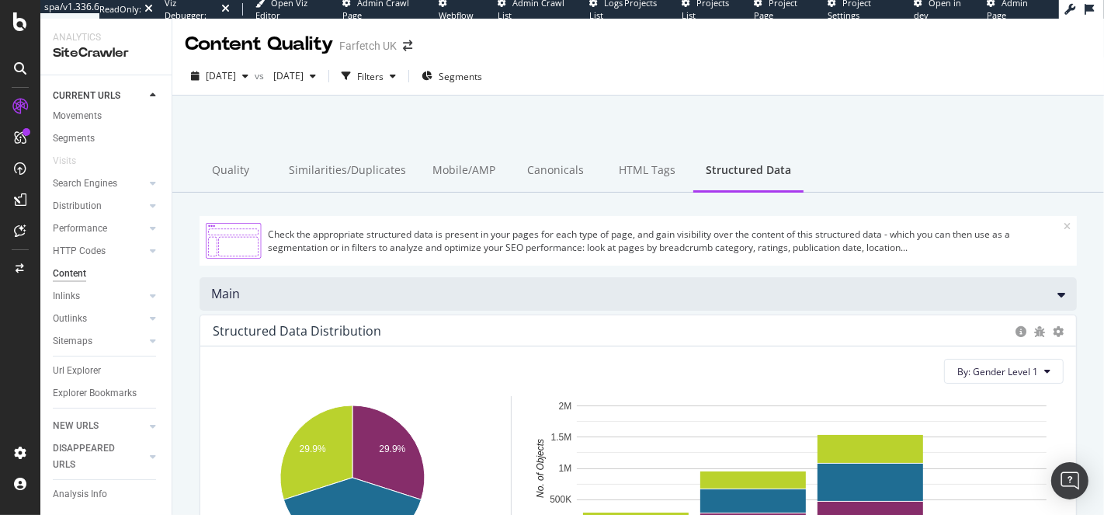
click at [436, 295] on div "Main" at bounding box center [638, 293] width 877 height 33
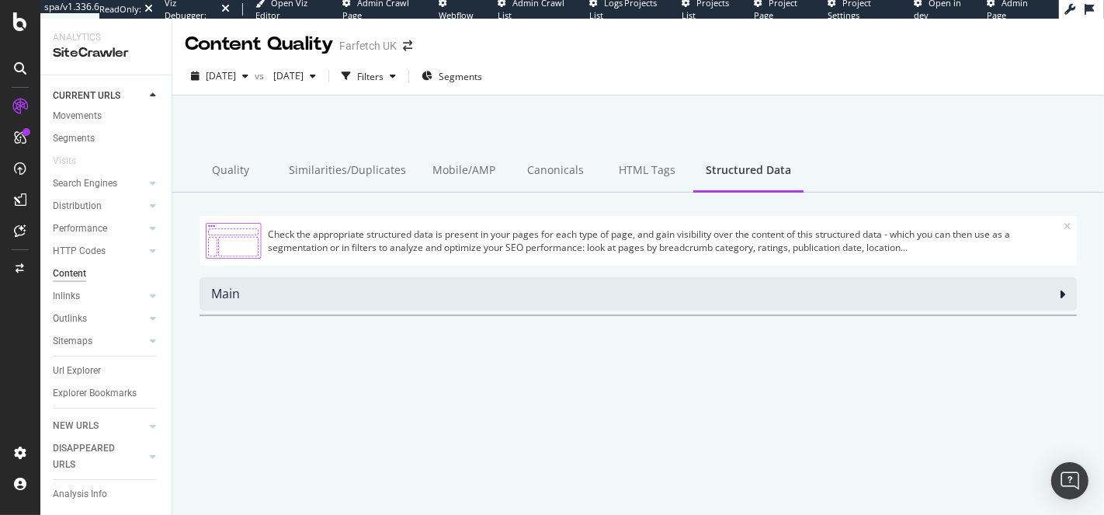
click at [408, 304] on div "Main" at bounding box center [638, 293] width 877 height 33
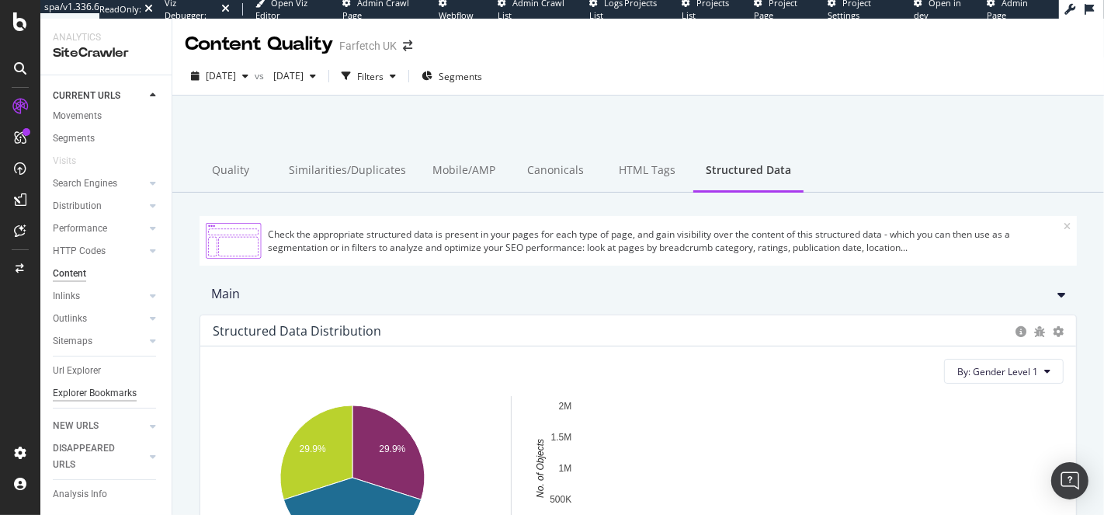
scroll to position [40, 0]
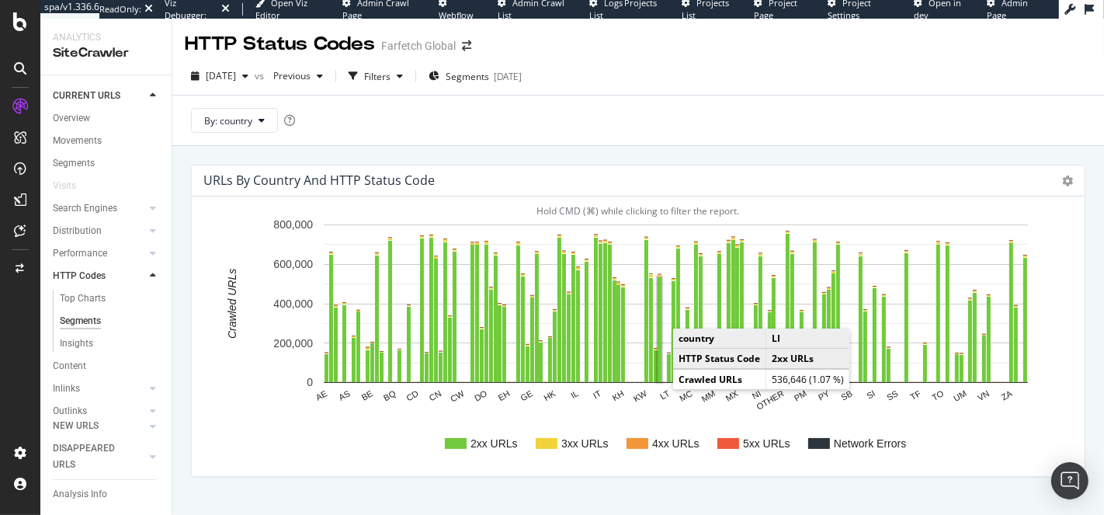
scroll to position [36, 0]
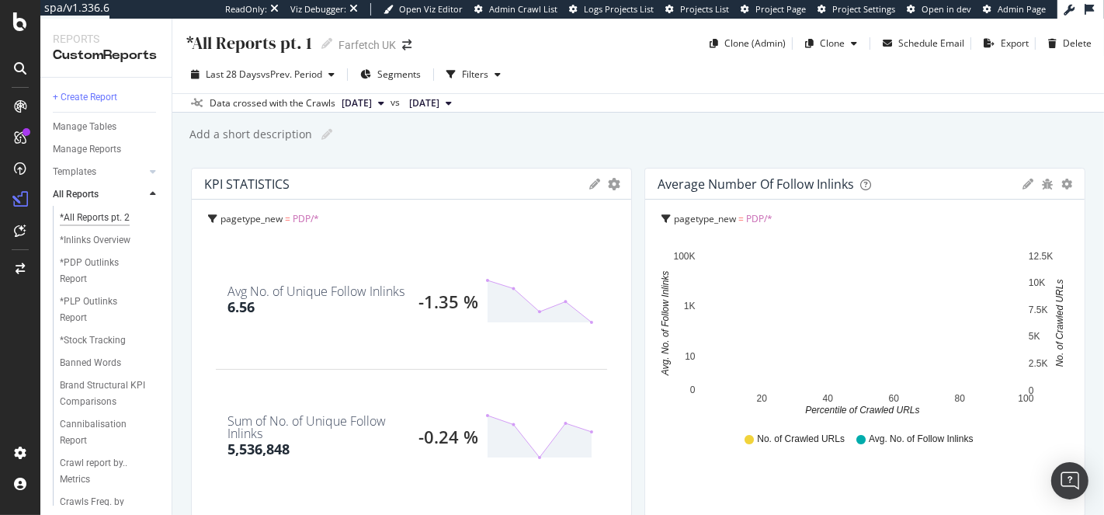
scroll to position [51, 0]
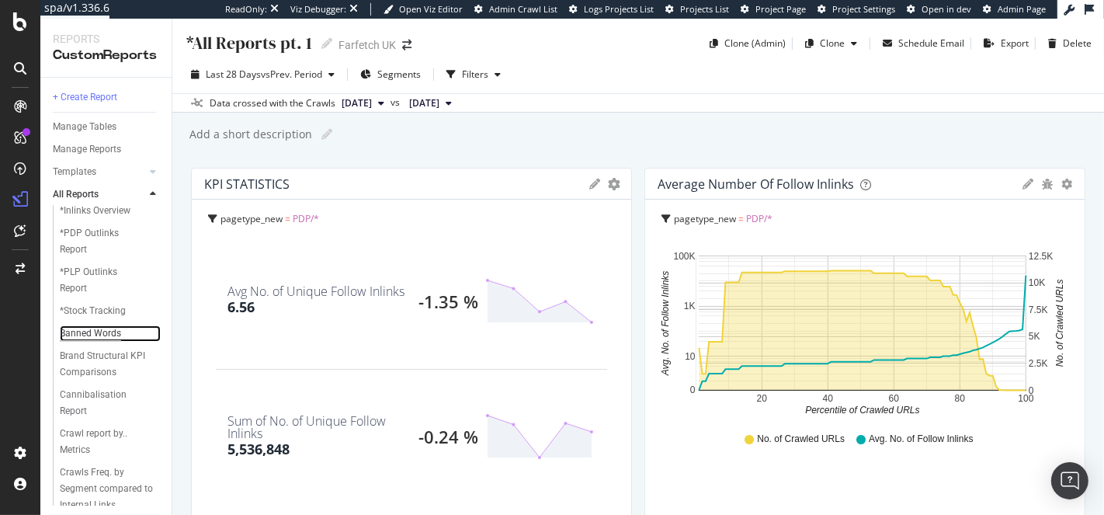
click at [99, 332] on div "Banned Words" at bounding box center [90, 333] width 61 height 16
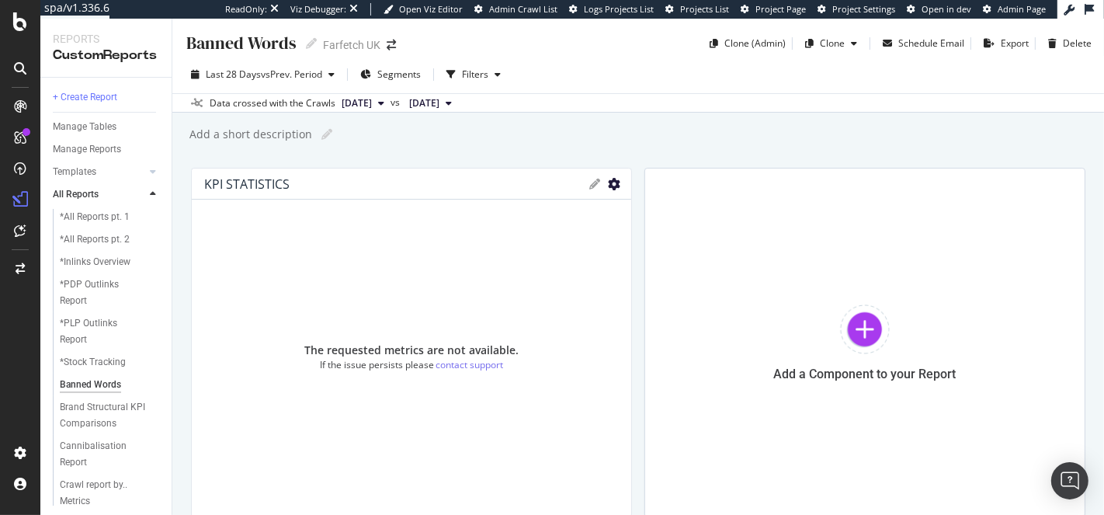
click at [608, 186] on icon "gear" at bounding box center [614, 184] width 12 height 12
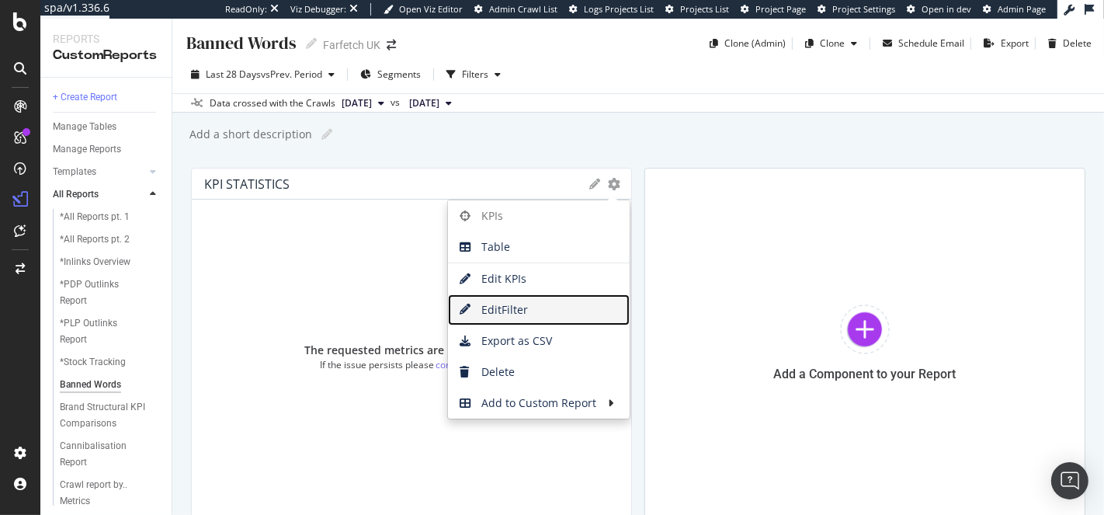
click at [520, 304] on span "Edit Filter" at bounding box center [539, 309] width 182 height 23
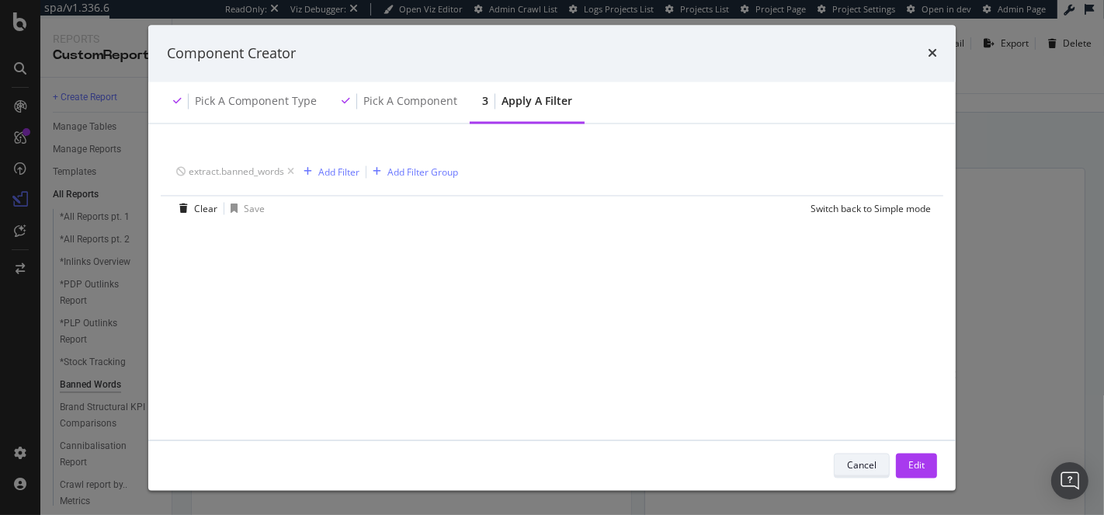
click at [867, 460] on div "Cancel" at bounding box center [862, 464] width 30 height 13
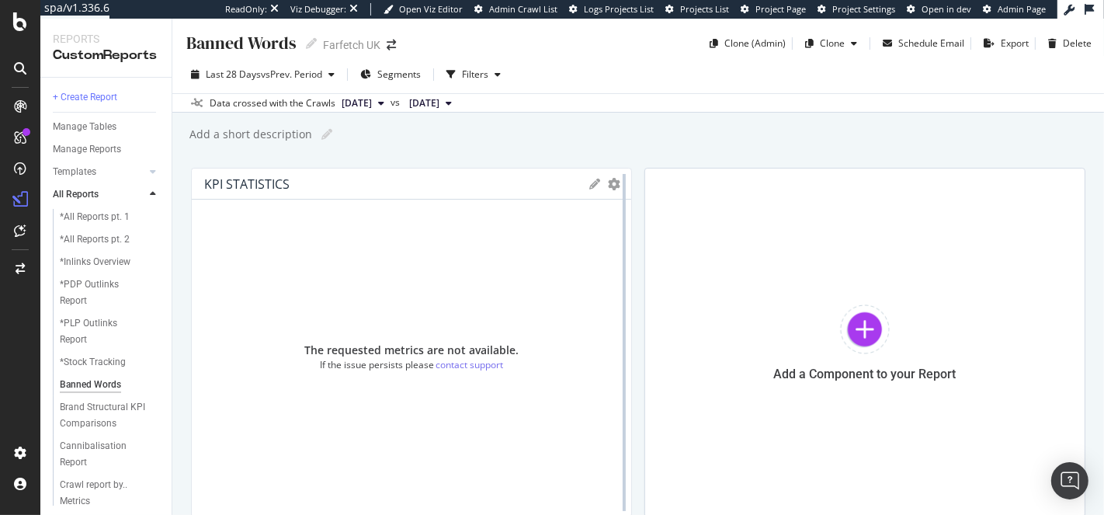
click at [617, 181] on div at bounding box center [625, 342] width 16 height 349
click at [608, 182] on icon "gear" at bounding box center [614, 184] width 12 height 12
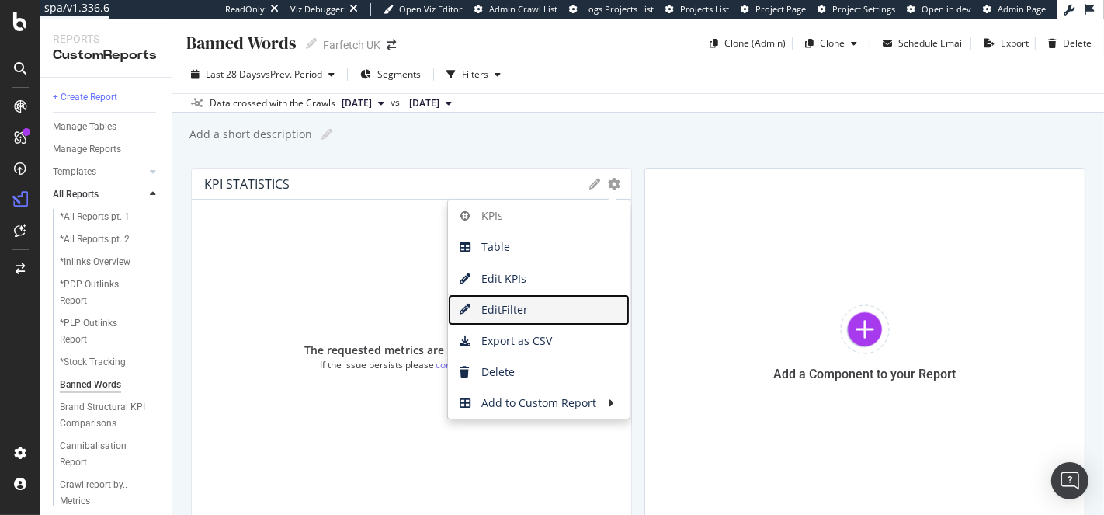
click at [517, 311] on span "Edit Filter" at bounding box center [539, 309] width 182 height 23
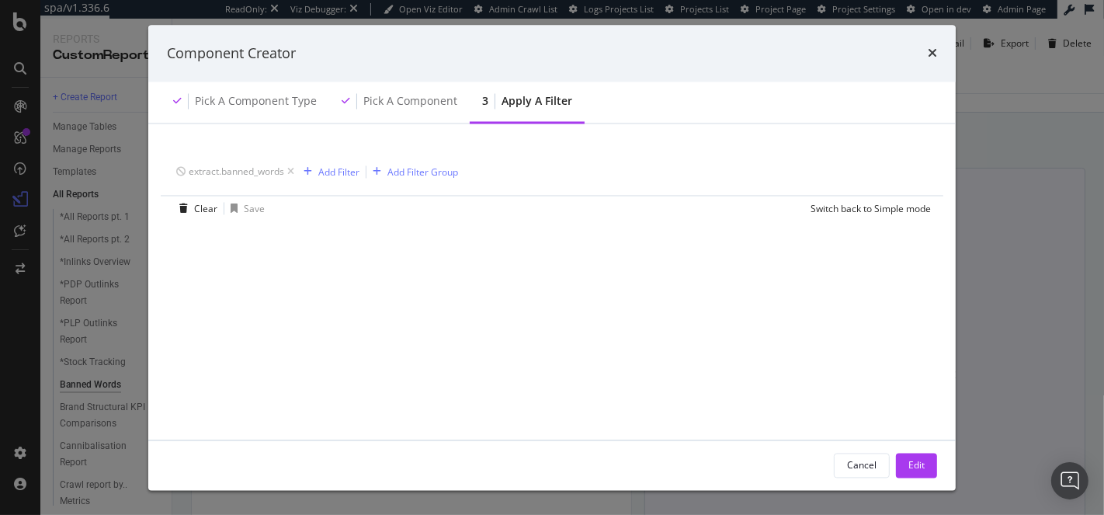
click at [869, 461] on div "Cancel" at bounding box center [862, 464] width 30 height 13
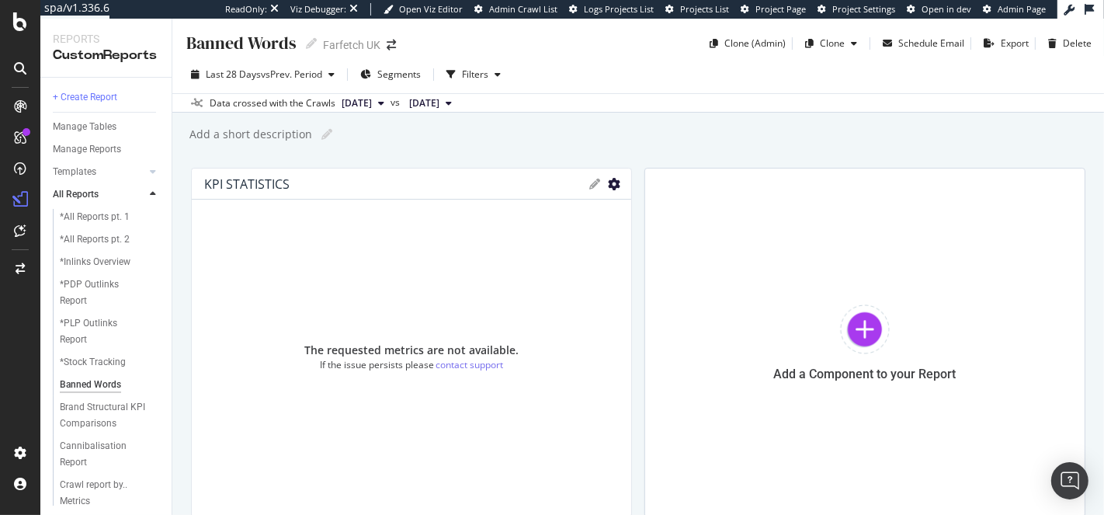
click at [608, 181] on icon "gear" at bounding box center [614, 184] width 12 height 12
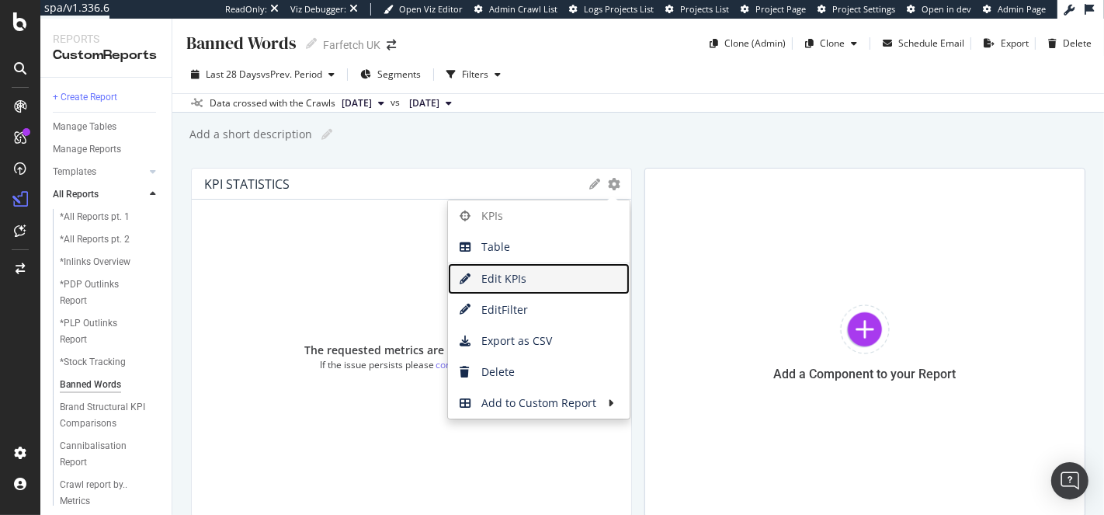
click at [510, 280] on span "Edit KPIs" at bounding box center [539, 278] width 182 height 23
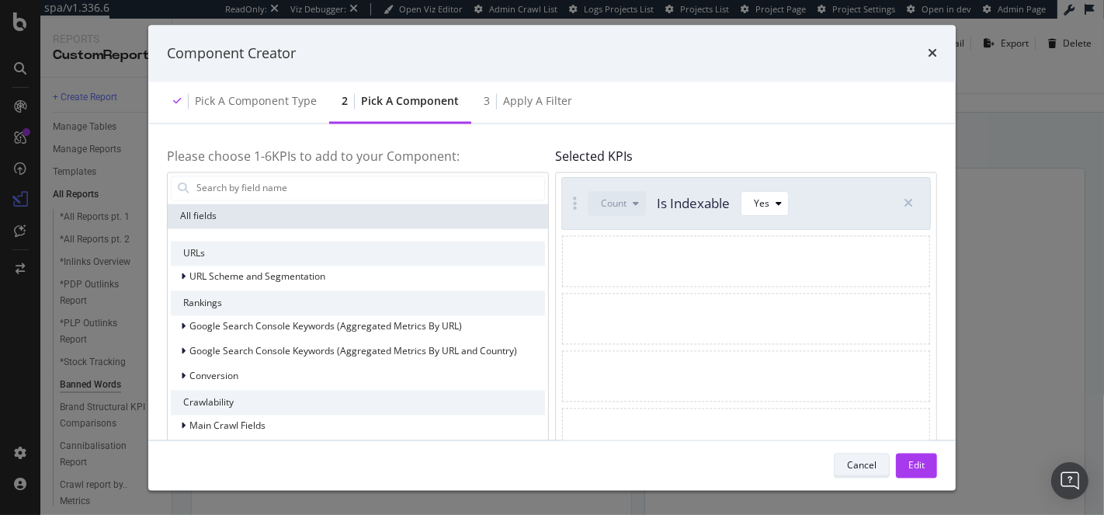
click at [861, 477] on button "Cancel" at bounding box center [862, 465] width 56 height 25
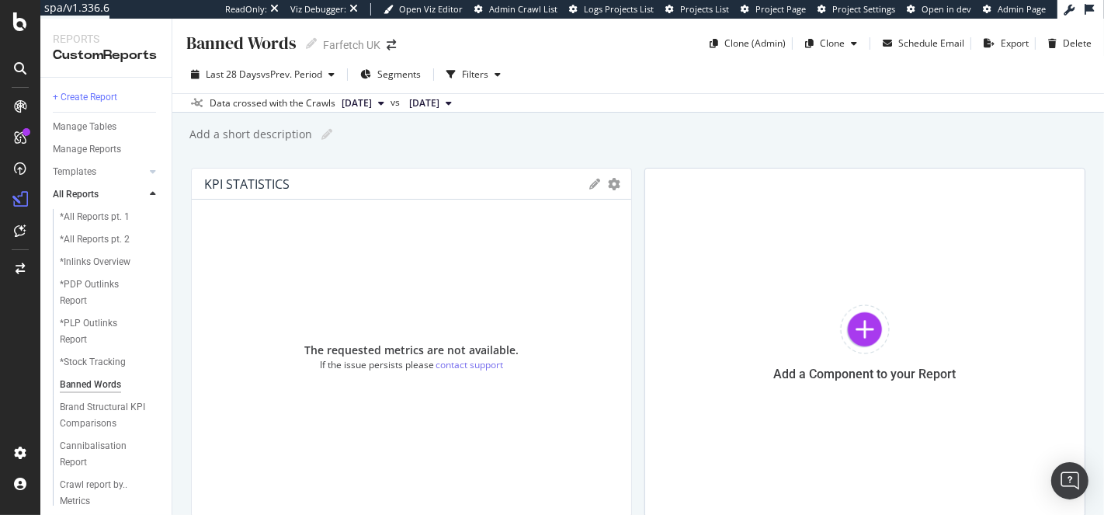
click at [631, 101] on div "Data crossed with the Crawls [DATE] vs [DATE]" at bounding box center [638, 102] width 932 height 19
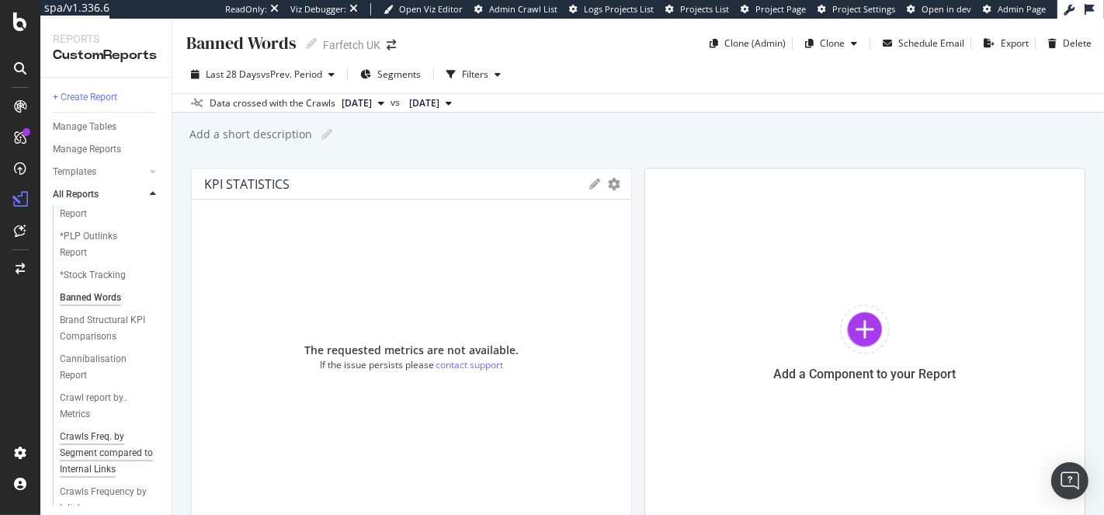
scroll to position [158, 0]
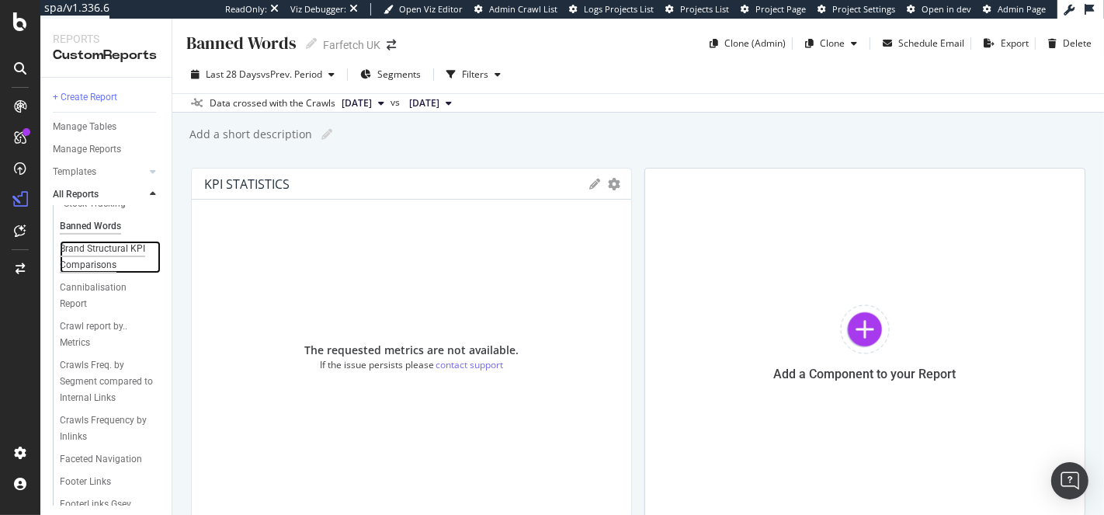
click at [87, 261] on div "Brand Structural KPI Comparisons" at bounding box center [105, 257] width 91 height 33
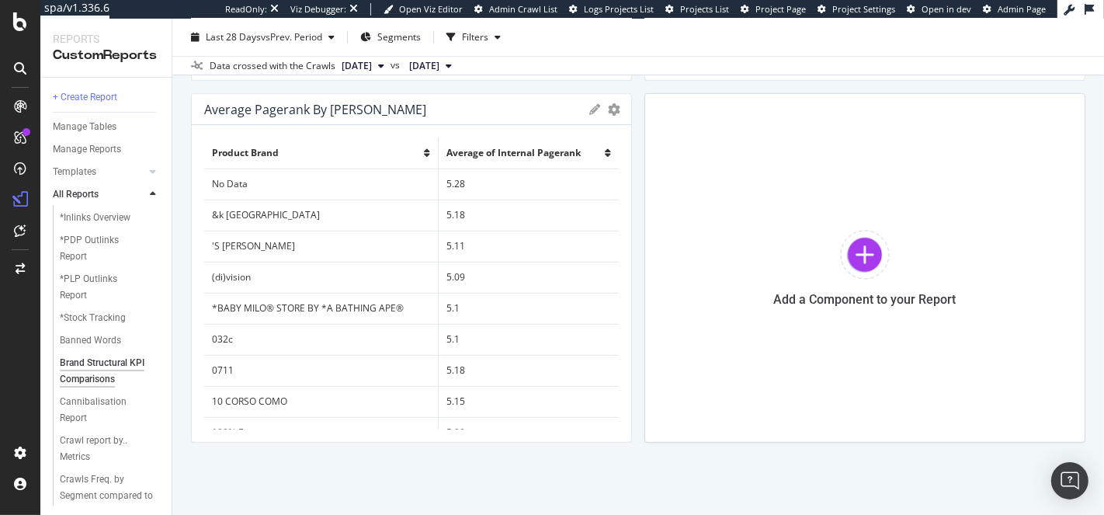
scroll to position [139, 0]
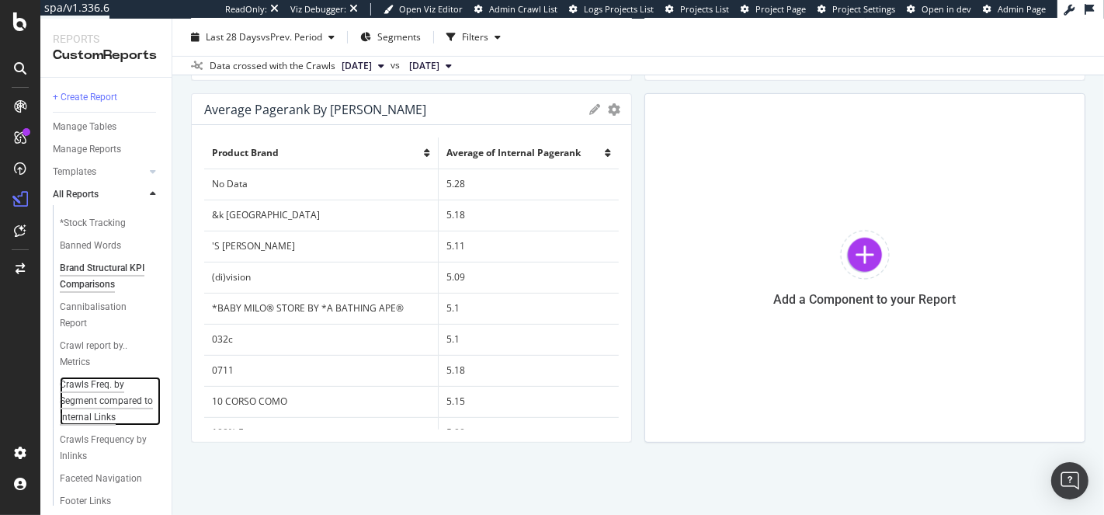
click at [107, 409] on div "Crawls Freq. by Segment compared to Internal Links" at bounding box center [107, 401] width 94 height 49
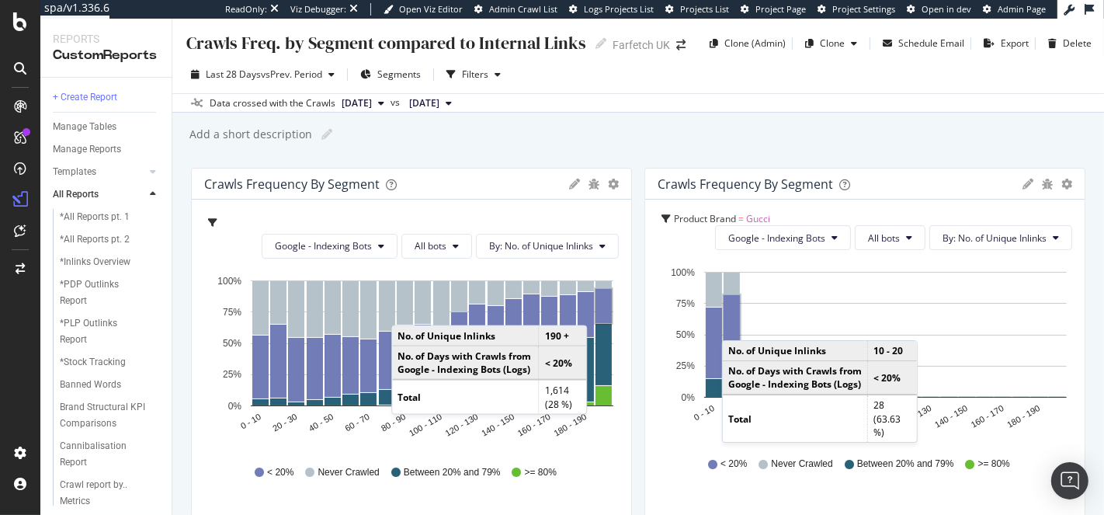
click at [756, 212] on span "Gucci" at bounding box center [758, 218] width 24 height 13
click at [764, 139] on div "Add a short description Add a short description" at bounding box center [646, 134] width 916 height 23
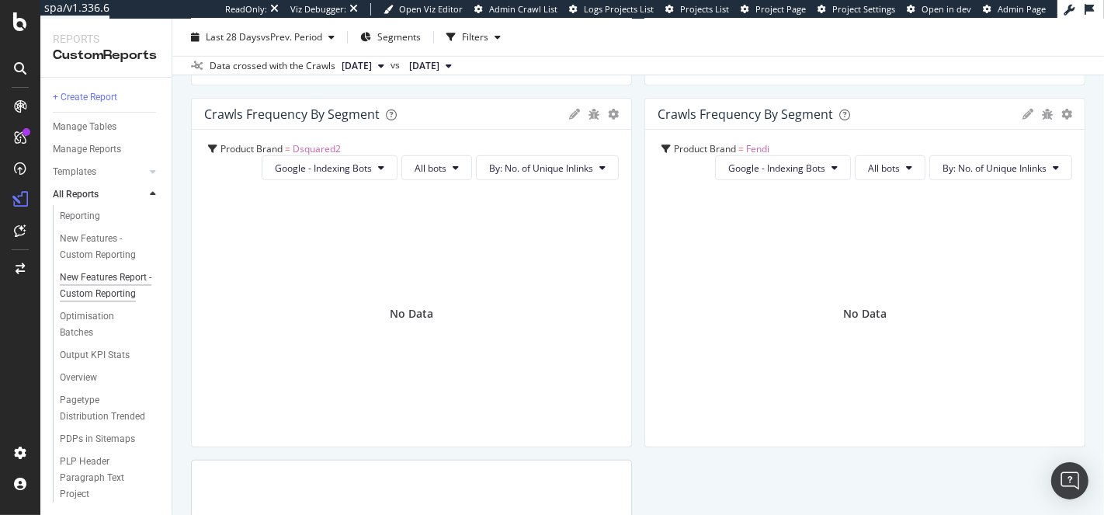
scroll to position [756, 0]
click at [74, 462] on div "PLP Header Paragraph Text Project" at bounding box center [106, 477] width 92 height 49
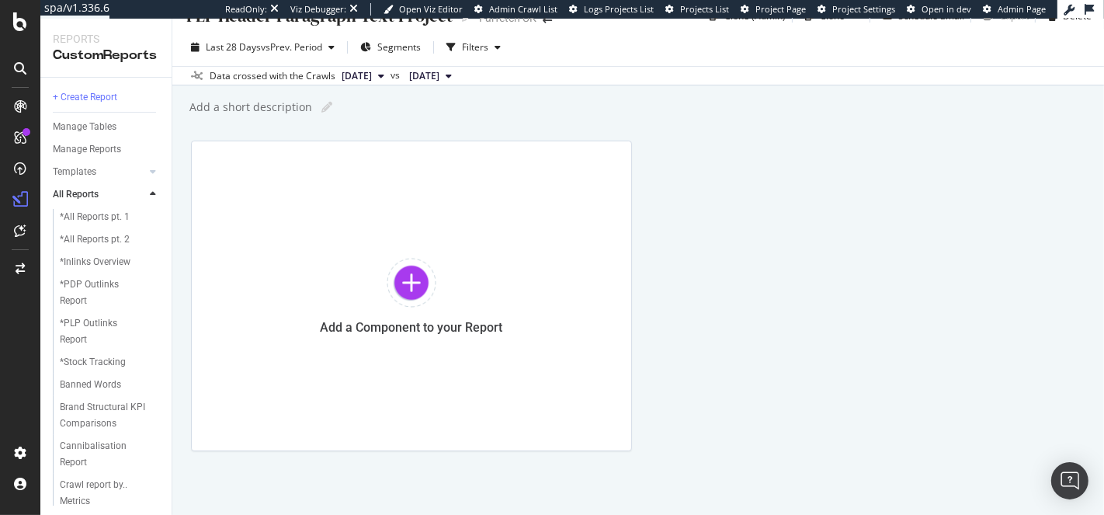
scroll to position [36, 0]
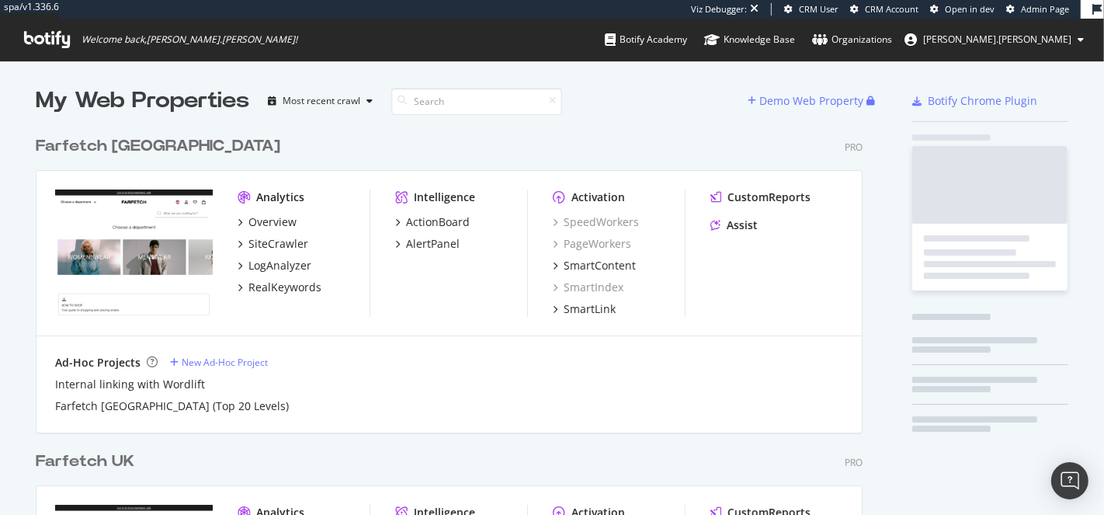
scroll to position [1304, 826]
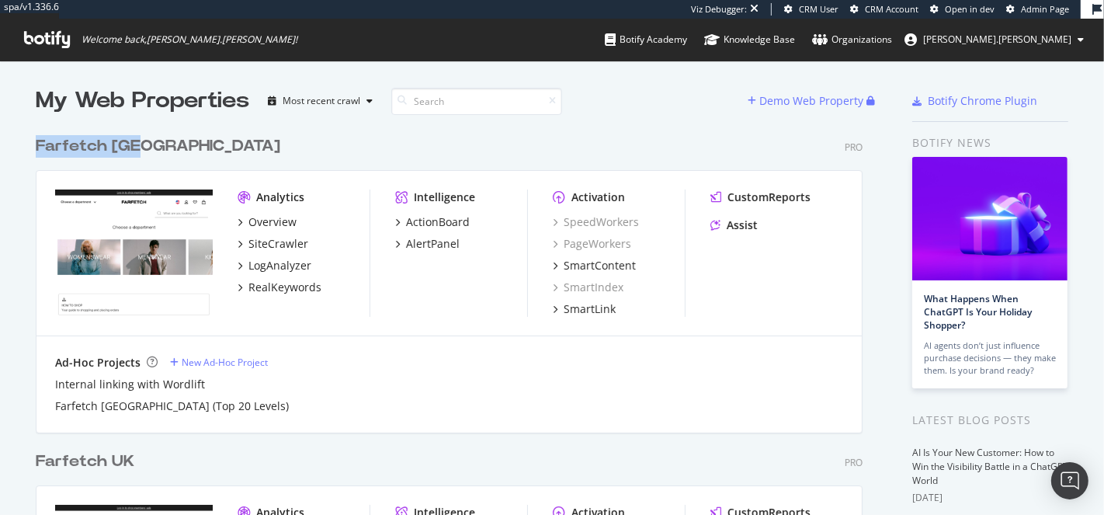
click at [368, 164] on div "Farfetch USA Pro Analytics Overview SiteCrawler LogAnalyzer RealKeywords Intell…" at bounding box center [455, 273] width 839 height 315
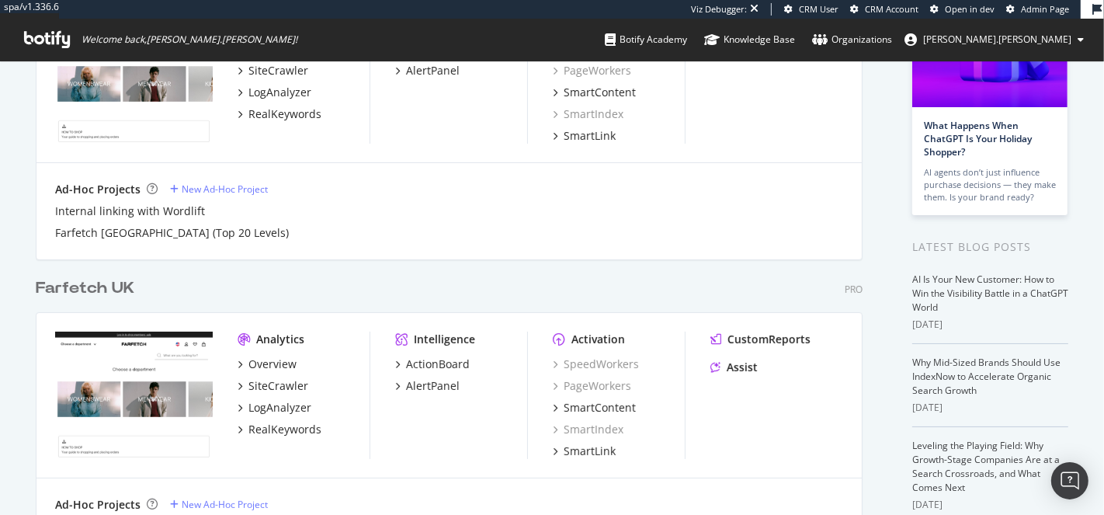
click at [91, 292] on div "Farfetch UK" at bounding box center [85, 288] width 99 height 23
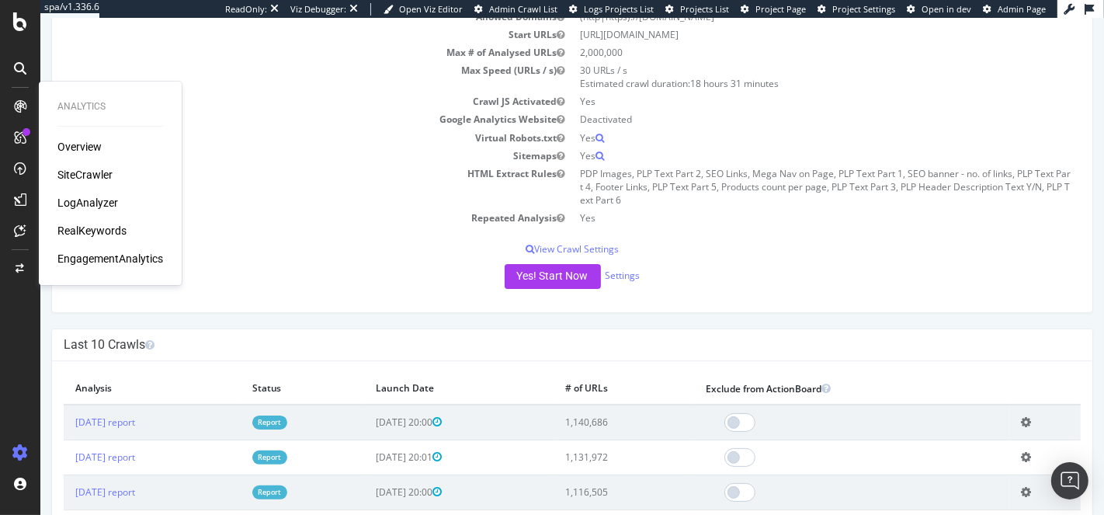
scroll to position [297, 0]
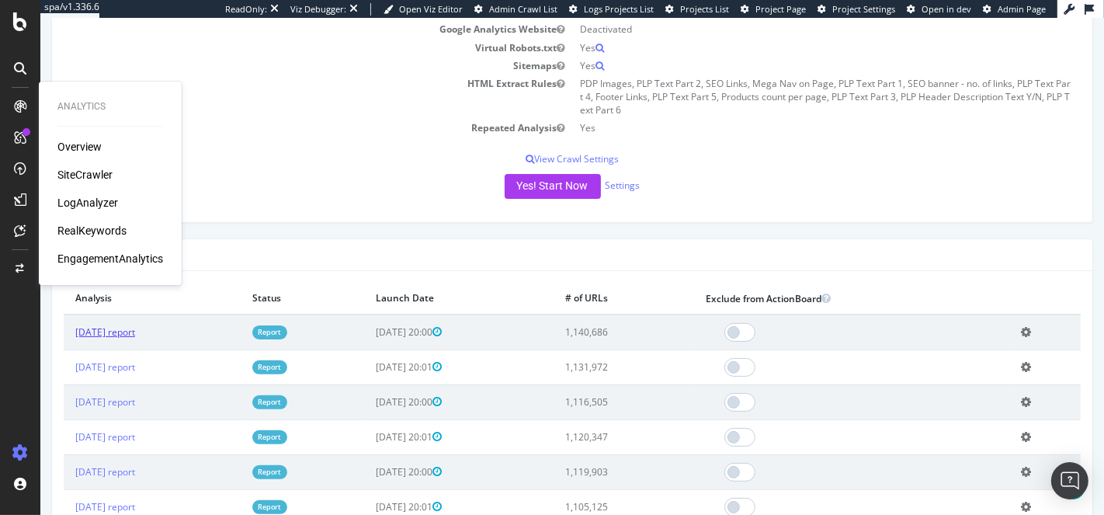
click at [127, 330] on link "2025 Aug. 15th report" at bounding box center [105, 331] width 60 height 13
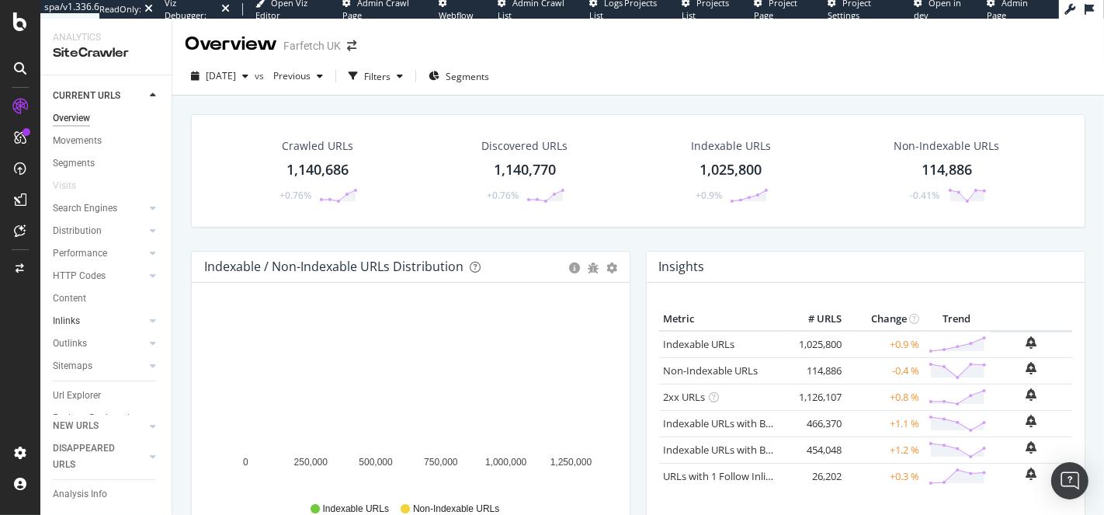
scroll to position [40, 0]
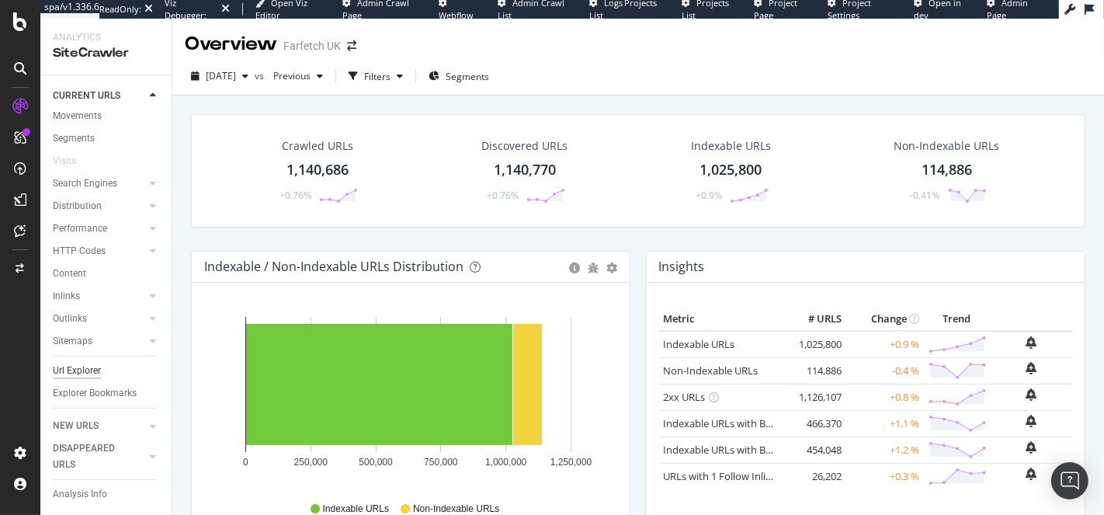
click at [93, 363] on div "Url Explorer" at bounding box center [77, 371] width 48 height 16
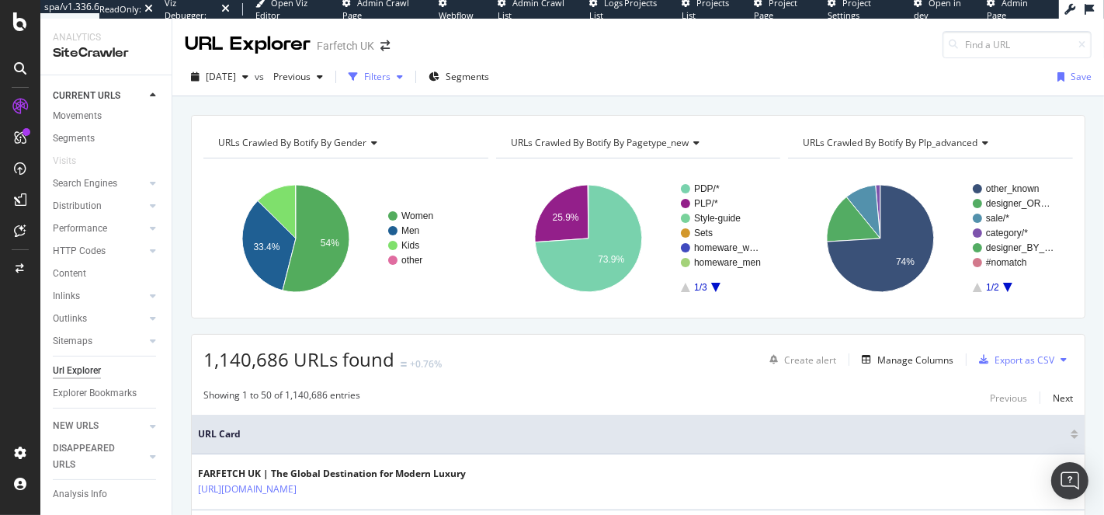
click at [391, 72] on div "Filters" at bounding box center [377, 76] width 26 height 13
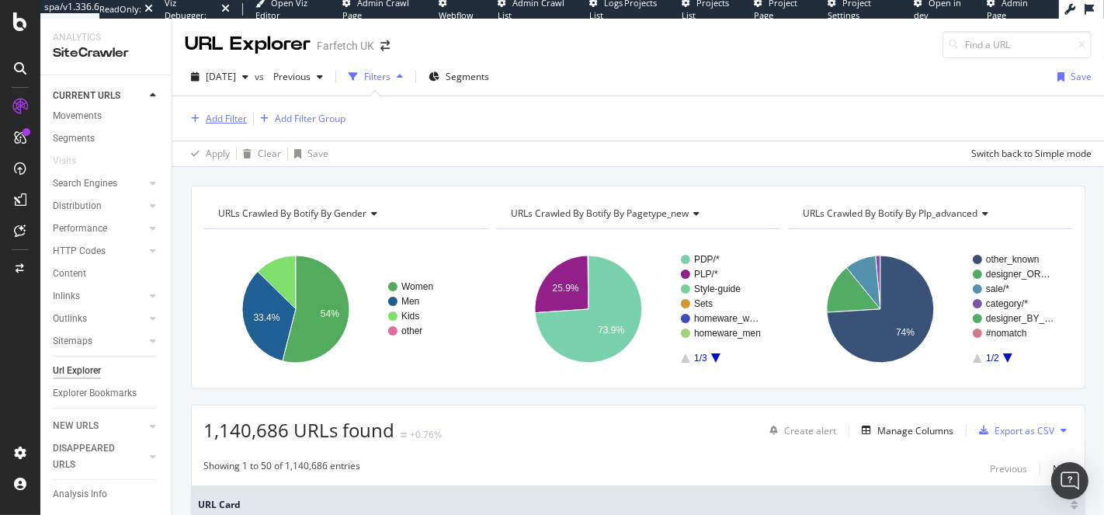
click at [208, 118] on div "Add Filter" at bounding box center [226, 118] width 41 height 13
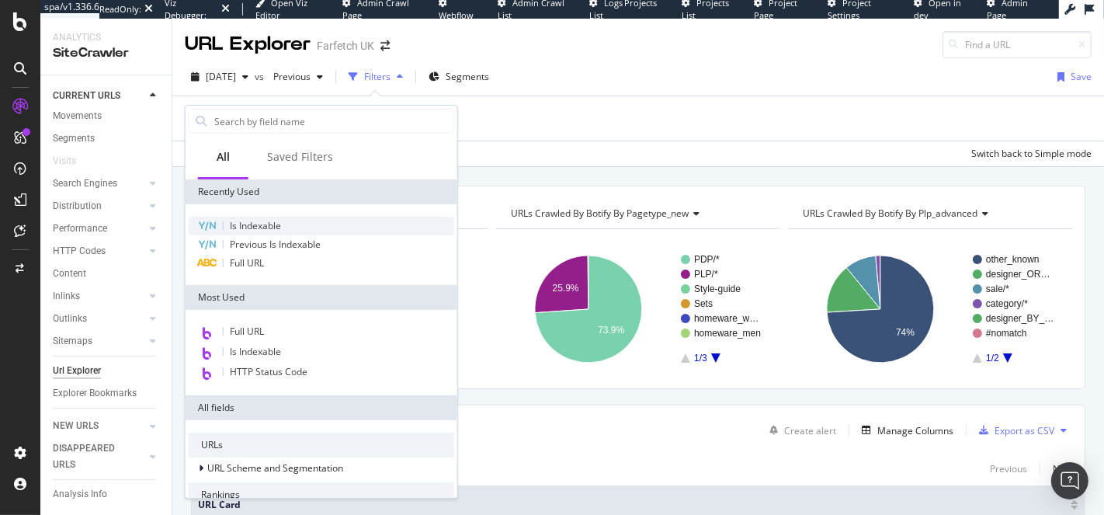
click at [299, 224] on div "Is Indexable" at bounding box center [322, 226] width 266 height 19
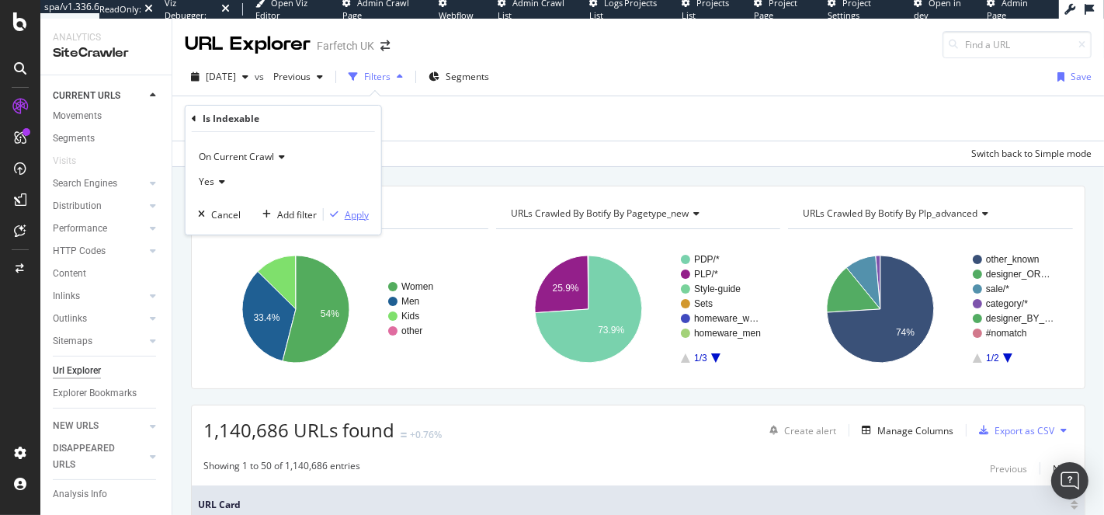
click at [353, 218] on div "Apply" at bounding box center [357, 214] width 24 height 13
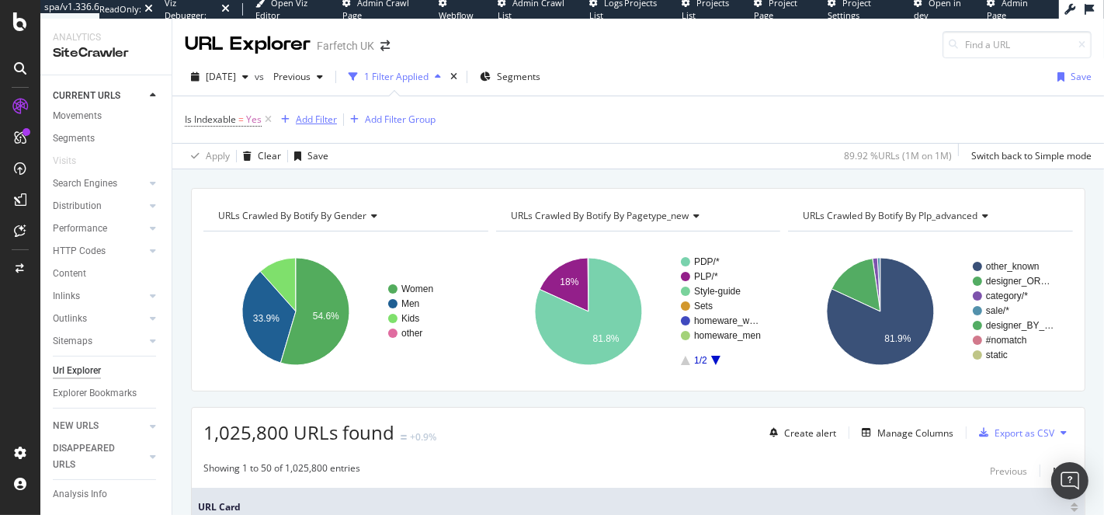
click at [300, 119] on div "Add Filter" at bounding box center [316, 119] width 41 height 13
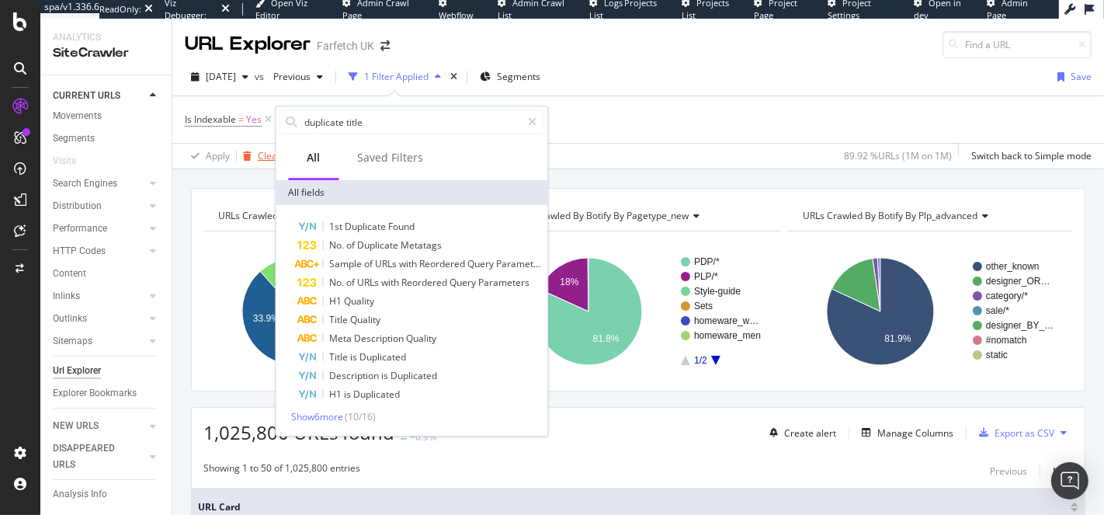
type input "duplicate titles"
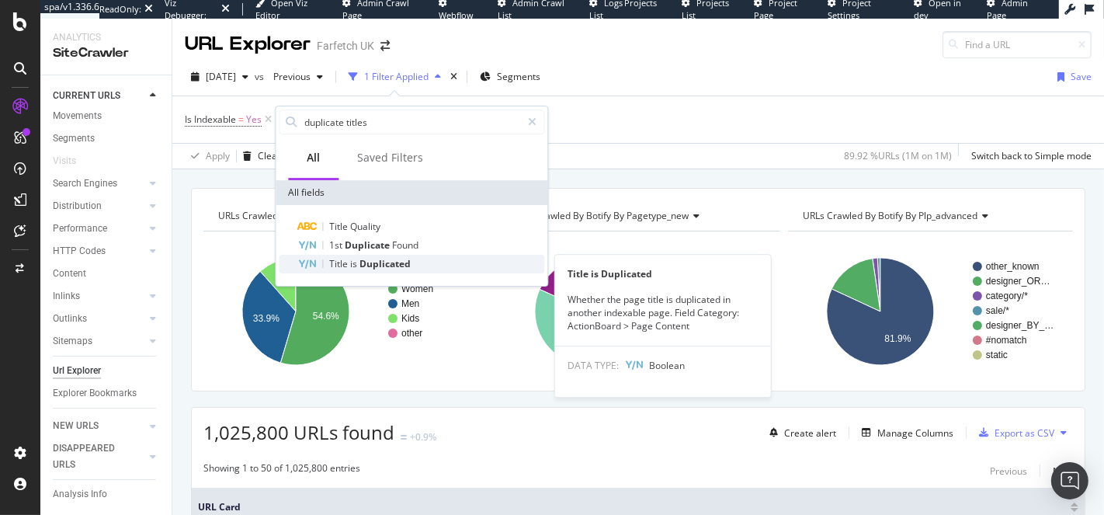
click at [442, 264] on div "Title is Duplicated" at bounding box center [420, 264] width 247 height 19
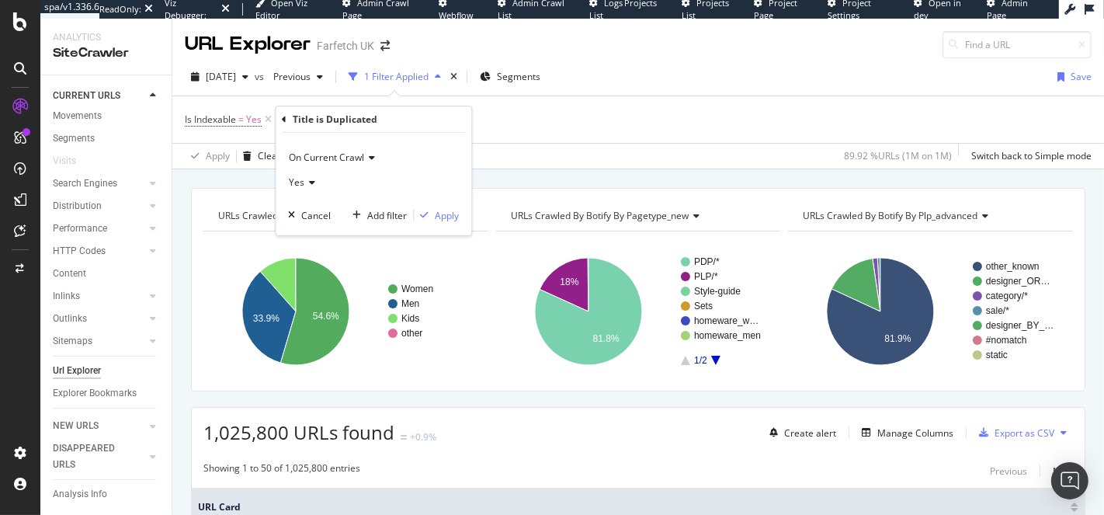
click at [282, 117] on icon at bounding box center [284, 119] width 5 height 9
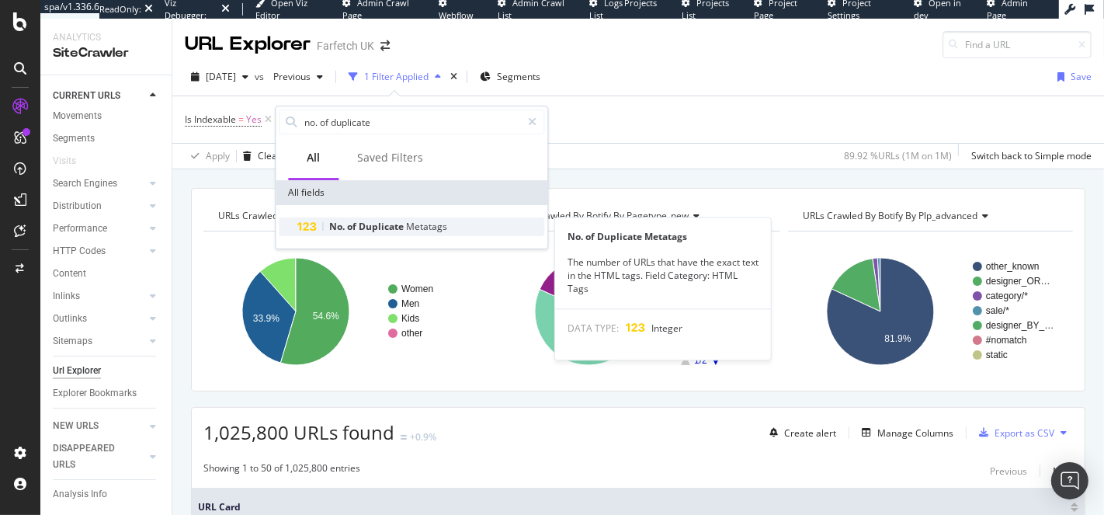
type input "no. of duplicate"
click at [375, 231] on span "Duplicate" at bounding box center [382, 226] width 47 height 13
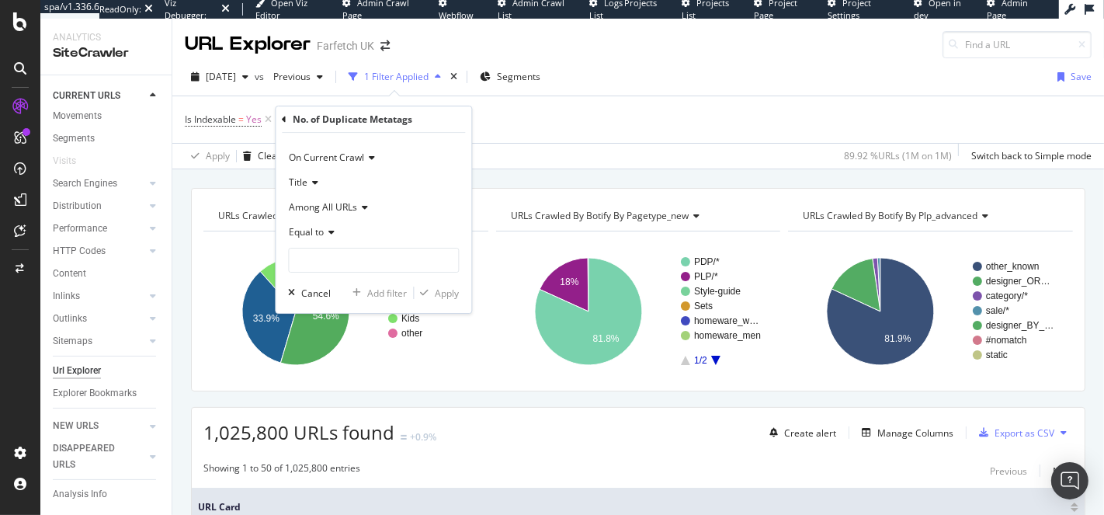
click at [322, 177] on div "Title" at bounding box center [373, 182] width 171 height 25
click at [321, 179] on div "Title" at bounding box center [373, 182] width 171 height 25
click at [343, 210] on span "Among All URLs" at bounding box center [323, 206] width 68 height 13
click at [349, 253] on span "Among Other Indexable URLs in Same Zone" at bounding box center [390, 259] width 188 height 13
click at [349, 252] on input "number" at bounding box center [388, 260] width 200 height 25
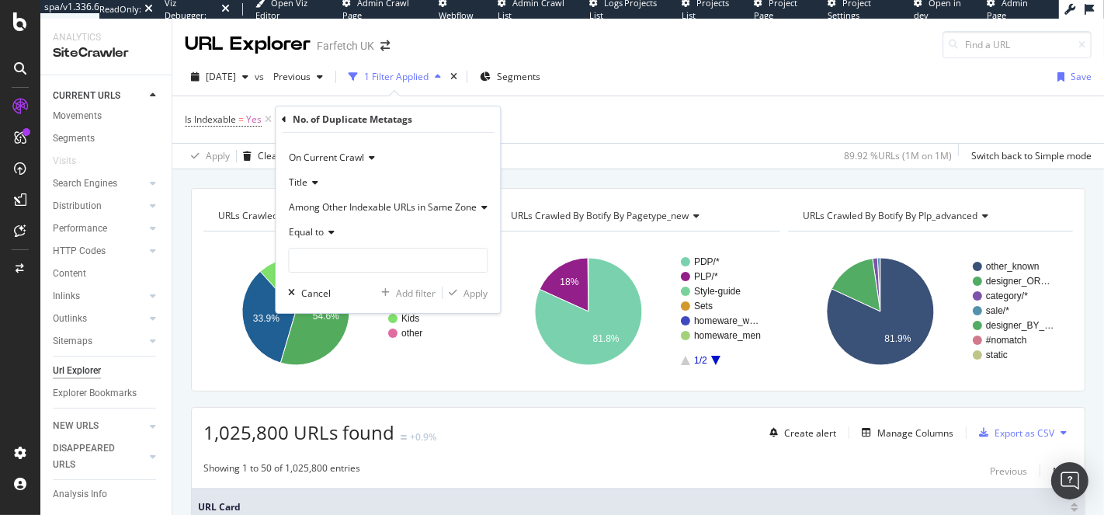
click at [314, 227] on span "Equal to" at bounding box center [306, 231] width 35 height 13
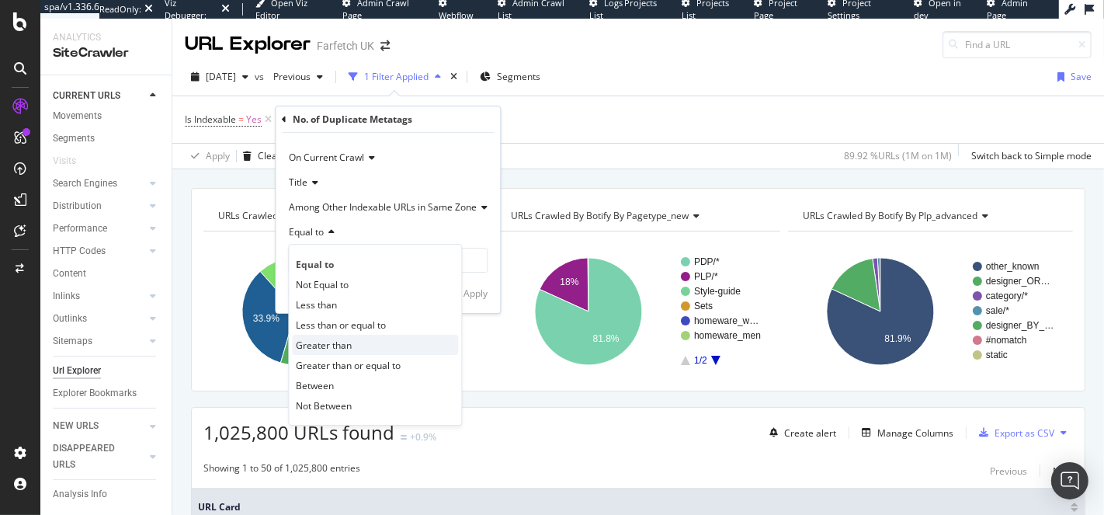
click at [331, 342] on span "Greater than" at bounding box center [324, 345] width 56 height 13
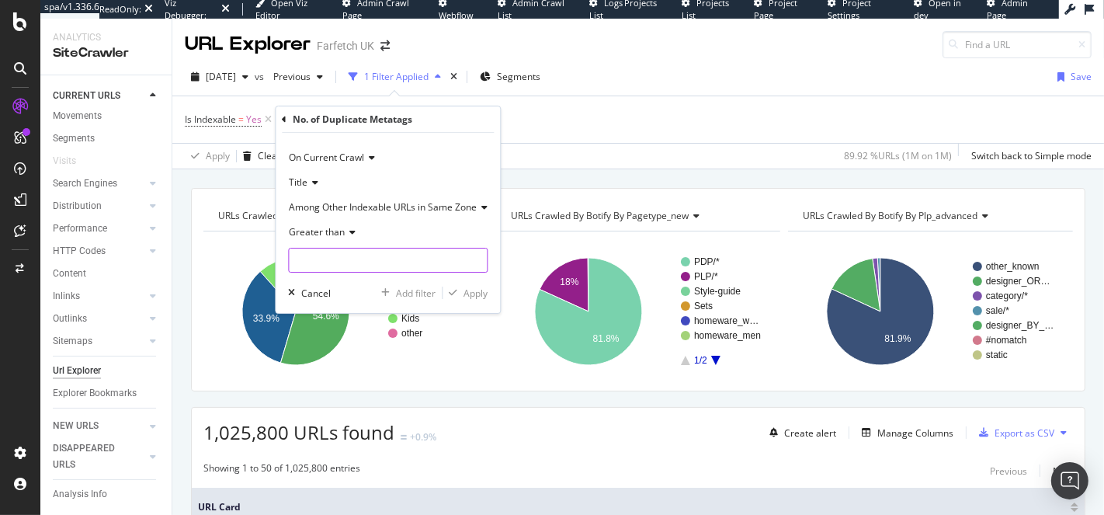
click at [348, 268] on input "number" at bounding box center [388, 260] width 200 height 25
type input "0"
click at [478, 289] on div "Apply" at bounding box center [476, 293] width 24 height 13
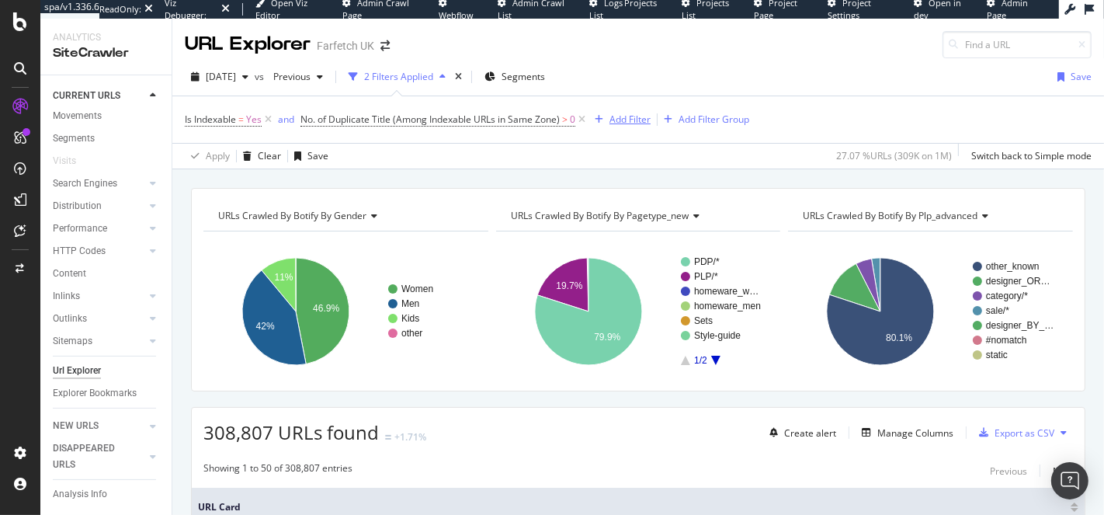
click at [617, 113] on div "Add Filter" at bounding box center [630, 119] width 41 height 13
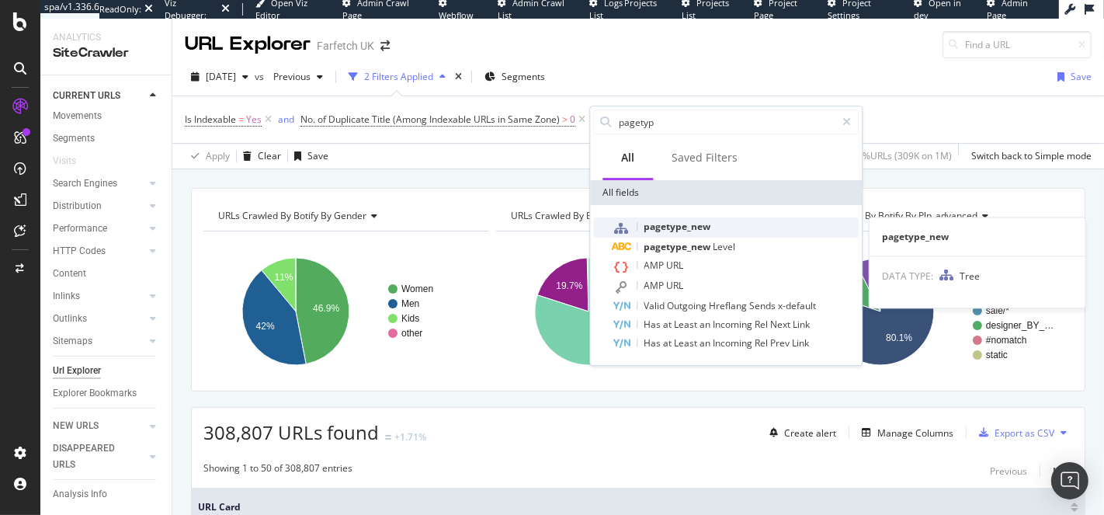
type input "pagetyp"
click at [673, 230] on span "pagetype_new" at bounding box center [677, 226] width 67 height 13
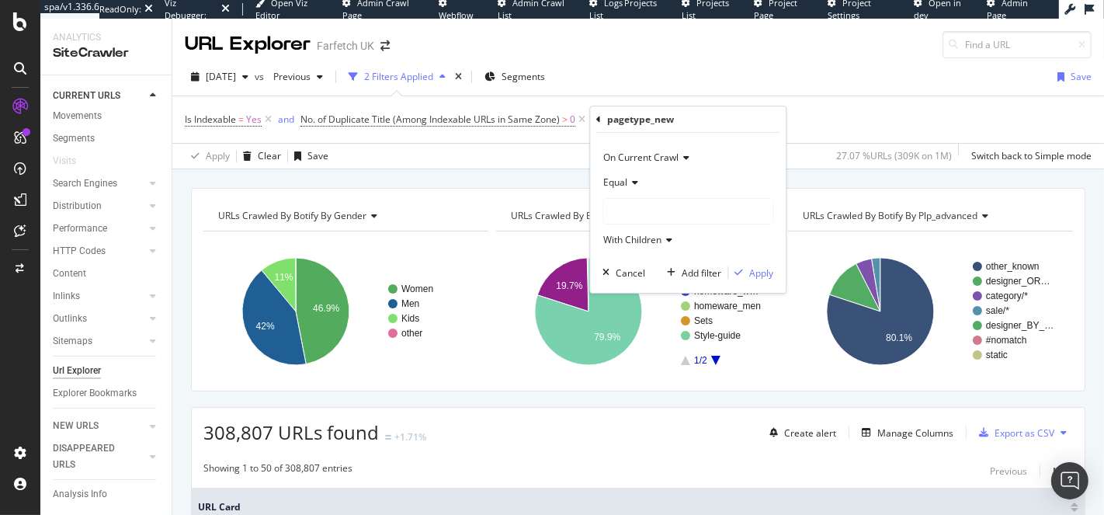
click at [631, 203] on div at bounding box center [687, 211] width 169 height 25
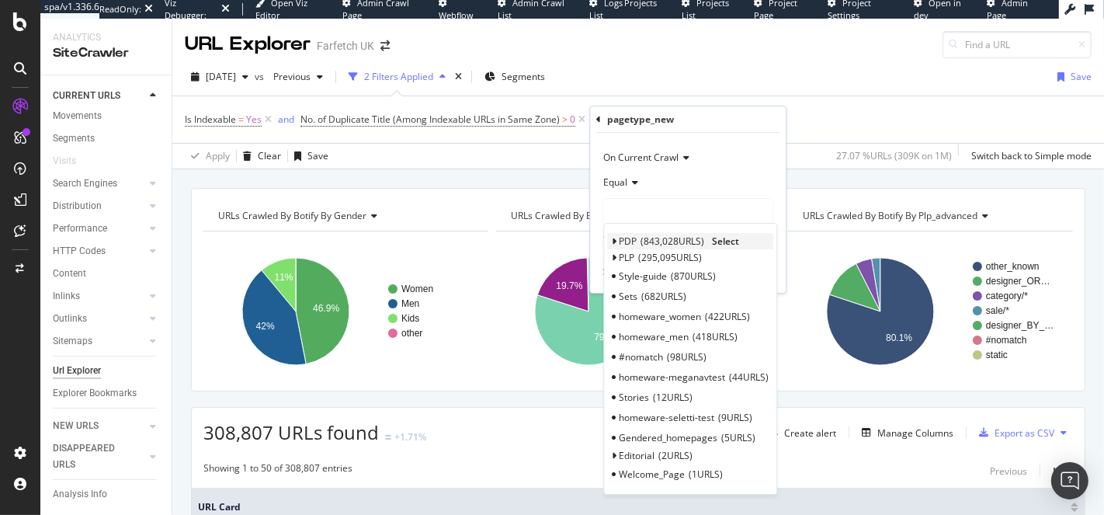
click at [619, 237] on span "PDP" at bounding box center [628, 241] width 18 height 13
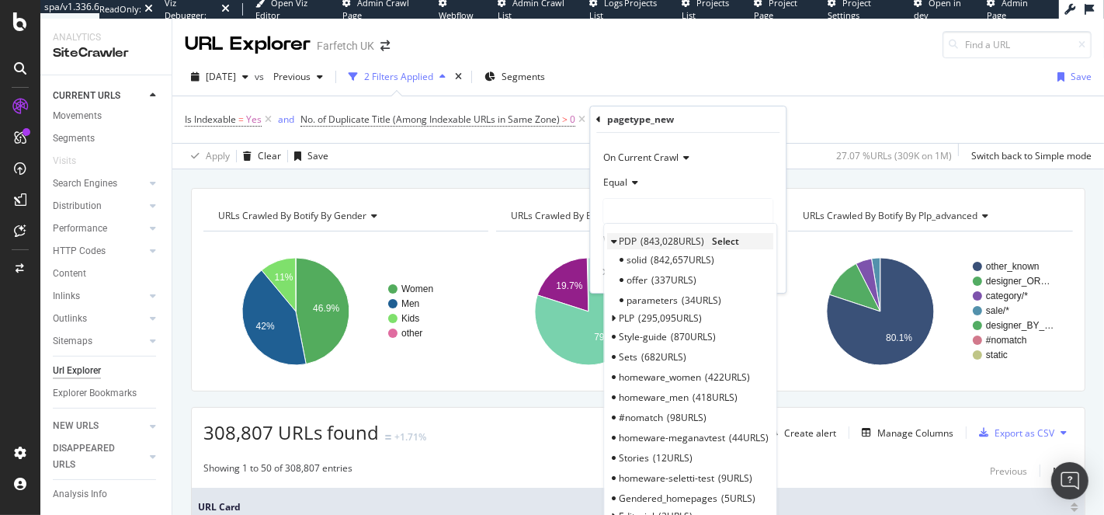
click at [726, 237] on span "Select" at bounding box center [725, 241] width 27 height 13
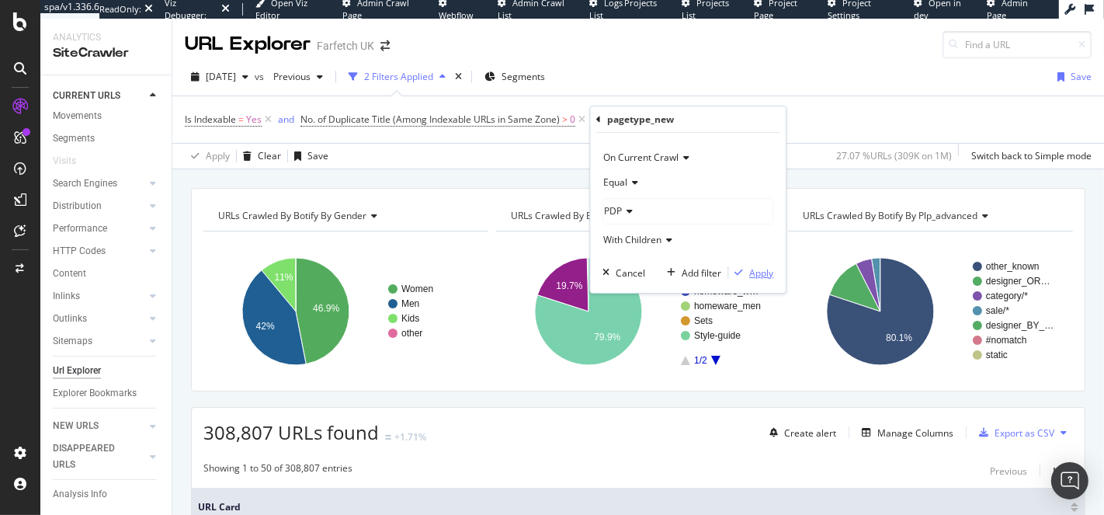
click at [753, 275] on div "Apply" at bounding box center [761, 272] width 24 height 13
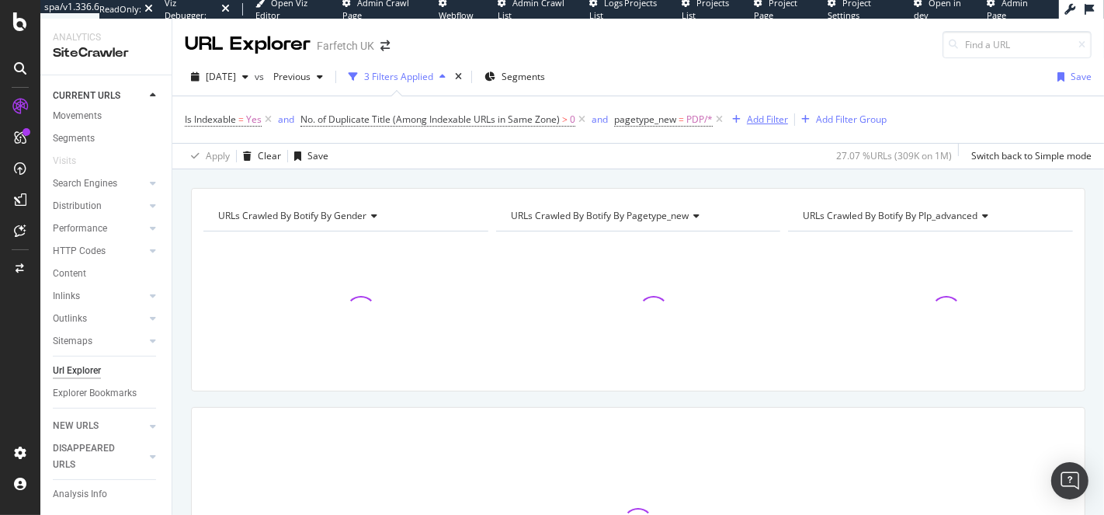
click at [768, 116] on div "Add Filter" at bounding box center [767, 119] width 41 height 13
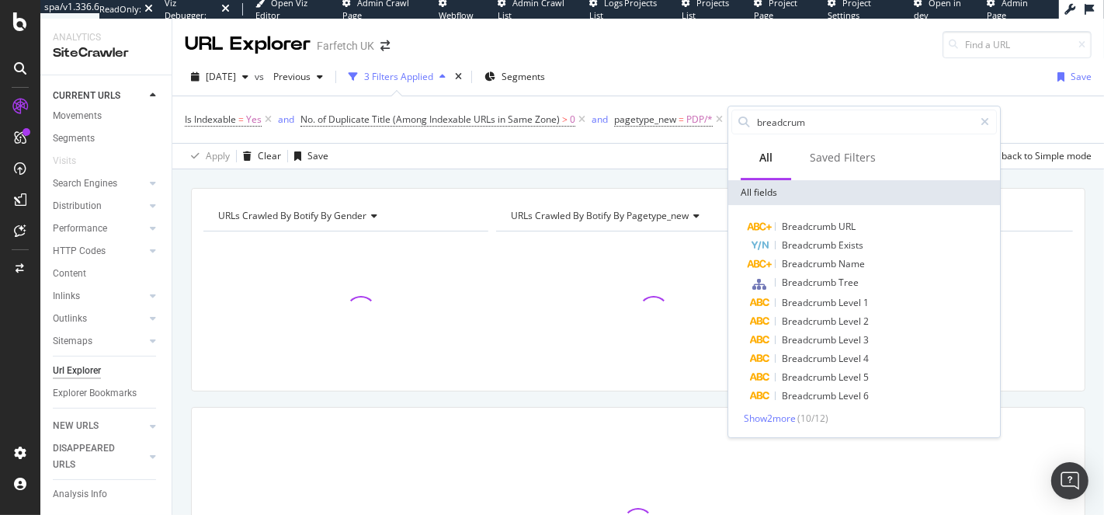
type input "breadcrumb"
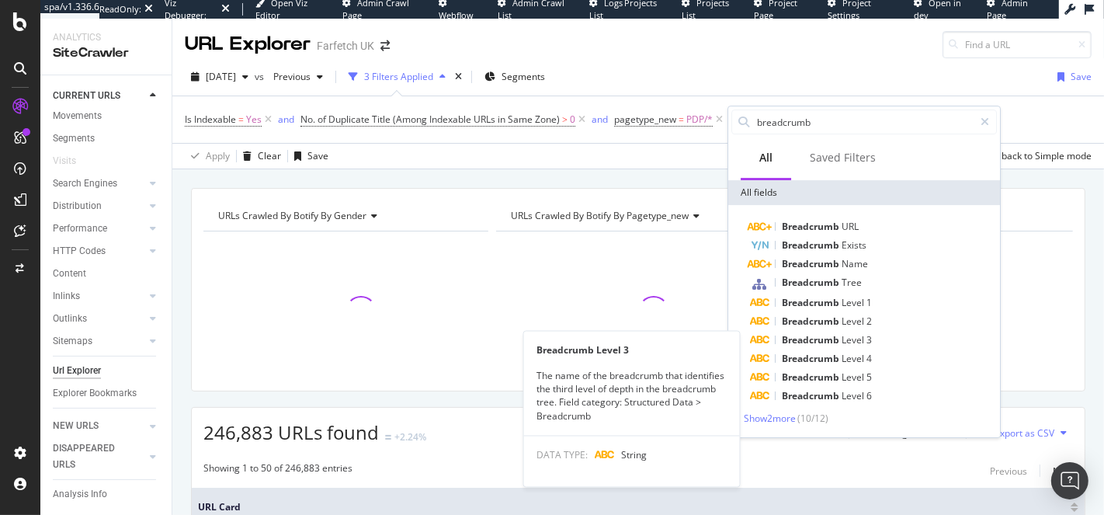
click at [860, 339] on span "Level" at bounding box center [854, 339] width 25 height 13
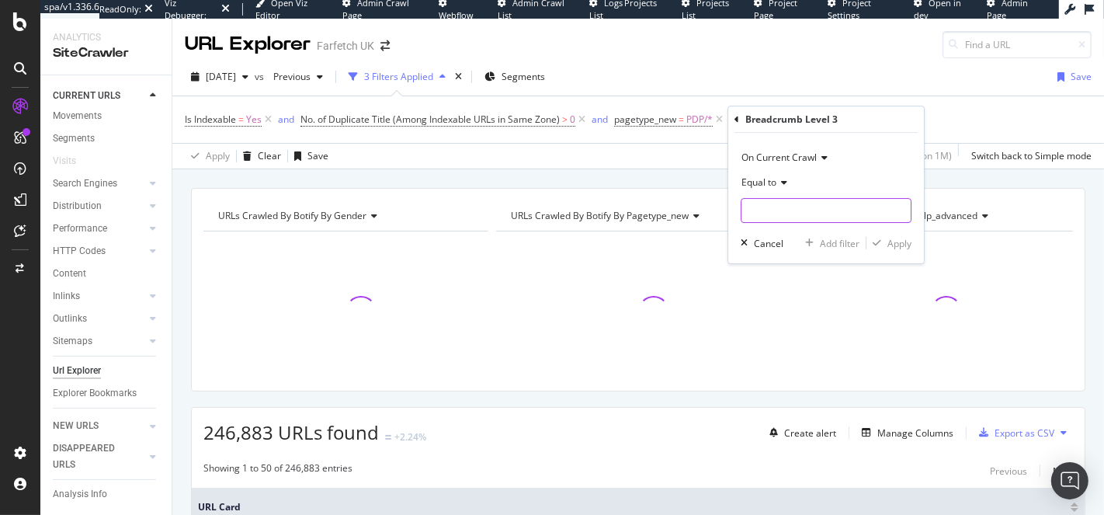
click at [778, 198] on input "text" at bounding box center [826, 210] width 169 height 25
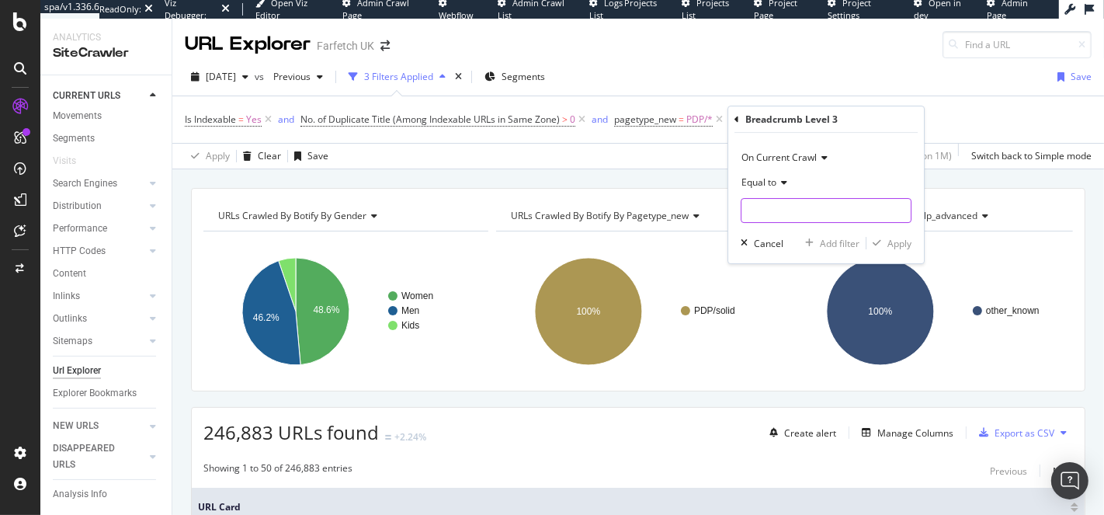
click at [780, 203] on input "text" at bounding box center [826, 210] width 169 height 25
type input "Homeware"
click at [891, 244] on div "Apply" at bounding box center [900, 243] width 24 height 13
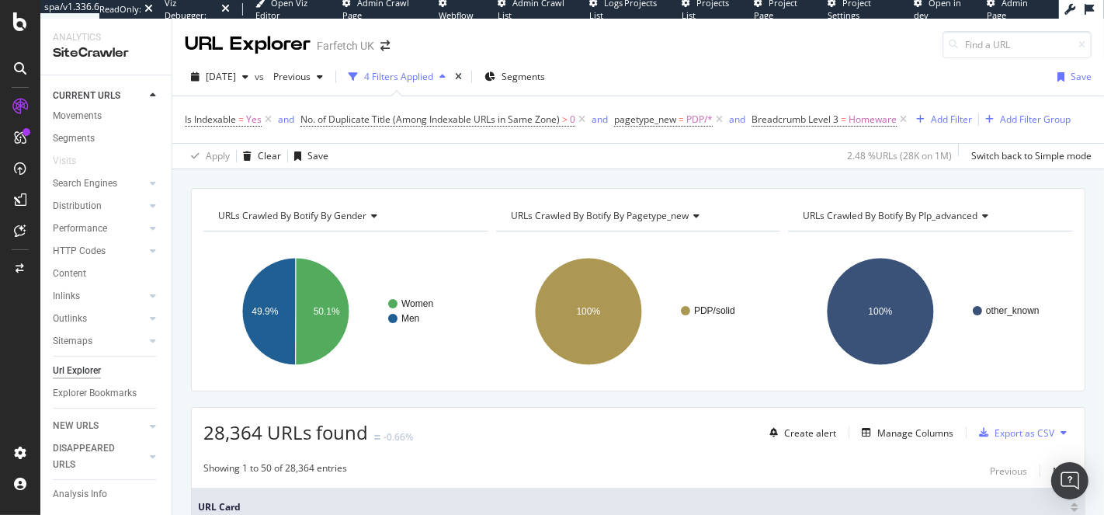
click at [757, 79] on div "2025 Aug. 15th vs Previous 4 Filters Applied Segments Save" at bounding box center [638, 79] width 932 height 31
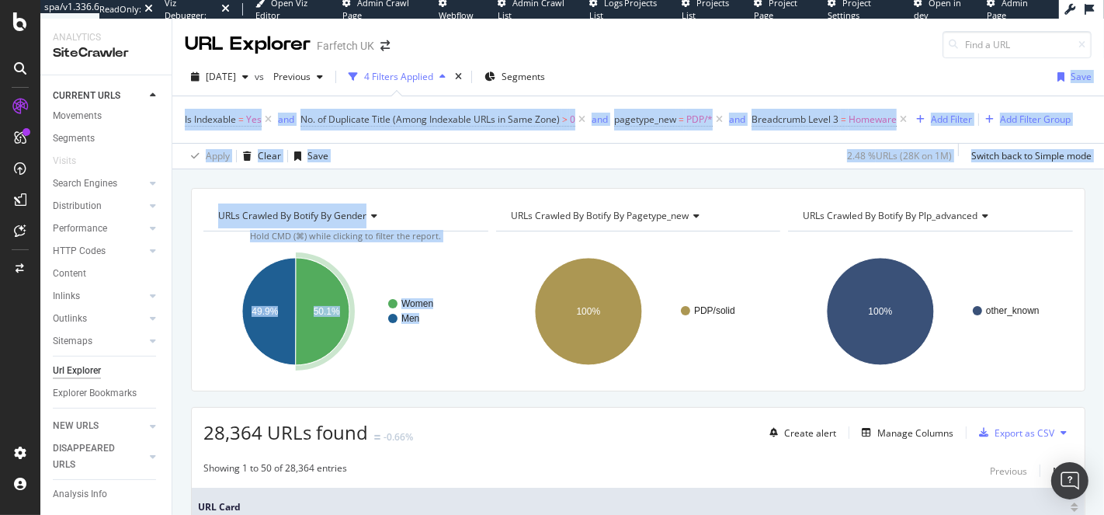
drag, startPoint x: 746, startPoint y: 180, endPoint x: 703, endPoint y: 71, distance: 117.8
click at [701, 72] on div "URL Explorer Farfetch UK 2025 Aug. 15th vs Previous 4 Filters Applied Segments …" at bounding box center [638, 267] width 932 height 496
click at [703, 71] on div "2025 Aug. 15th vs Previous 4 Filters Applied Segments Save" at bounding box center [638, 79] width 932 height 31
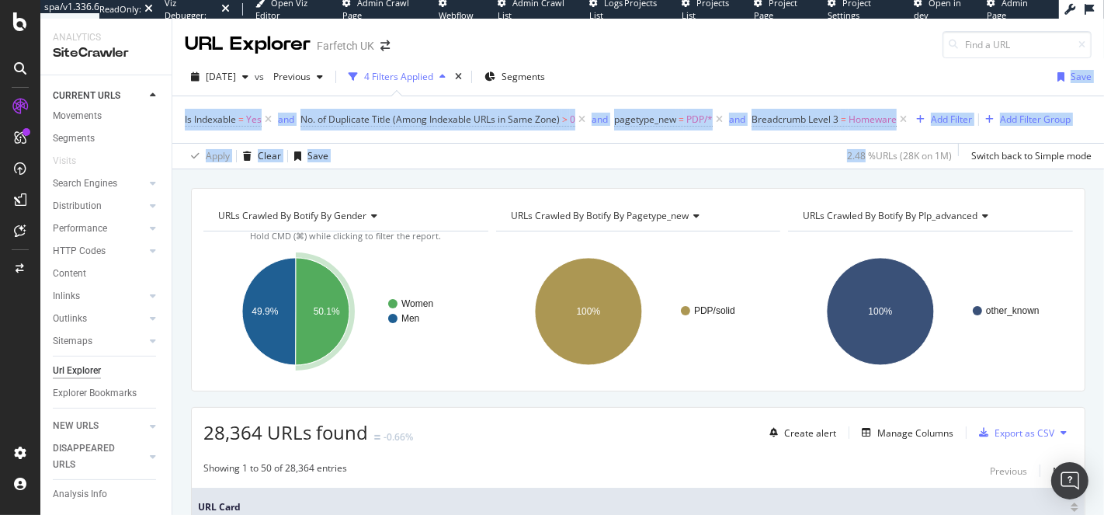
drag, startPoint x: 703, startPoint y: 71, endPoint x: 733, endPoint y: 155, distance: 89.9
click at [733, 155] on div "2025 Aug. 15th vs Previous 4 Filters Applied Segments Save Is Indexable = Yes a…" at bounding box center [638, 113] width 932 height 111
click at [733, 155] on div "Apply Clear Save 2.48 % URLs ( 28K on 1M ) Switch back to Simple mode" at bounding box center [638, 156] width 932 height 26
drag, startPoint x: 735, startPoint y: 157, endPoint x: 701, endPoint y: 78, distance: 86.0
click at [701, 78] on div "2025 Aug. 15th vs Previous 4 Filters Applied Segments Save Is Indexable = Yes a…" at bounding box center [638, 113] width 932 height 111
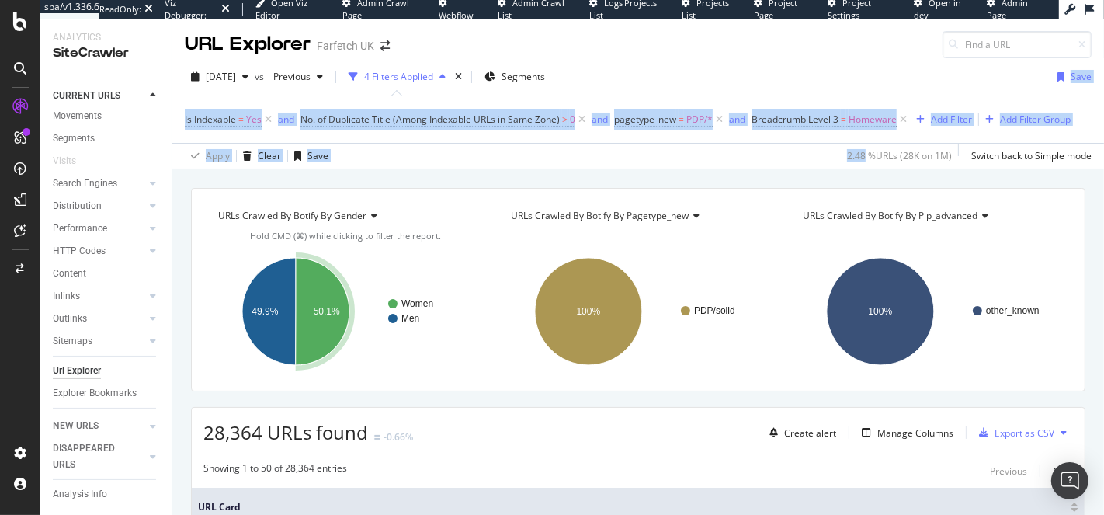
click at [701, 78] on div "2025 Aug. 15th vs Previous 4 Filters Applied Segments Save" at bounding box center [638, 79] width 932 height 31
drag, startPoint x: 701, startPoint y: 78, endPoint x: 730, endPoint y: 144, distance: 72.0
click at [730, 144] on div "2025 Aug. 15th vs Previous 4 Filters Applied Segments Save Is Indexable = Yes a…" at bounding box center [638, 113] width 932 height 111
click at [730, 144] on div "Apply Clear Save 2.48 % URLs ( 28K on 1M ) Switch back to Simple mode" at bounding box center [638, 156] width 932 height 26
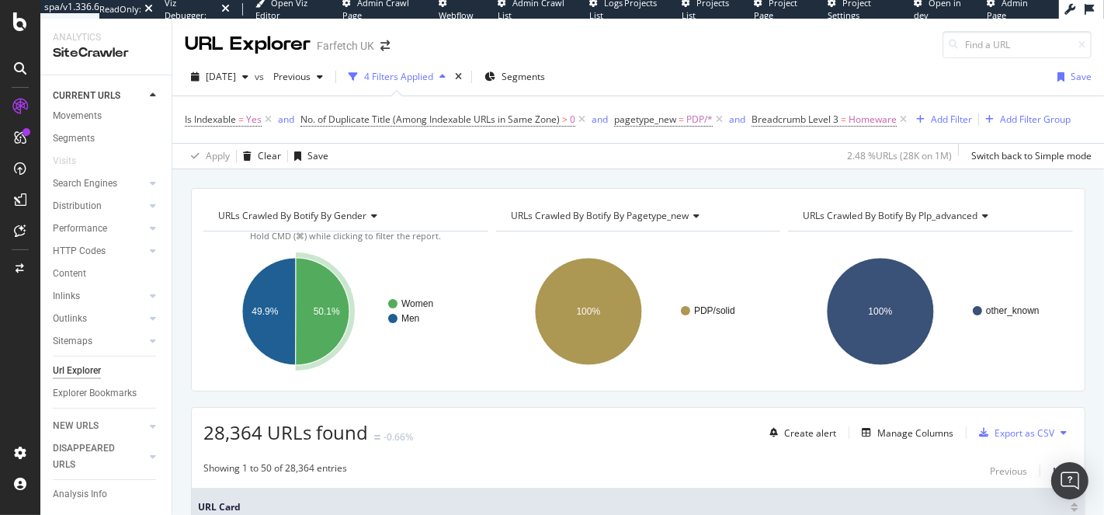
drag, startPoint x: 735, startPoint y: 151, endPoint x: 706, endPoint y: 63, distance: 92.3
click at [707, 68] on div "2025 Aug. 15th vs Previous 4 Filters Applied Segments Save Is Indexable = Yes a…" at bounding box center [638, 113] width 932 height 111
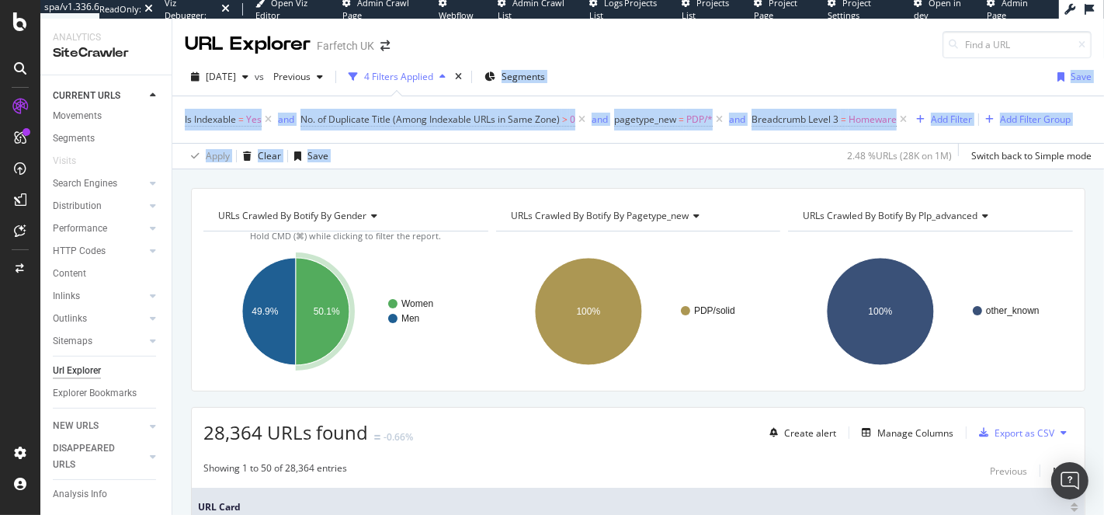
click at [706, 62] on div "2025 Aug. 15th vs Previous 4 Filters Applied Segments Save Is Indexable = Yes a…" at bounding box center [638, 113] width 932 height 111
drag, startPoint x: 713, startPoint y: 99, endPoint x: 728, endPoint y: 153, distance: 56.3
click at [728, 153] on div "2025 Aug. 15th vs Previous 4 Filters Applied Segments Save Is Indexable = Yes a…" at bounding box center [638, 113] width 932 height 111
click at [728, 153] on div "Apply Clear Save 2.48 % URLs ( 28K on 1M ) Switch back to Simple mode" at bounding box center [638, 156] width 932 height 26
drag, startPoint x: 736, startPoint y: 164, endPoint x: 719, endPoint y: 72, distance: 93.2
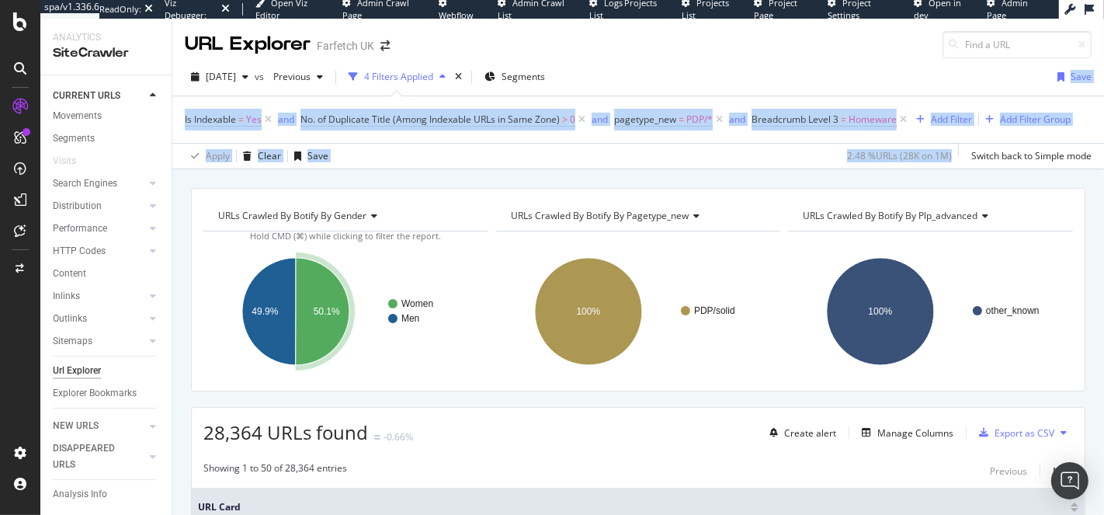
click at [719, 72] on div "2025 Aug. 15th vs Previous 4 Filters Applied Segments Save Is Indexable = Yes a…" at bounding box center [638, 113] width 932 height 111
click at [719, 72] on div "2025 Aug. 15th vs Previous 4 Filters Applied Segments Save" at bounding box center [638, 79] width 932 height 31
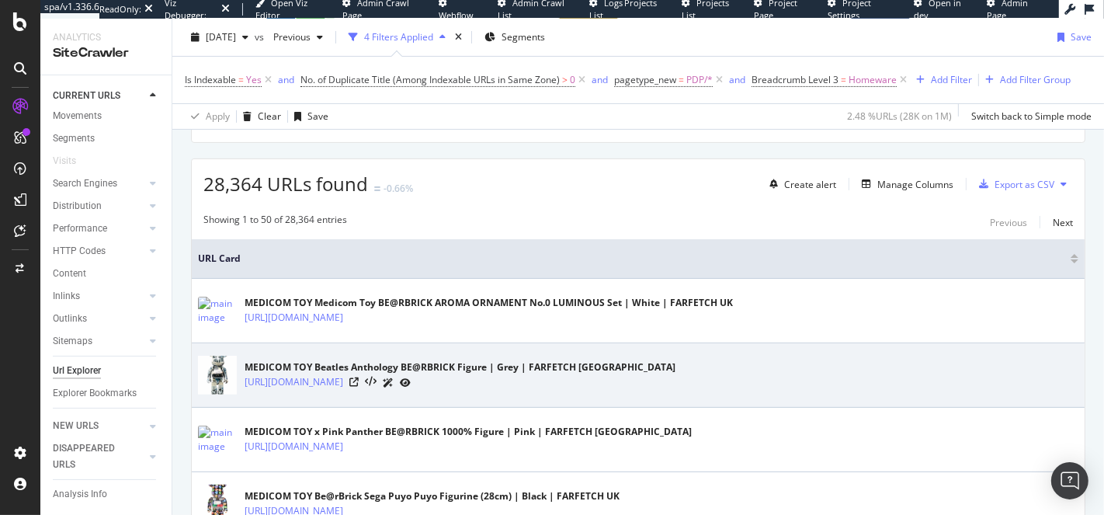
scroll to position [287, 0]
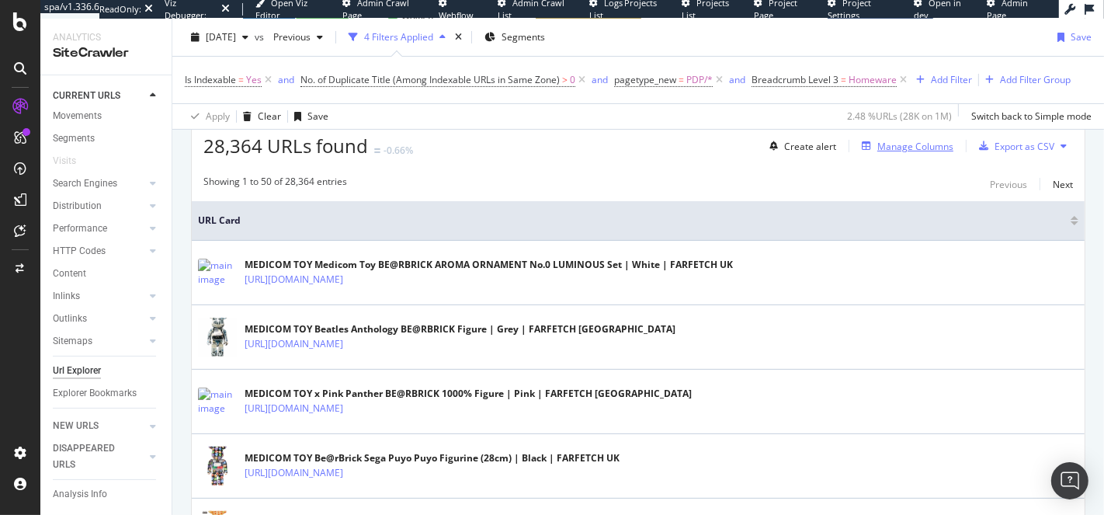
click at [912, 146] on div "Manage Columns" at bounding box center [915, 146] width 76 height 13
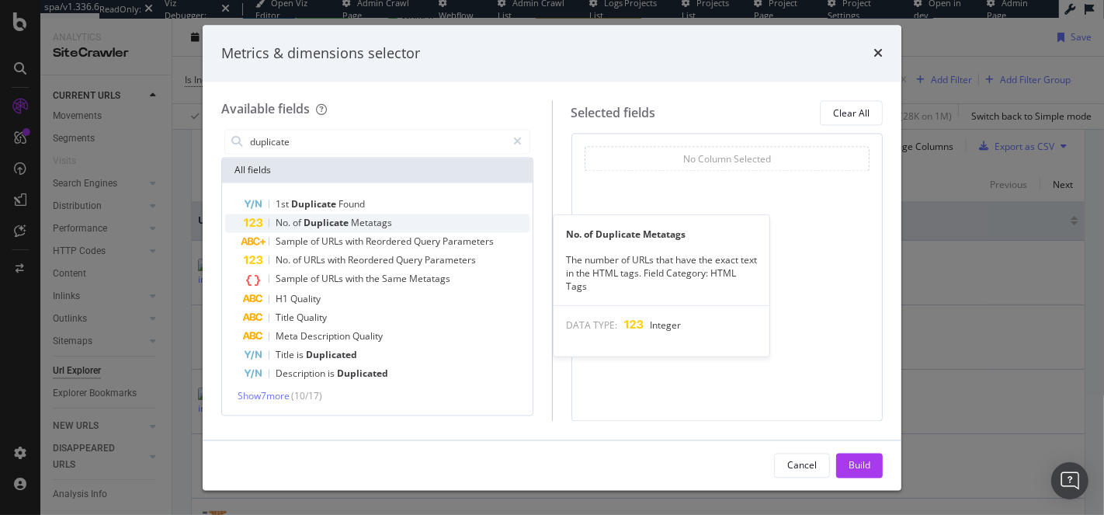
type input "duplicate"
click at [327, 219] on span "Duplicate" at bounding box center [327, 223] width 47 height 13
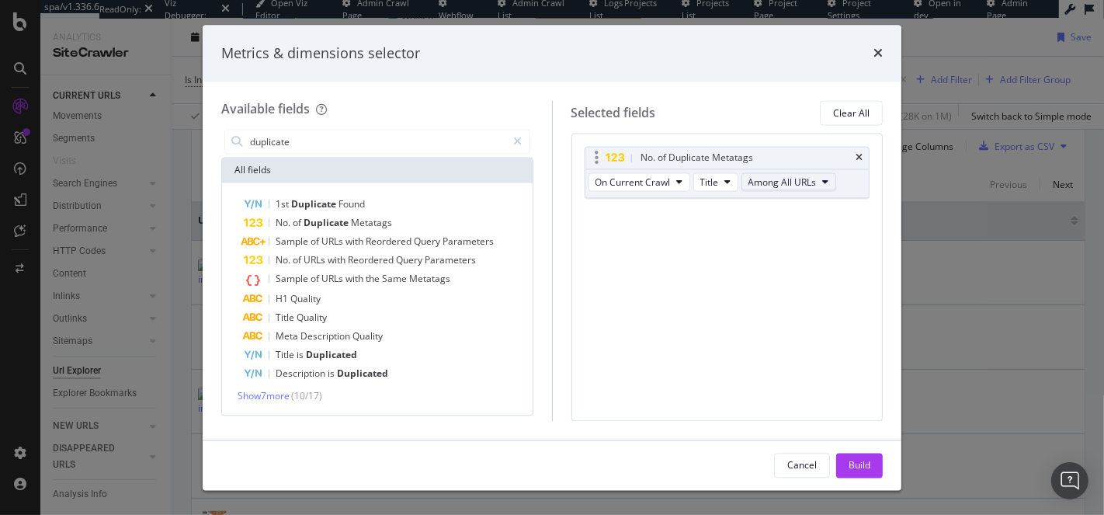
click at [789, 185] on span "Among All URLs" at bounding box center [783, 181] width 68 height 13
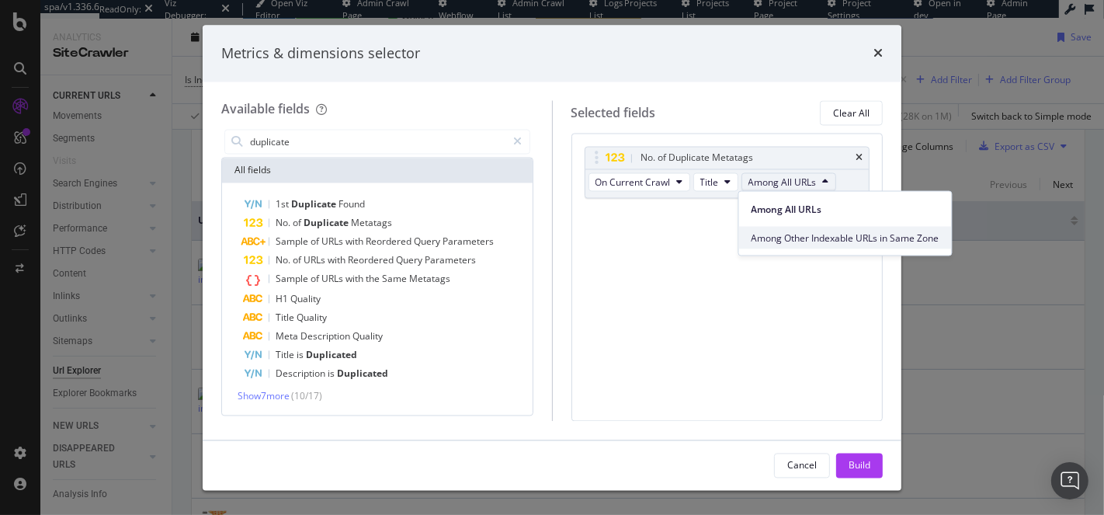
click at [801, 232] on span "Among Other Indexable URLs in Same Zone" at bounding box center [846, 238] width 188 height 14
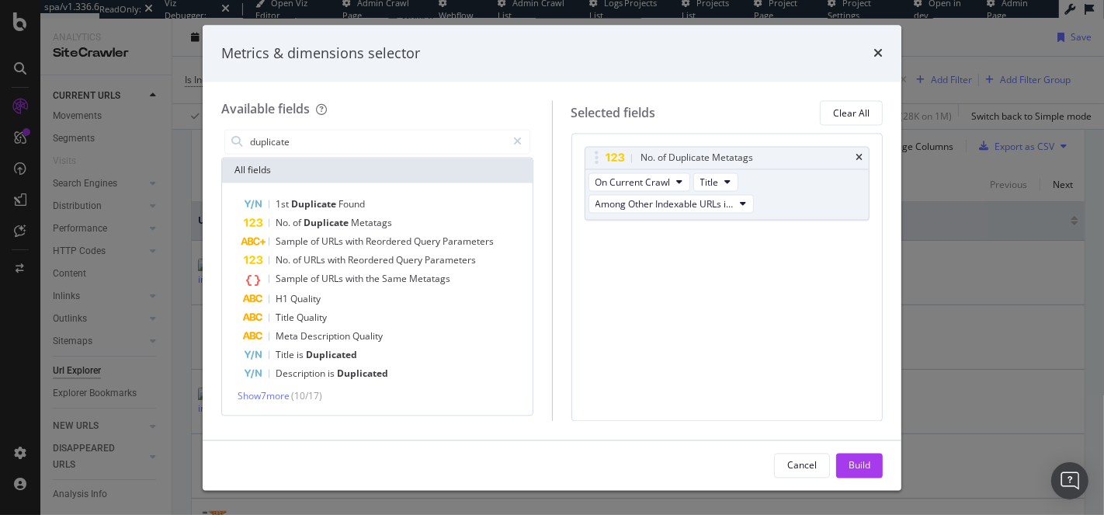
click at [867, 471] on div "Build" at bounding box center [860, 464] width 22 height 13
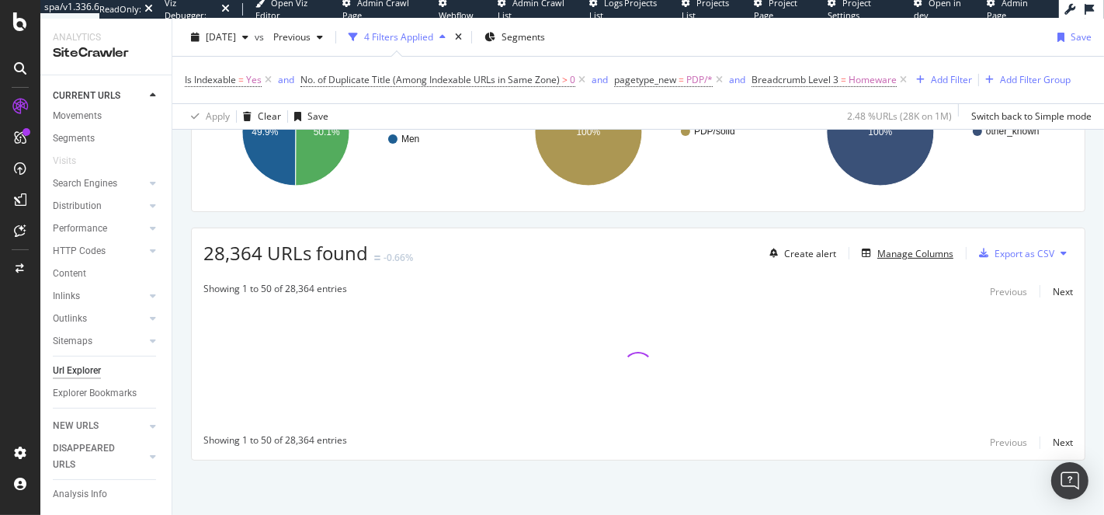
scroll to position [176, 0]
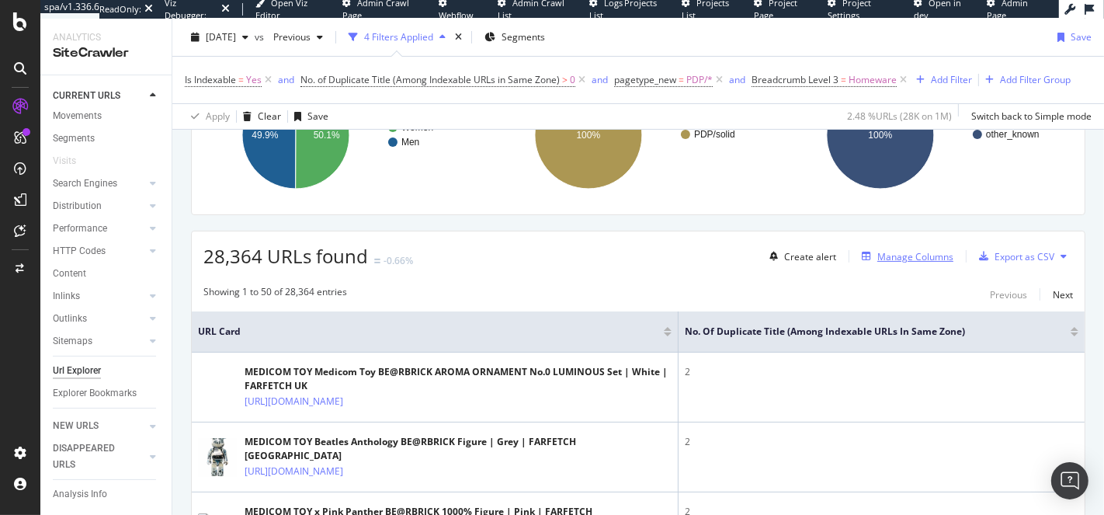
click at [904, 250] on div "Manage Columns" at bounding box center [915, 256] width 76 height 13
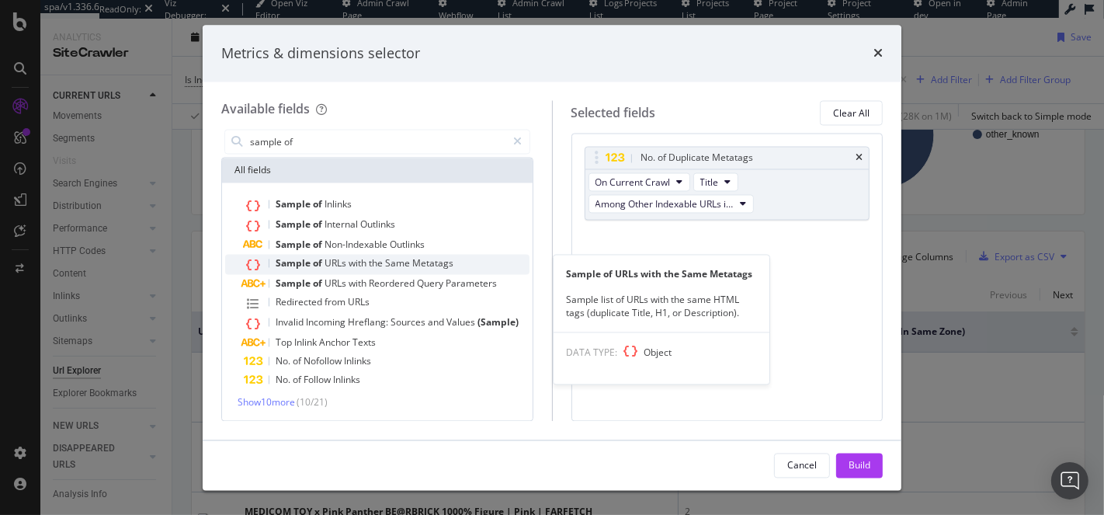
type input "sample of"
click at [393, 258] on span "Same" at bounding box center [398, 263] width 27 height 13
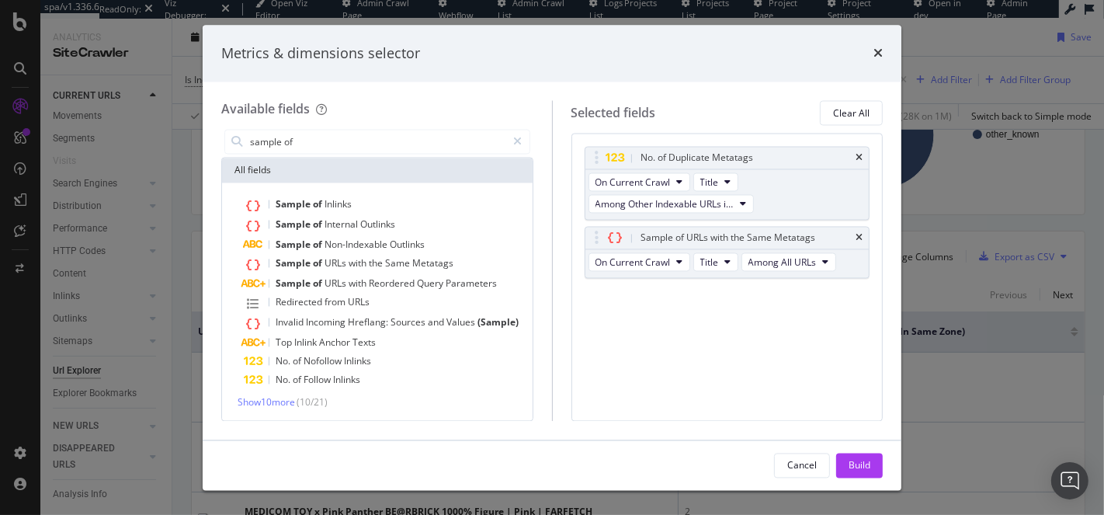
click at [836, 309] on div "No. of Duplicate Metatags On Current Crawl Title Among Other Indexable URLs in …" at bounding box center [728, 277] width 312 height 287
click at [778, 258] on span "Among All URLs" at bounding box center [783, 261] width 68 height 13
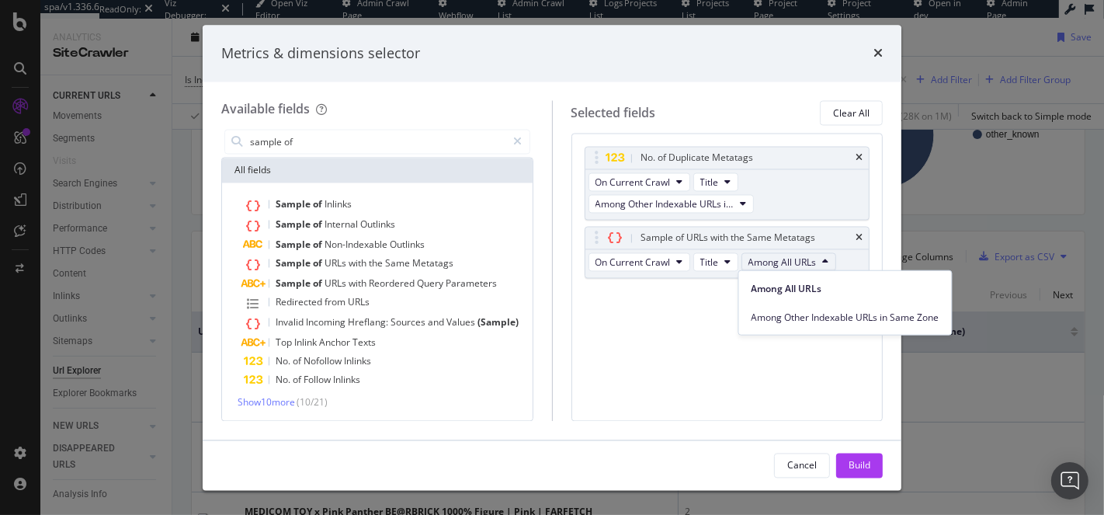
click at [794, 304] on div "Among Other Indexable URLs in Same Zone" at bounding box center [845, 314] width 213 height 29
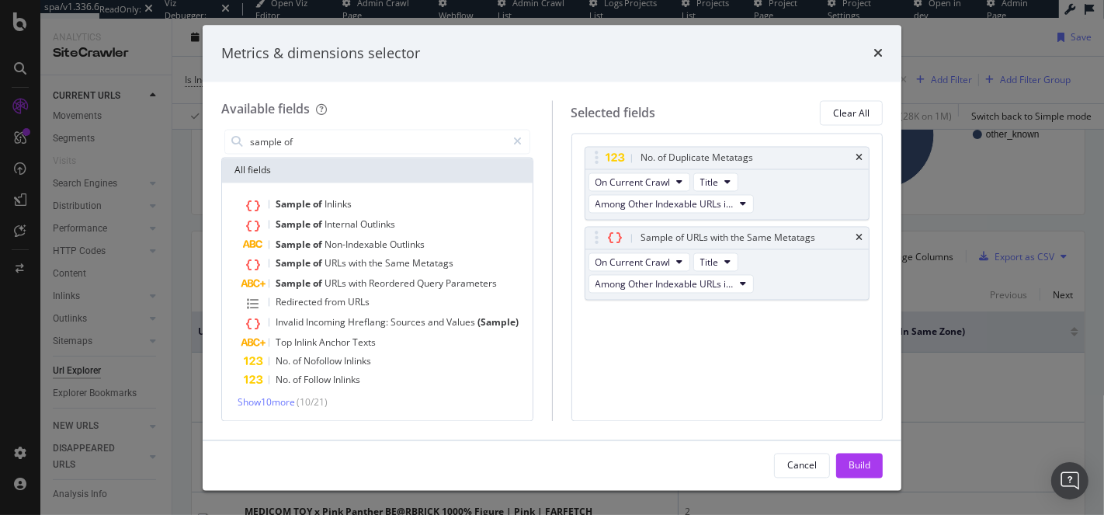
drag, startPoint x: 853, startPoint y: 464, endPoint x: 719, endPoint y: 455, distance: 133.9
click at [853, 464] on div "Build" at bounding box center [860, 464] width 22 height 13
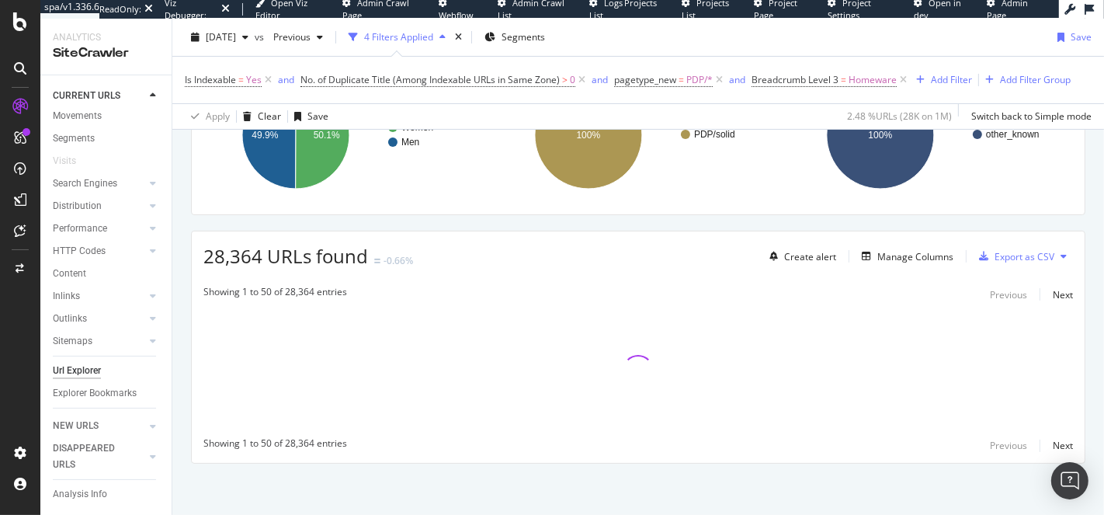
click at [221, 262] on span "28,364 URLs found" at bounding box center [285, 256] width 165 height 26
click at [224, 260] on span "28,364 URLs found" at bounding box center [285, 256] width 165 height 26
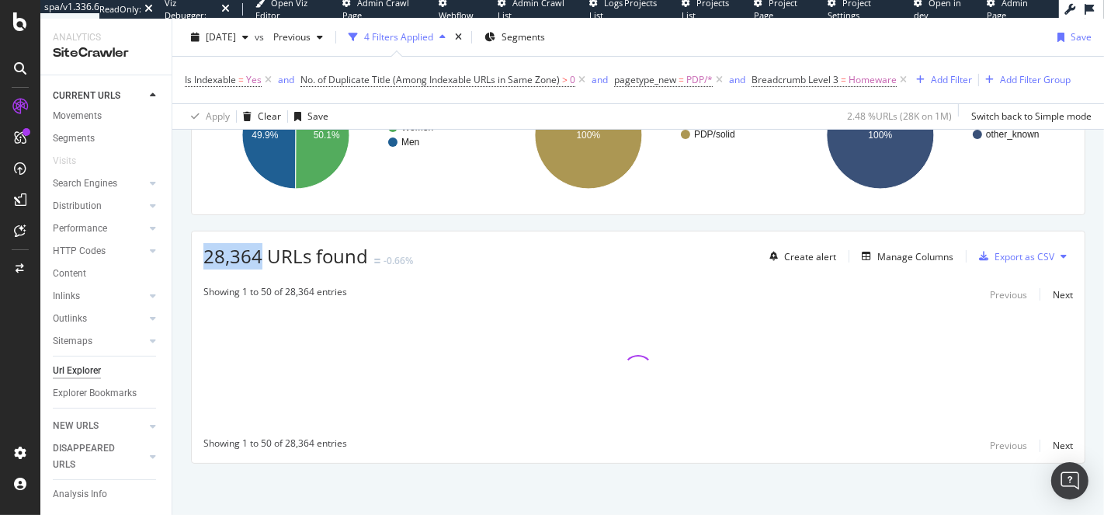
click at [224, 260] on span "28,364 URLs found" at bounding box center [285, 256] width 165 height 26
click at [215, 259] on span "28,364 URLs found" at bounding box center [285, 256] width 165 height 26
click at [271, 255] on span "28,364 URLs found" at bounding box center [285, 256] width 165 height 26
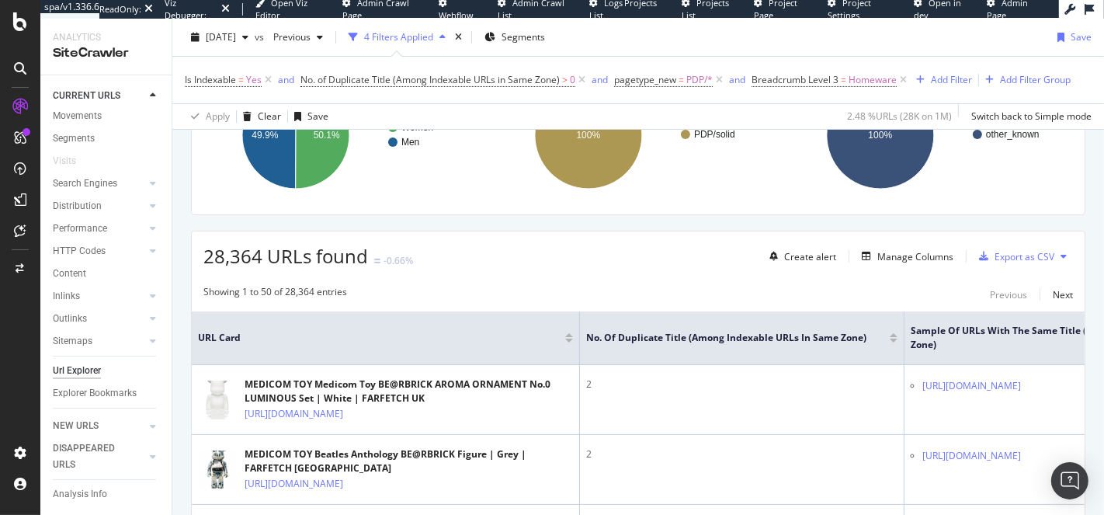
click at [451, 198] on rect "A chart." at bounding box center [343, 135] width 280 height 135
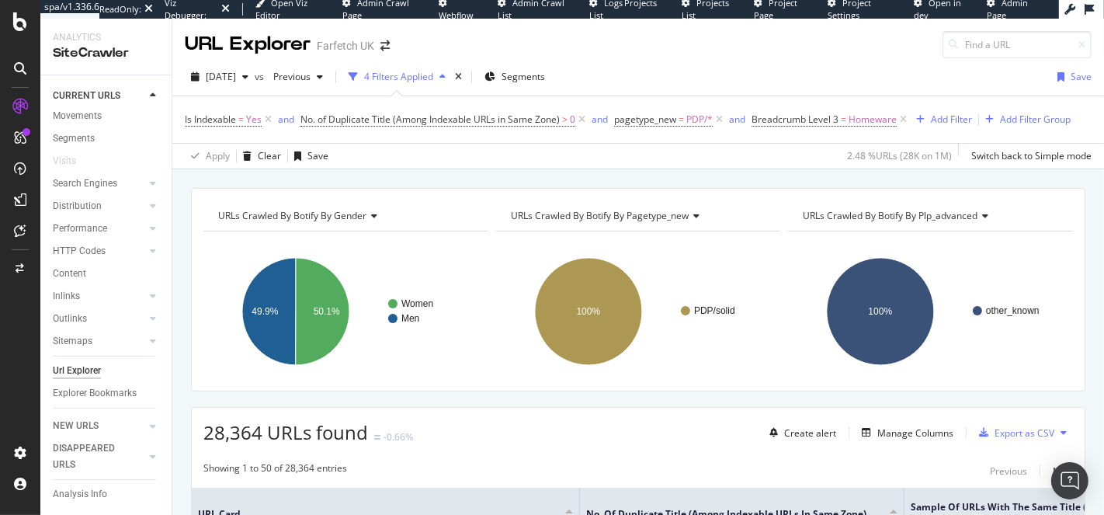
click at [341, 46] on div "Farfetch UK" at bounding box center [345, 46] width 57 height 16
click at [670, 50] on div "URL Explorer Farfetch UK" at bounding box center [638, 39] width 932 height 40
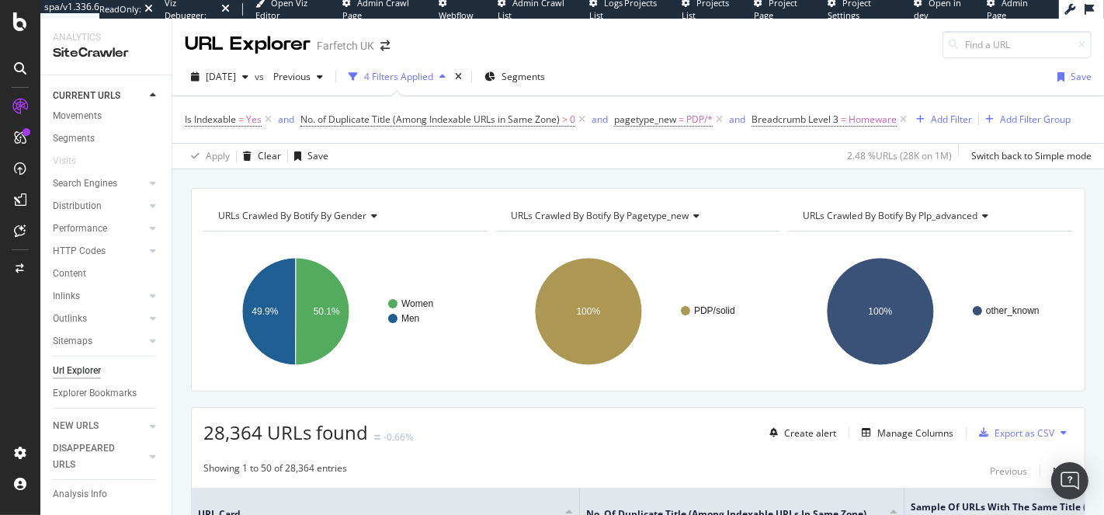
click at [365, 42] on div "Farfetch UK" at bounding box center [345, 46] width 57 height 16
click at [376, 45] on span at bounding box center [385, 45] width 22 height 11
click at [386, 45] on icon "arrow-right-arrow-left" at bounding box center [385, 45] width 9 height 11
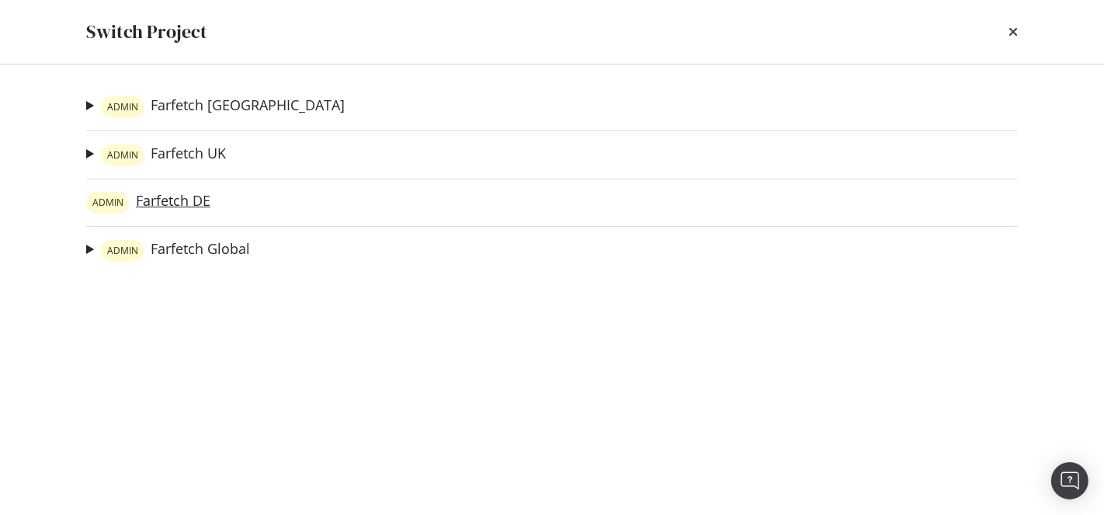
click at [175, 203] on link "ADMIN Farfetch DE" at bounding box center [148, 203] width 124 height 22
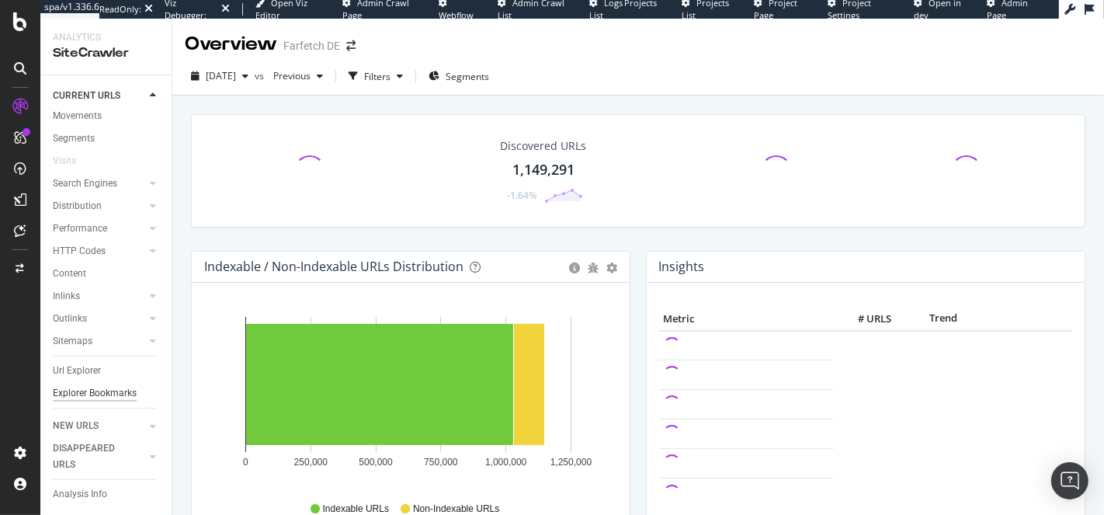
scroll to position [33, 0]
click at [67, 368] on div "Url Explorer" at bounding box center [77, 371] width 48 height 16
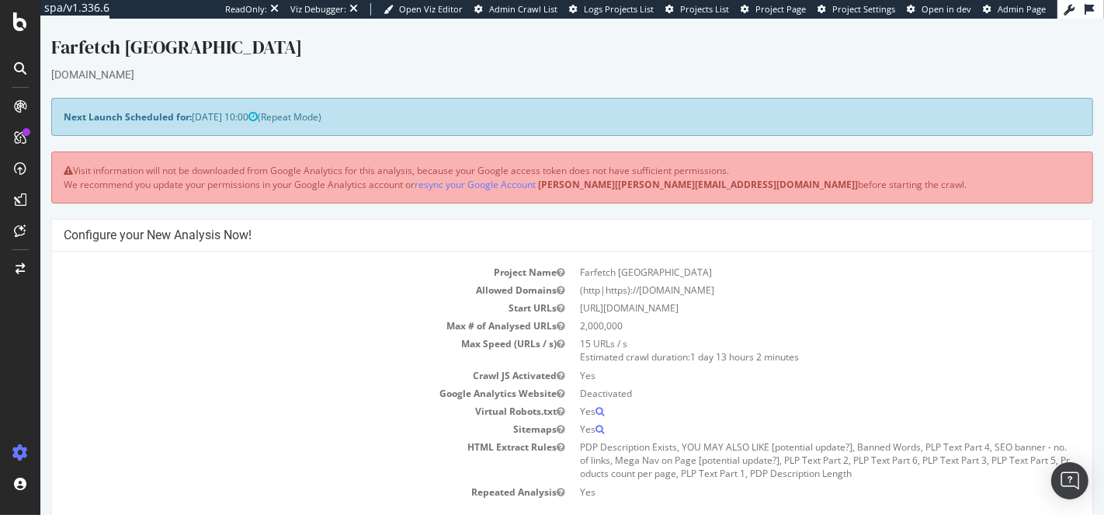
click at [262, 170] on div "Visit information will not be downloaded from Google Analytics for this analysi…" at bounding box center [571, 176] width 1042 height 51
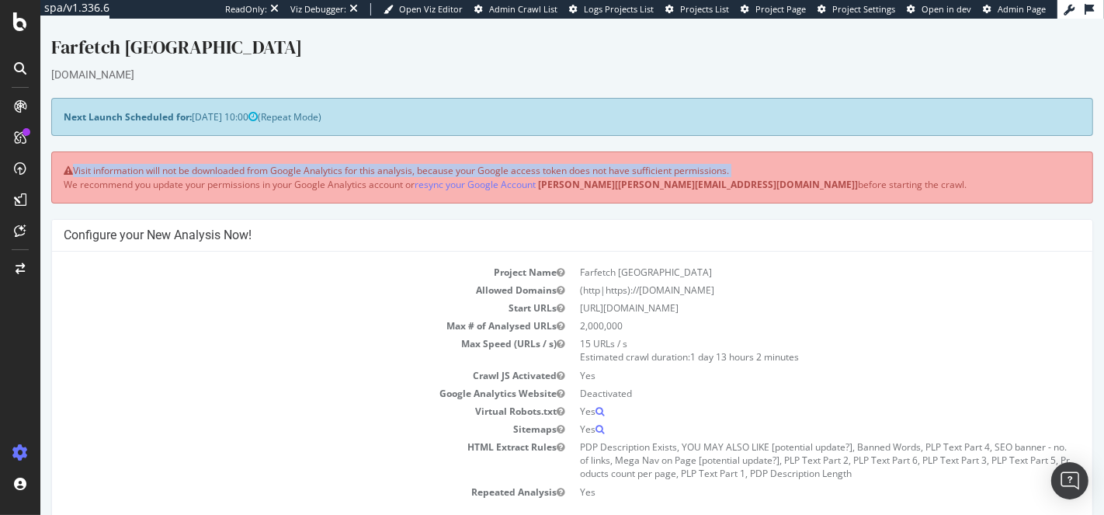
click at [262, 170] on div "Visit information will not be downloaded from Google Analytics for this analysi…" at bounding box center [571, 176] width 1042 height 51
click at [242, 174] on div "Visit information will not be downloaded from Google Analytics for this analysi…" at bounding box center [571, 176] width 1042 height 51
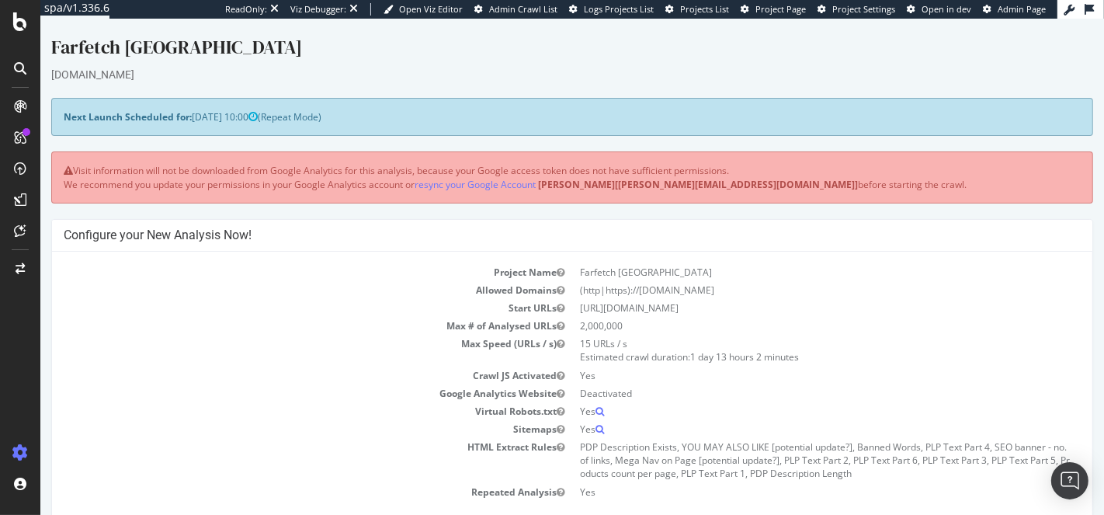
click at [242, 174] on div "Visit information will not be downloaded from Google Analytics for this analysi…" at bounding box center [571, 176] width 1042 height 51
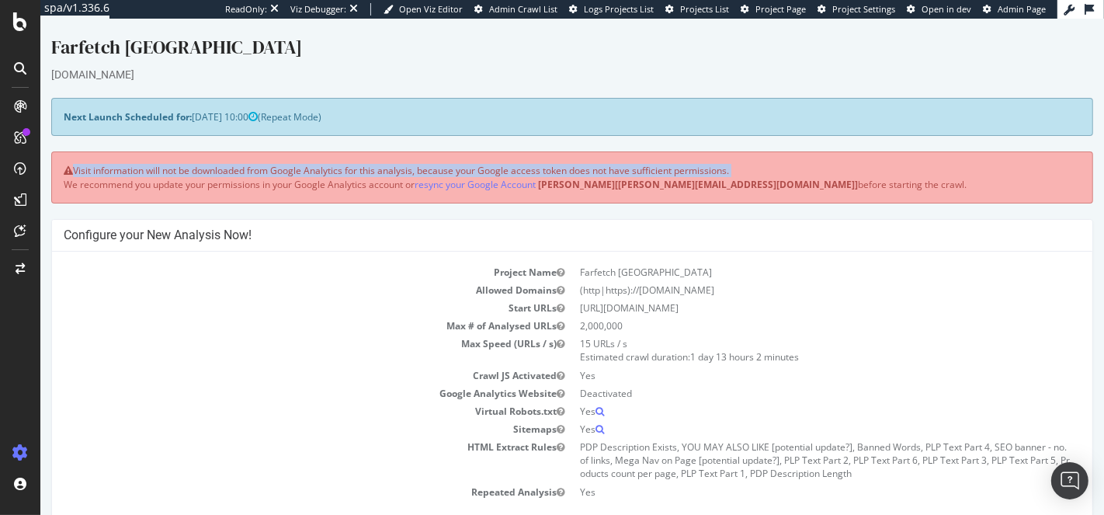
click at [220, 189] on div "Visit information will not be downloaded from Google Analytics for this analysi…" at bounding box center [571, 176] width 1042 height 51
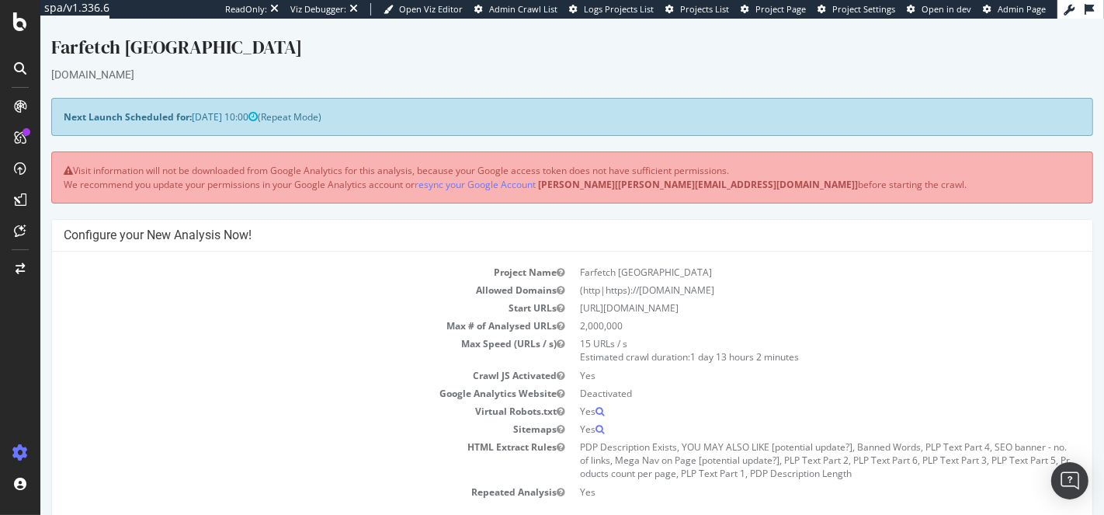
click at [220, 189] on div "Visit information will not be downloaded from Google Analytics for this analysi…" at bounding box center [571, 176] width 1042 height 51
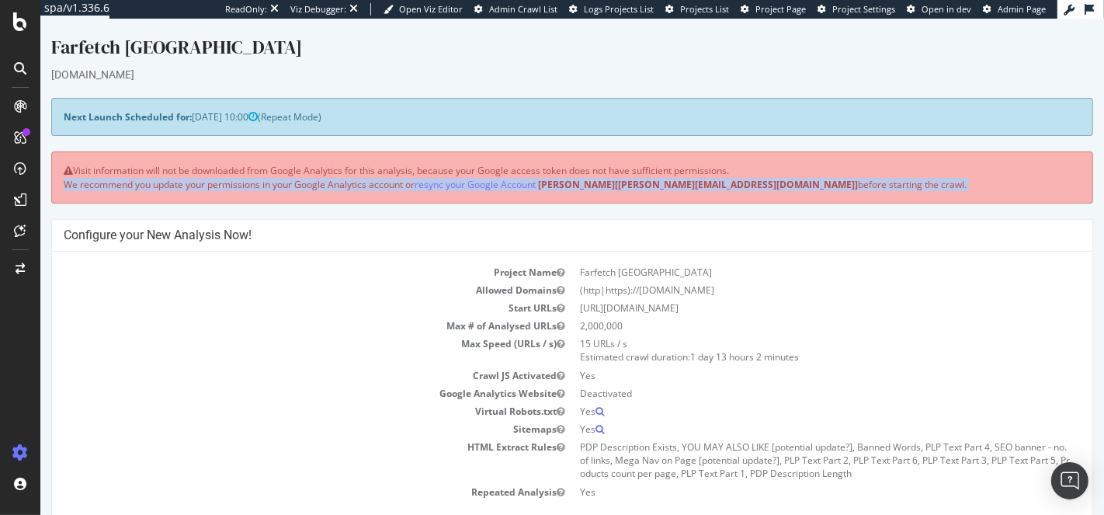
click at [220, 189] on div "Visit information will not be downloaded from Google Analytics for this analysi…" at bounding box center [571, 176] width 1042 height 51
click at [171, 187] on div "Visit information will not be downloaded from Google Analytics for this analysi…" at bounding box center [571, 176] width 1042 height 51
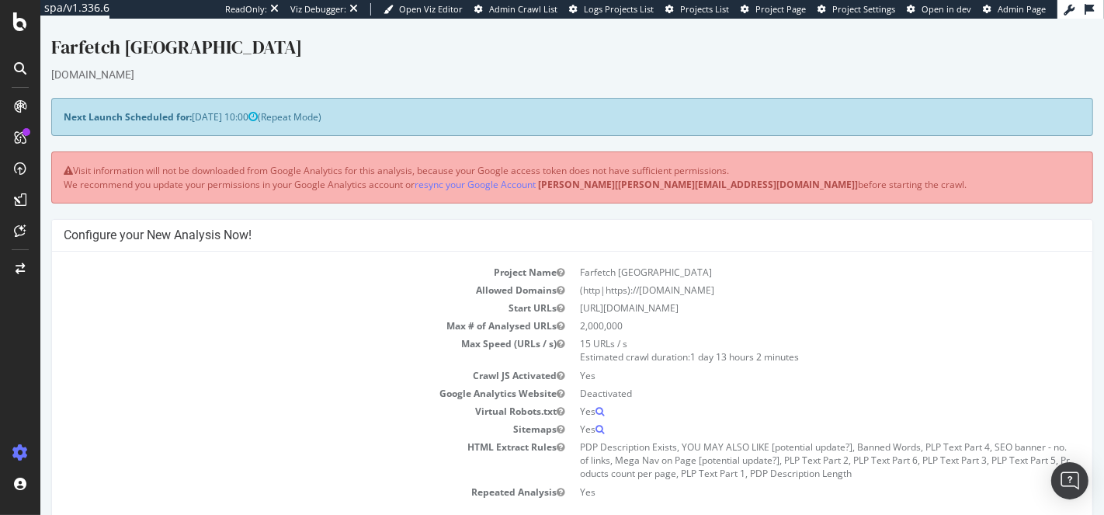
click at [171, 187] on div "Visit information will not be downloaded from Google Analytics for this analysi…" at bounding box center [571, 176] width 1042 height 51
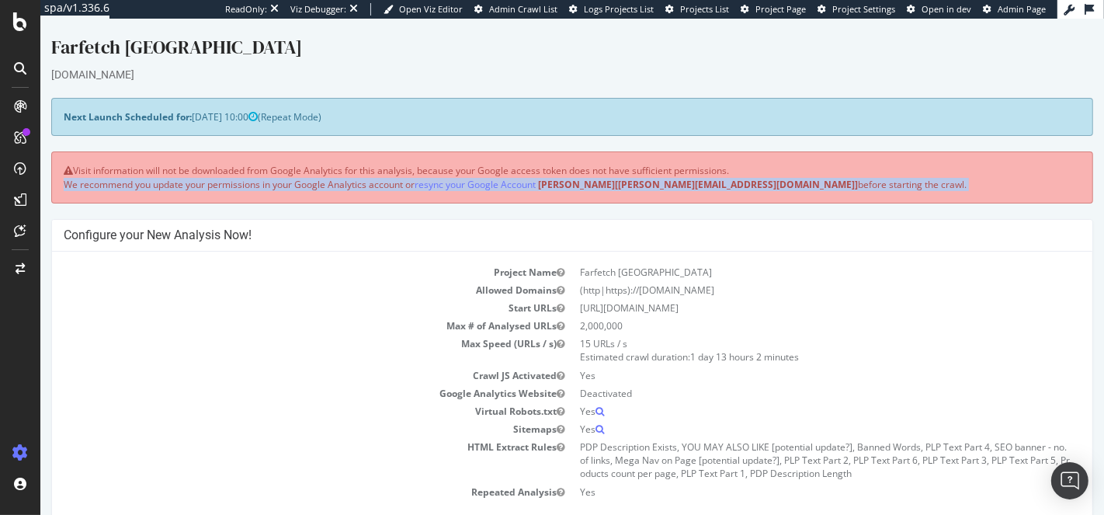
click at [217, 185] on div "Visit information will not be downloaded from Google Analytics for this analysi…" at bounding box center [571, 176] width 1042 height 51
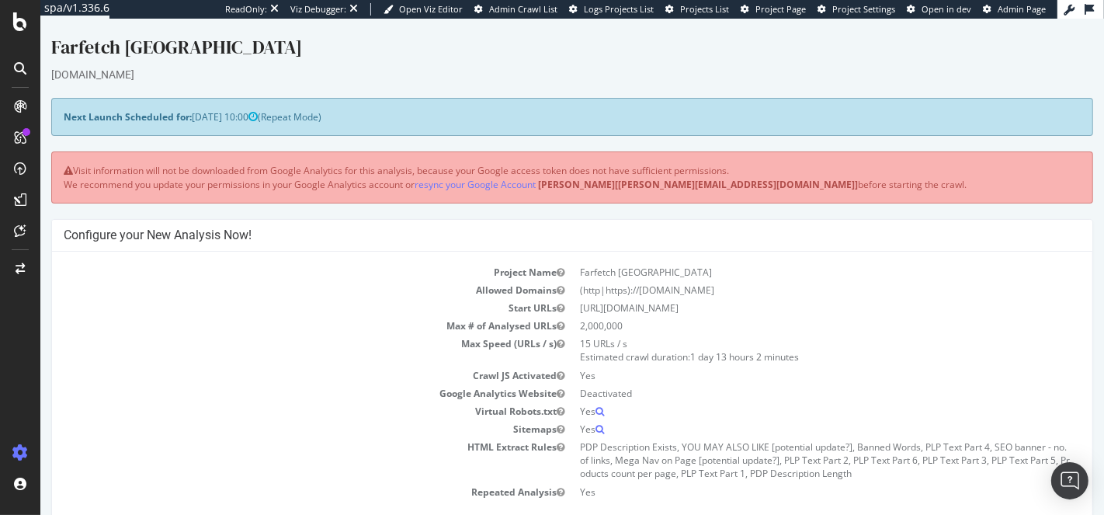
click at [217, 185] on div "Visit information will not be downloaded from Google Analytics for this analysi…" at bounding box center [571, 176] width 1042 height 51
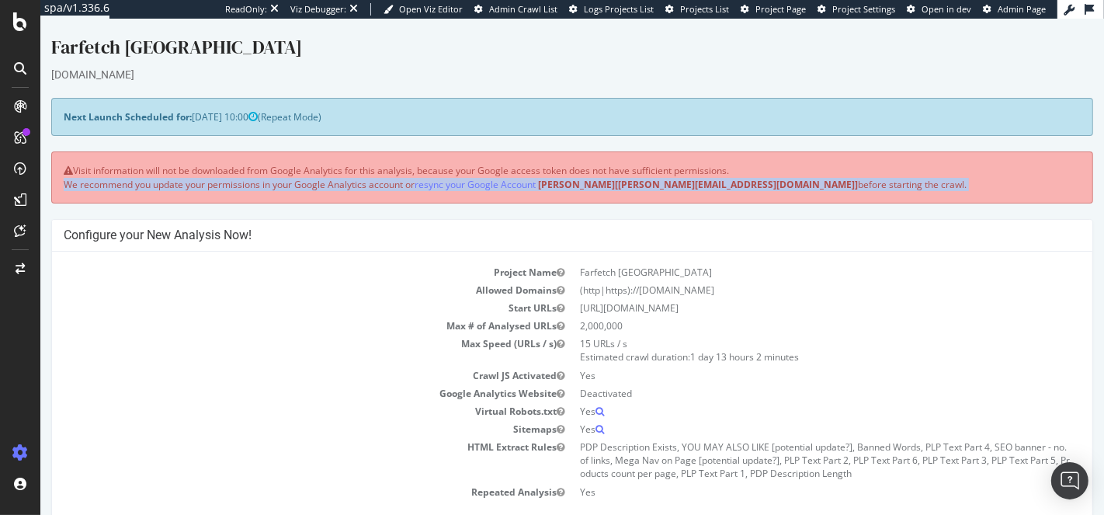
click at [201, 186] on div "Visit information will not be downloaded from Google Analytics for this analysi…" at bounding box center [571, 176] width 1042 height 51
